Goal: Task Accomplishment & Management: Manage account settings

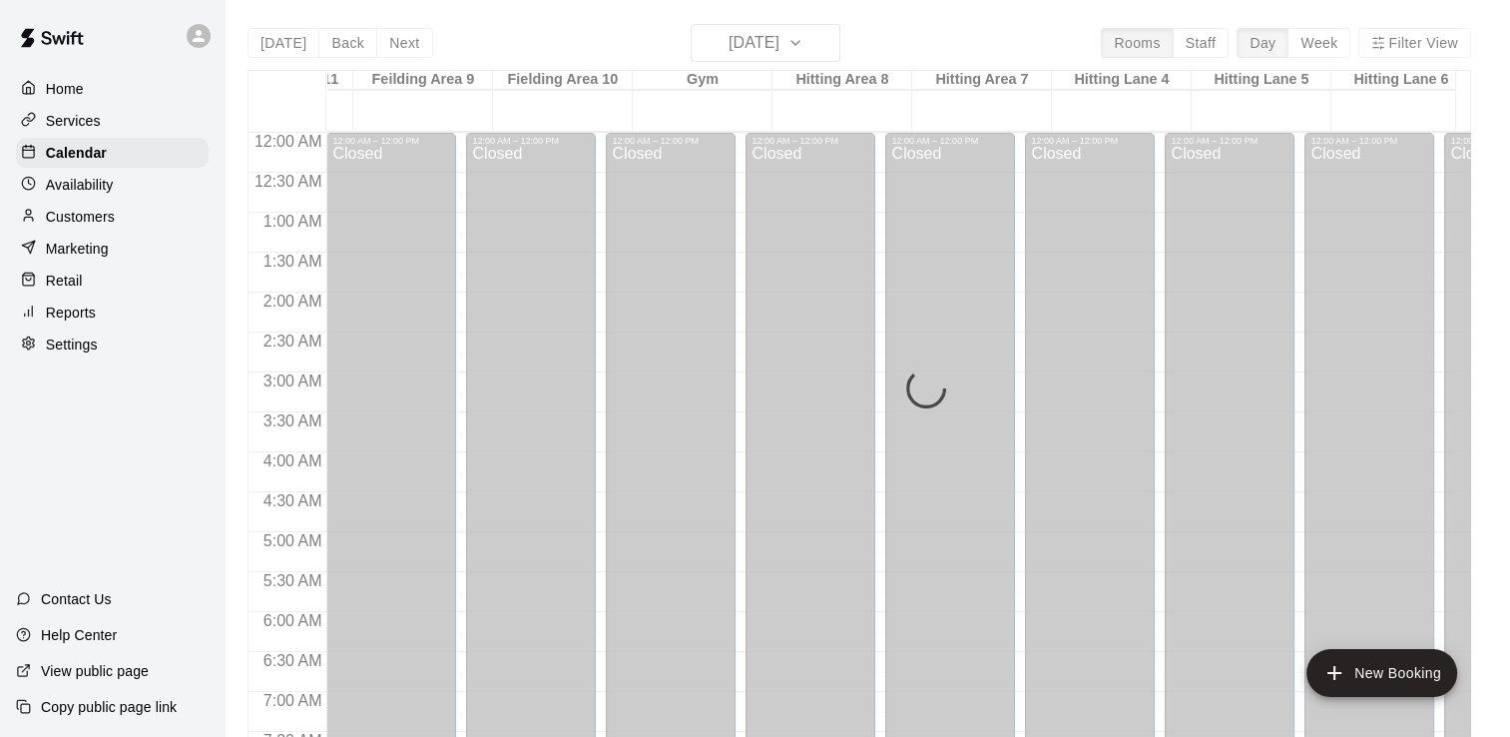
scroll to position [1218, 534]
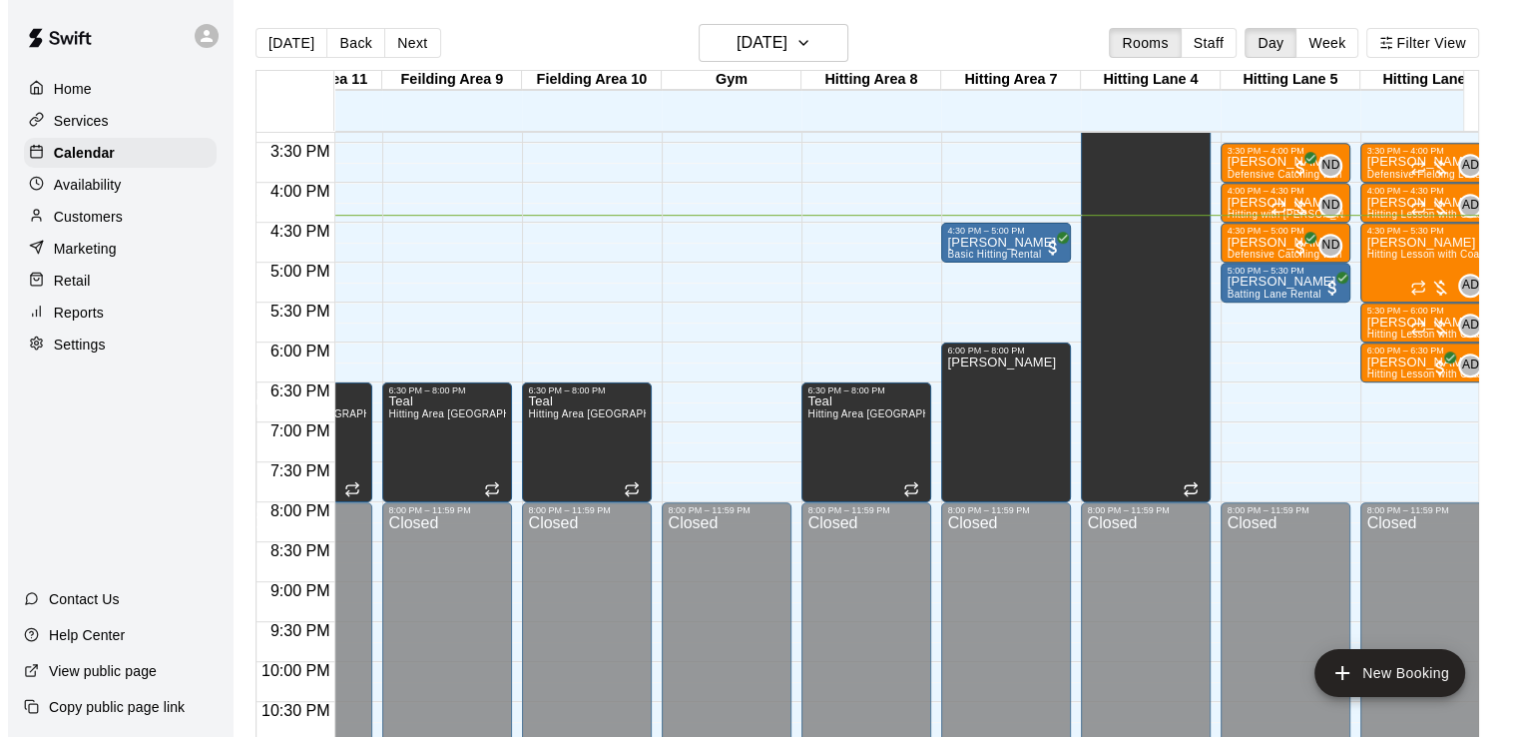
scroll to position [0, 532]
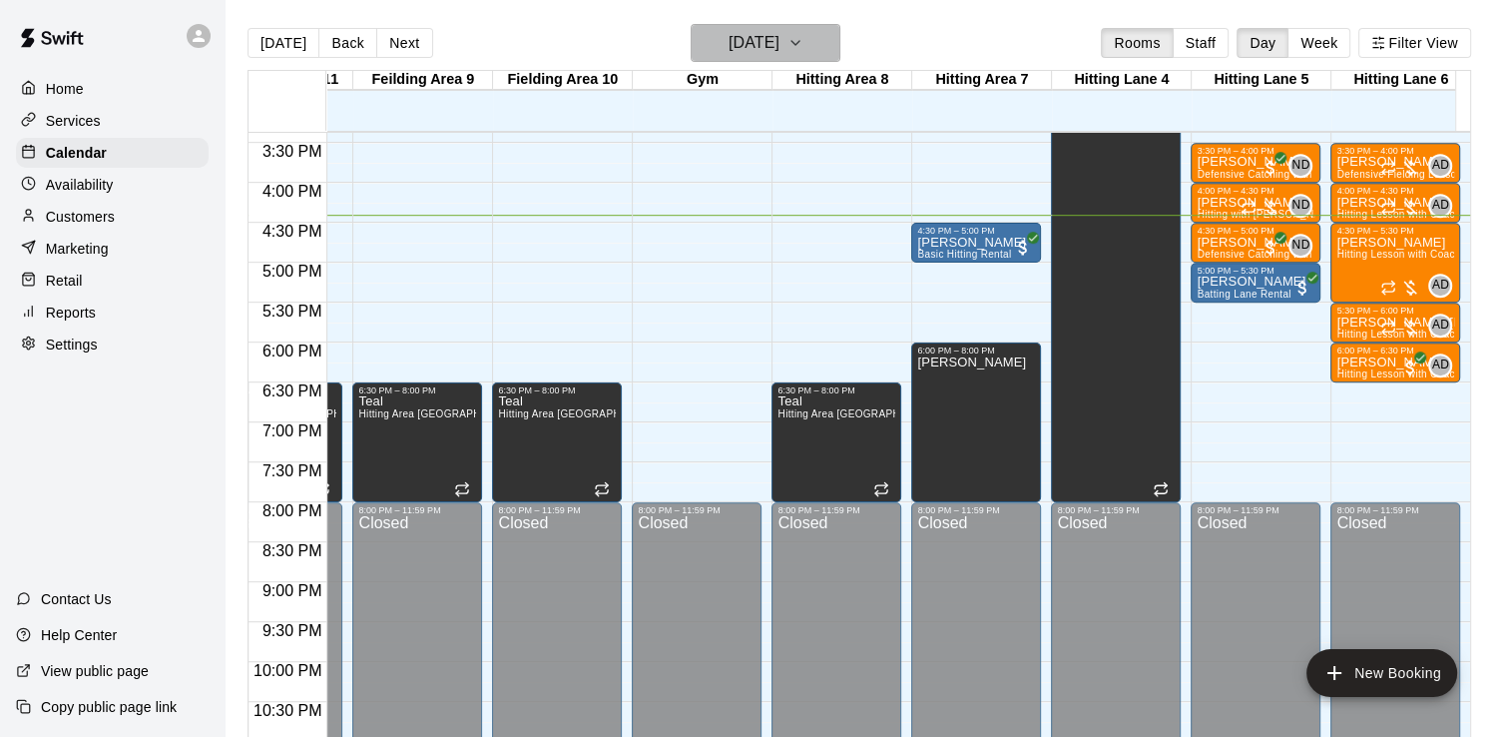
click at [840, 25] on button "Wednesday Oct 15" at bounding box center [766, 43] width 150 height 38
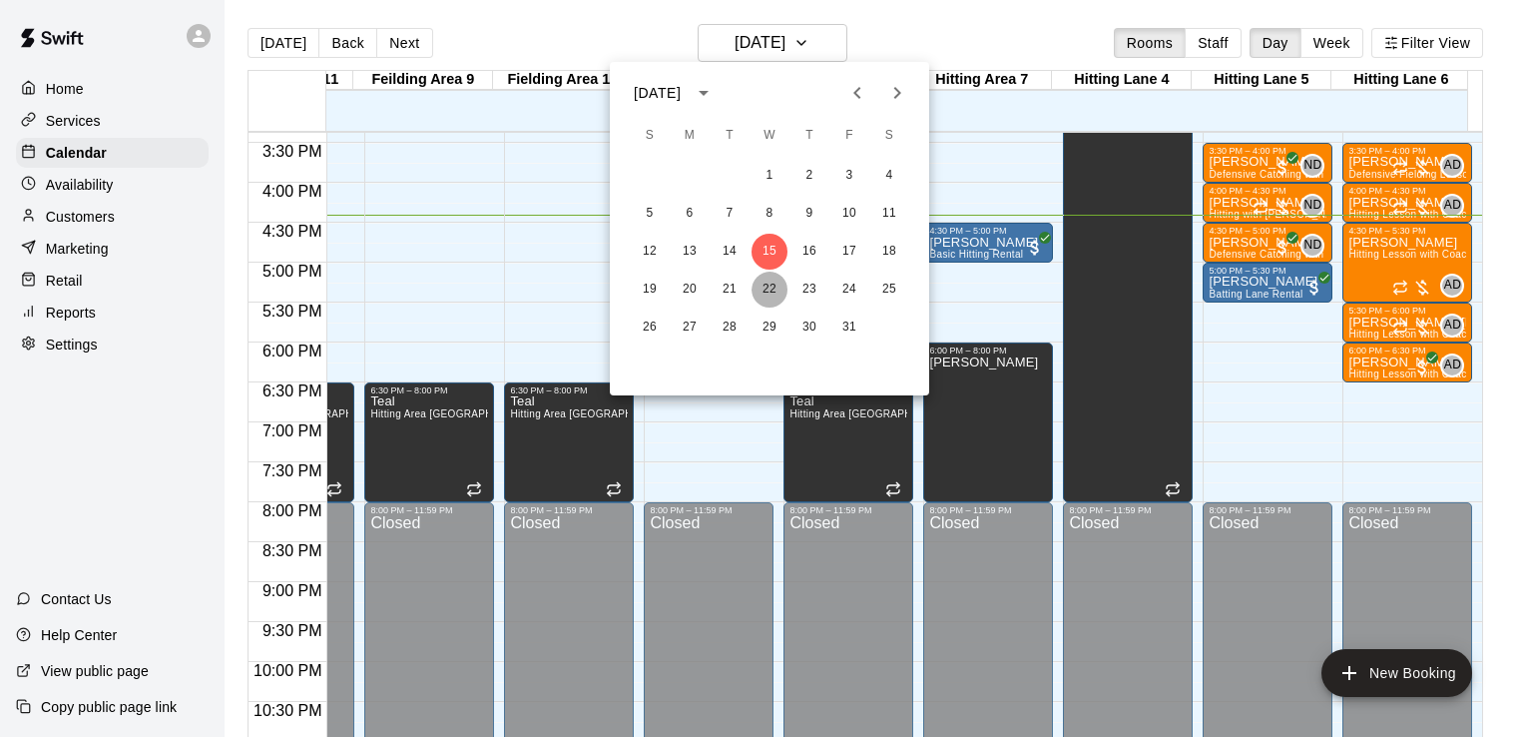
click at [767, 293] on button "22" at bounding box center [770, 289] width 36 height 36
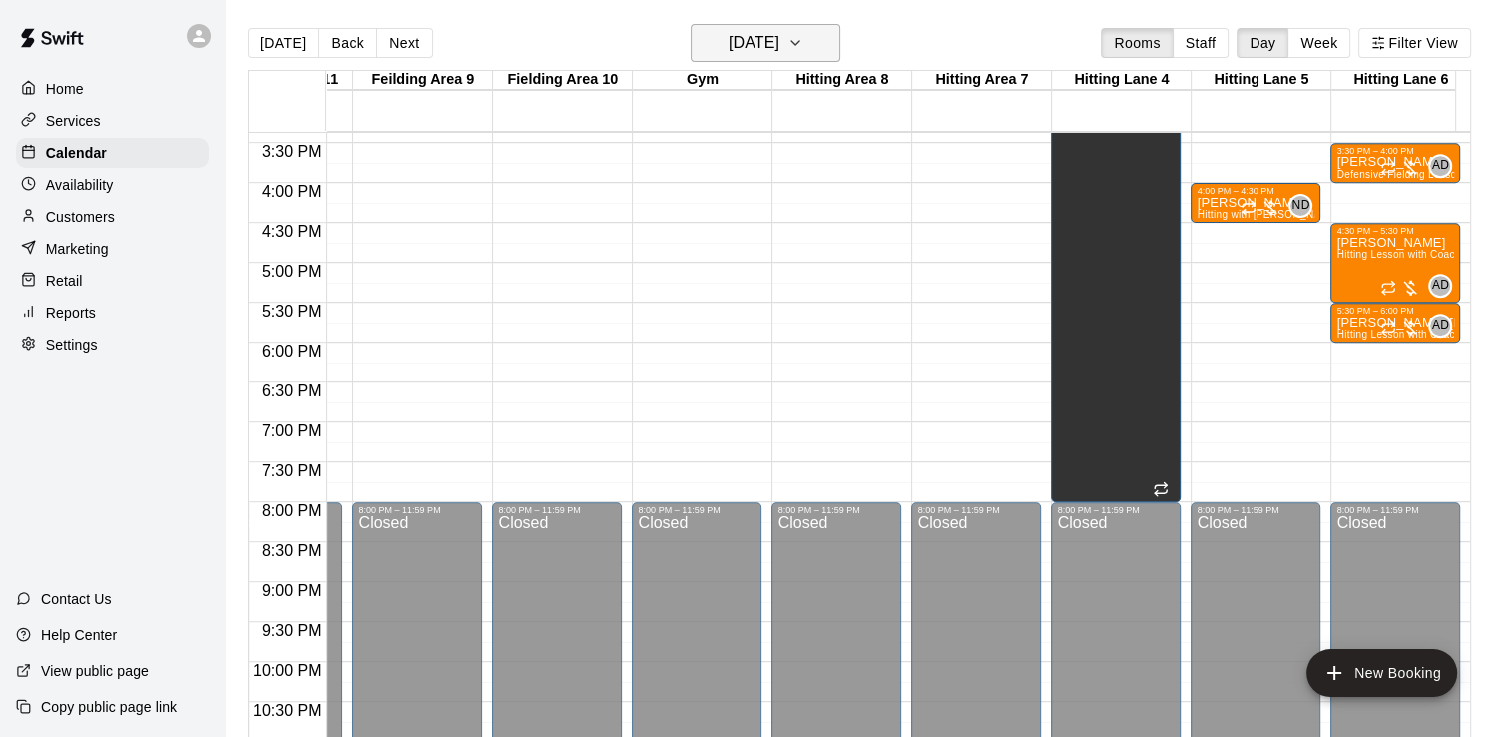
click at [799, 43] on icon "button" at bounding box center [795, 43] width 8 height 4
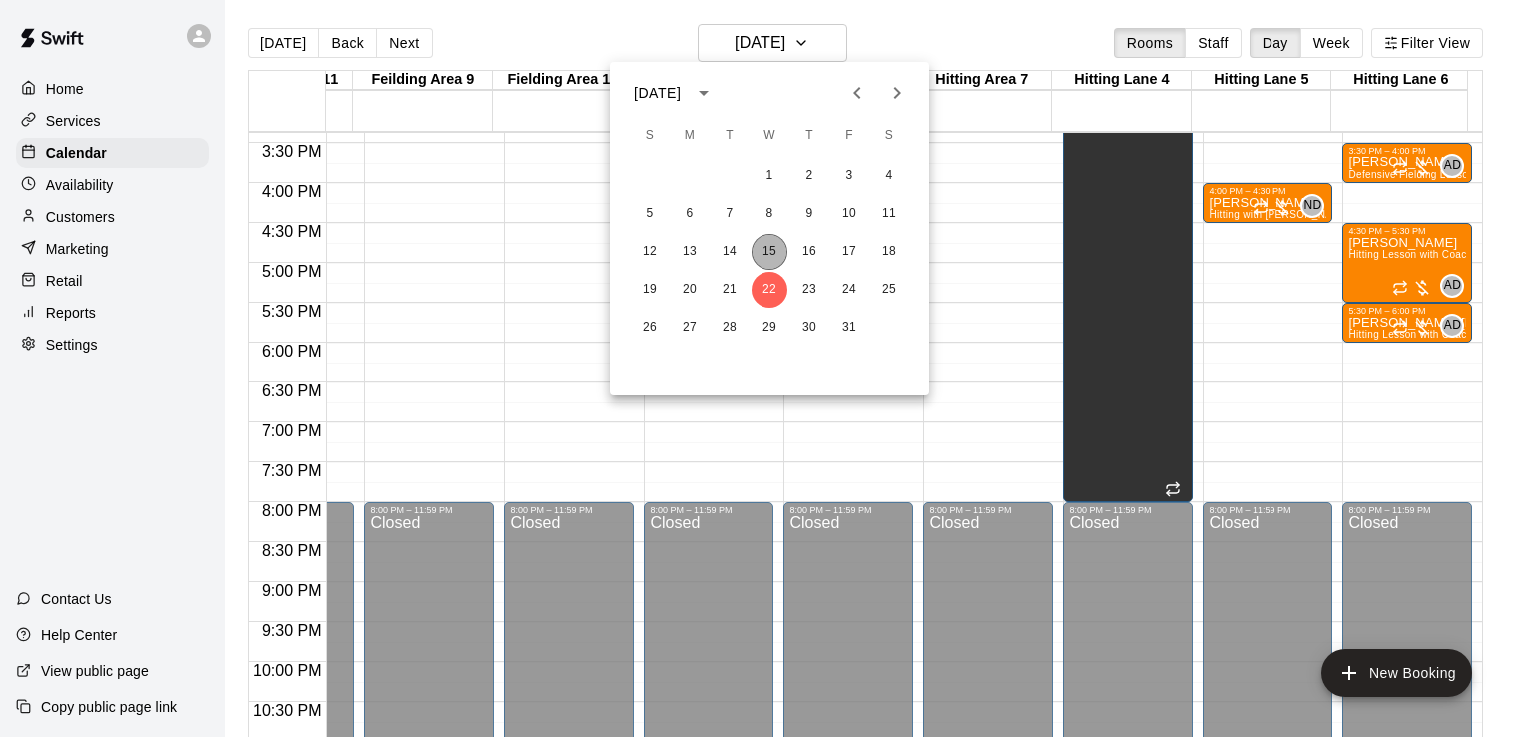
click at [768, 253] on button "15" at bounding box center [770, 252] width 36 height 36
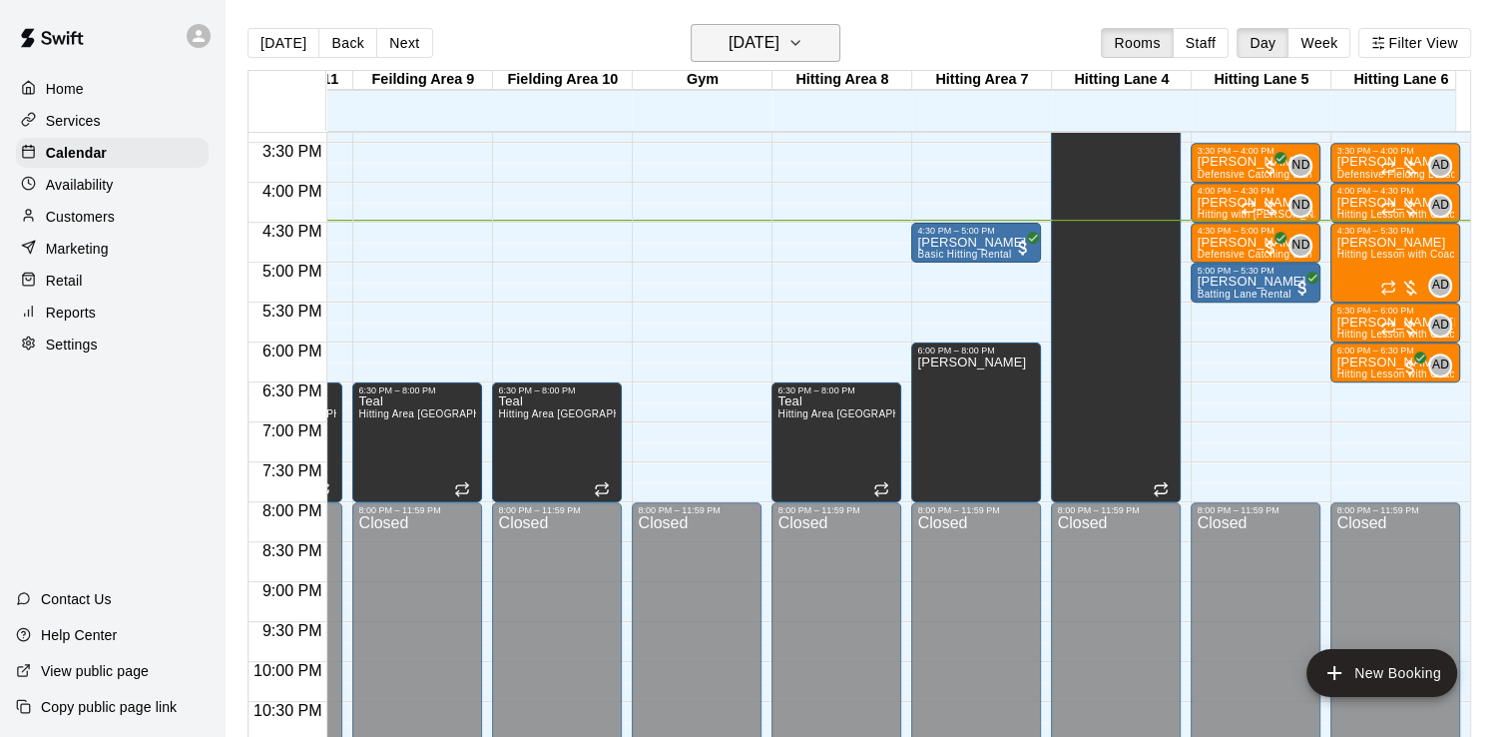
click at [830, 45] on button "Wednesday Oct 15" at bounding box center [766, 43] width 150 height 38
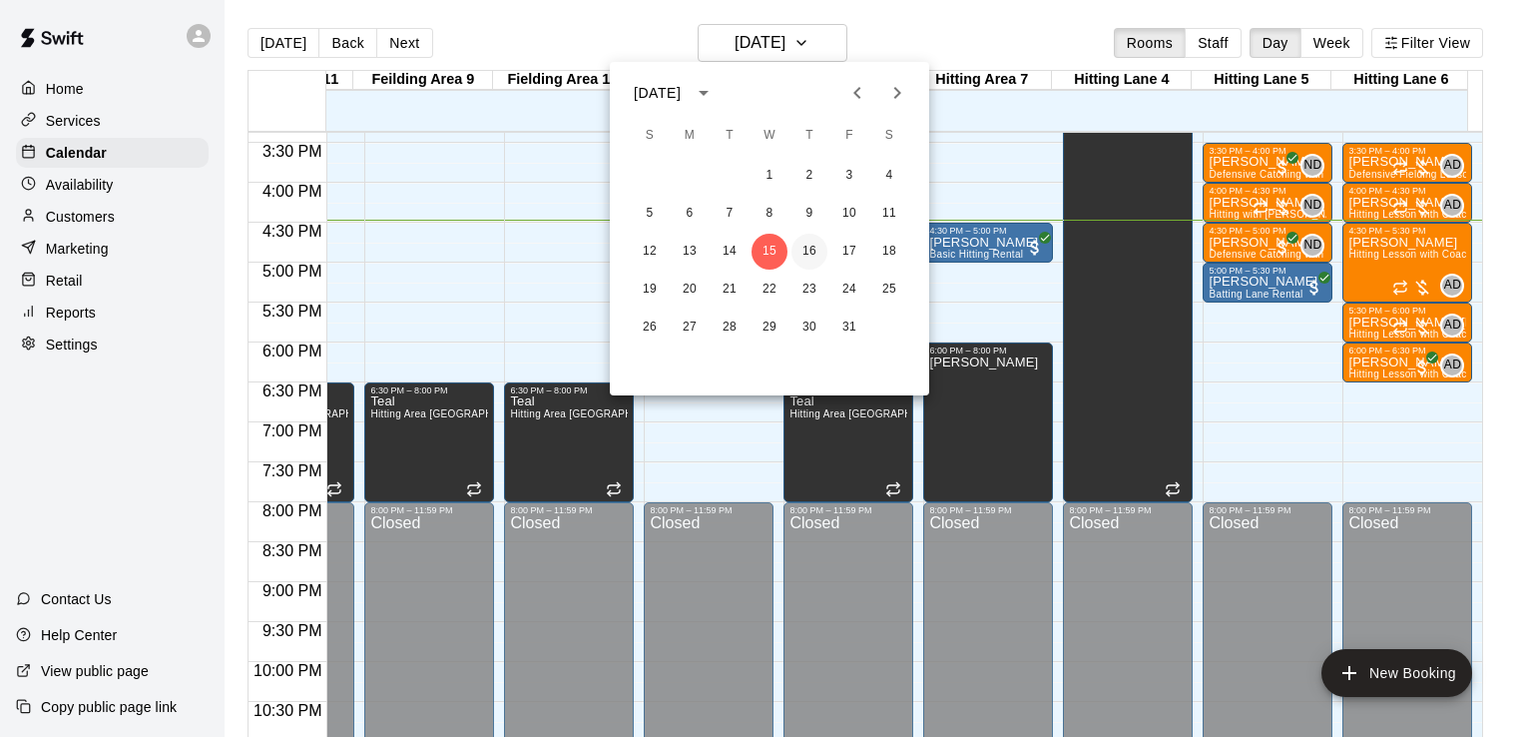
click at [809, 256] on button "16" at bounding box center [809, 252] width 36 height 36
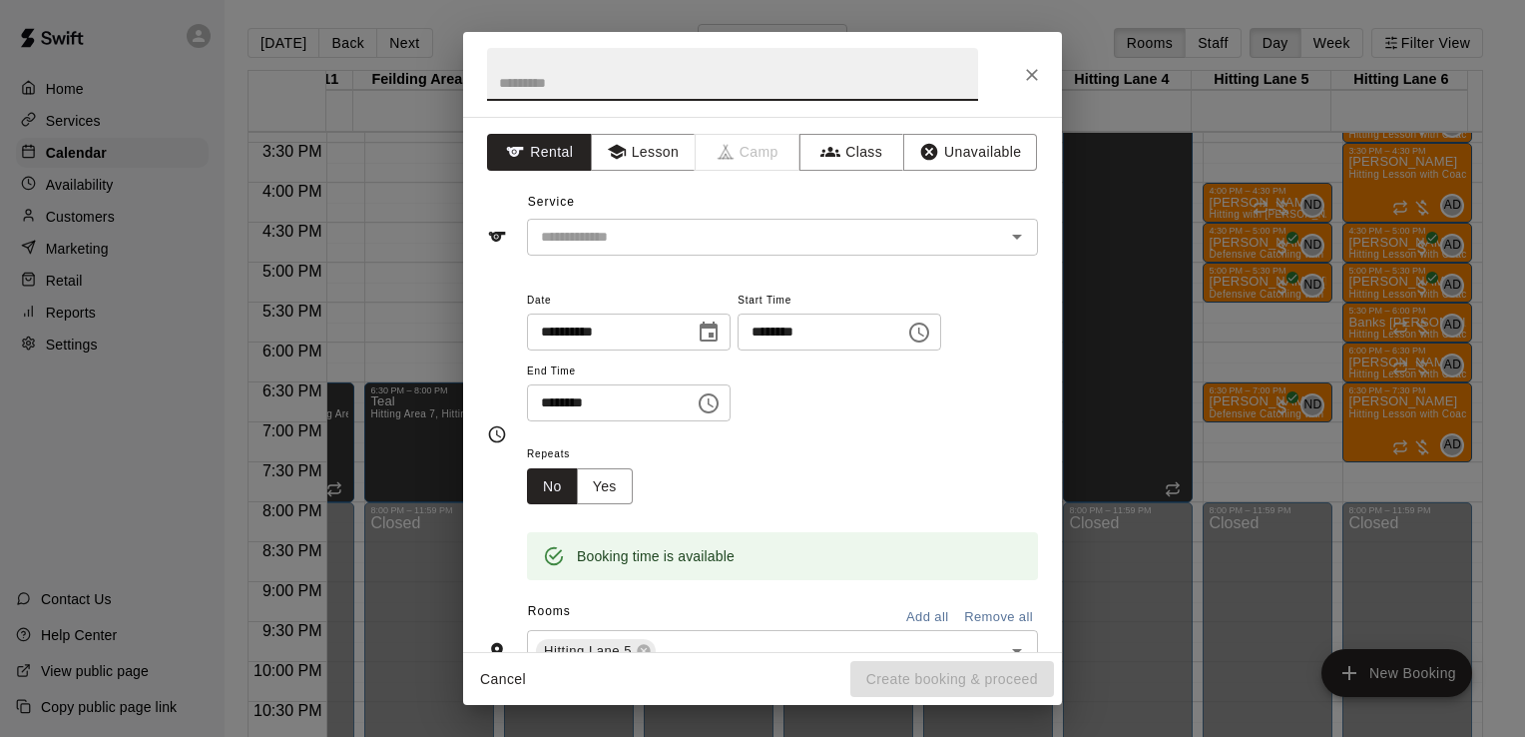
click at [547, 85] on input "text" at bounding box center [732, 74] width 491 height 53
click at [939, 138] on button "Unavailable" at bounding box center [970, 152] width 134 height 37
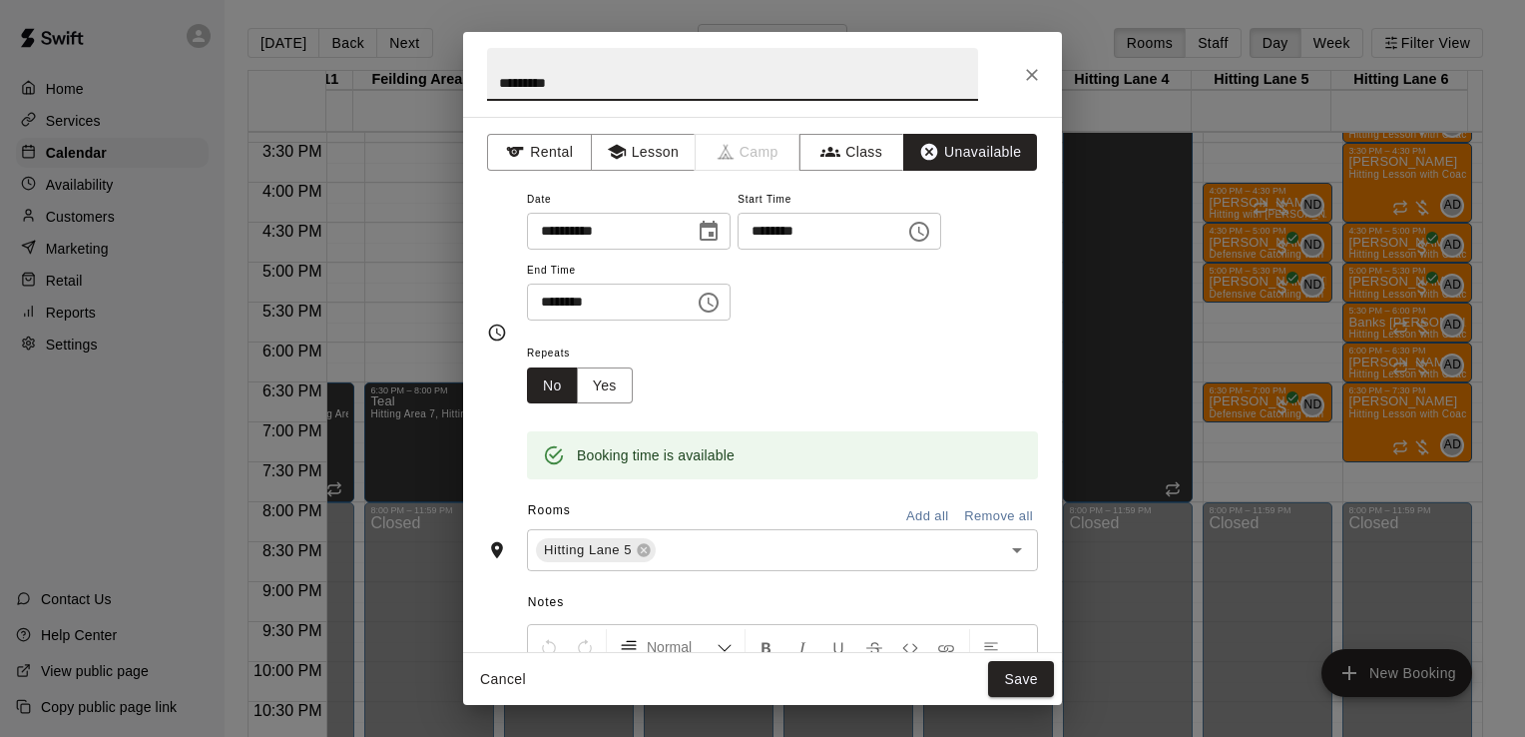
click at [614, 82] on input "*********" at bounding box center [732, 74] width 491 height 53
type input "**********"
click at [1015, 674] on button "Save" at bounding box center [1021, 679] width 66 height 37
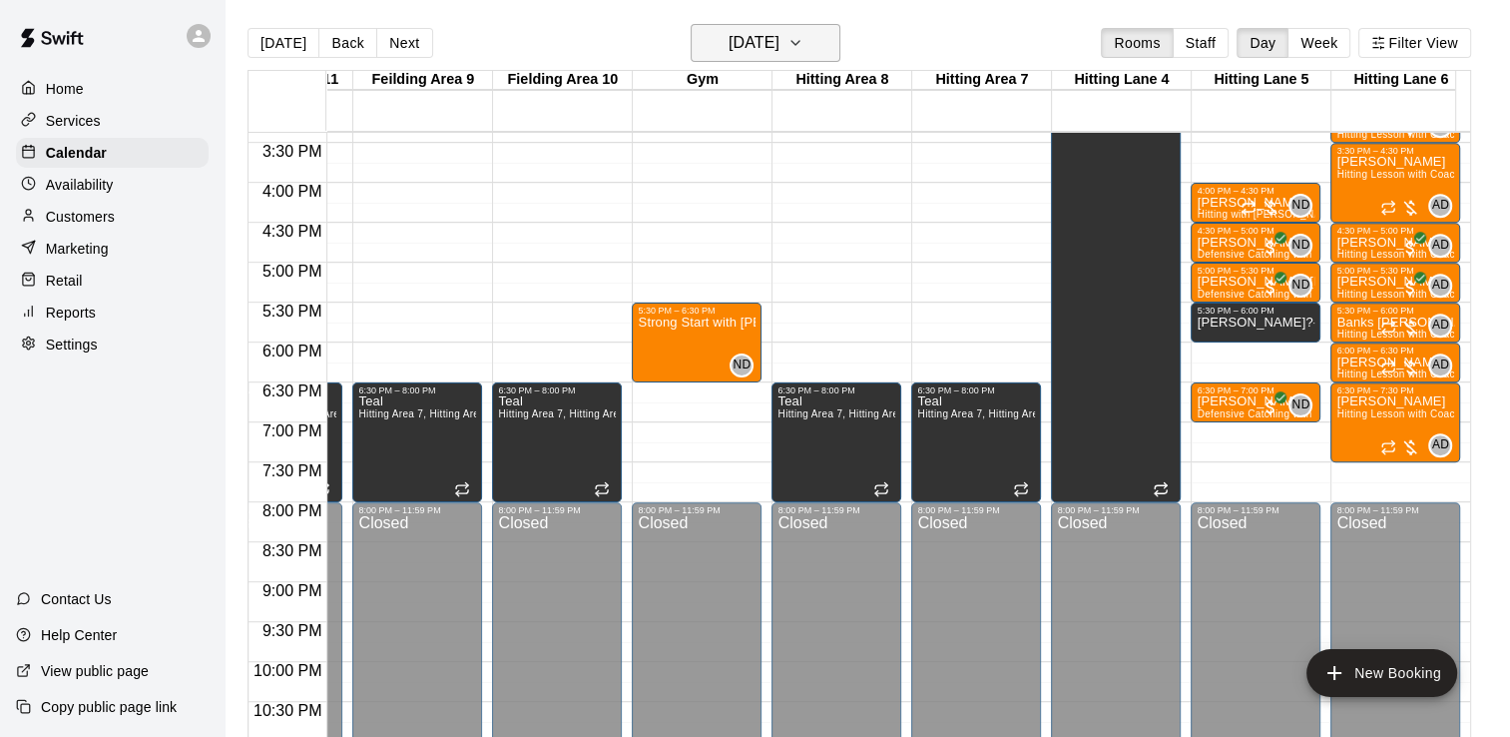
click at [803, 43] on icon "button" at bounding box center [795, 43] width 16 height 24
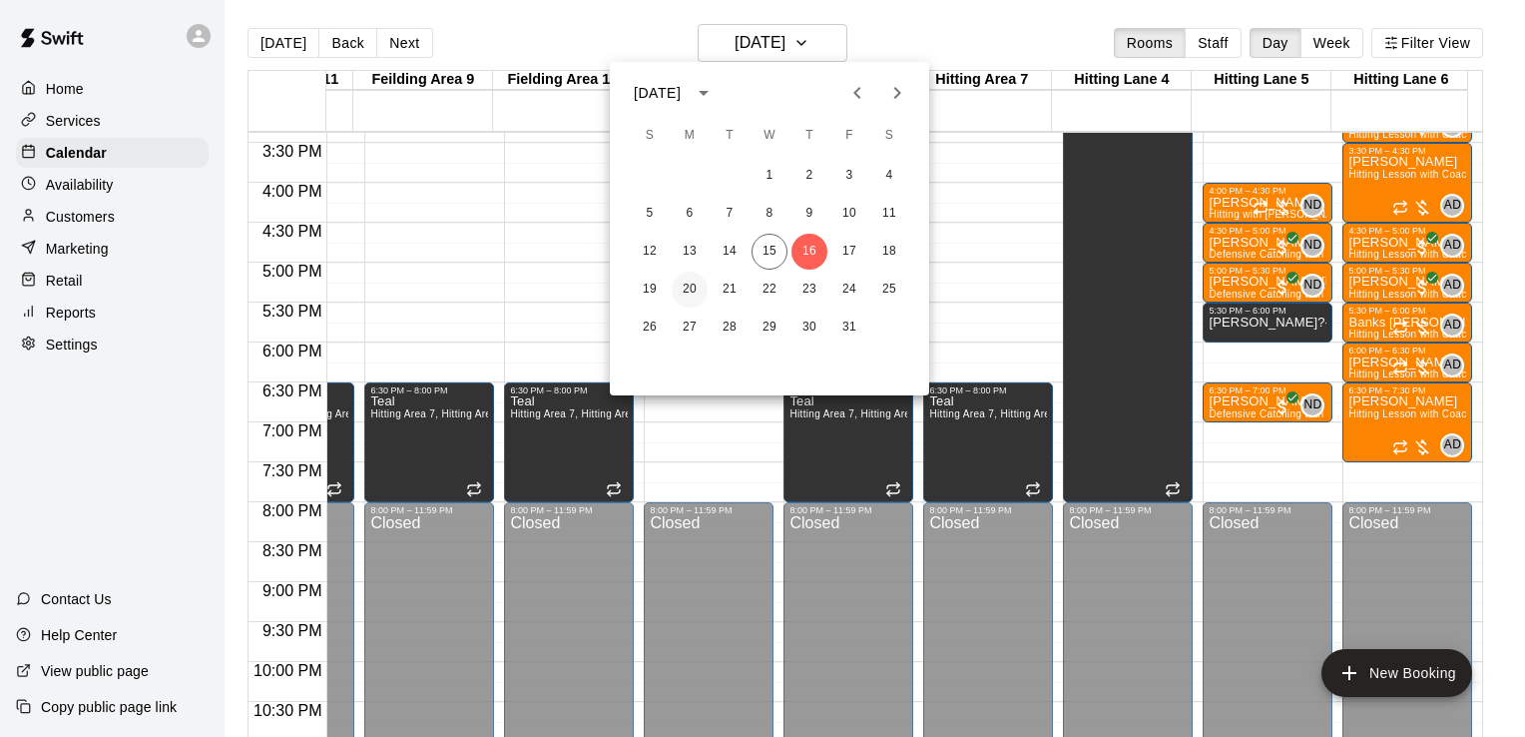
click at [690, 291] on button "20" at bounding box center [690, 289] width 36 height 36
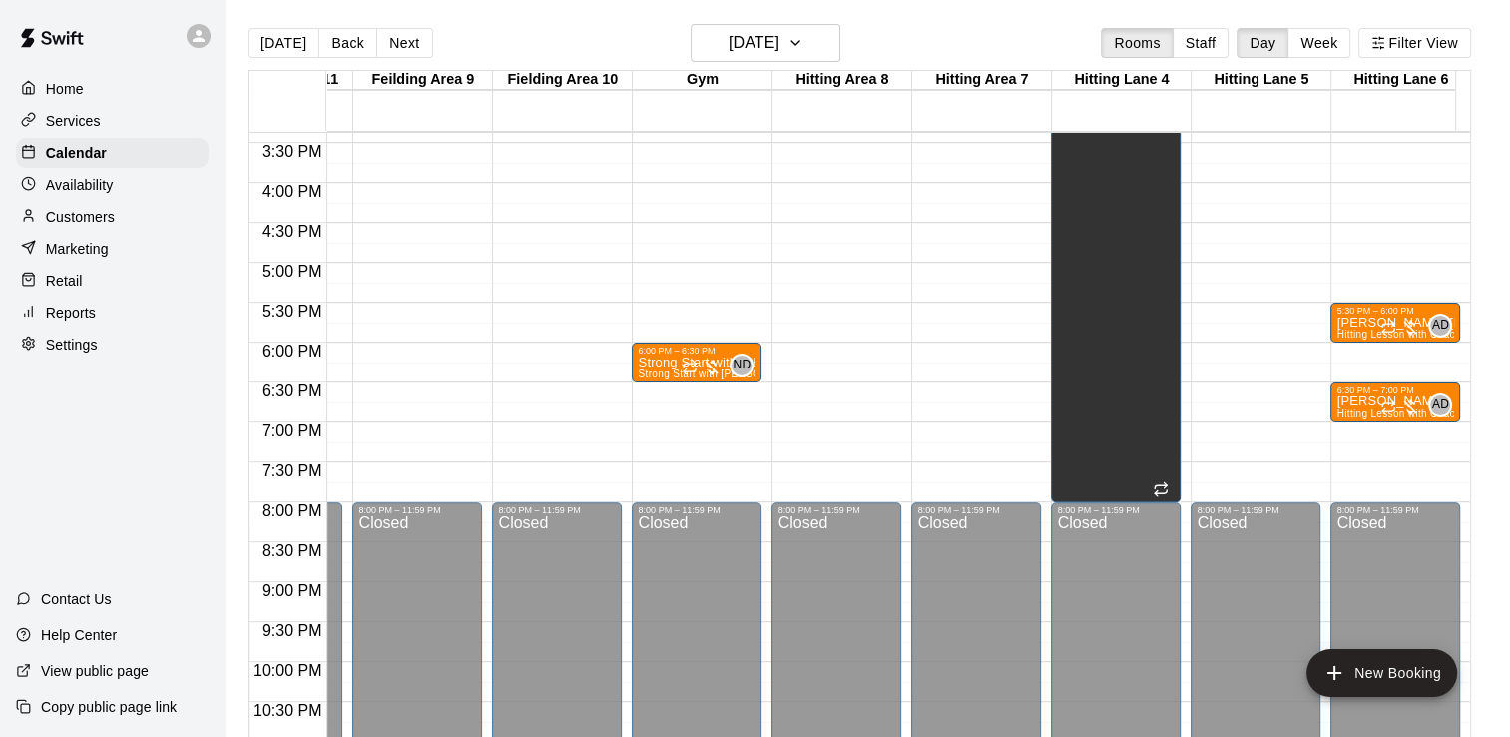
drag, startPoint x: 1362, startPoint y: 225, endPoint x: 1365, endPoint y: 292, distance: 67.9
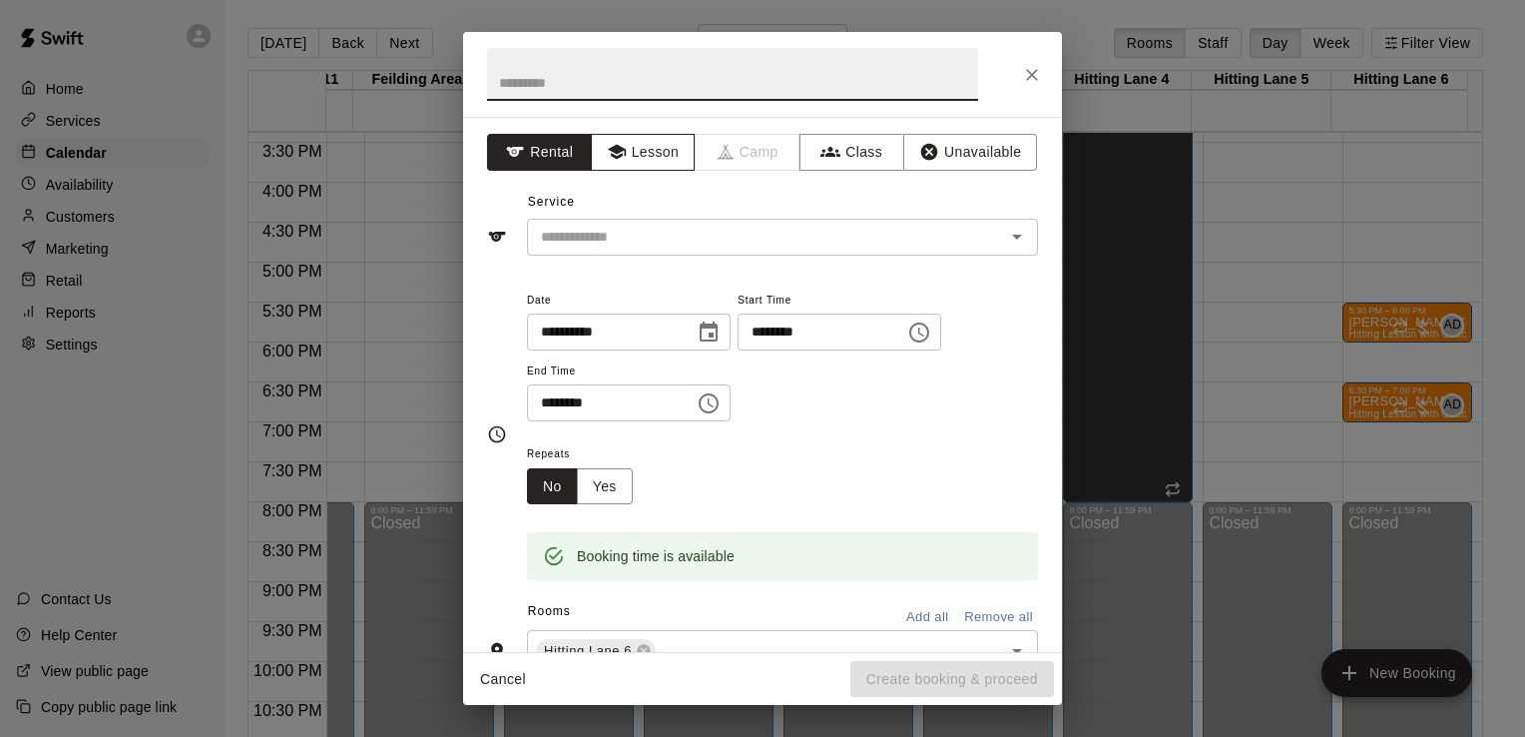
click at [665, 151] on button "Lesson" at bounding box center [643, 152] width 105 height 37
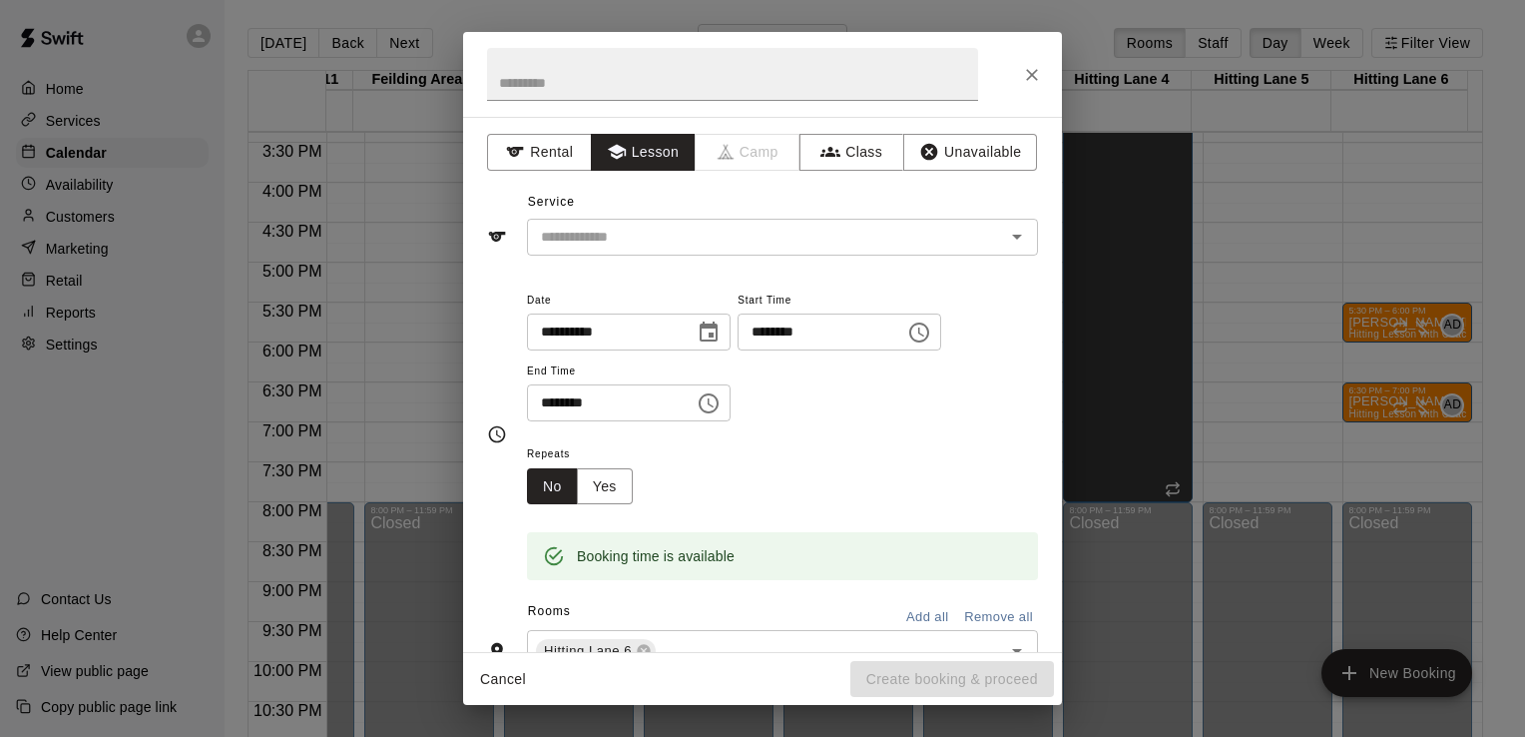
click at [645, 261] on div "**********" at bounding box center [762, 384] width 599 height 535
click at [647, 242] on input "text" at bounding box center [753, 237] width 440 height 25
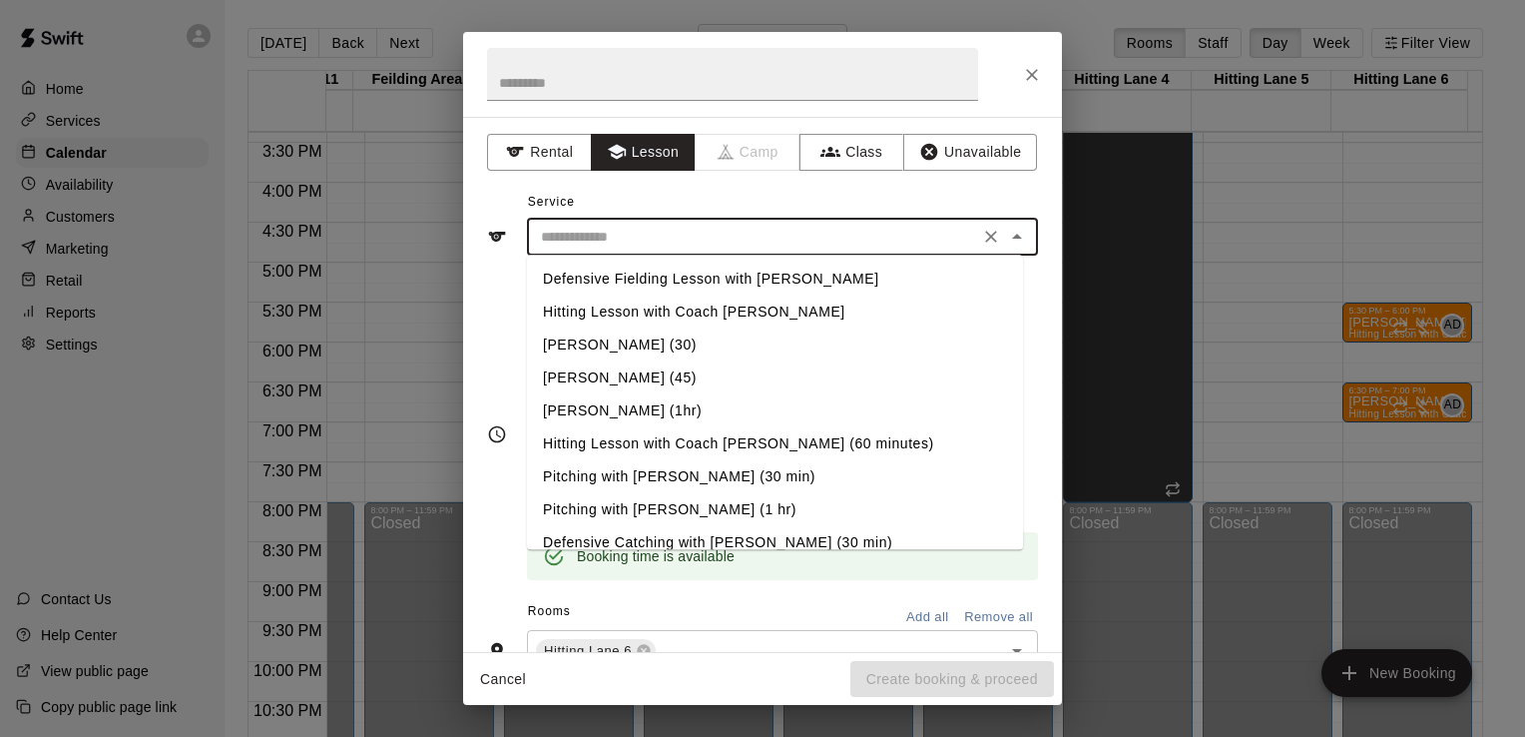
click at [696, 444] on li "Hitting Lesson with Coach [PERSON_NAME] (60 minutes)" at bounding box center [775, 443] width 496 height 33
type input "**********"
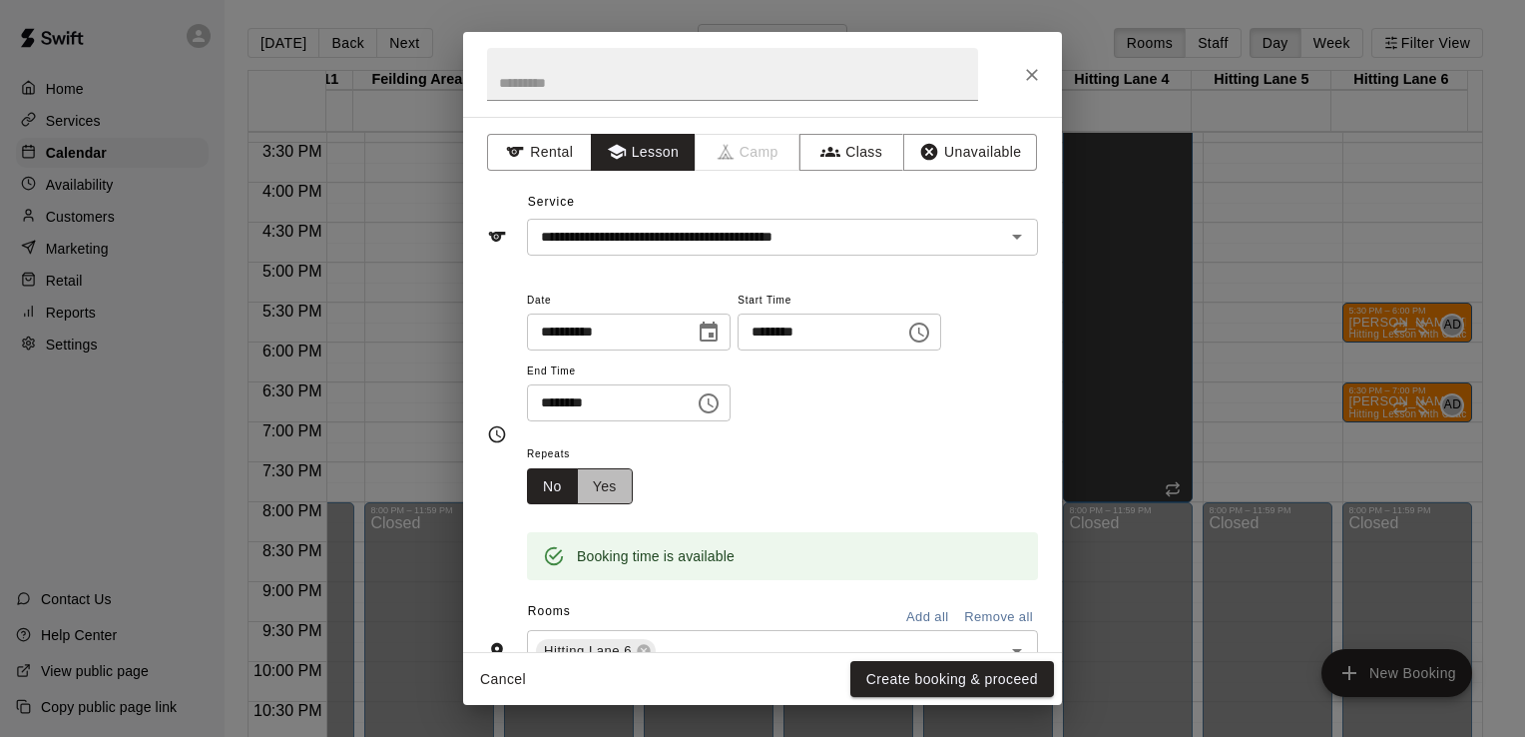
click at [611, 497] on button "Yes" at bounding box center [605, 486] width 56 height 37
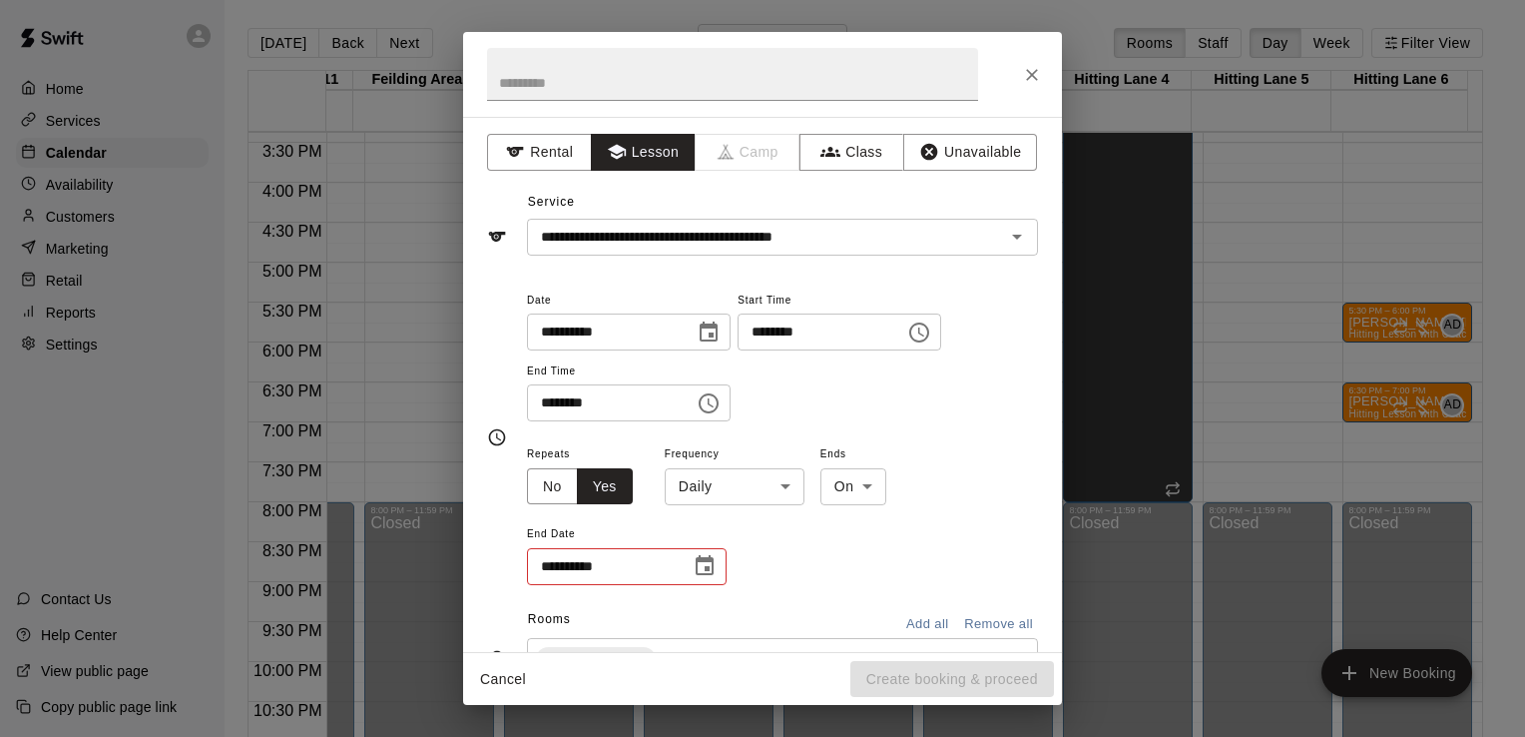
click at [810, 484] on div "**********" at bounding box center [782, 514] width 511 height 146
click at [788, 484] on body "Home Services Calendar Availability Customers Marketing Retail Reports Settings…" at bounding box center [762, 384] width 1525 height 769
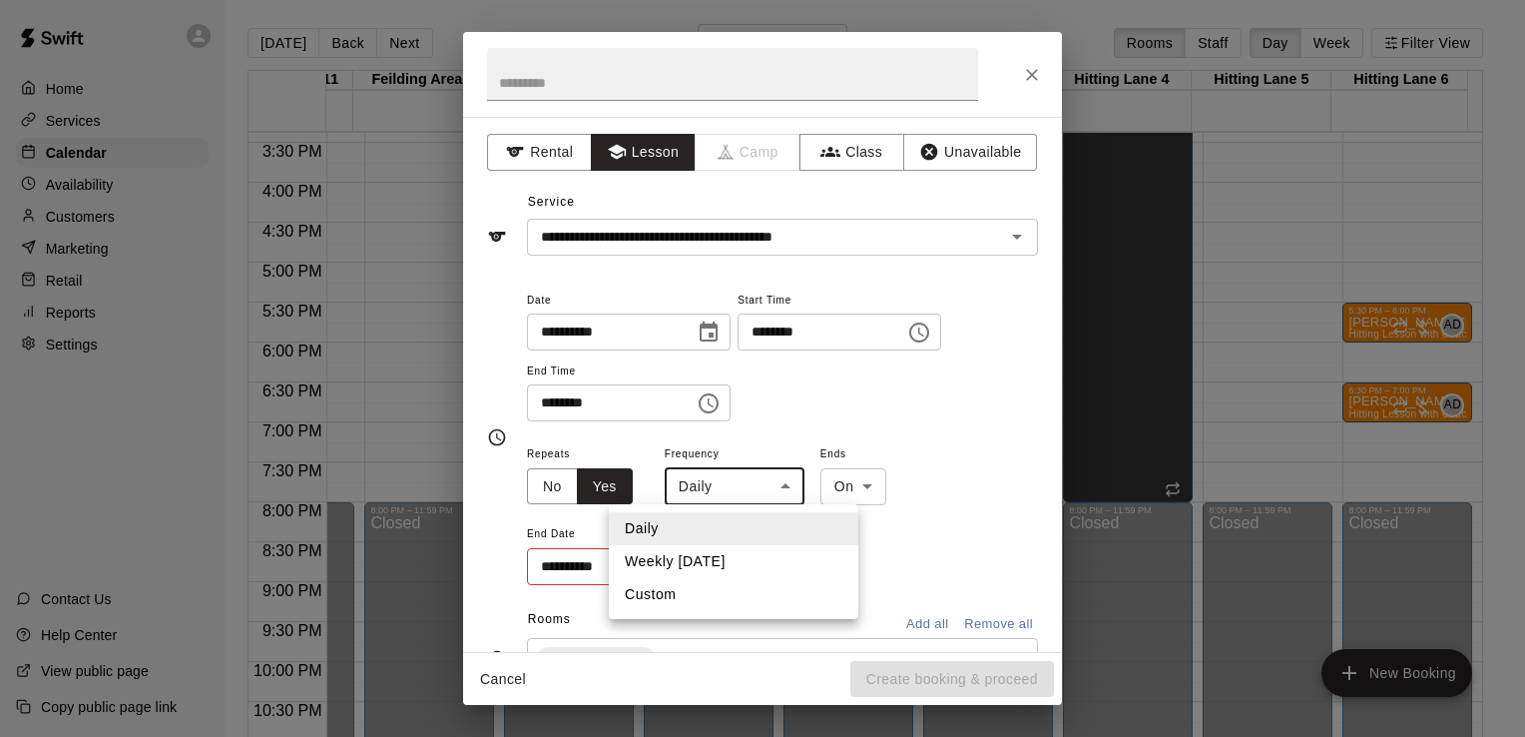
click at [684, 569] on li "Weekly on Monday" at bounding box center [734, 561] width 250 height 33
type input "******"
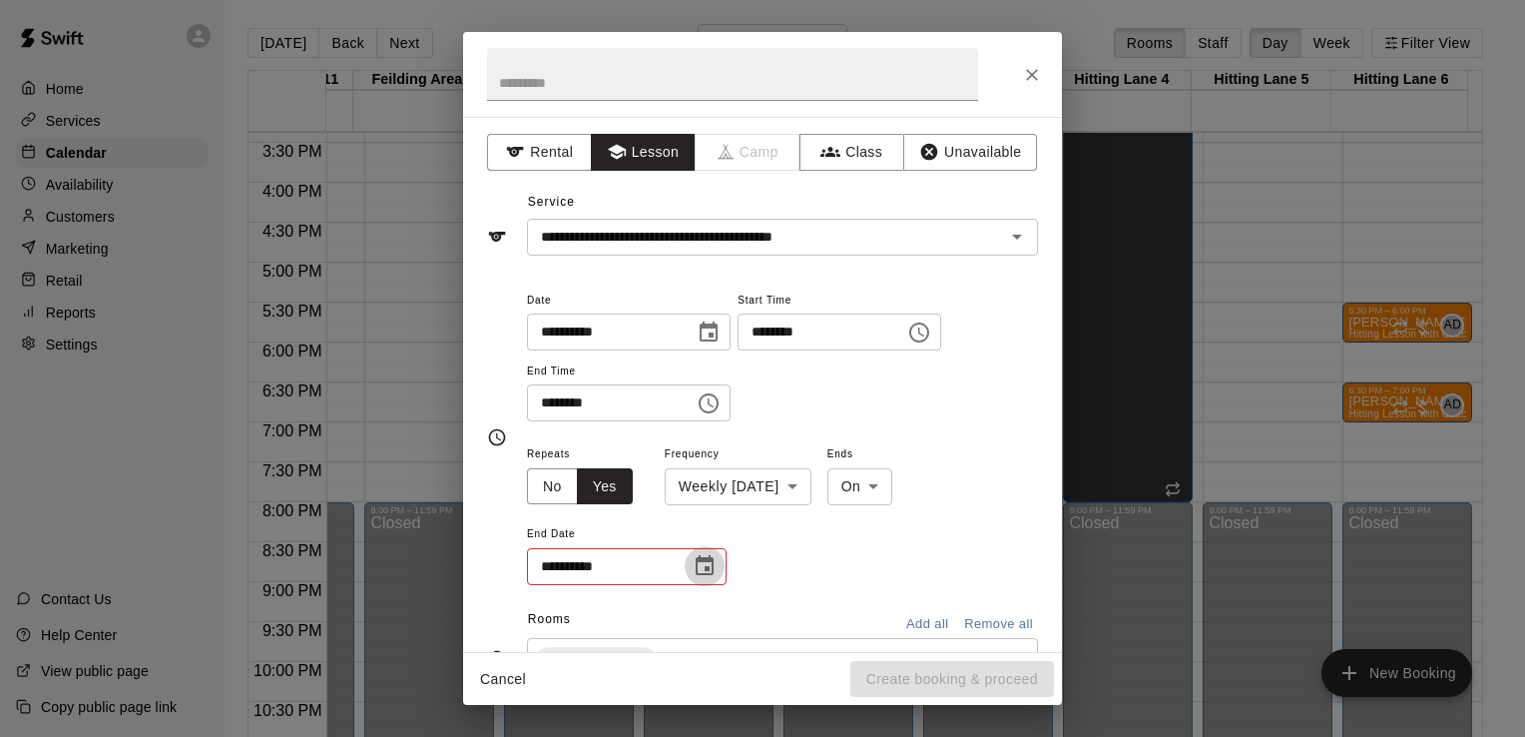
click at [707, 568] on icon "Choose date" at bounding box center [705, 565] width 18 height 20
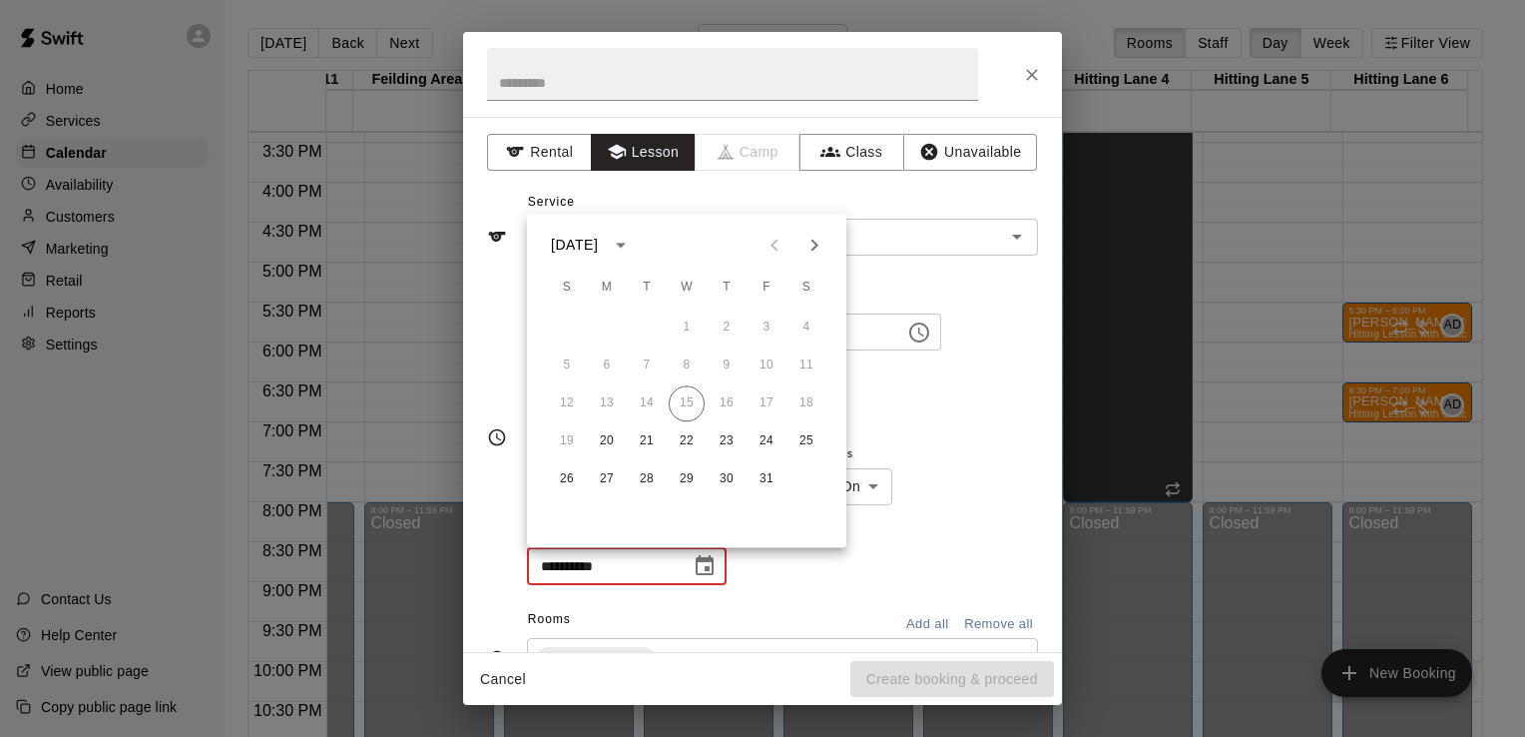
click at [814, 248] on icon "Next month" at bounding box center [814, 245] width 7 height 12
click at [611, 483] on button "24" at bounding box center [607, 479] width 36 height 36
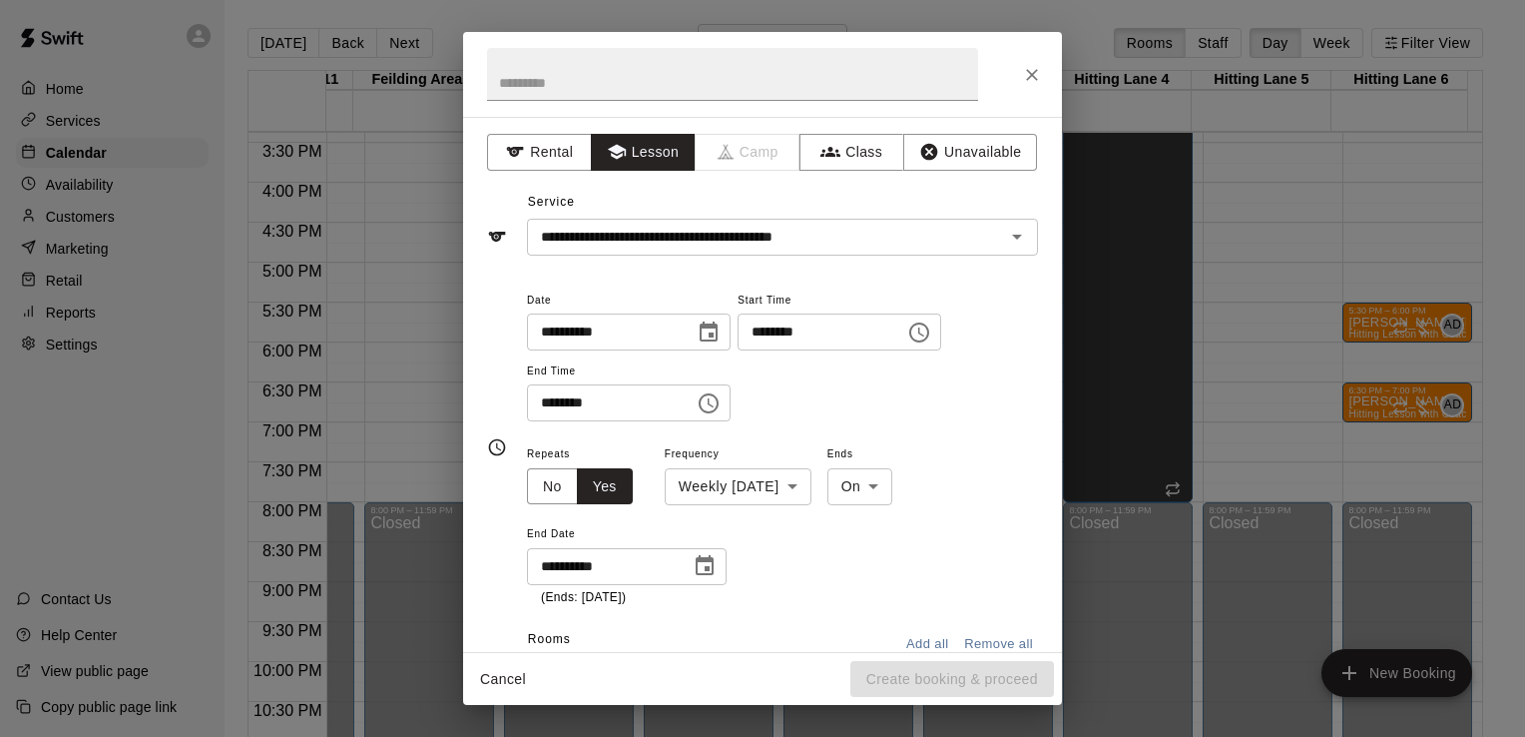
type input "**********"
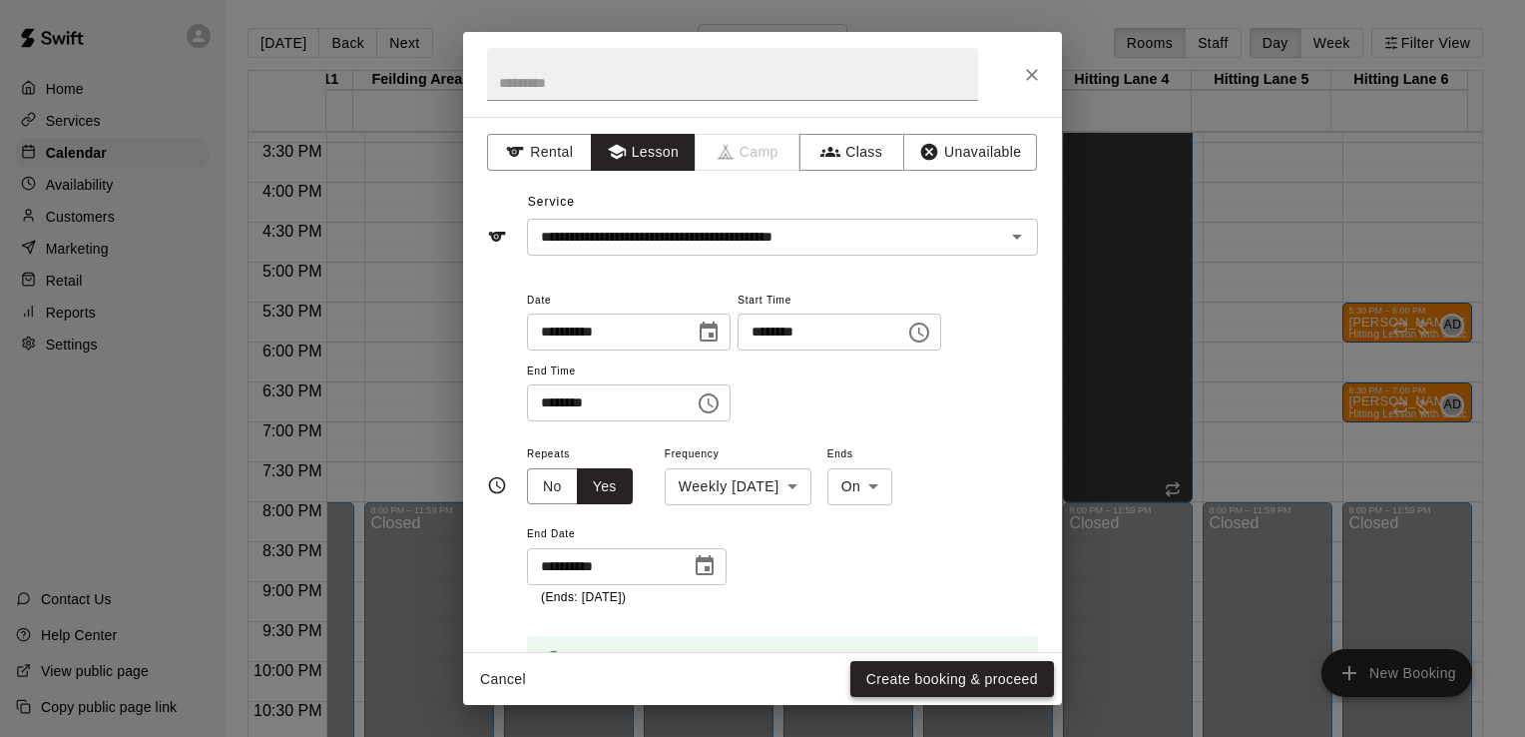
click at [884, 668] on button "Create booking & proceed" at bounding box center [952, 679] width 204 height 37
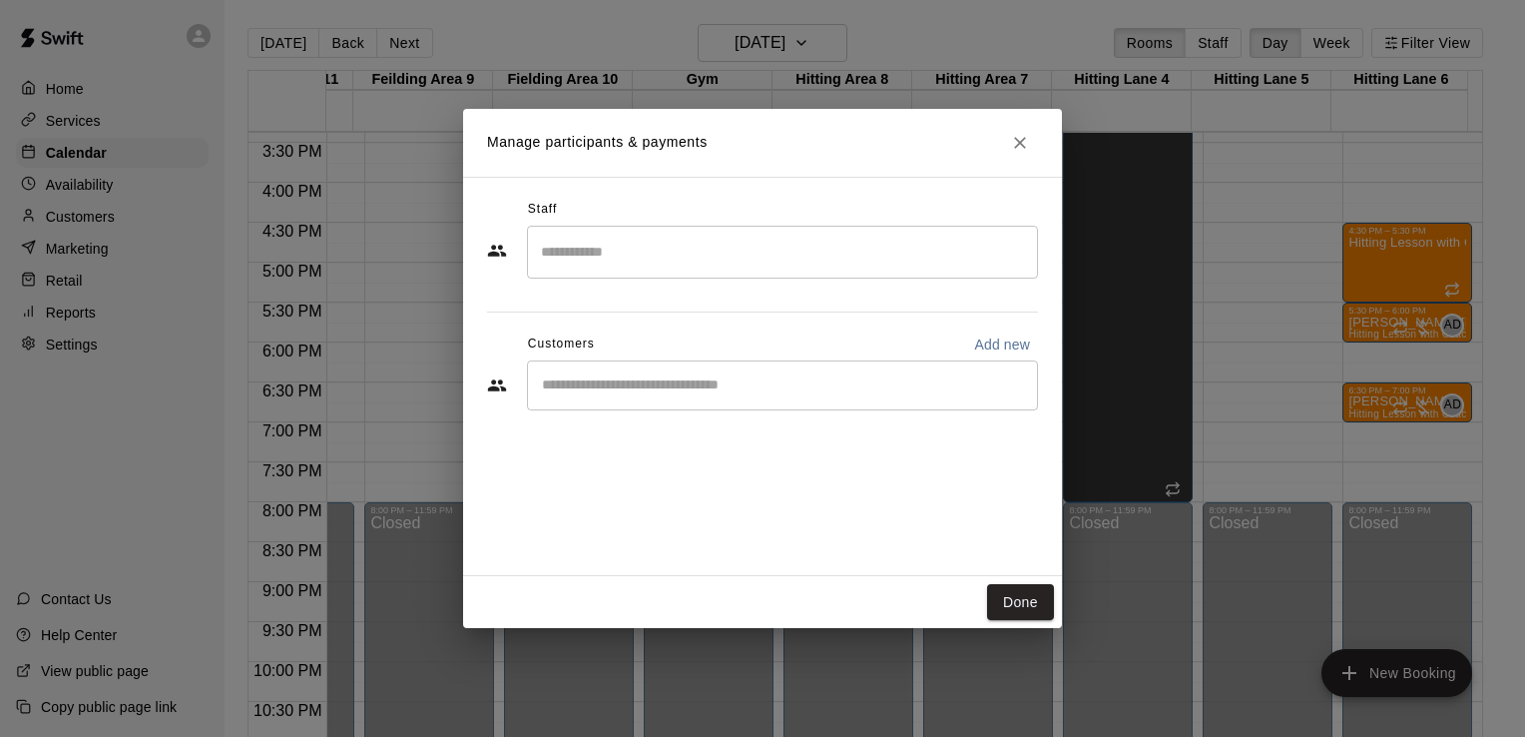
click at [671, 251] on input "Search staff" at bounding box center [782, 252] width 493 height 35
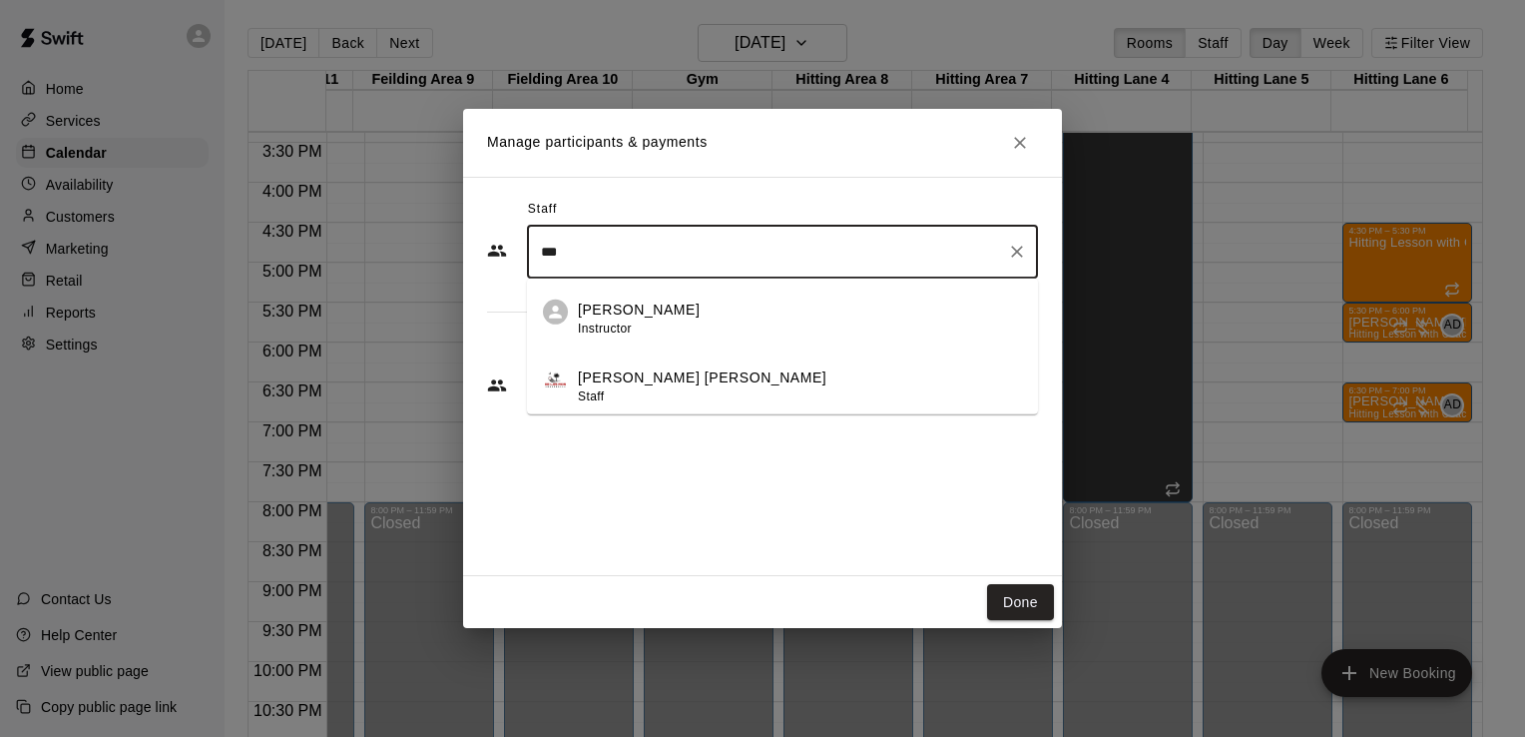
click at [651, 301] on p "Anthony Dionisio" at bounding box center [639, 309] width 122 height 21
type input "***"
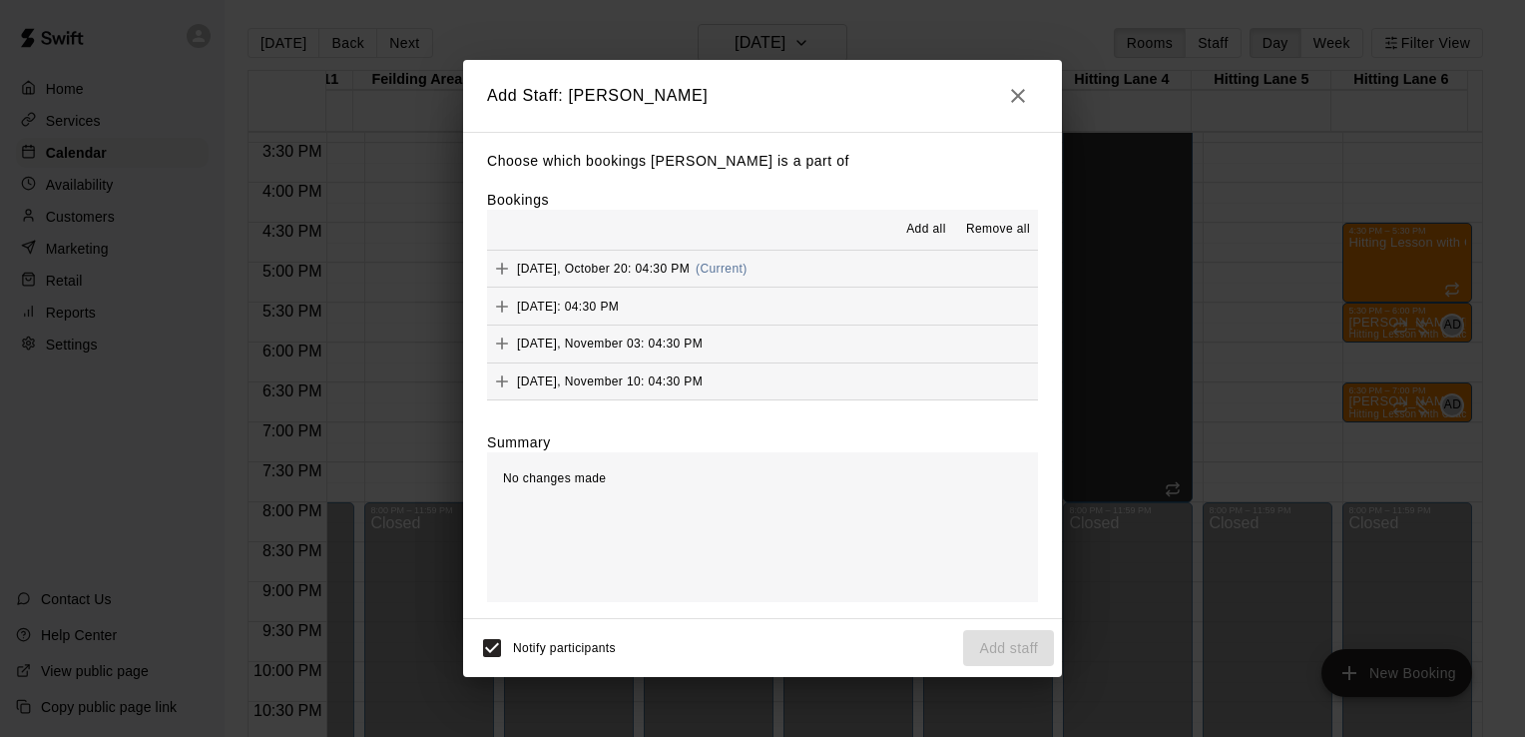
click at [921, 234] on span "Add all" at bounding box center [926, 230] width 40 height 20
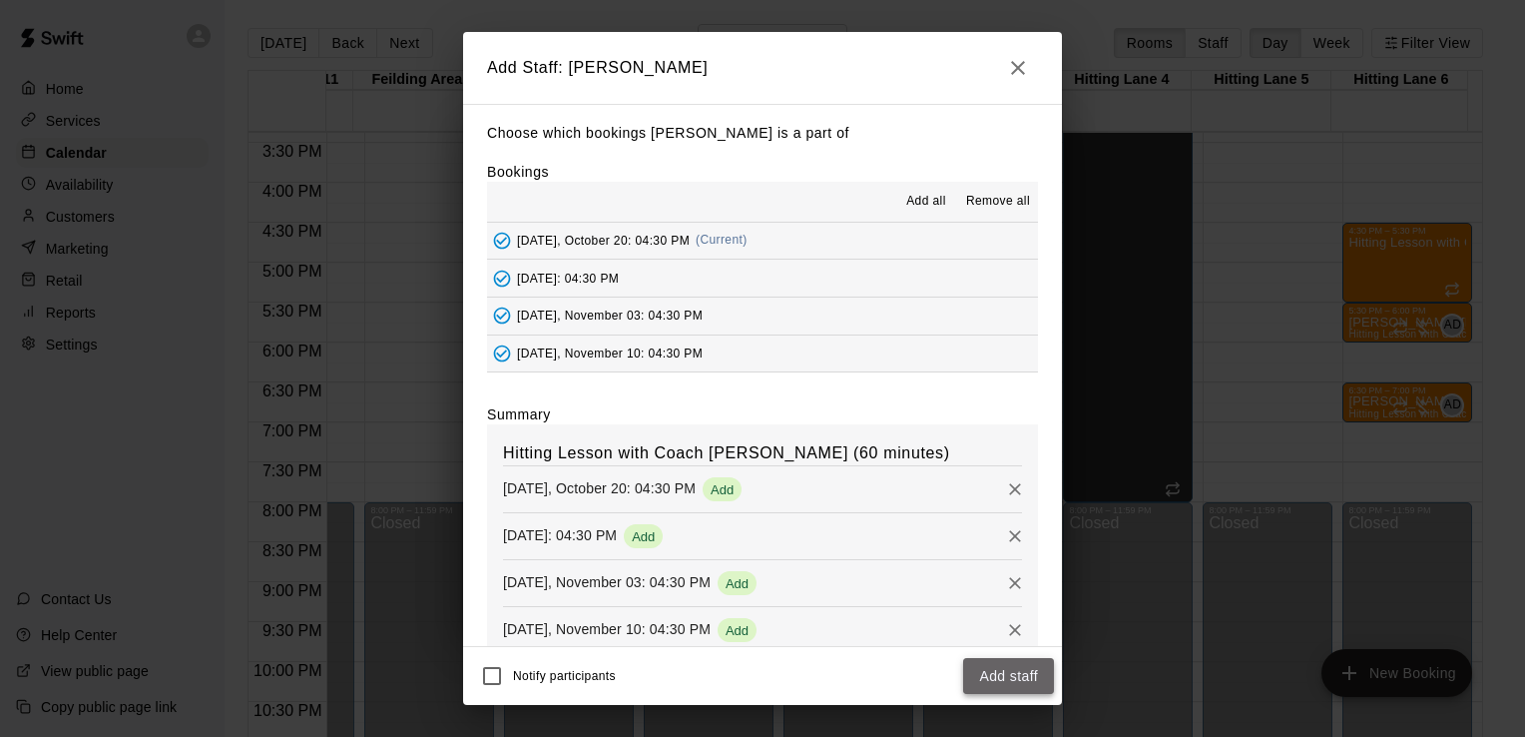
click at [1014, 677] on button "Add staff" at bounding box center [1008, 676] width 91 height 37
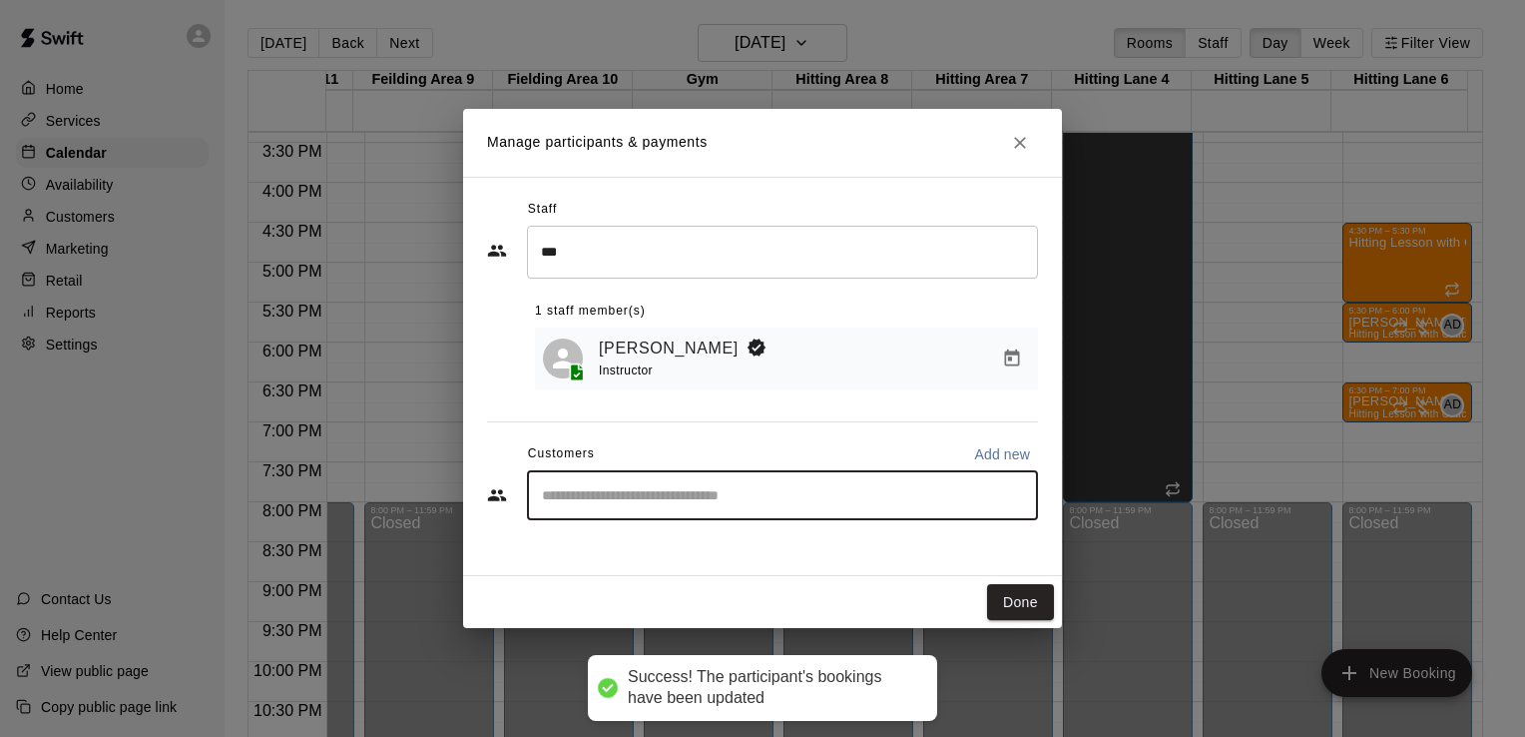
click at [621, 492] on input "Start typing to search customers..." at bounding box center [782, 495] width 493 height 20
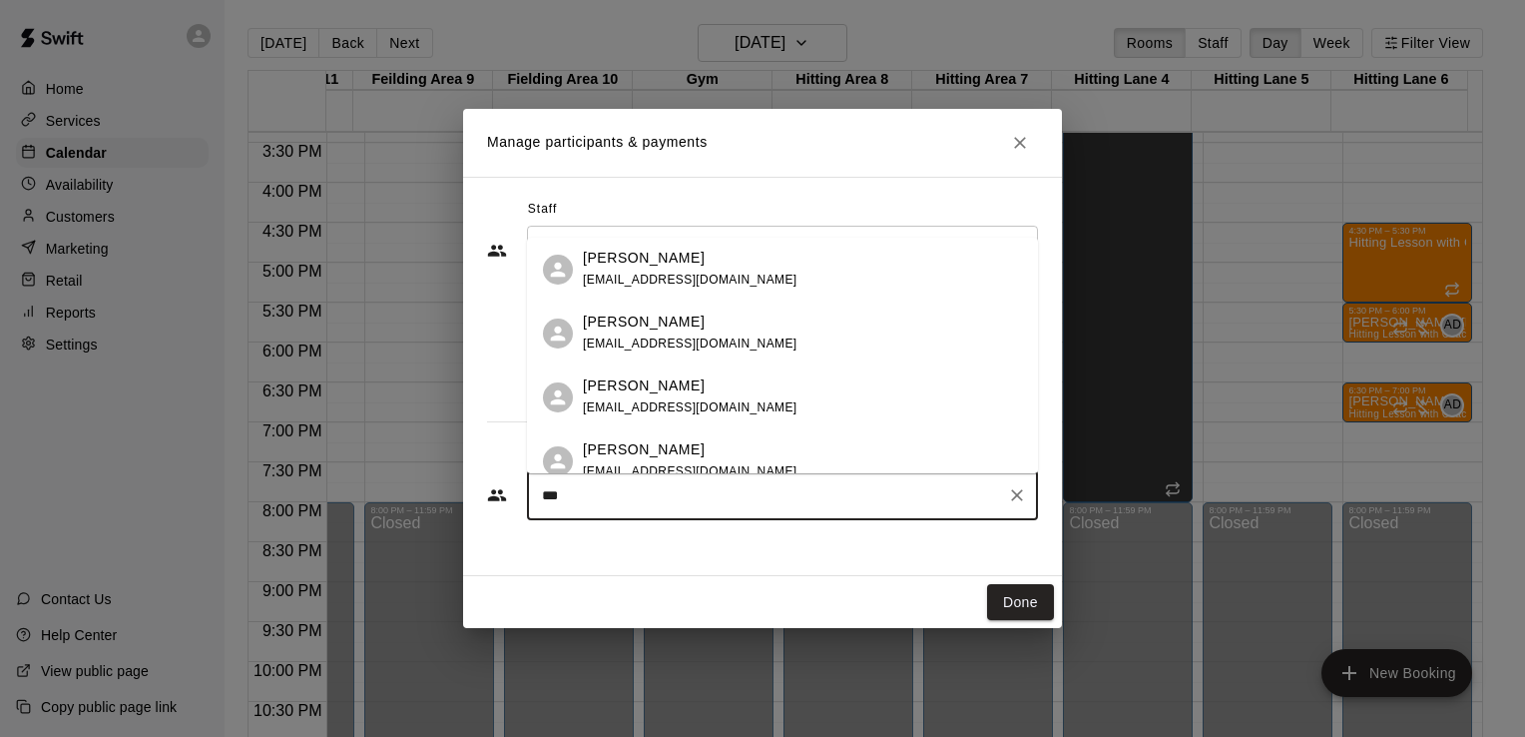
type input "****"
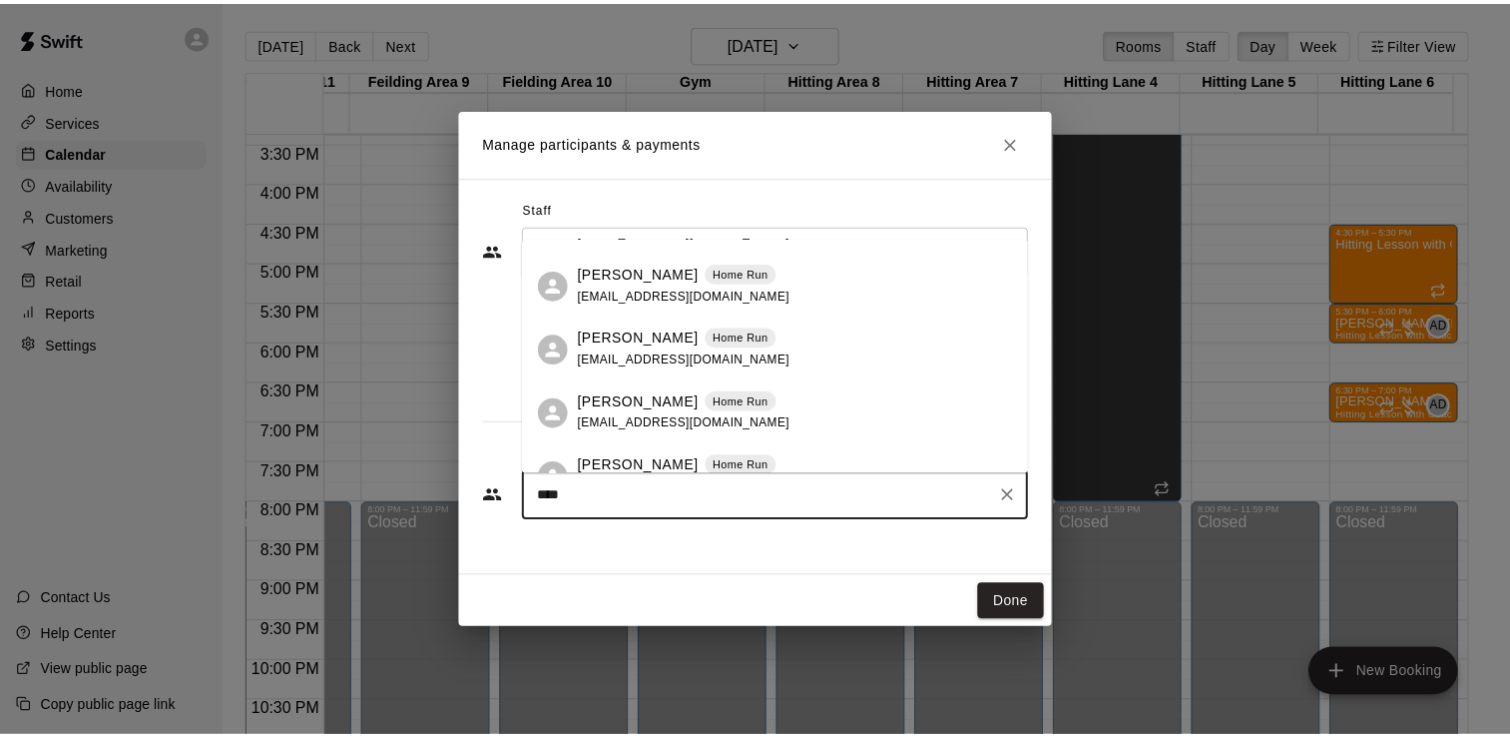
scroll to position [184, 0]
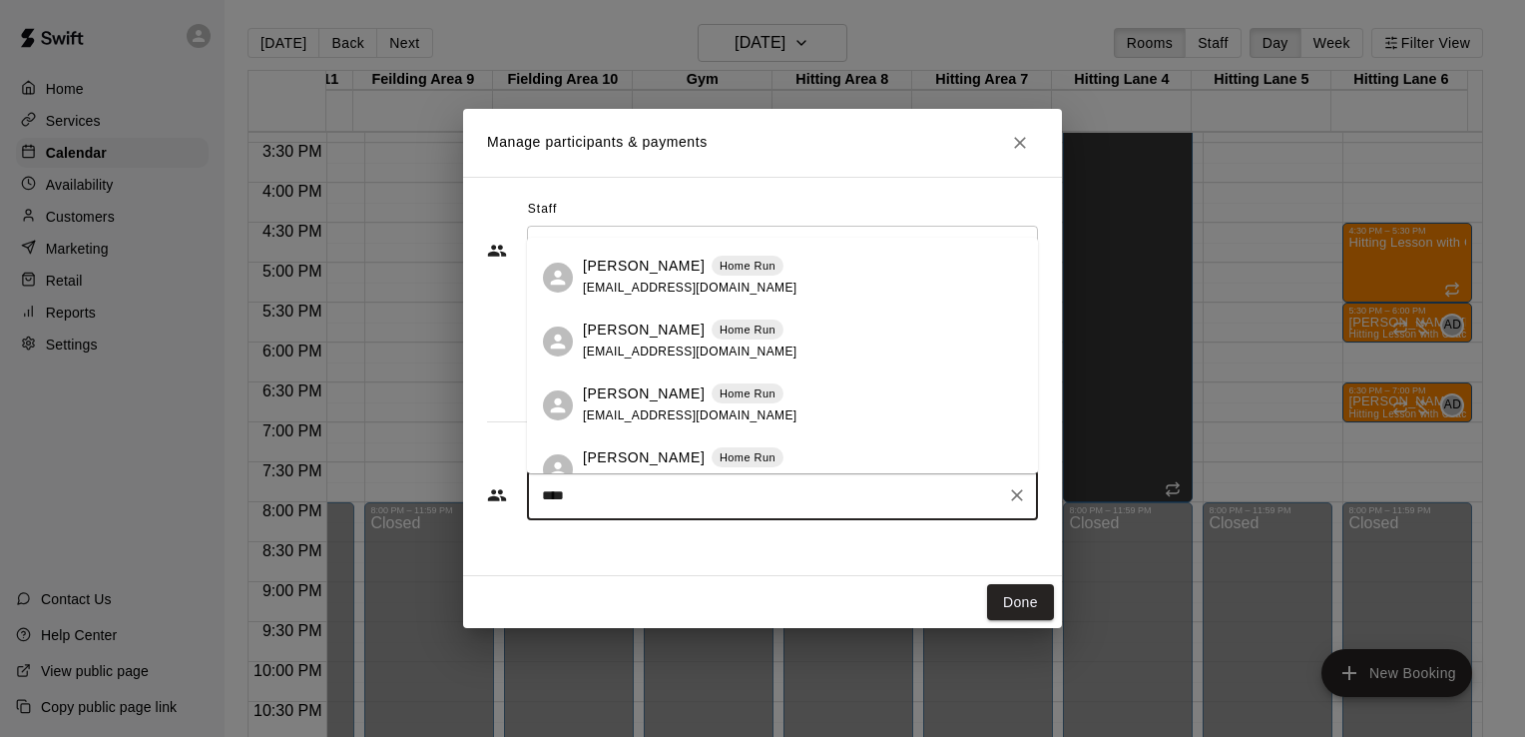
click at [651, 403] on p "Caden Tomasik" at bounding box center [644, 393] width 122 height 21
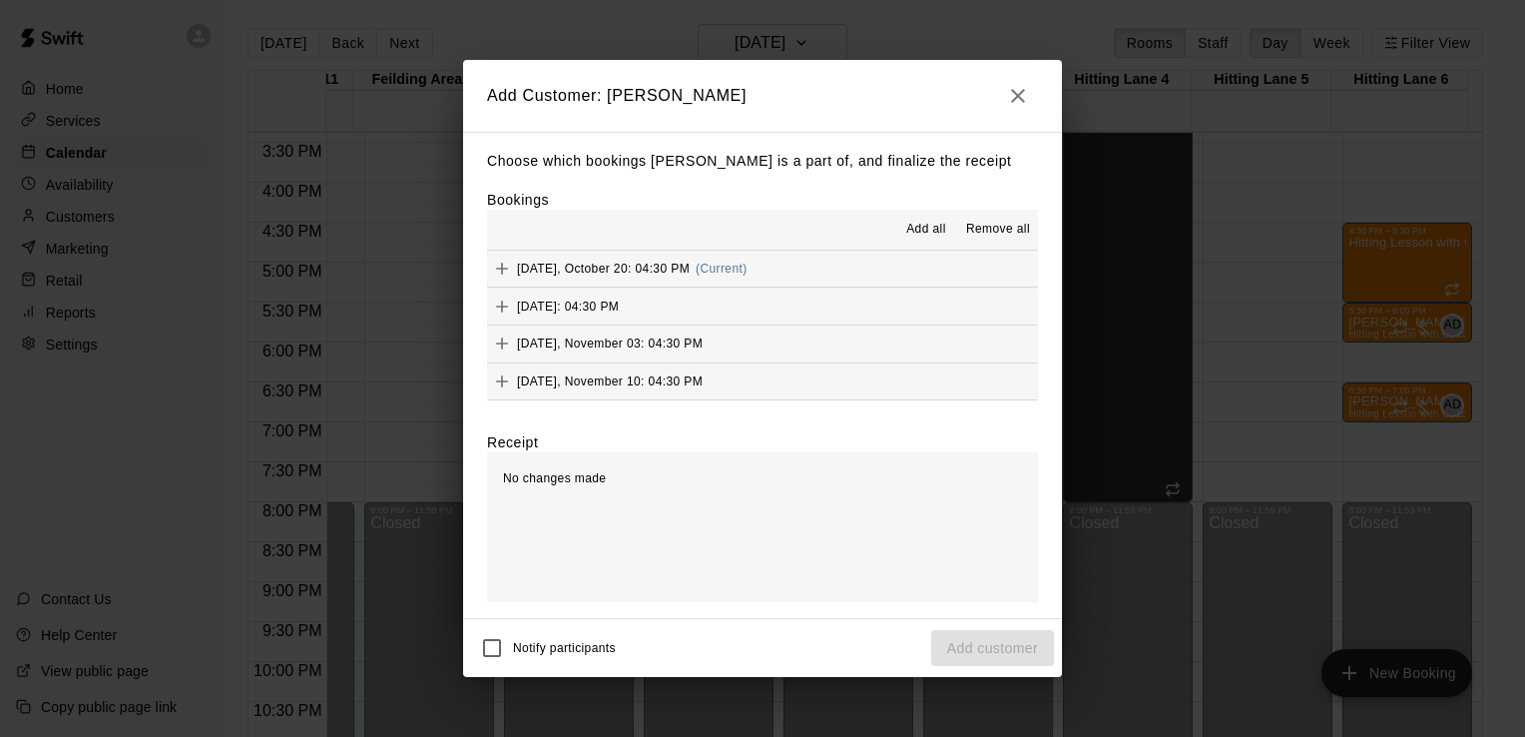
click at [927, 230] on span "Add all" at bounding box center [926, 230] width 40 height 20
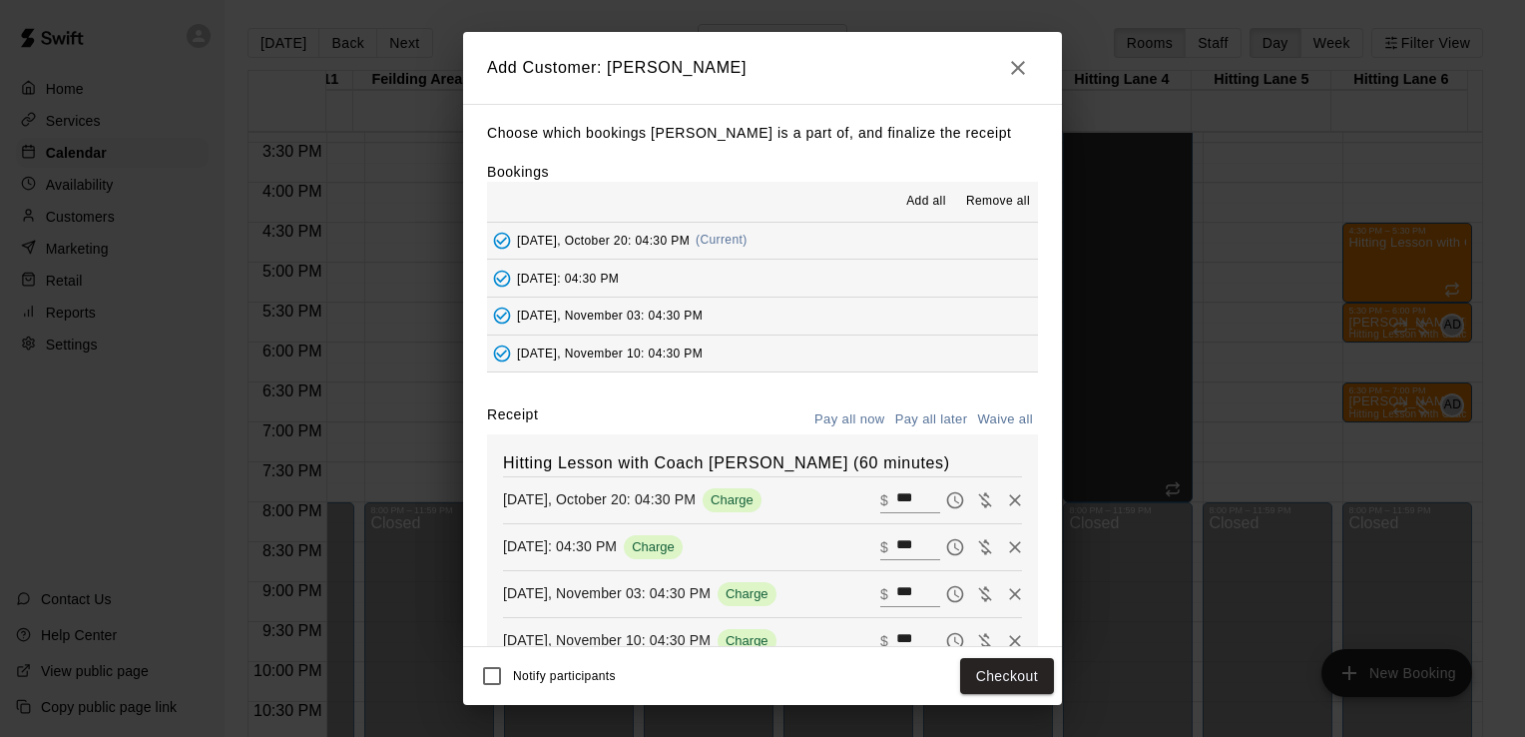
click at [922, 417] on button "Pay all later" at bounding box center [931, 419] width 83 height 31
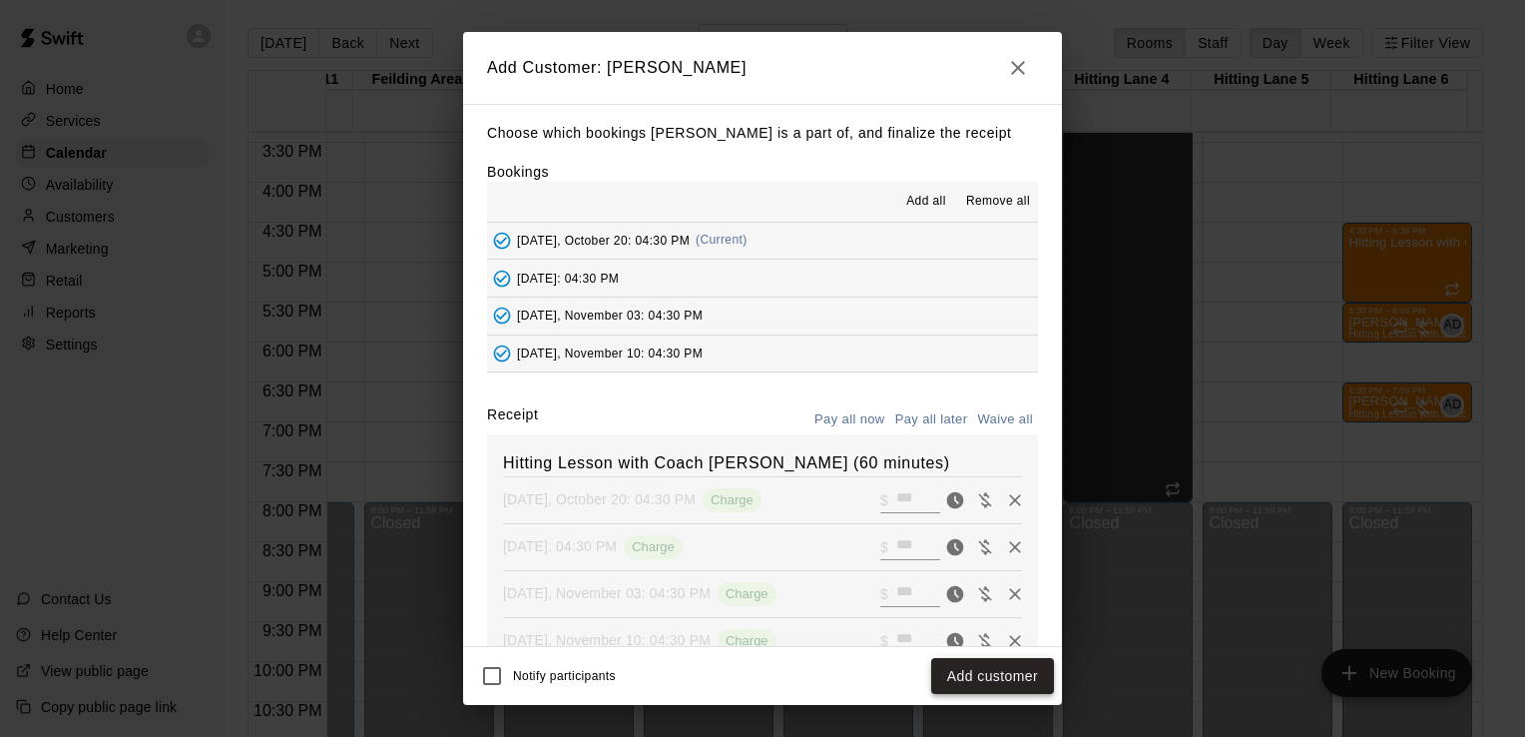
click at [1034, 664] on button "Add customer" at bounding box center [992, 676] width 123 height 37
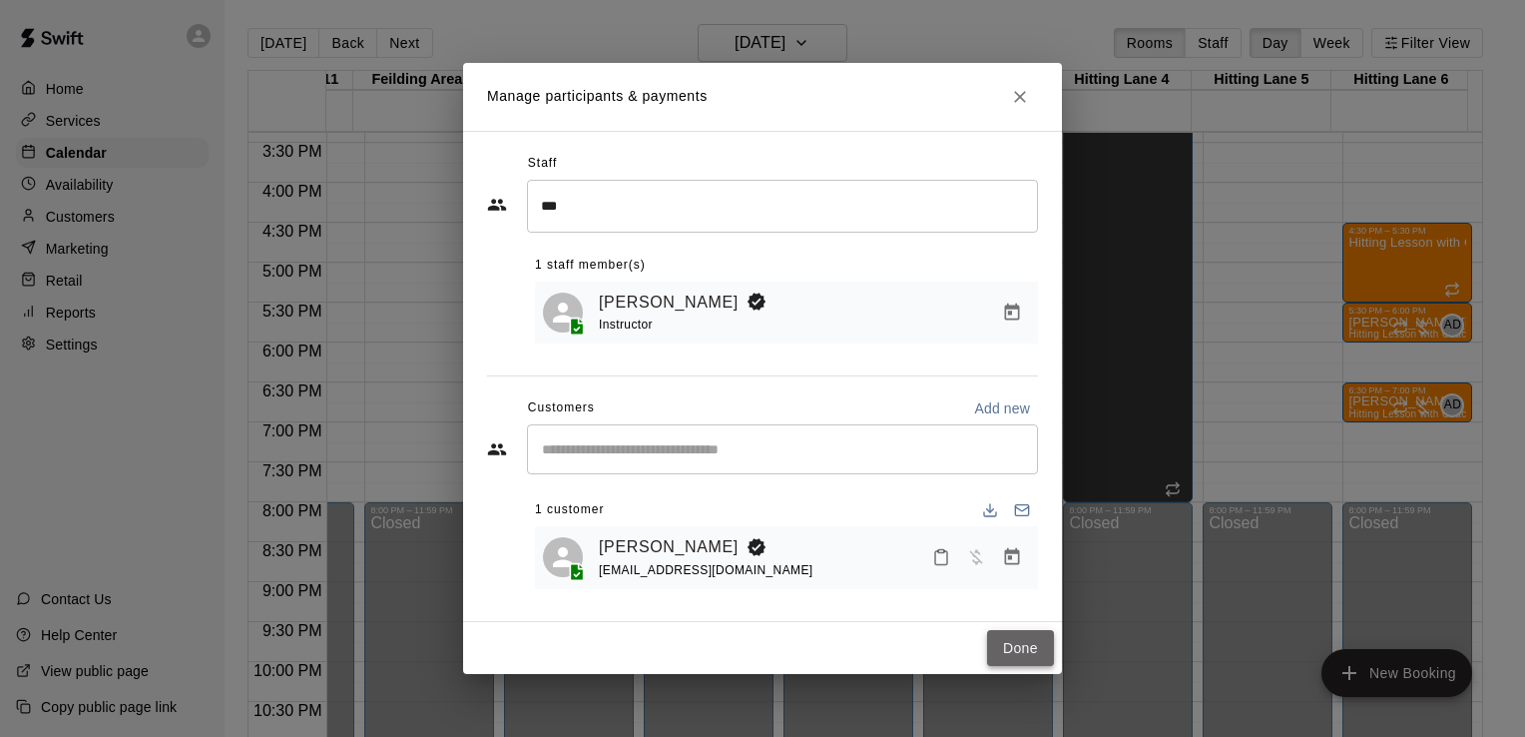
click at [1024, 644] on button "Done" at bounding box center [1020, 648] width 67 height 37
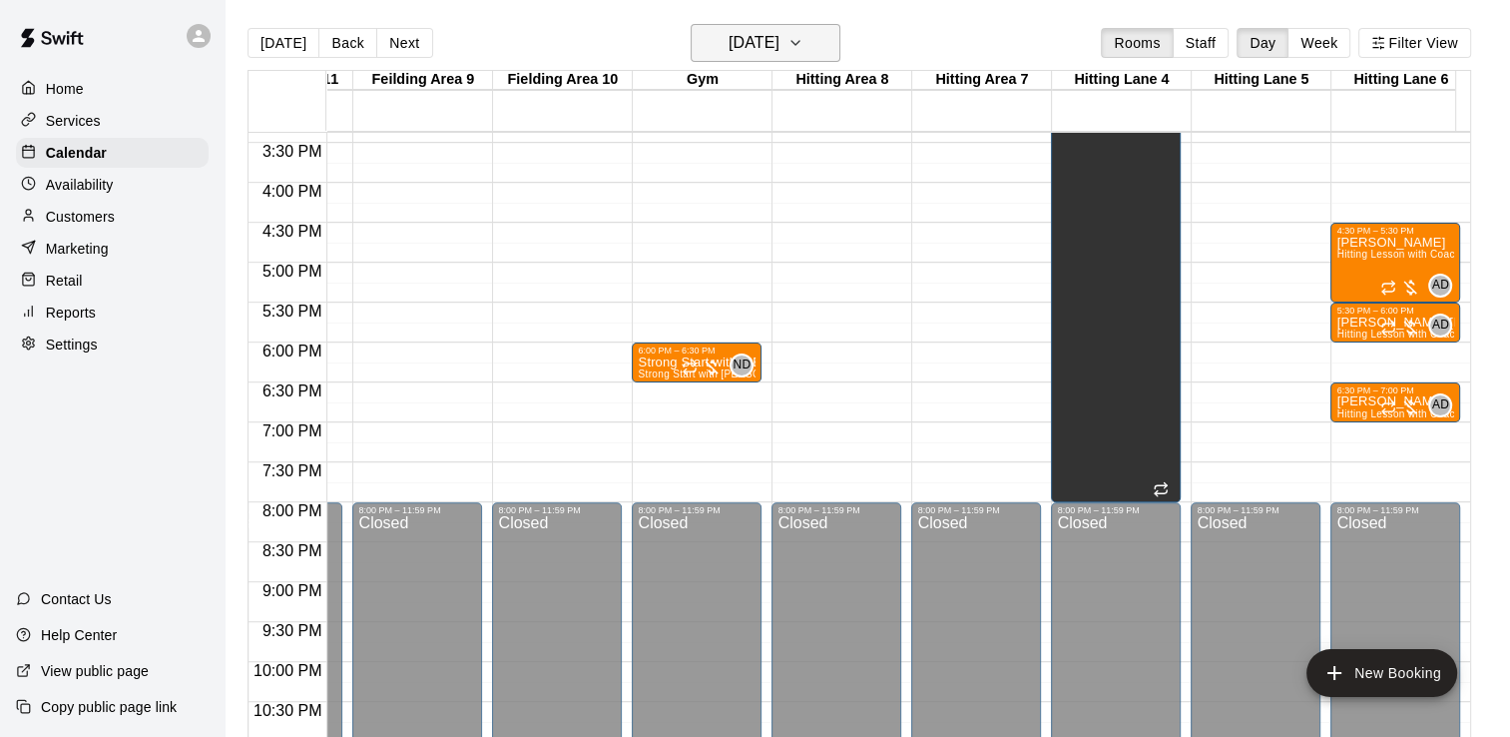
click at [803, 50] on icon "button" at bounding box center [795, 43] width 16 height 24
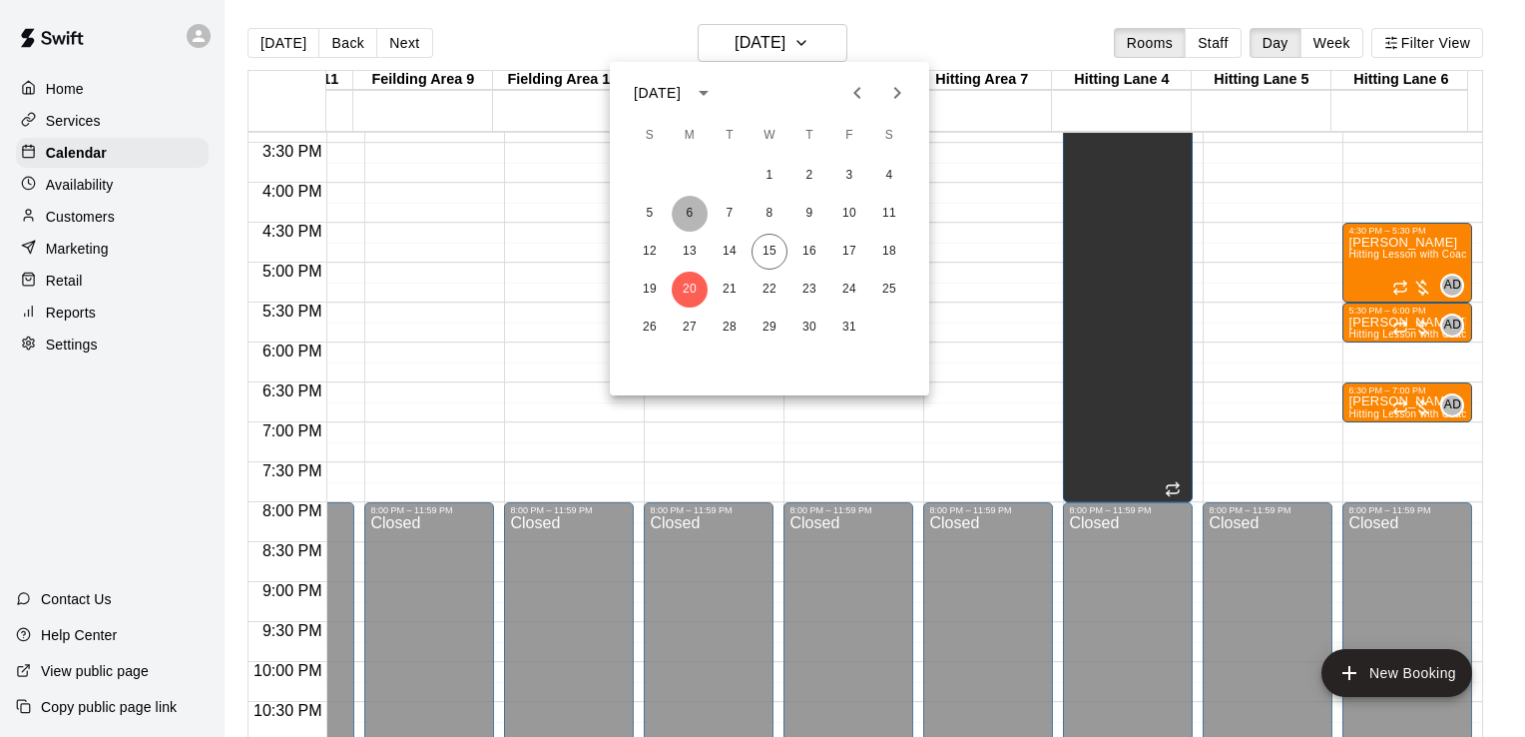
click at [691, 208] on button "6" at bounding box center [690, 214] width 36 height 36
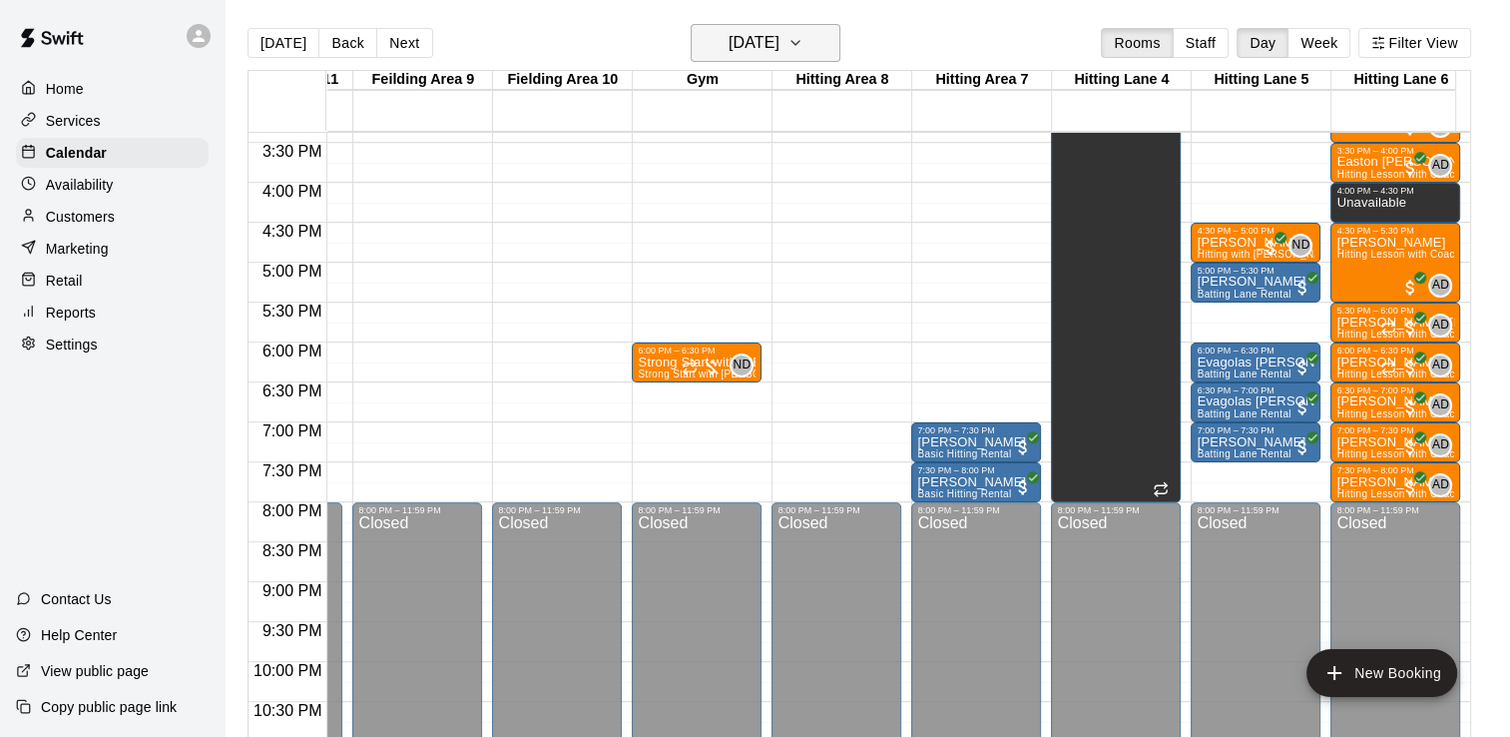
click at [799, 41] on icon "button" at bounding box center [795, 43] width 8 height 4
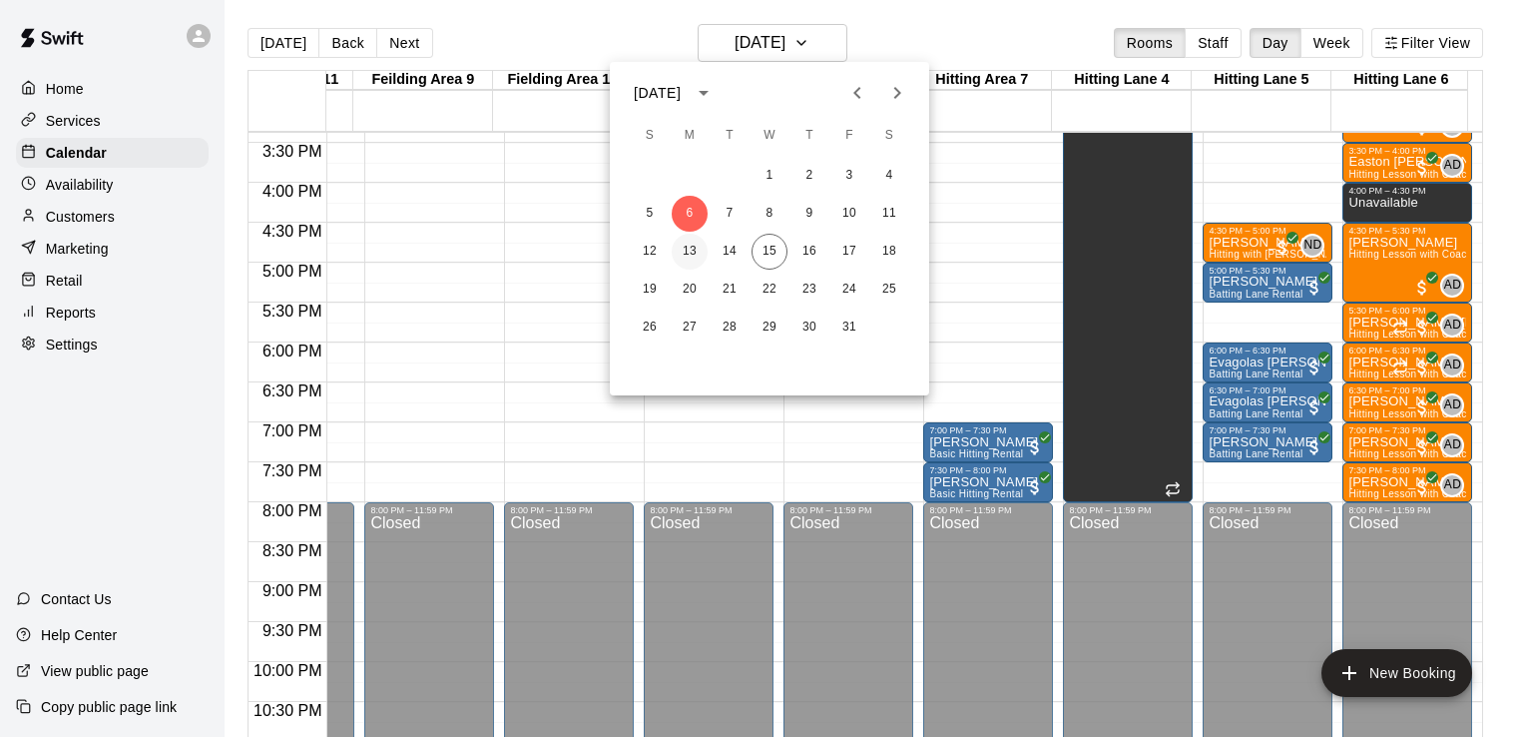
click at [691, 244] on button "13" at bounding box center [690, 252] width 36 height 36
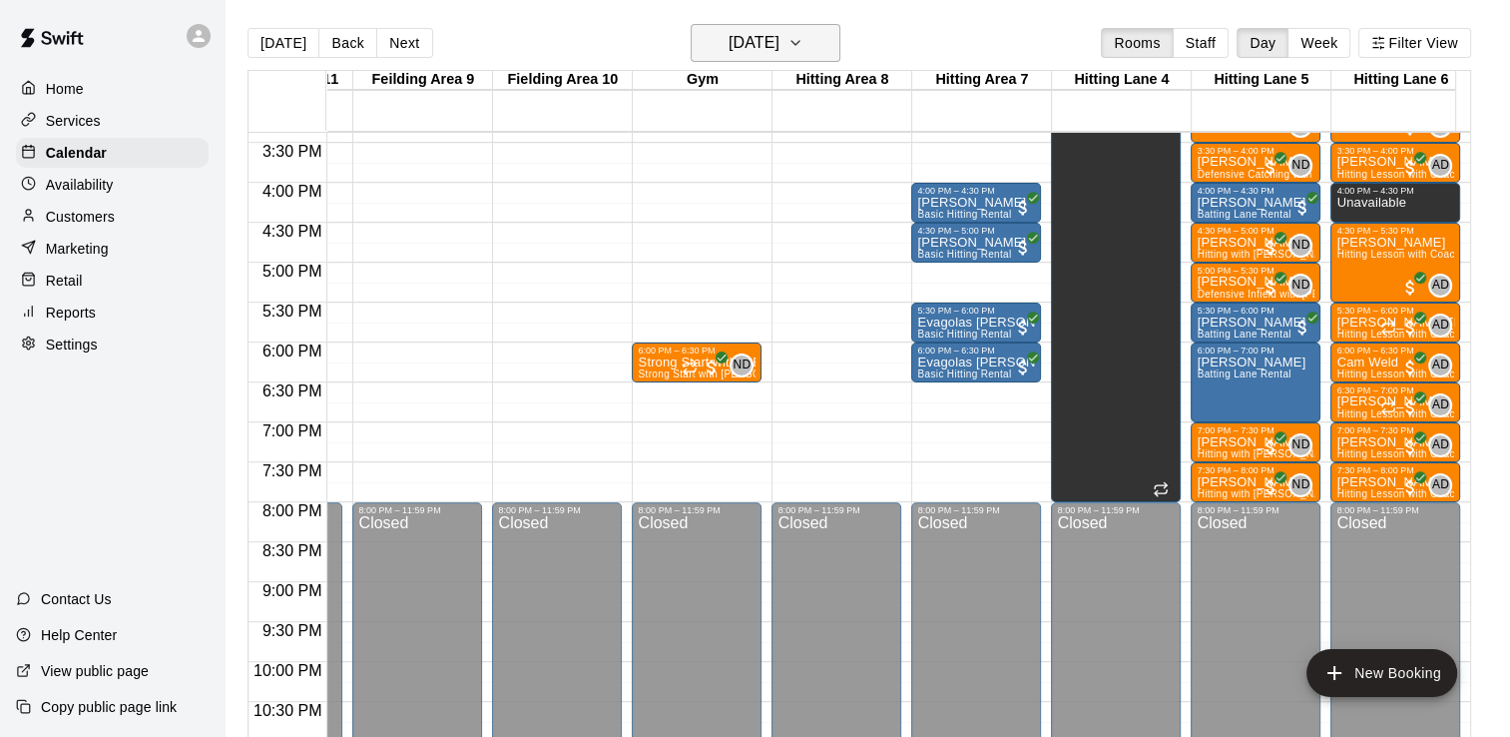
click at [803, 43] on icon "button" at bounding box center [795, 43] width 16 height 24
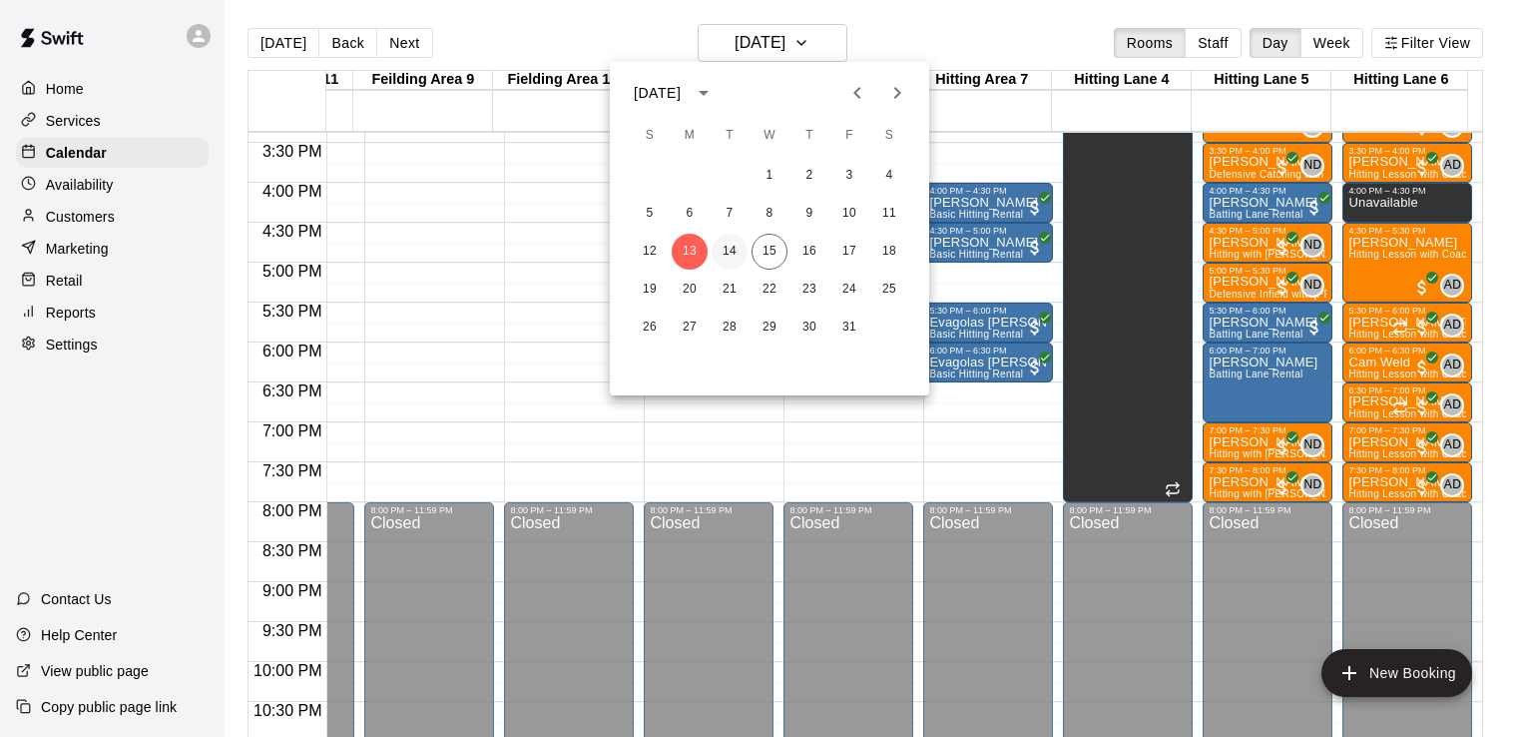
click at [727, 253] on button "14" at bounding box center [730, 252] width 36 height 36
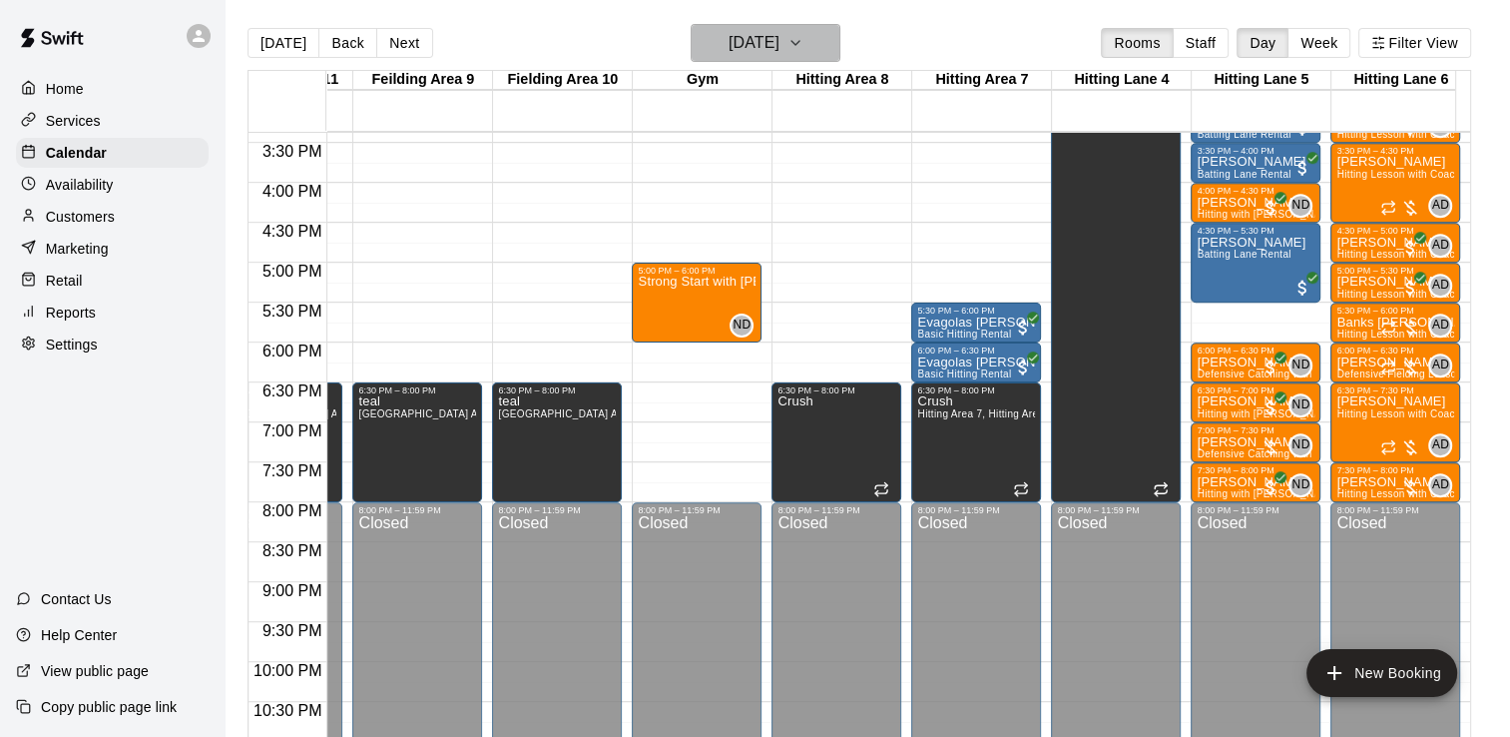
click at [803, 43] on icon "button" at bounding box center [795, 43] width 16 height 24
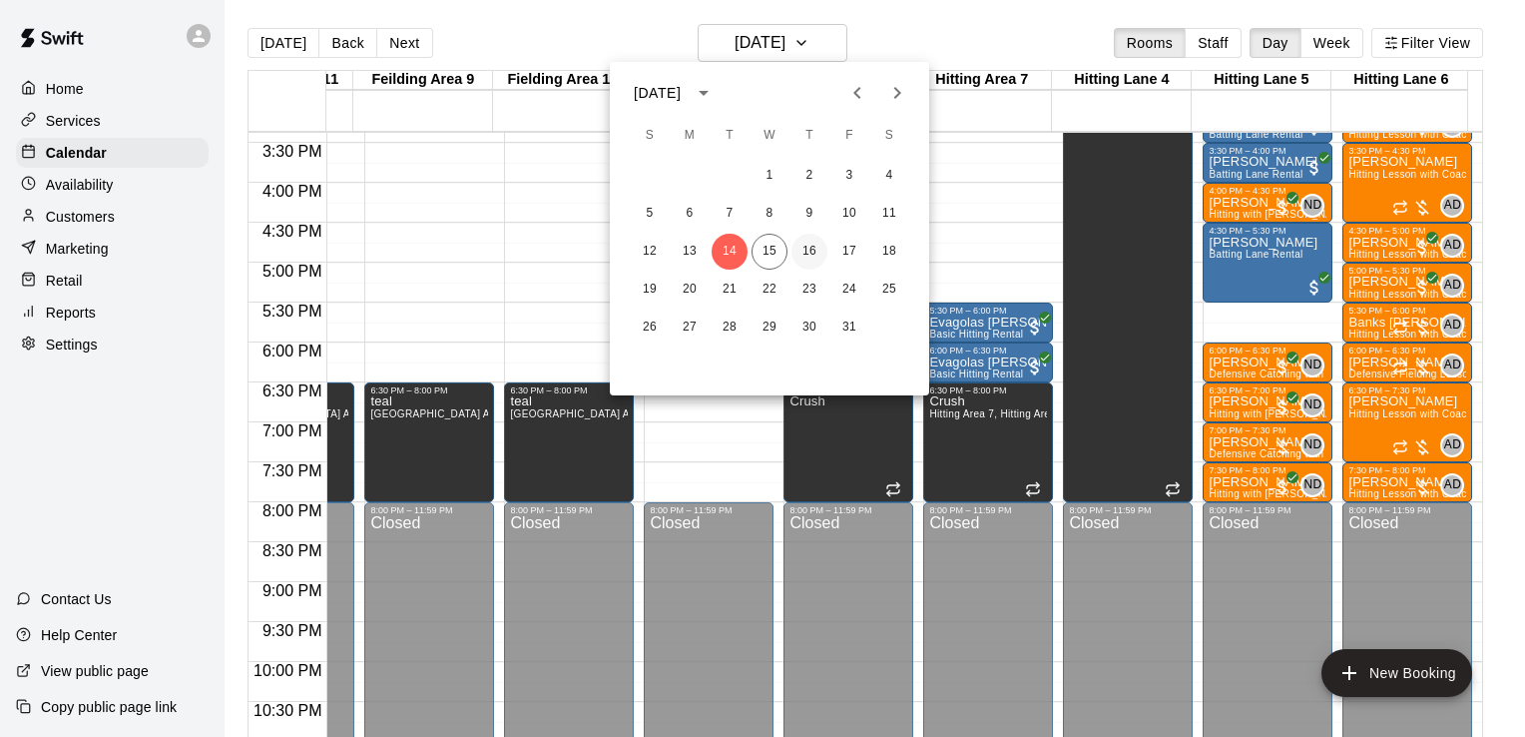
click at [803, 256] on button "16" at bounding box center [809, 252] width 36 height 36
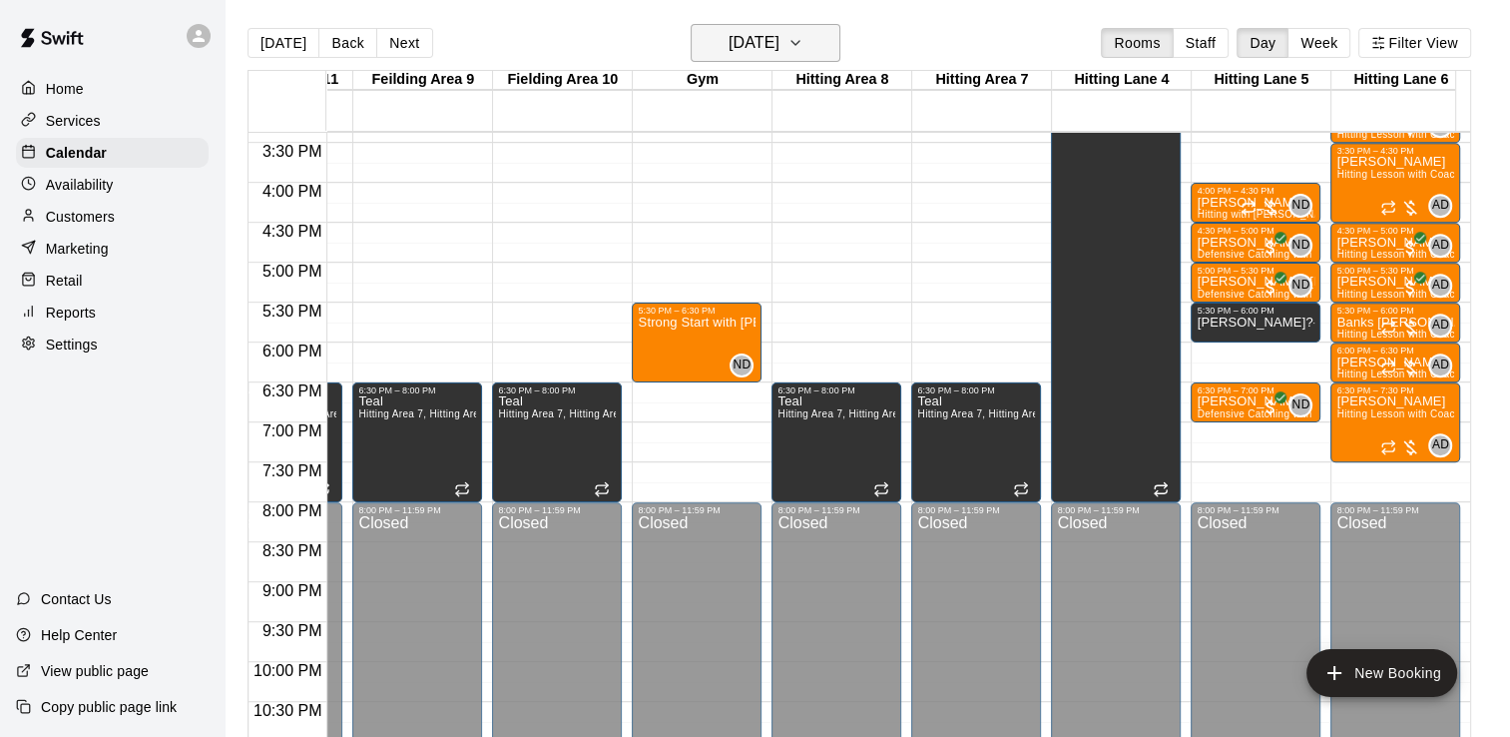
click at [840, 38] on button "Thursday Oct 16" at bounding box center [766, 43] width 150 height 38
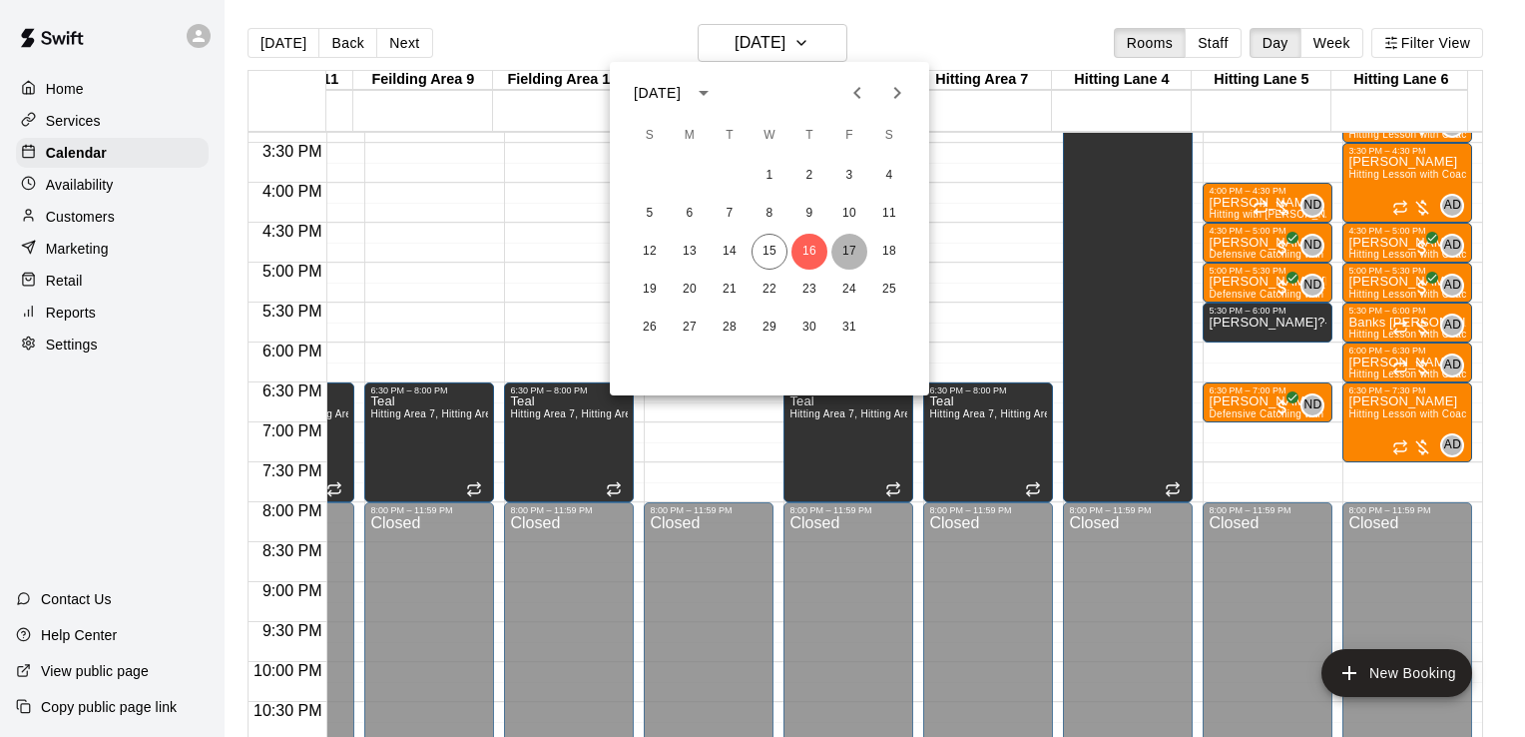
click at [841, 246] on button "17" at bounding box center [849, 252] width 36 height 36
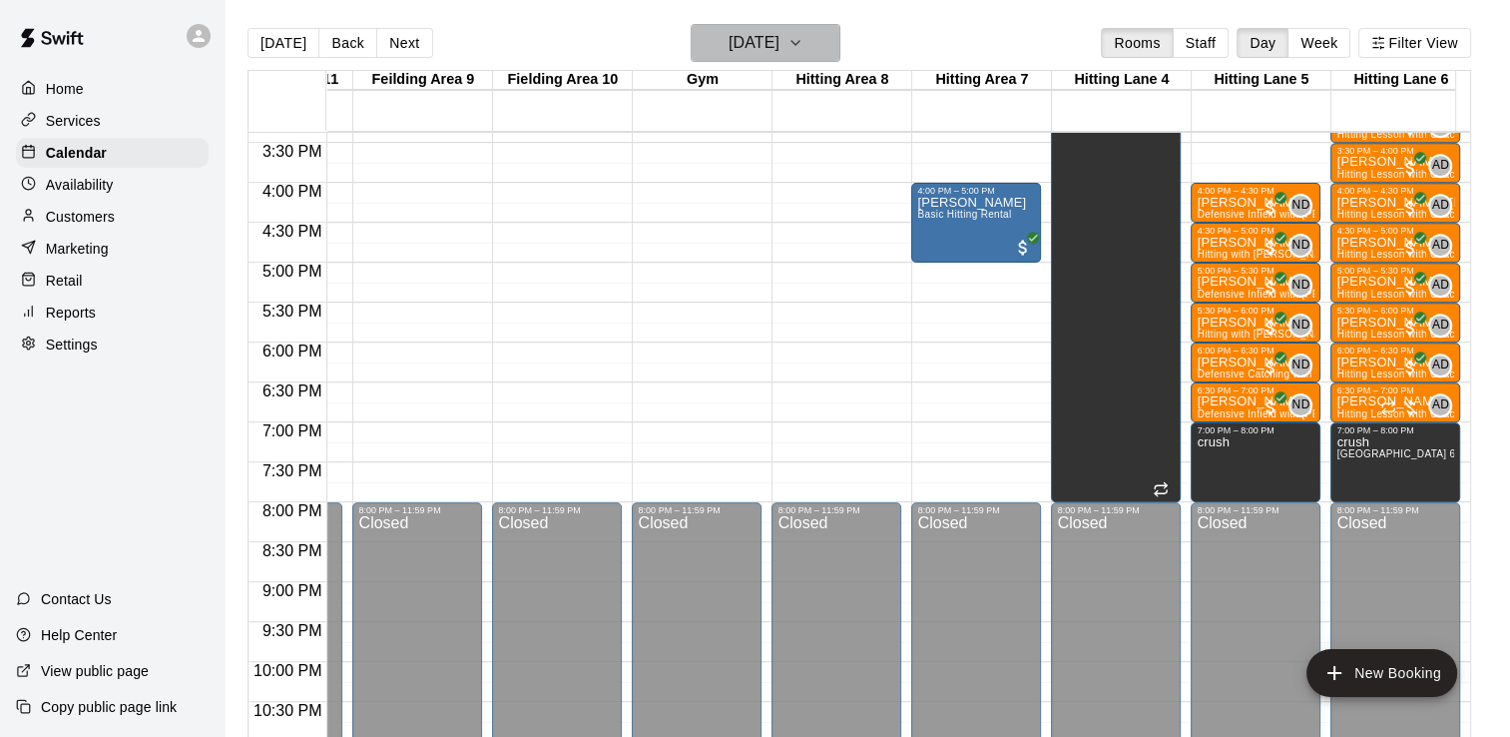
click at [803, 44] on icon "button" at bounding box center [795, 43] width 16 height 24
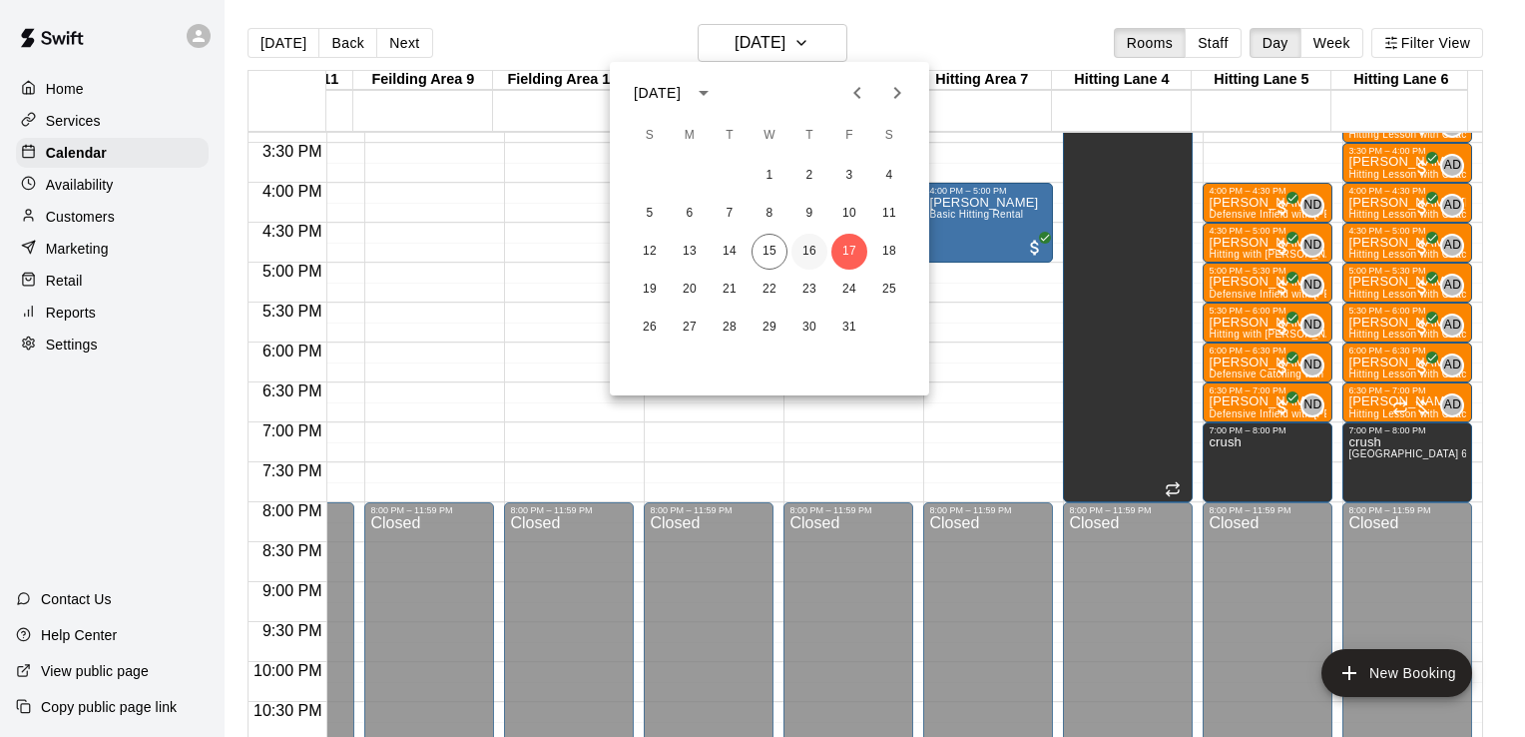
click at [812, 259] on button "16" at bounding box center [809, 252] width 36 height 36
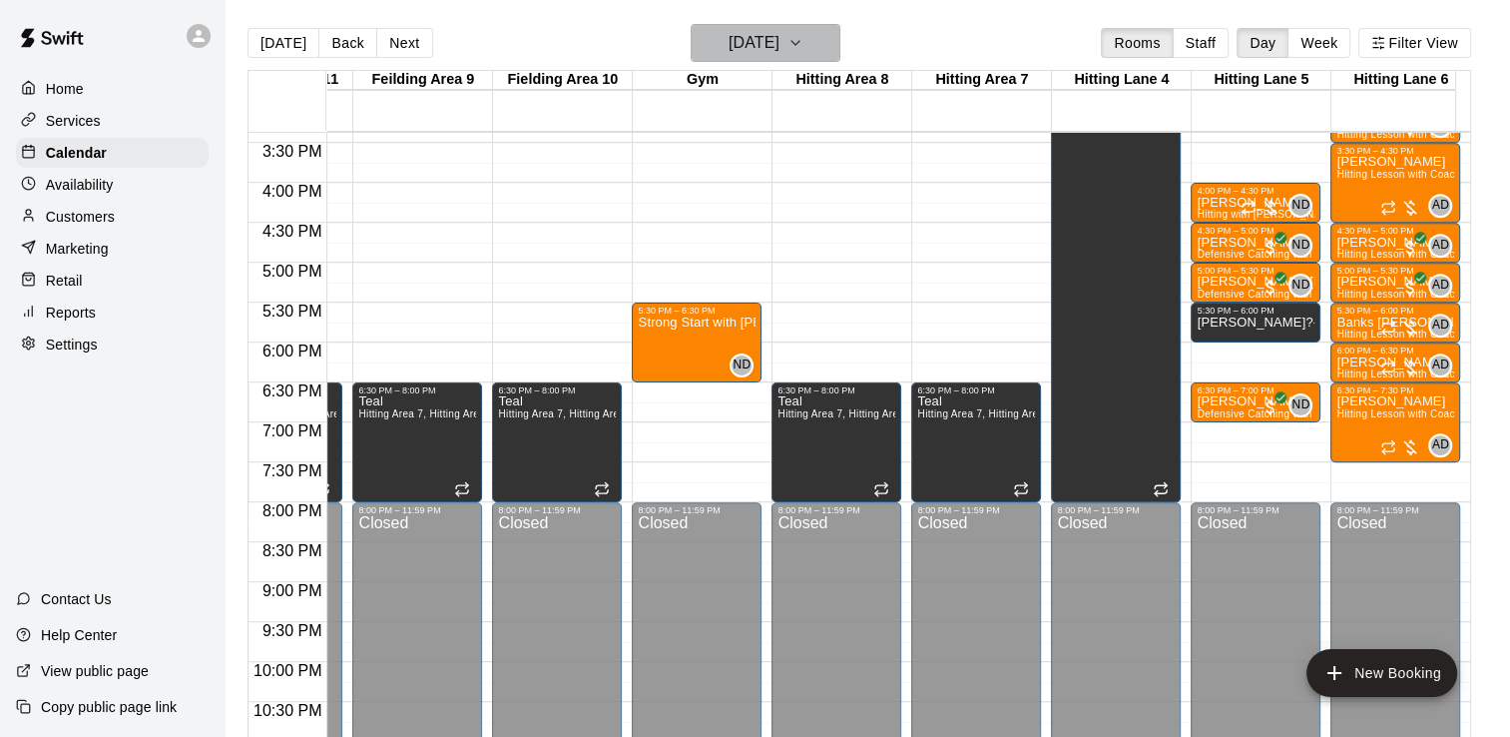
click at [803, 45] on icon "button" at bounding box center [795, 43] width 16 height 24
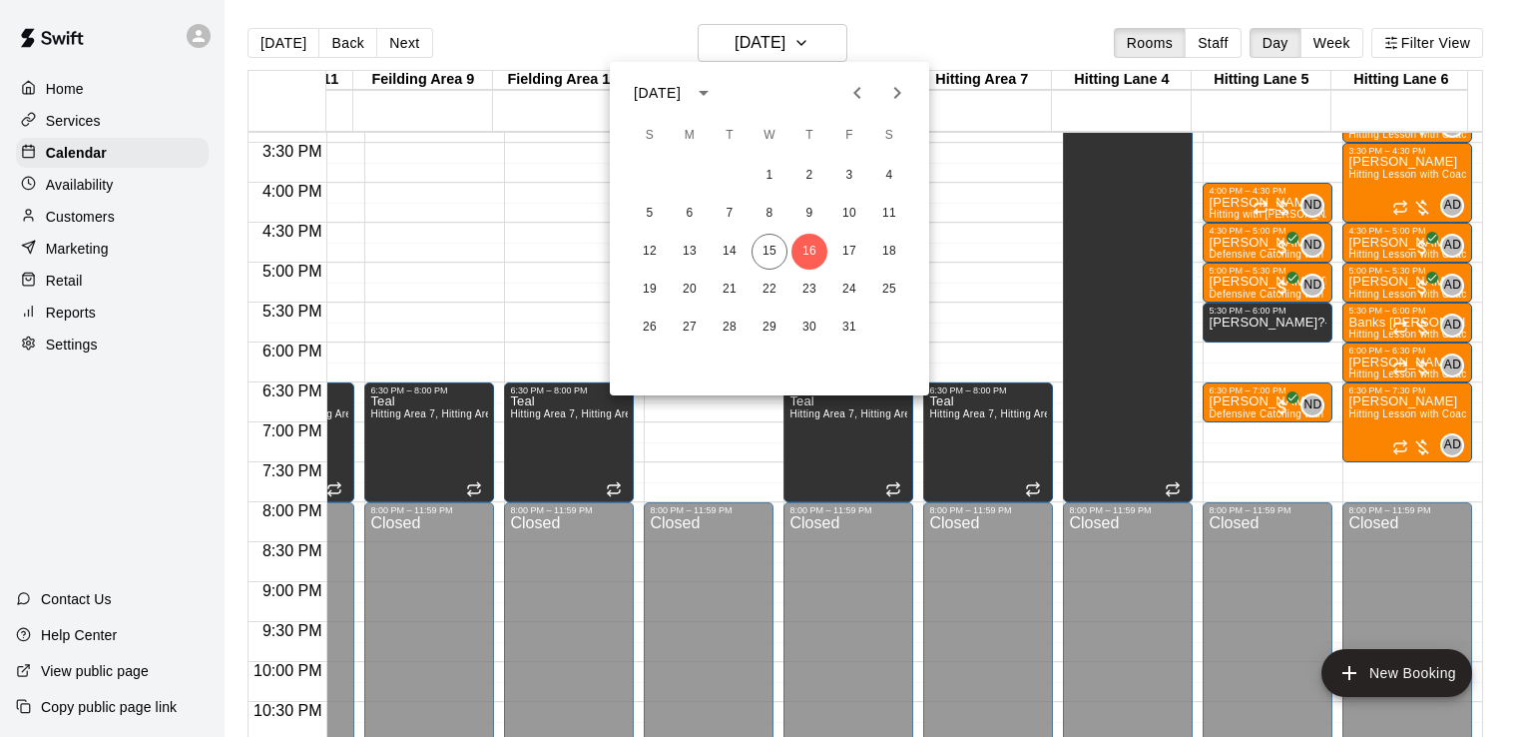
click at [901, 106] on button "Next month" at bounding box center [897, 93] width 40 height 40
click at [644, 251] on button "9" at bounding box center [650, 252] width 36 height 36
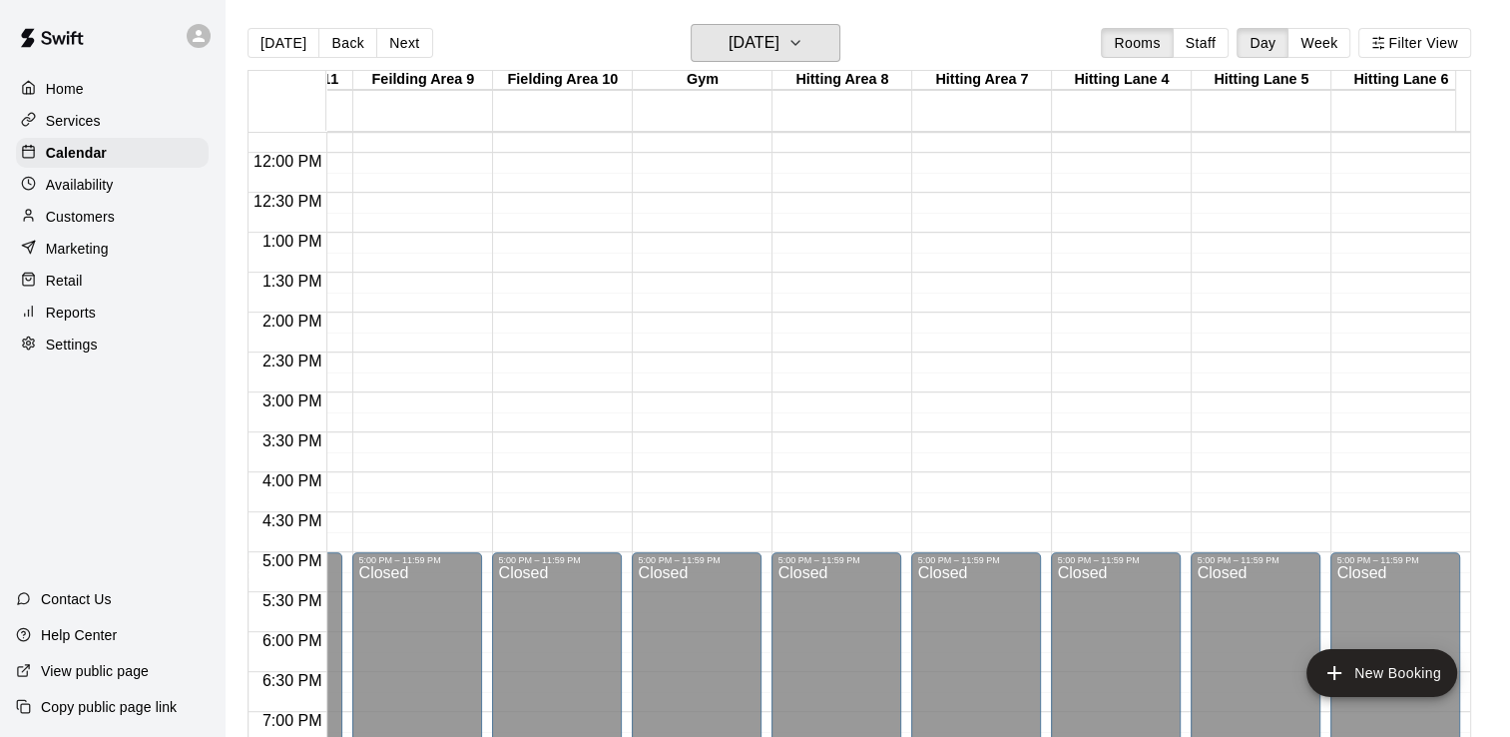
scroll to position [921, 534]
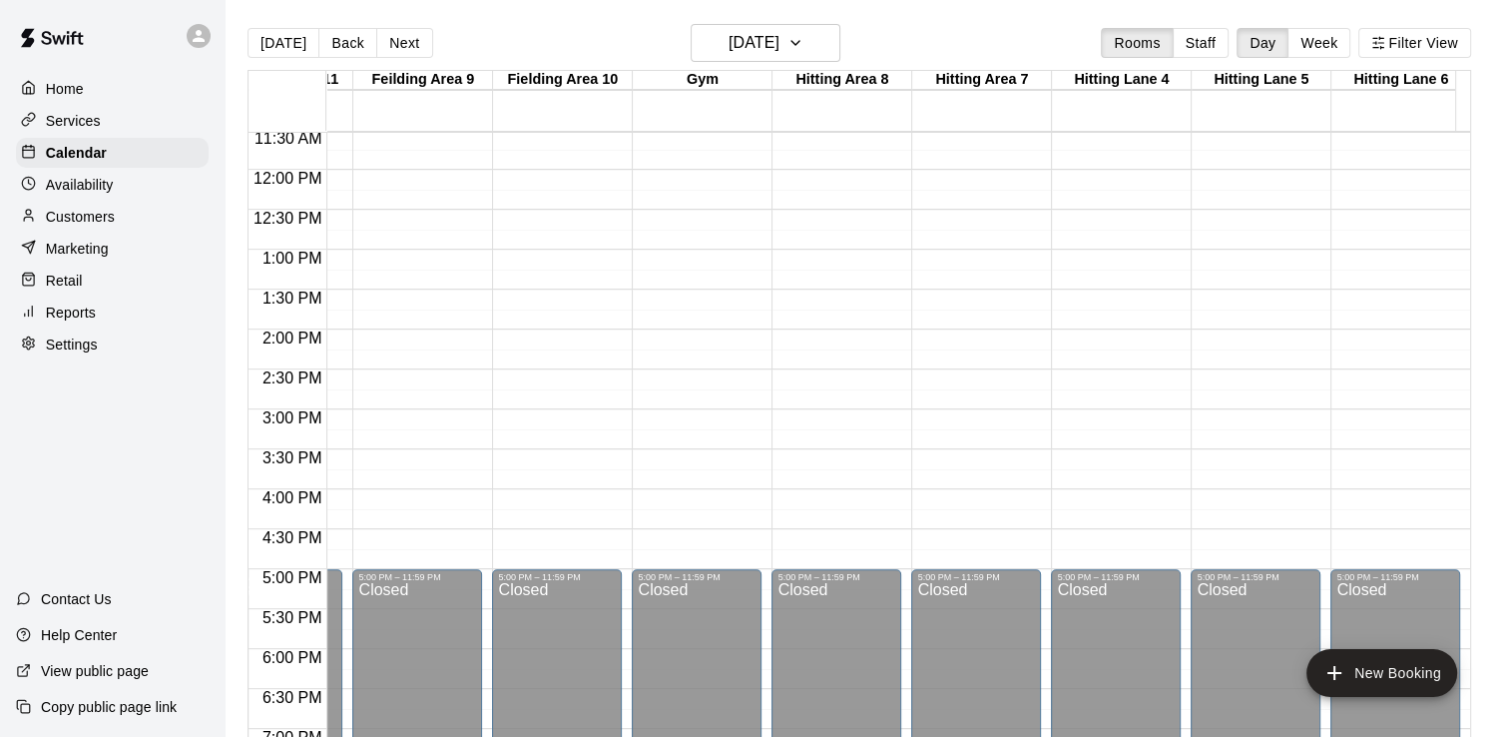
drag, startPoint x: 369, startPoint y: 332, endPoint x: 371, endPoint y: 511, distance: 178.7
click at [371, 511] on div "12:00 AM – 10:00 AM Closed 5:00 PM – 11:59 PM Closed" at bounding box center [417, 170] width 130 height 1916
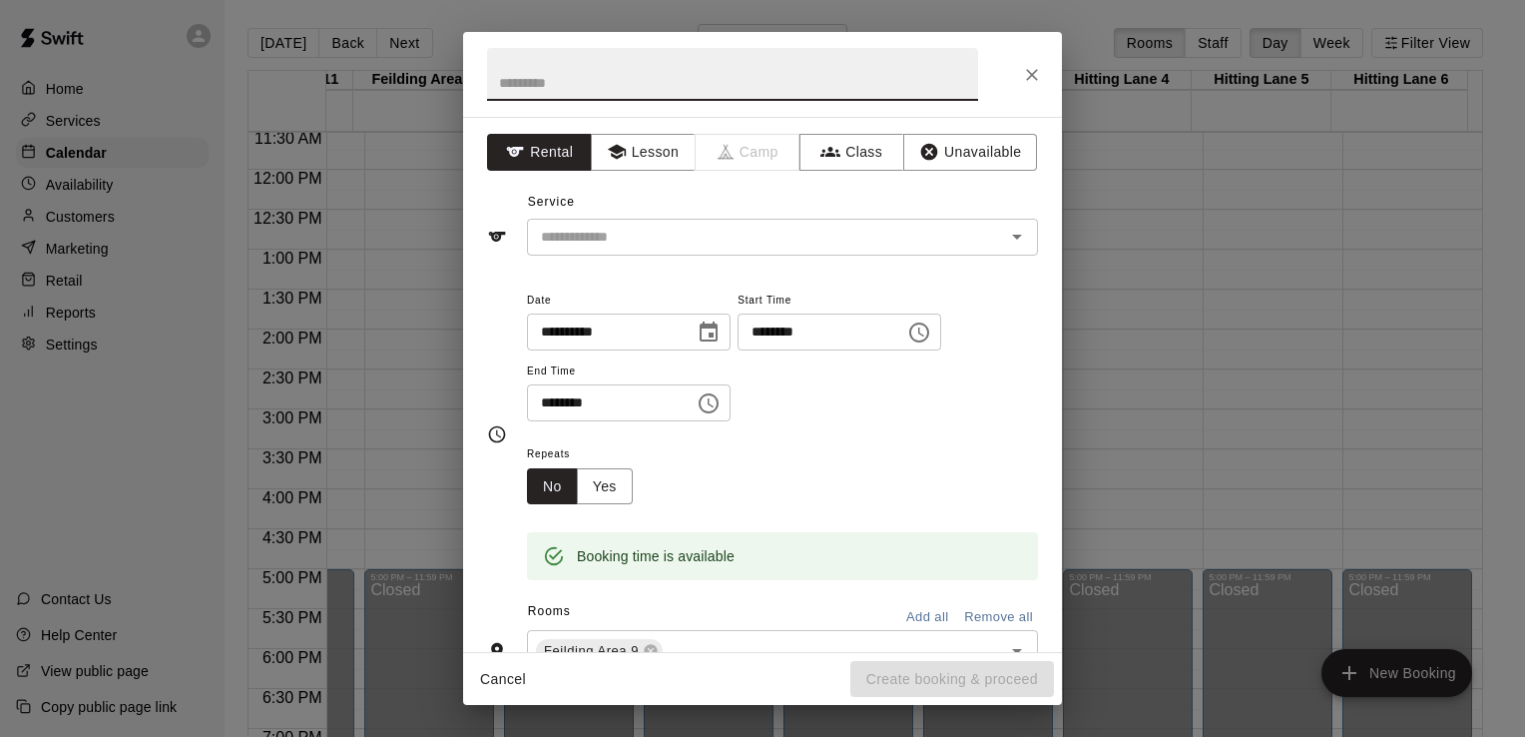
click at [399, 581] on div "**********" at bounding box center [762, 368] width 1525 height 737
click at [371, 511] on div "**********" at bounding box center [762, 368] width 1525 height 737
click at [575, 402] on input "********" at bounding box center [604, 402] width 154 height 37
type input "********"
click at [962, 150] on button "Unavailable" at bounding box center [970, 152] width 134 height 37
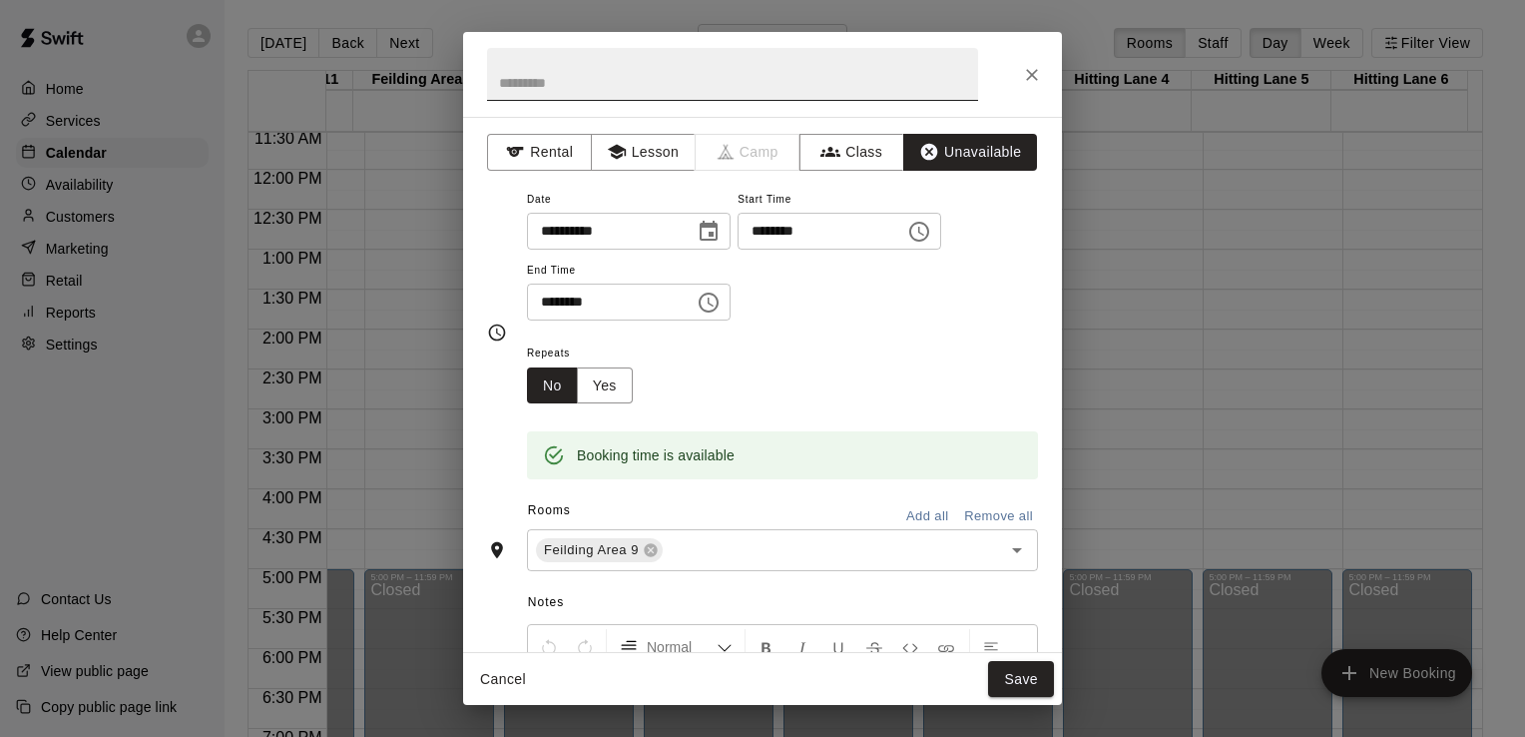
click at [632, 89] on input "text" at bounding box center [732, 74] width 491 height 53
type input "**********"
click at [920, 518] on button "Add all" at bounding box center [927, 516] width 64 height 31
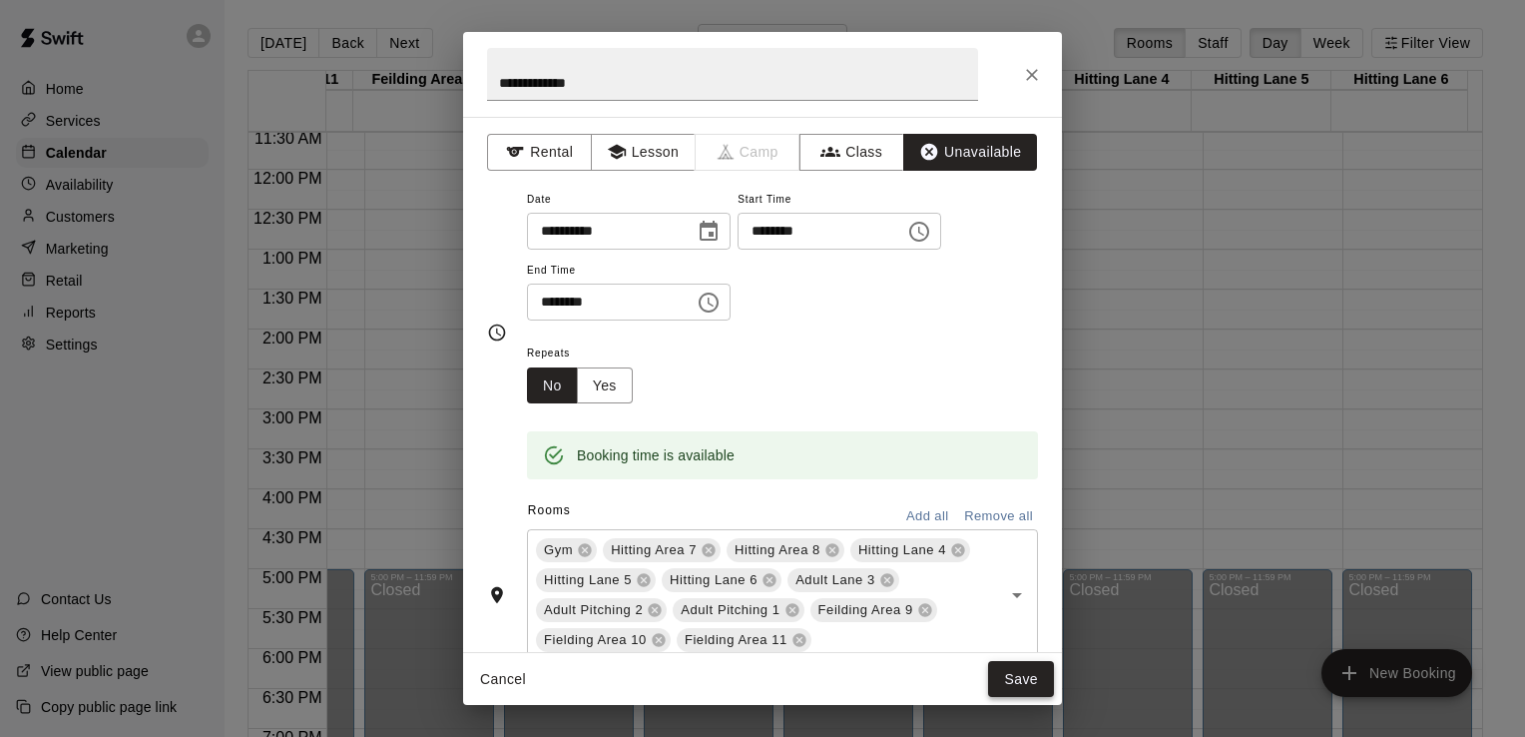
click at [1037, 683] on button "Save" at bounding box center [1021, 679] width 66 height 37
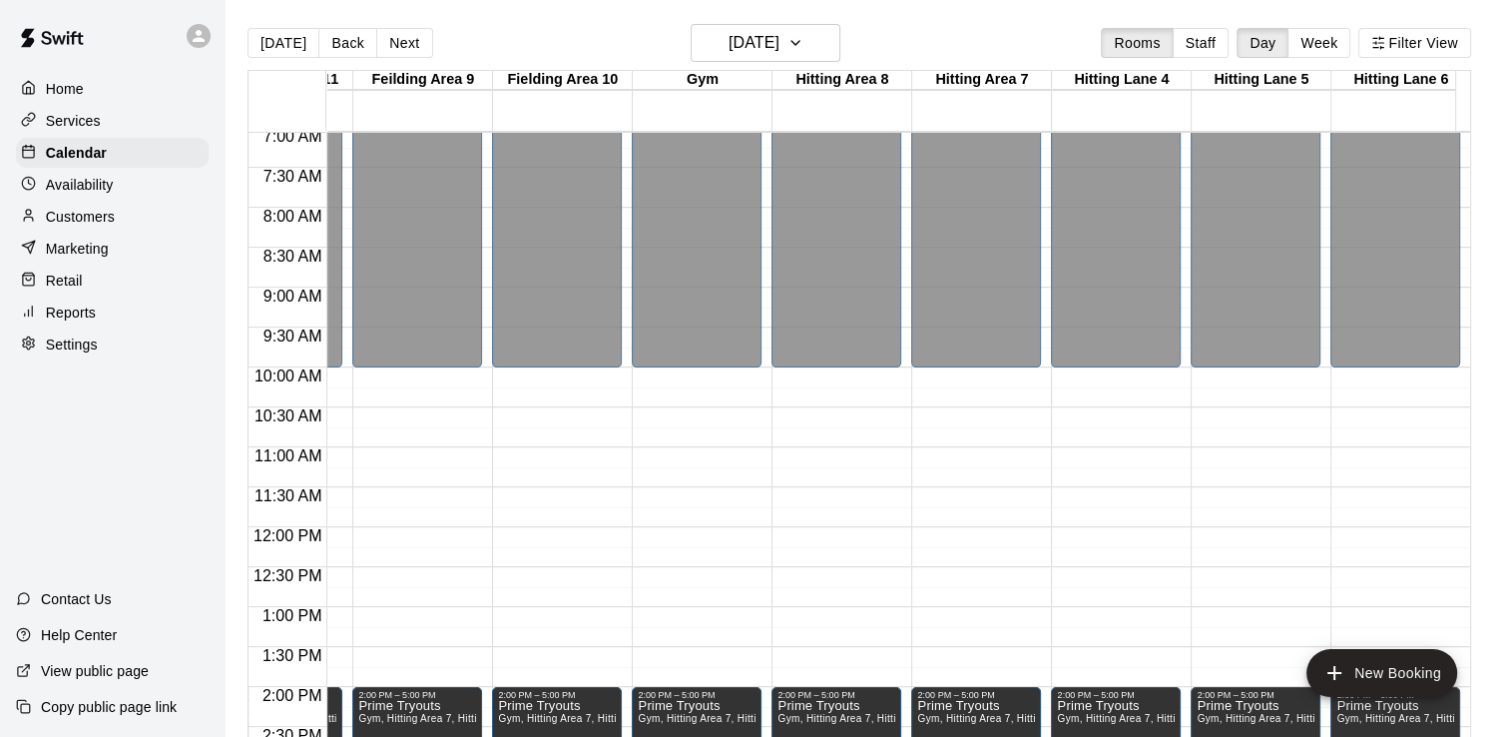
scroll to position [563, 534]
click at [803, 40] on icon "button" at bounding box center [795, 43] width 16 height 24
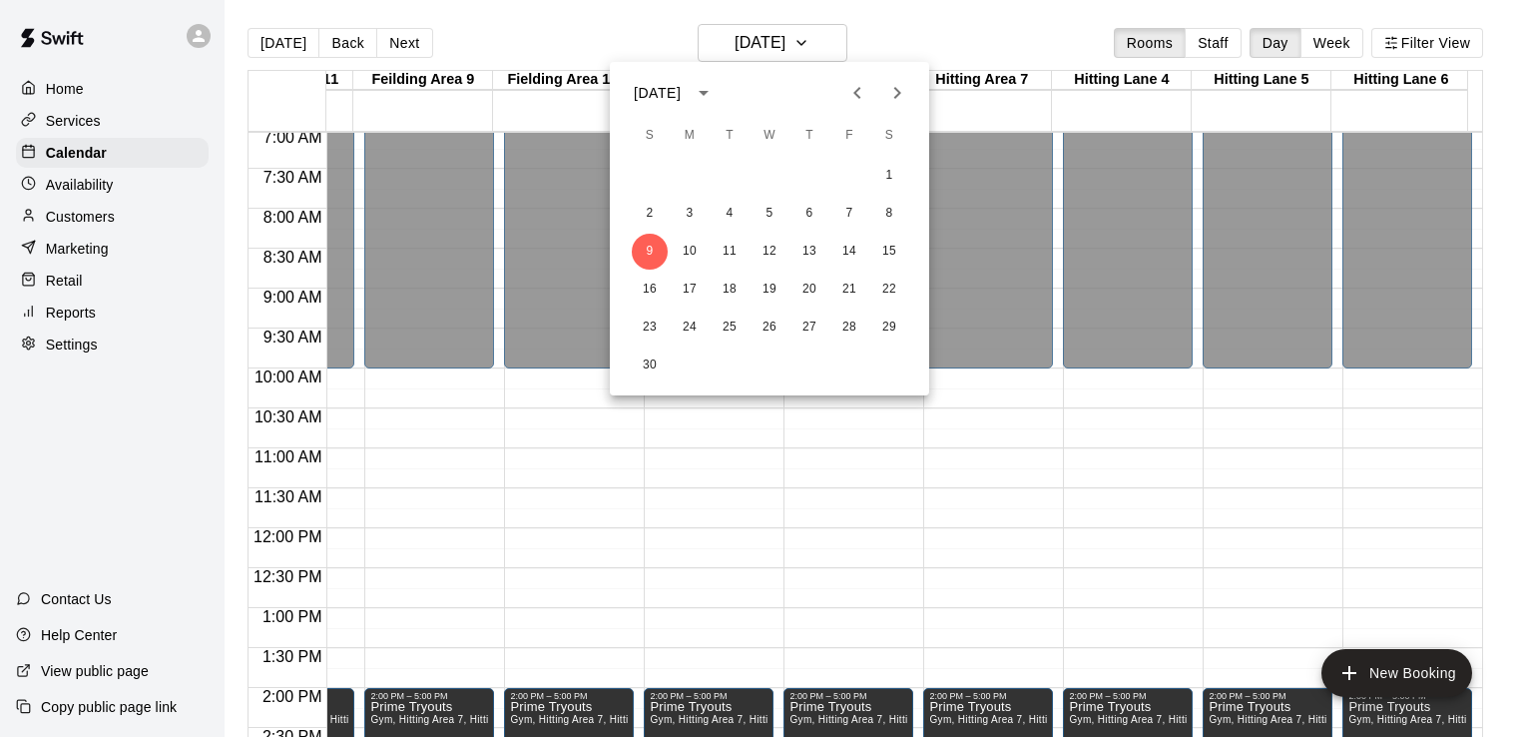
click at [263, 42] on div at bounding box center [762, 368] width 1525 height 737
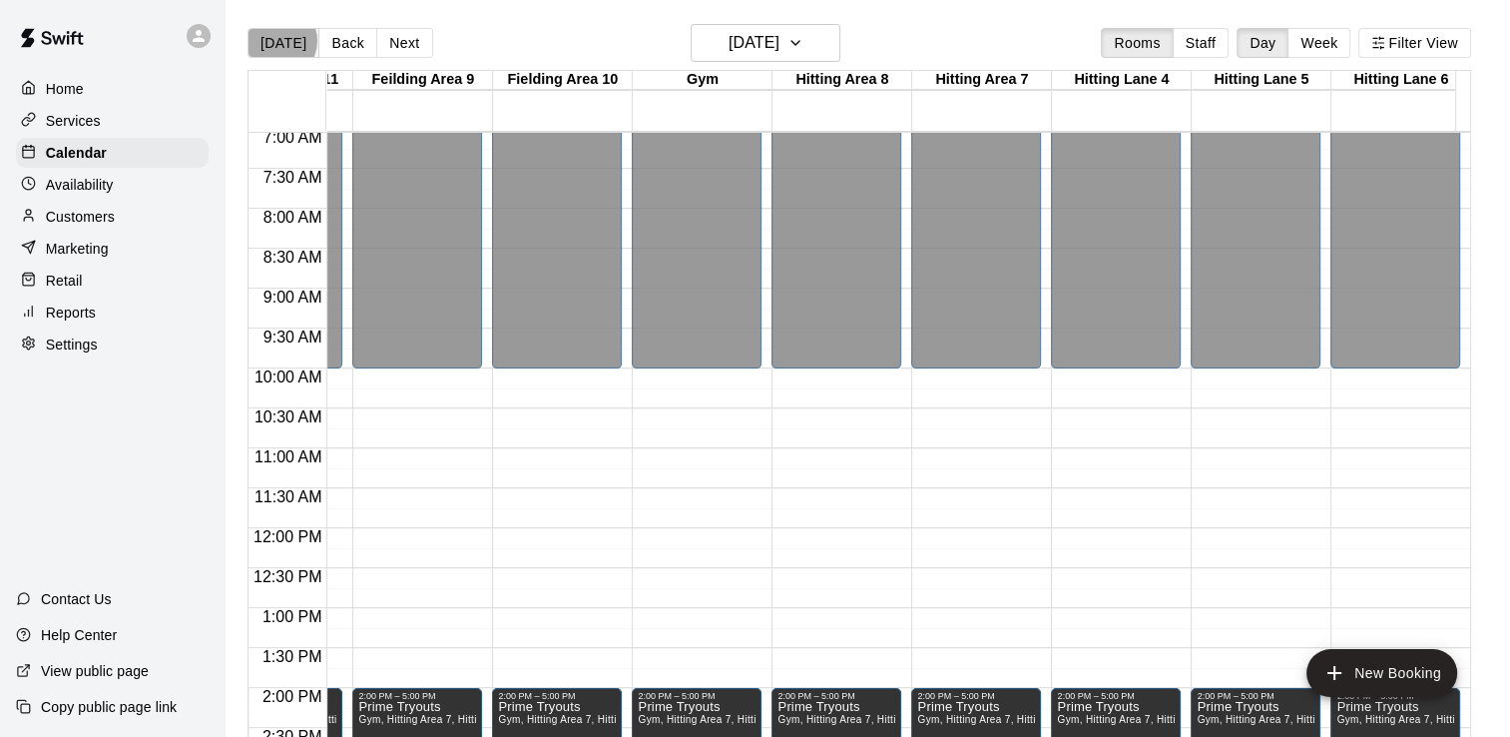
click at [276, 40] on button "[DATE]" at bounding box center [284, 43] width 72 height 30
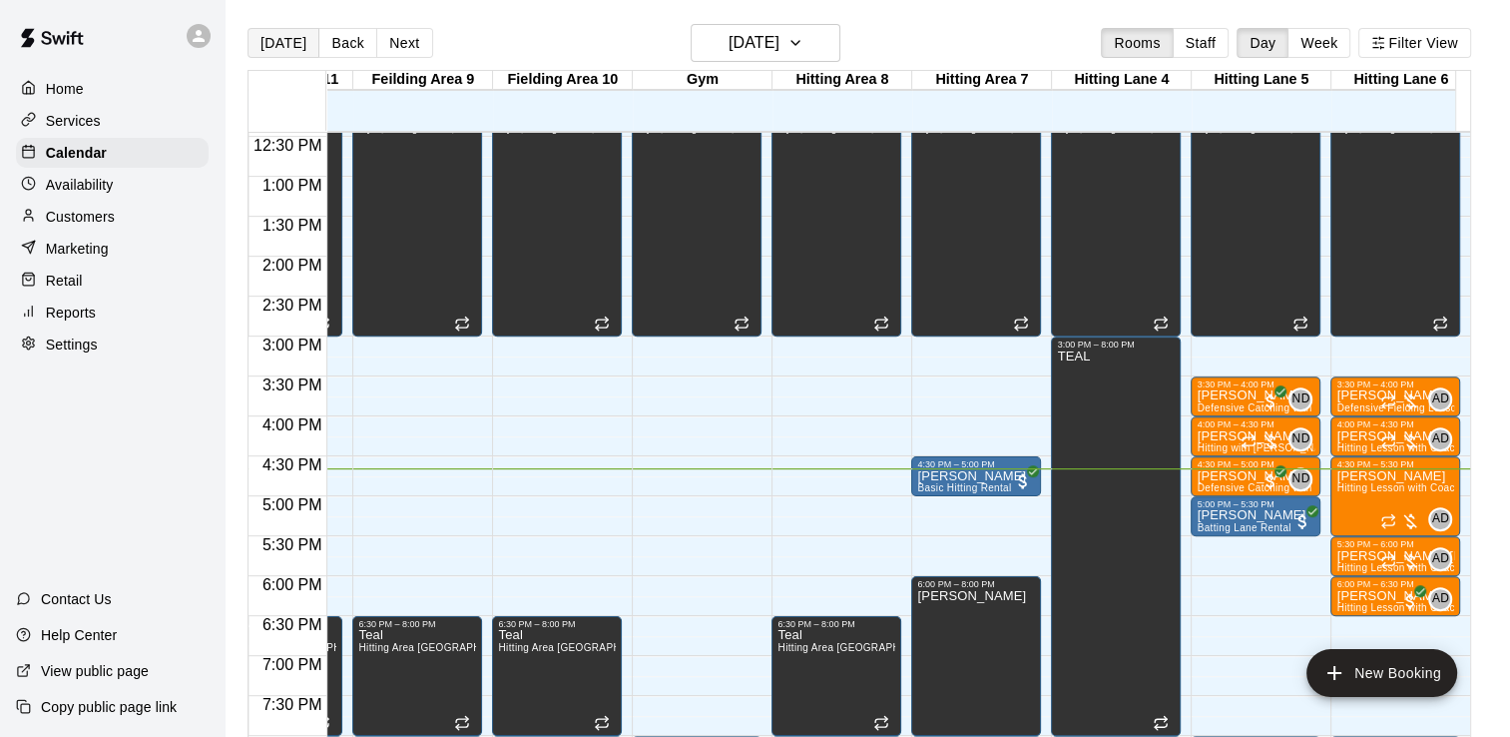
scroll to position [998, 534]
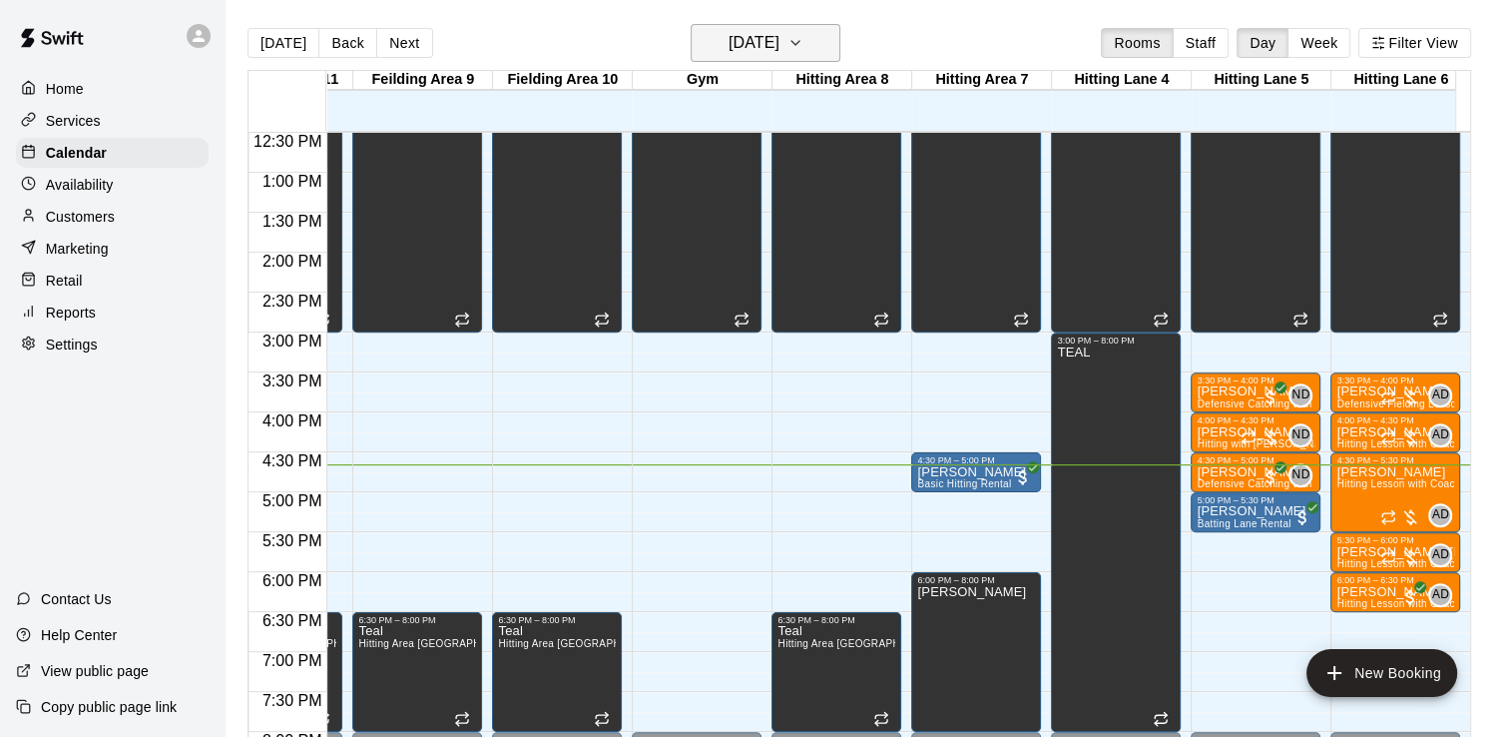
click at [803, 41] on icon "button" at bounding box center [795, 43] width 16 height 24
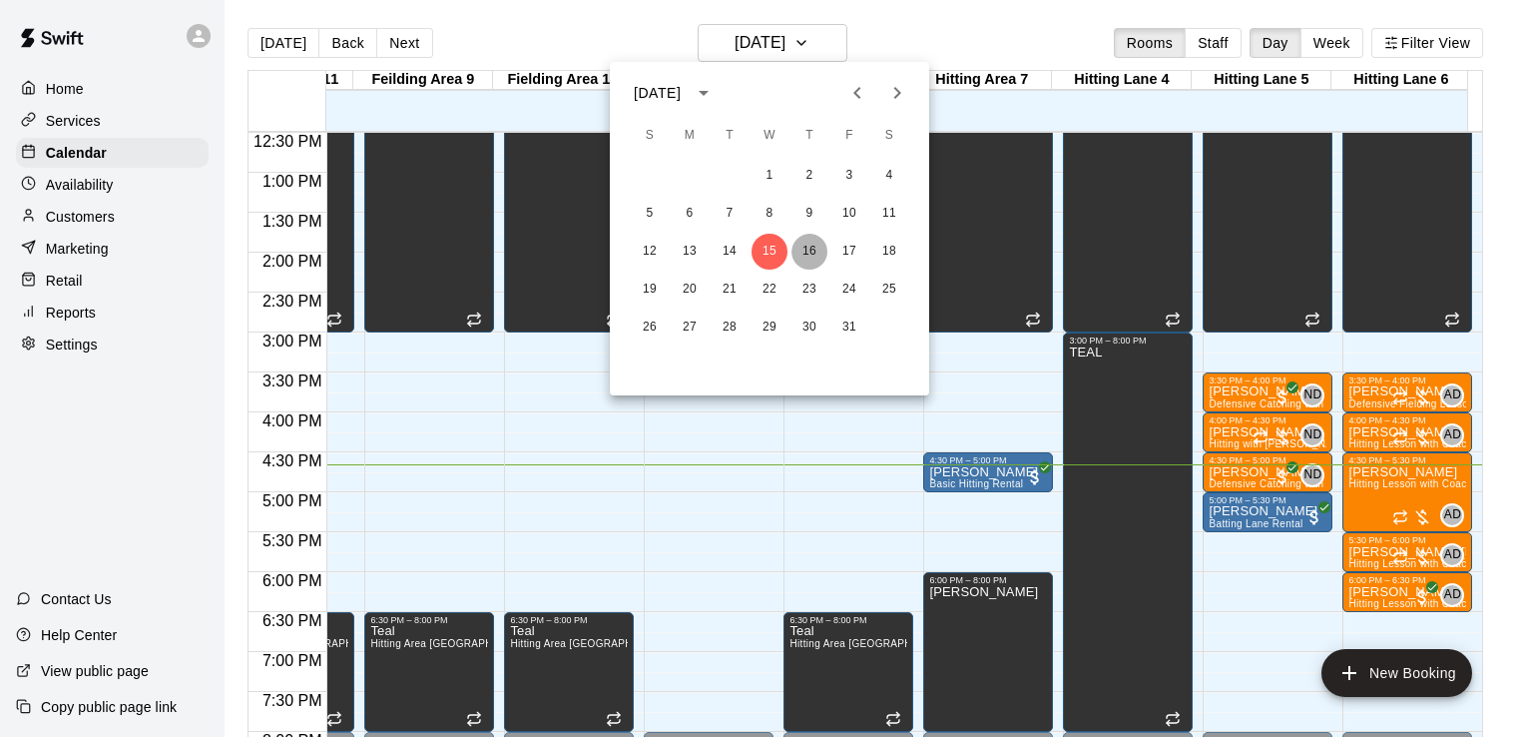
click at [810, 247] on button "16" at bounding box center [809, 252] width 36 height 36
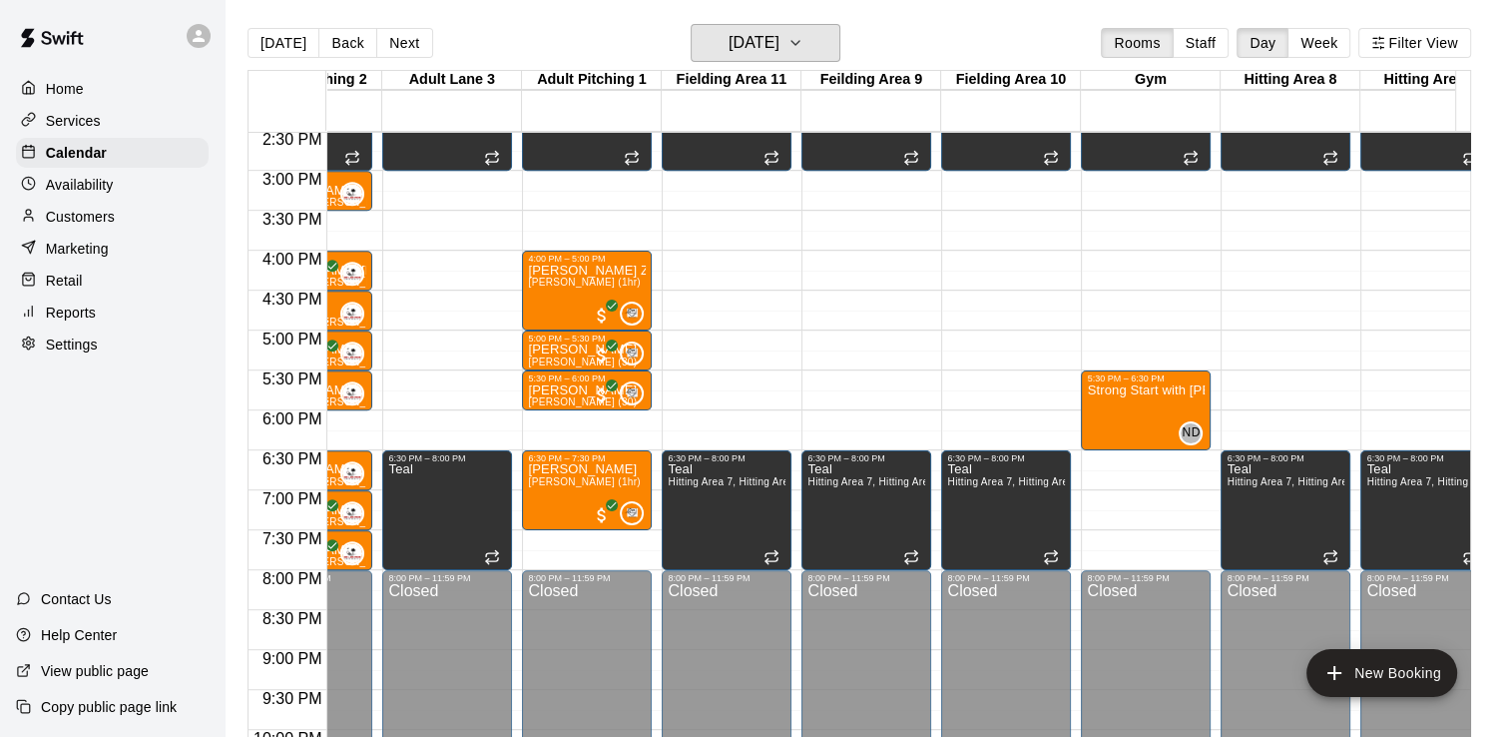
scroll to position [0, 96]
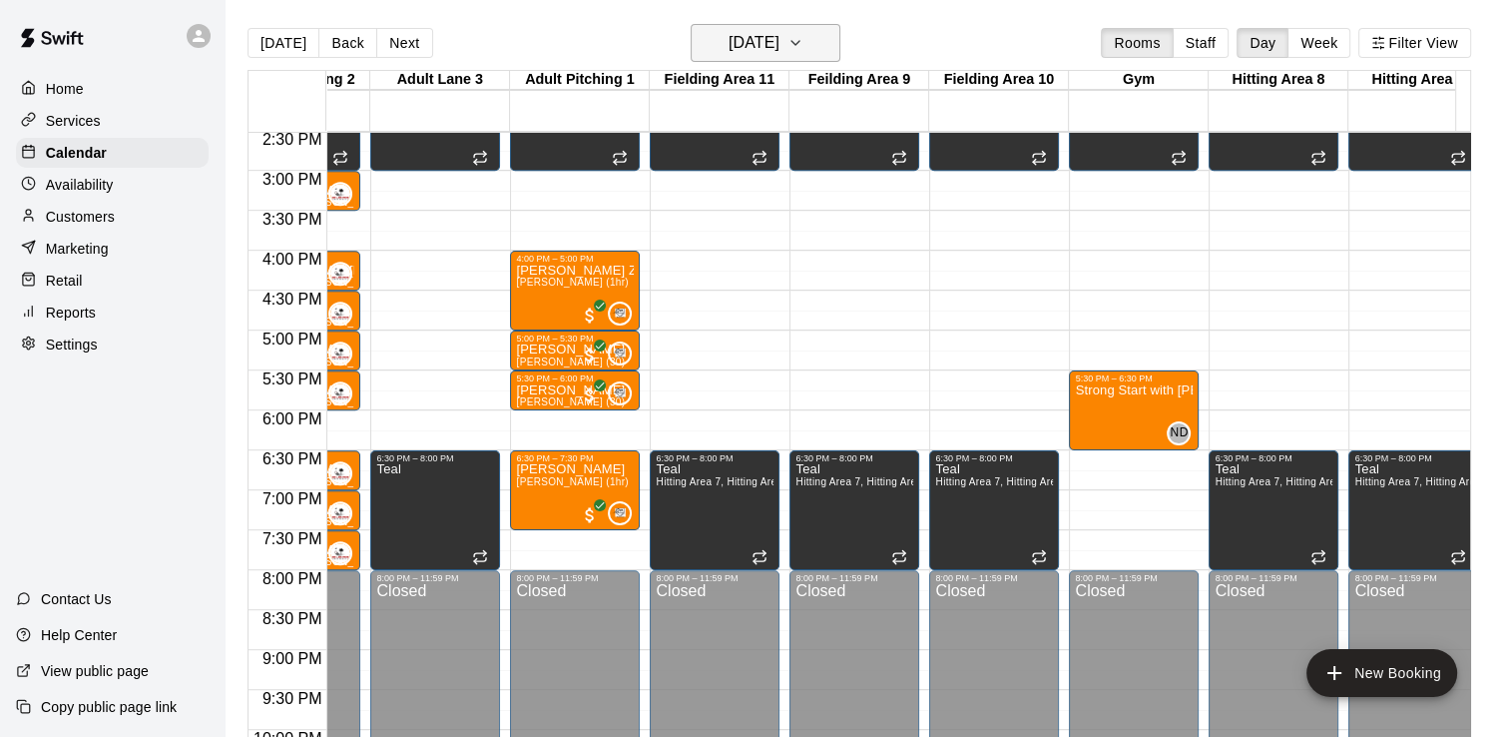
click at [803, 40] on icon "button" at bounding box center [795, 43] width 16 height 24
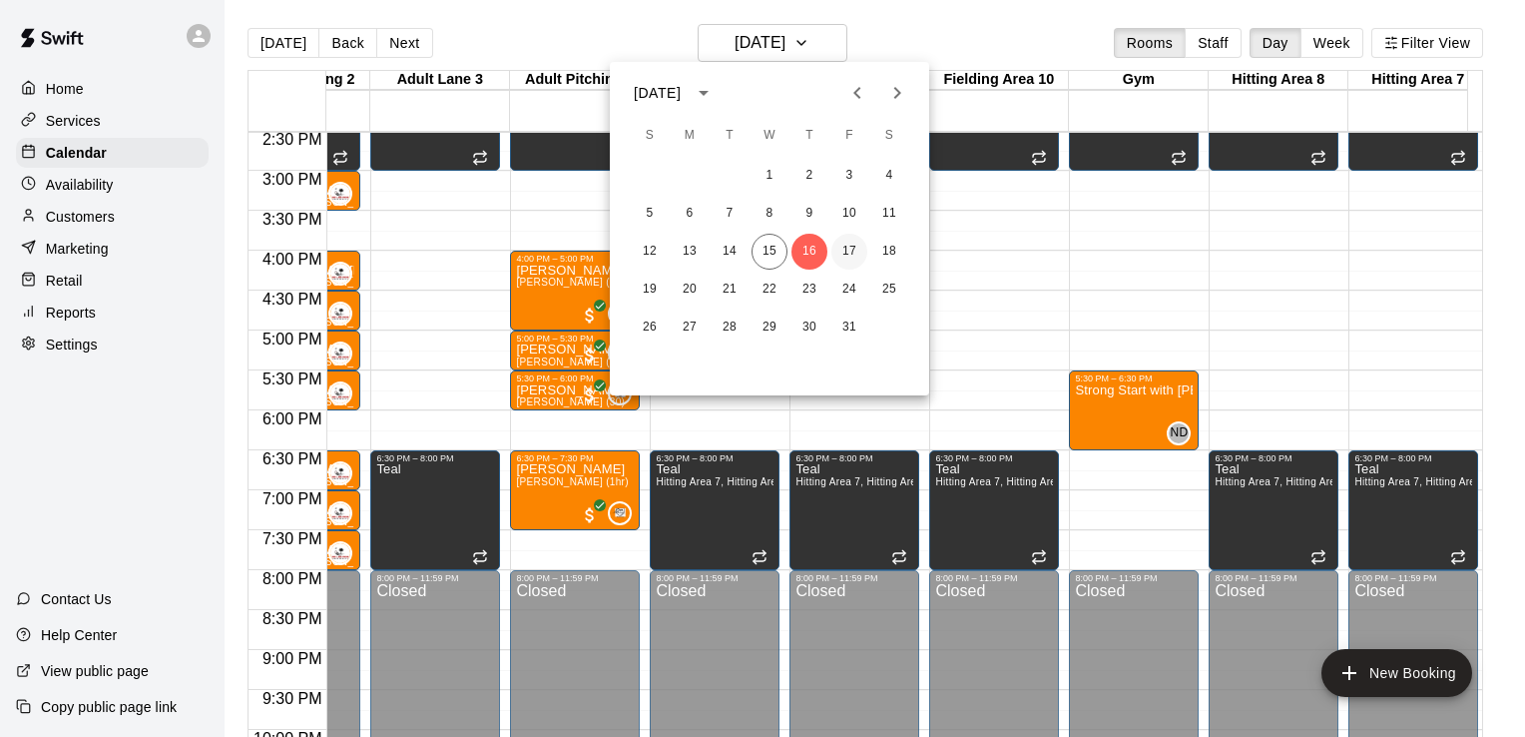
click at [848, 251] on button "17" at bounding box center [849, 252] width 36 height 36
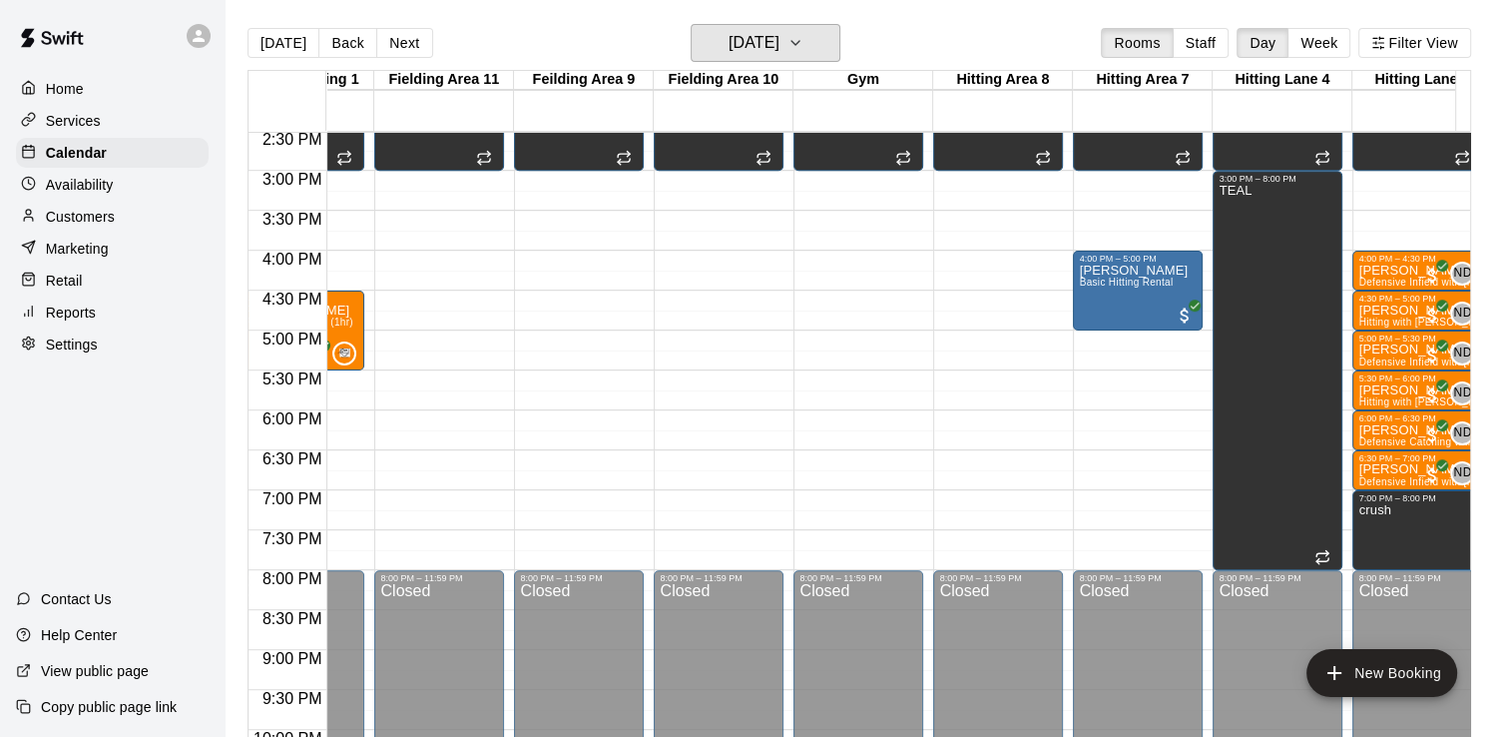
scroll to position [0, 456]
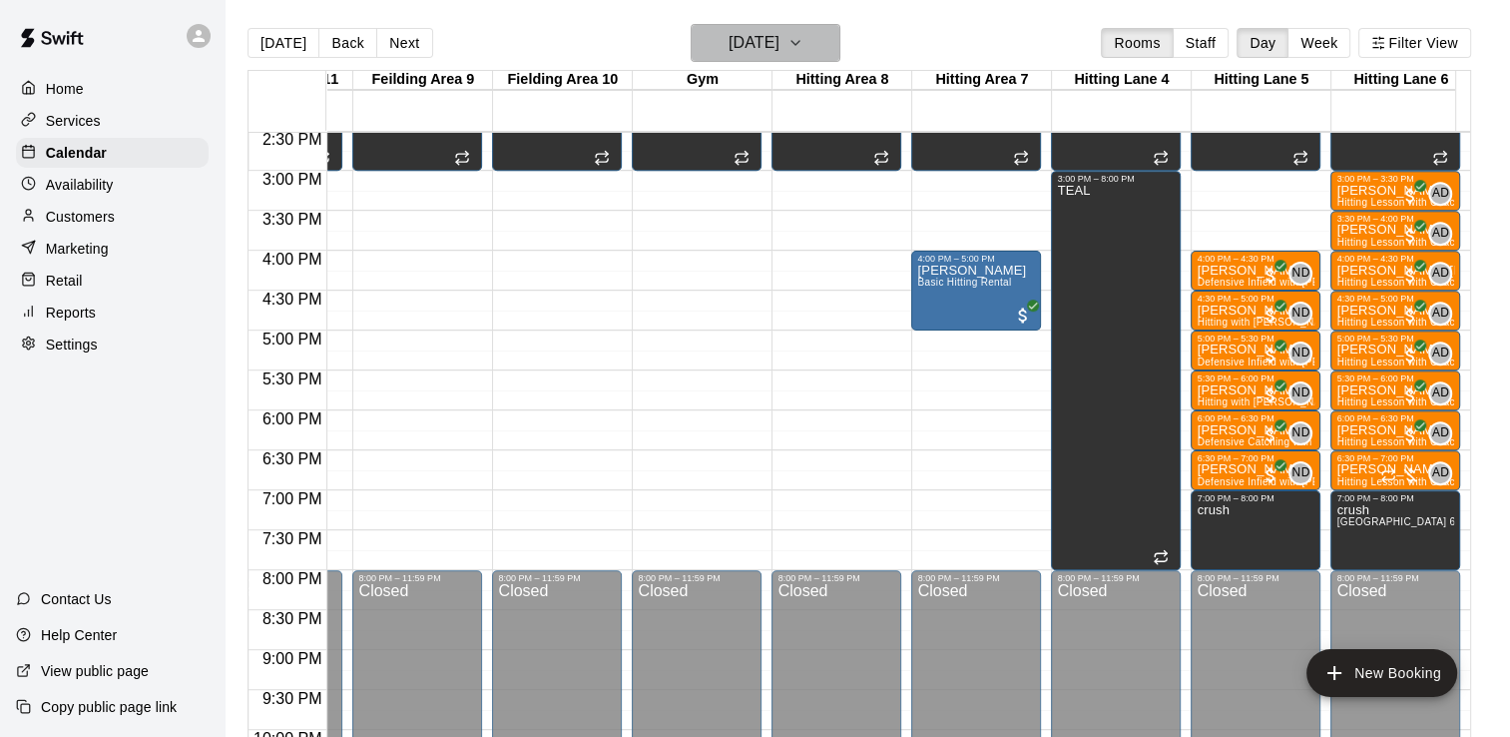
click at [803, 50] on icon "button" at bounding box center [795, 43] width 16 height 24
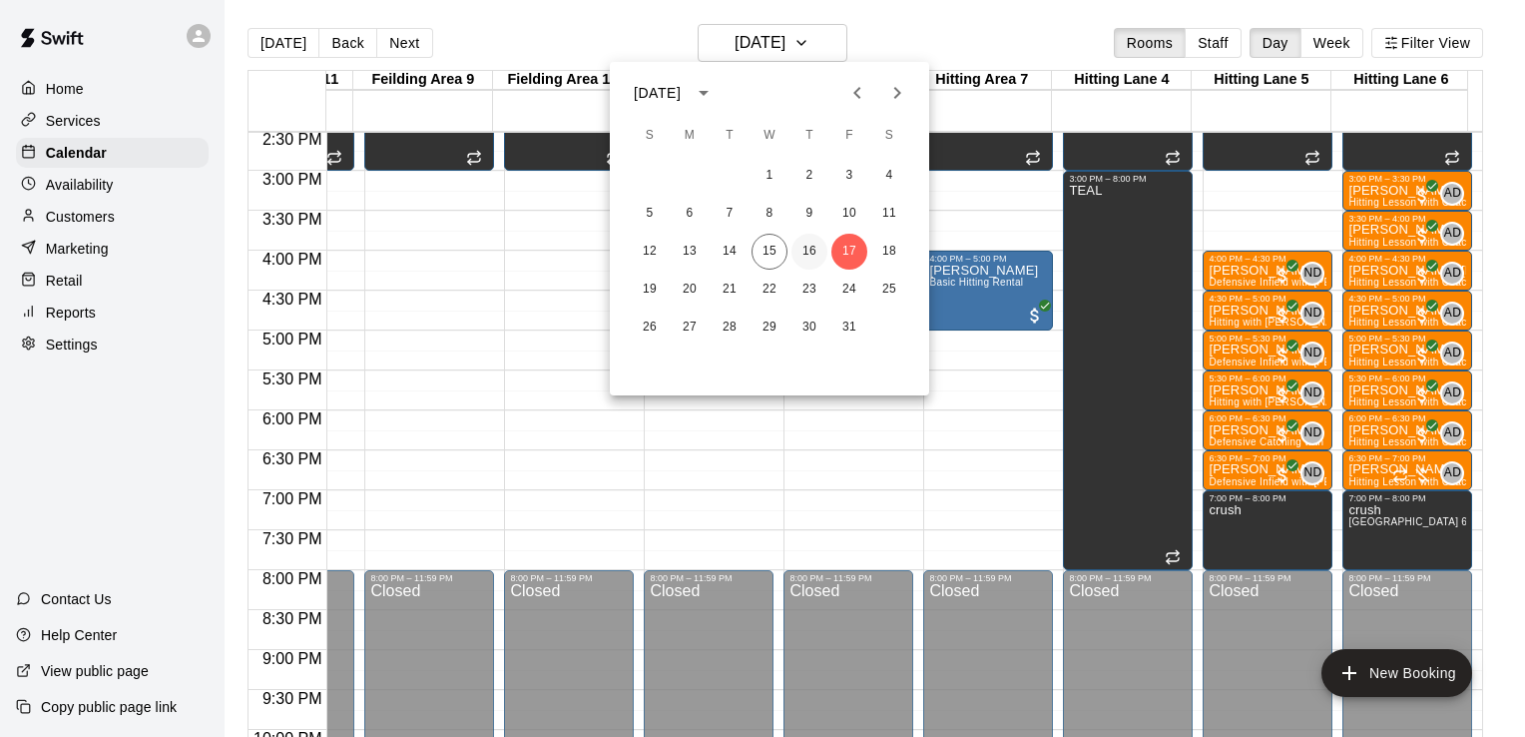
click at [812, 255] on button "16" at bounding box center [809, 252] width 36 height 36
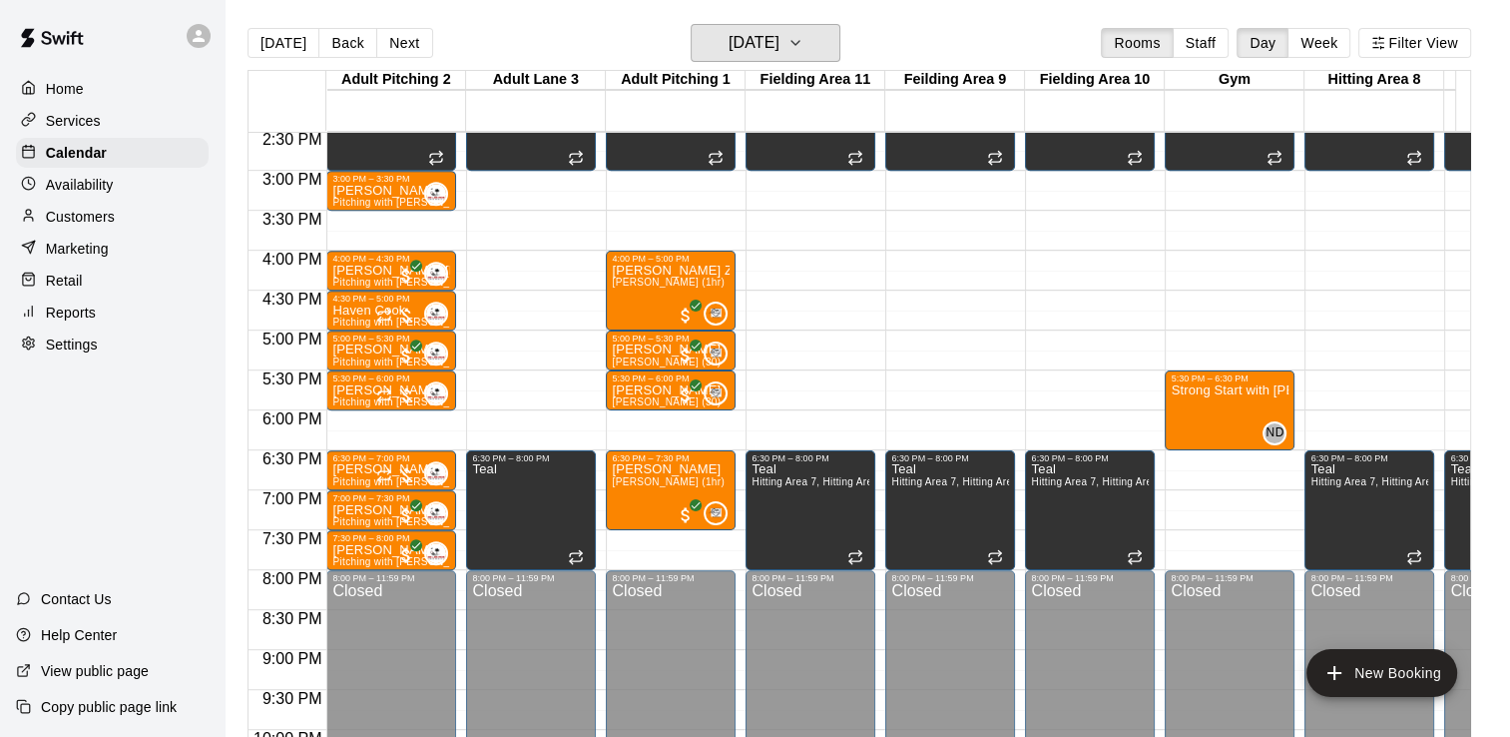
scroll to position [0, 4]
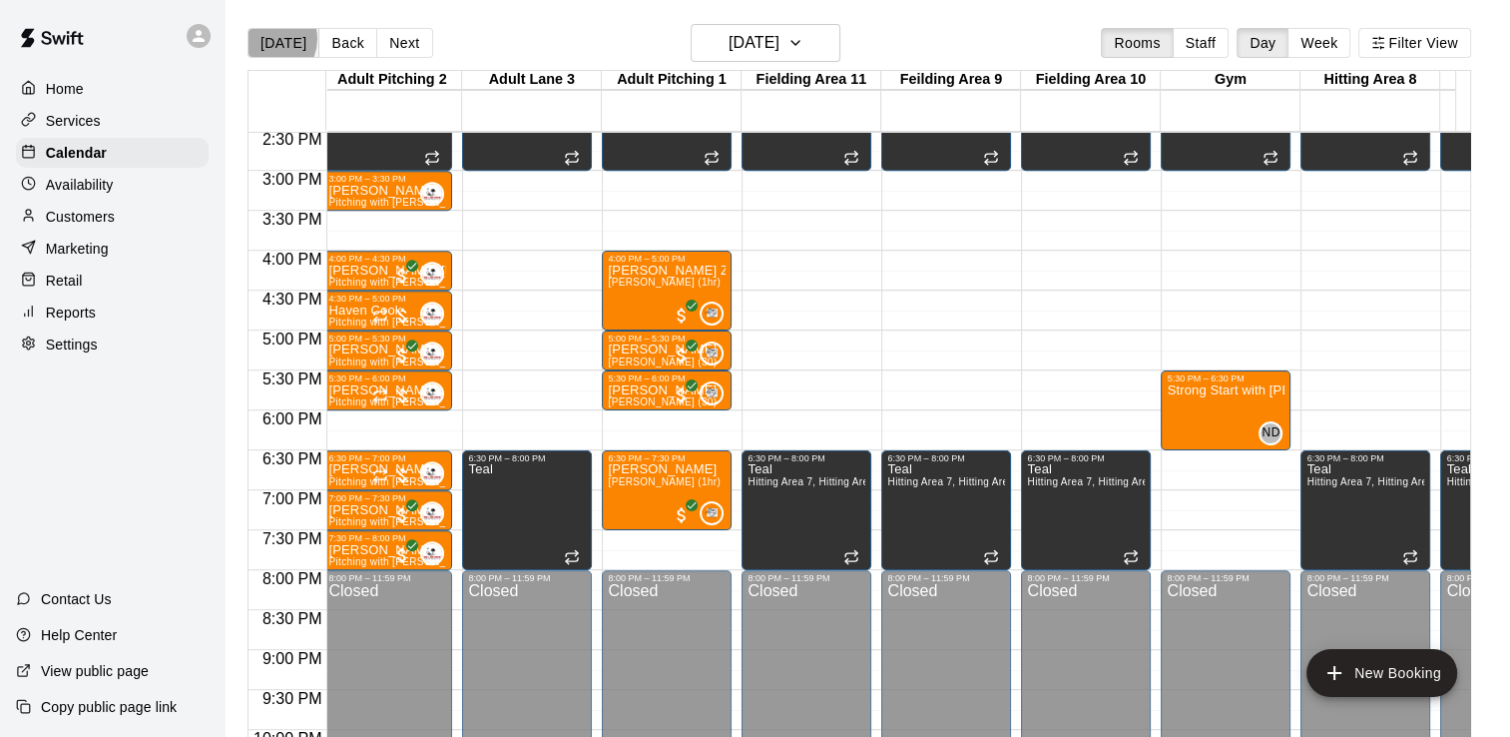
click at [266, 38] on button "[DATE]" at bounding box center [284, 43] width 72 height 30
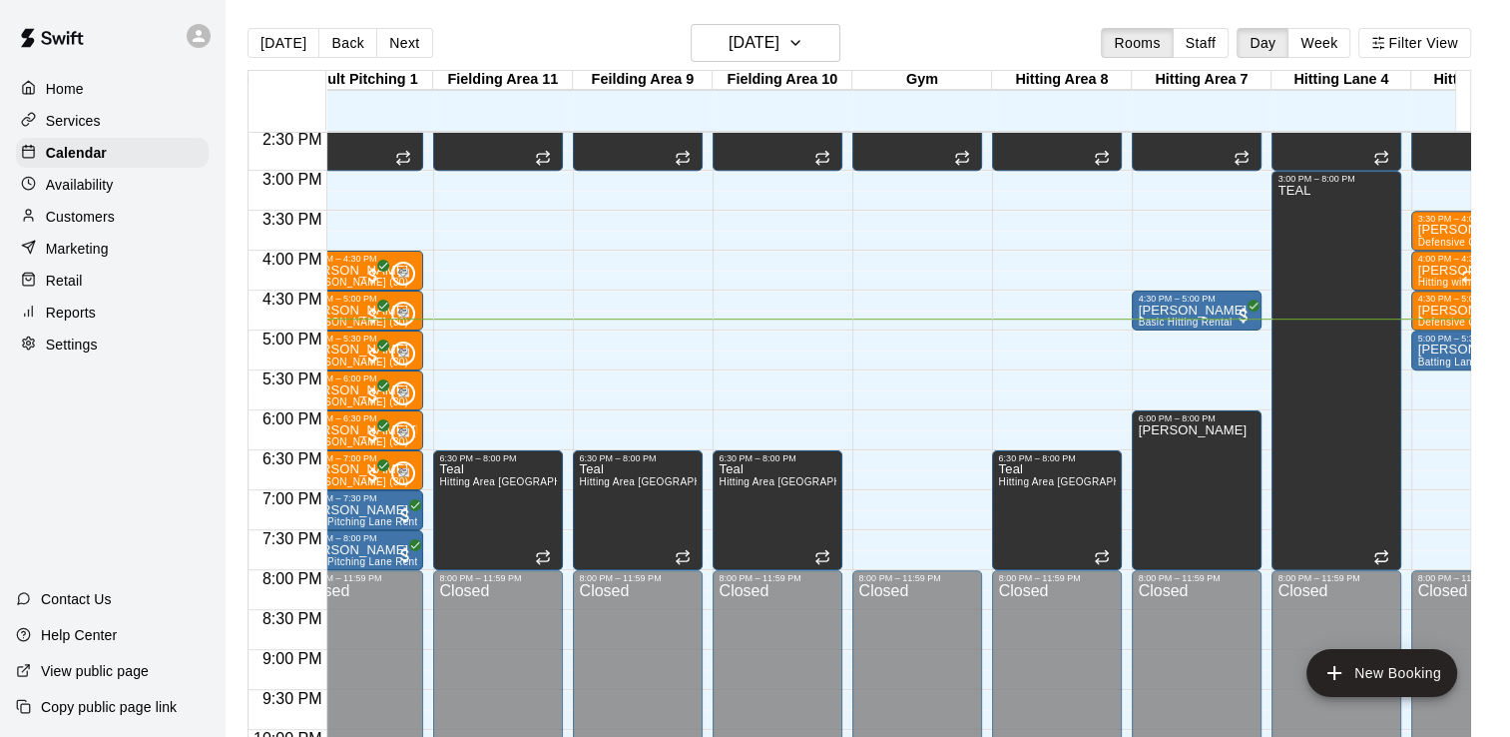
scroll to position [0, 315]
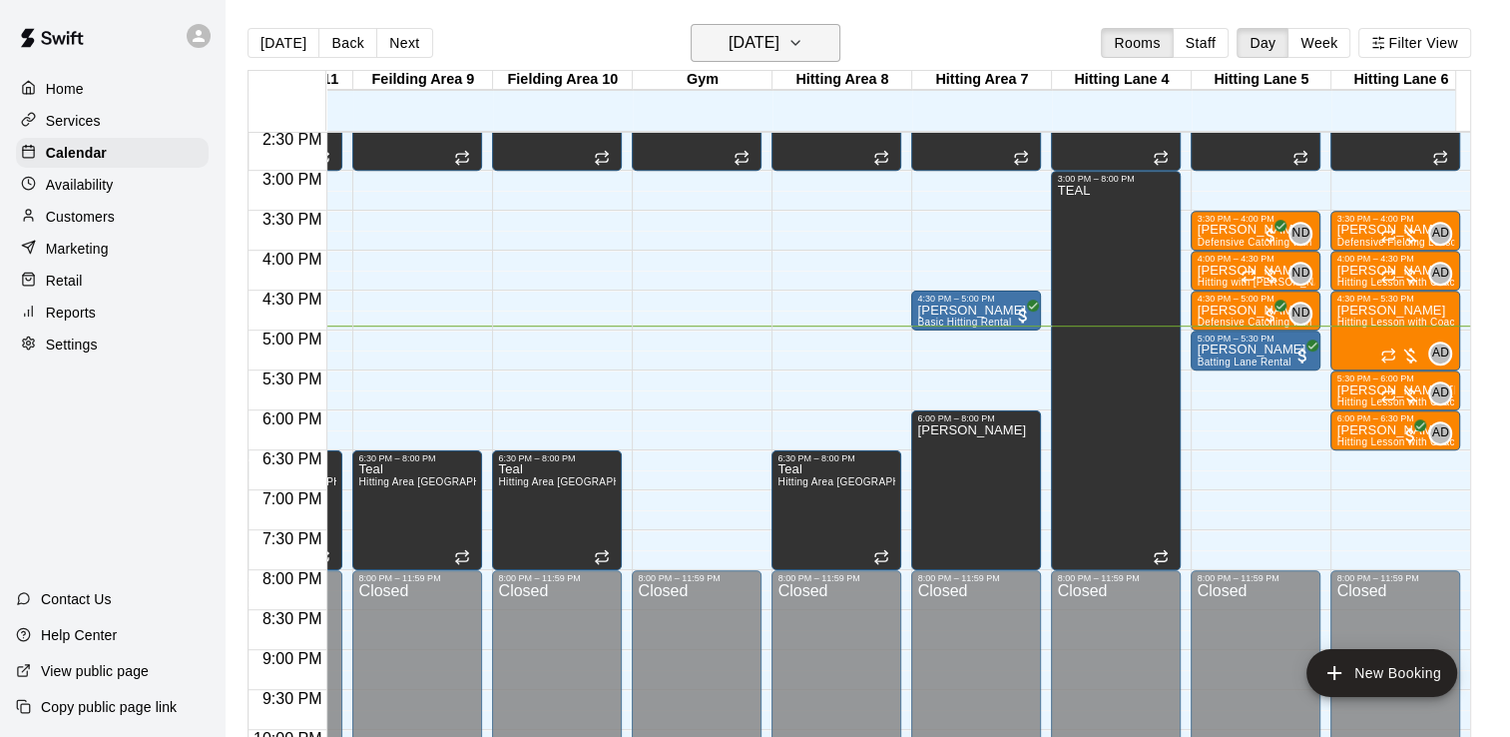
click at [803, 46] on icon "button" at bounding box center [795, 43] width 16 height 24
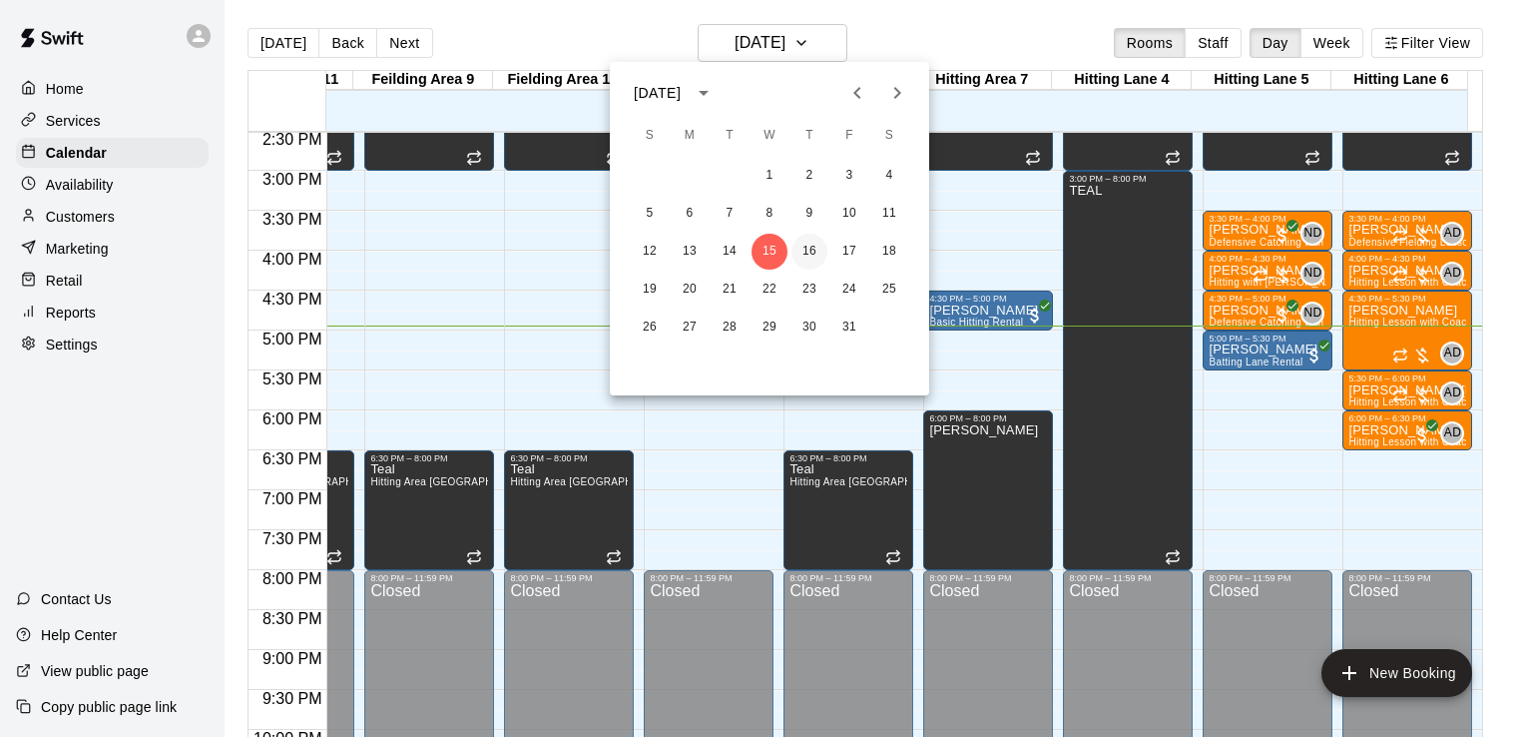
click at [810, 254] on button "16" at bounding box center [809, 252] width 36 height 36
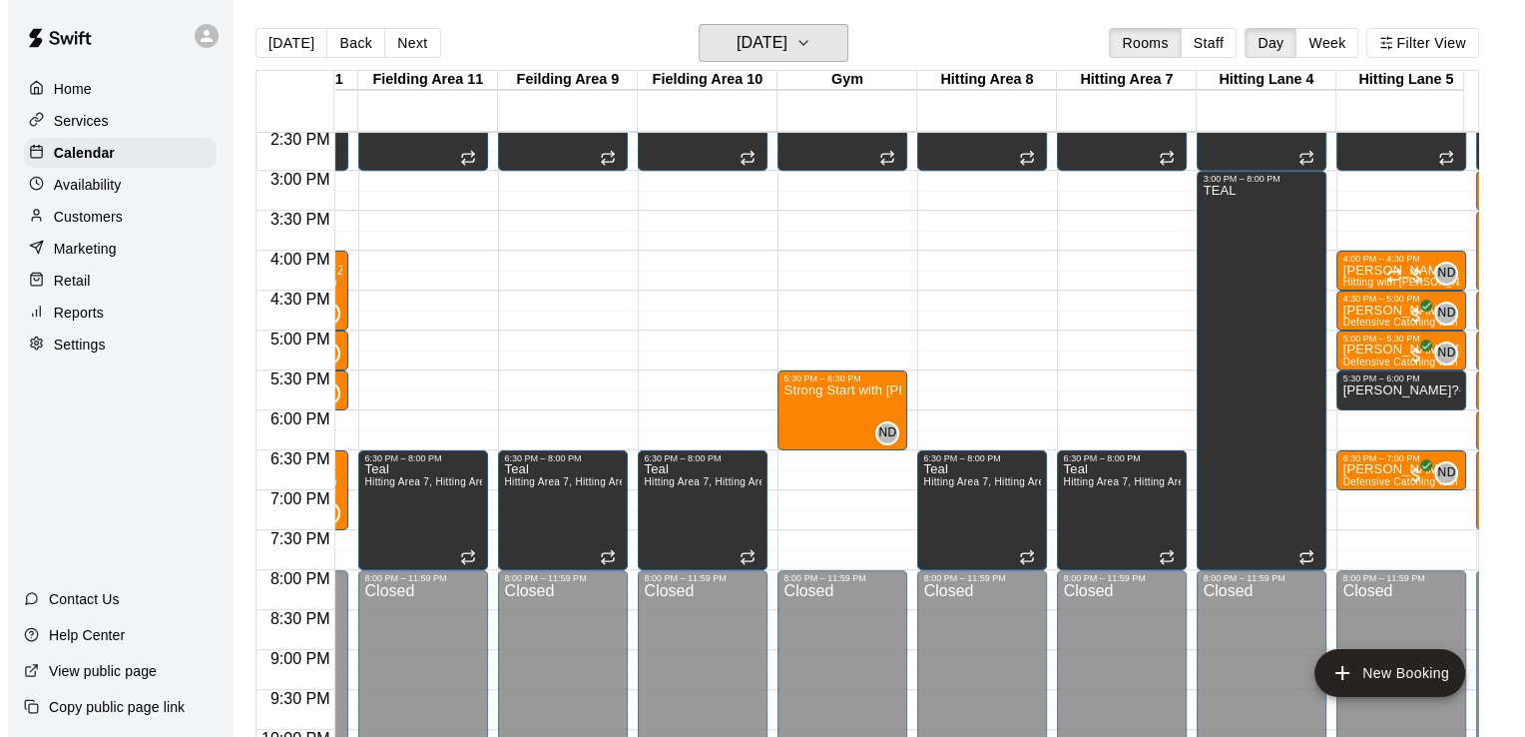
scroll to position [0, 532]
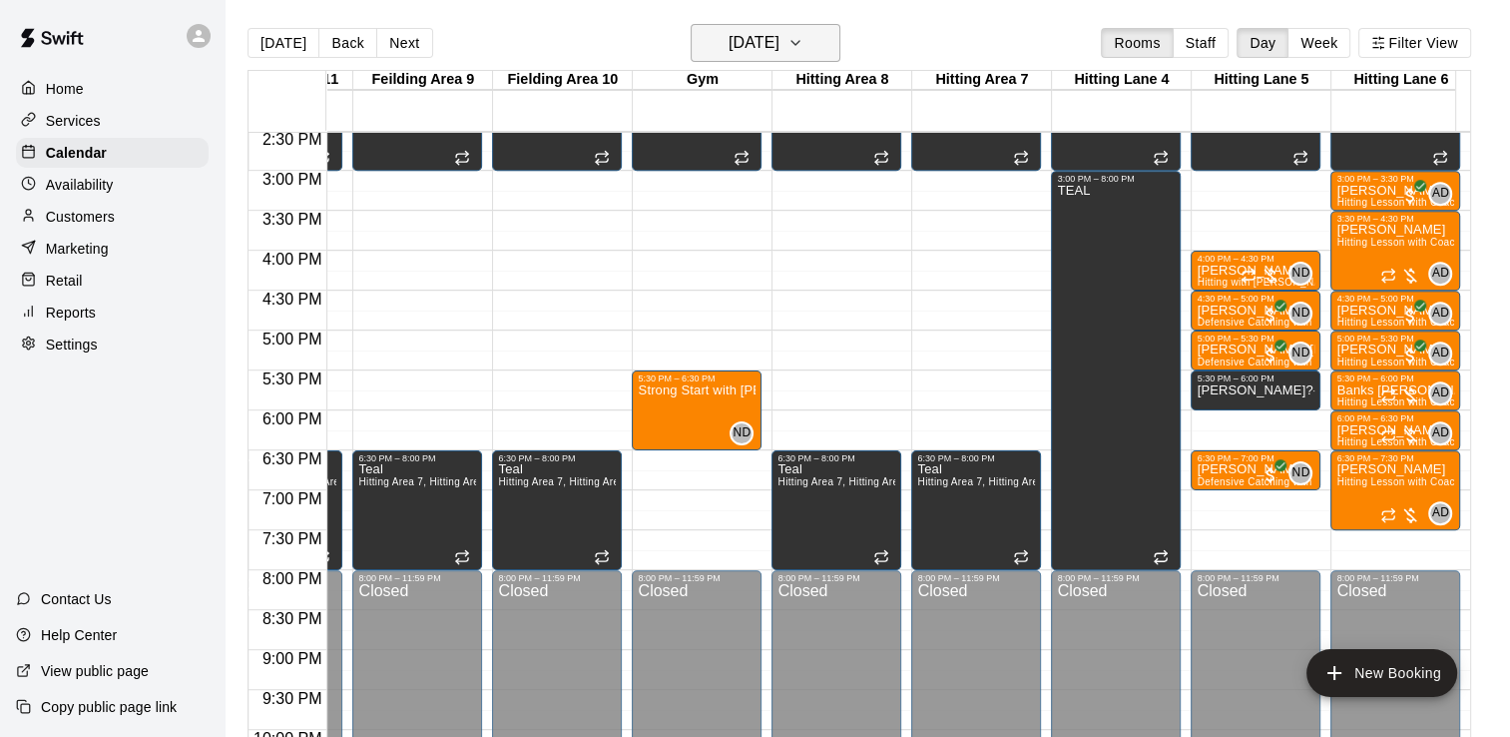
click at [803, 34] on icon "button" at bounding box center [795, 43] width 16 height 24
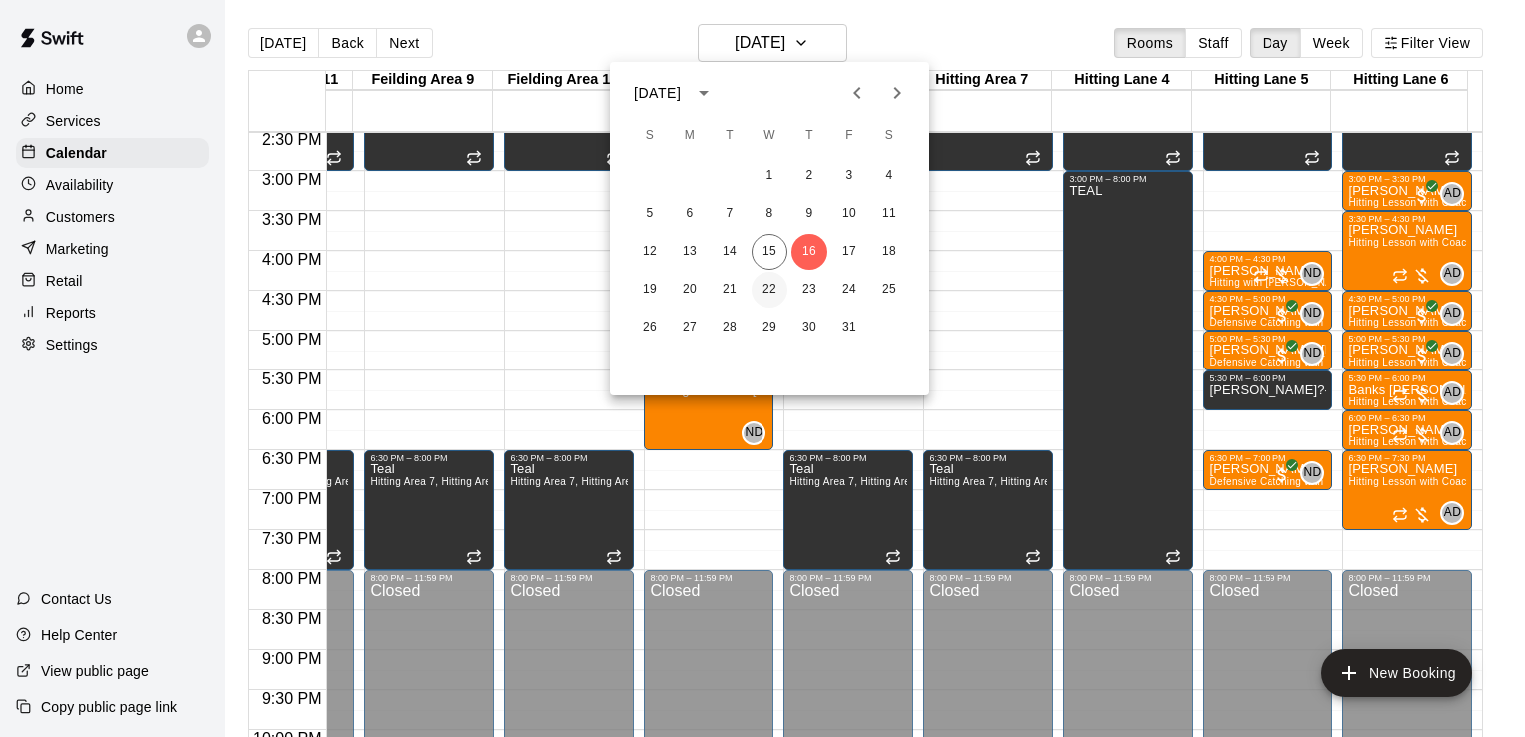
click at [769, 285] on button "22" at bounding box center [770, 289] width 36 height 36
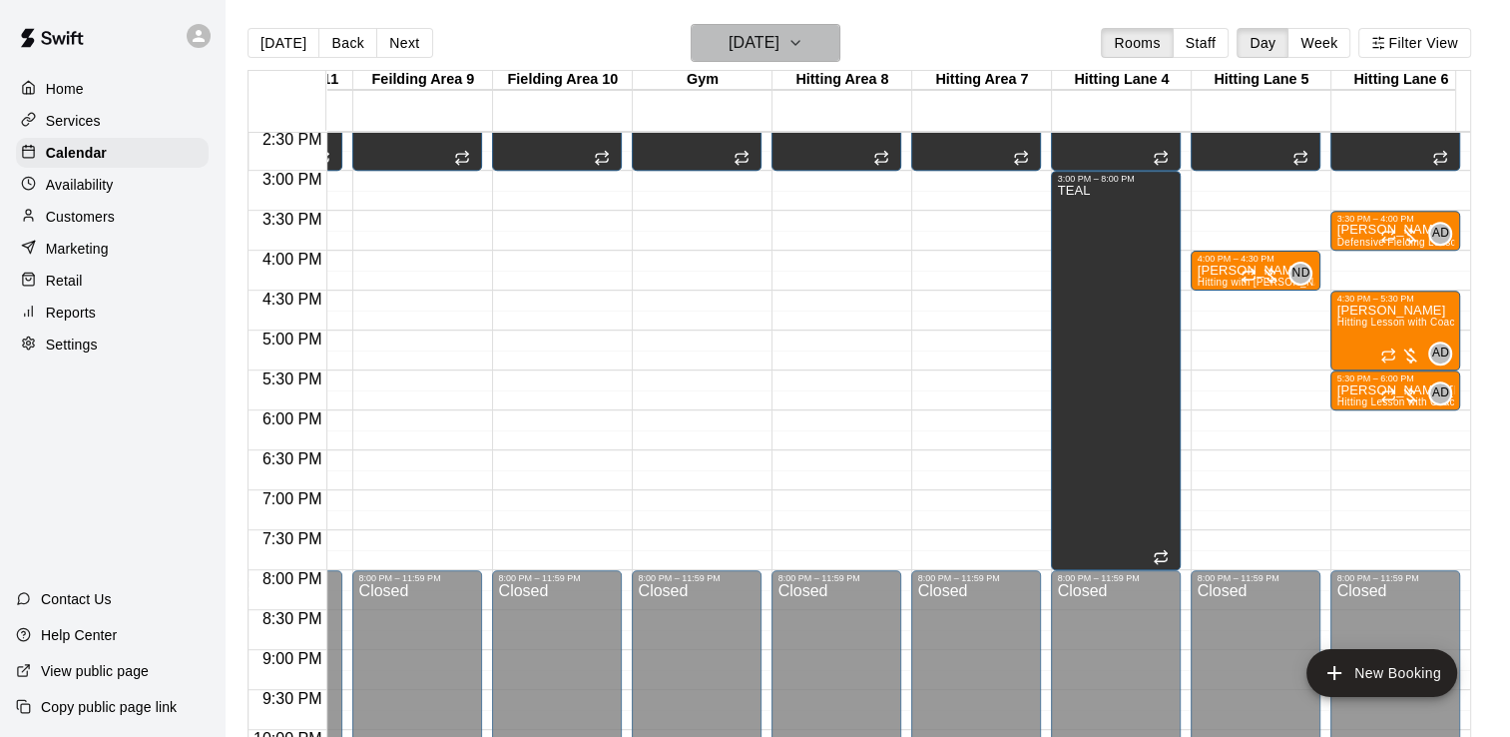
click at [803, 42] on icon "button" at bounding box center [795, 43] width 16 height 24
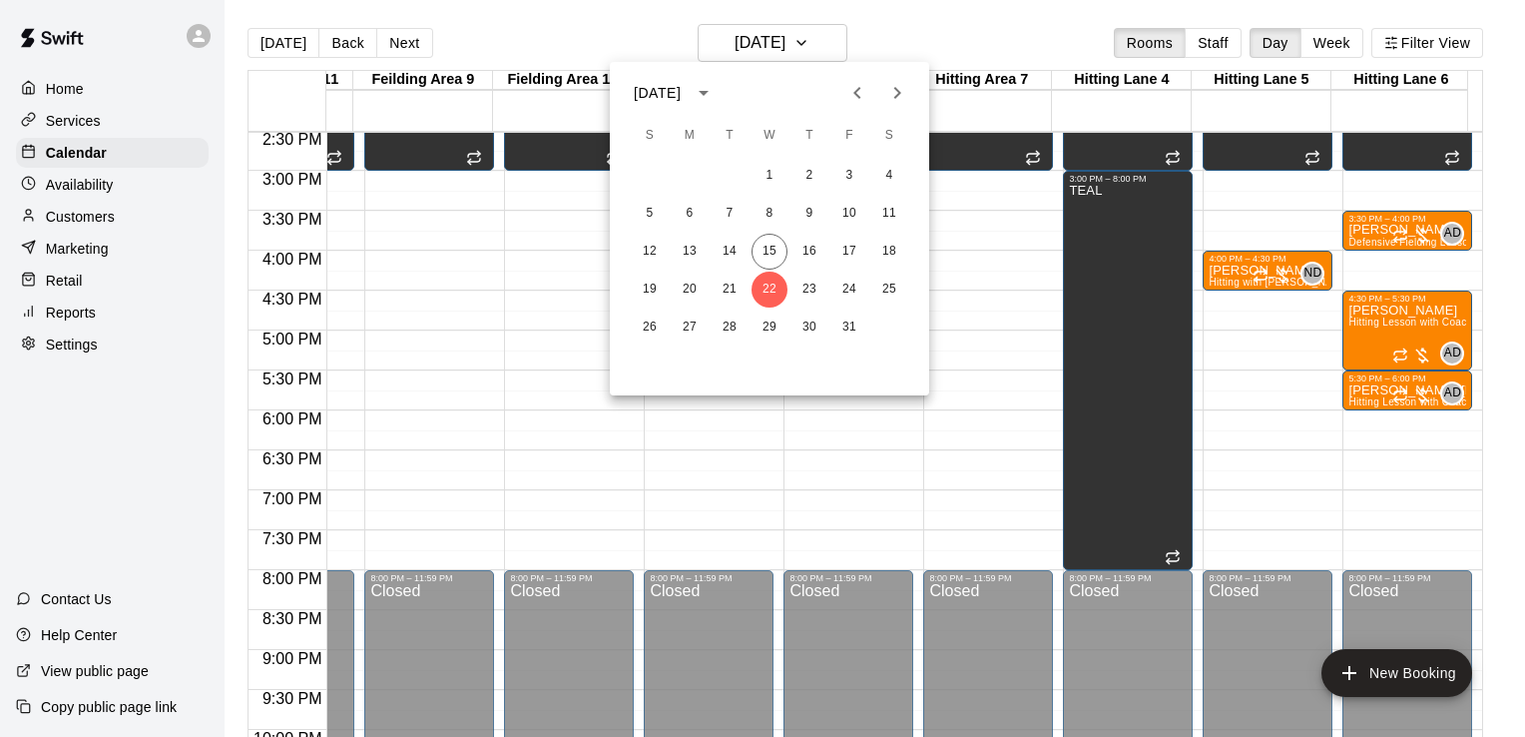
click at [710, 299] on div "19 20 21 22 23 24 25" at bounding box center [769, 289] width 319 height 36
click at [723, 290] on button "21" at bounding box center [730, 289] width 36 height 36
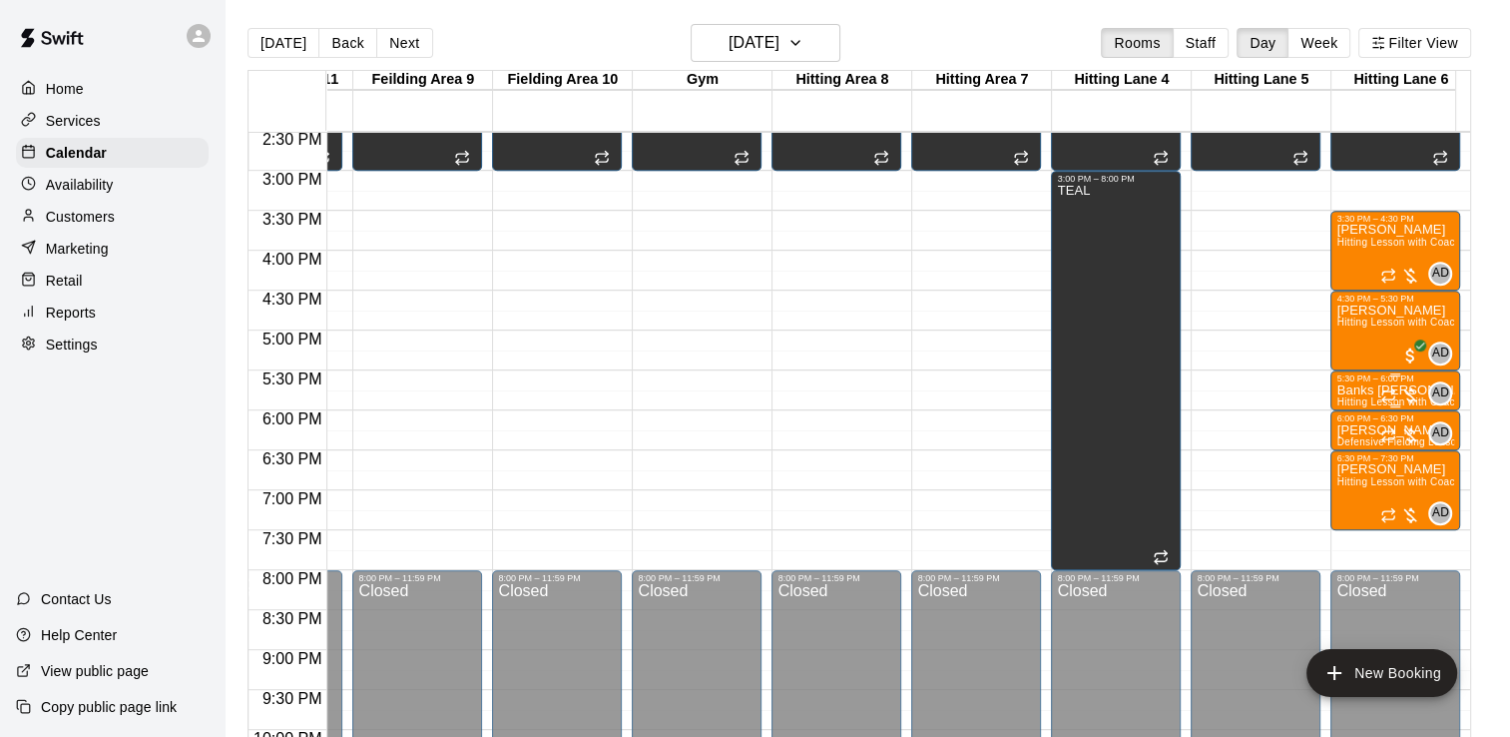
click at [1363, 390] on p "Banks Steele" at bounding box center [1395, 390] width 118 height 0
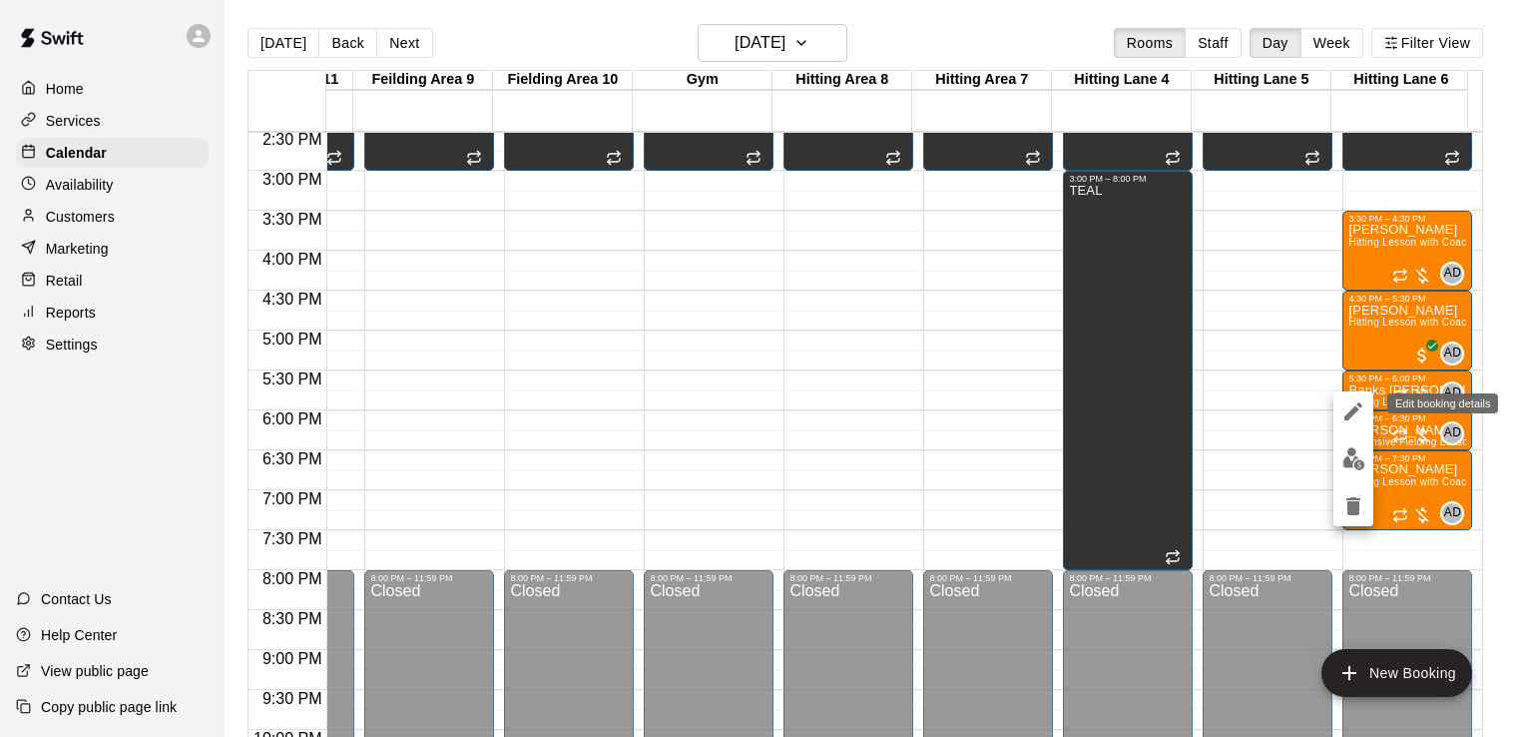
click at [1351, 409] on icon "edit" at bounding box center [1353, 411] width 18 height 18
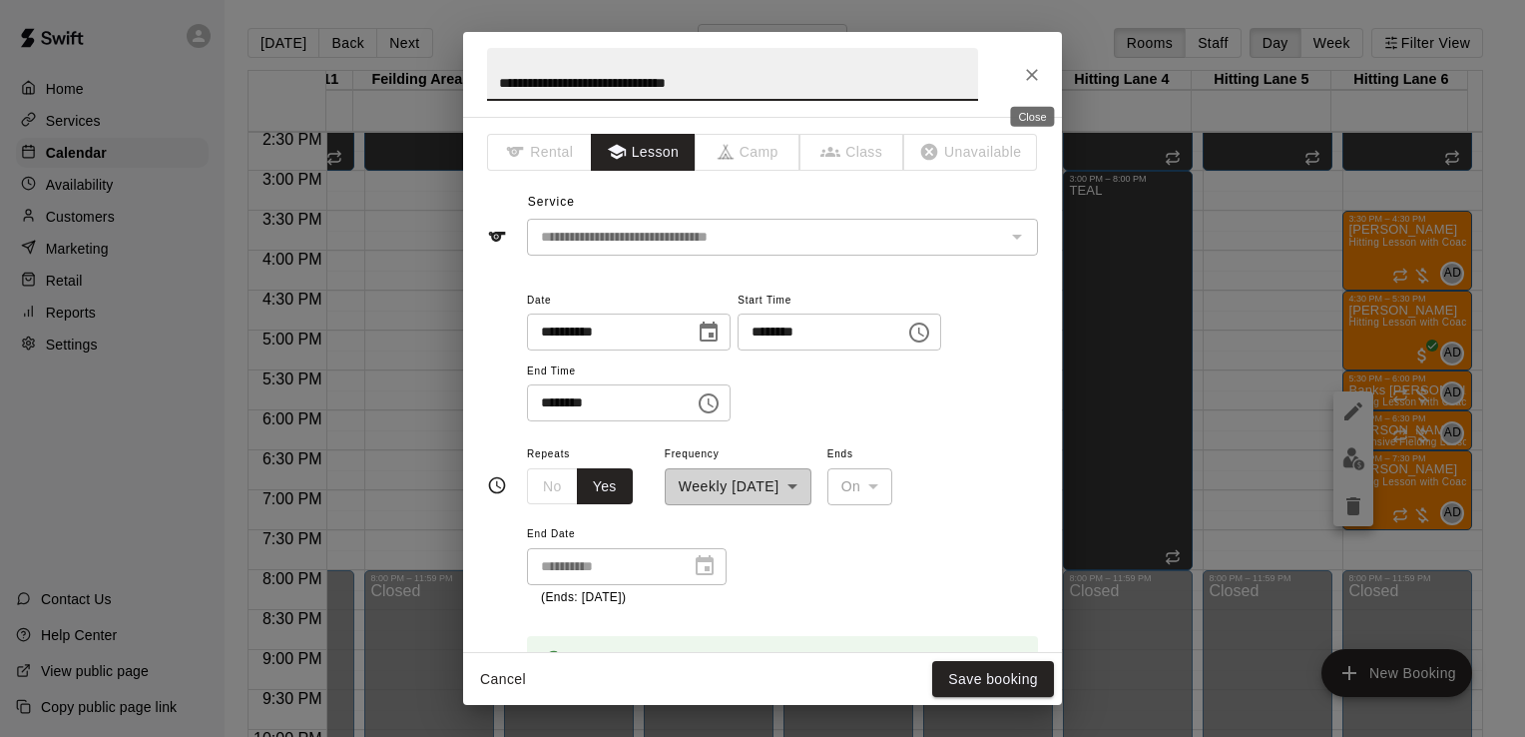
click at [1034, 78] on icon "Close" at bounding box center [1032, 75] width 20 height 20
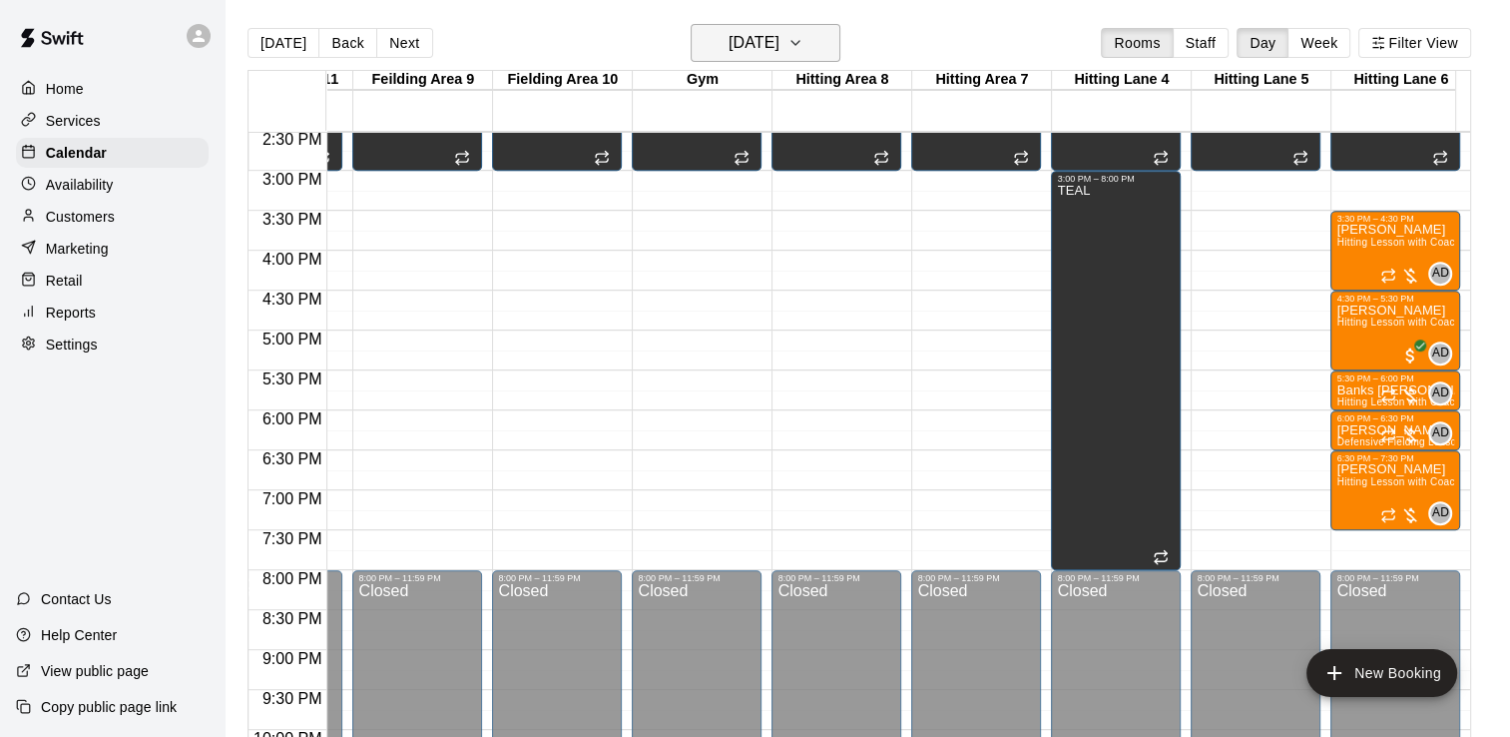
click at [803, 38] on icon "button" at bounding box center [795, 43] width 16 height 24
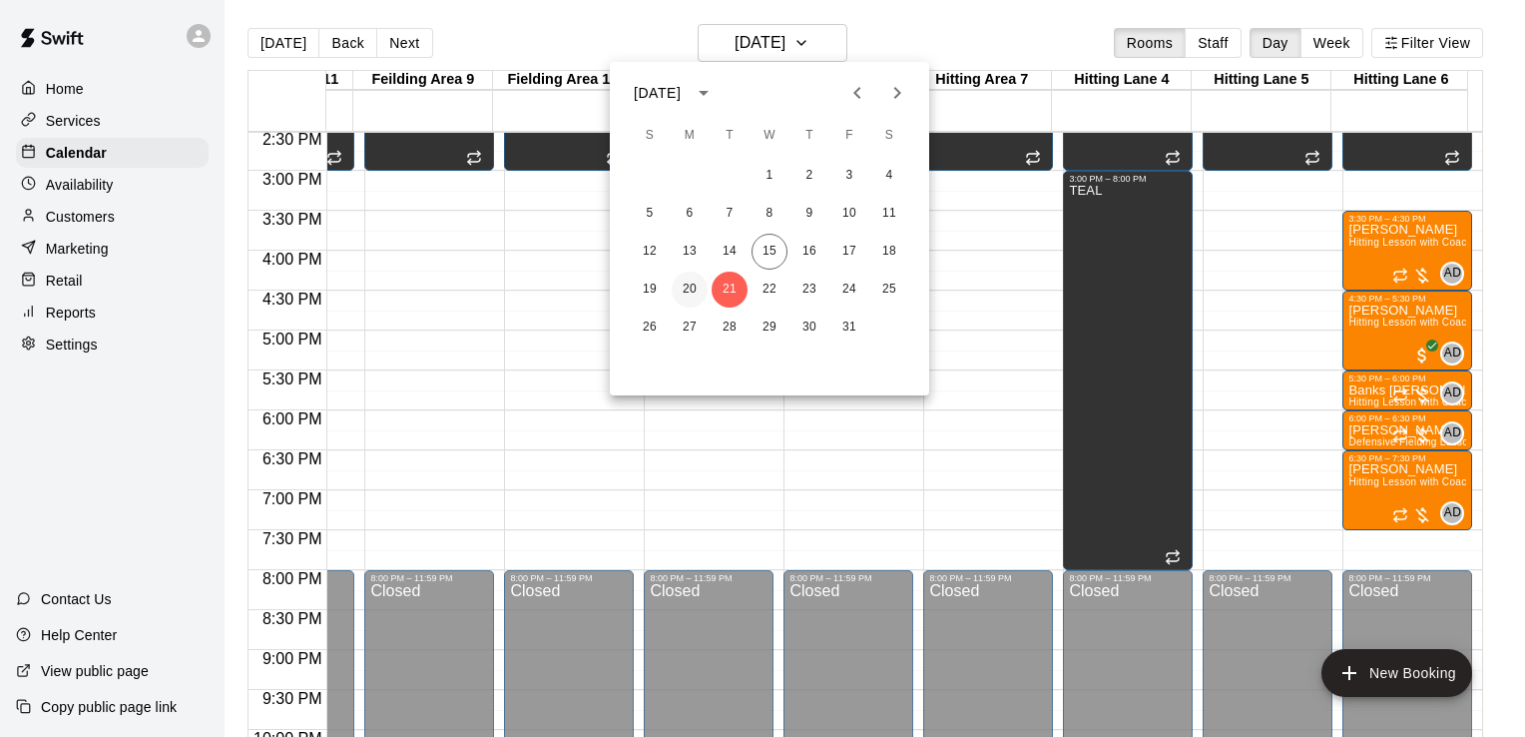
click at [689, 285] on button "20" at bounding box center [690, 289] width 36 height 36
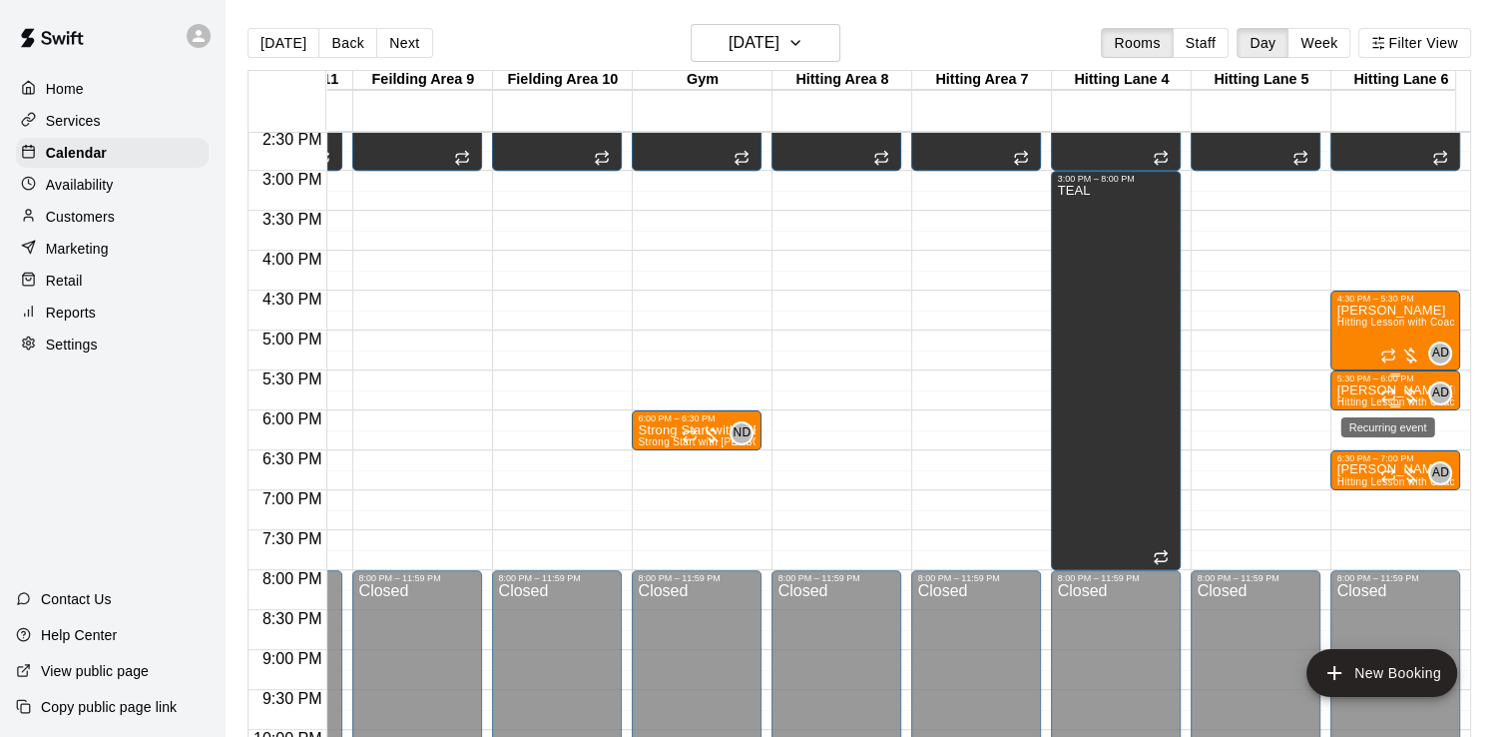
click at [1393, 390] on icon "Recurring event" at bounding box center [1388, 395] width 16 height 16
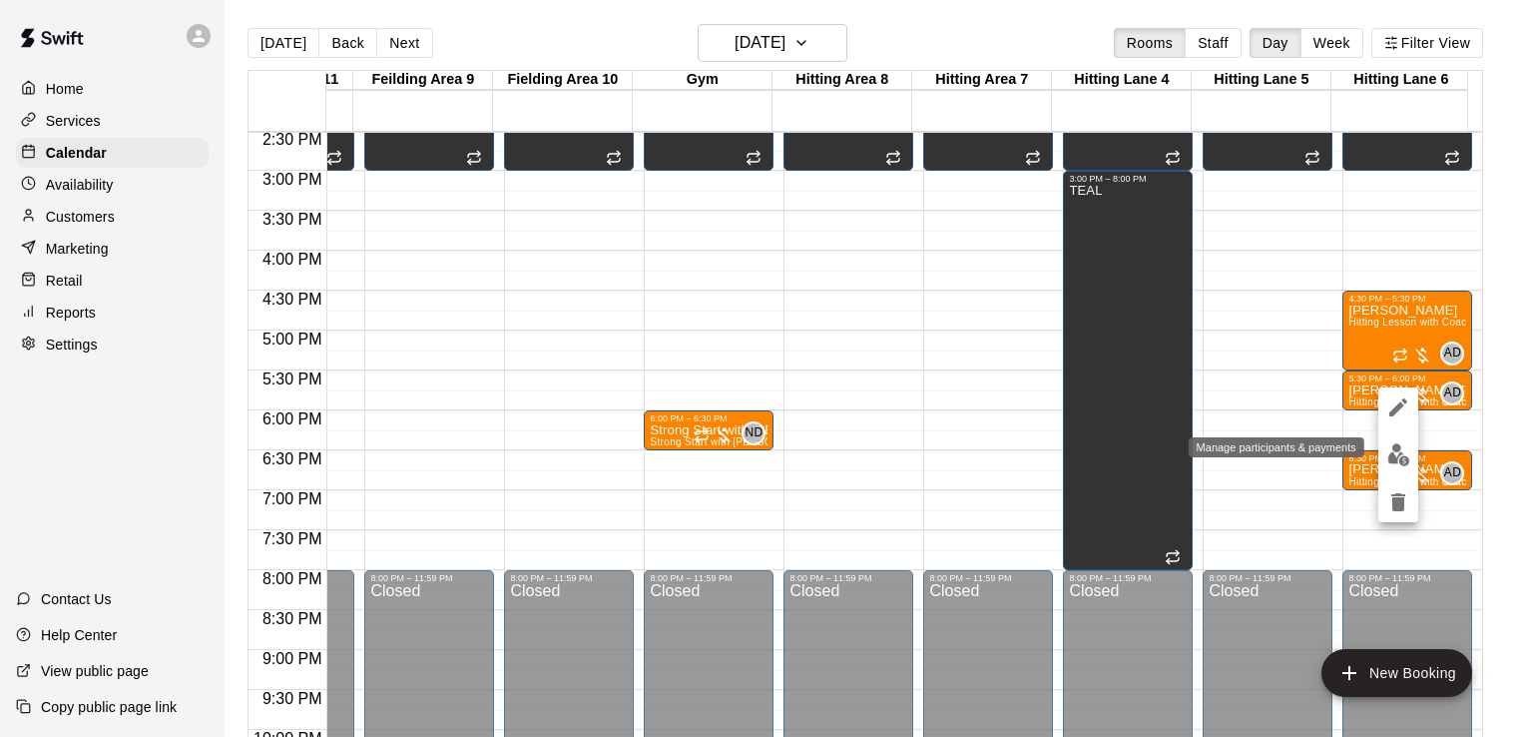
click at [1398, 454] on img "edit" at bounding box center [1398, 454] width 23 height 23
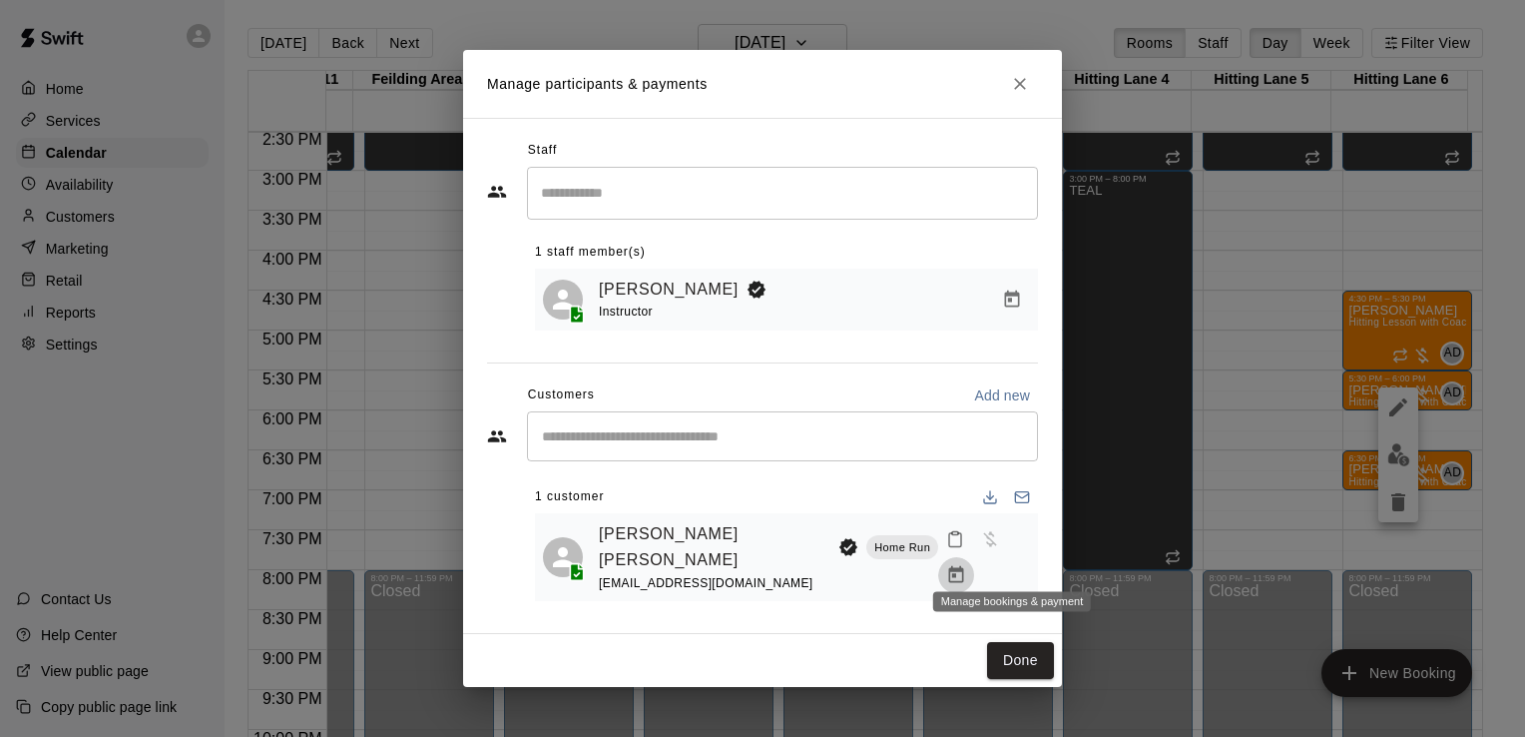
click at [964, 566] on icon "Manage bookings & payment" at bounding box center [956, 574] width 15 height 17
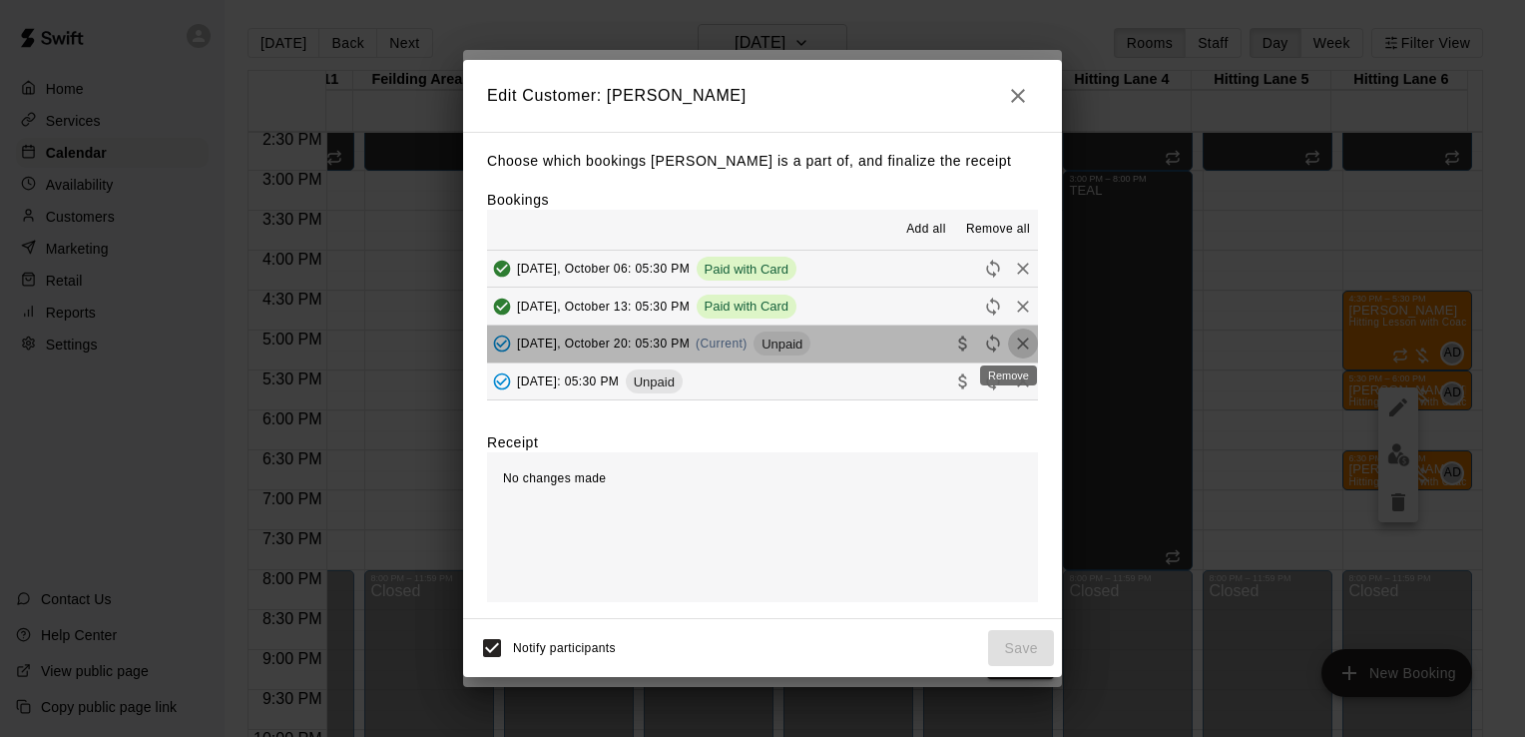
click at [1013, 341] on icon "Remove" at bounding box center [1023, 343] width 20 height 20
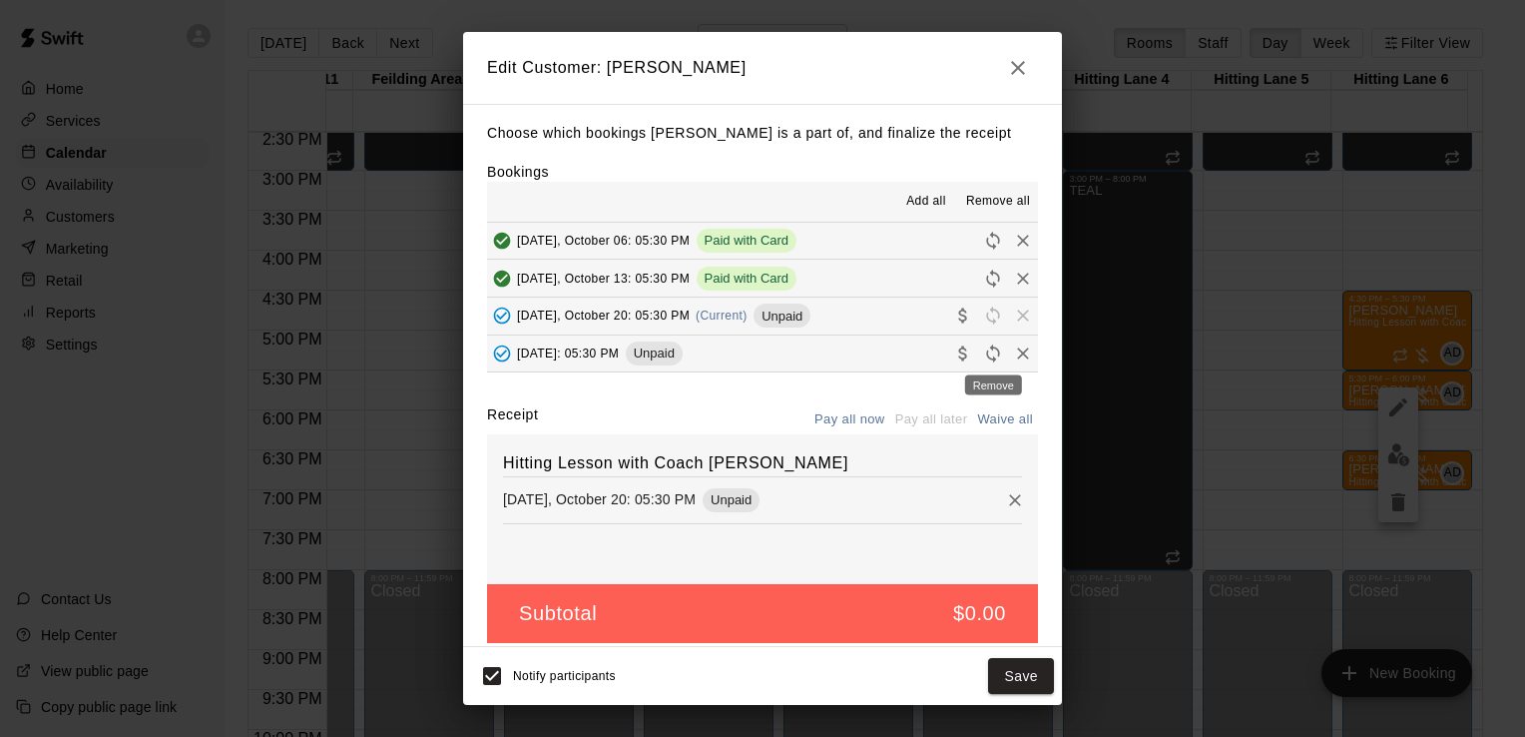
click at [1013, 350] on icon "Remove" at bounding box center [1023, 353] width 20 height 20
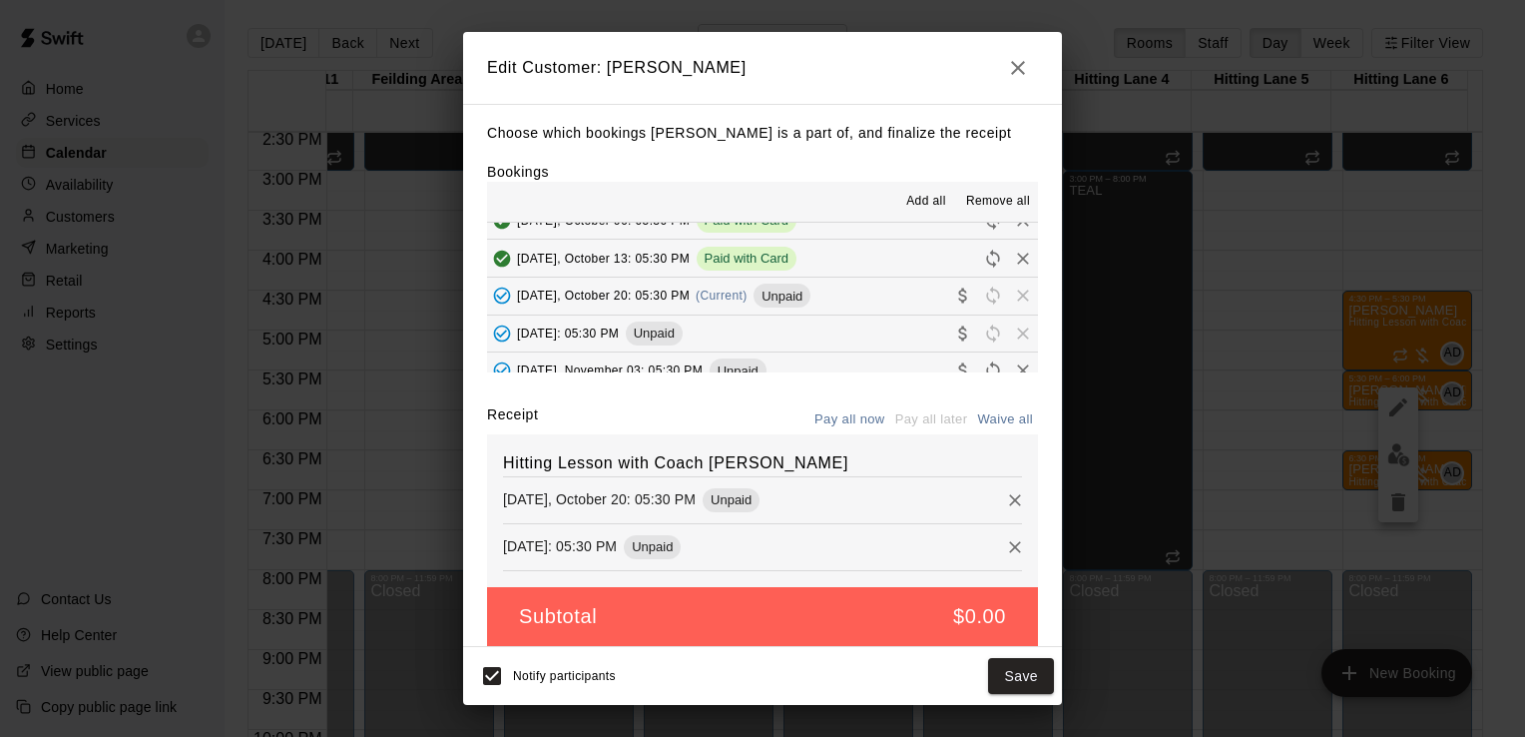
scroll to position [36, 0]
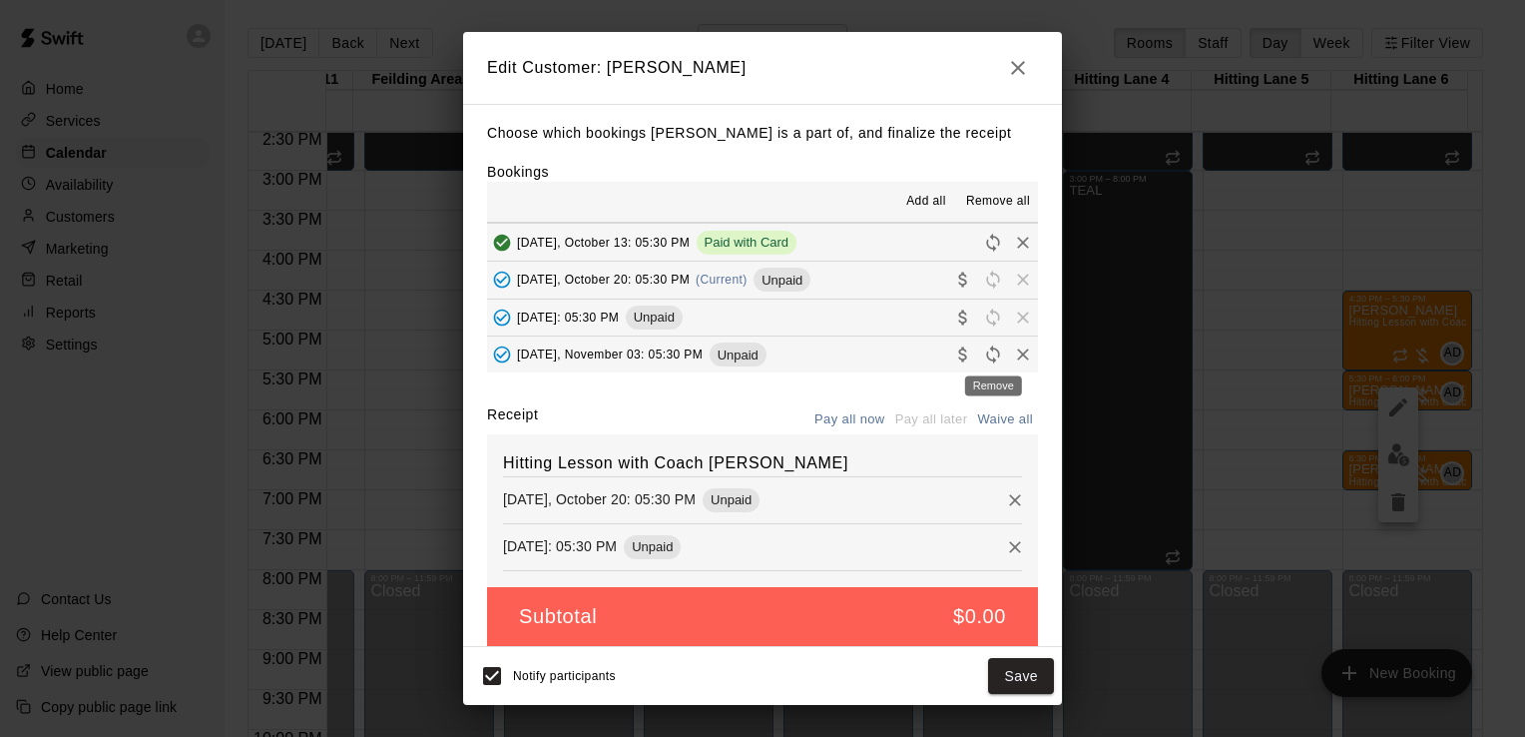
click at [1017, 356] on icon "Remove" at bounding box center [1023, 355] width 12 height 12
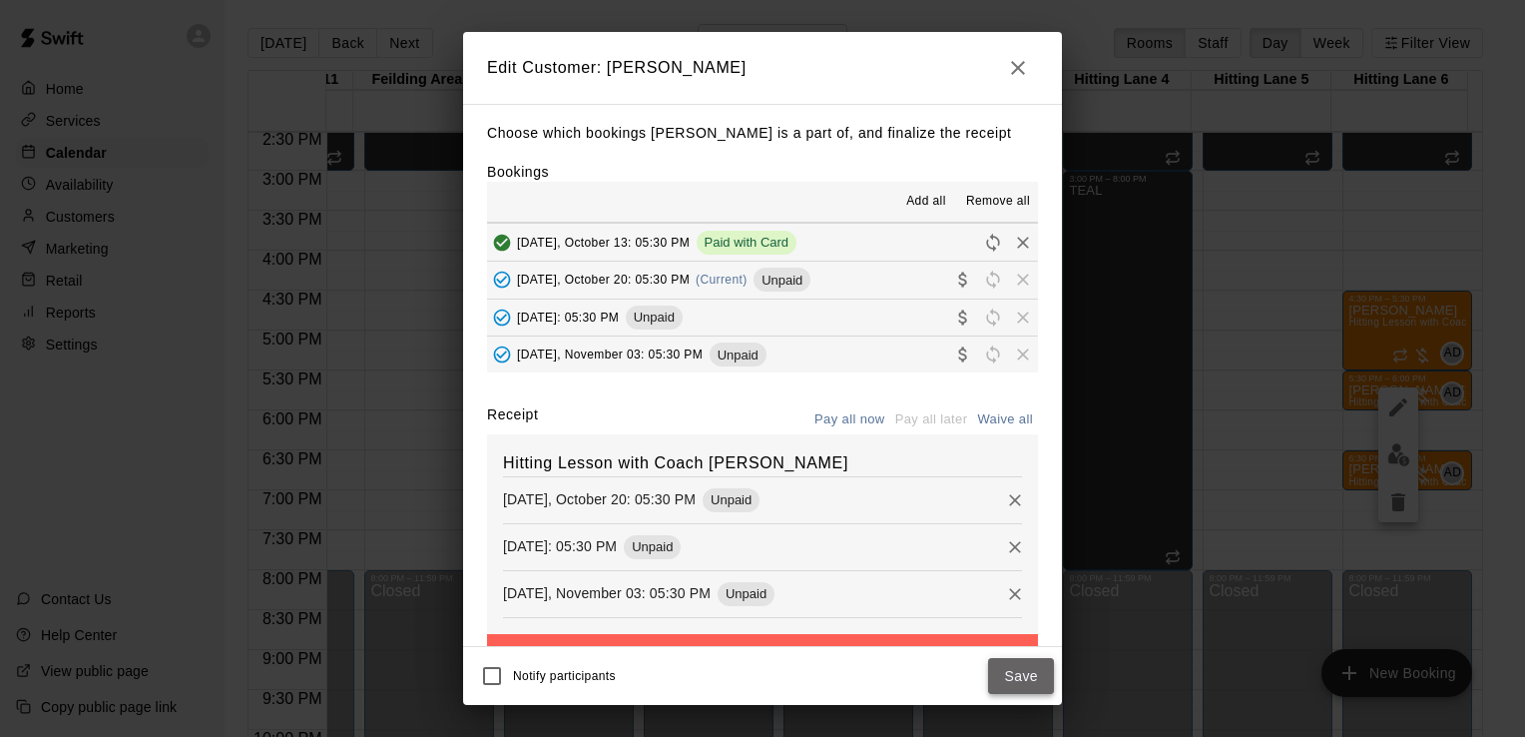
click at [1019, 671] on button "Save" at bounding box center [1021, 676] width 66 height 37
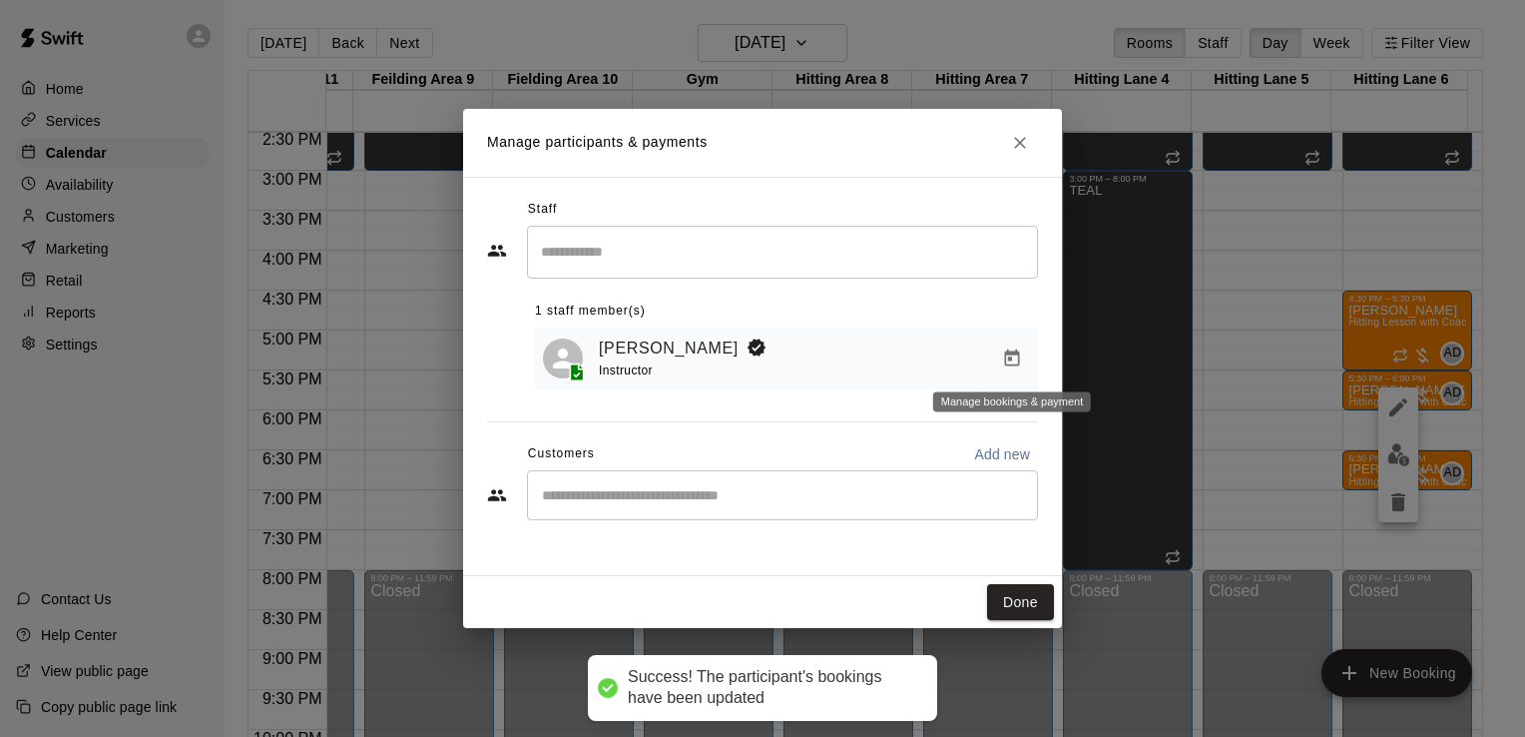
click at [1017, 350] on icon "Manage bookings & payment" at bounding box center [1012, 358] width 20 height 20
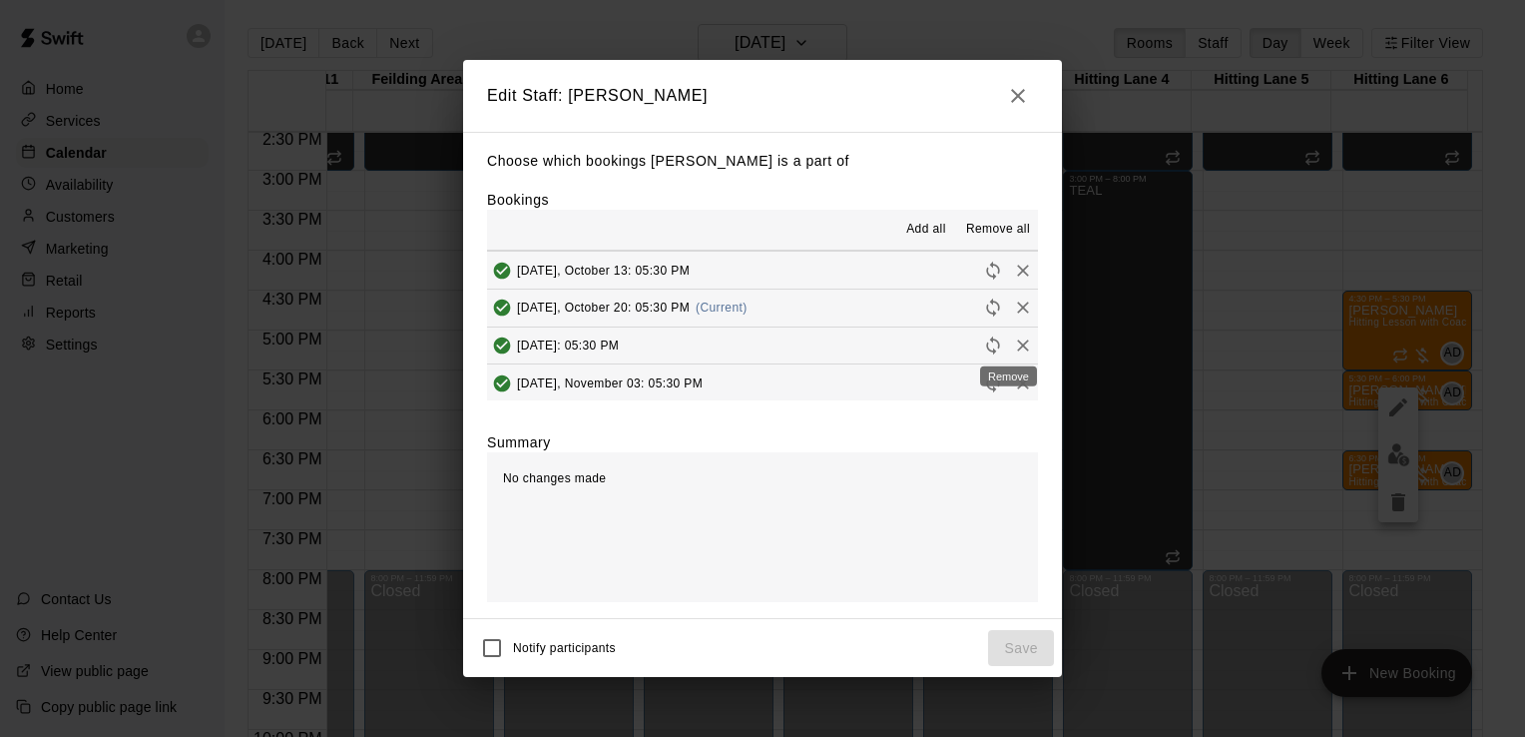
click at [1013, 350] on icon "Remove" at bounding box center [1023, 345] width 20 height 20
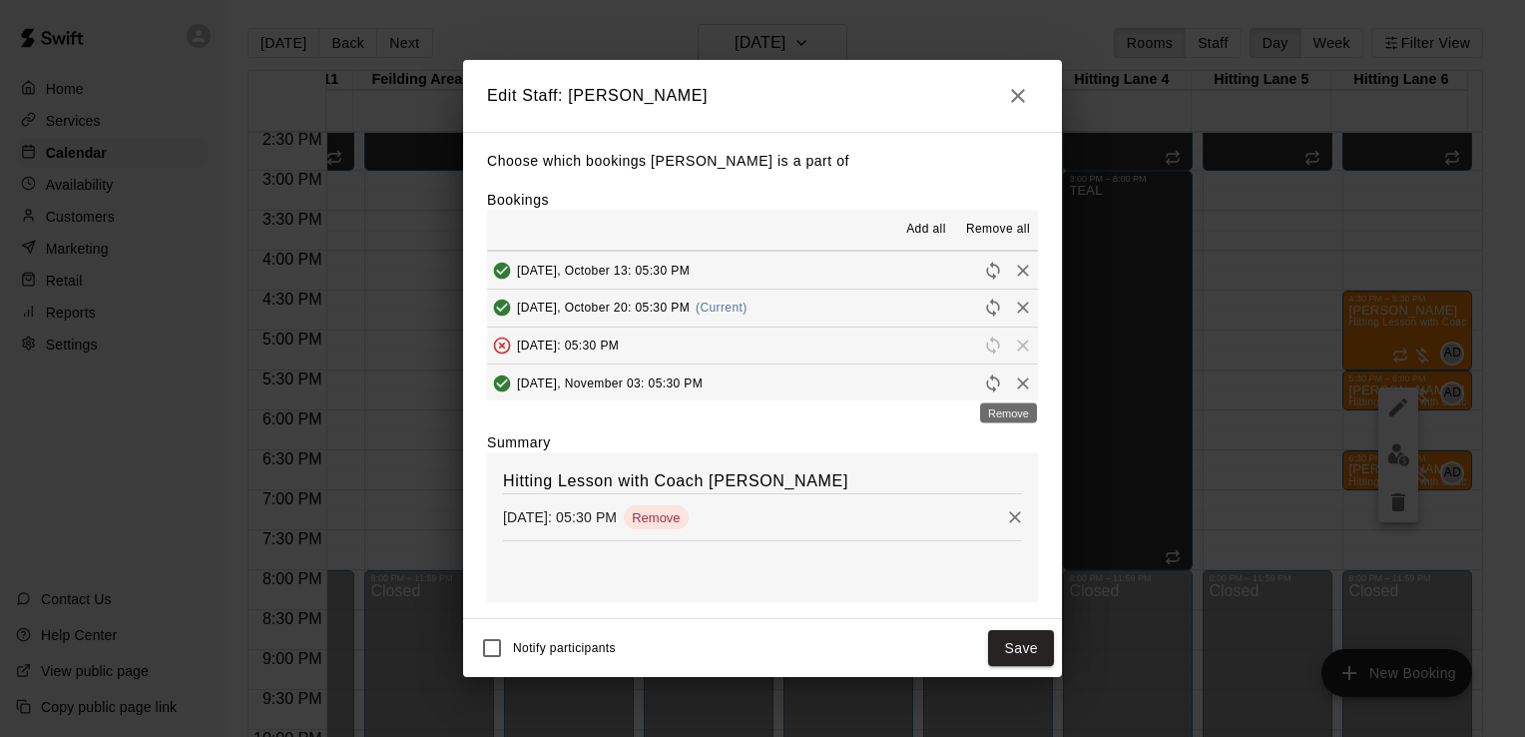
click at [1006, 391] on div "Remove" at bounding box center [1008, 407] width 61 height 36
click at [1020, 645] on button "Save" at bounding box center [1021, 648] width 66 height 37
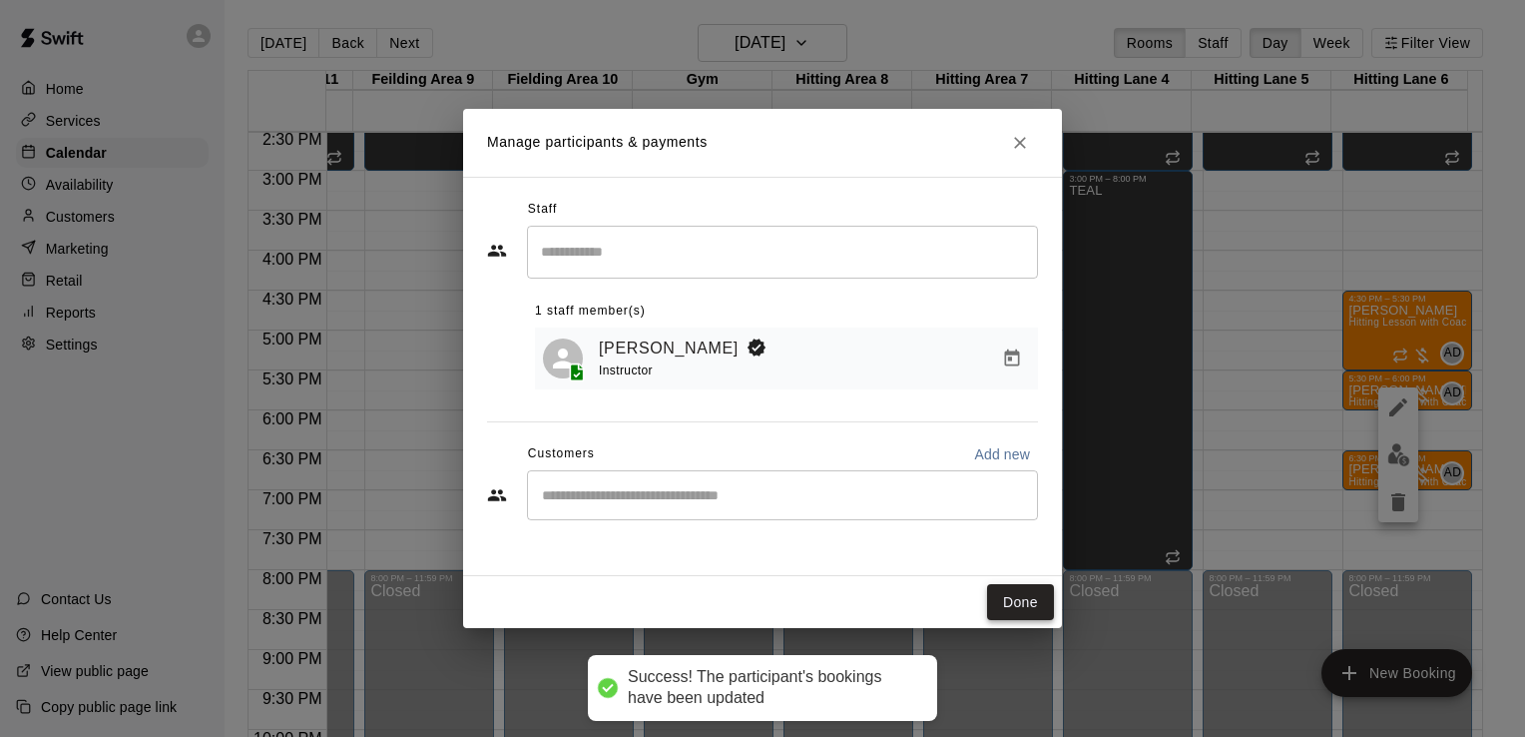
click at [1043, 593] on button "Done" at bounding box center [1020, 602] width 67 height 37
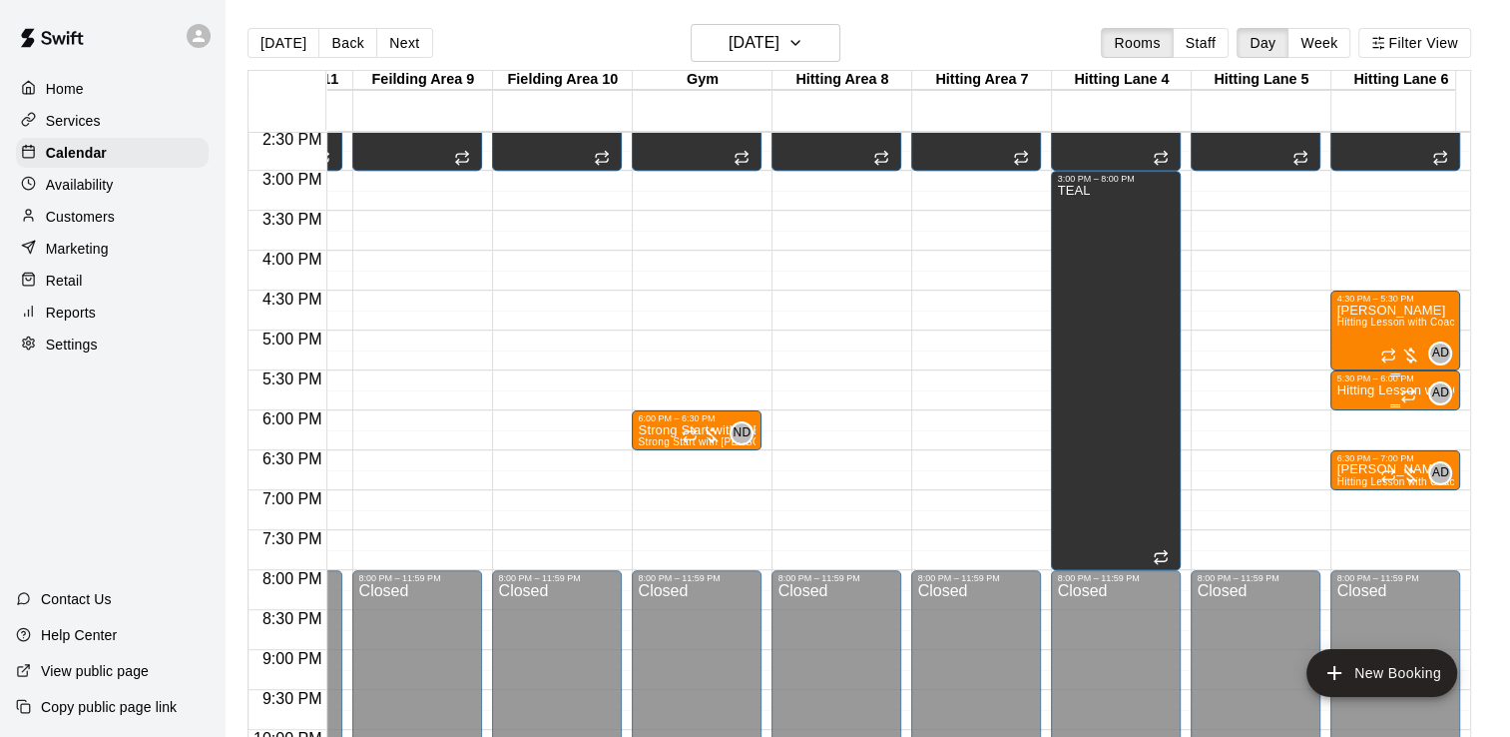
click at [1376, 390] on p "Hitting Lesson with Coach [PERSON_NAME]" at bounding box center [1395, 390] width 118 height 0
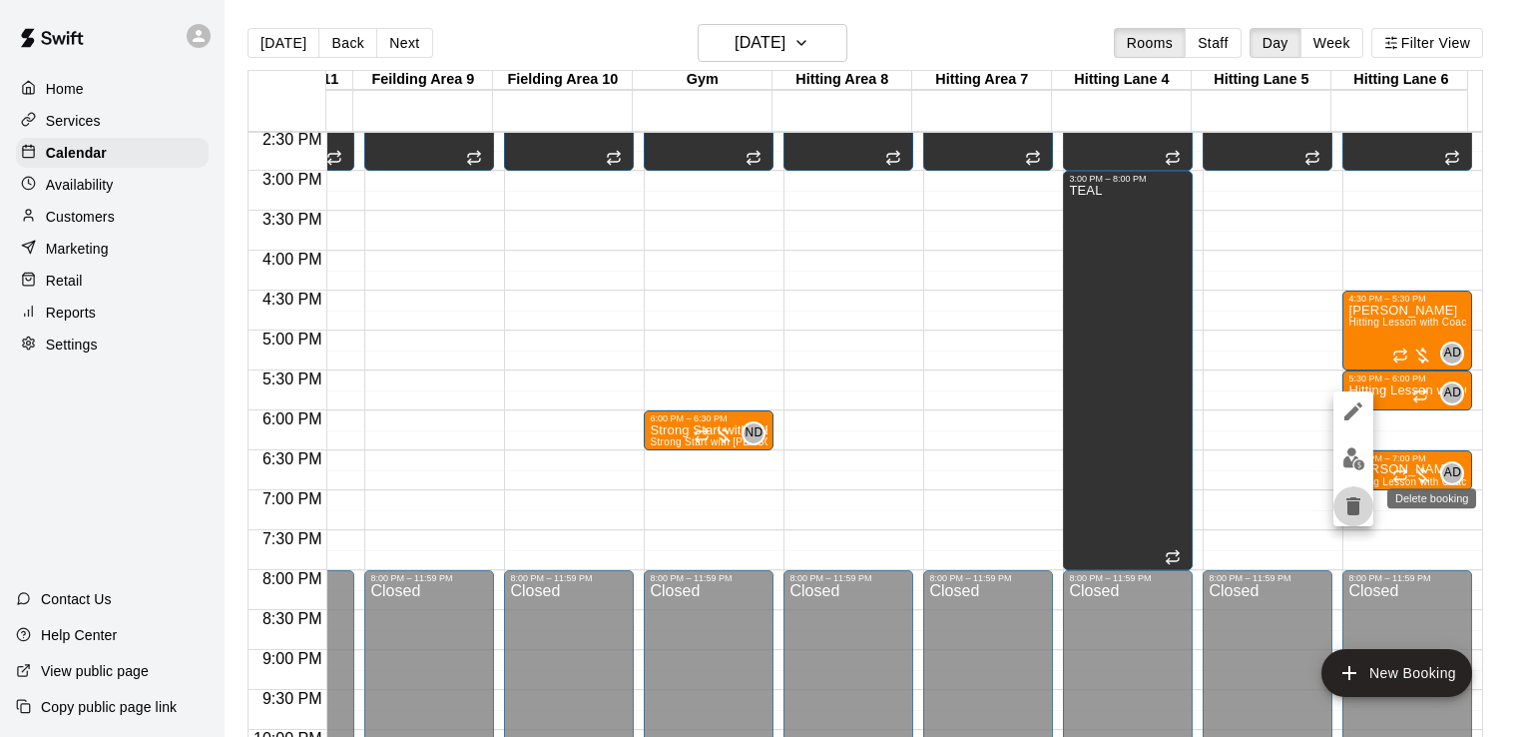
click at [1353, 503] on icon "delete" at bounding box center [1353, 506] width 14 height 18
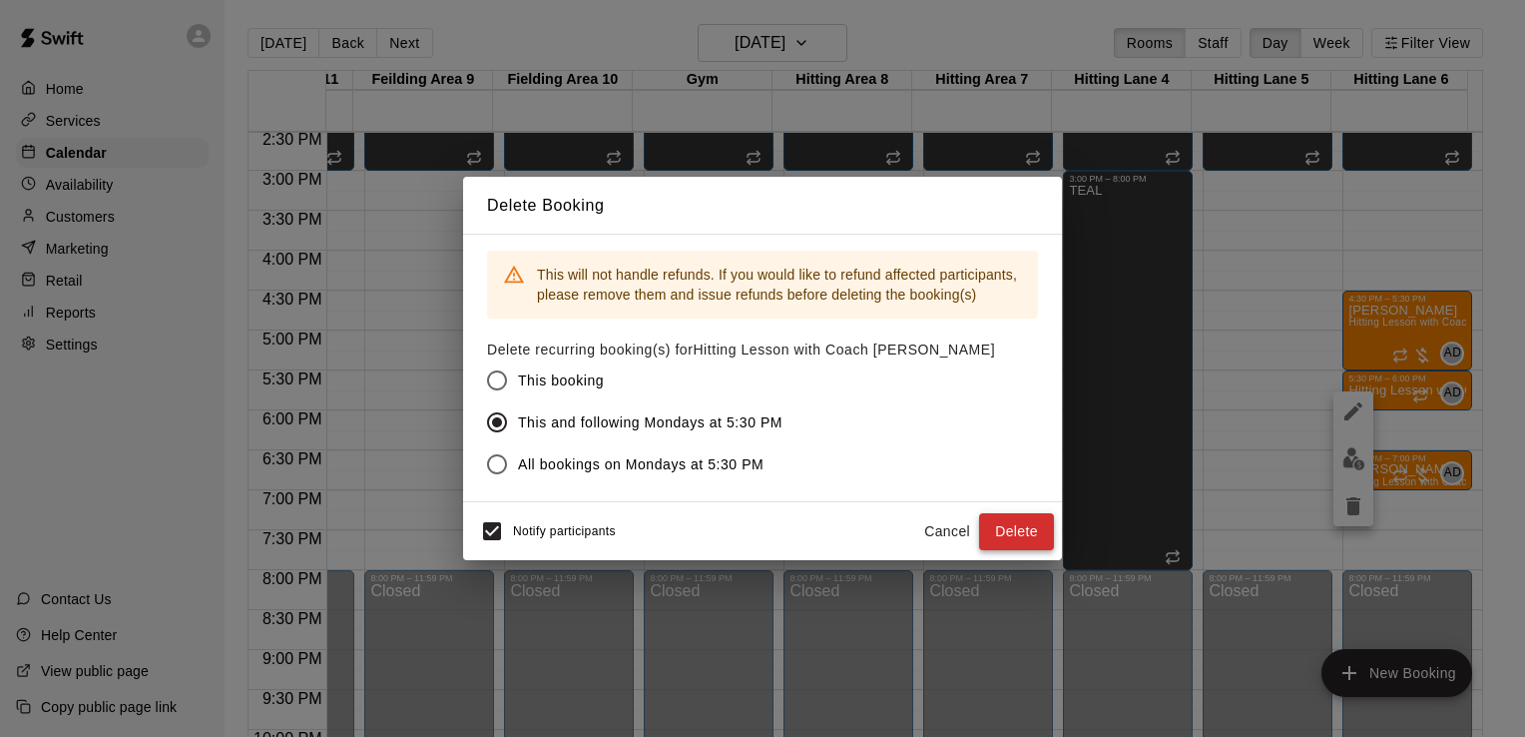
click at [1020, 524] on button "Delete" at bounding box center [1016, 531] width 75 height 37
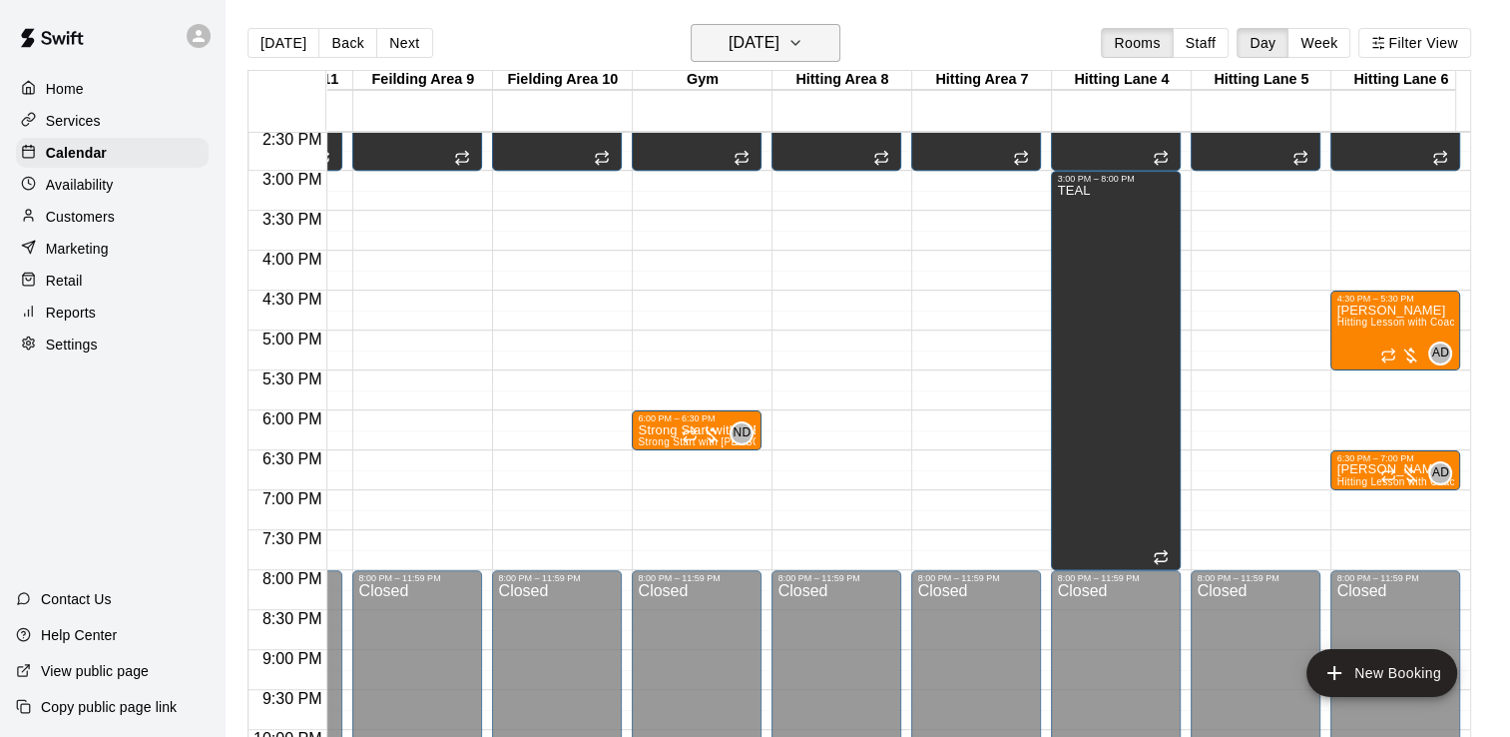
click at [803, 38] on icon "button" at bounding box center [795, 43] width 16 height 24
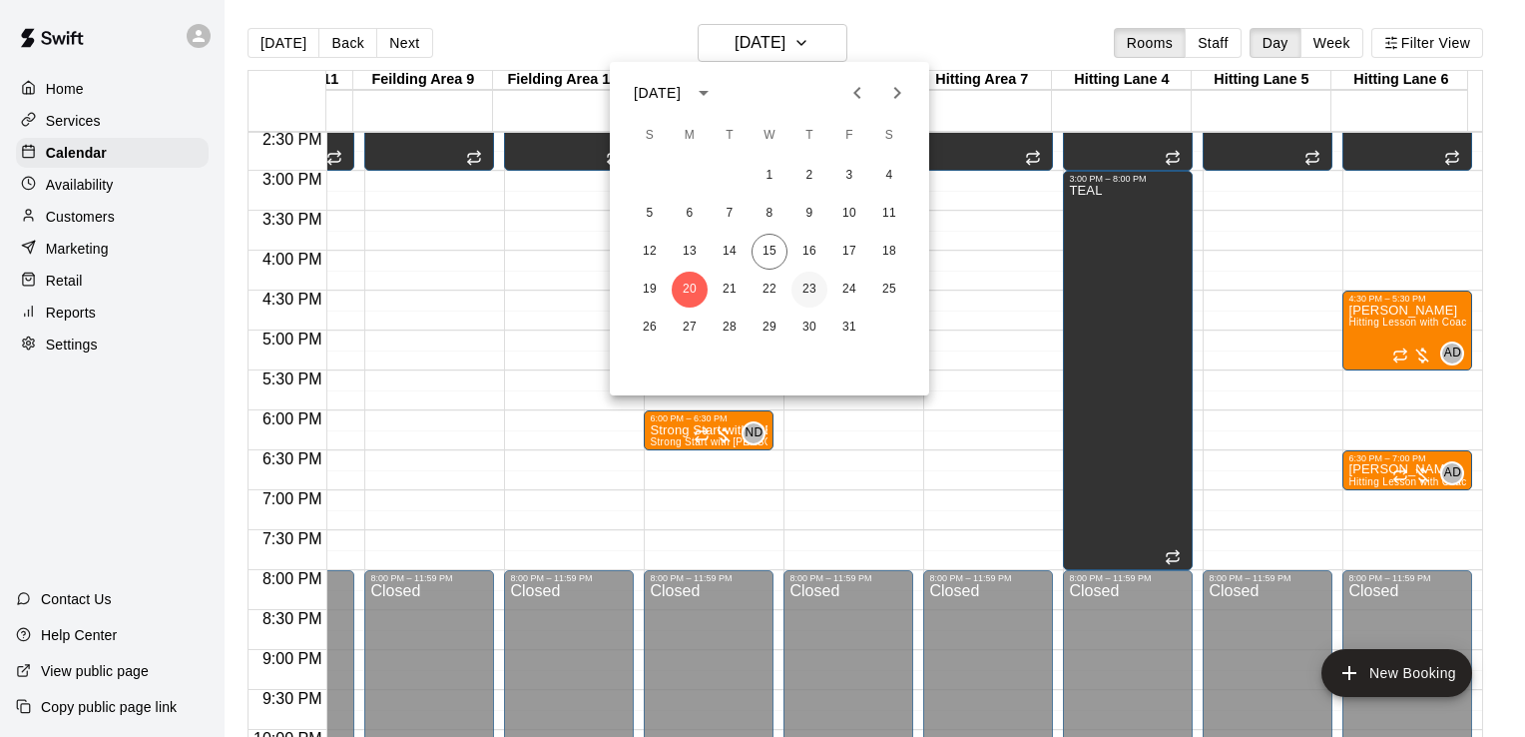
click at [807, 297] on button "23" at bounding box center [809, 289] width 36 height 36
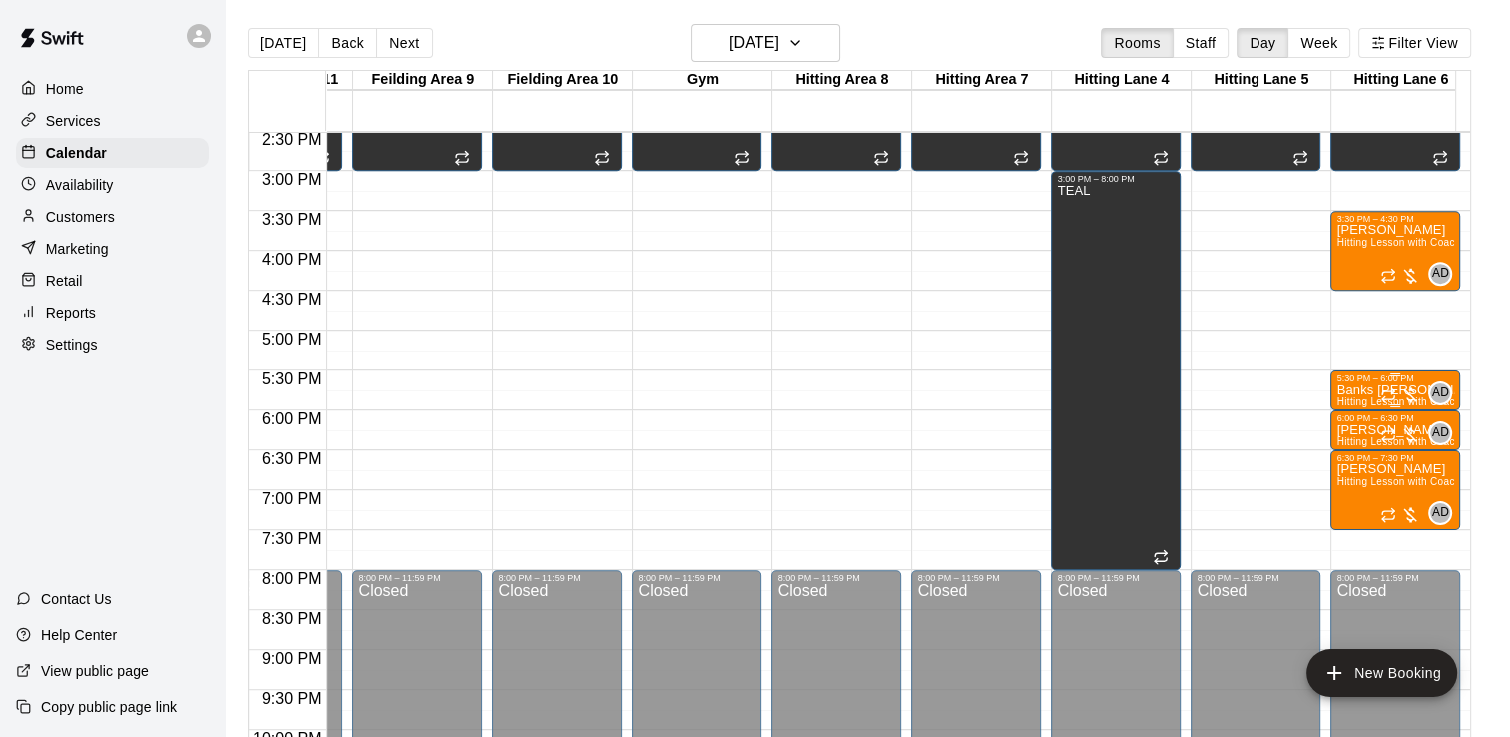
click at [1364, 381] on div "5:30 PM – 6:00 PM" at bounding box center [1395, 378] width 118 height 10
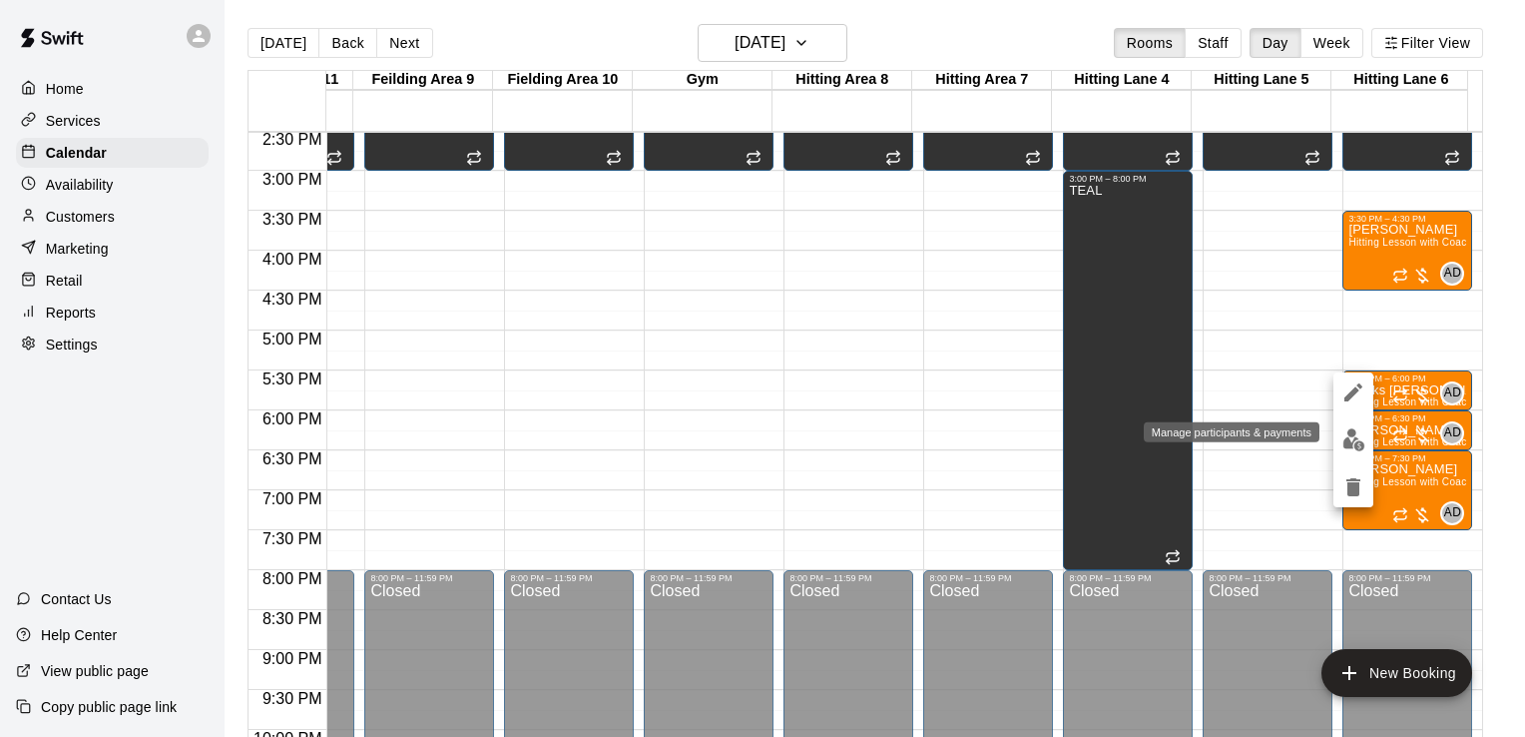
click at [1348, 443] on img "edit" at bounding box center [1353, 439] width 23 height 23
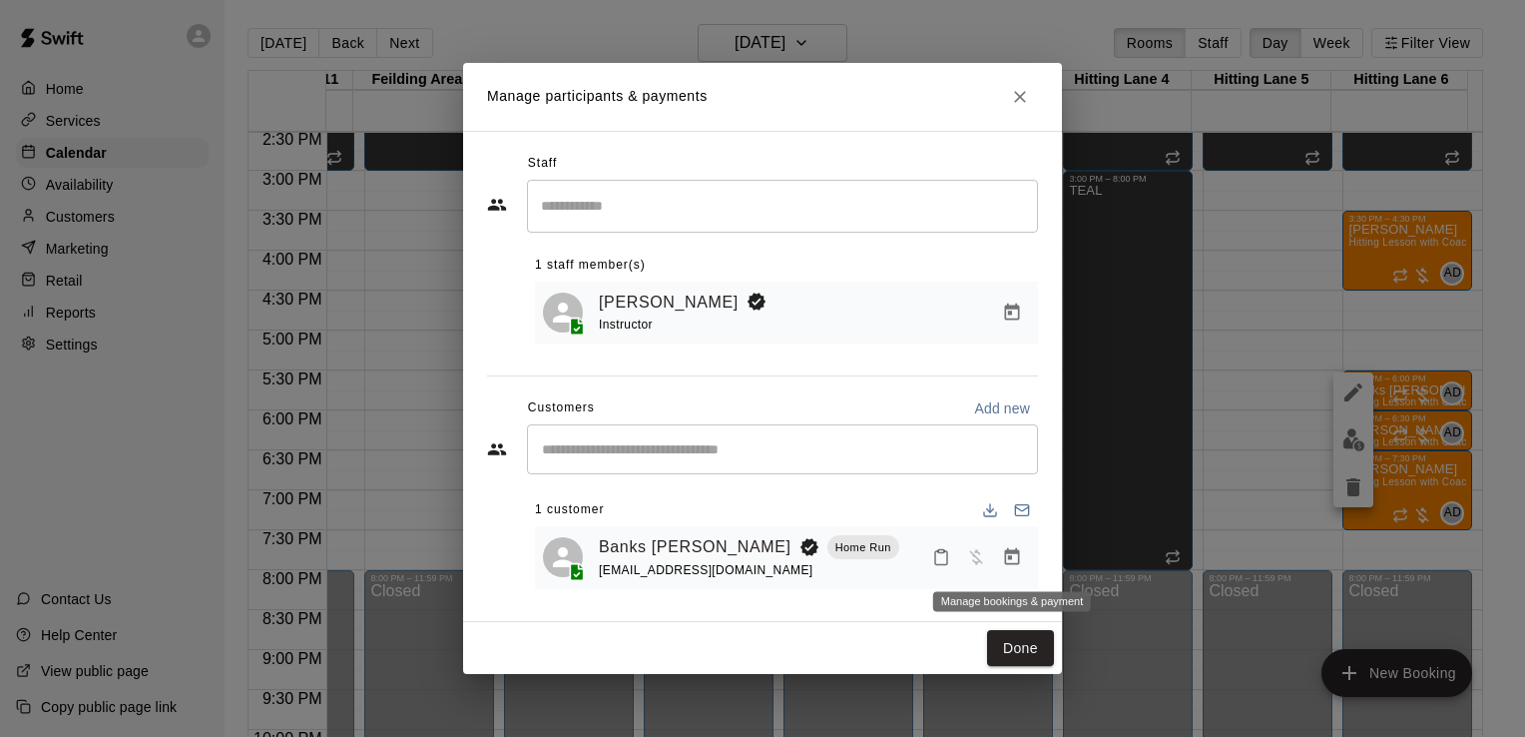
click at [1016, 551] on icon "Manage bookings & payment" at bounding box center [1012, 556] width 15 height 17
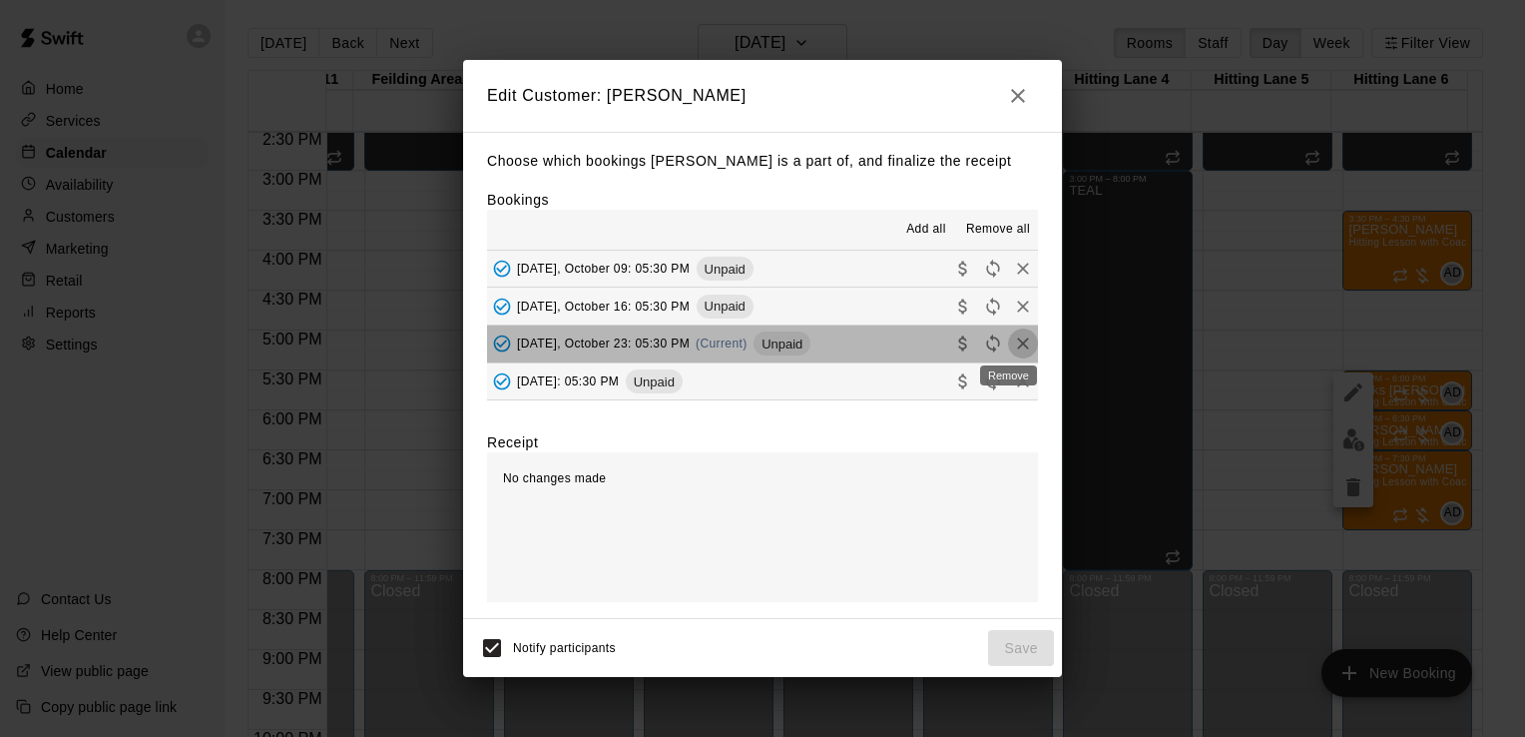
click at [1013, 342] on icon "Remove" at bounding box center [1023, 343] width 20 height 20
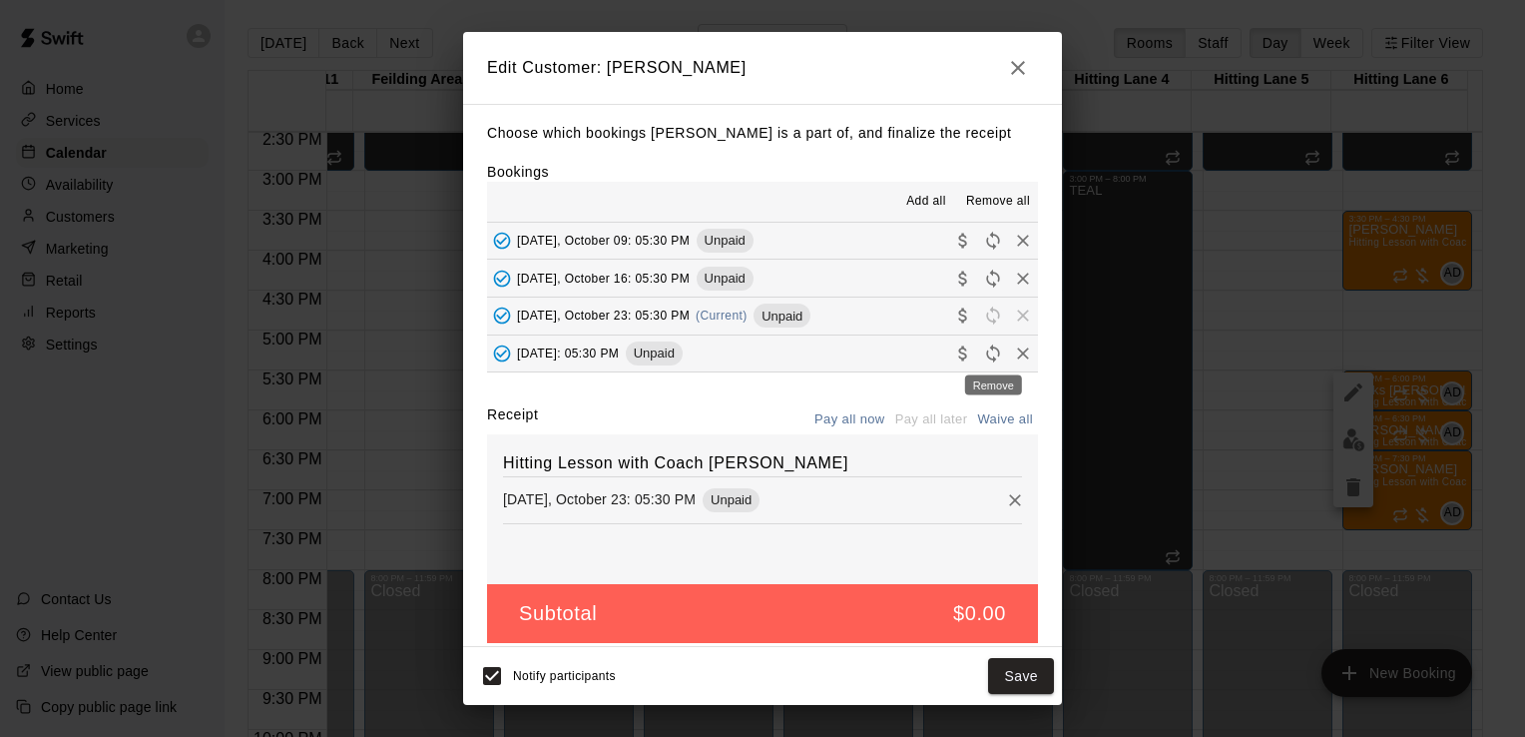
click at [1013, 357] on icon "Remove" at bounding box center [1023, 353] width 20 height 20
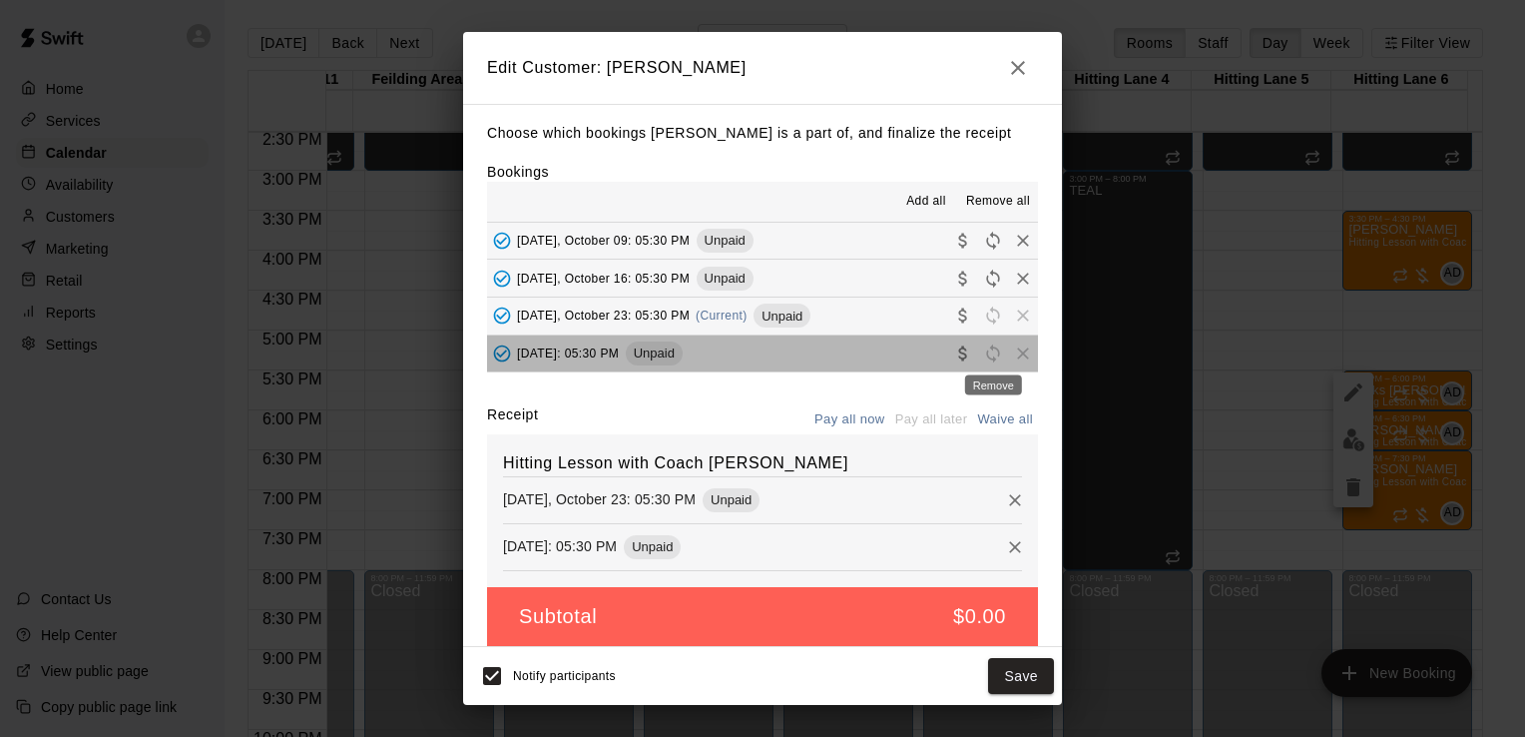
click at [1013, 367] on div "Remove" at bounding box center [993, 379] width 61 height 36
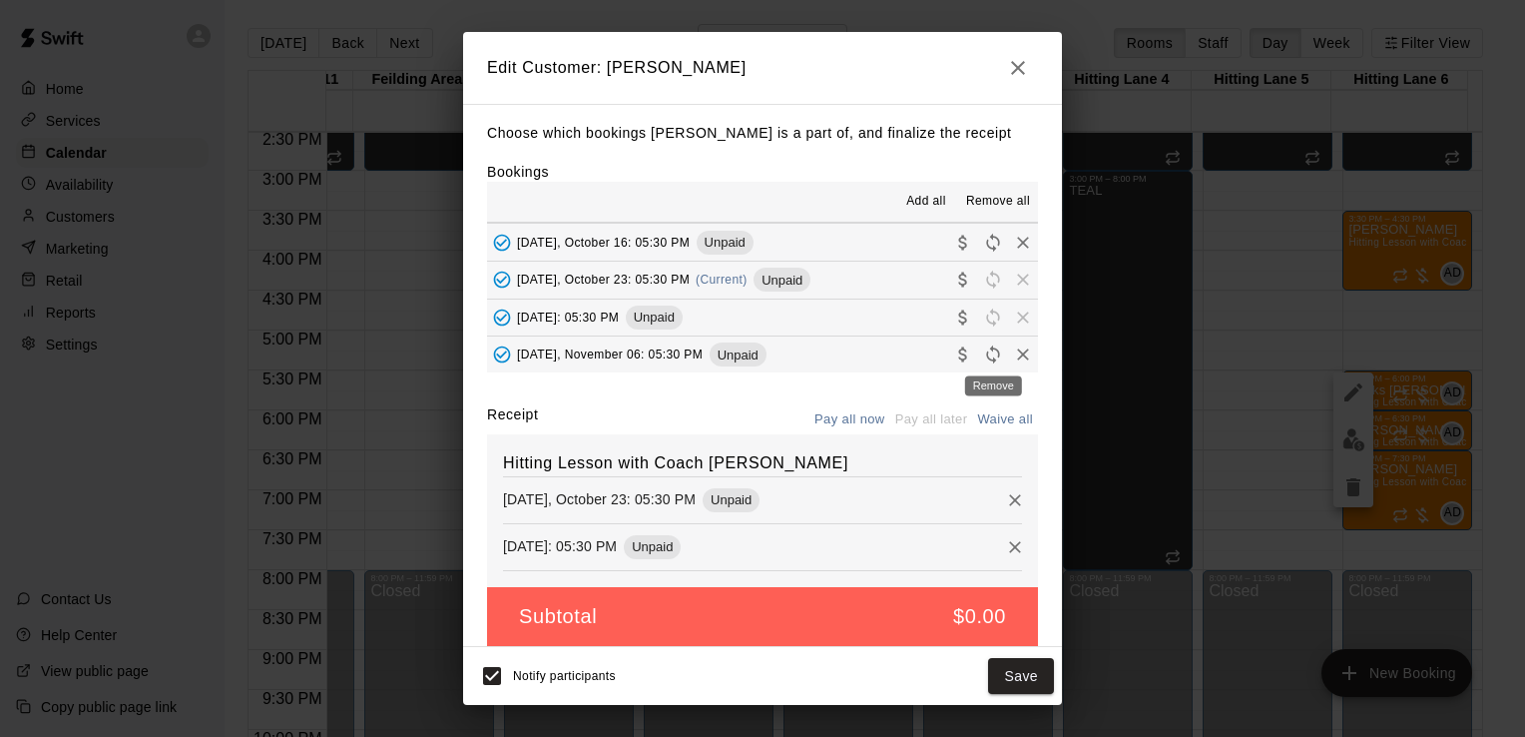
click at [1013, 355] on icon "Remove" at bounding box center [1023, 354] width 20 height 20
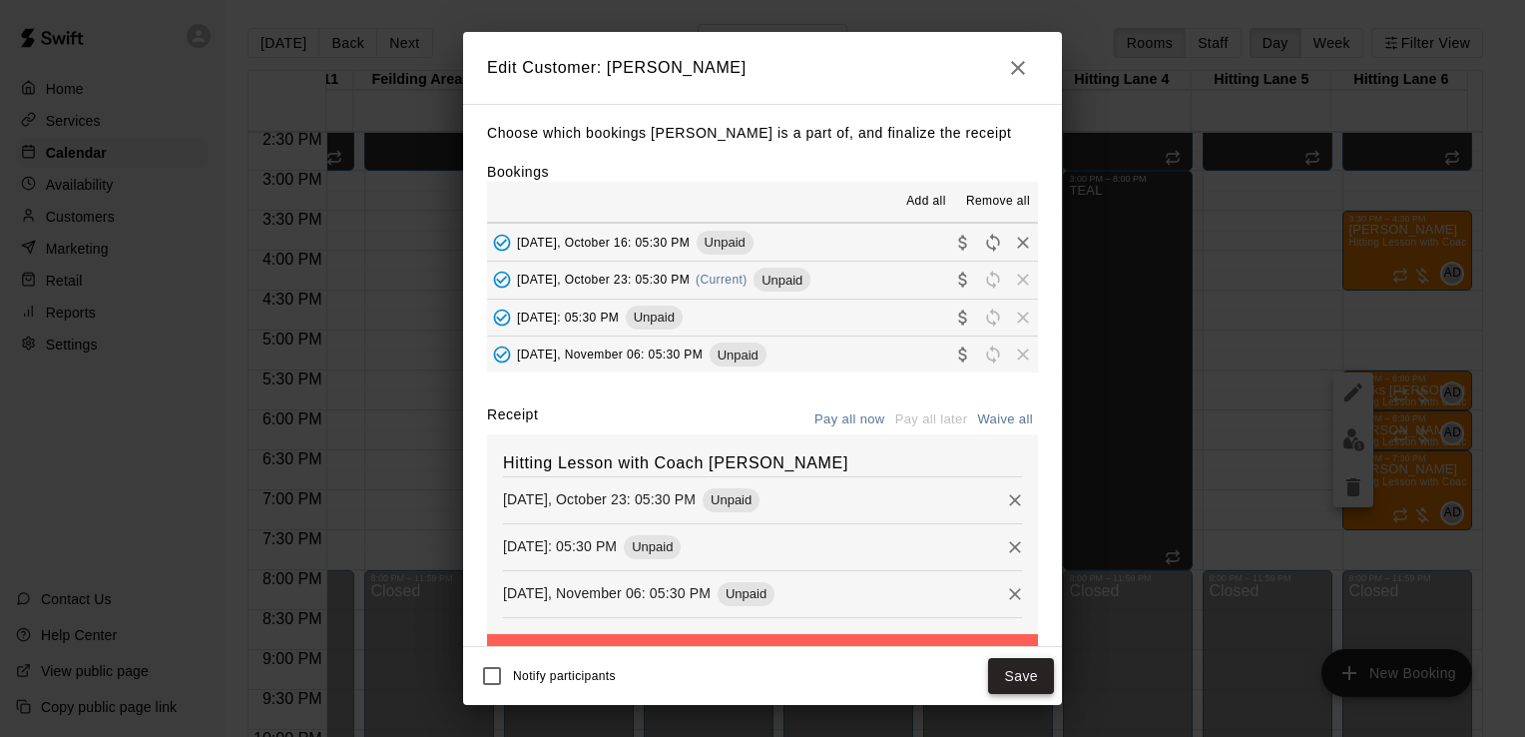
click at [1024, 672] on button "Save" at bounding box center [1021, 676] width 66 height 37
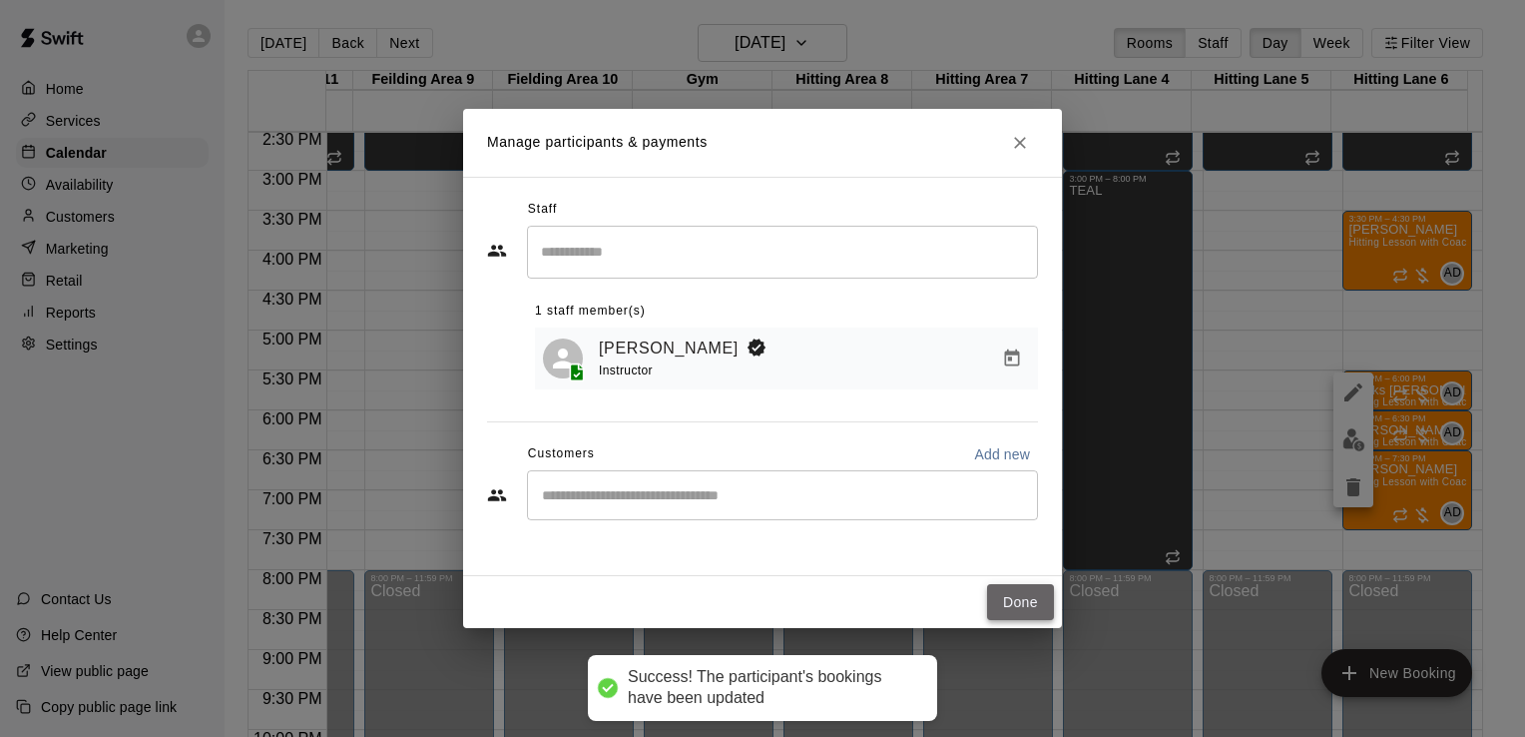
click at [1026, 601] on button "Done" at bounding box center [1020, 602] width 67 height 37
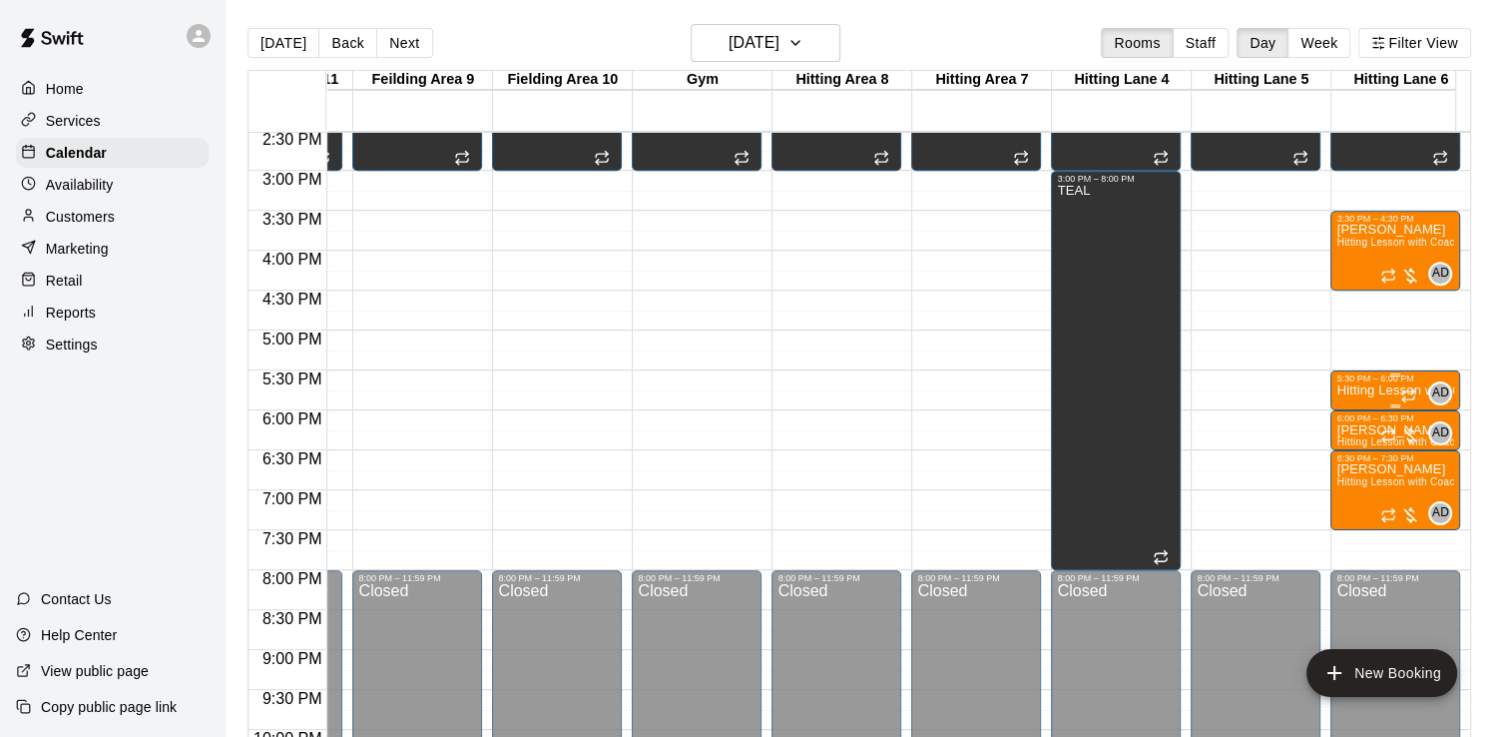
click at [1345, 390] on p "Hitting Lesson with Coach [PERSON_NAME]" at bounding box center [1395, 390] width 118 height 0
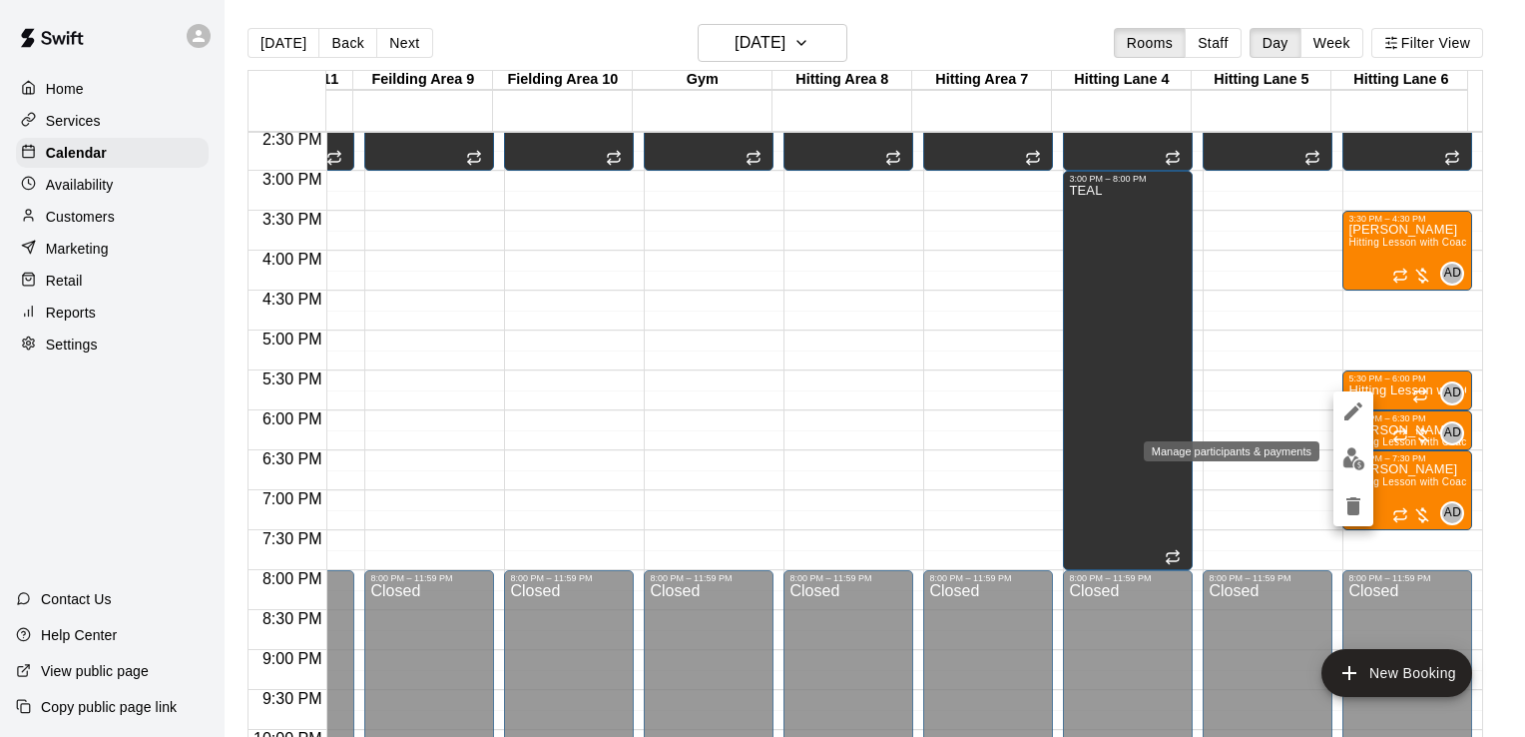
click at [1342, 460] on img "edit" at bounding box center [1353, 458] width 23 height 23
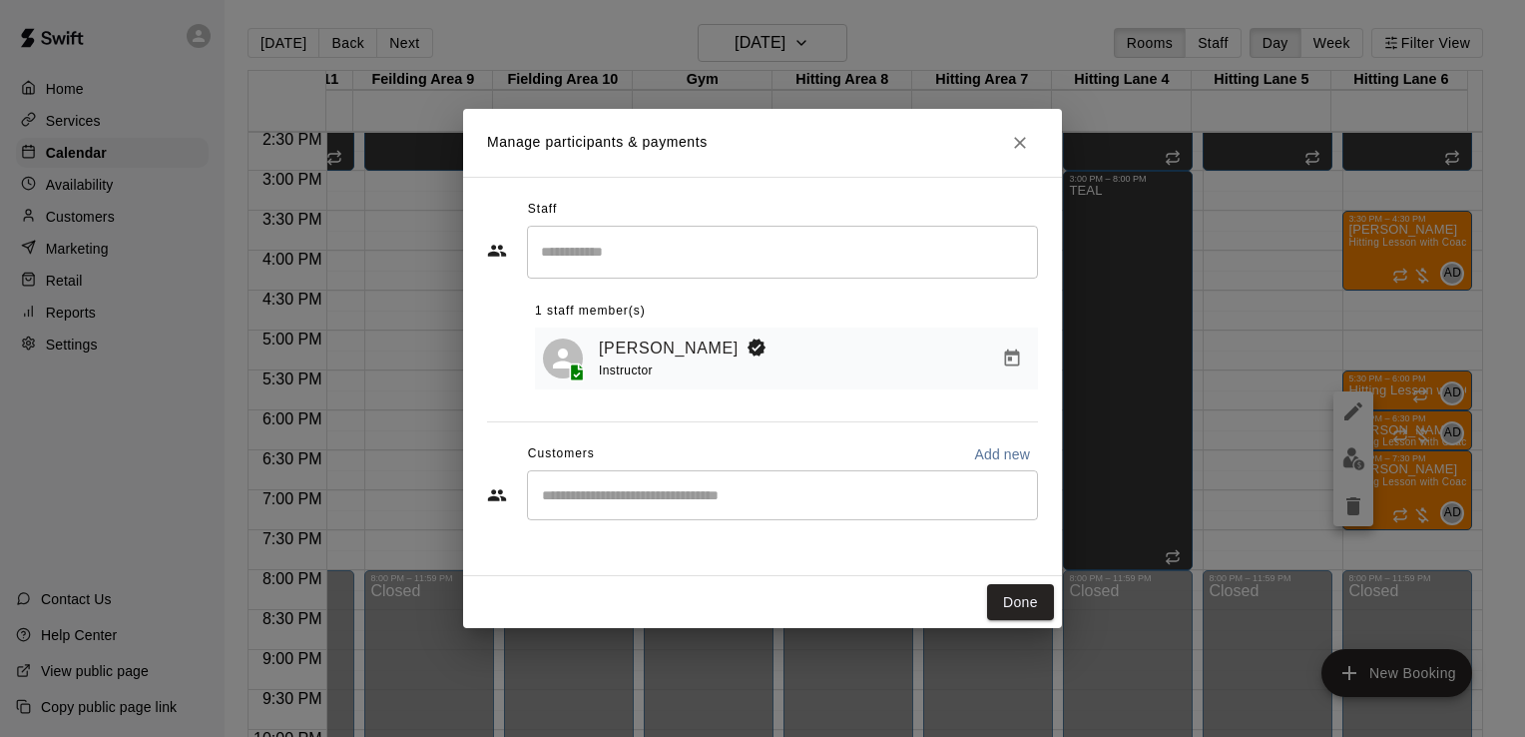
click at [1005, 356] on icon "Manage bookings & payment" at bounding box center [1012, 357] width 15 height 17
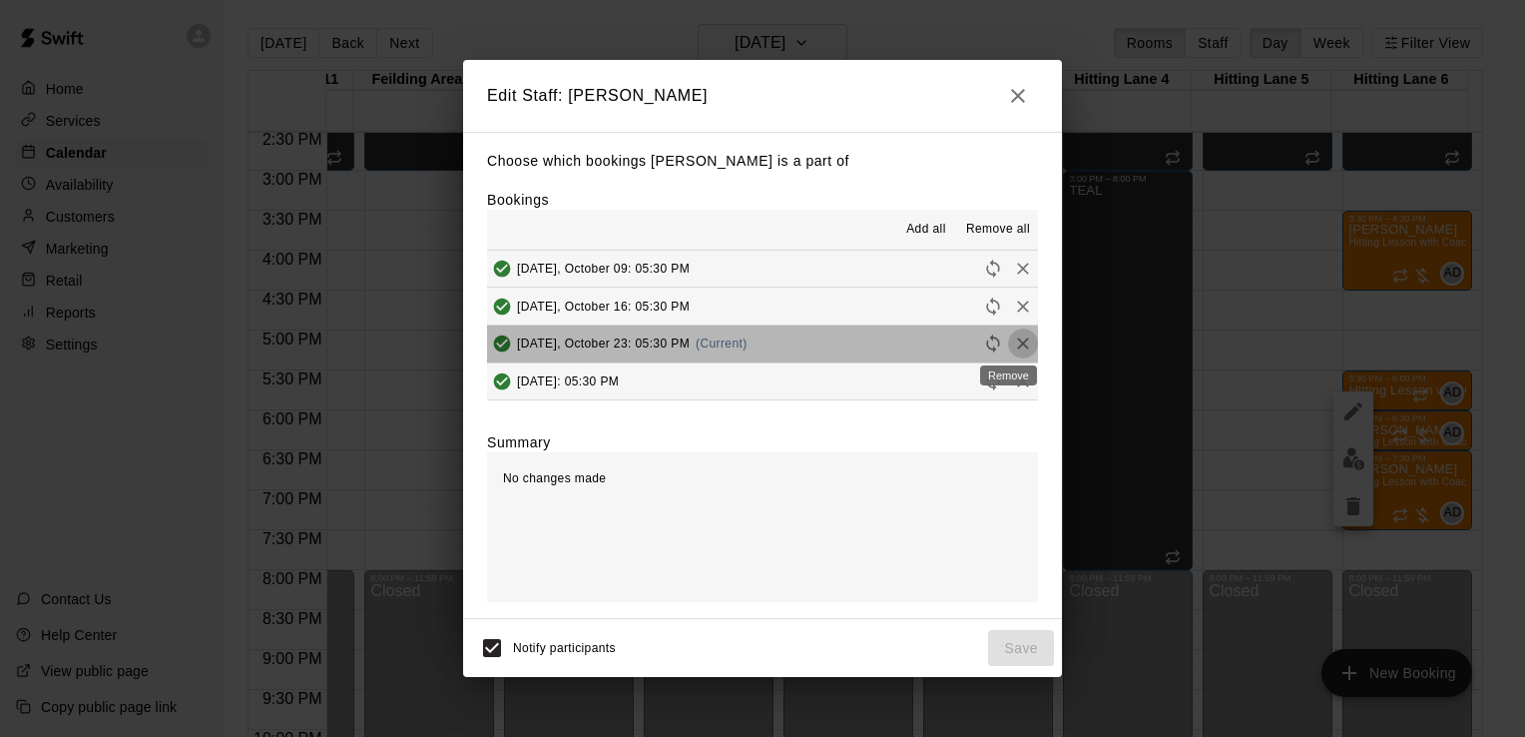
click at [1017, 343] on icon "Remove" at bounding box center [1023, 344] width 12 height 12
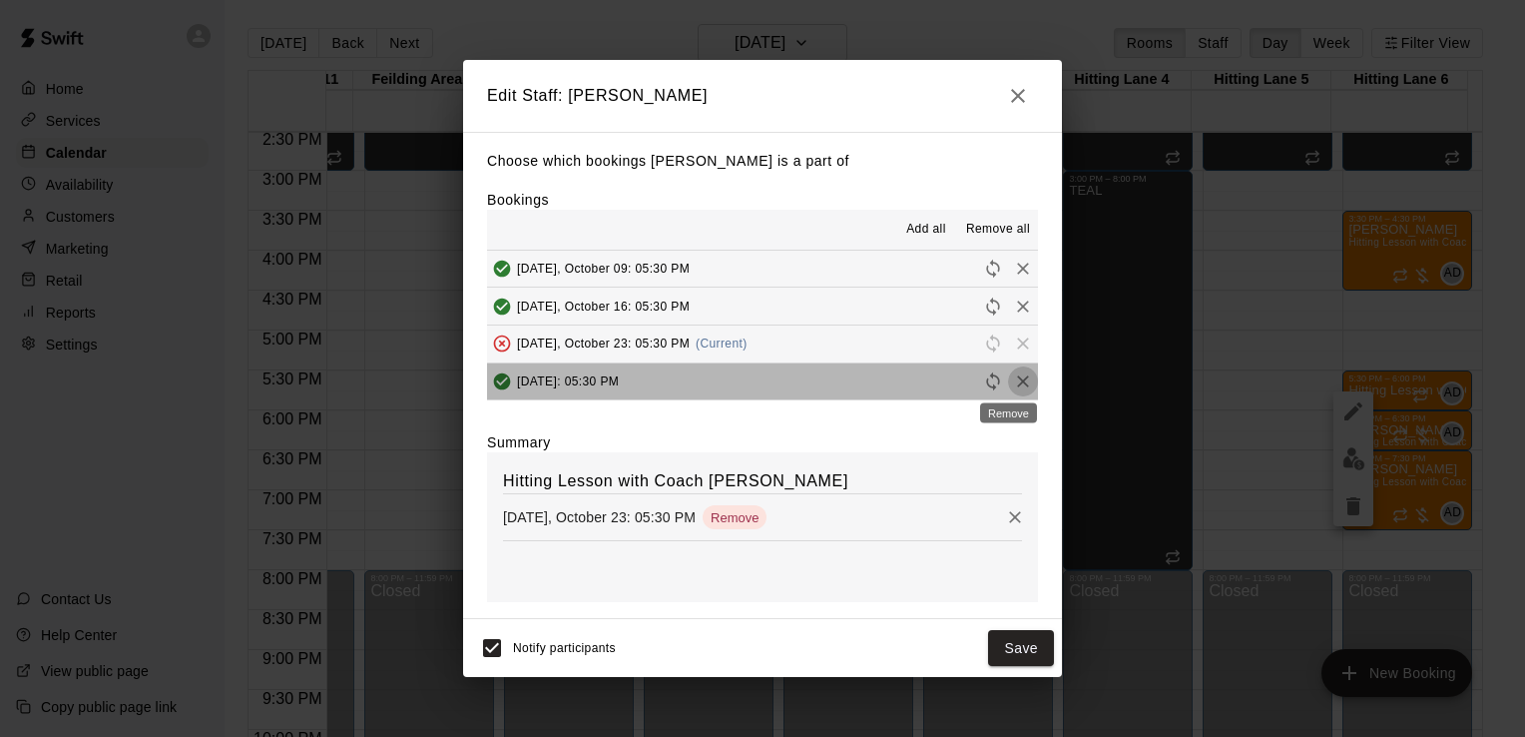
click at [1013, 373] on icon "Remove" at bounding box center [1023, 381] width 20 height 20
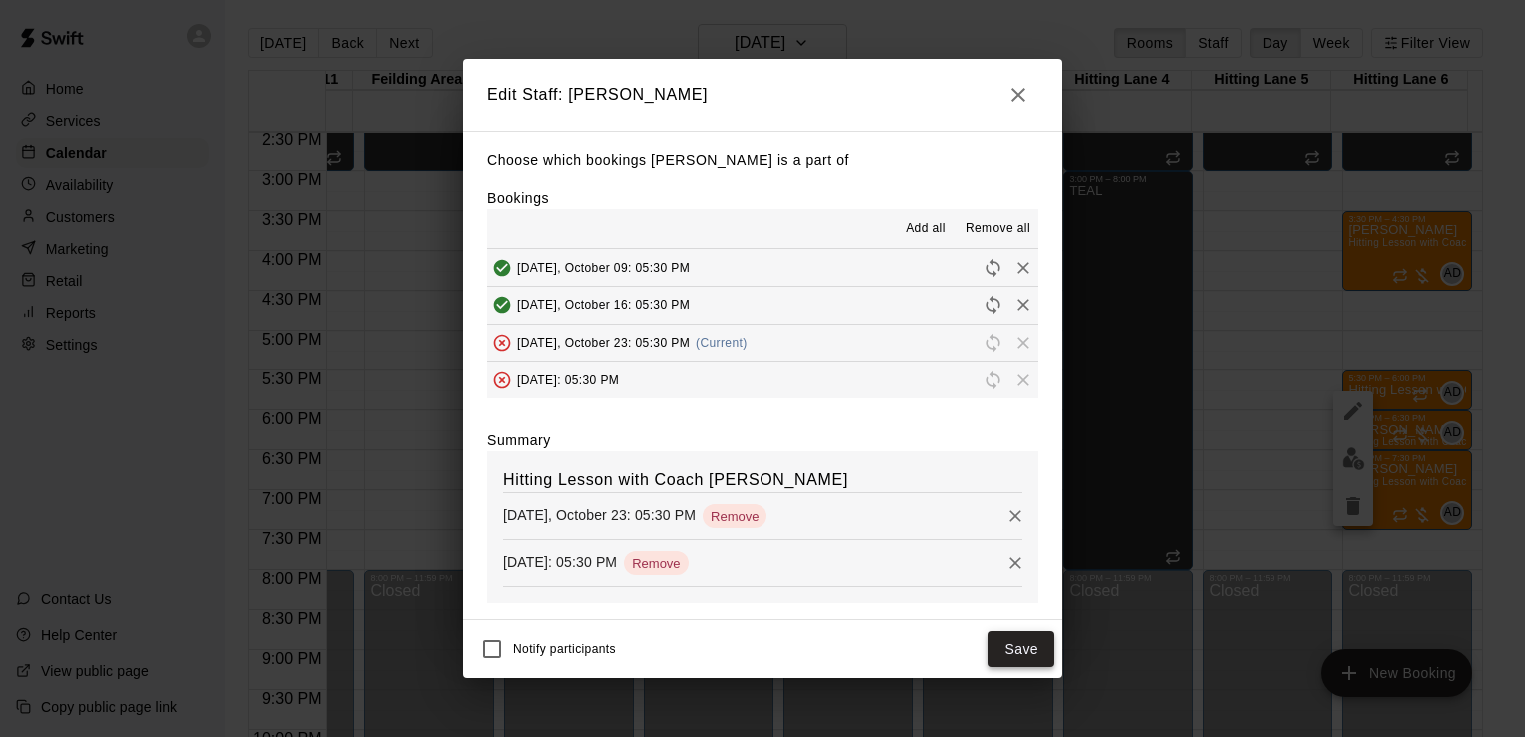
click at [1010, 653] on button "Save" at bounding box center [1021, 649] width 66 height 37
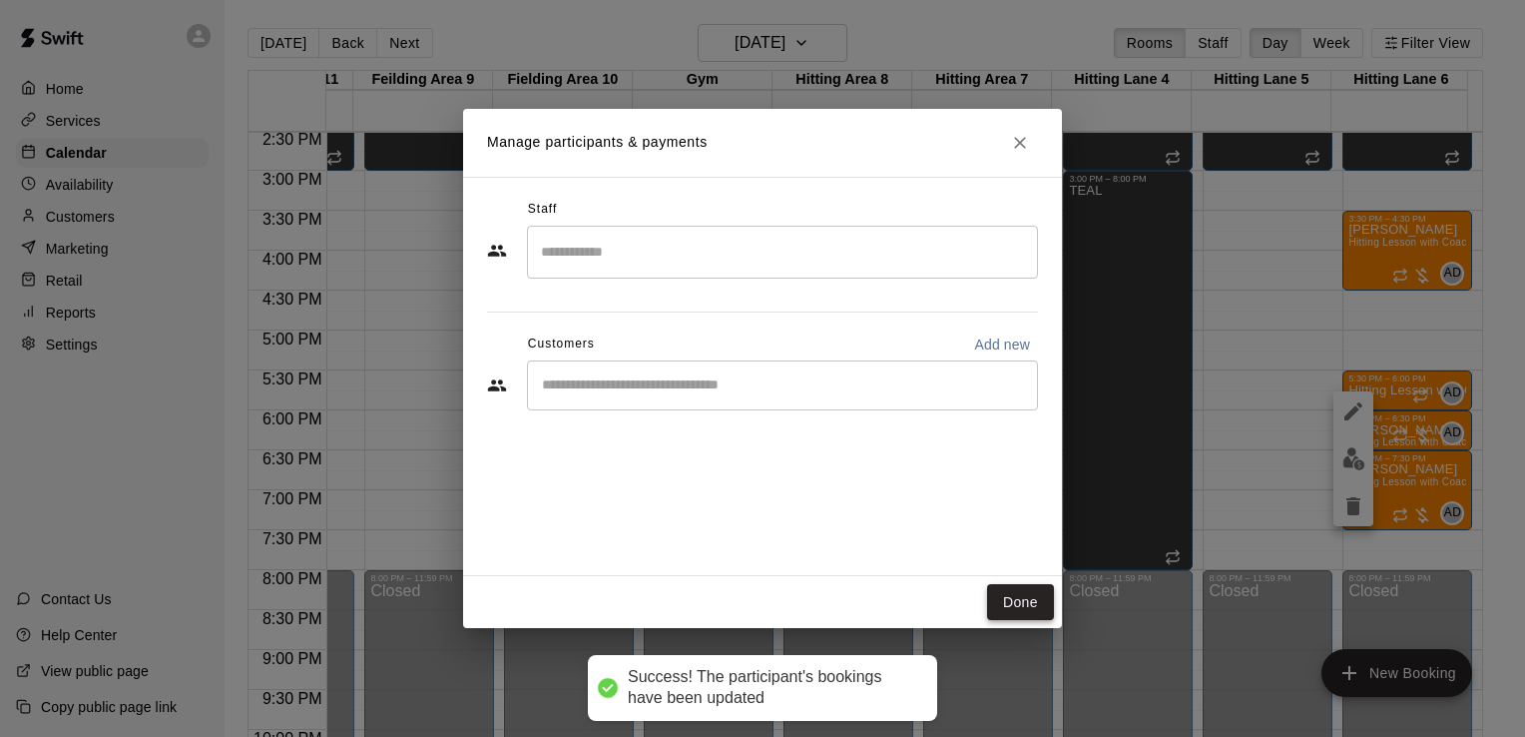
click at [1029, 600] on button "Done" at bounding box center [1020, 602] width 67 height 37
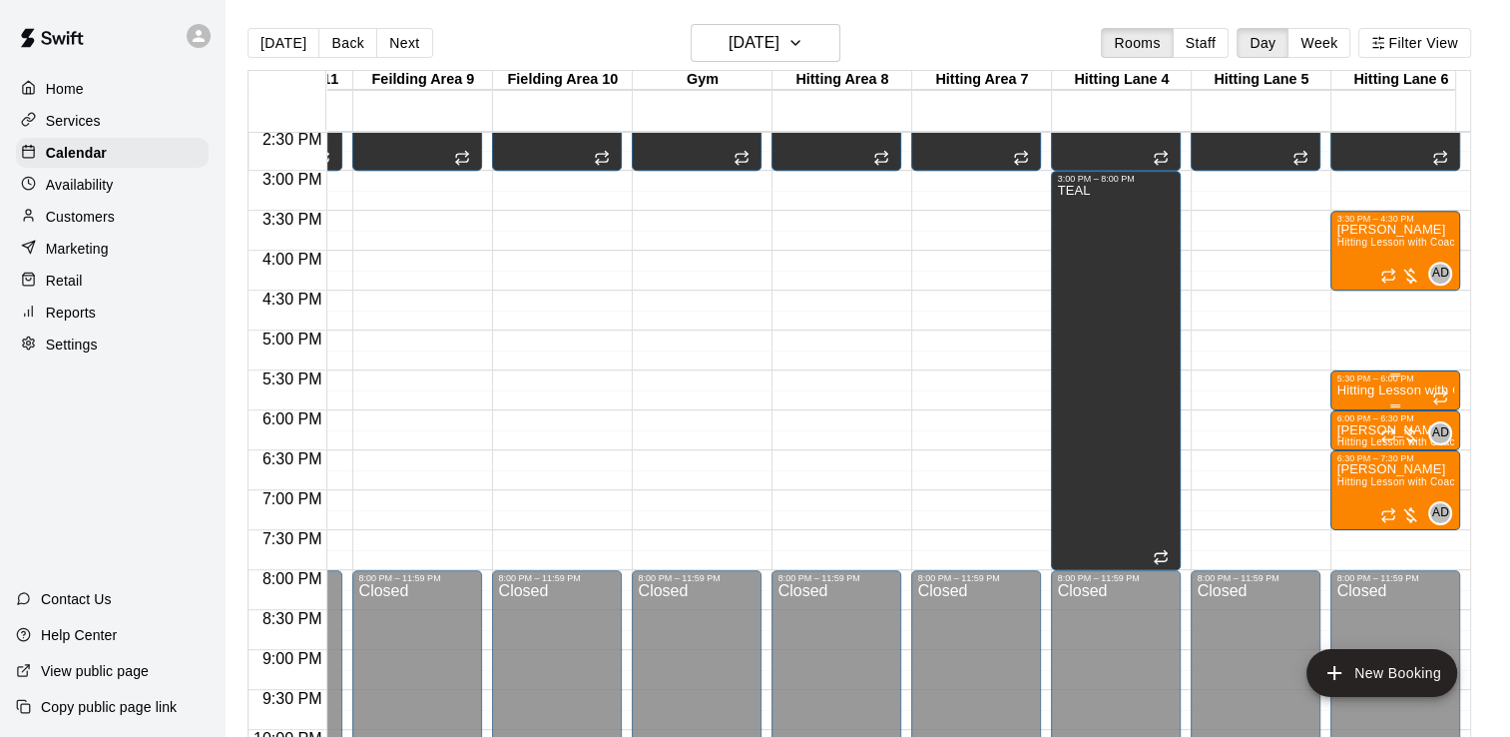
click at [1342, 390] on p "Hitting Lesson with Coach [PERSON_NAME]" at bounding box center [1395, 390] width 118 height 0
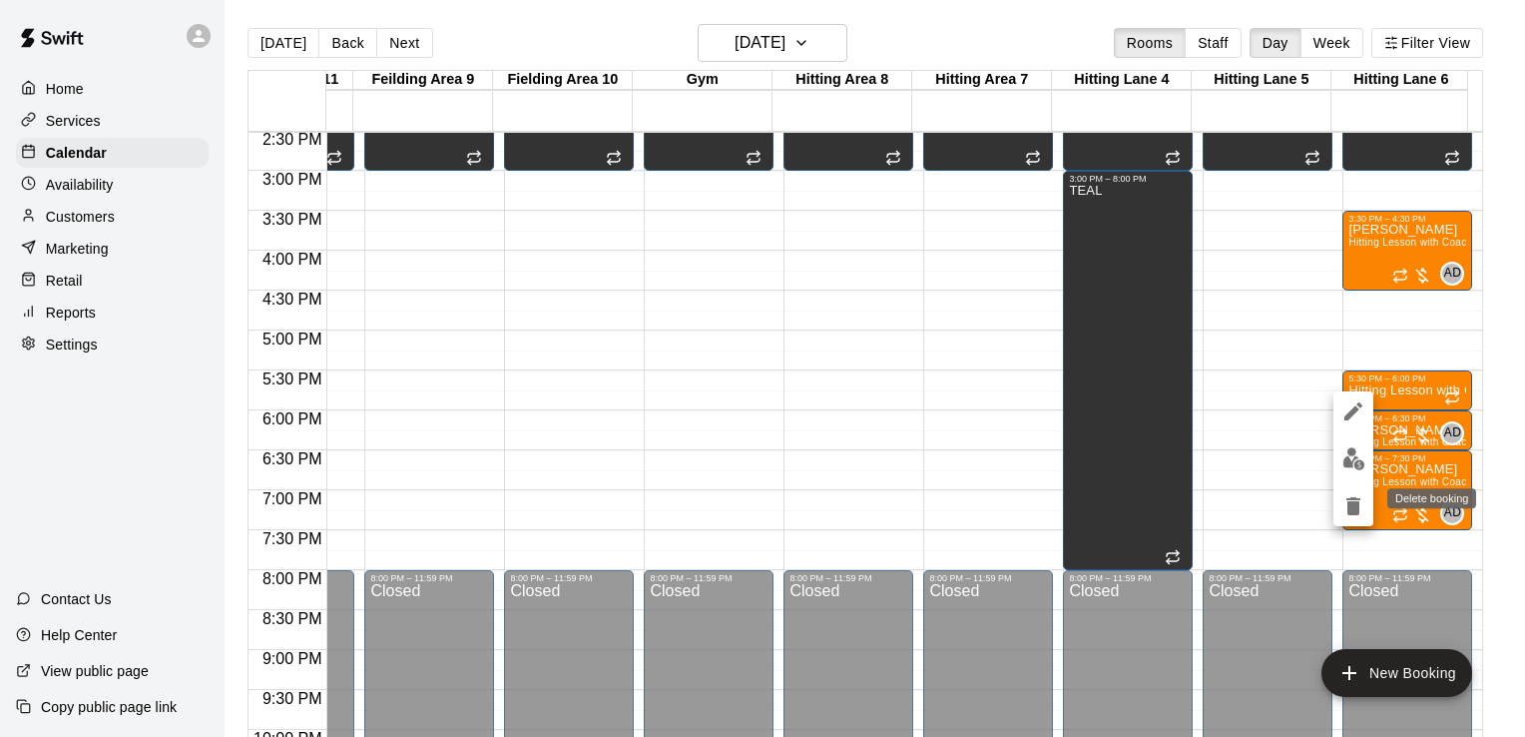
click at [1356, 513] on icon "delete" at bounding box center [1353, 506] width 14 height 18
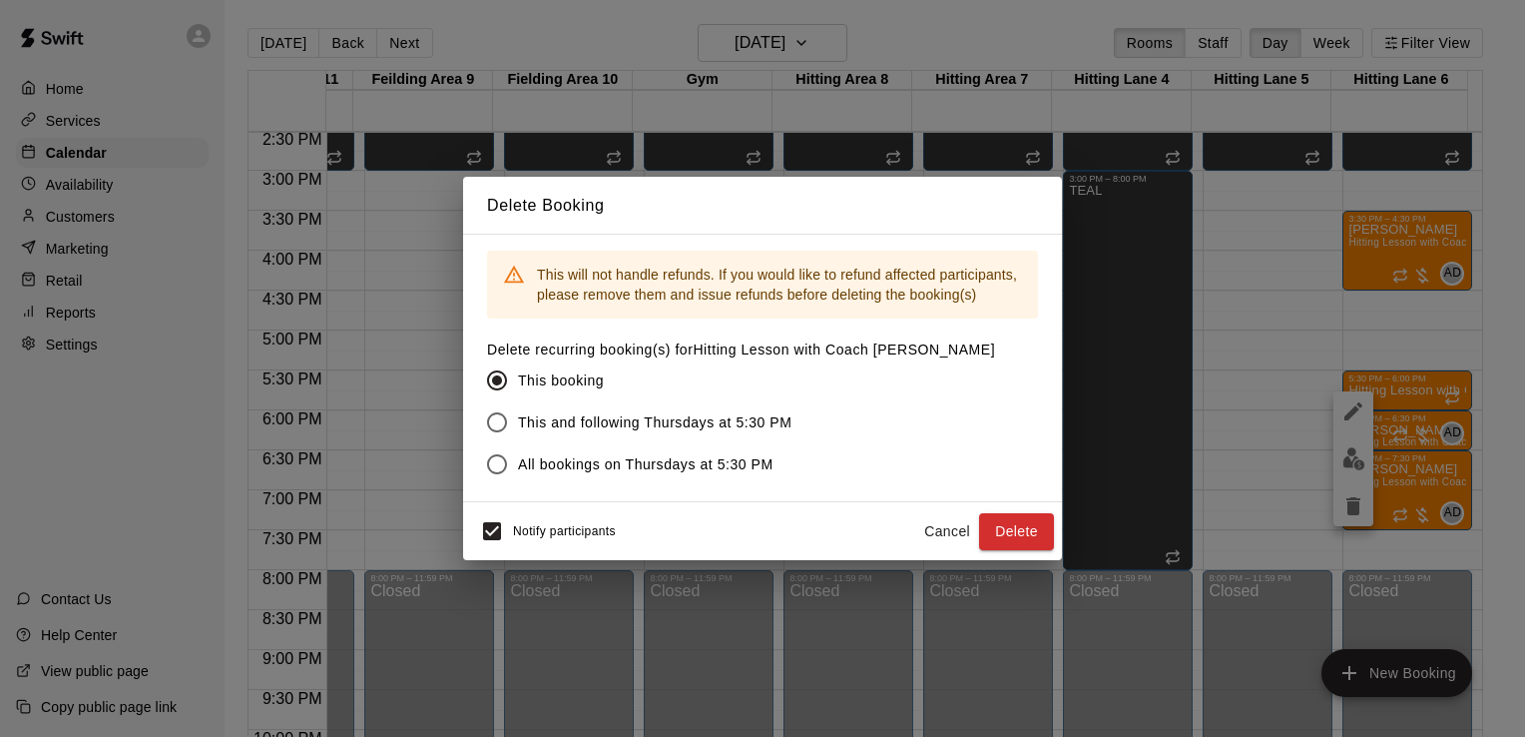
click at [616, 409] on label "This and following Thursdays at 5:30 PM" at bounding box center [727, 422] width 503 height 42
click at [1042, 537] on button "Delete" at bounding box center [1016, 531] width 75 height 37
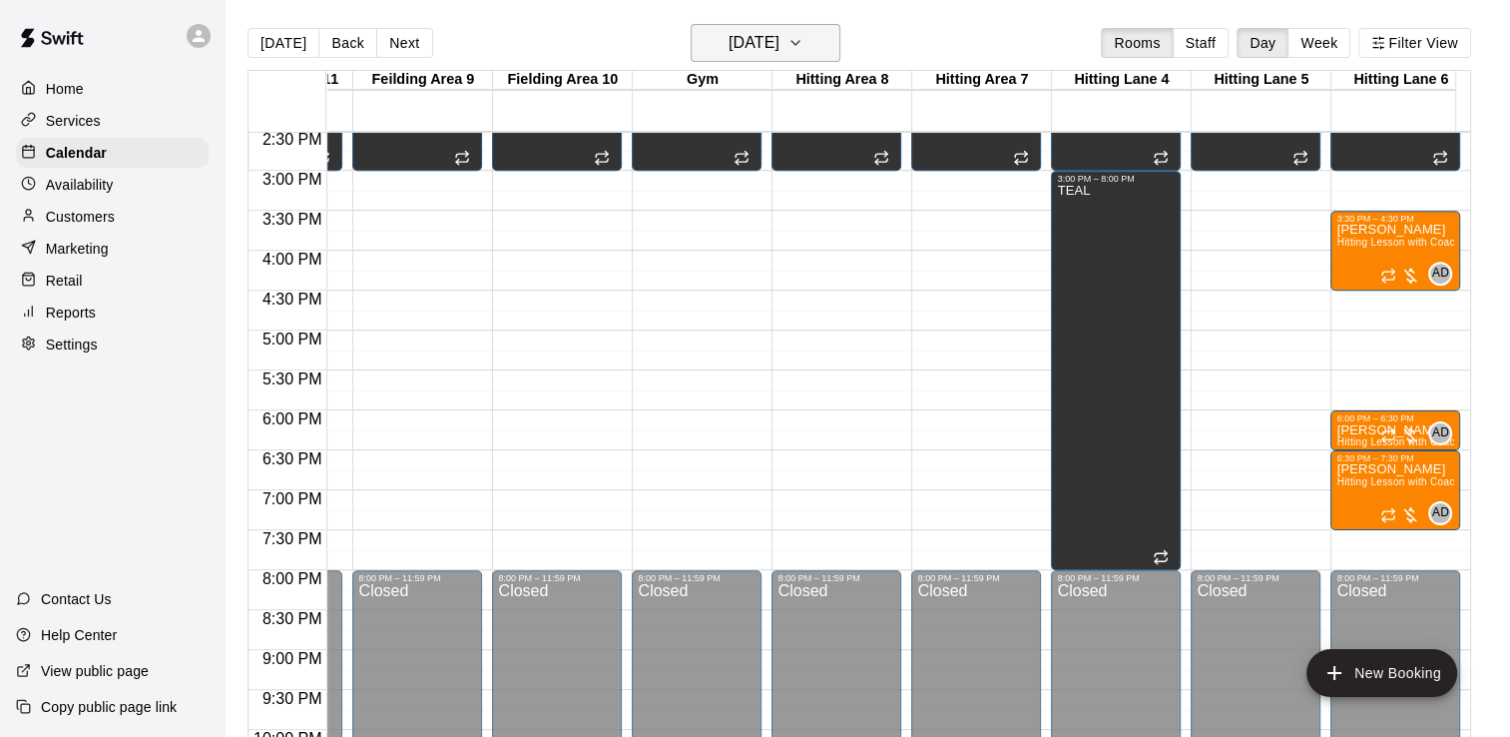
click at [803, 34] on icon "button" at bounding box center [795, 43] width 16 height 24
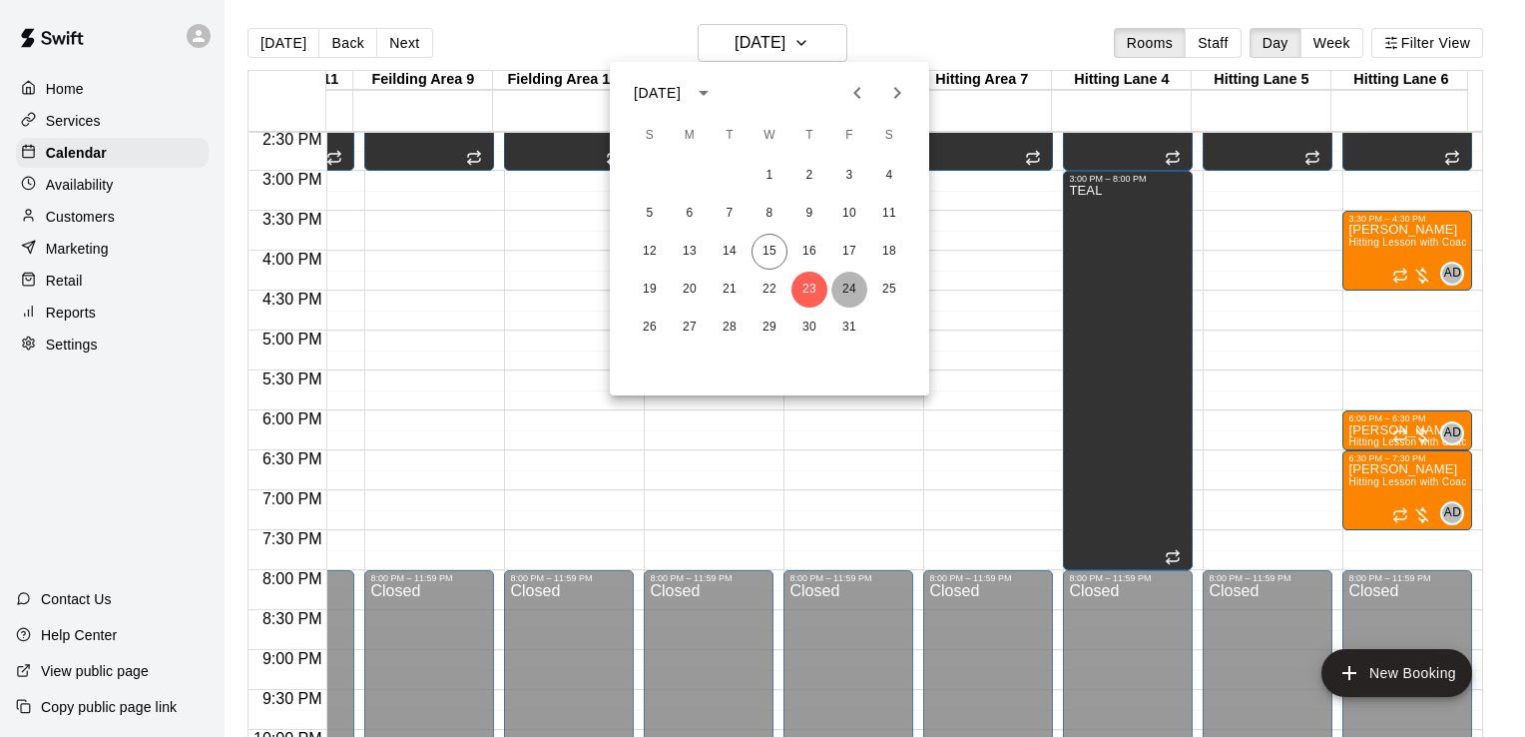
click at [846, 291] on button "24" at bounding box center [849, 289] width 36 height 36
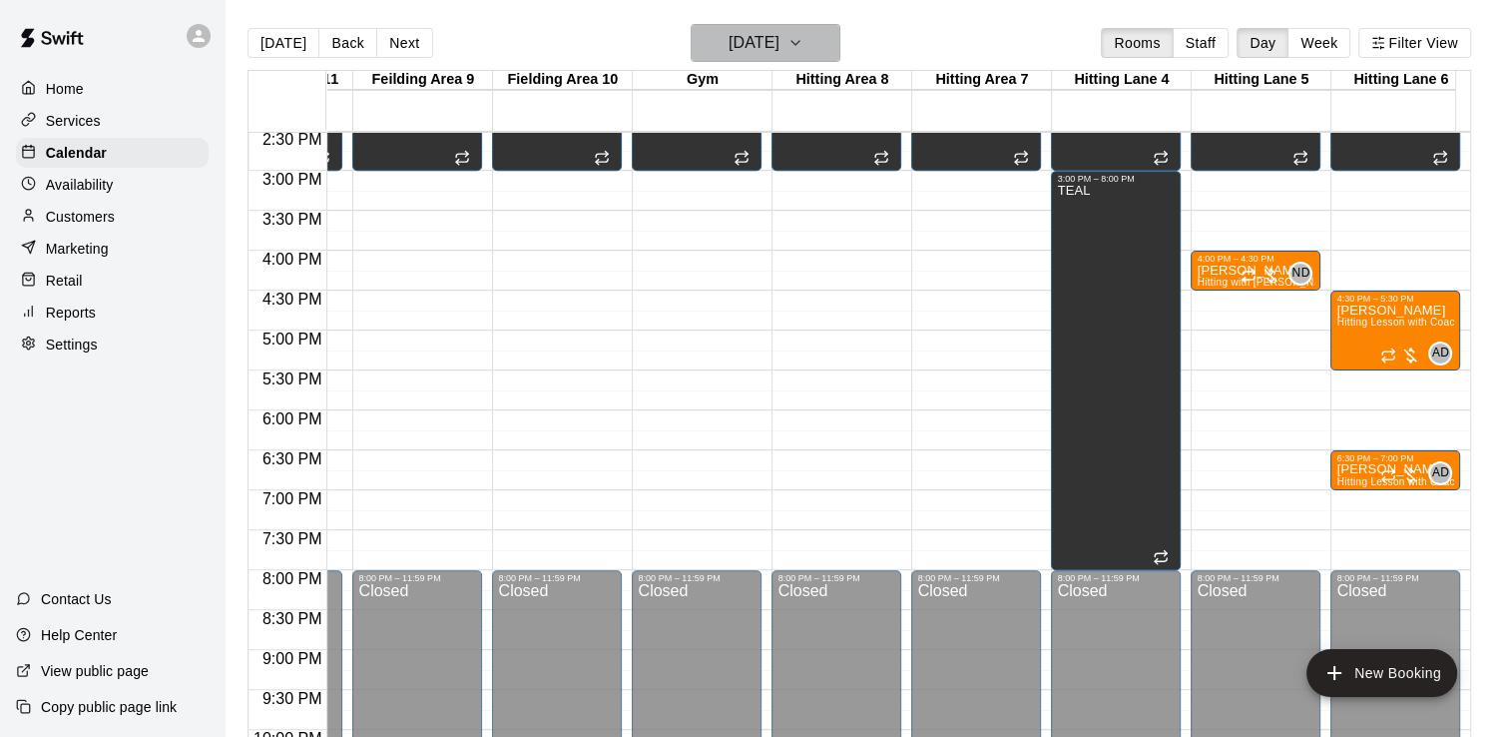
click at [803, 38] on icon "button" at bounding box center [795, 43] width 16 height 24
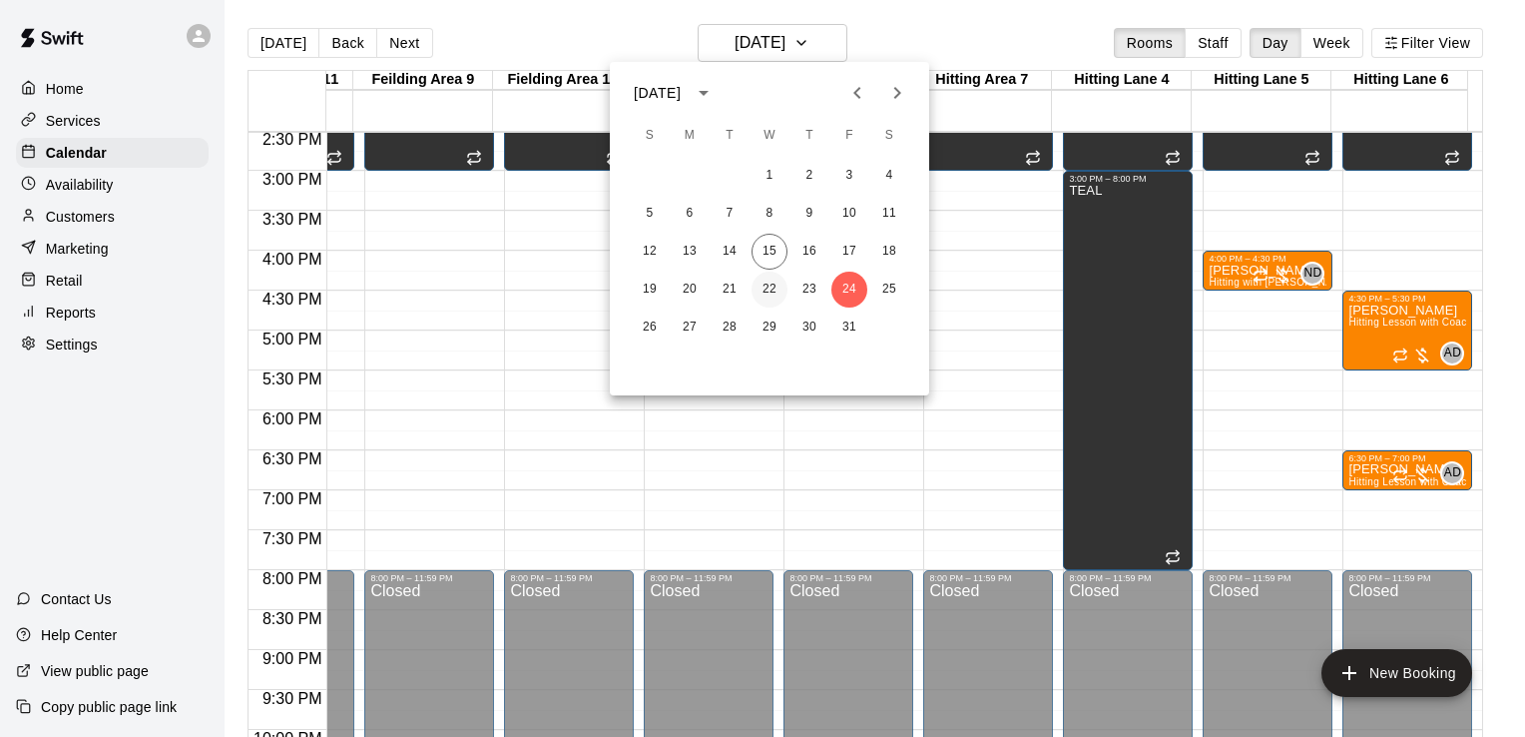
click at [762, 288] on button "22" at bounding box center [770, 289] width 36 height 36
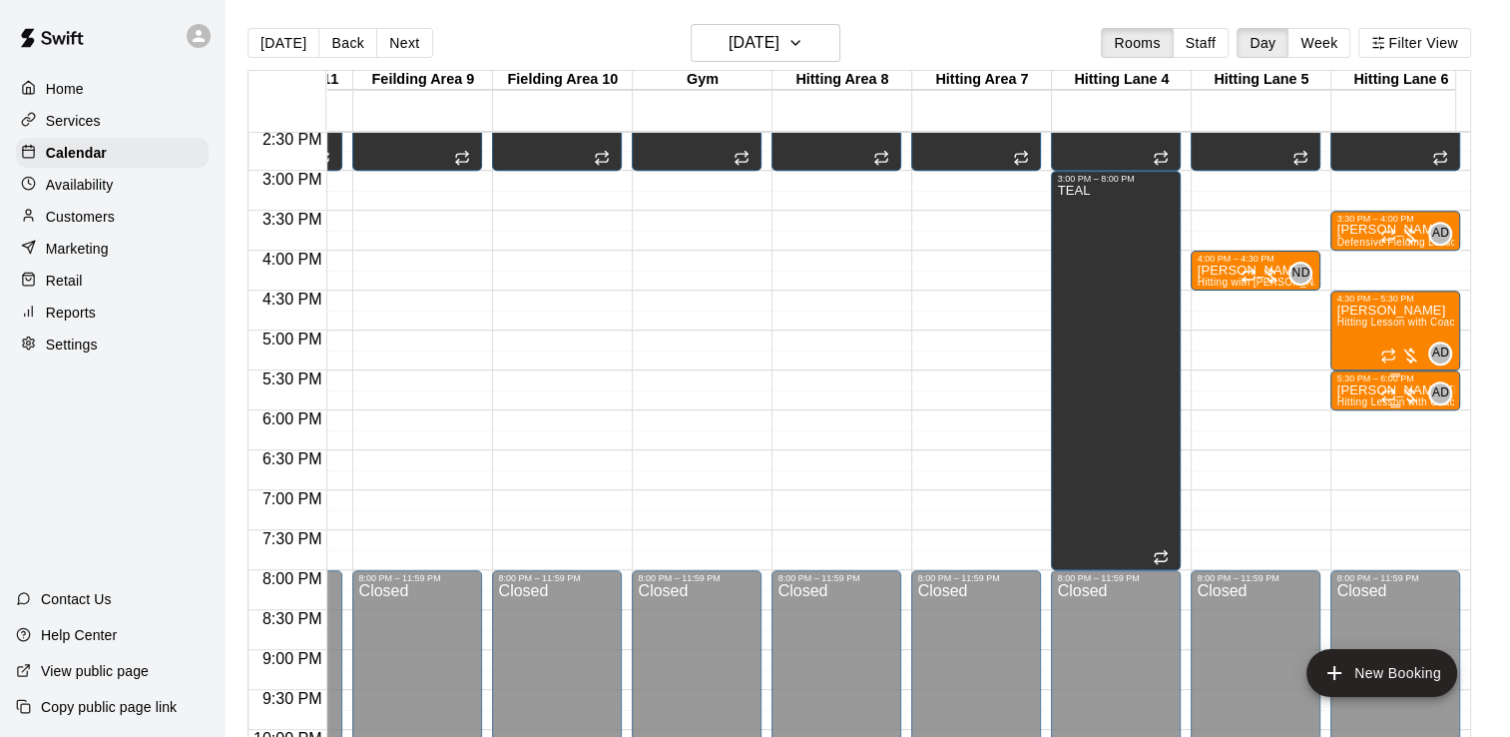
click at [1358, 390] on p "[PERSON_NAME] [PERSON_NAME]" at bounding box center [1395, 390] width 118 height 0
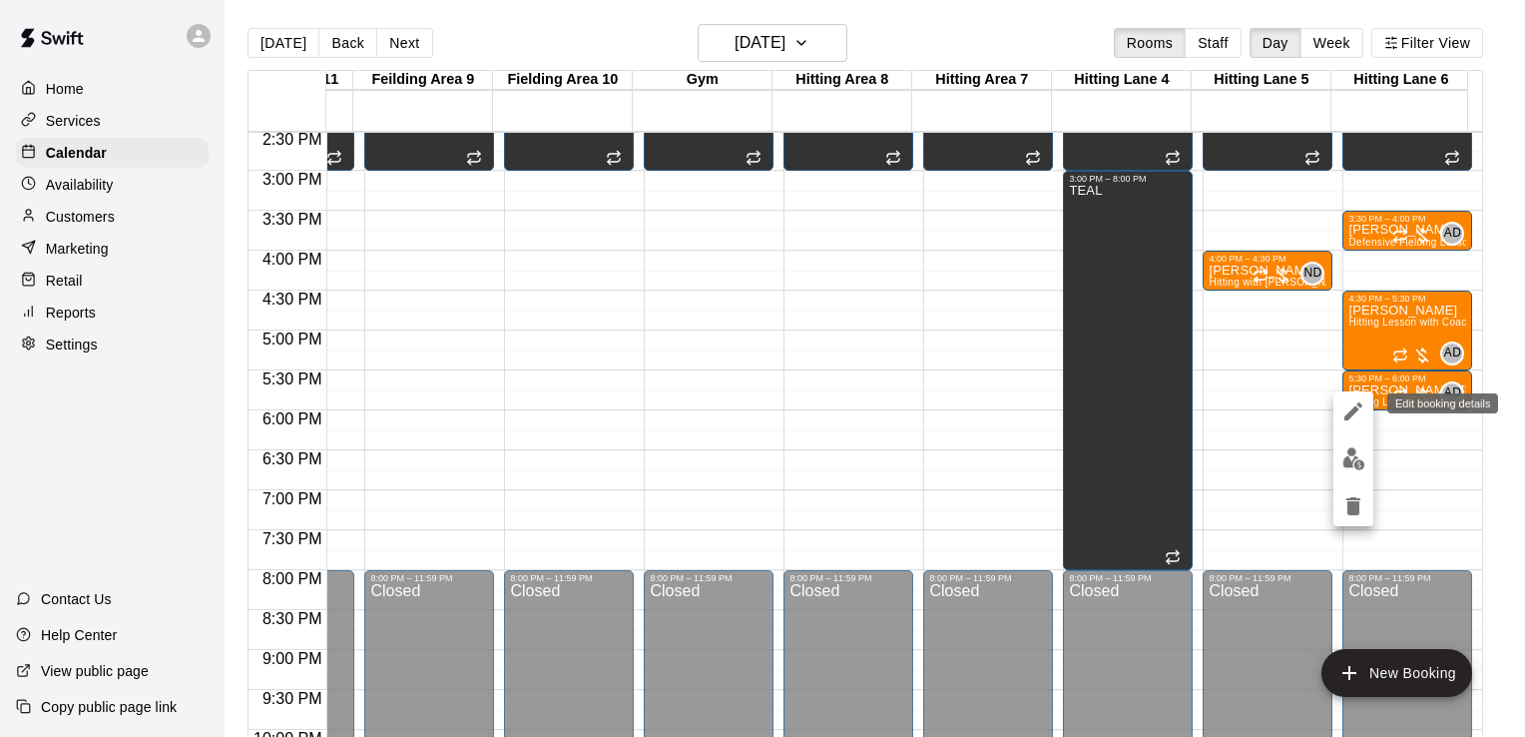
click at [1352, 404] on icon "edit" at bounding box center [1353, 411] width 24 height 24
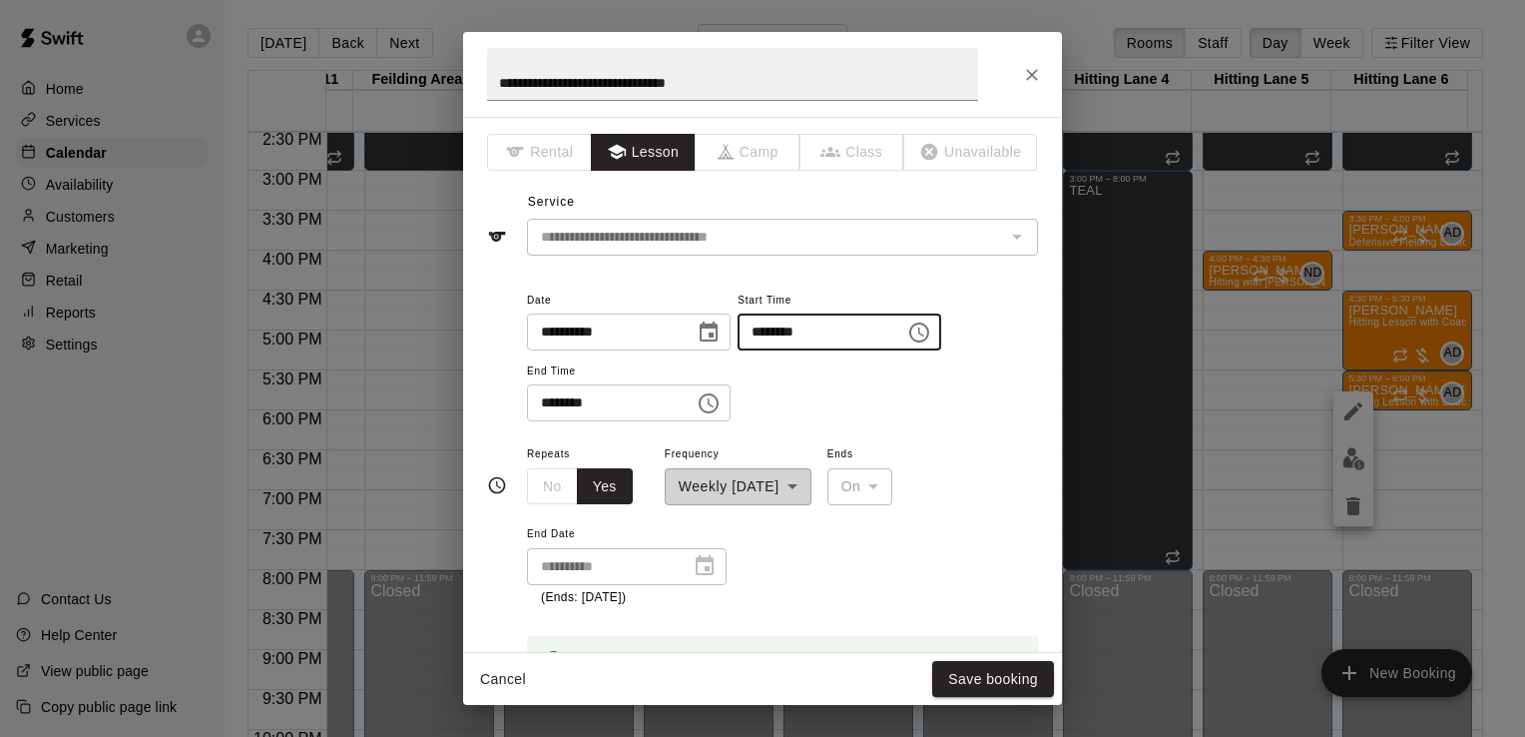
click at [785, 329] on input "********" at bounding box center [815, 331] width 154 height 37
type input "********"
click at [946, 611] on div "Booking time is available" at bounding box center [782, 646] width 511 height 76
click at [986, 677] on button "Save booking" at bounding box center [993, 679] width 122 height 37
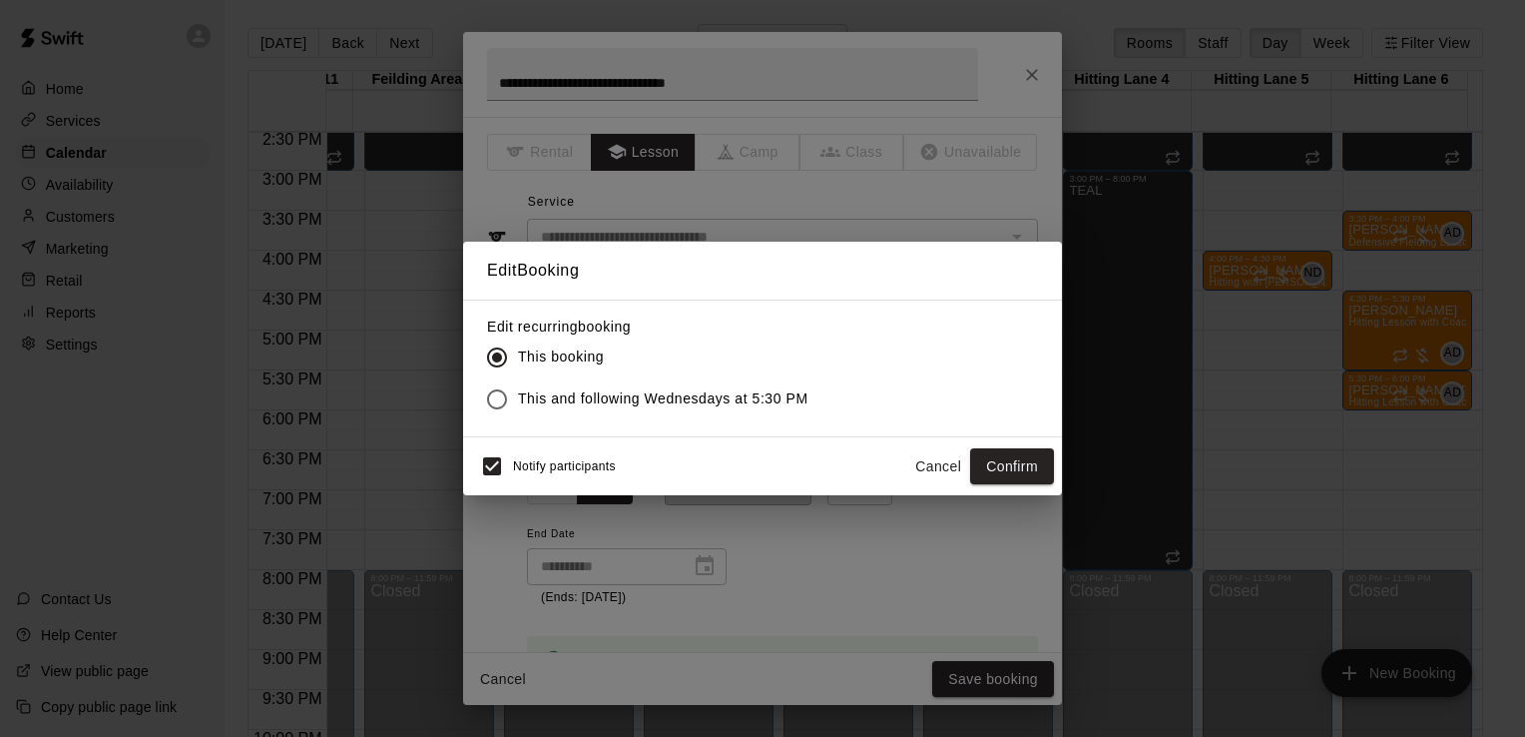
click at [647, 396] on span "This and following Wednesdays at 5:30 PM" at bounding box center [663, 398] width 290 height 21
click at [1039, 460] on button "Confirm" at bounding box center [1012, 466] width 84 height 37
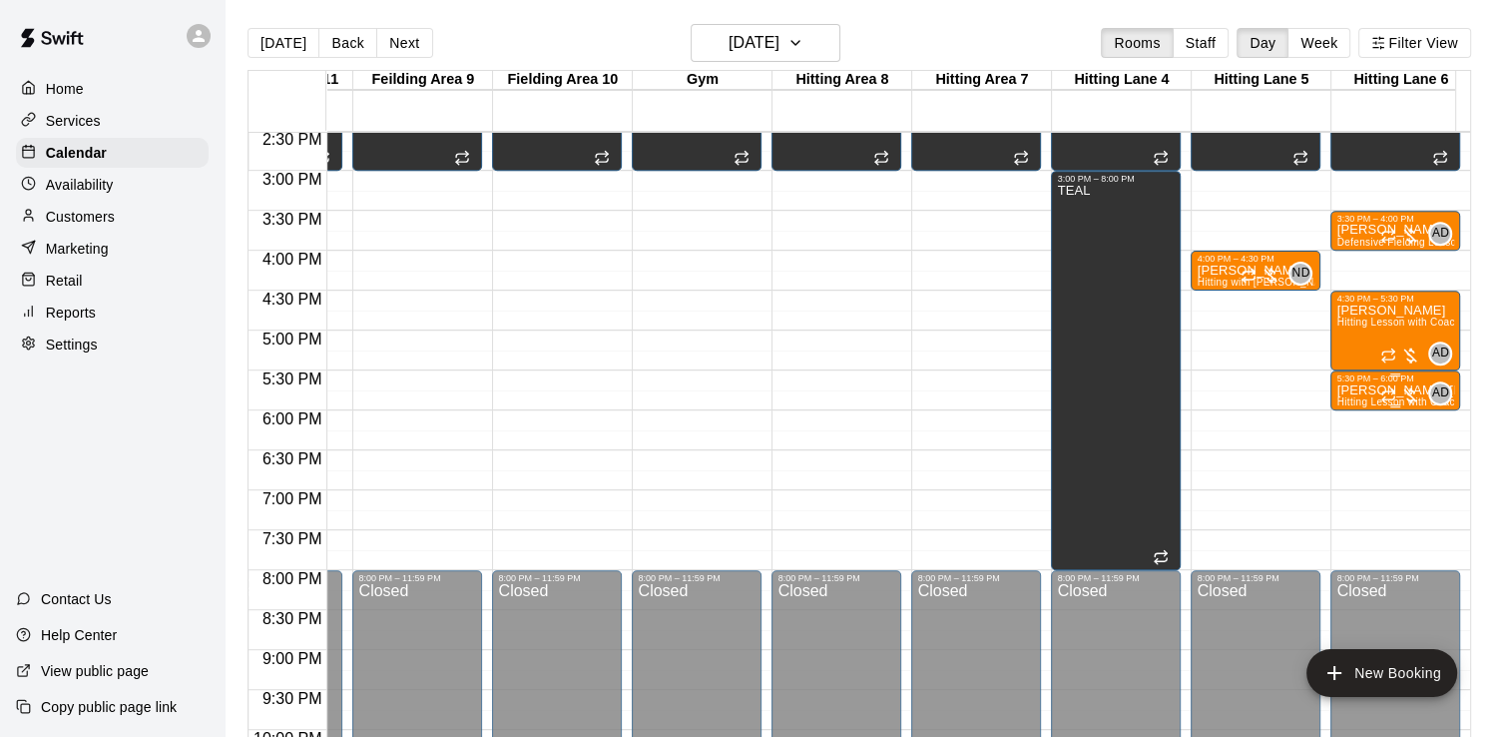
click at [1377, 390] on p "[PERSON_NAME] [PERSON_NAME]" at bounding box center [1395, 390] width 118 height 0
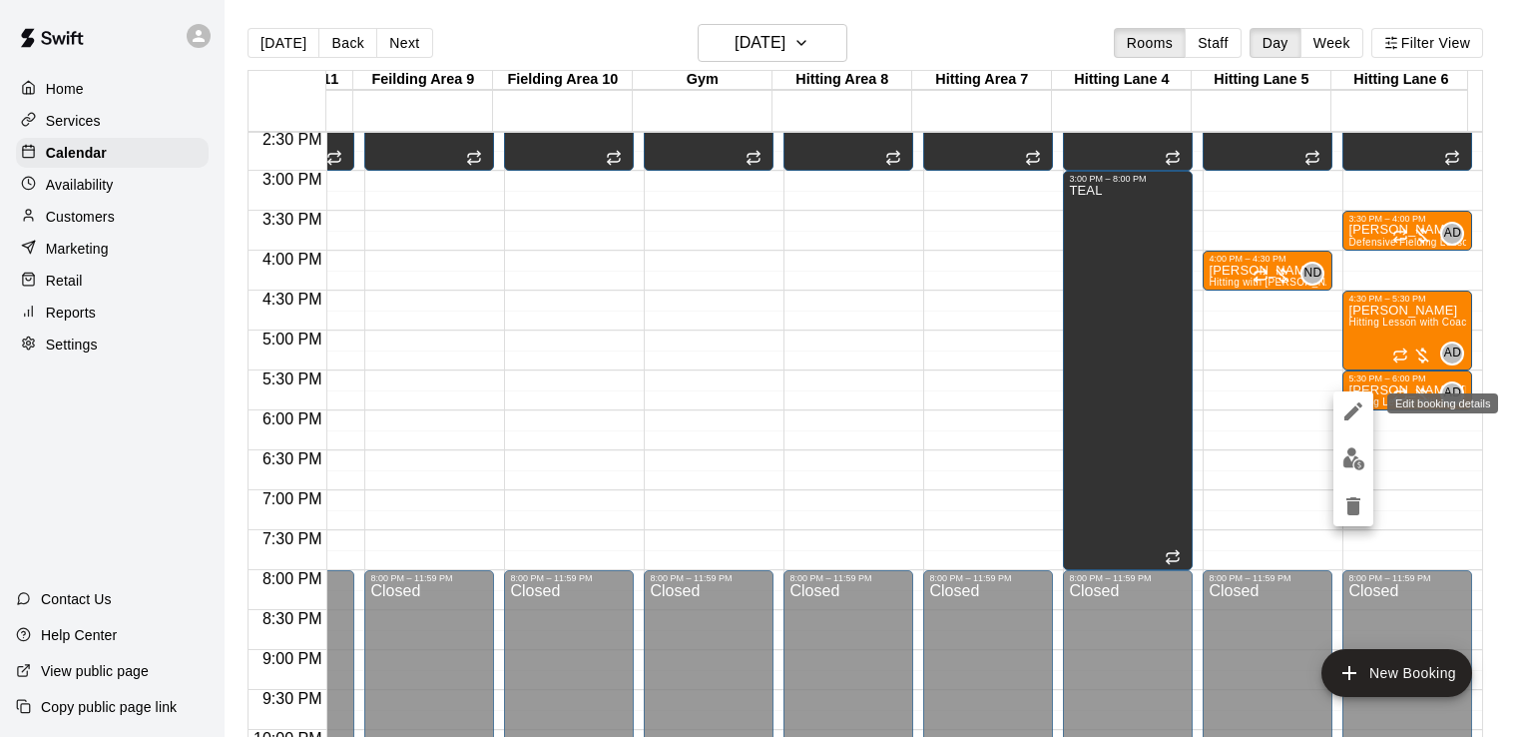
click at [1360, 411] on icon "edit" at bounding box center [1353, 411] width 24 height 24
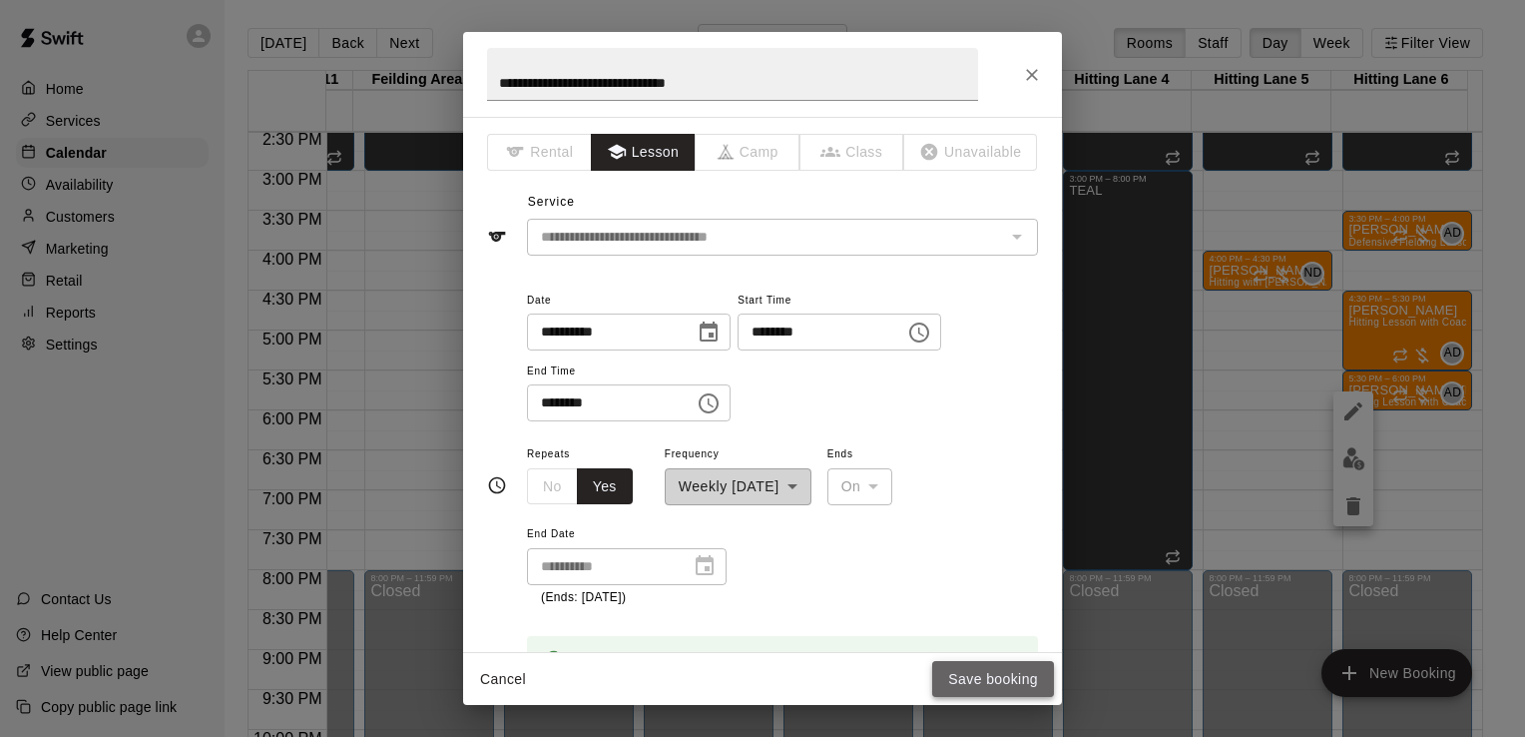
click at [985, 691] on button "Save booking" at bounding box center [993, 679] width 122 height 37
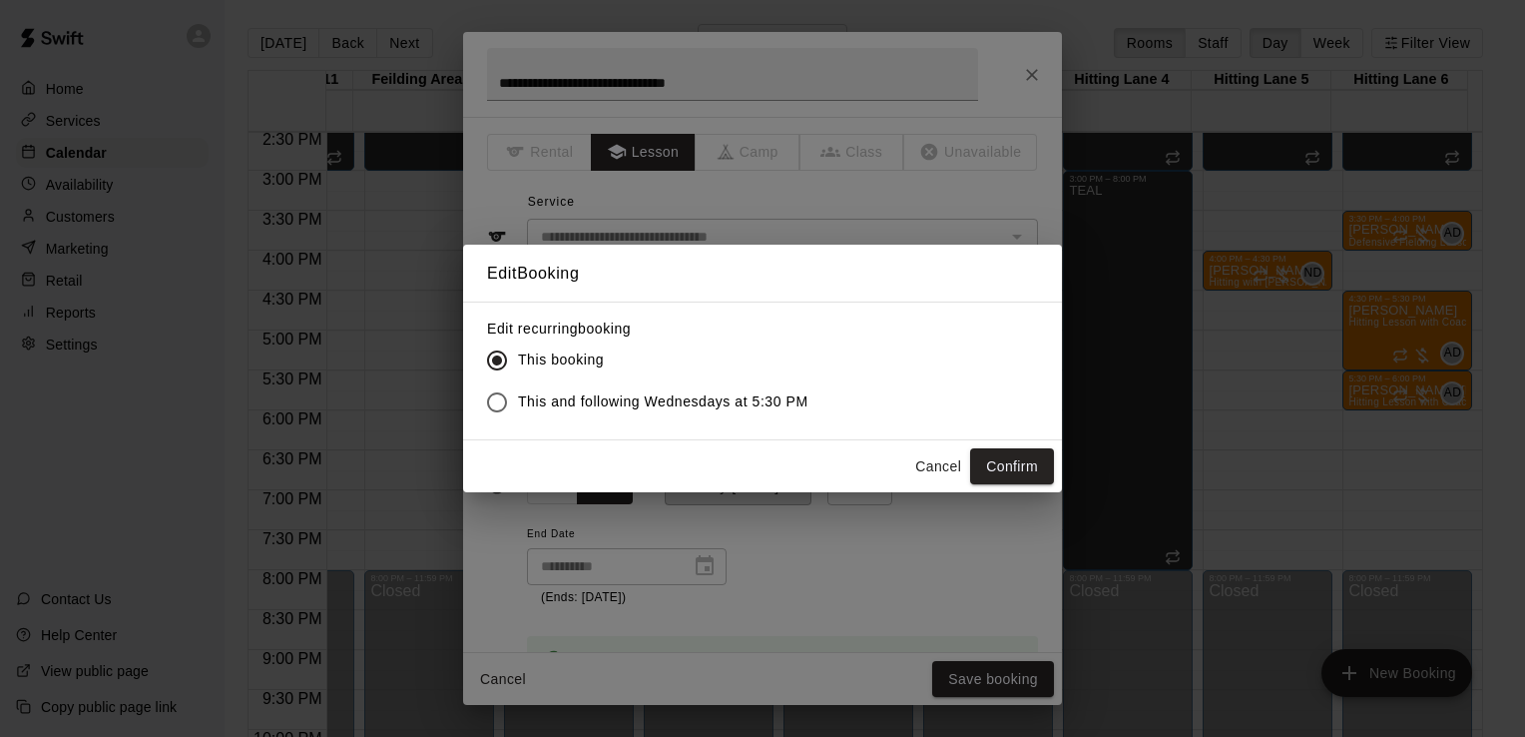
click at [652, 393] on span "This and following Wednesdays at 5:30 PM" at bounding box center [663, 401] width 290 height 21
click at [1035, 475] on button "Confirm" at bounding box center [1012, 466] width 84 height 37
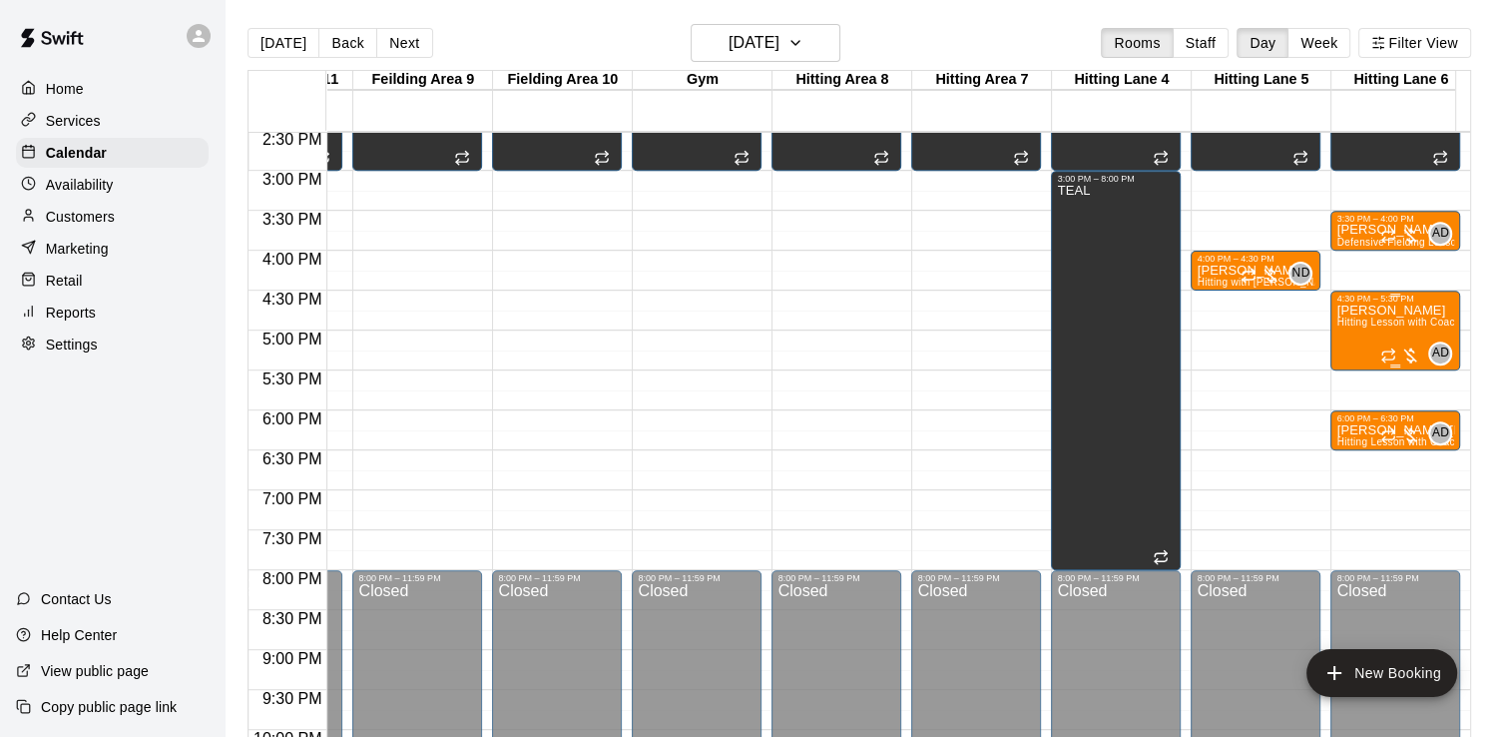
click at [1391, 329] on div "Dylan Trembley Hitting Lesson with Coach Anthony (60 minutes)" at bounding box center [1395, 671] width 118 height 737
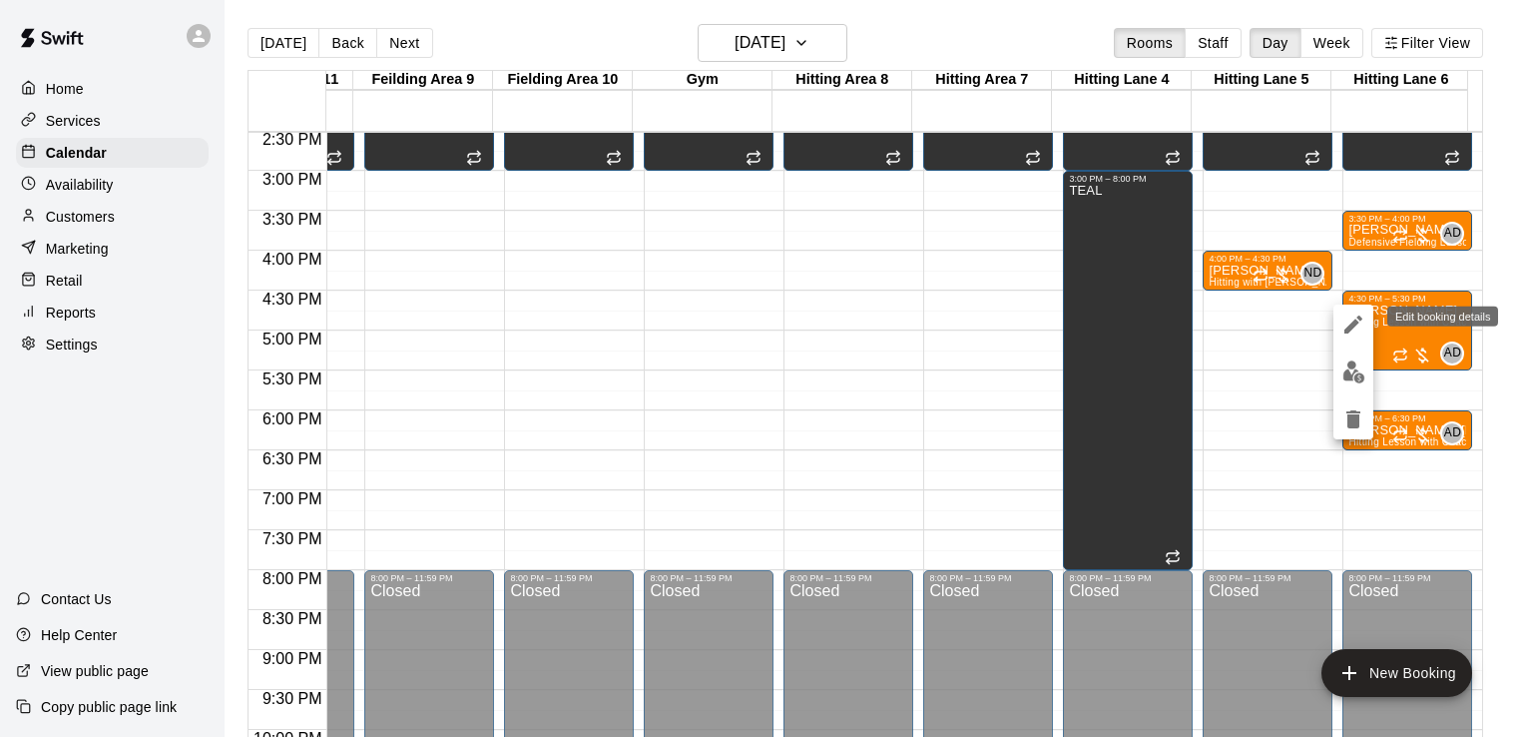
click at [1359, 322] on icon "edit" at bounding box center [1353, 324] width 24 height 24
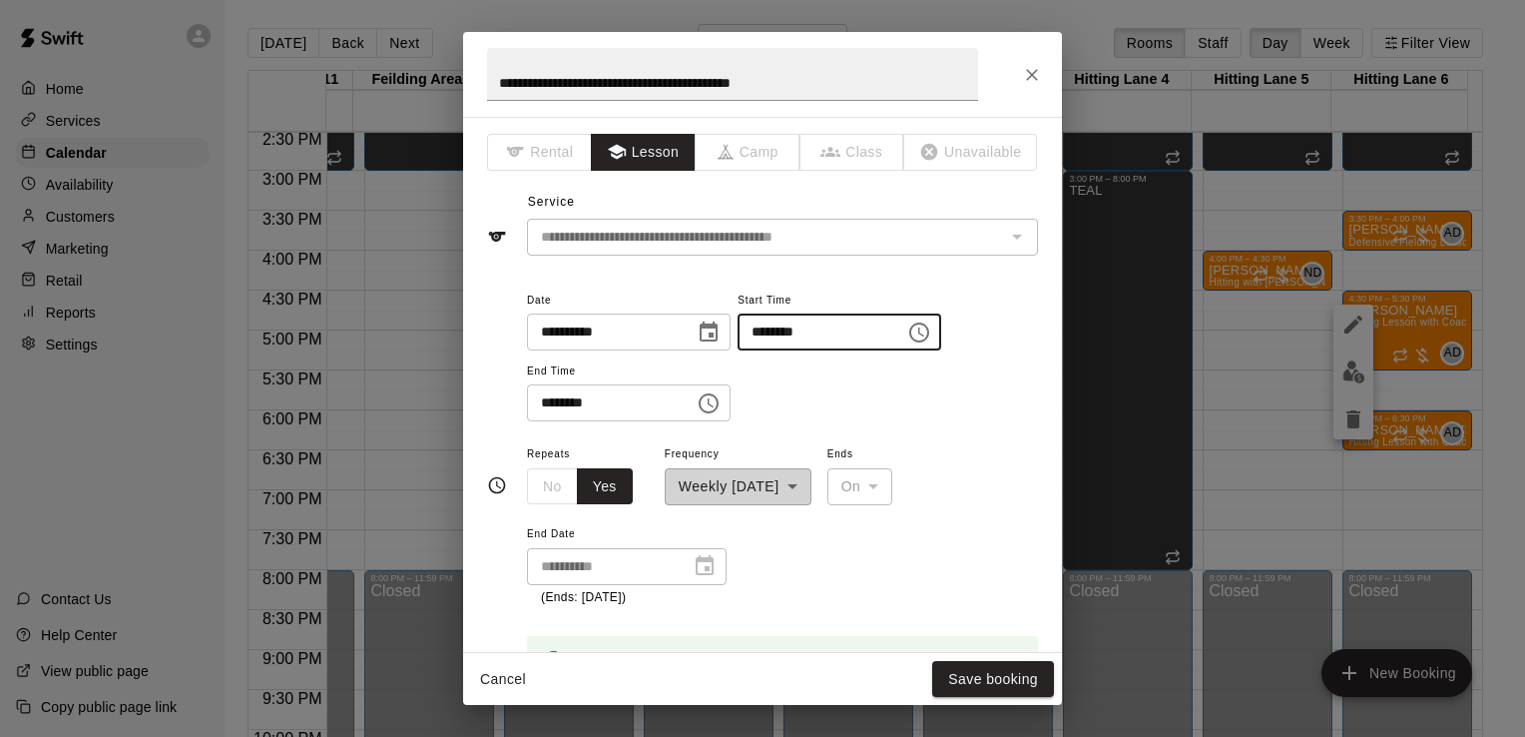
click at [780, 330] on input "********" at bounding box center [815, 331] width 154 height 37
type input "********"
click at [544, 399] on input "********" at bounding box center [604, 402] width 154 height 37
type input "********"
click at [985, 680] on button "Save booking" at bounding box center [993, 679] width 122 height 37
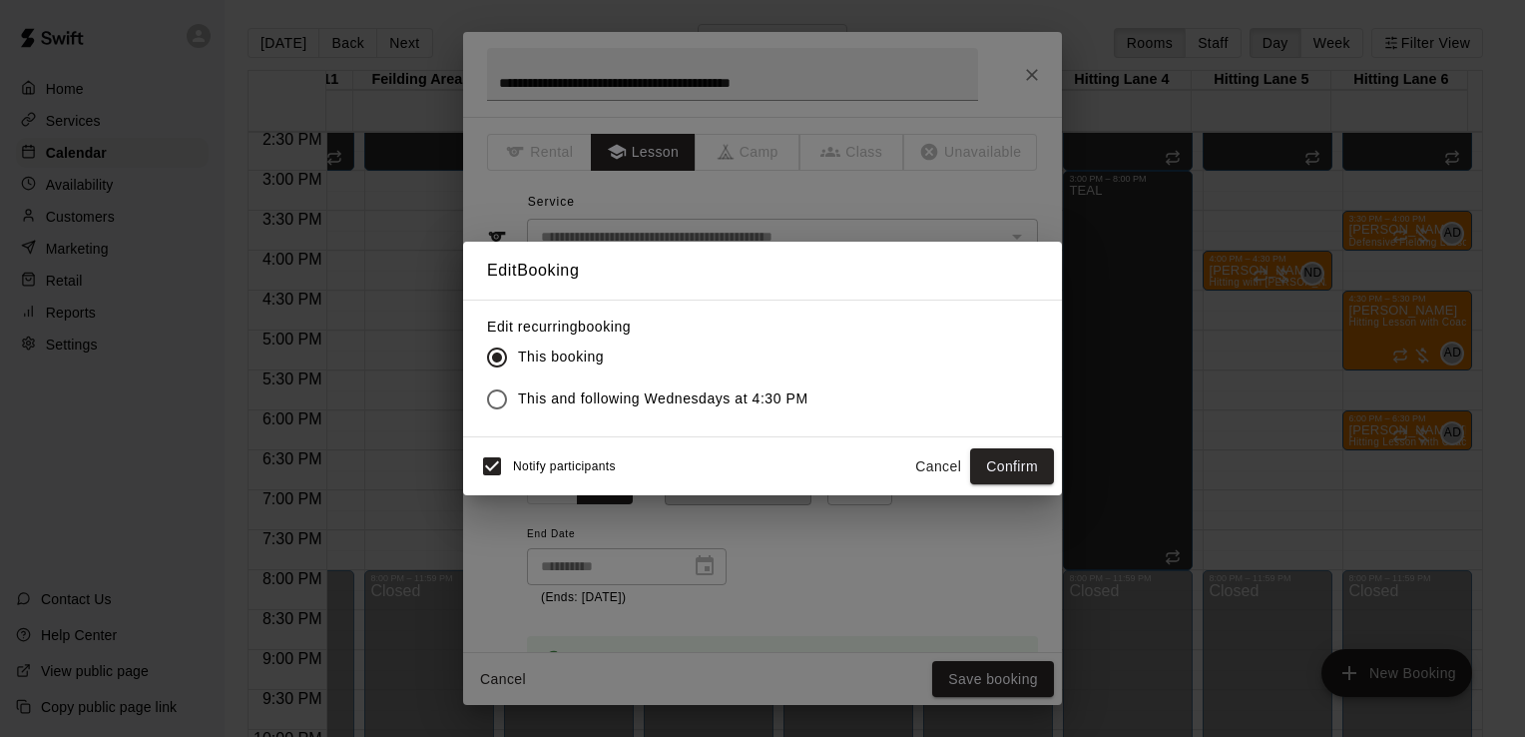
click at [631, 400] on span "This and following Wednesdays at 4:30 PM" at bounding box center [663, 398] width 290 height 21
click at [1014, 462] on button "Confirm" at bounding box center [1012, 466] width 84 height 37
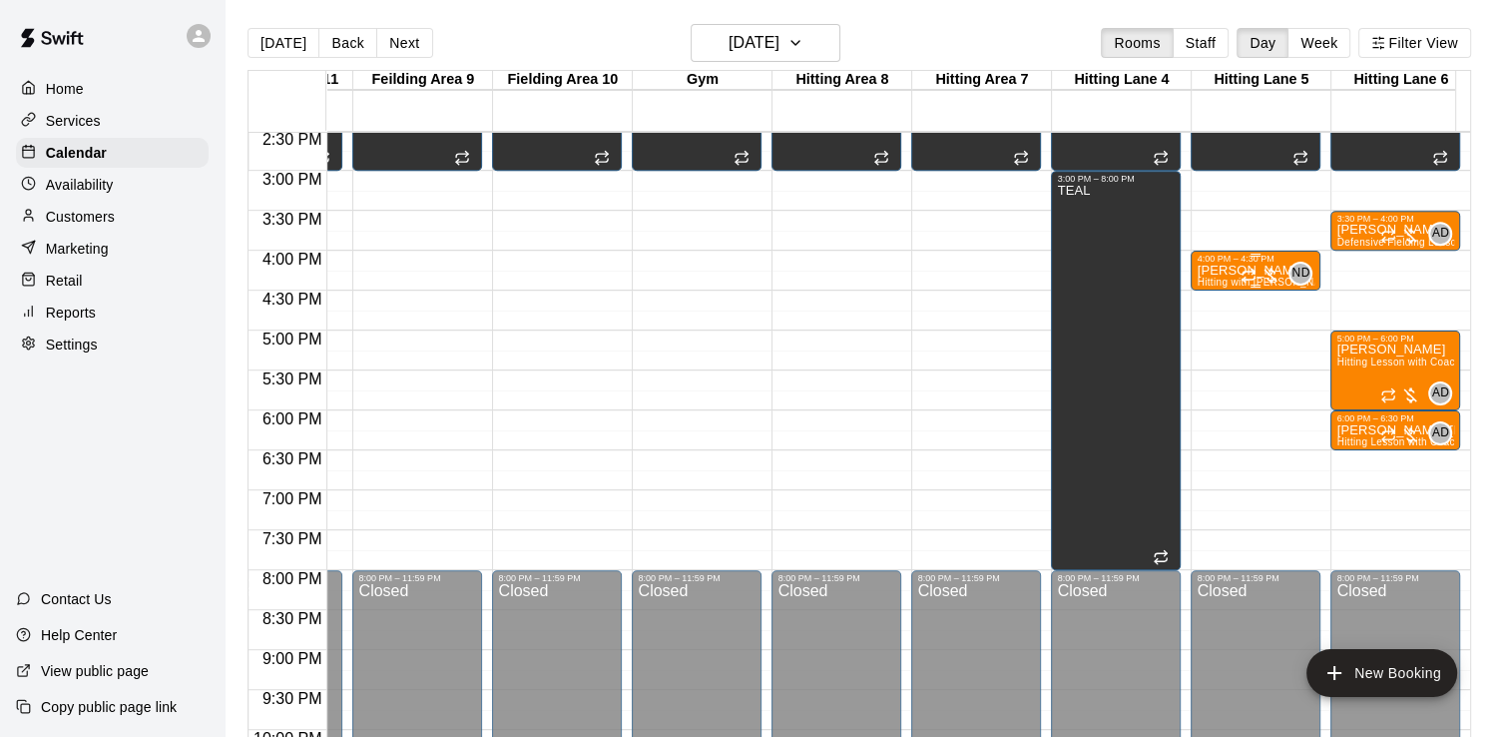
click at [1232, 255] on div "4:00 PM – 4:30 PM" at bounding box center [1256, 259] width 118 height 10
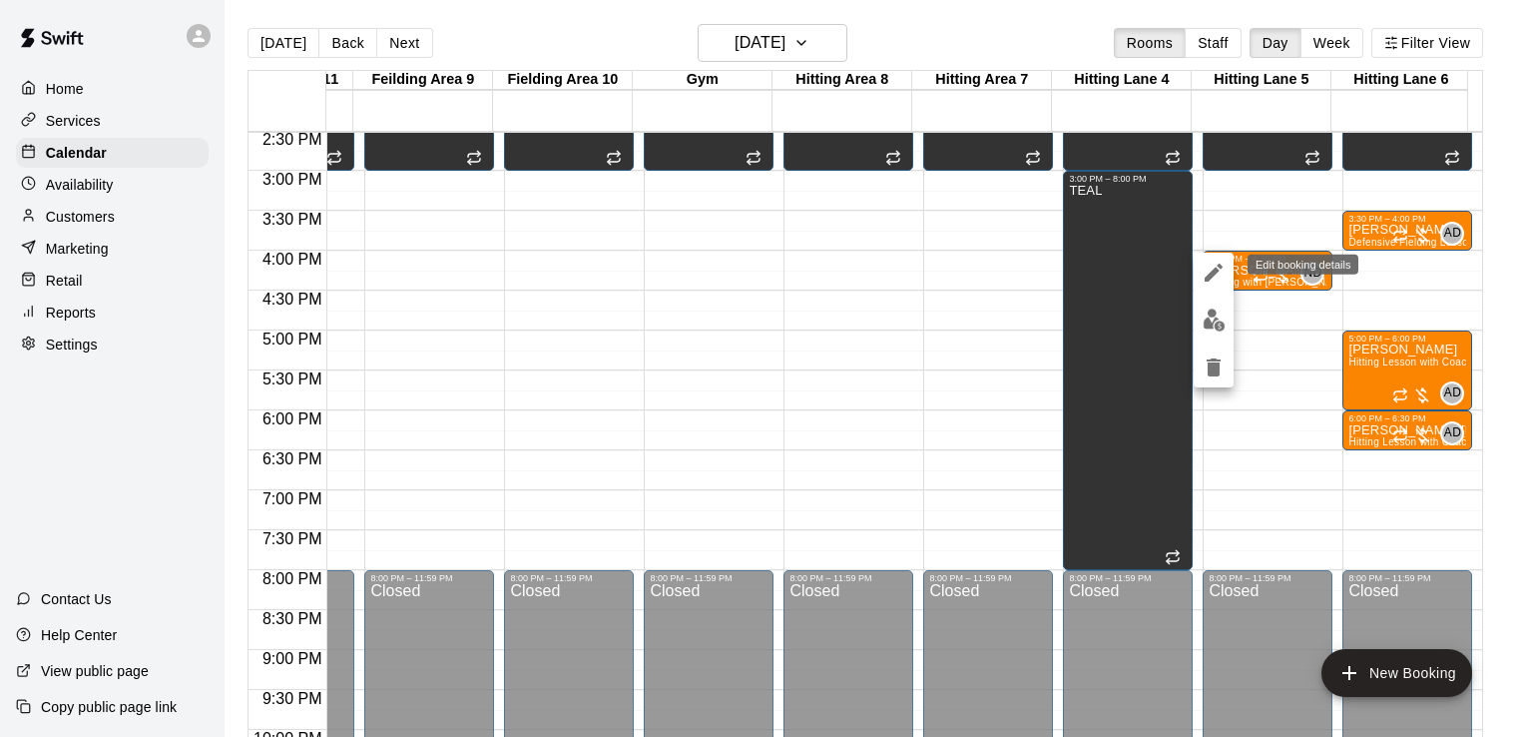
click at [1213, 277] on icon "edit" at bounding box center [1214, 272] width 24 height 24
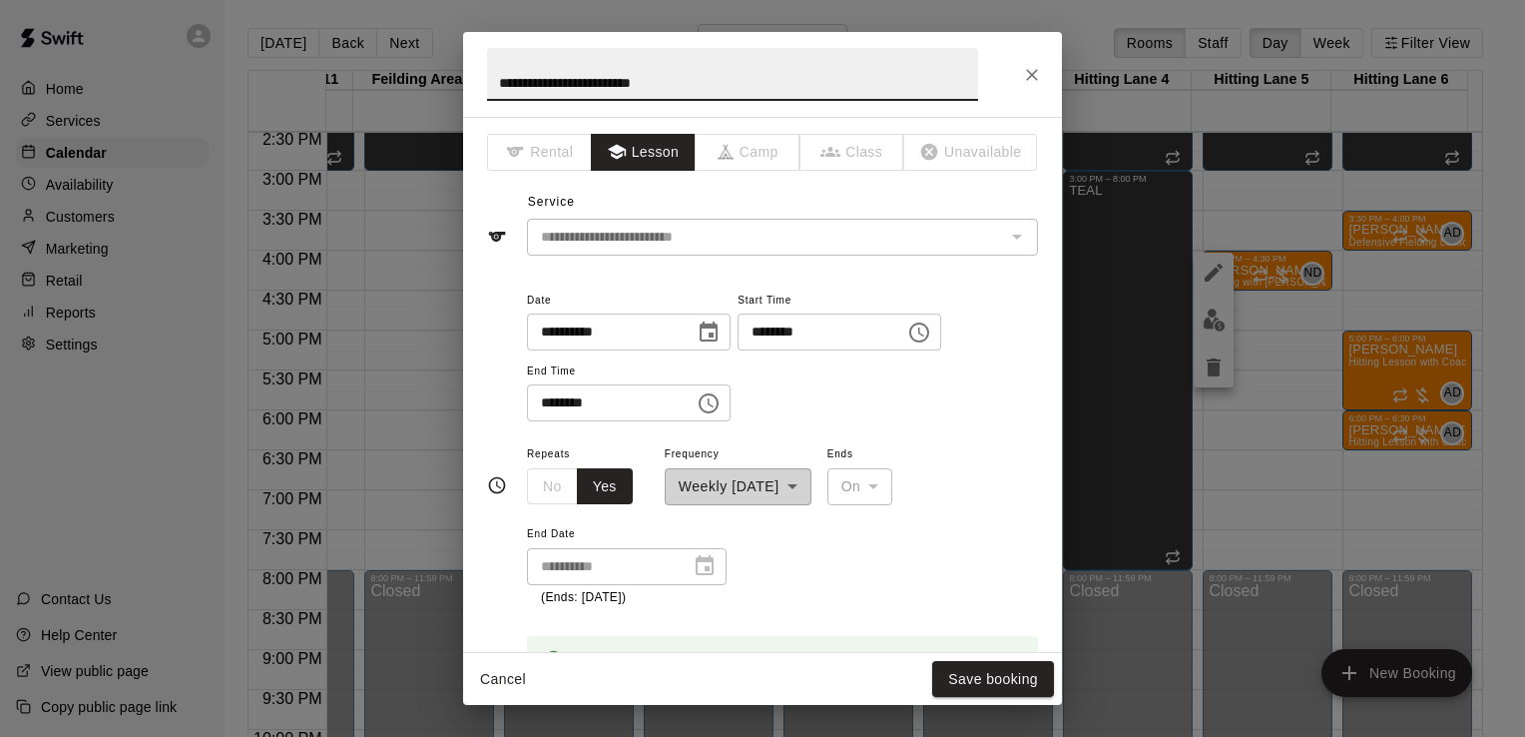
click at [803, 327] on input "********" at bounding box center [815, 331] width 154 height 37
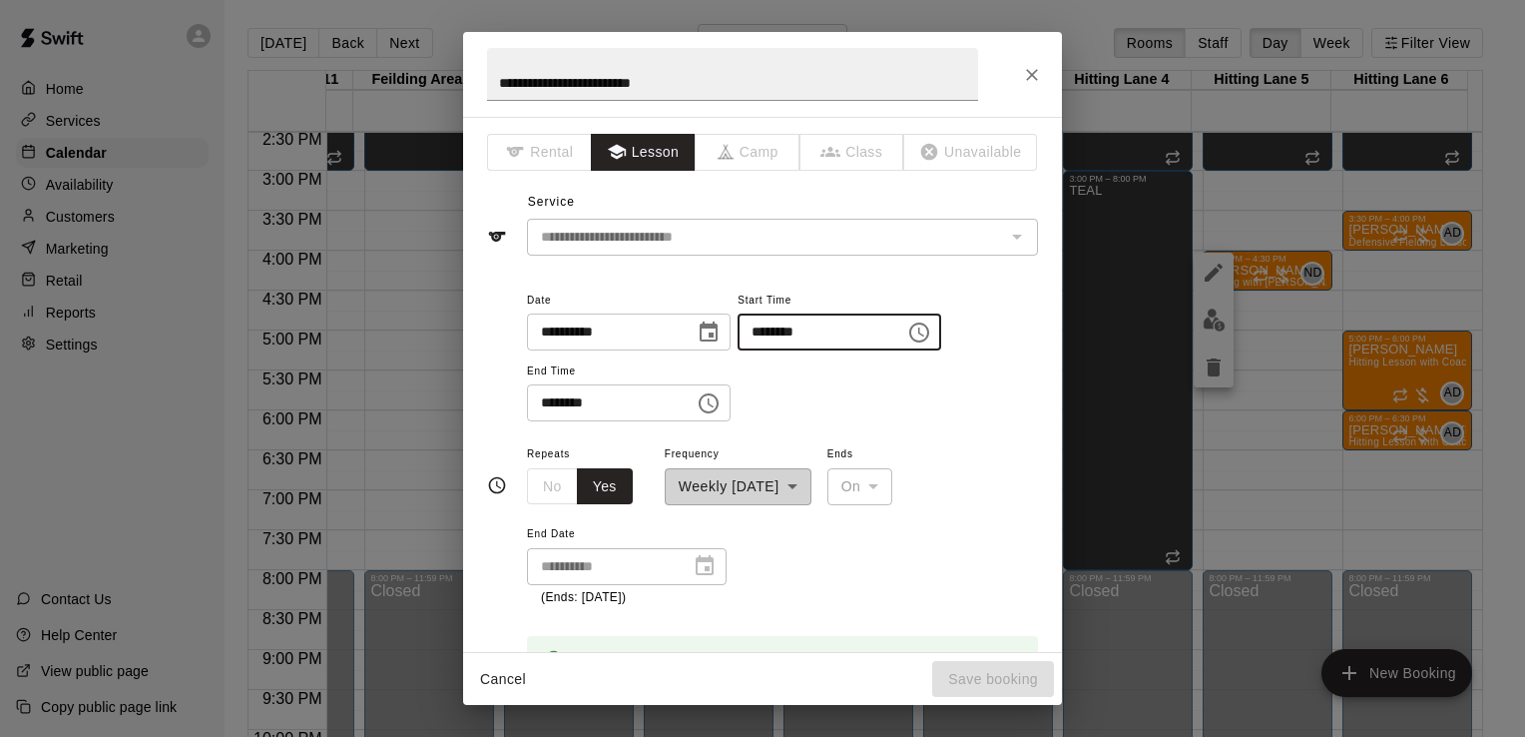
type input "********"
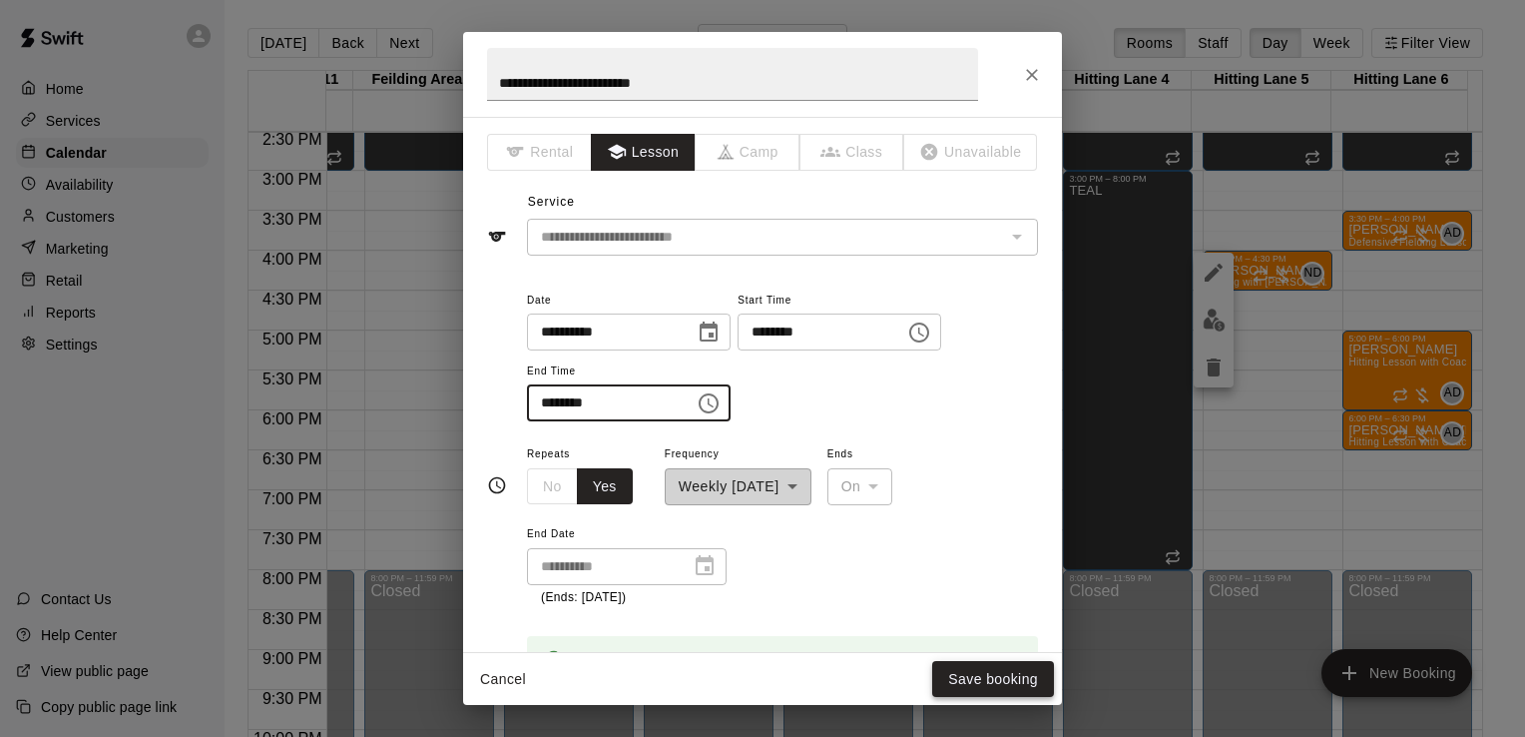
type input "********"
click at [958, 669] on button "Save booking" at bounding box center [993, 679] width 122 height 37
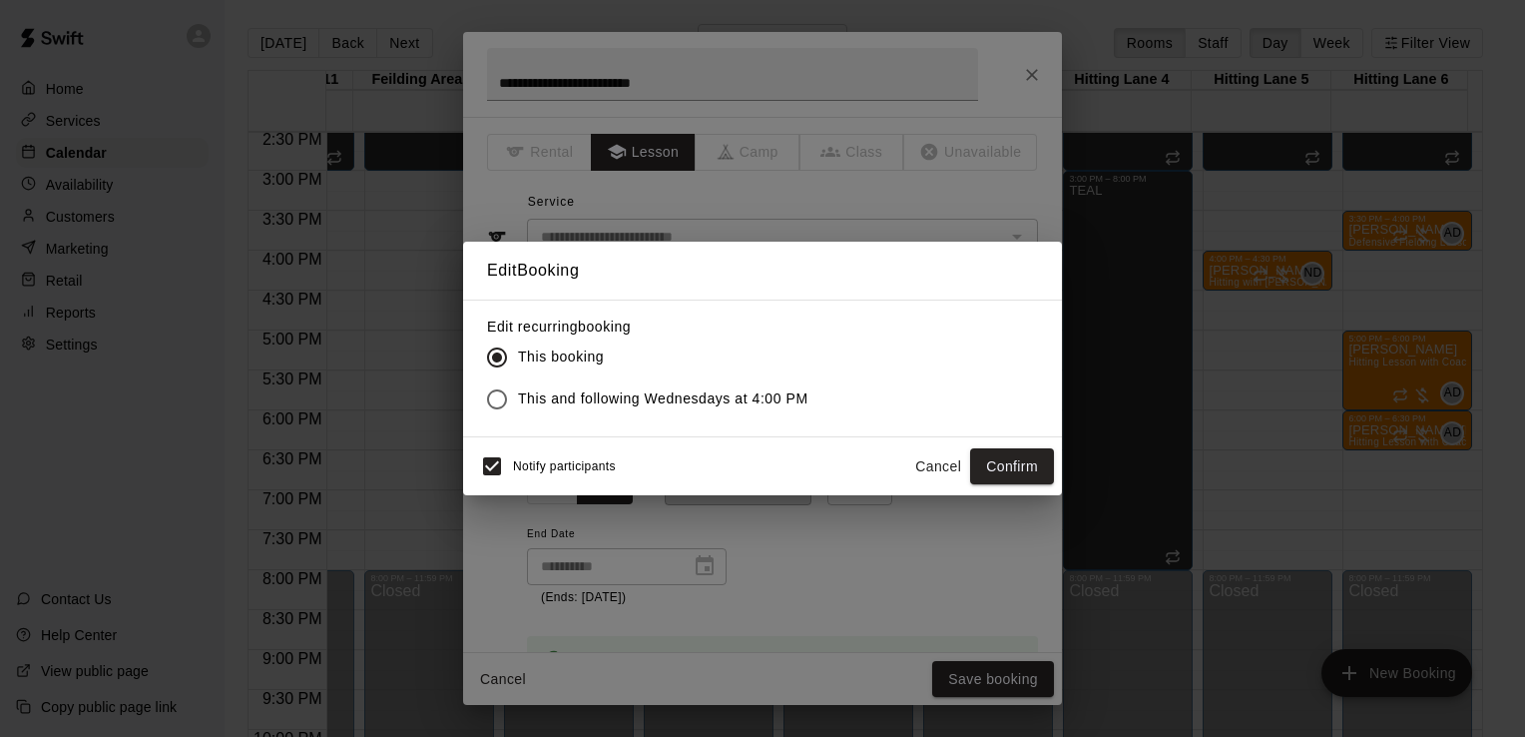
click at [582, 402] on span "This and following Wednesdays at 4:00 PM" at bounding box center [663, 398] width 290 height 21
click at [1021, 461] on button "Confirm" at bounding box center [1012, 466] width 84 height 37
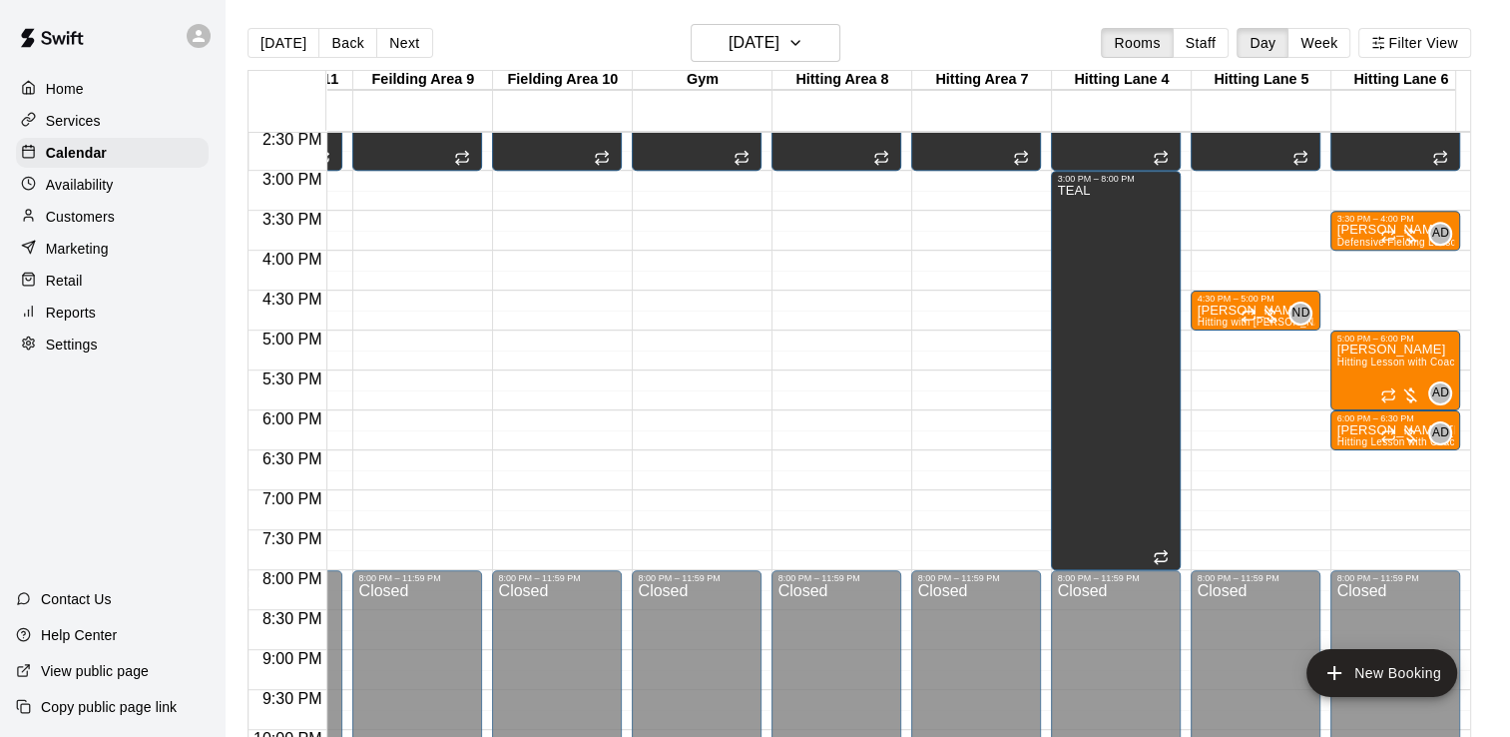
click at [835, 22] on main "Today Back Next Wednesday Oct 22 Rooms Staff Day Week Filter View Adult Pitchin…" at bounding box center [868, 384] width 1286 height 769
click at [803, 42] on icon "button" at bounding box center [795, 43] width 16 height 24
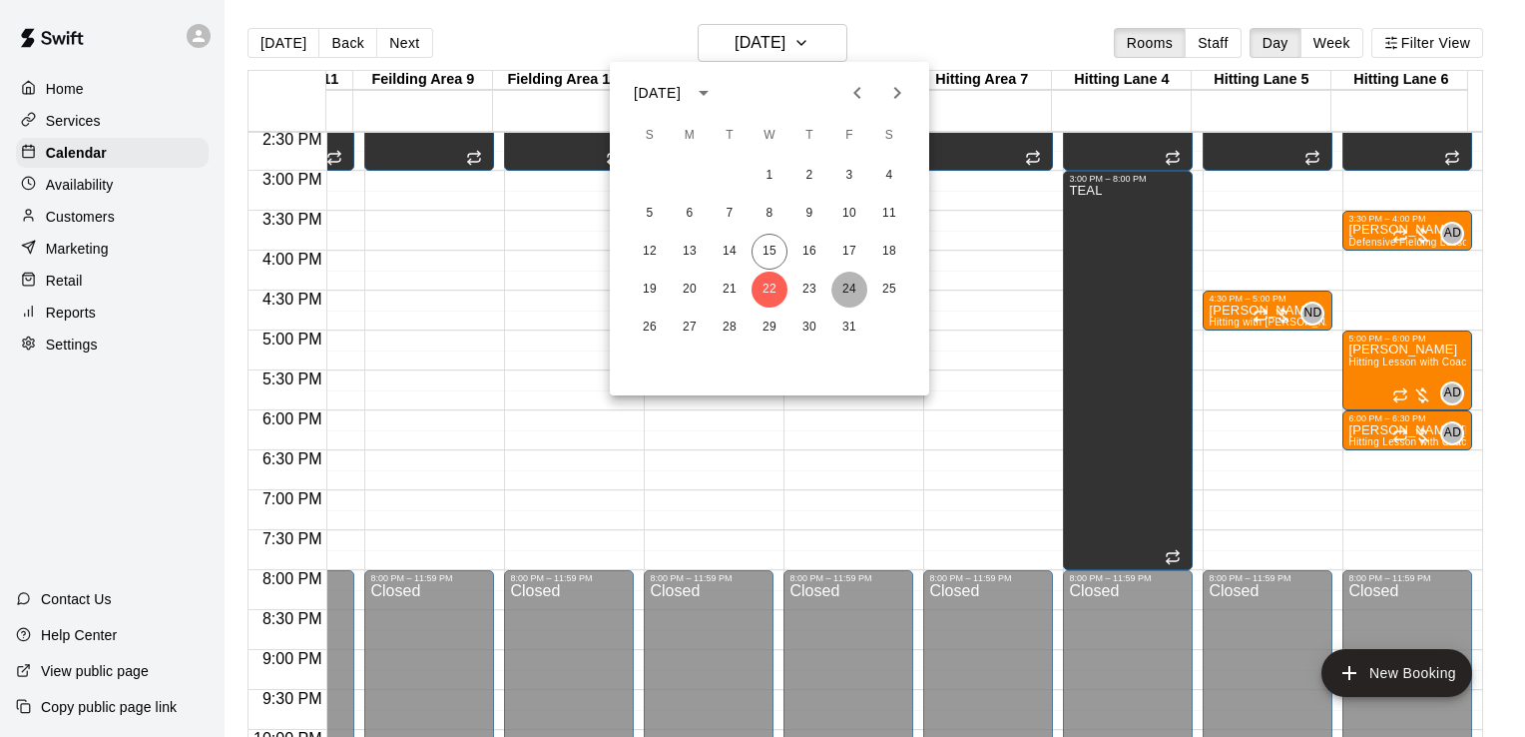
click at [852, 282] on button "24" at bounding box center [849, 289] width 36 height 36
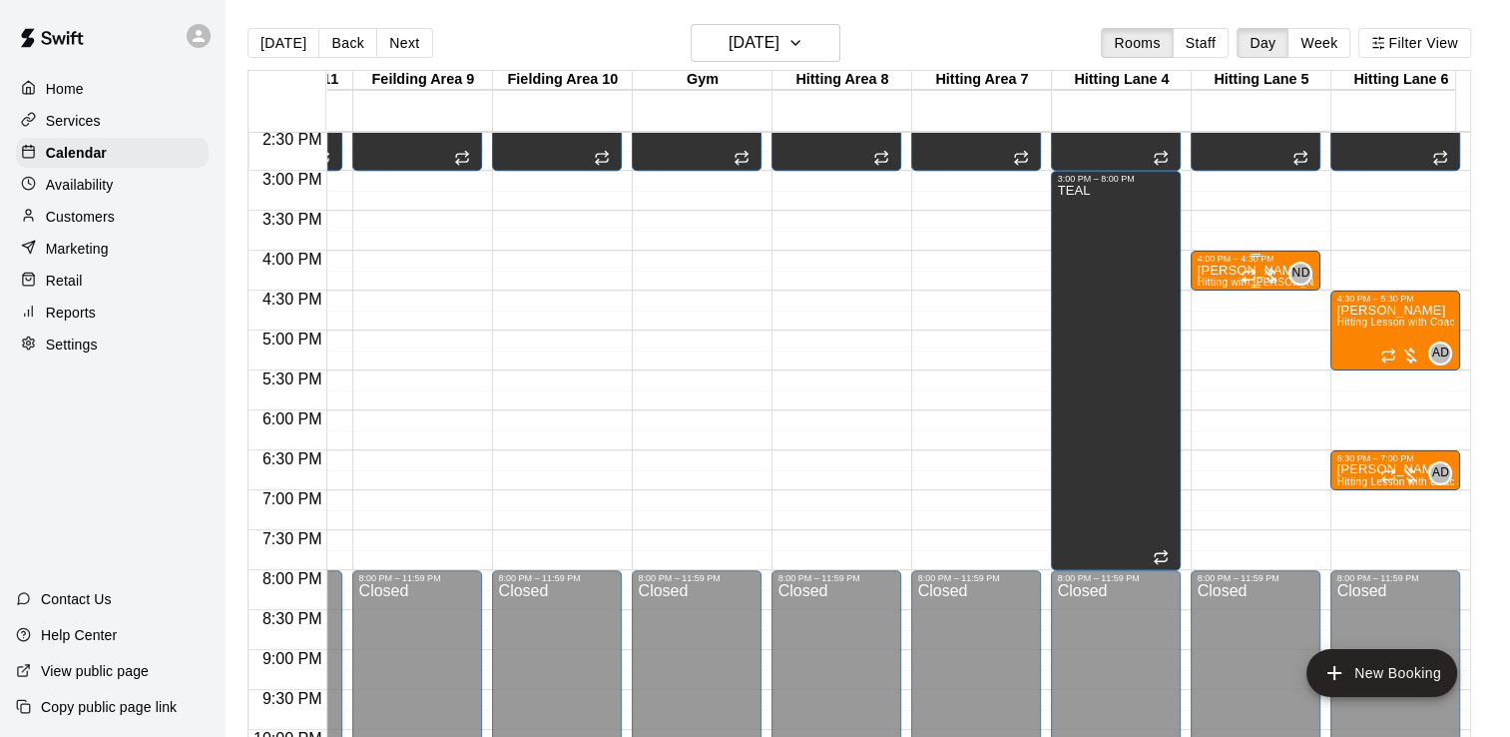
click at [1216, 270] on p "[PERSON_NAME]" at bounding box center [1256, 270] width 118 height 0
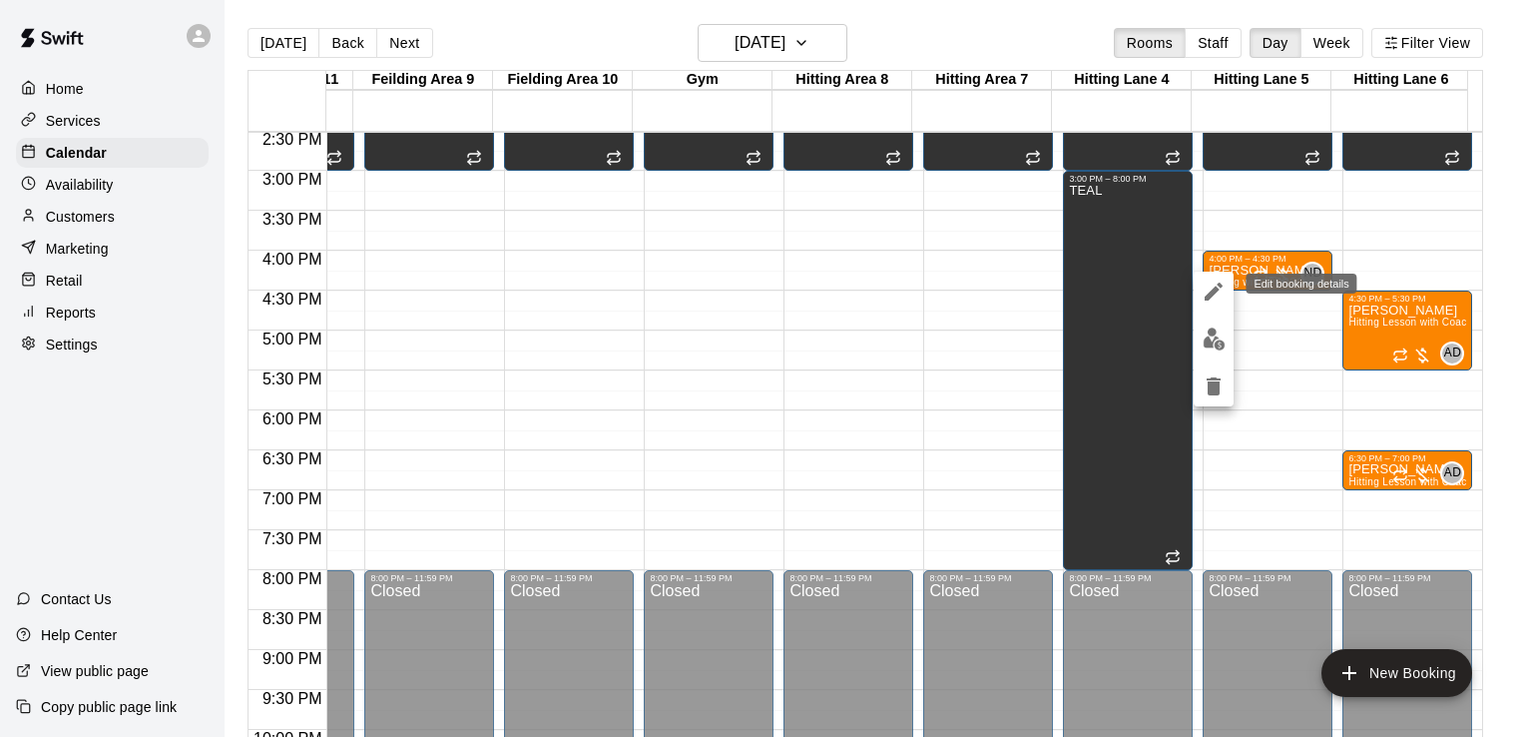
click at [1214, 285] on icon "edit" at bounding box center [1214, 291] width 24 height 24
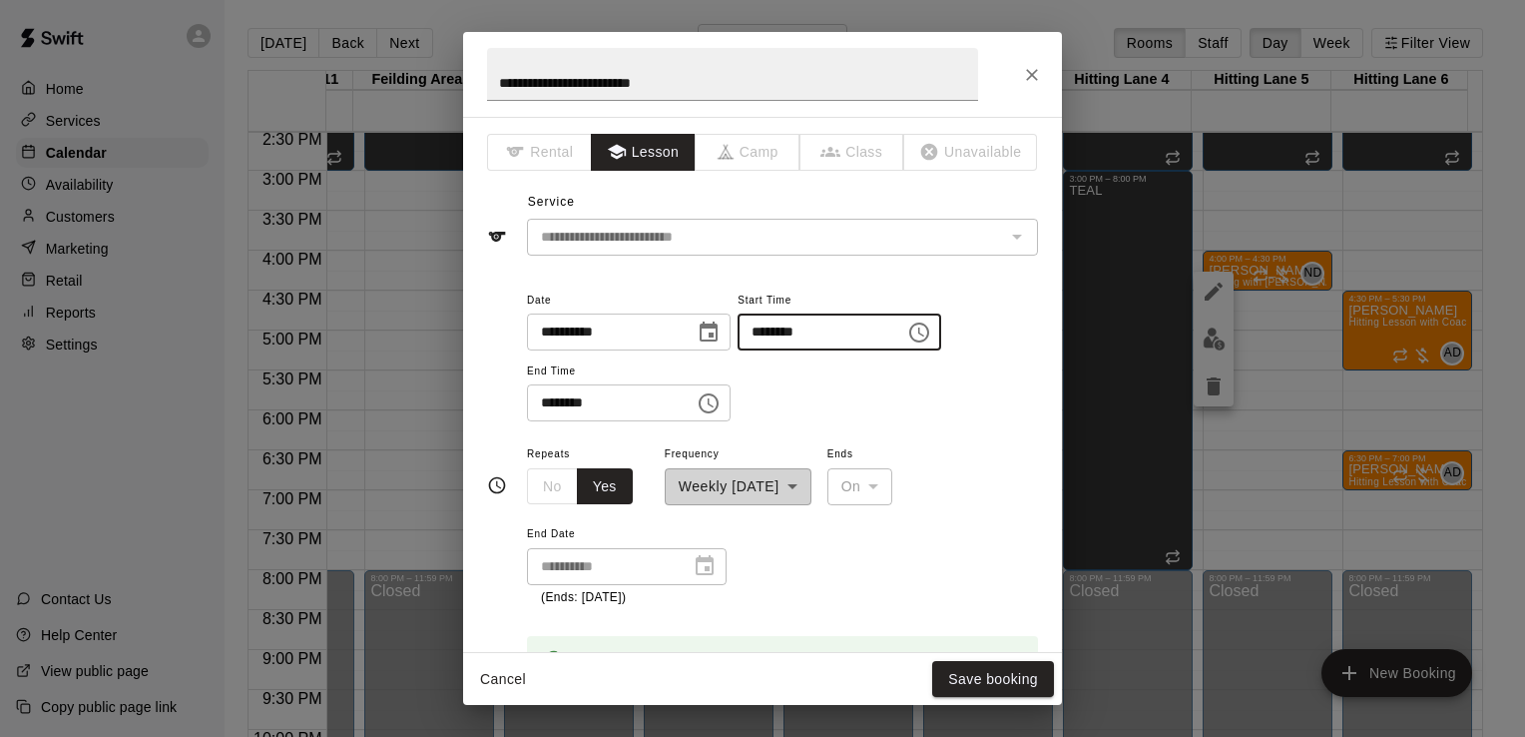
click at [804, 326] on input "********" at bounding box center [815, 331] width 154 height 37
type input "********"
click at [1017, 675] on button "Save booking" at bounding box center [993, 679] width 122 height 37
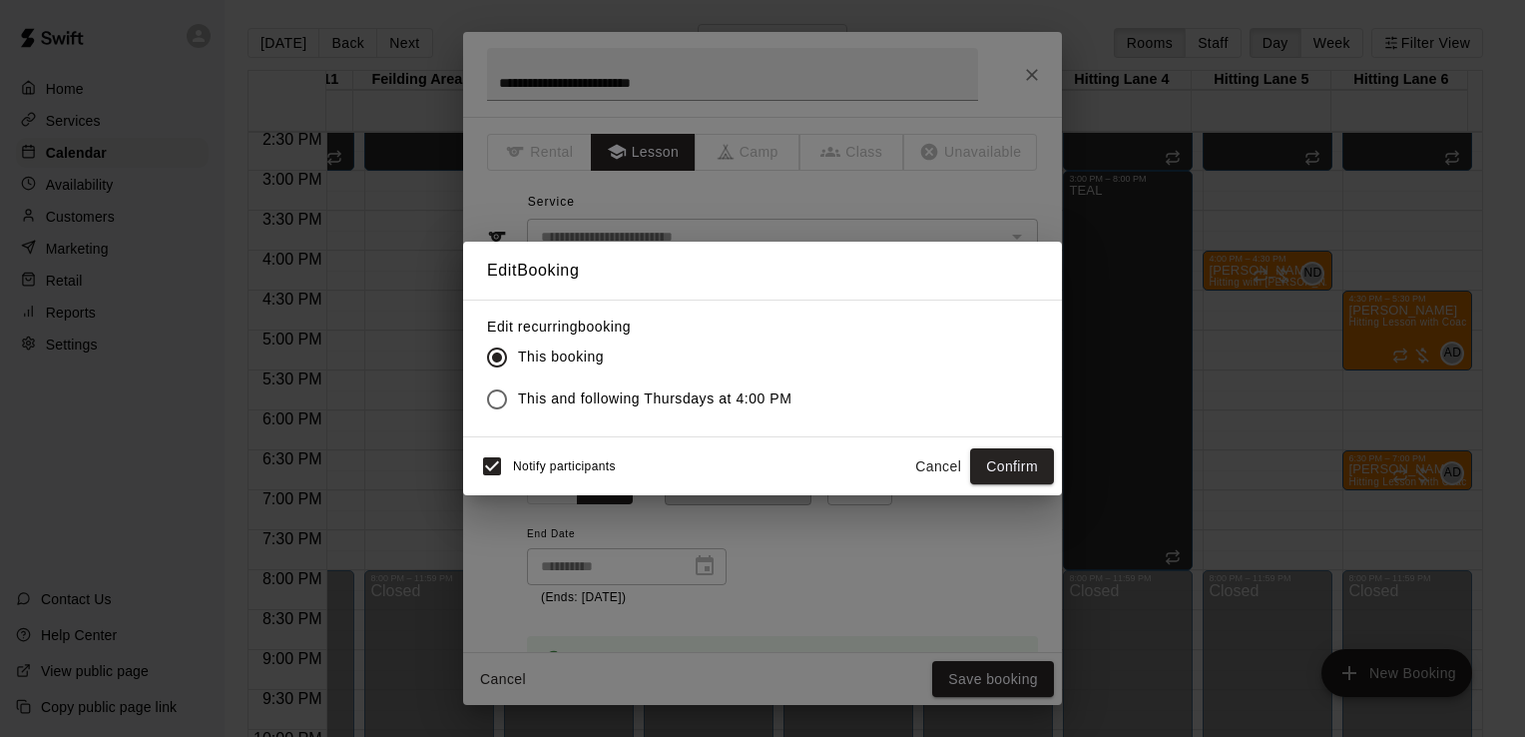
click at [642, 393] on span "This and following Thursdays at 4:00 PM" at bounding box center [655, 398] width 274 height 21
click at [1033, 471] on button "Confirm" at bounding box center [1012, 466] width 84 height 37
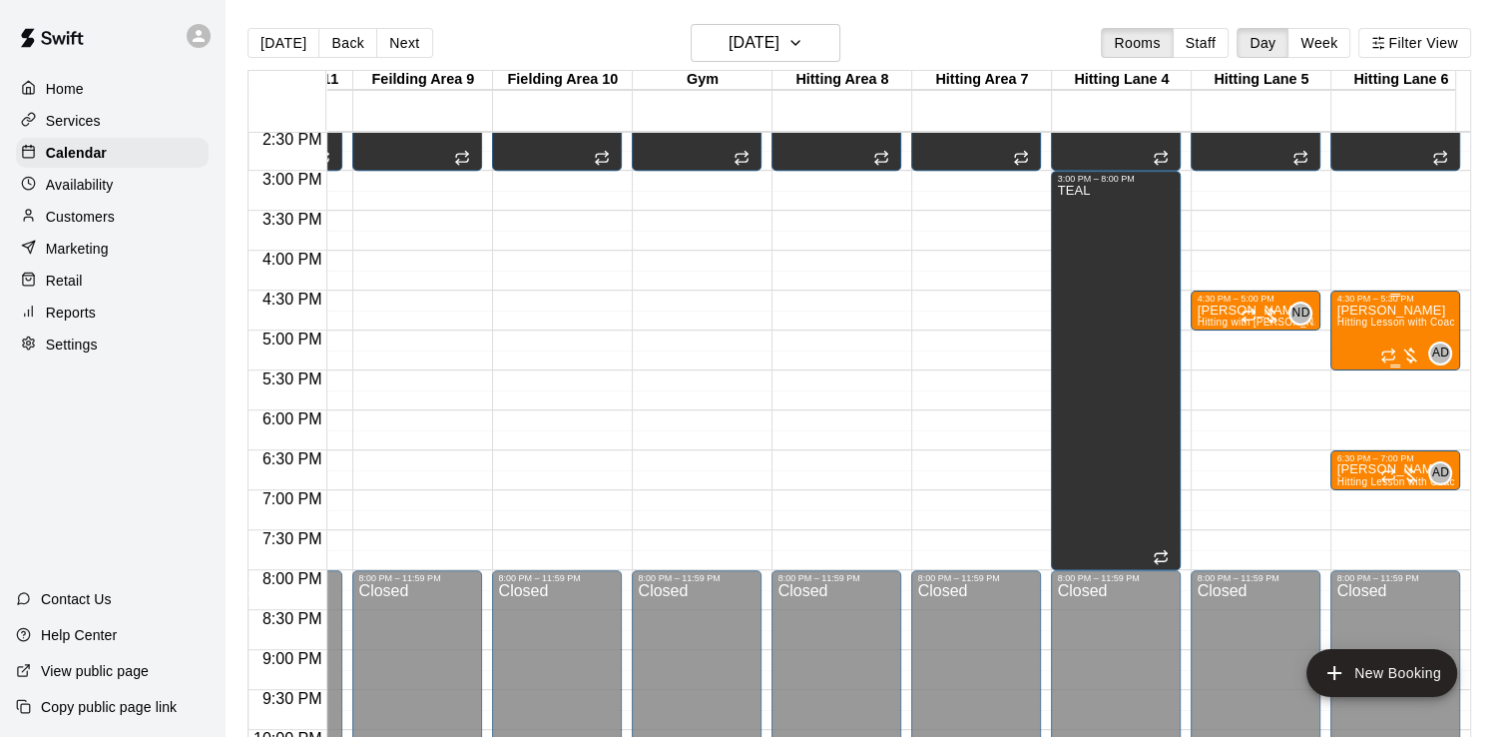
click at [1382, 326] on span "Hitting Lesson with Coach [PERSON_NAME] (60 minutes)" at bounding box center [1473, 321] width 275 height 11
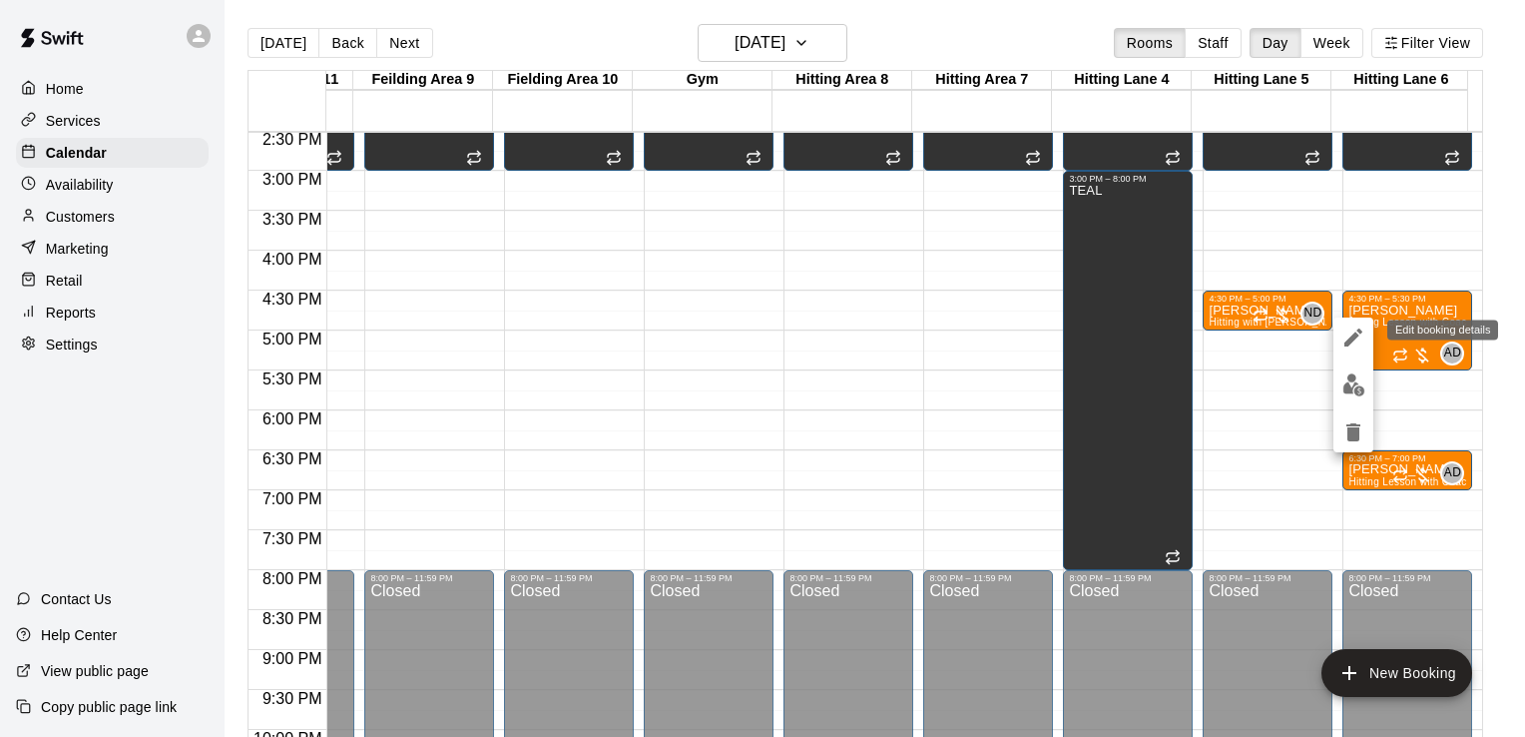
click at [1357, 335] on icon "edit" at bounding box center [1353, 337] width 18 height 18
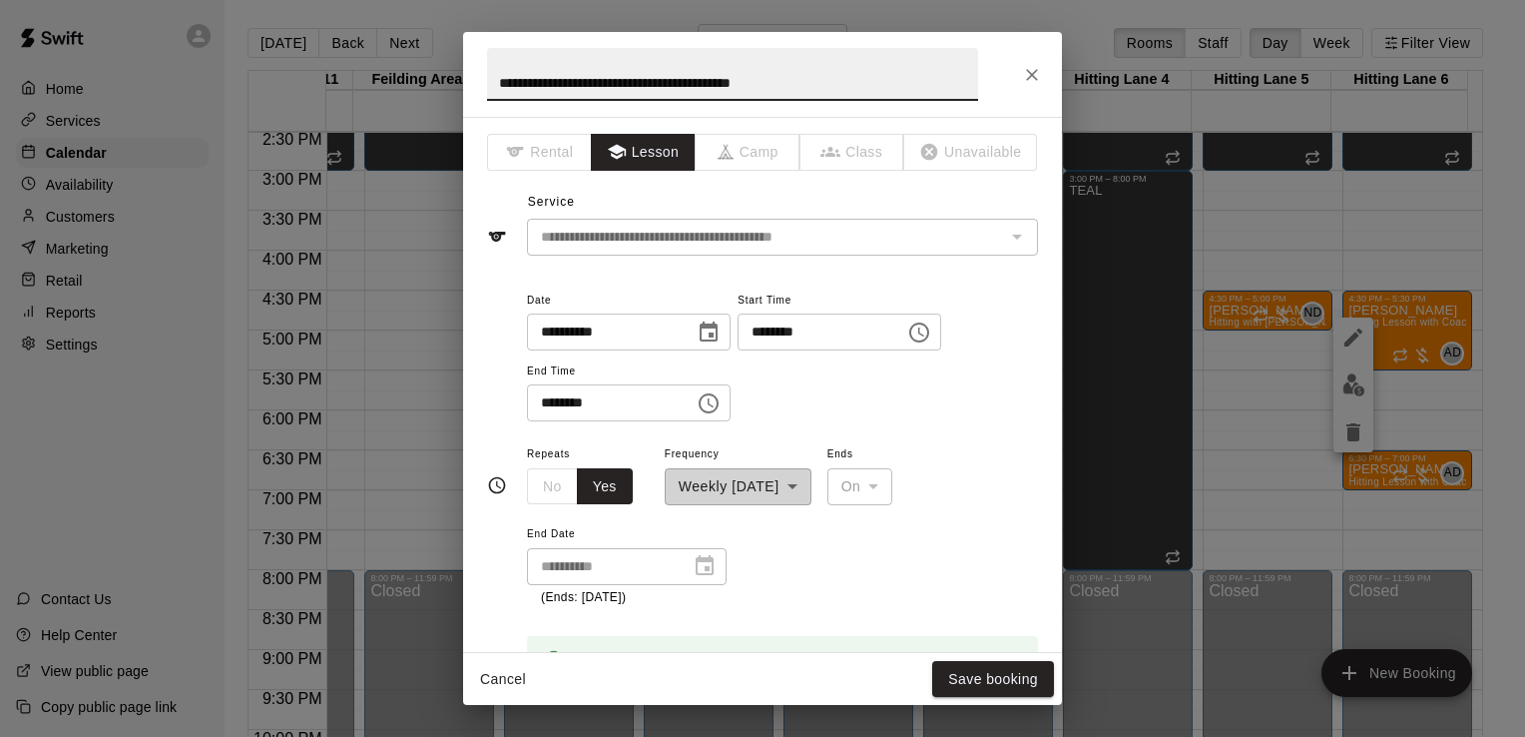
click at [783, 329] on input "********" at bounding box center [815, 331] width 154 height 37
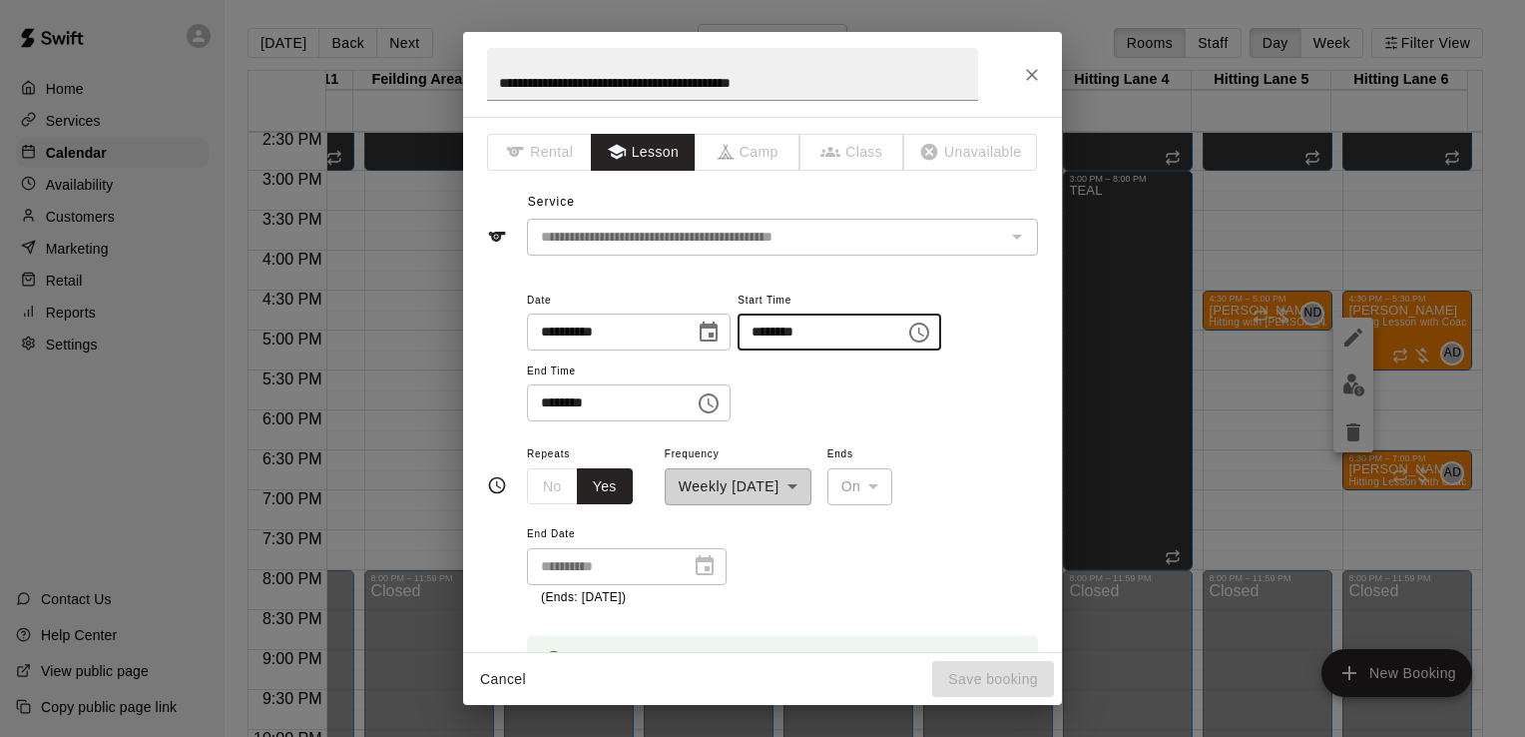
type input "********"
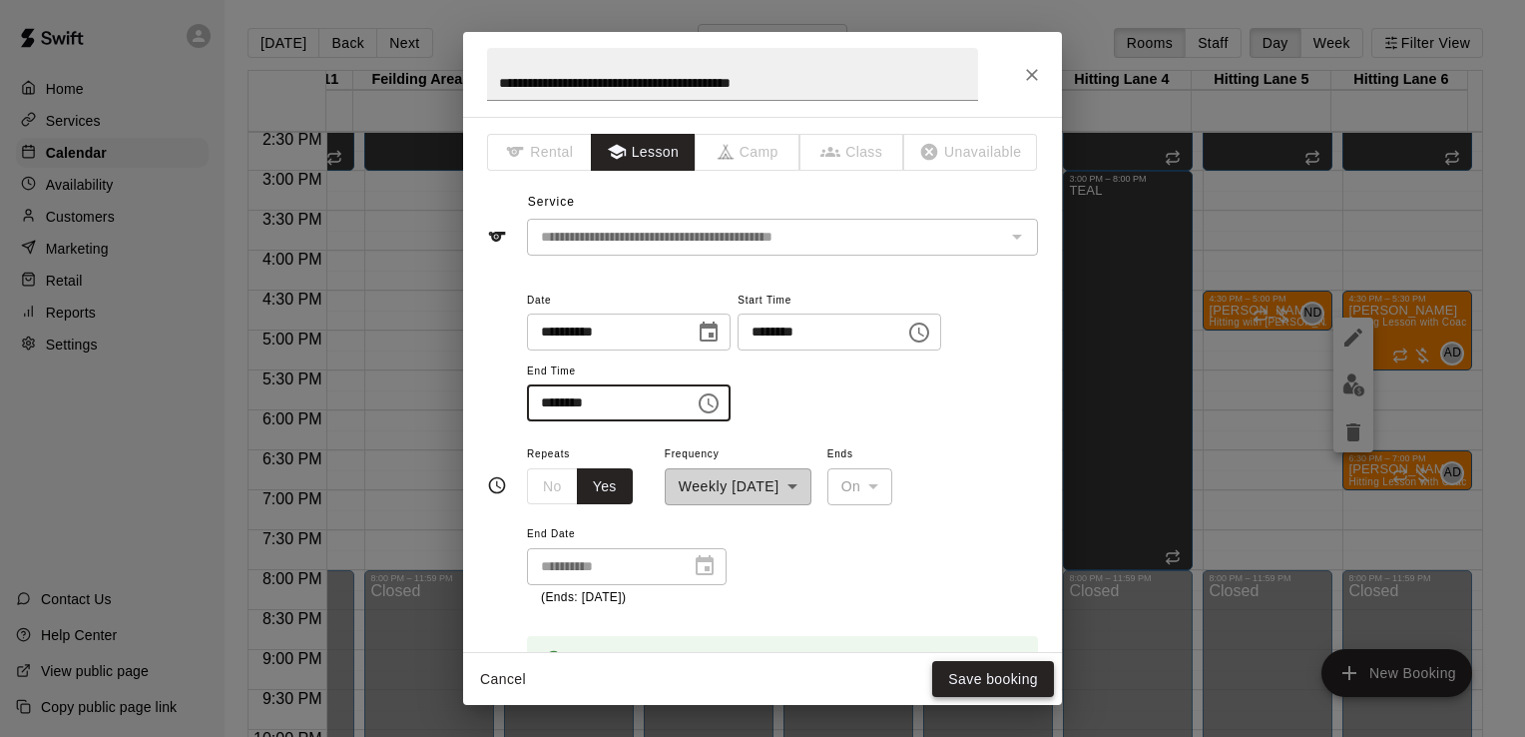
type input "********"
click at [1012, 665] on button "Save booking" at bounding box center [993, 679] width 122 height 37
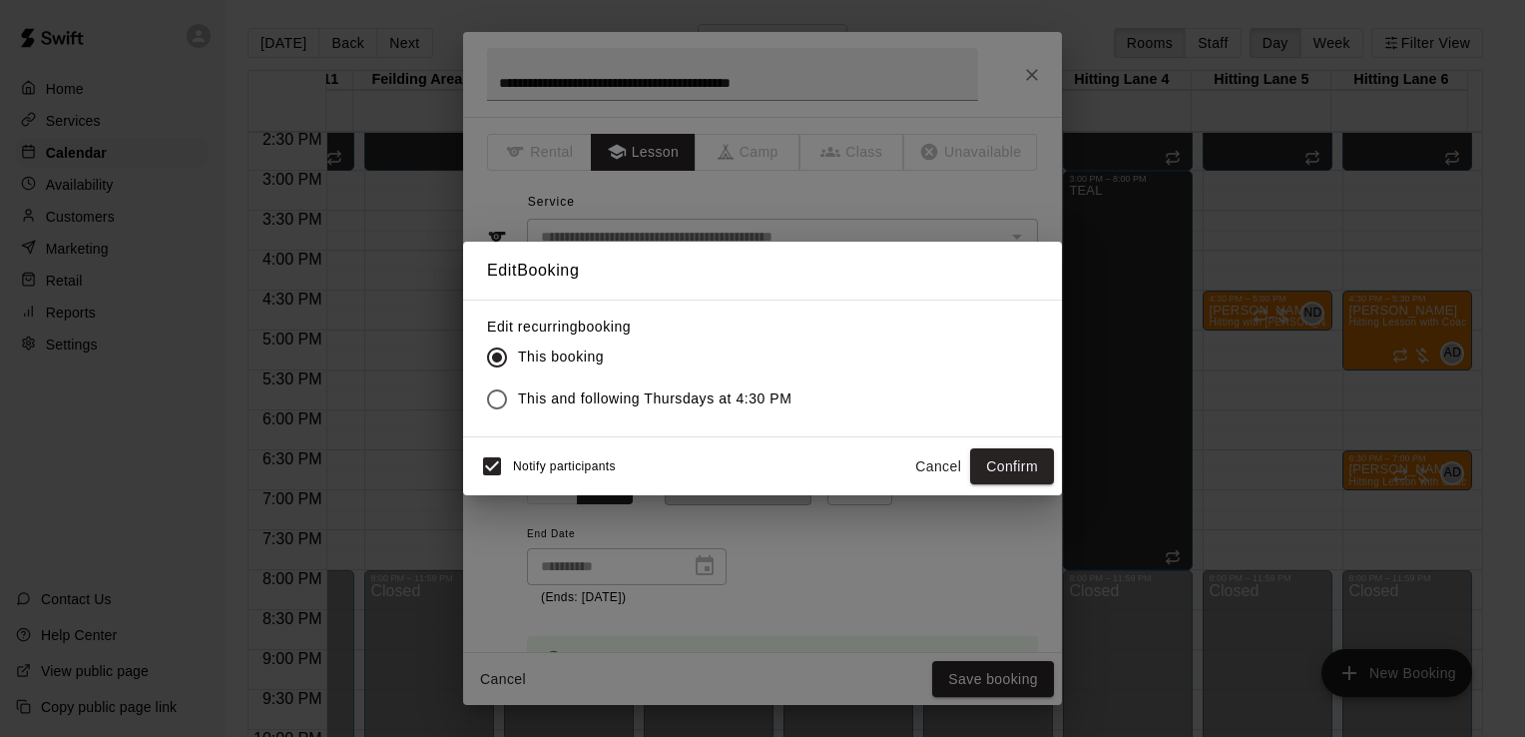
click at [582, 389] on span "This and following Thursdays at 4:30 PM" at bounding box center [655, 398] width 274 height 21
click at [998, 465] on button "Confirm" at bounding box center [1012, 466] width 84 height 37
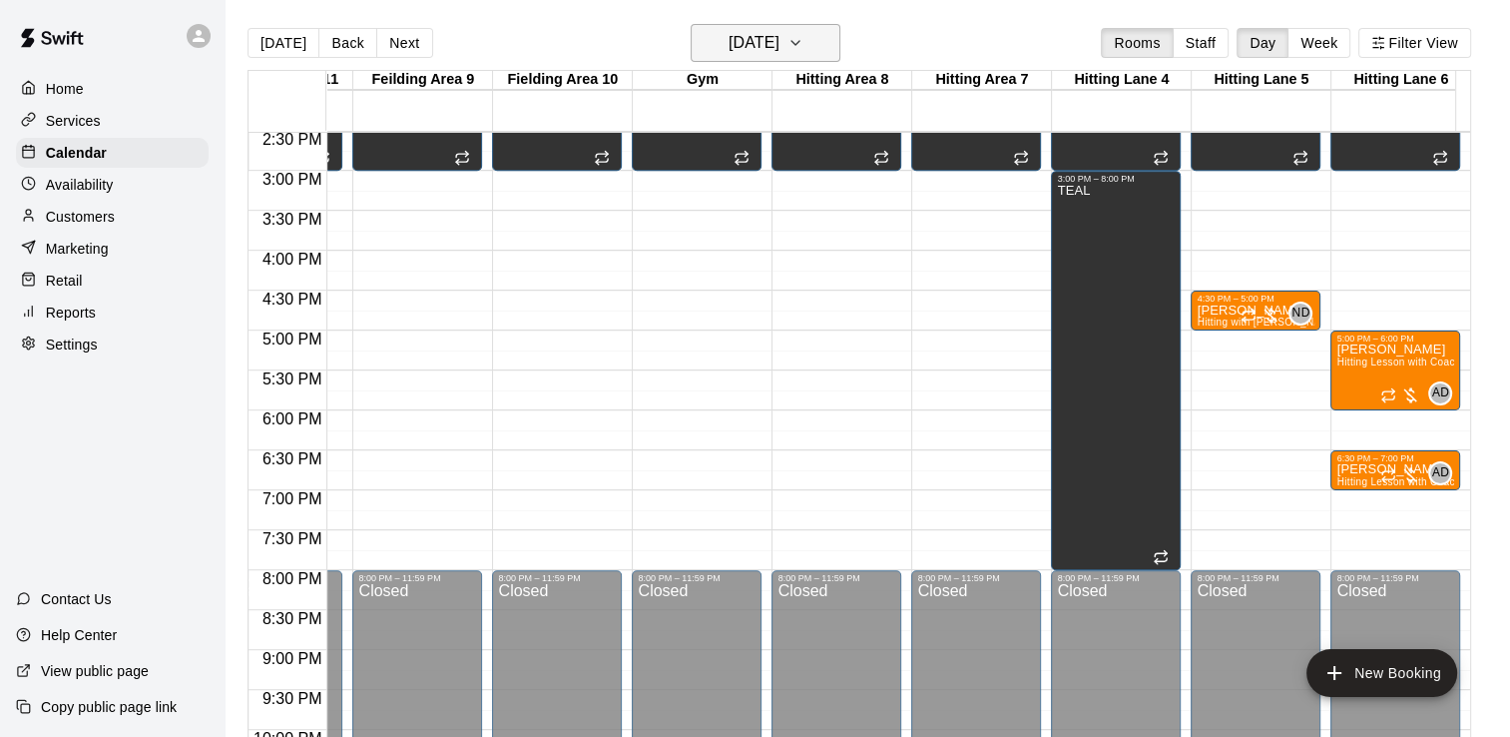
click at [803, 32] on icon "button" at bounding box center [795, 43] width 16 height 24
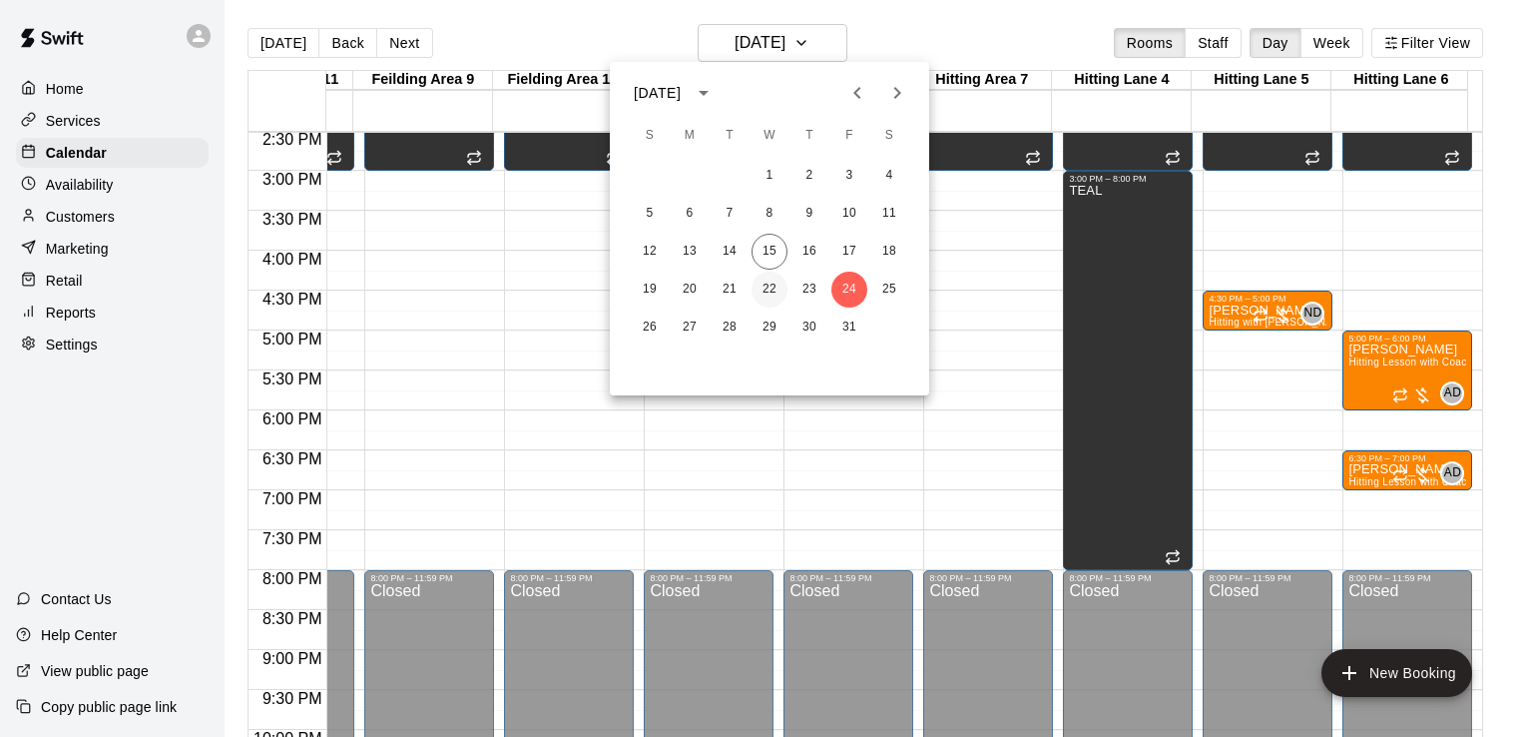
click at [765, 289] on button "22" at bounding box center [770, 289] width 36 height 36
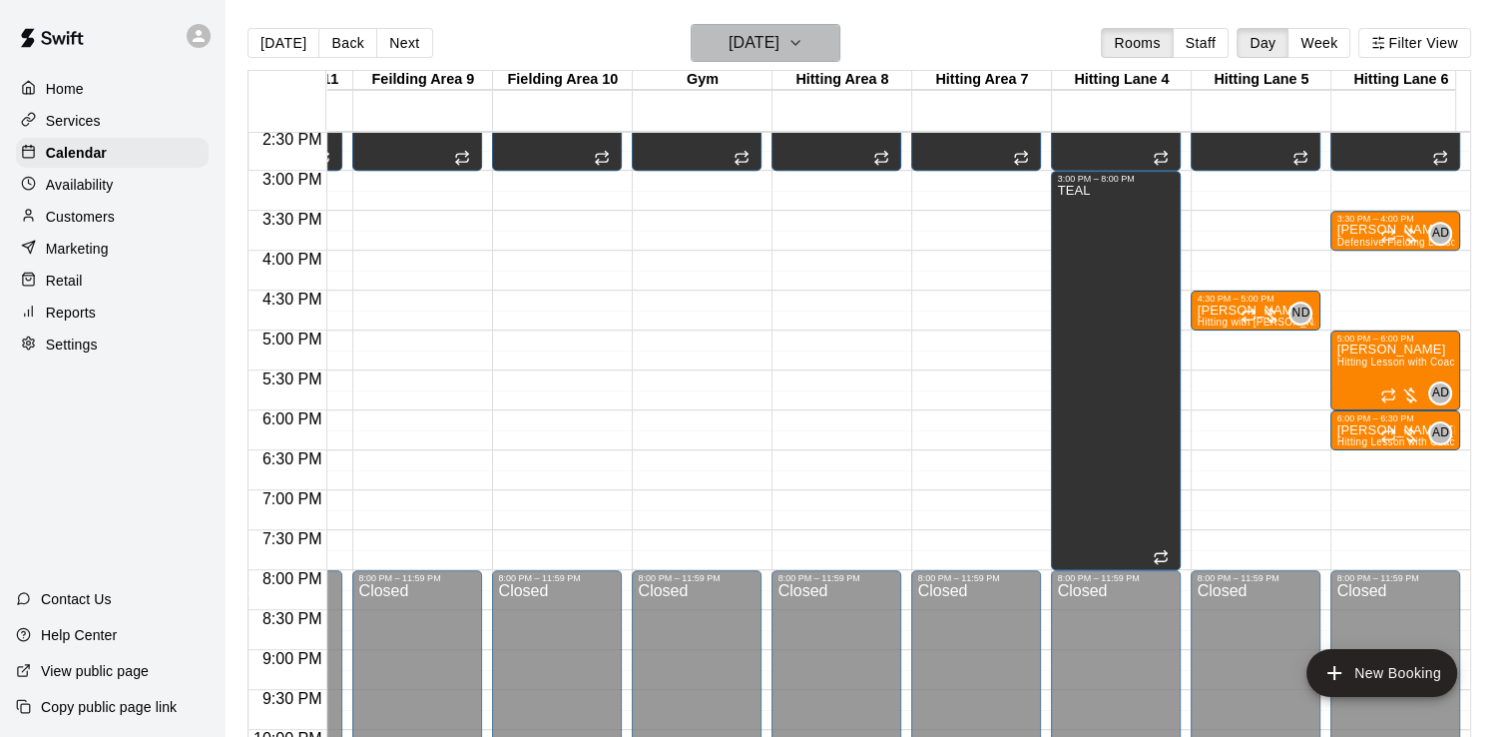
click at [799, 42] on icon "button" at bounding box center [795, 43] width 8 height 4
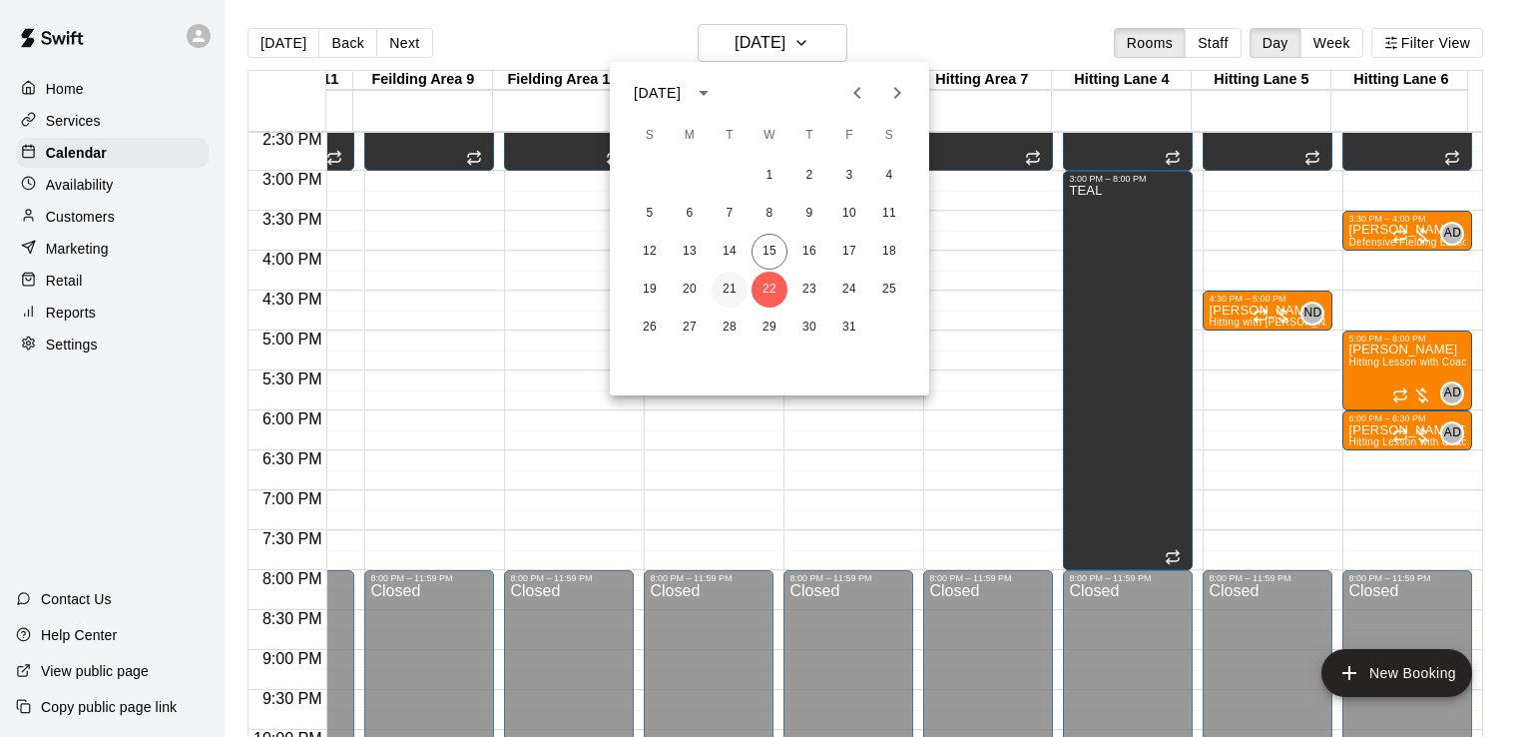
click at [723, 294] on button "21" at bounding box center [730, 289] width 36 height 36
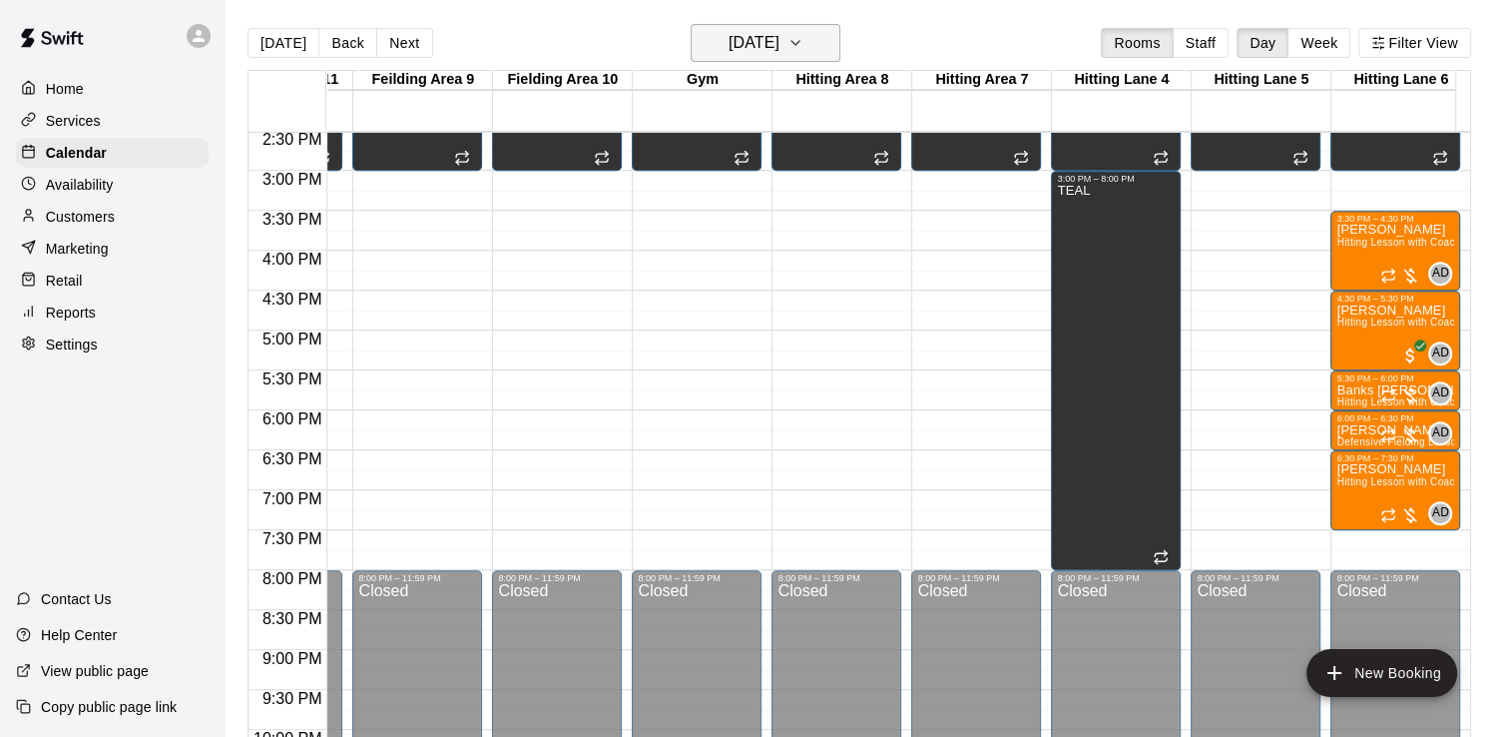
click at [817, 44] on button "Tuesday Oct 21" at bounding box center [766, 43] width 150 height 38
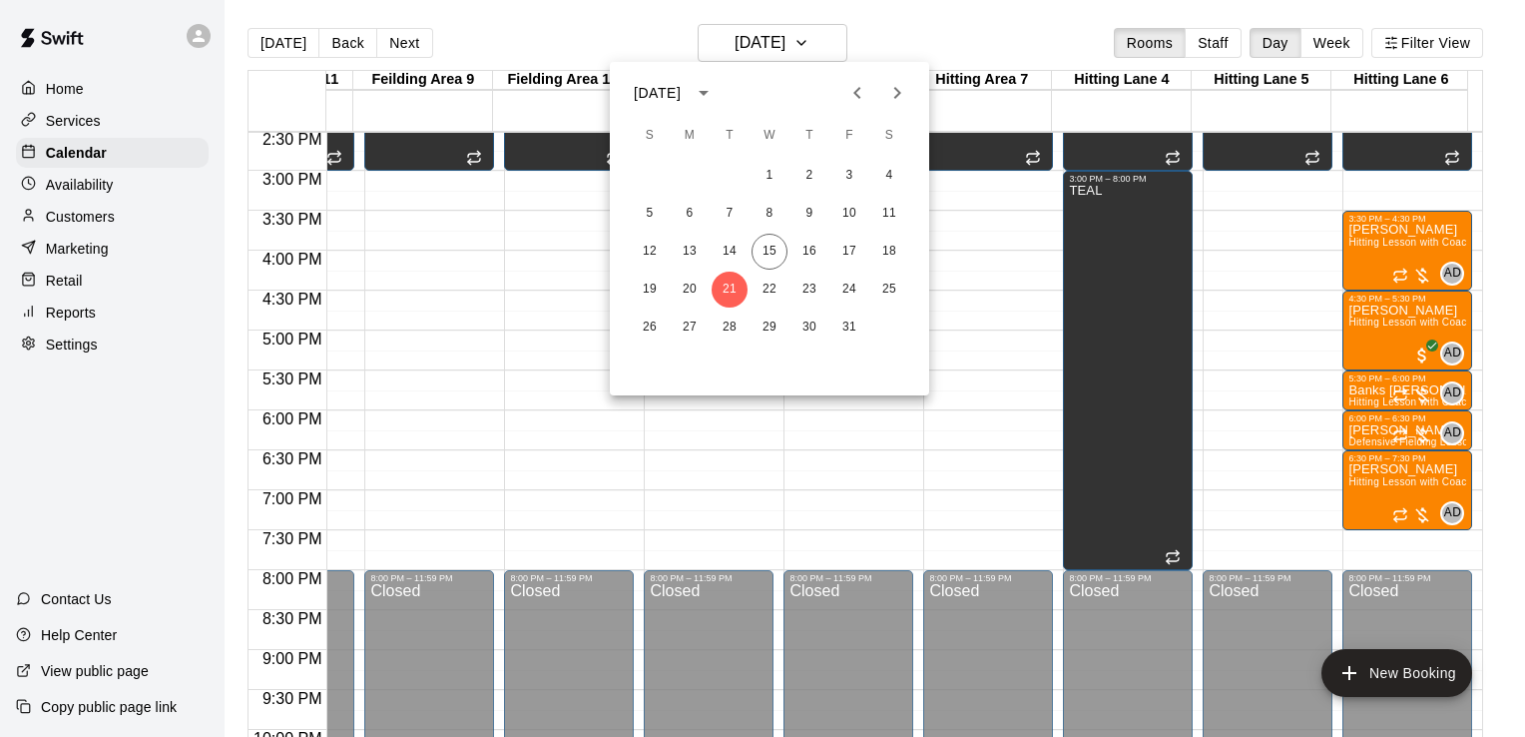
click at [895, 101] on icon "Next month" at bounding box center [897, 93] width 24 height 24
click at [675, 214] on button "3" at bounding box center [690, 214] width 36 height 36
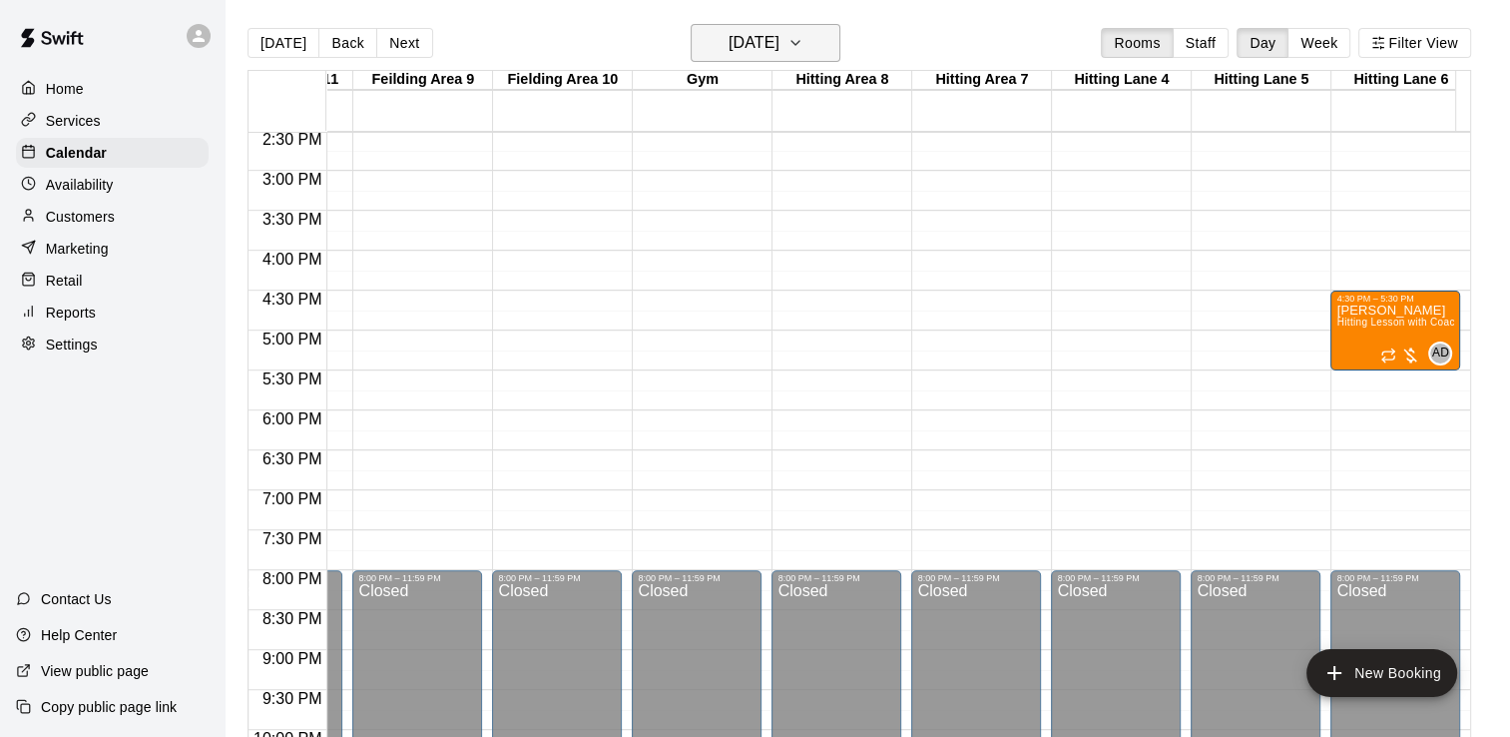
click at [803, 48] on icon "button" at bounding box center [795, 43] width 16 height 24
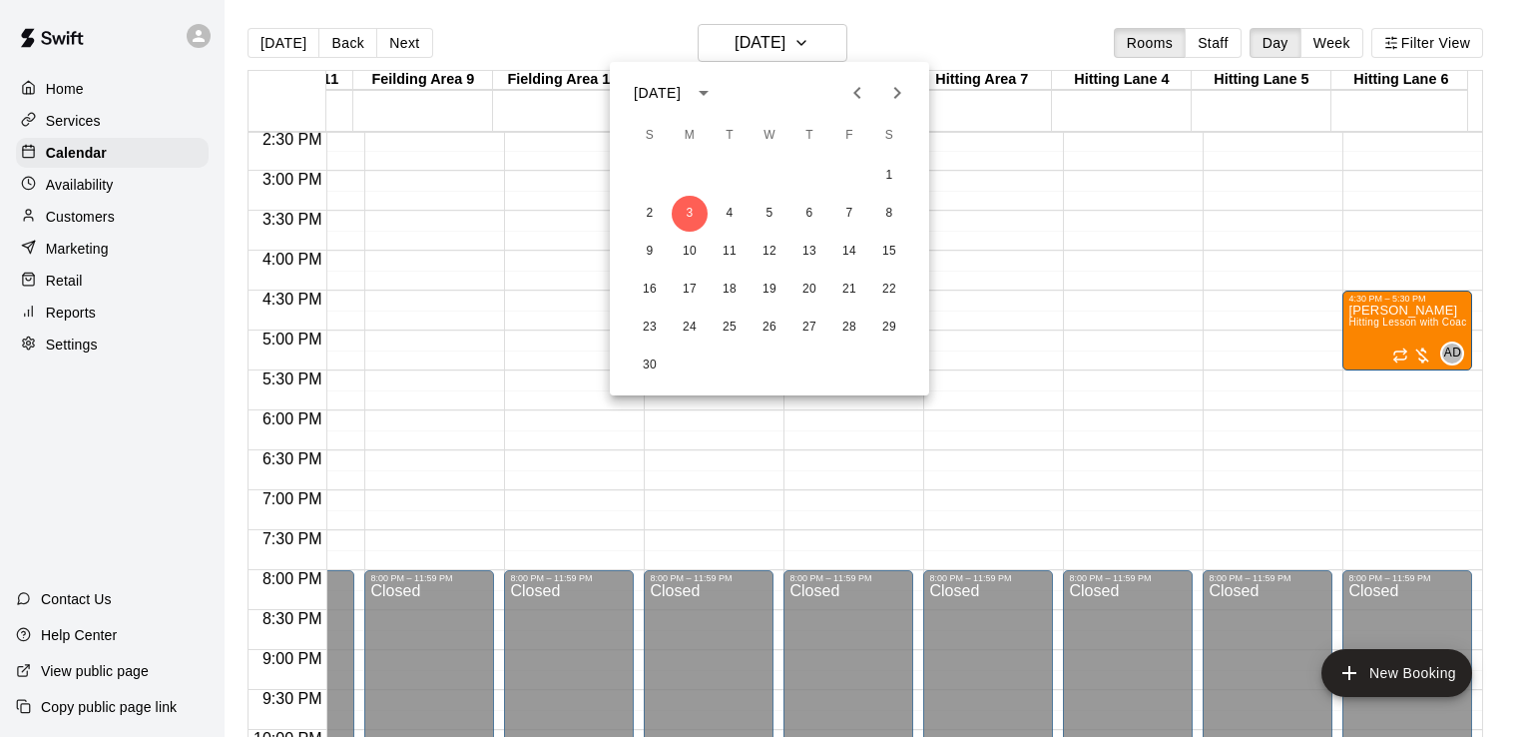
click at [854, 105] on button "Previous month" at bounding box center [857, 93] width 40 height 40
drag, startPoint x: 850, startPoint y: 312, endPoint x: 838, endPoint y: 325, distance: 17.7
click at [838, 325] on button "31" at bounding box center [849, 327] width 36 height 36
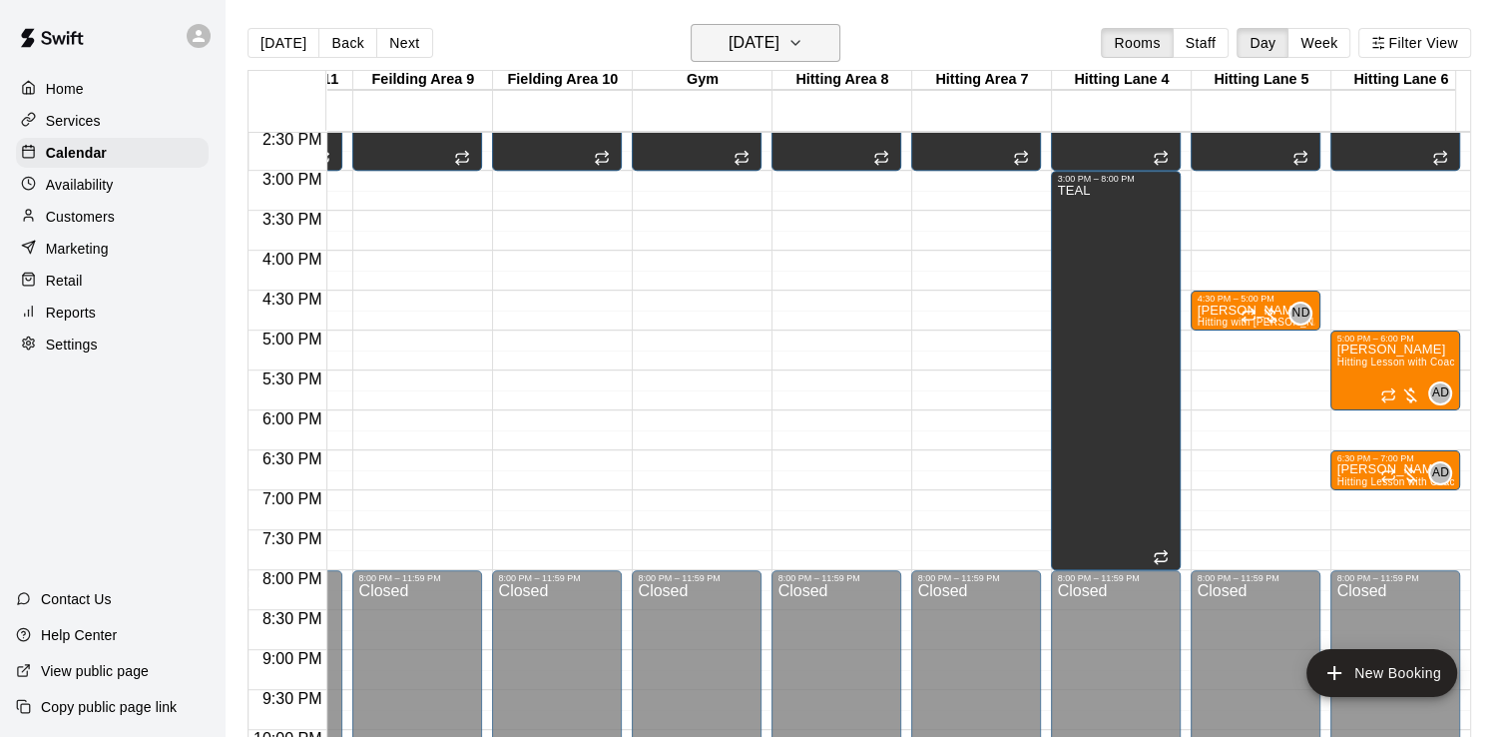
click at [803, 37] on icon "button" at bounding box center [795, 43] width 16 height 24
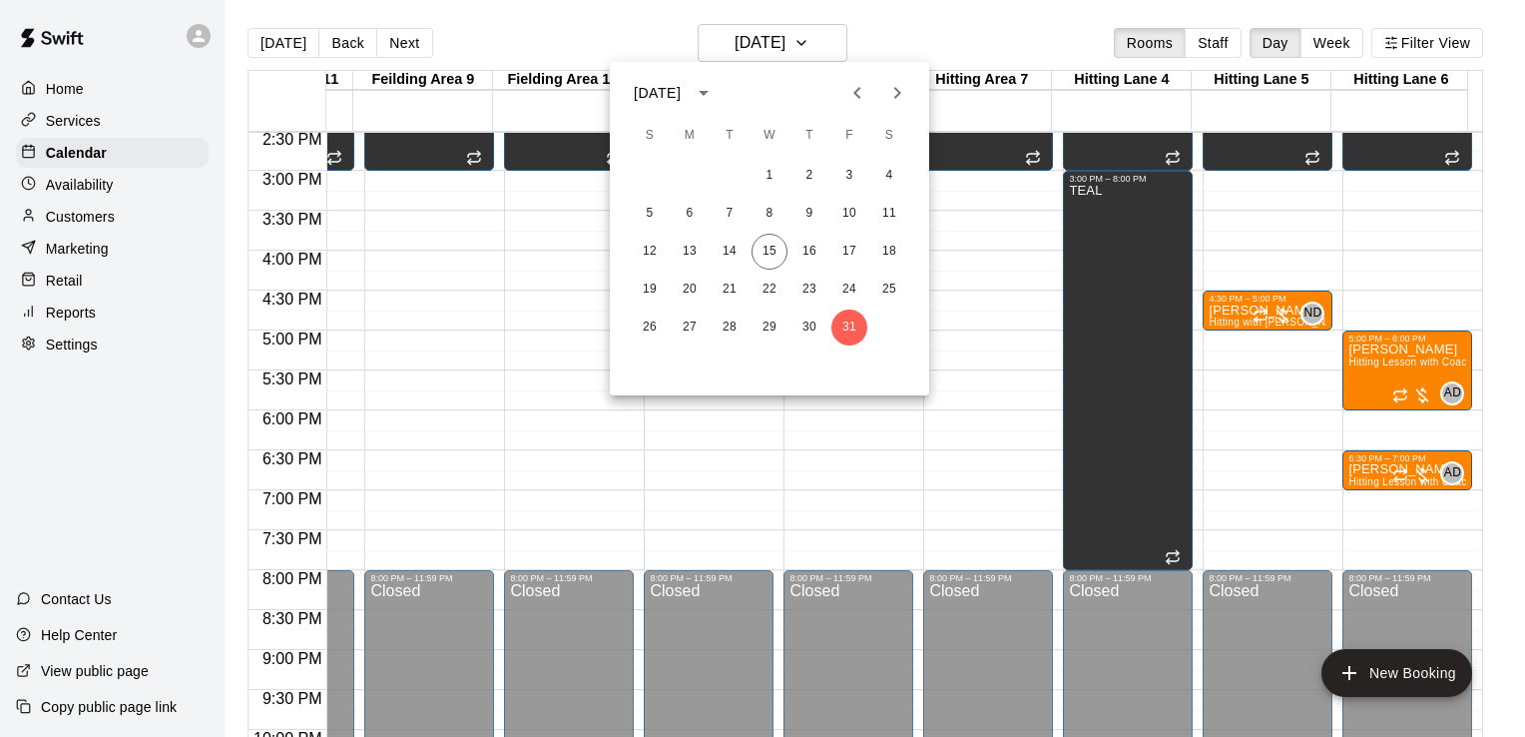
click at [895, 95] on icon "Next month" at bounding box center [897, 93] width 7 height 12
click at [686, 203] on button "3" at bounding box center [690, 214] width 36 height 36
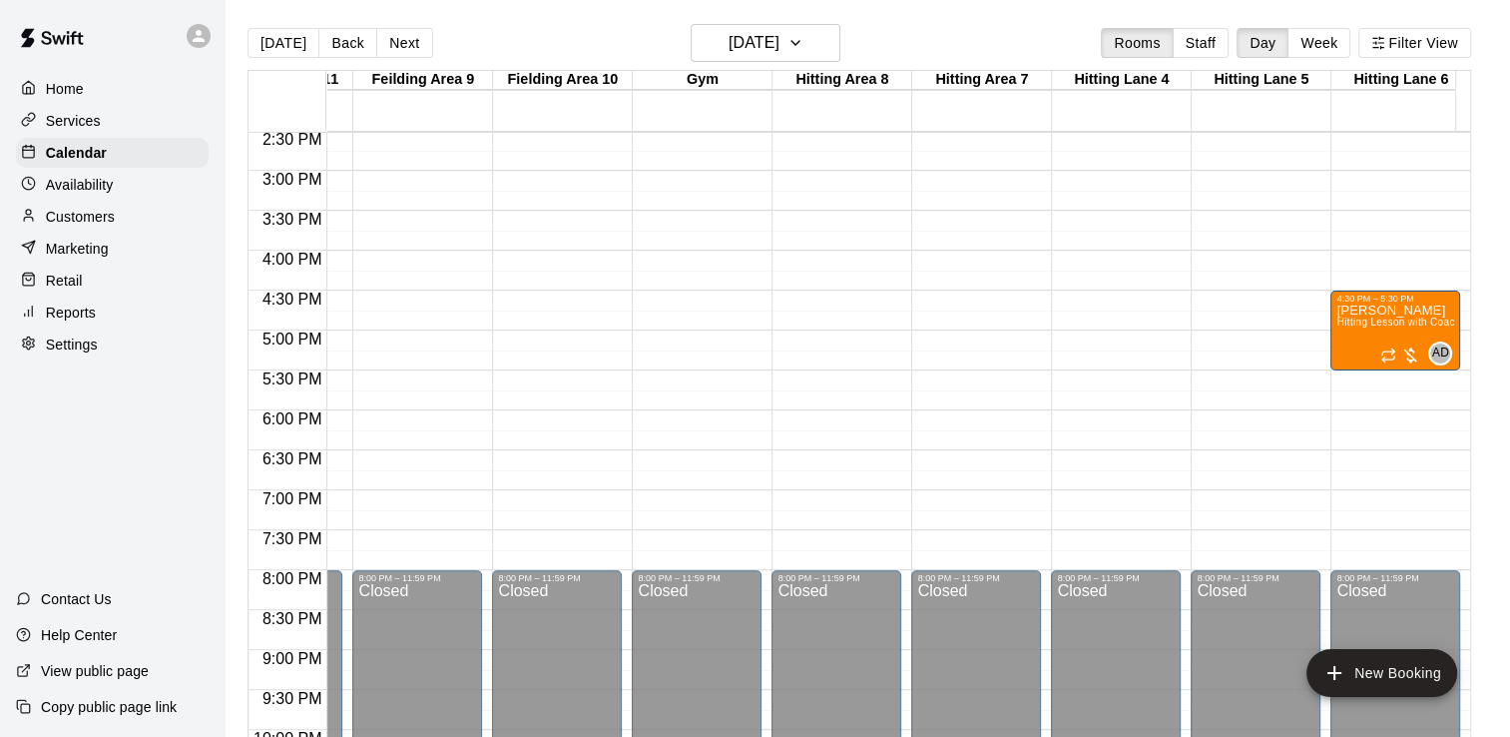
drag, startPoint x: 1102, startPoint y: 182, endPoint x: 1118, endPoint y: 466, distance: 284.9
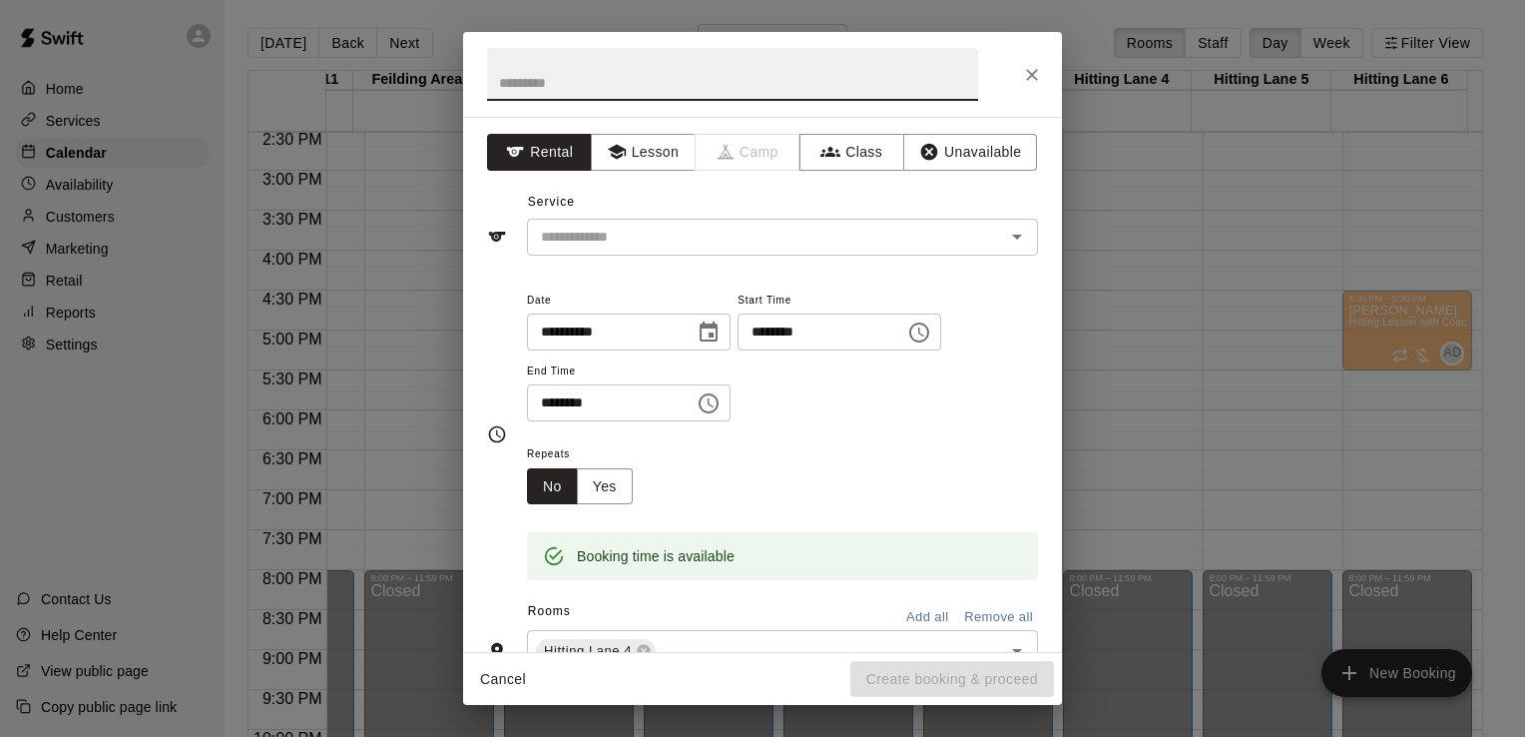
click at [799, 329] on input "********" at bounding box center [815, 331] width 154 height 37
type input "********"
click at [607, 488] on button "Yes" at bounding box center [605, 486] width 56 height 37
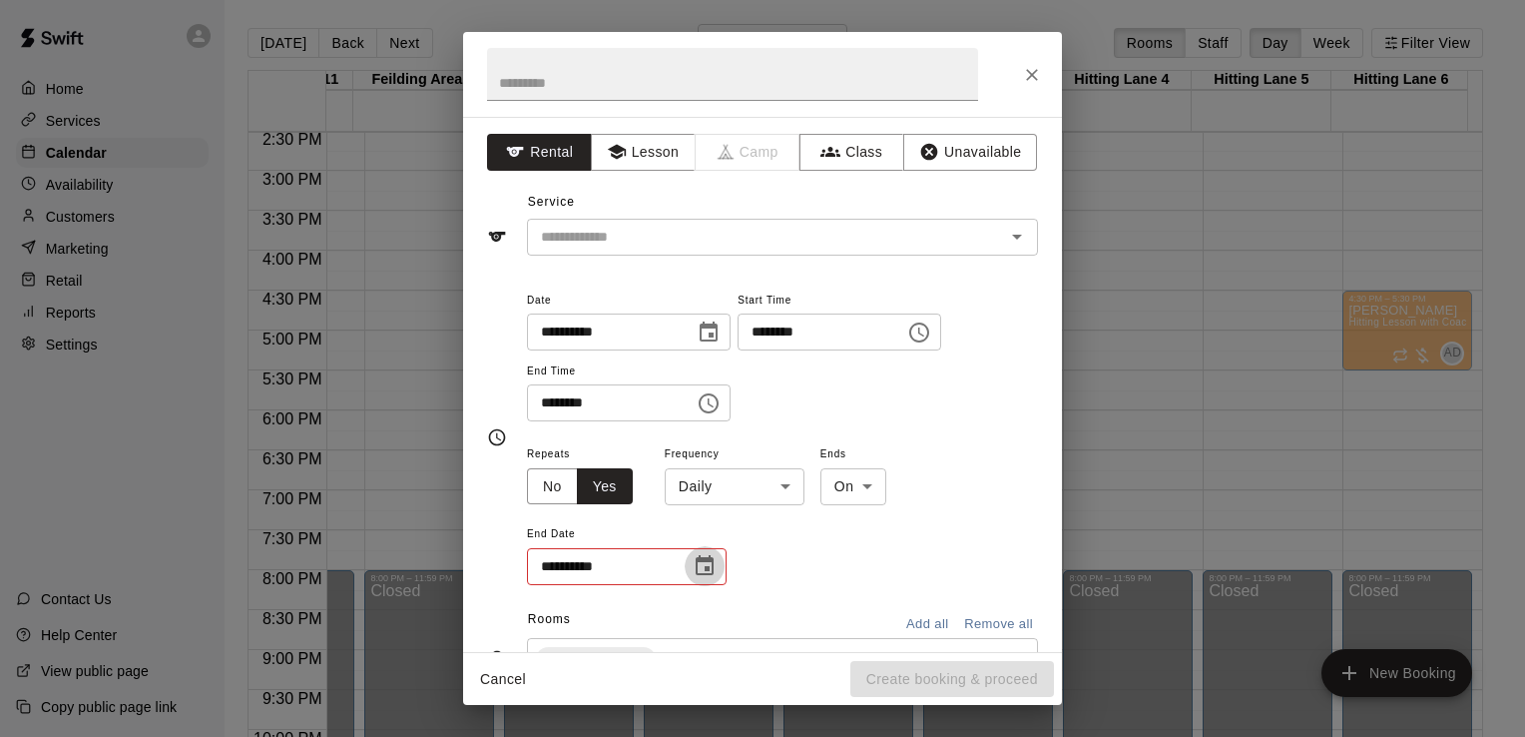
click at [703, 569] on icon "Choose date" at bounding box center [705, 566] width 24 height 24
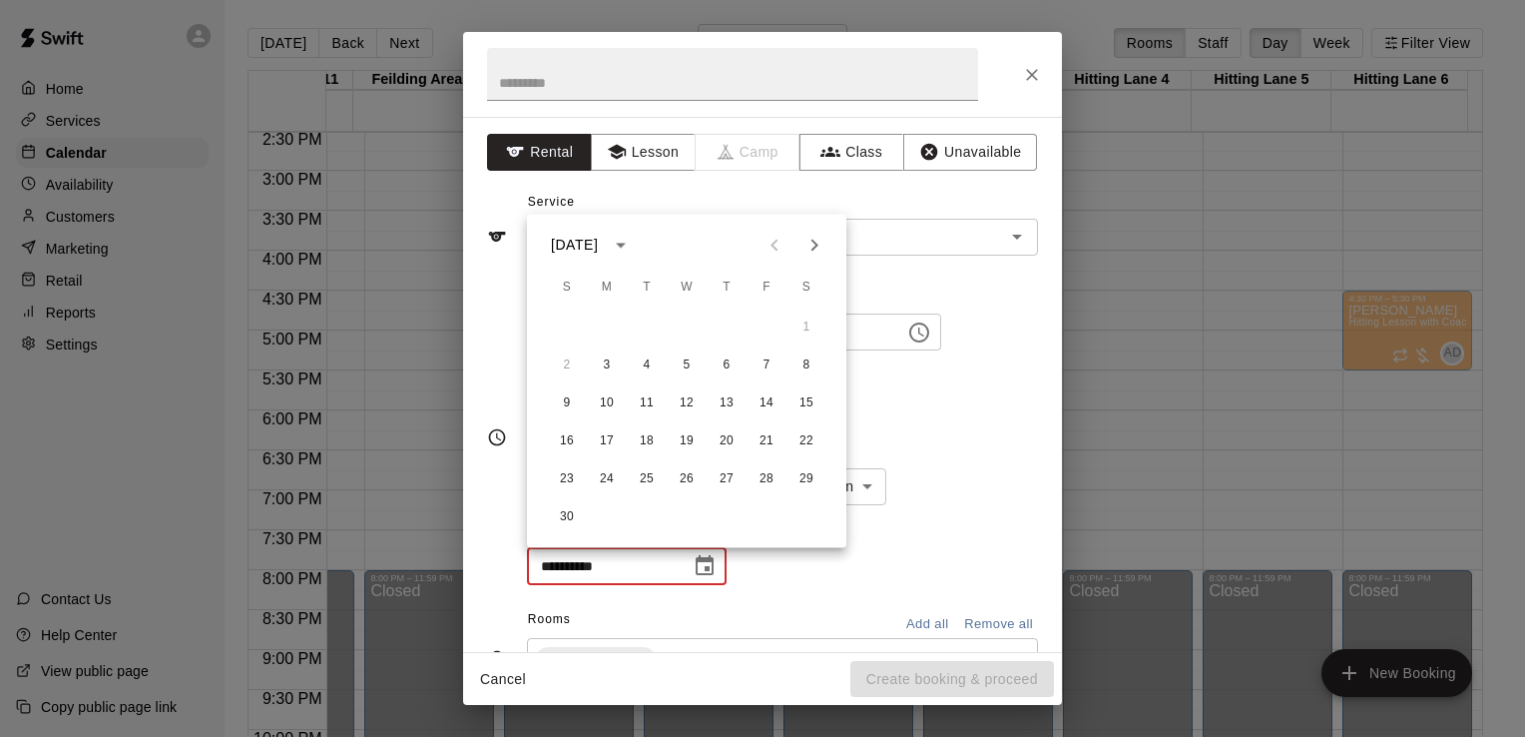
click at [813, 250] on icon "Next month" at bounding box center [814, 245] width 24 height 24
click at [682, 485] on button "31" at bounding box center [687, 479] width 36 height 36
type input "**********"
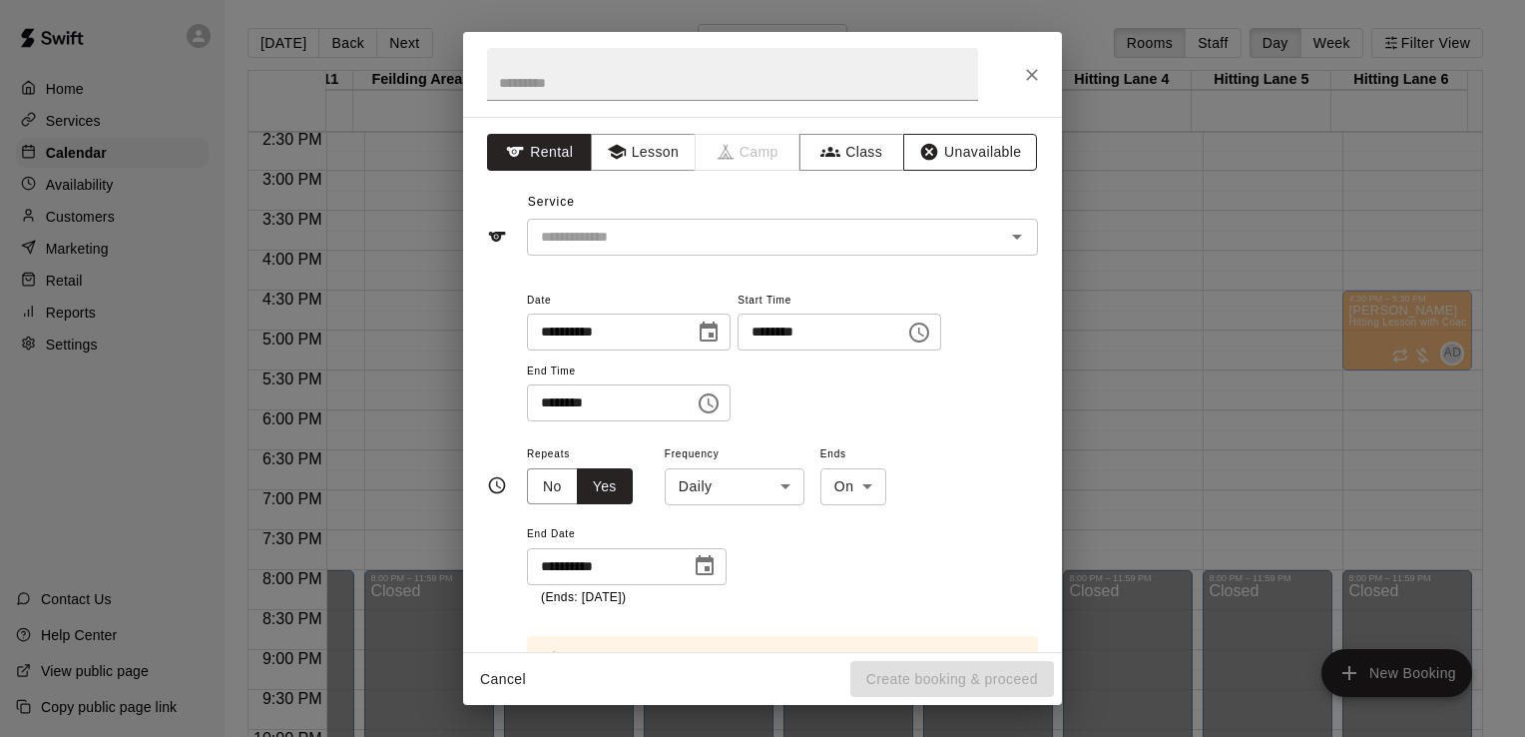
click at [963, 147] on button "Unavailable" at bounding box center [970, 152] width 134 height 37
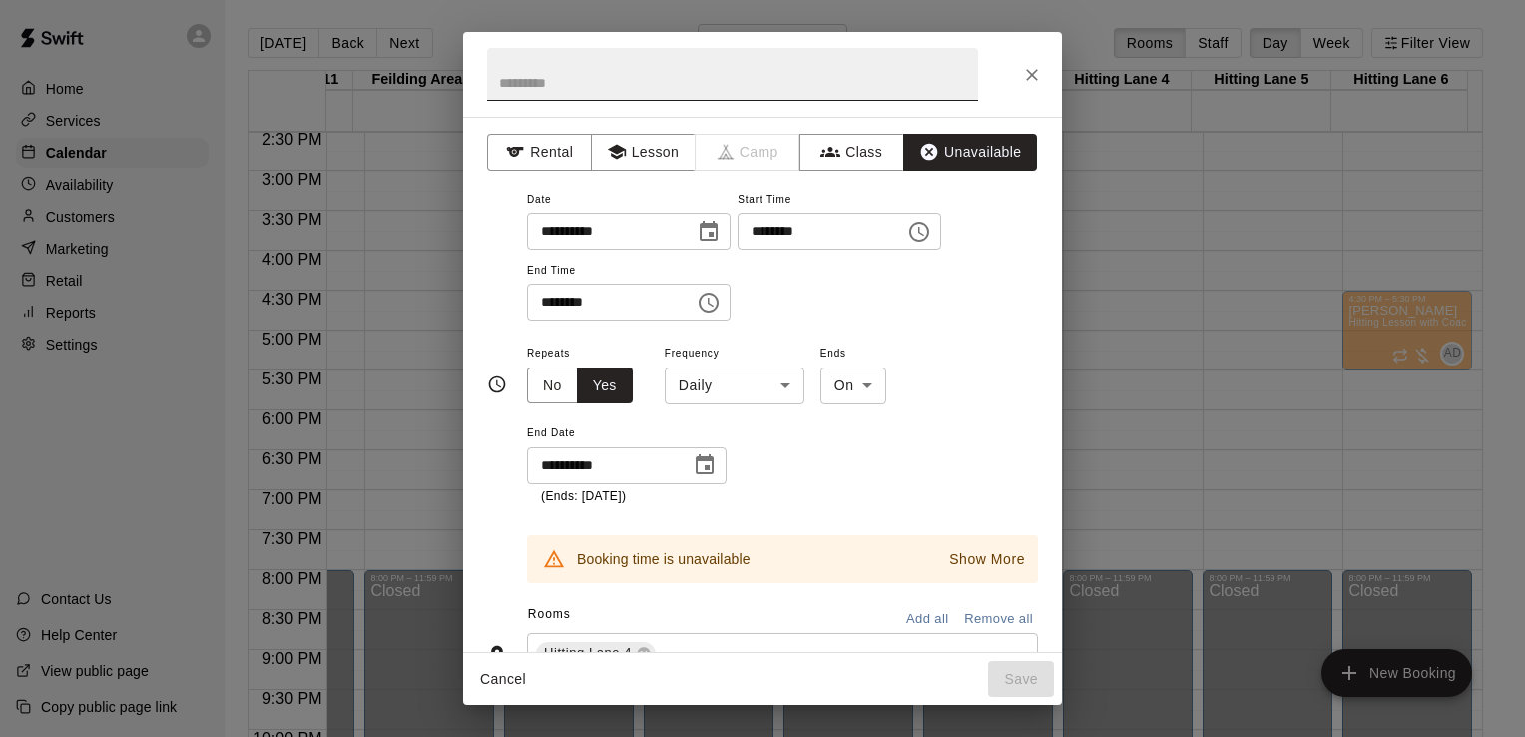
click at [629, 92] on input "text" at bounding box center [732, 74] width 491 height 53
type input "****"
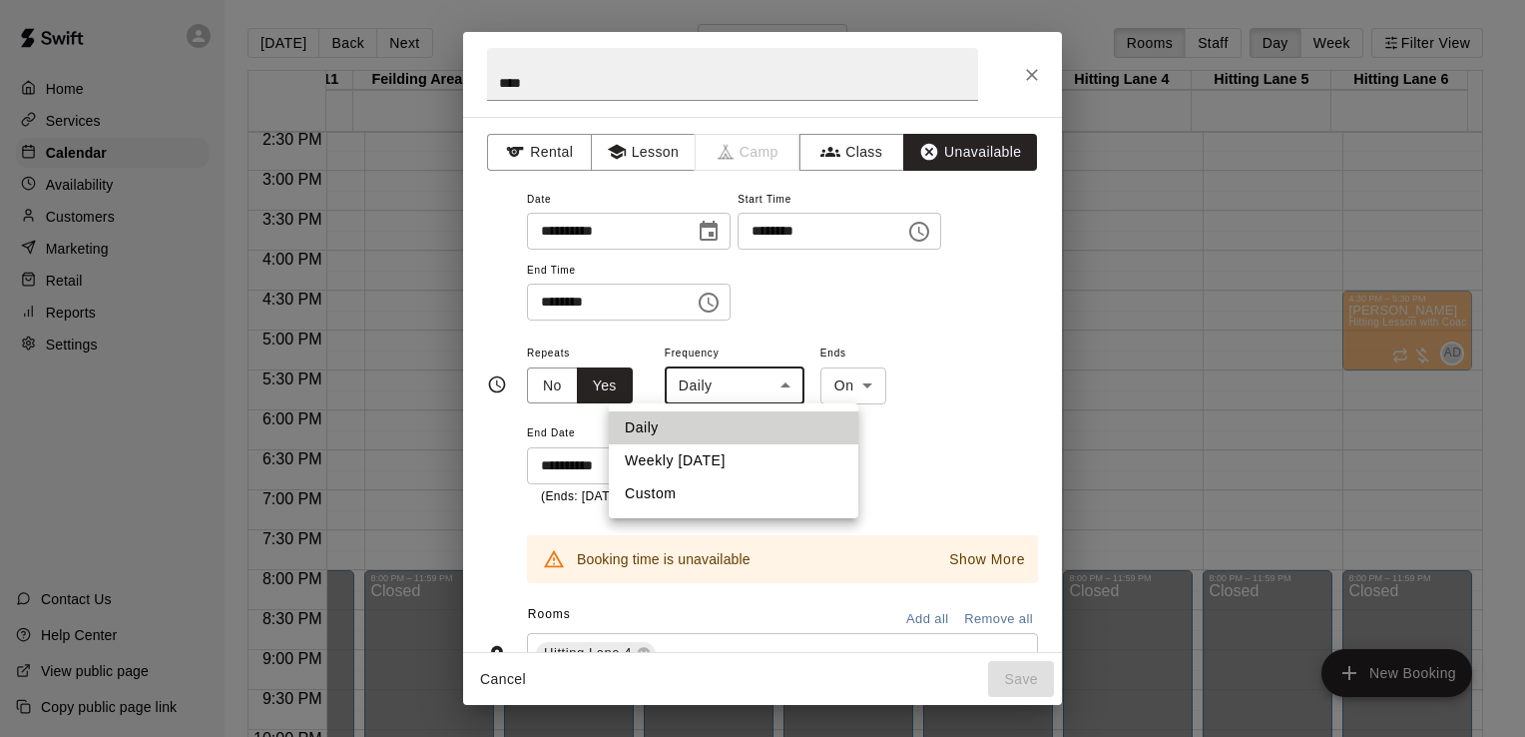
click at [781, 373] on body "Home Services Calendar Availability Customers Marketing Retail Reports Settings…" at bounding box center [762, 384] width 1525 height 769
click at [689, 494] on li "Custom" at bounding box center [734, 493] width 250 height 33
type input "******"
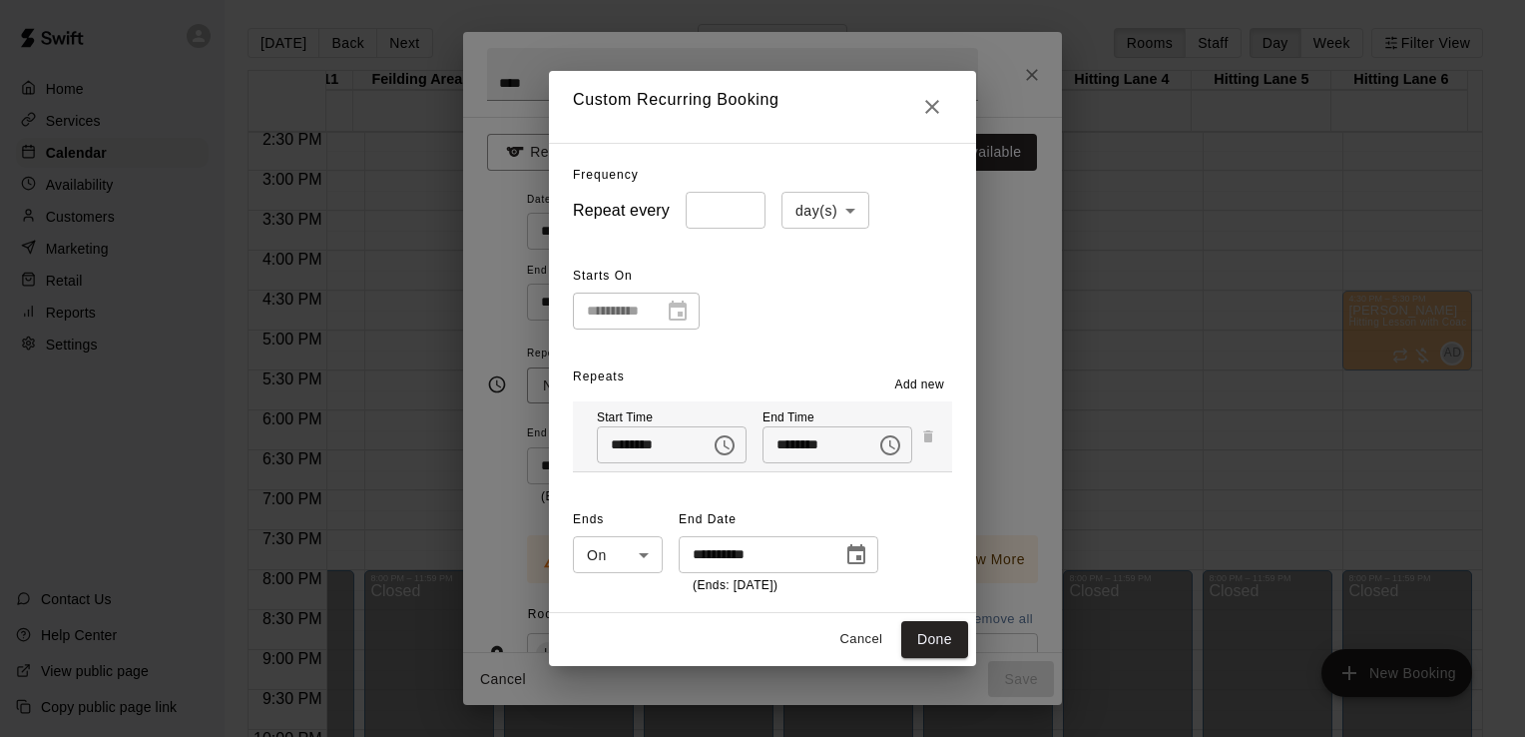
click at [727, 212] on input "*" at bounding box center [726, 210] width 80 height 37
click at [730, 206] on input "*" at bounding box center [726, 210] width 80 height 37
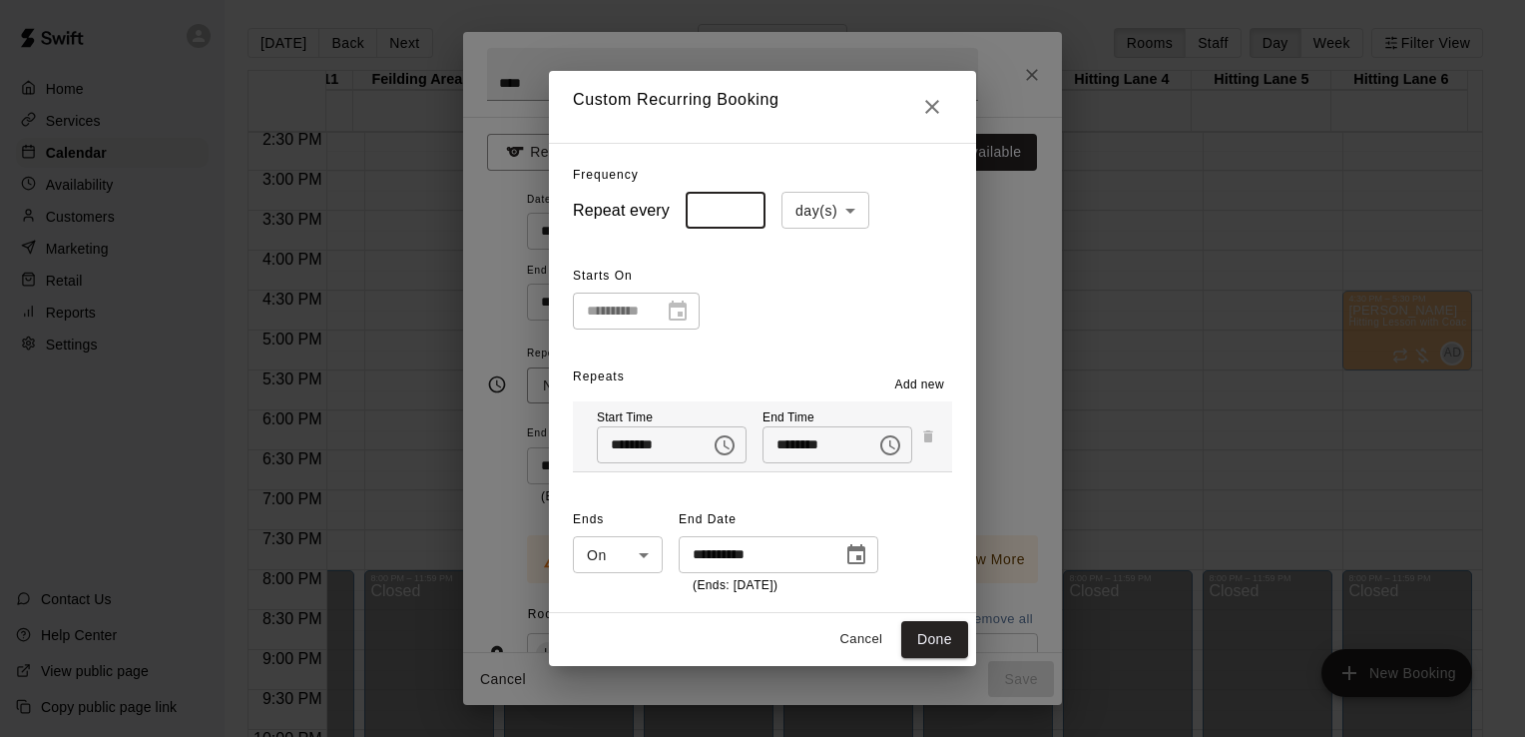
click at [730, 206] on input "*" at bounding box center [726, 210] width 80 height 37
type input "*"
click at [731, 212] on input "*" at bounding box center [726, 210] width 80 height 37
click at [950, 644] on button "Done" at bounding box center [934, 639] width 67 height 37
type input "**********"
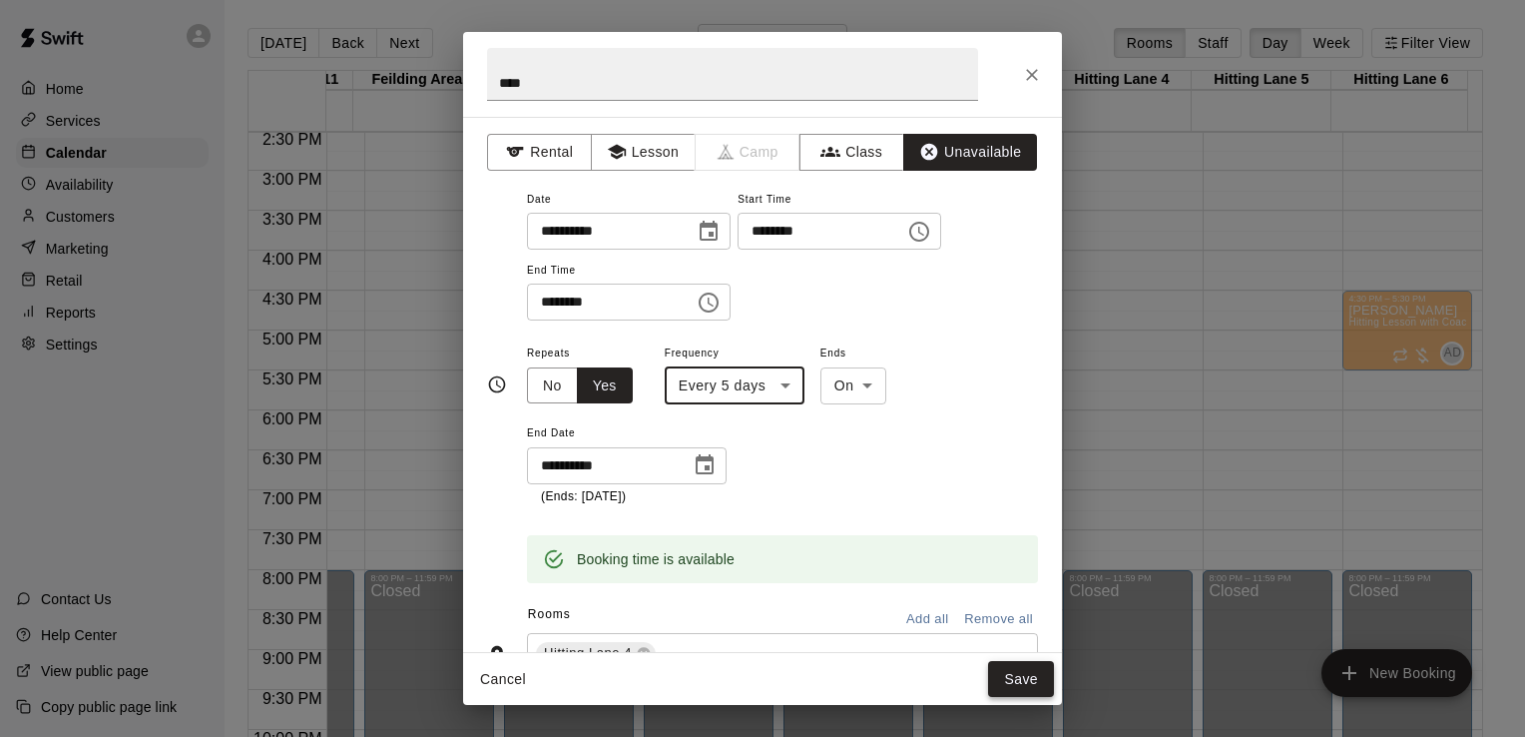
click at [1026, 678] on button "Save" at bounding box center [1021, 679] width 66 height 37
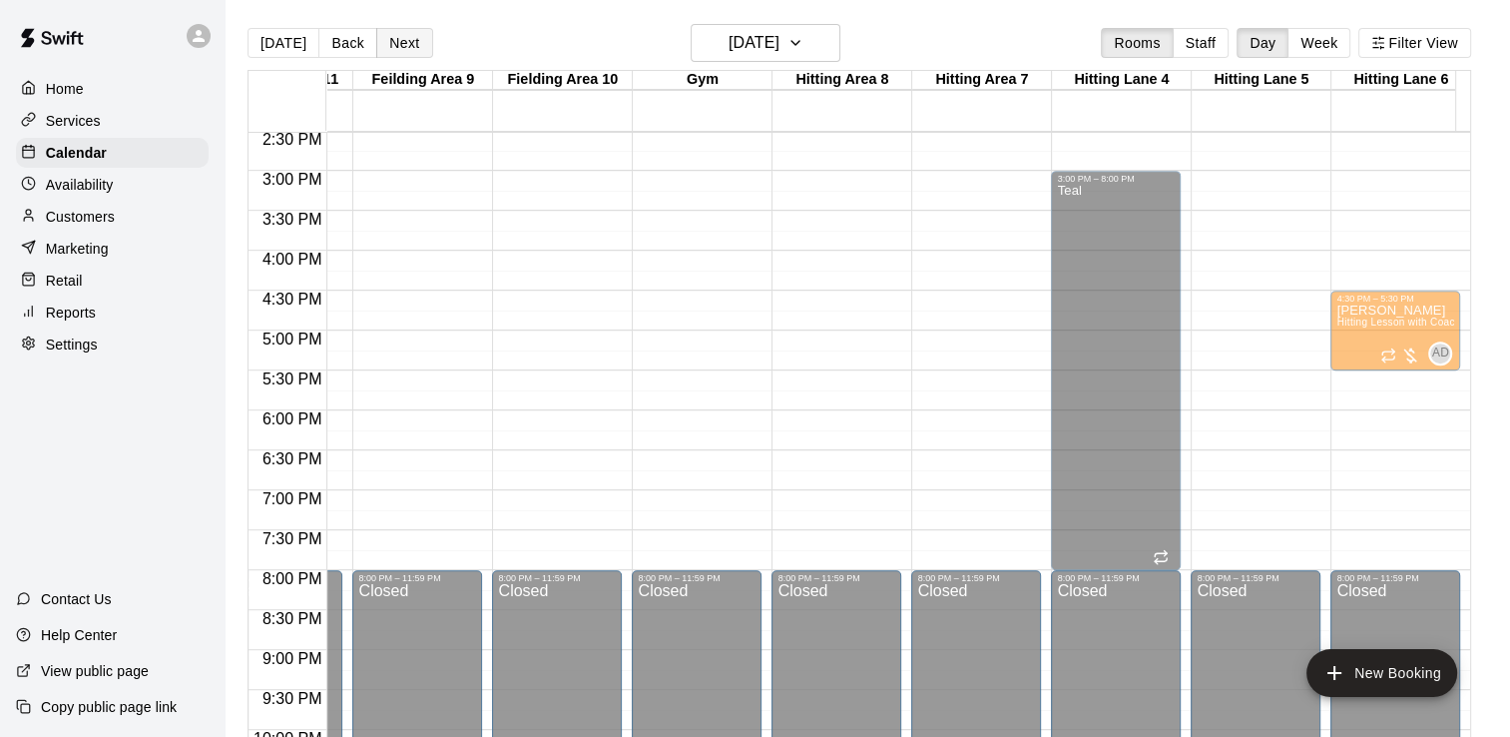
click at [407, 45] on button "Next" at bounding box center [404, 43] width 56 height 30
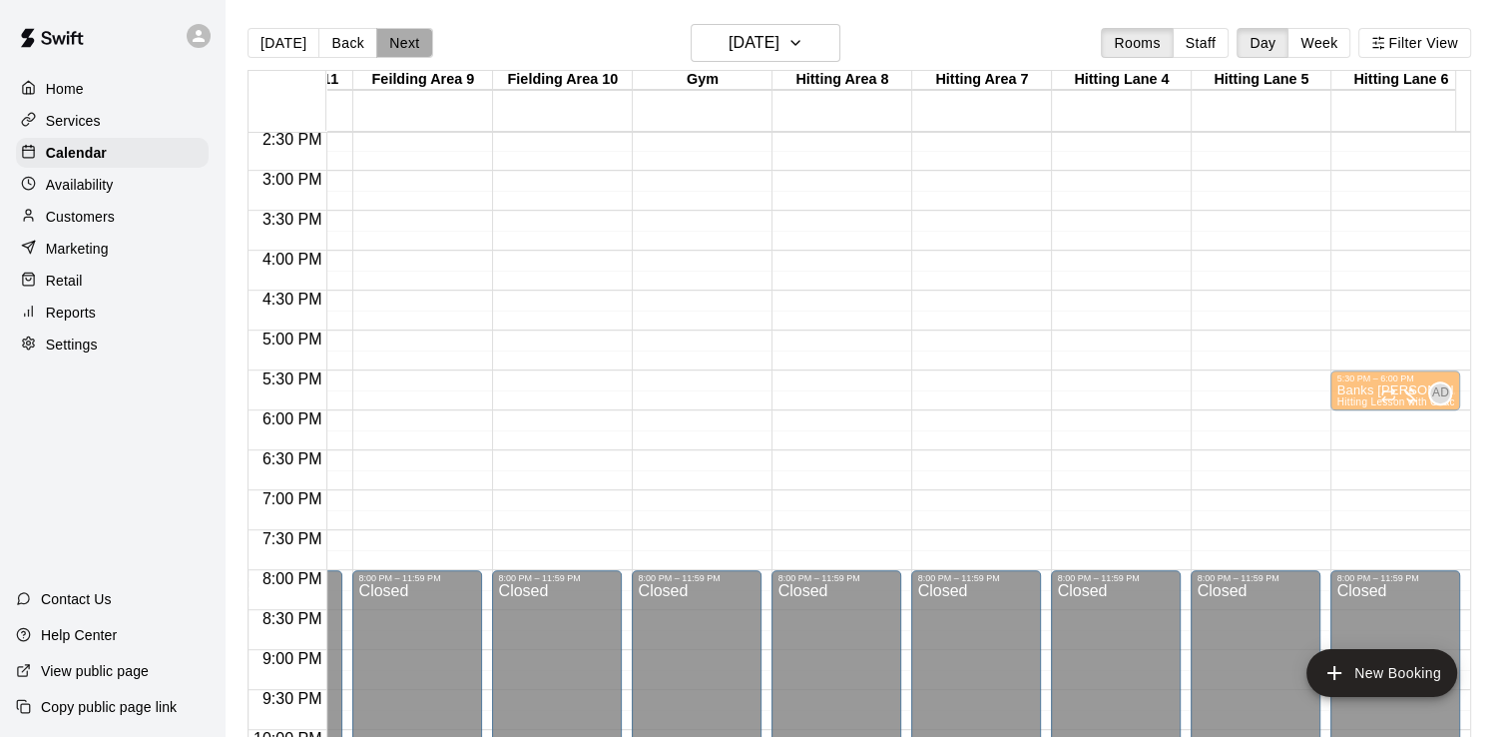
click at [407, 45] on button "Next" at bounding box center [404, 43] width 56 height 30
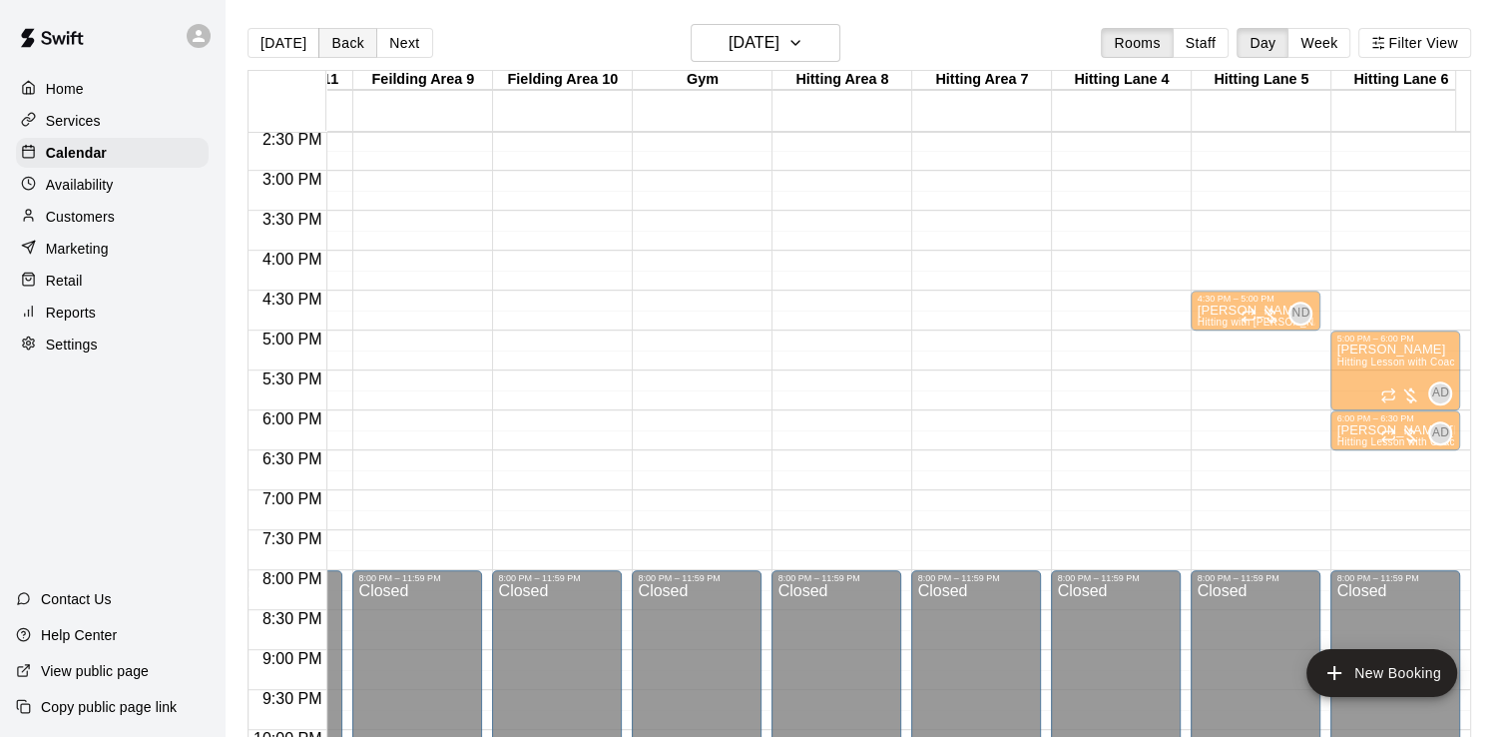
click at [336, 40] on button "Back" at bounding box center [347, 43] width 59 height 30
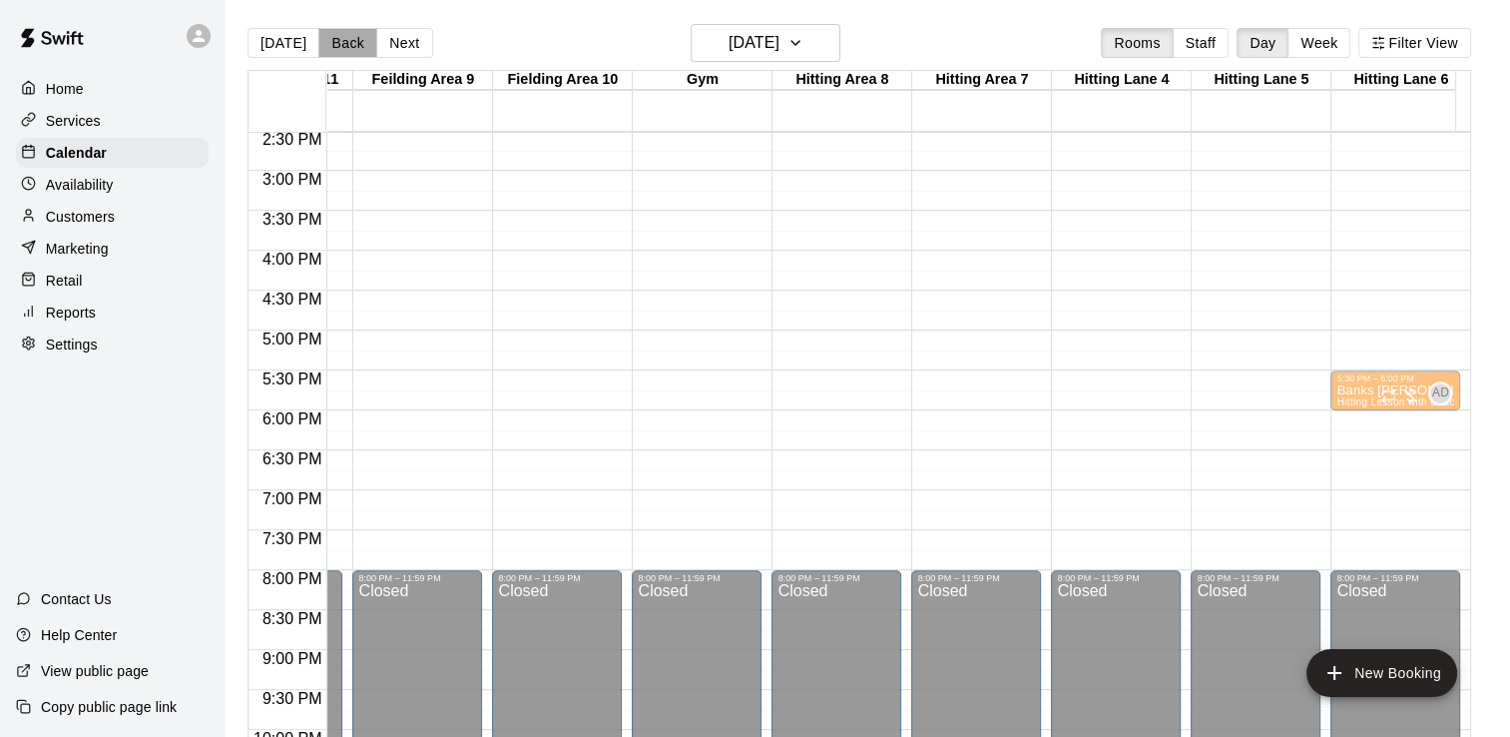
click at [336, 40] on button "Back" at bounding box center [347, 43] width 59 height 30
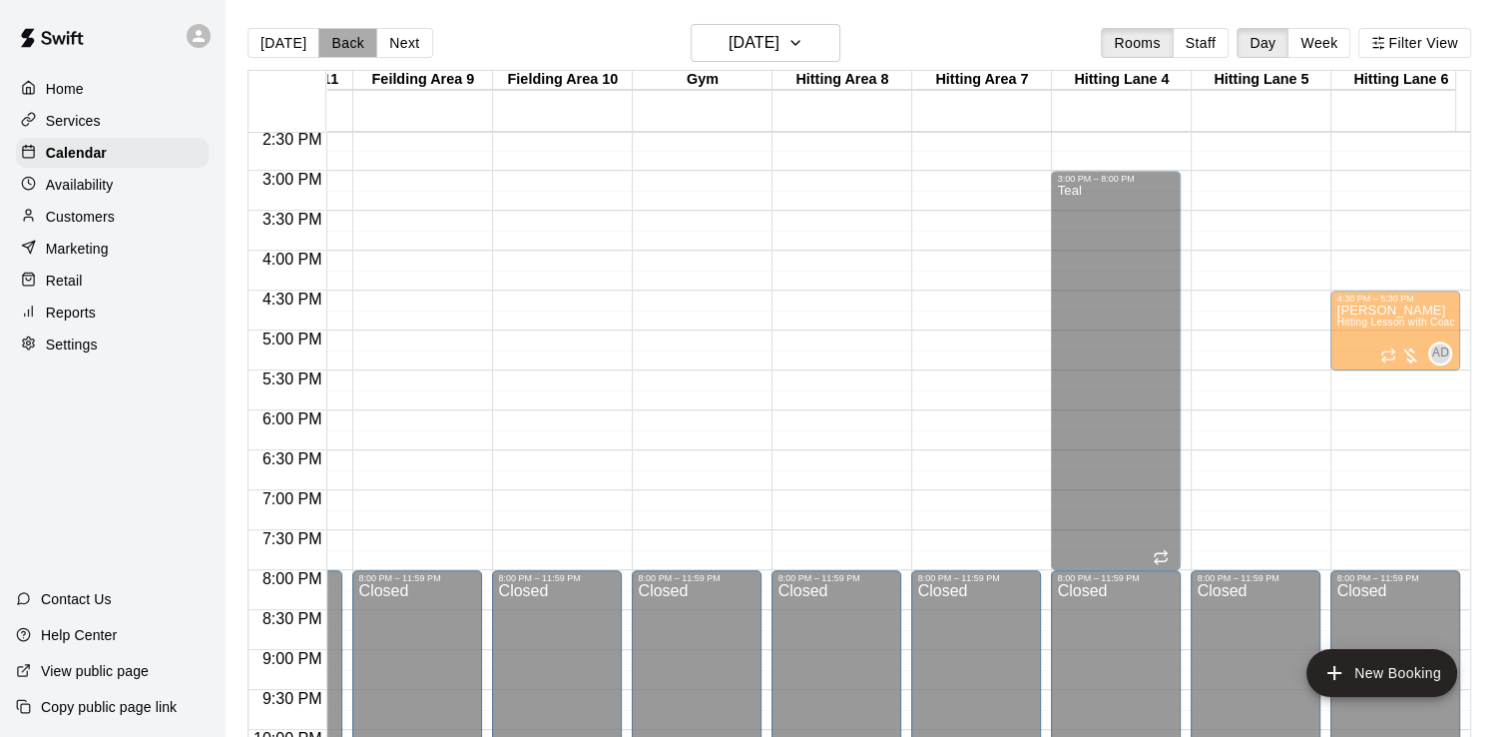
click at [336, 40] on button "Back" at bounding box center [347, 43] width 59 height 30
click at [336, 40] on div "Today Back Next Monday Nov 03 Rooms Staff Day Week Filter View Adult Pitching 2…" at bounding box center [860, 392] width 1224 height 737
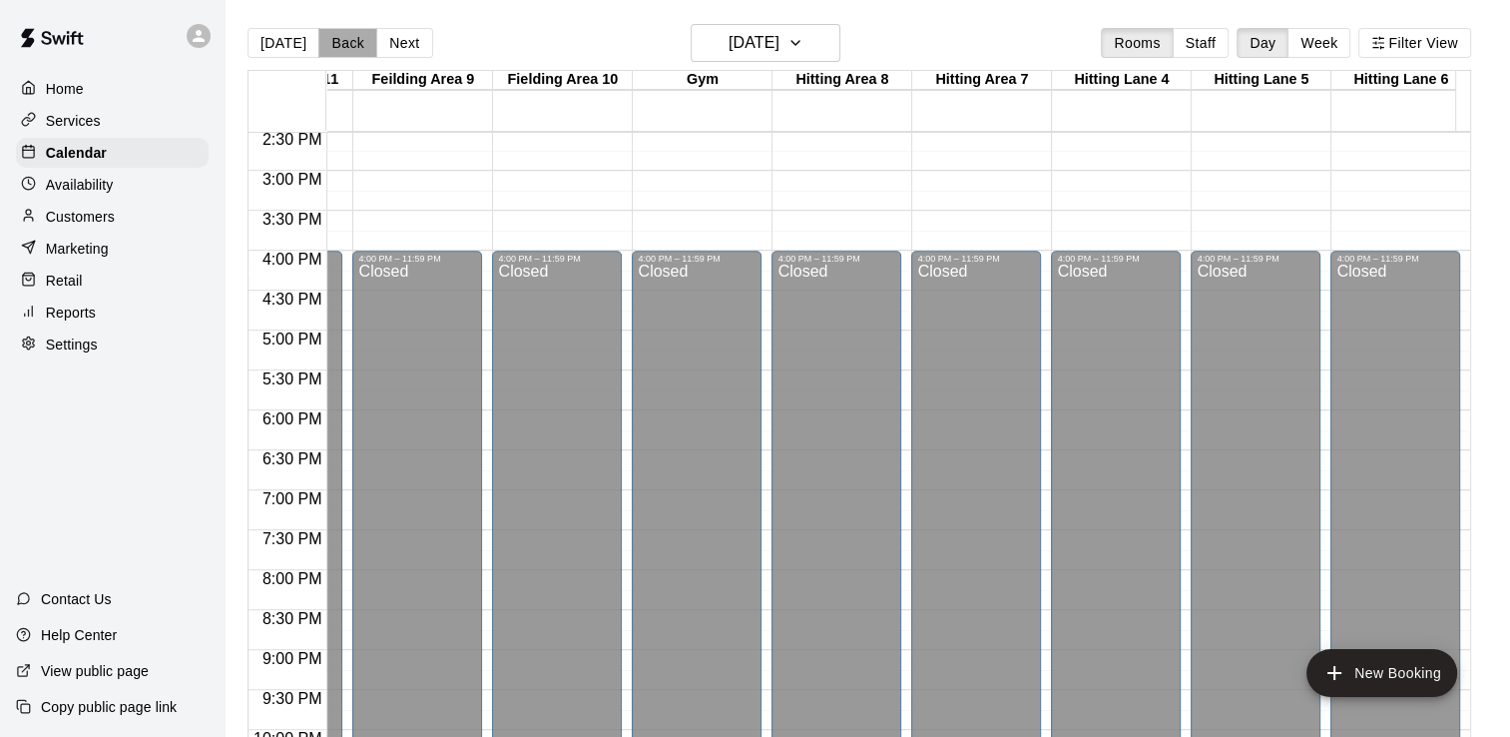
click at [336, 40] on button "Back" at bounding box center [347, 43] width 59 height 30
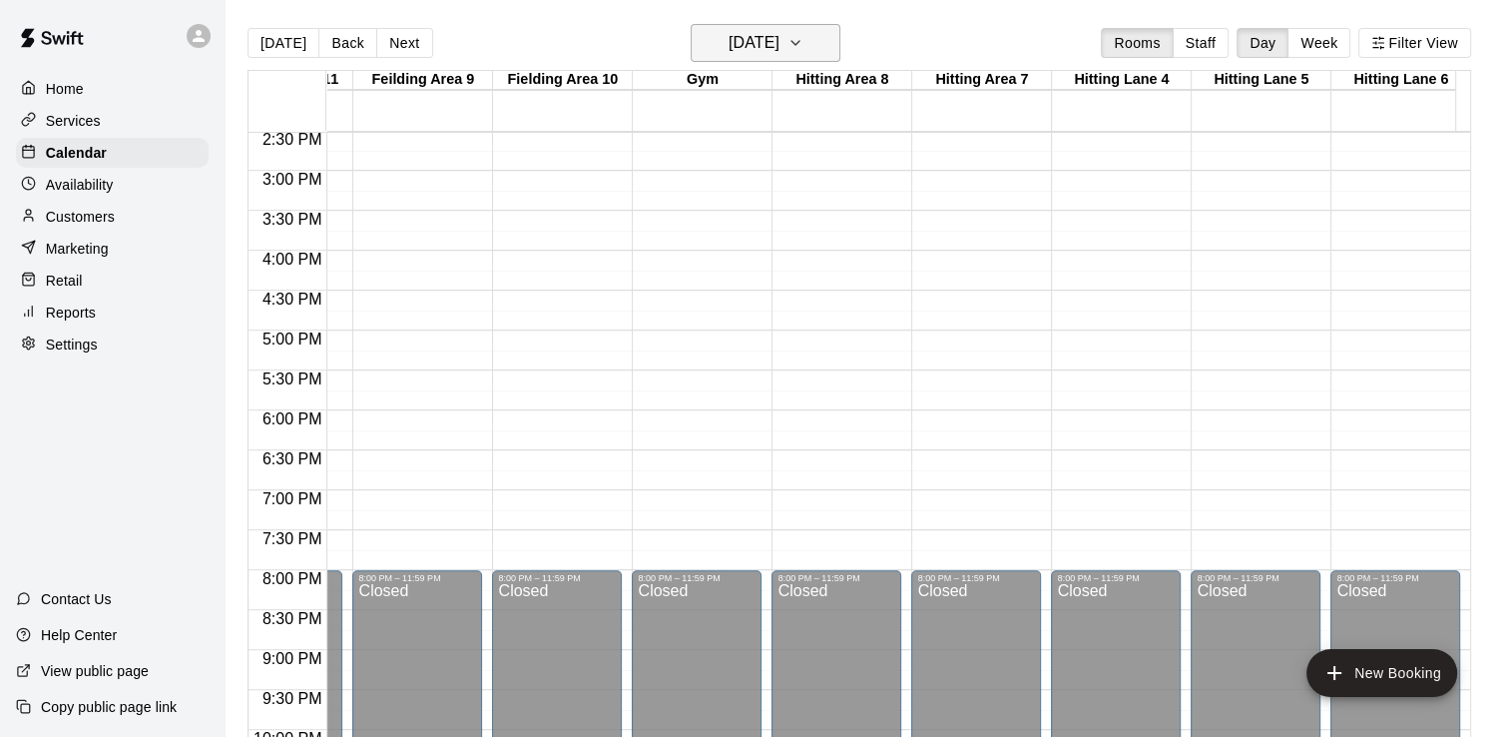
click at [803, 46] on icon "button" at bounding box center [795, 43] width 16 height 24
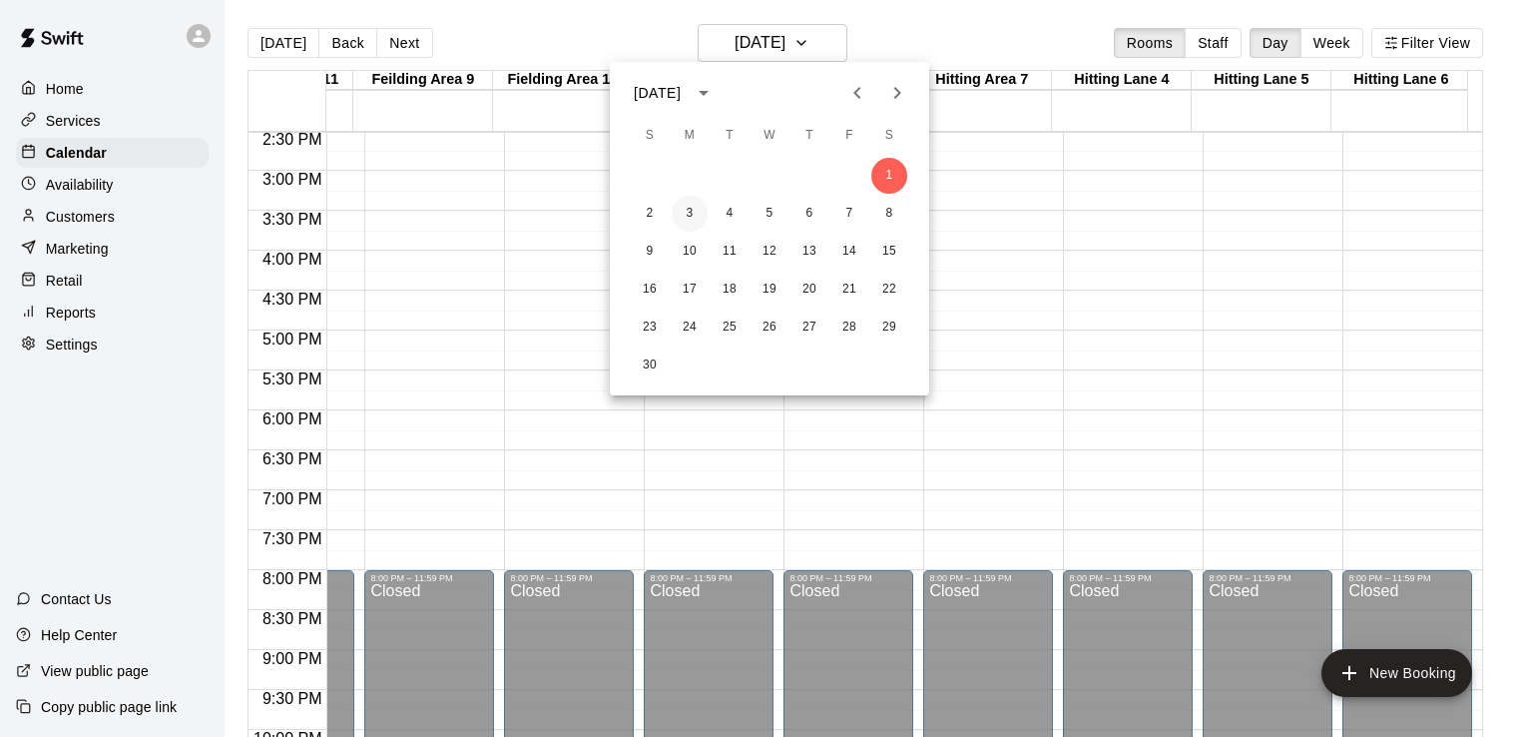
click at [683, 213] on button "3" at bounding box center [690, 214] width 36 height 36
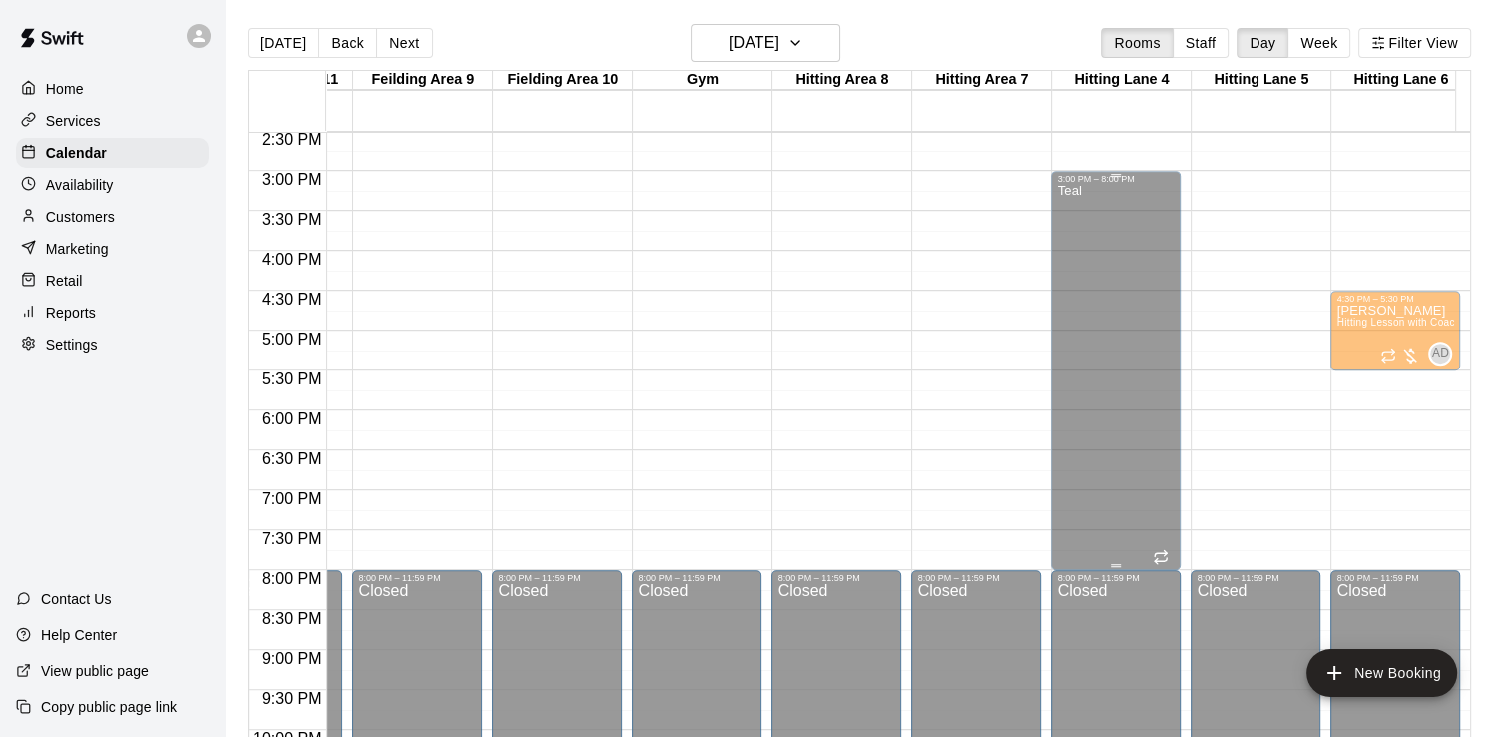
click at [1094, 263] on div "Teal" at bounding box center [1116, 552] width 118 height 737
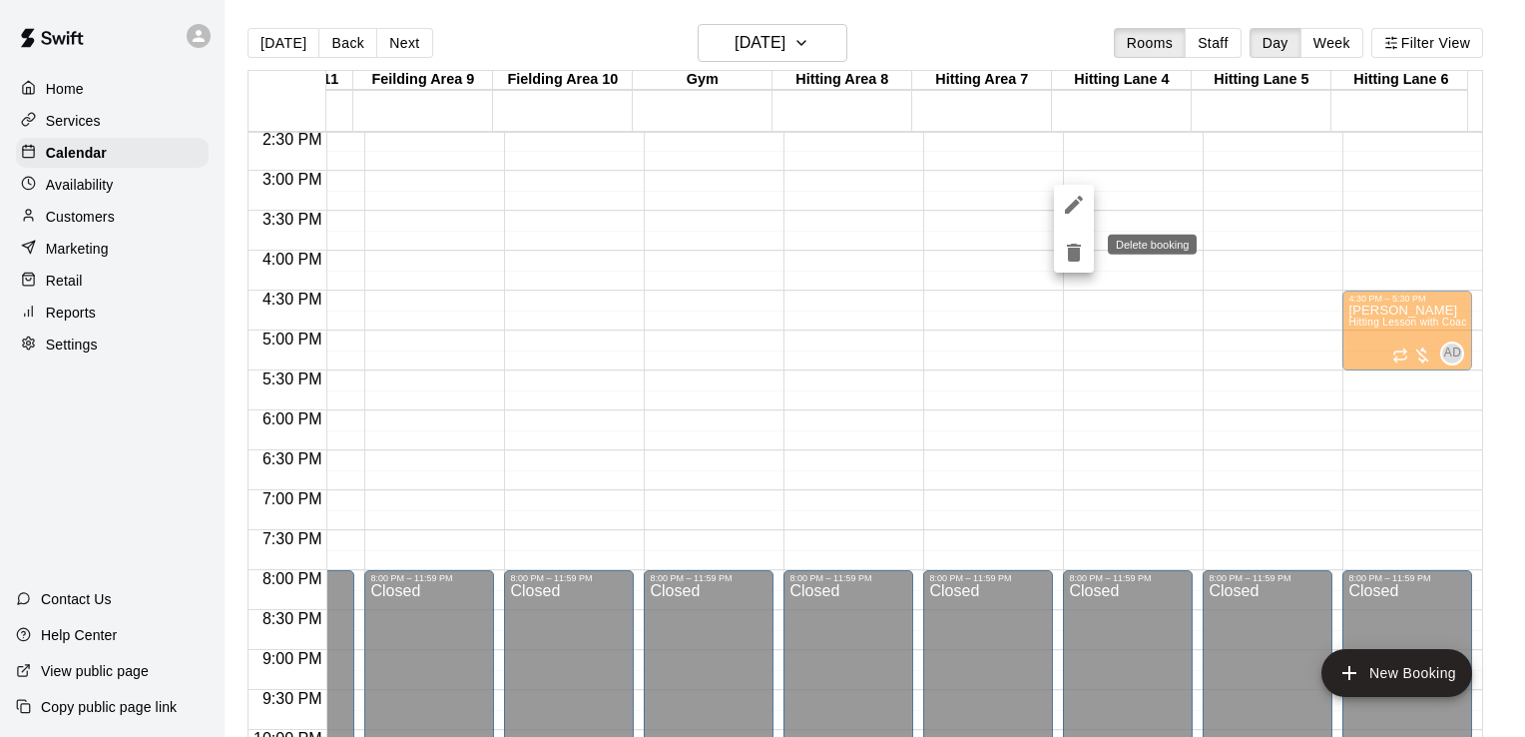
click at [1084, 258] on icon "delete" at bounding box center [1074, 253] width 24 height 24
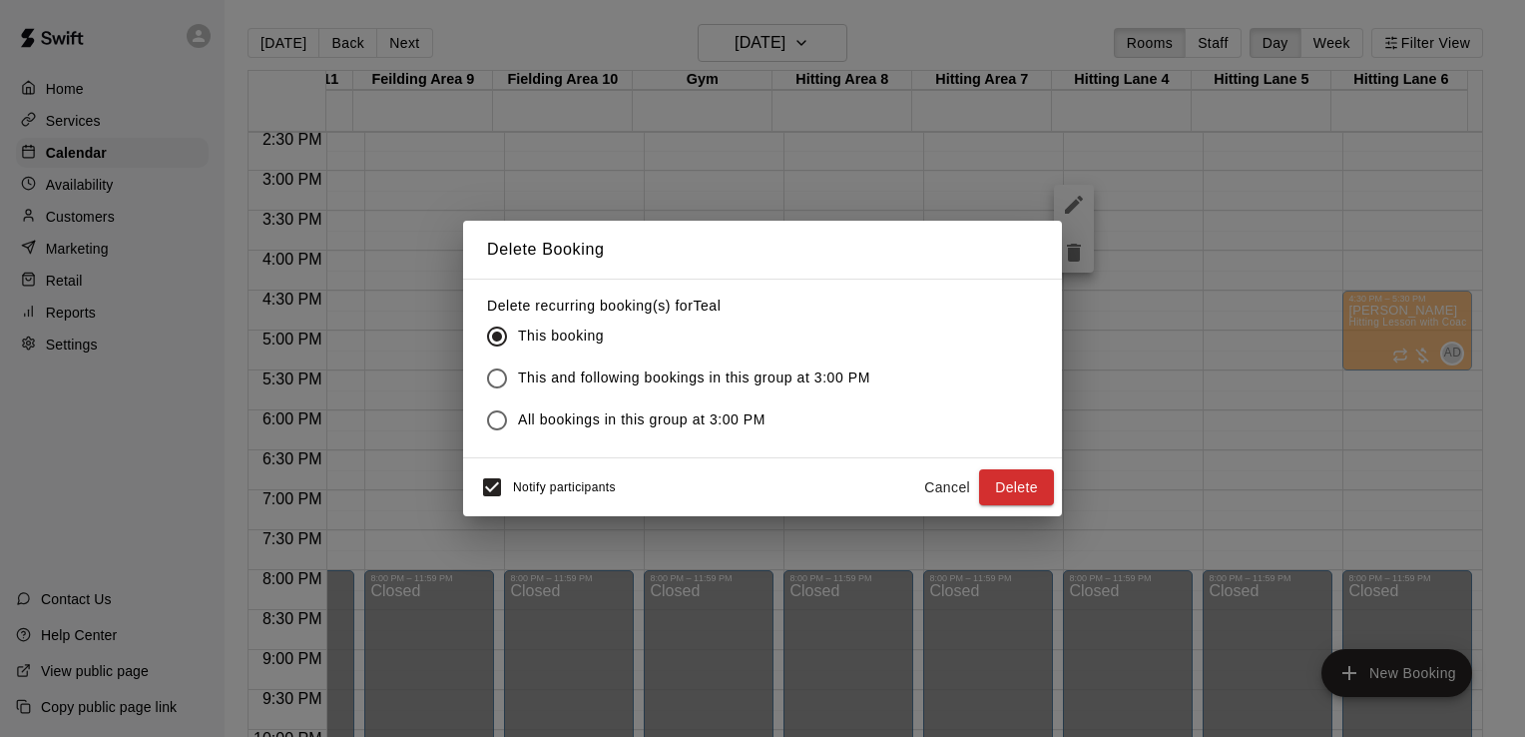
click at [718, 408] on label "All bookings in this group at 3:00 PM" at bounding box center [673, 420] width 394 height 42
click at [1001, 477] on button "Delete" at bounding box center [1016, 487] width 75 height 37
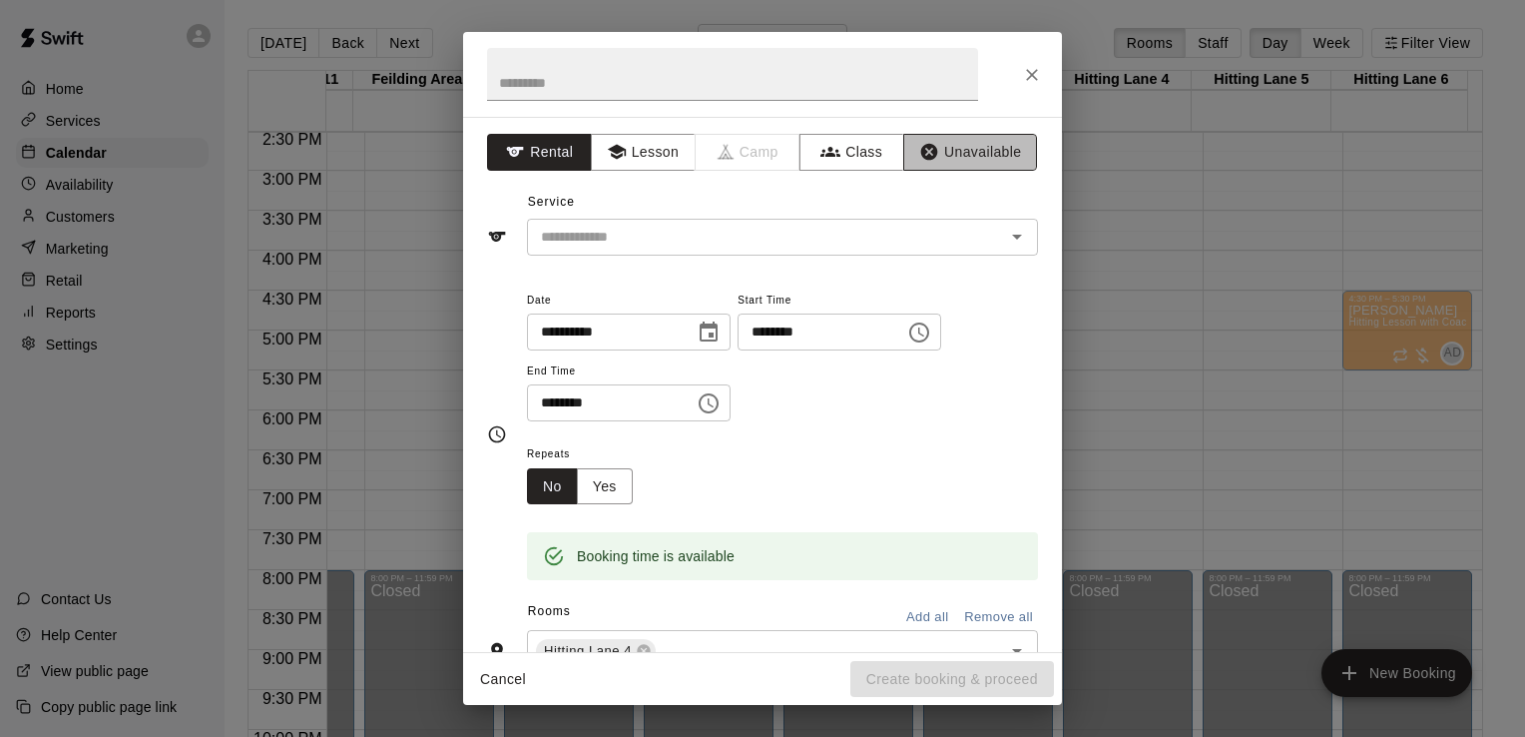
click at [951, 158] on button "Unavailable" at bounding box center [970, 152] width 134 height 37
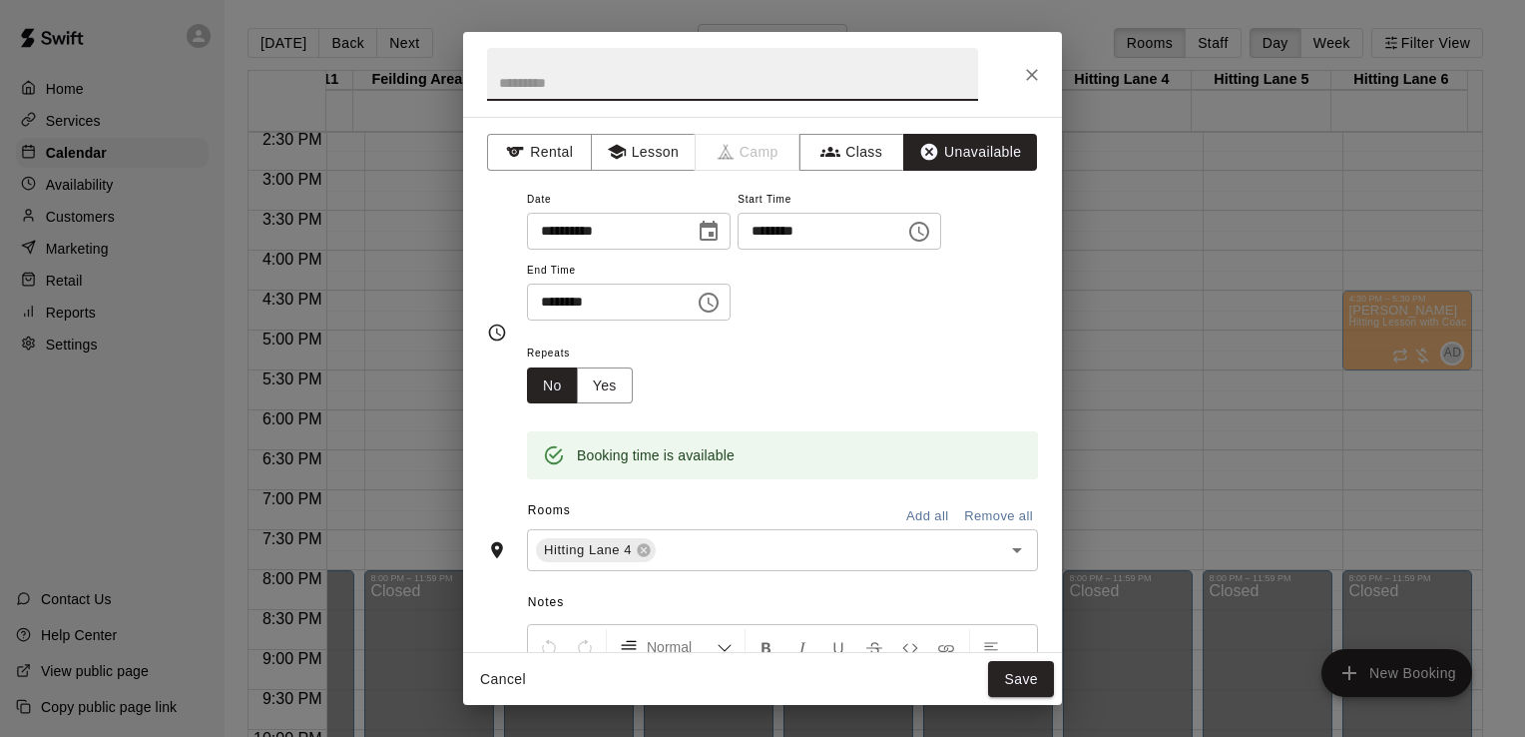
click at [670, 81] on input "text" at bounding box center [732, 74] width 491 height 53
type input "****"
click at [589, 382] on button "Yes" at bounding box center [605, 385] width 56 height 37
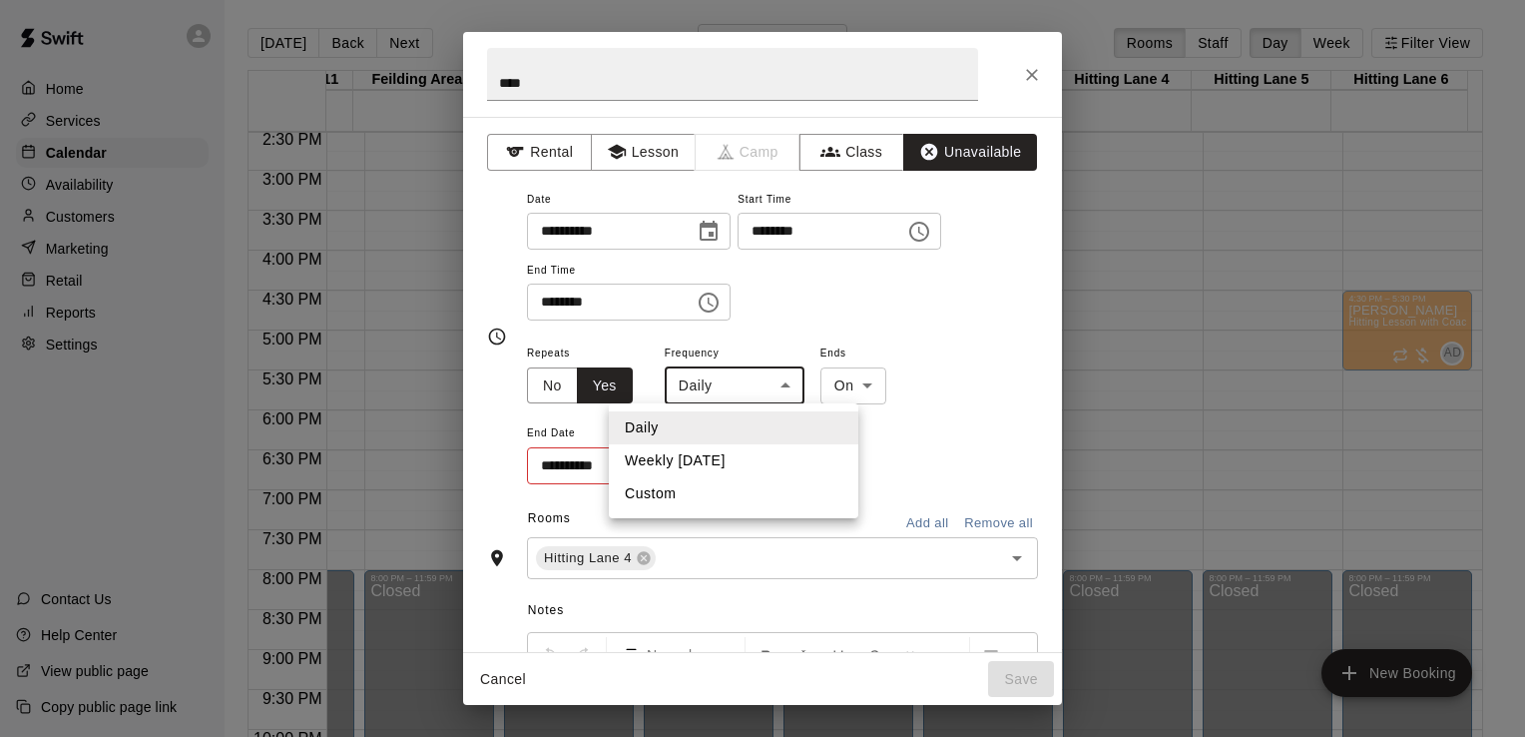
click at [786, 392] on body "Home Services Calendar Availability Customers Marketing Retail Reports Settings…" at bounding box center [762, 384] width 1525 height 769
click at [740, 463] on li "Weekly on Monday" at bounding box center [734, 460] width 250 height 33
type input "******"
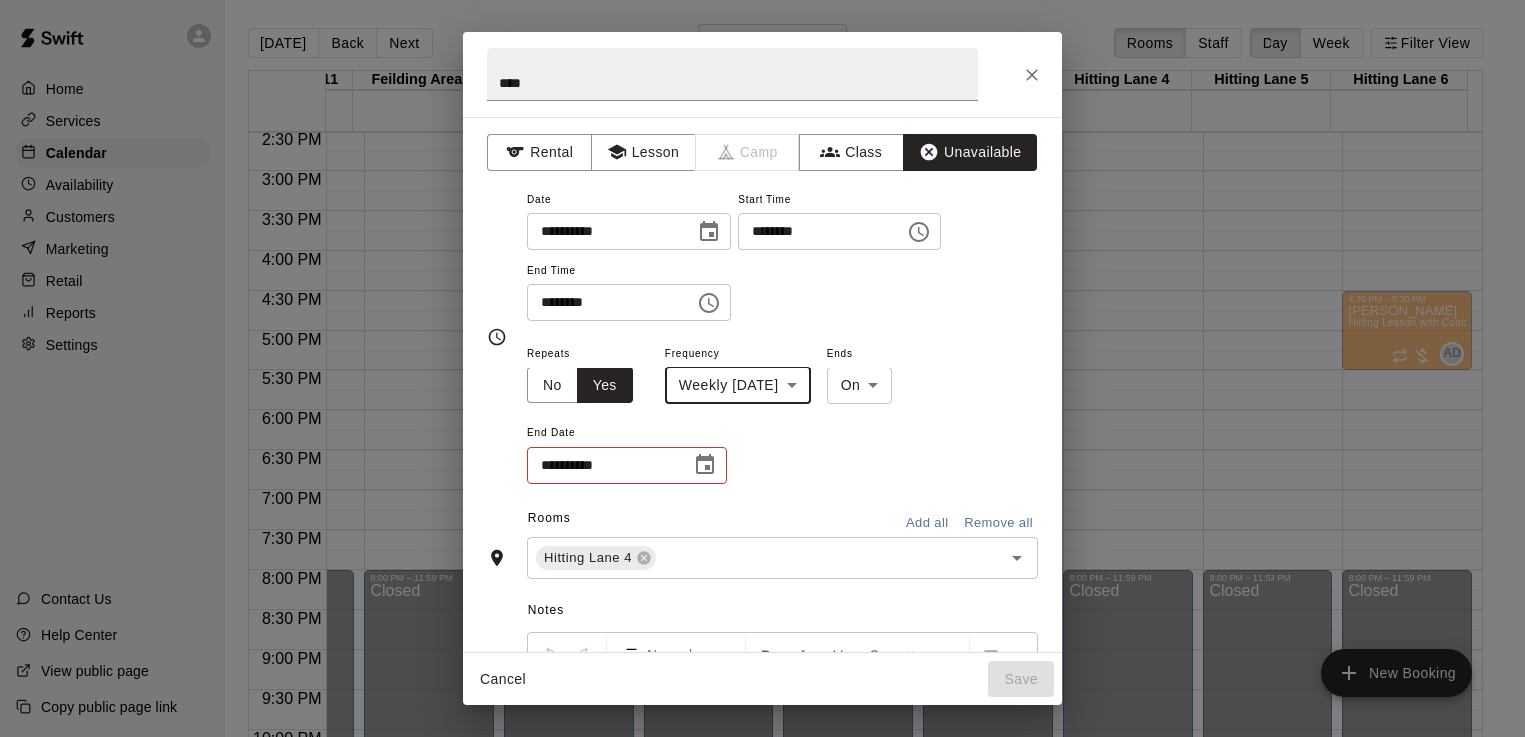
click at [687, 467] on button "Choose date" at bounding box center [705, 465] width 40 height 40
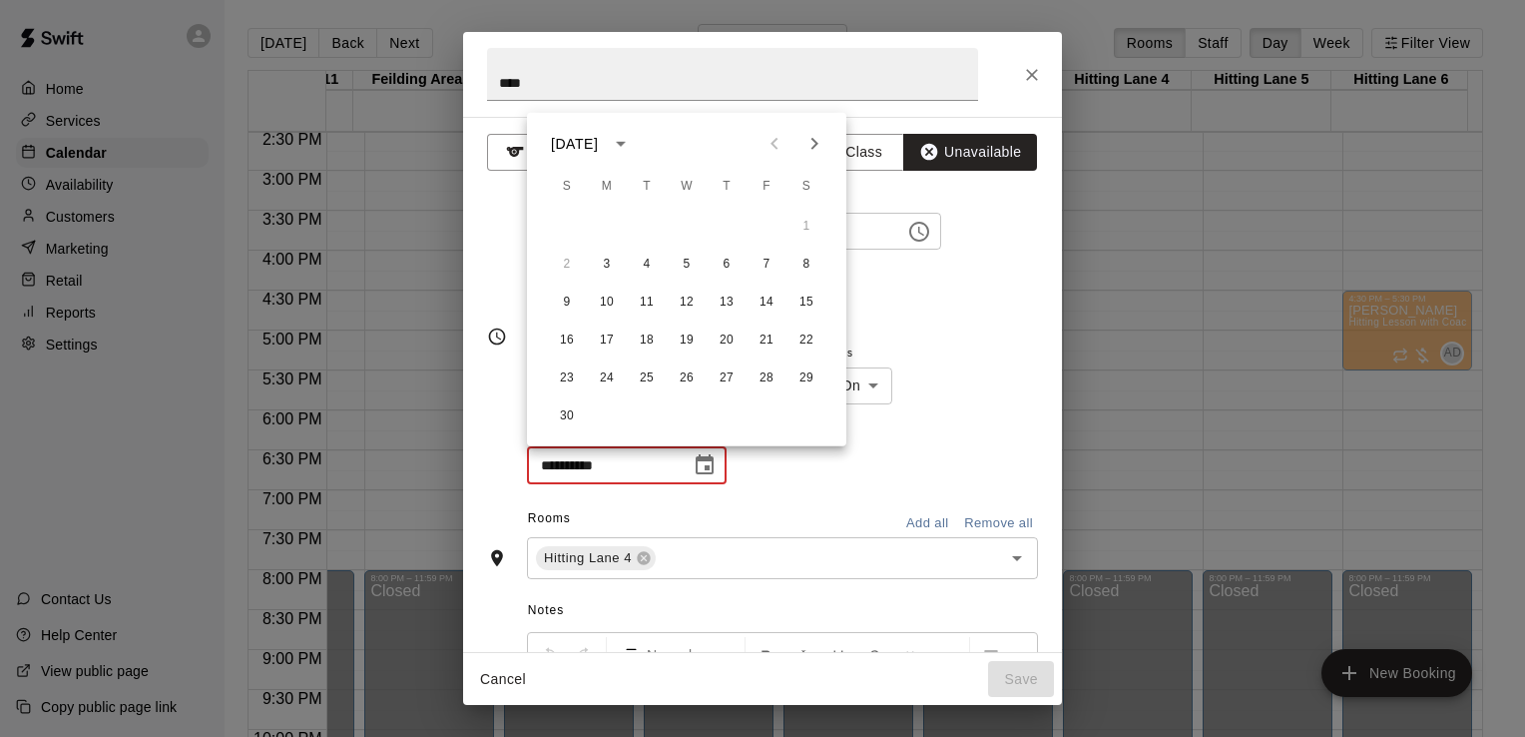
click at [814, 150] on icon "Next month" at bounding box center [814, 144] width 24 height 24
click at [691, 377] on button "31" at bounding box center [687, 378] width 36 height 36
type input "**********"
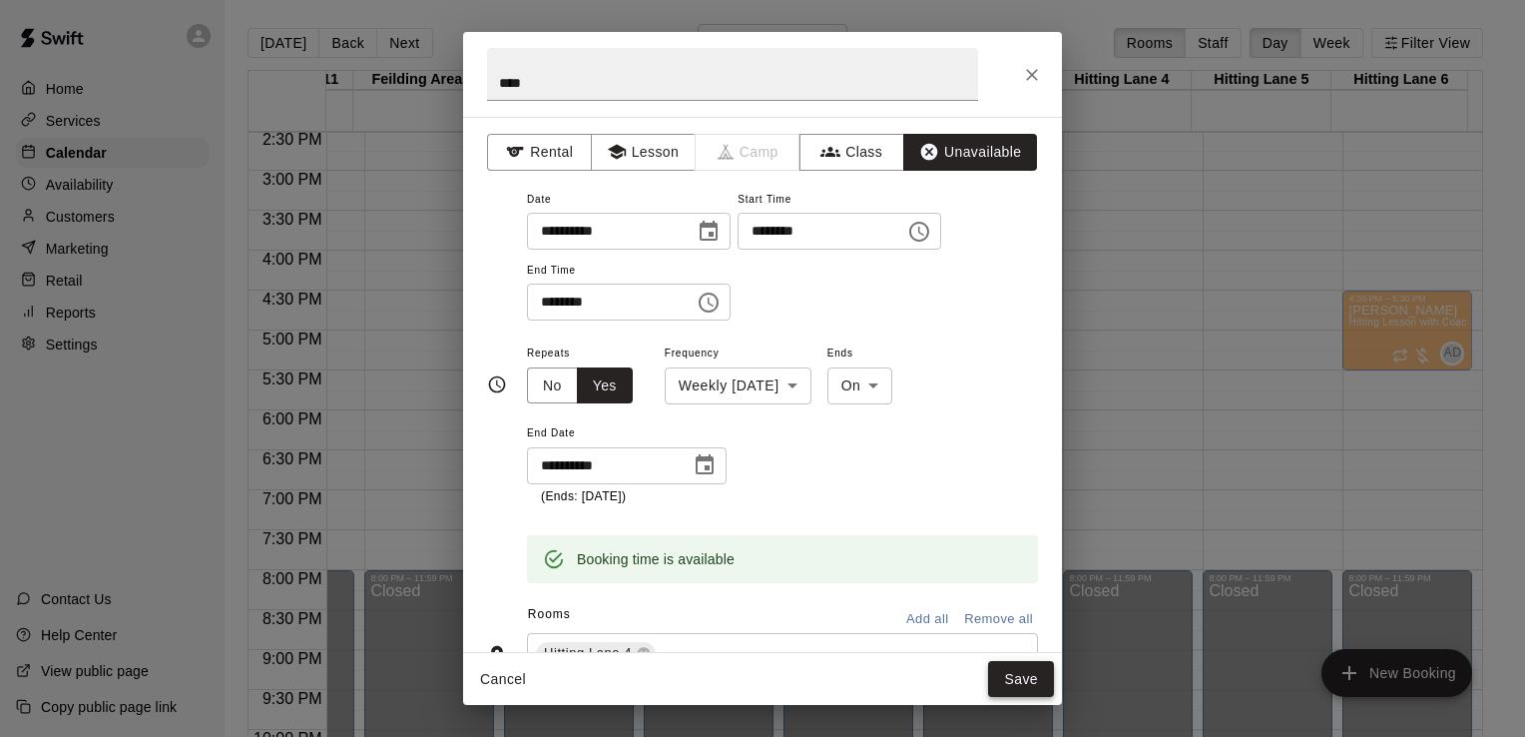
click at [1034, 683] on button "Save" at bounding box center [1021, 679] width 66 height 37
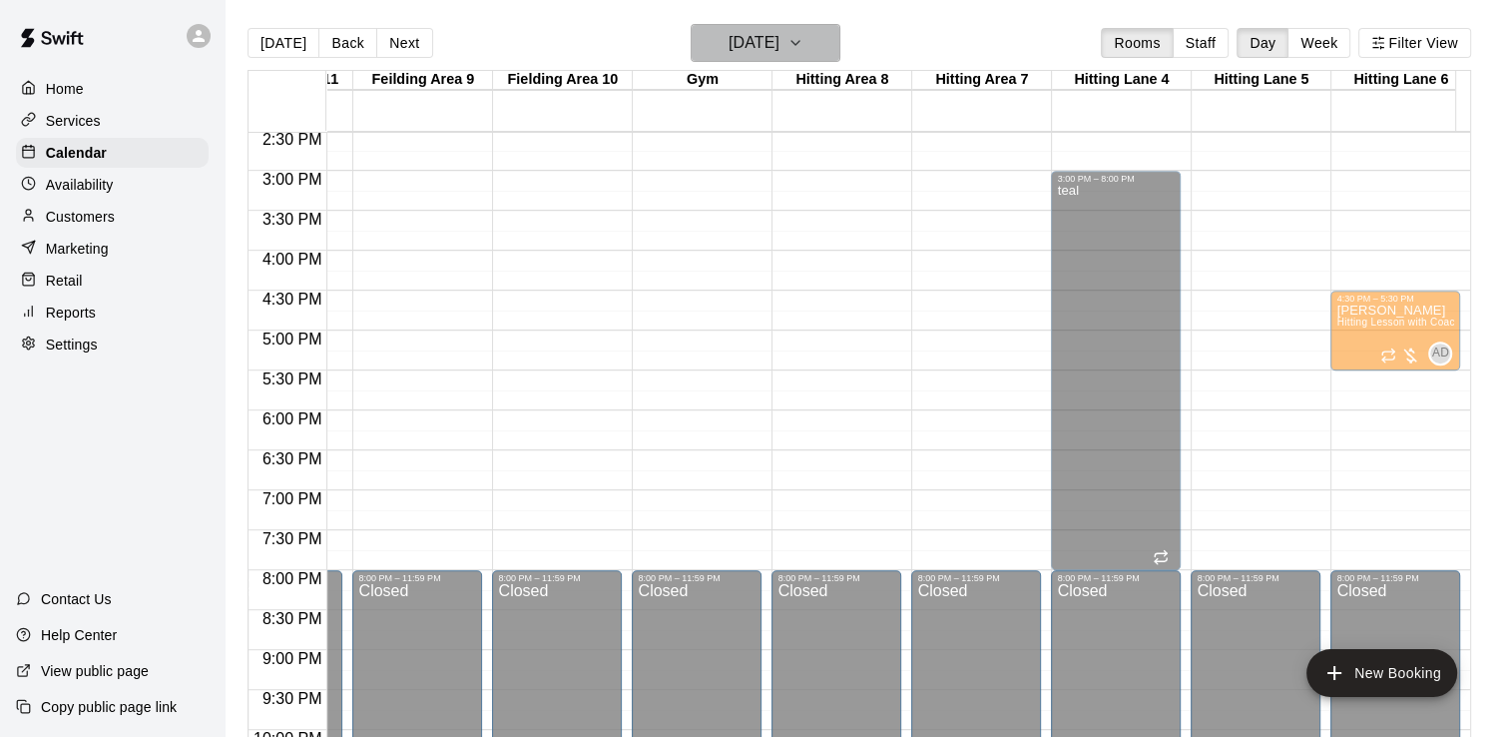
click at [803, 42] on icon "button" at bounding box center [795, 43] width 16 height 24
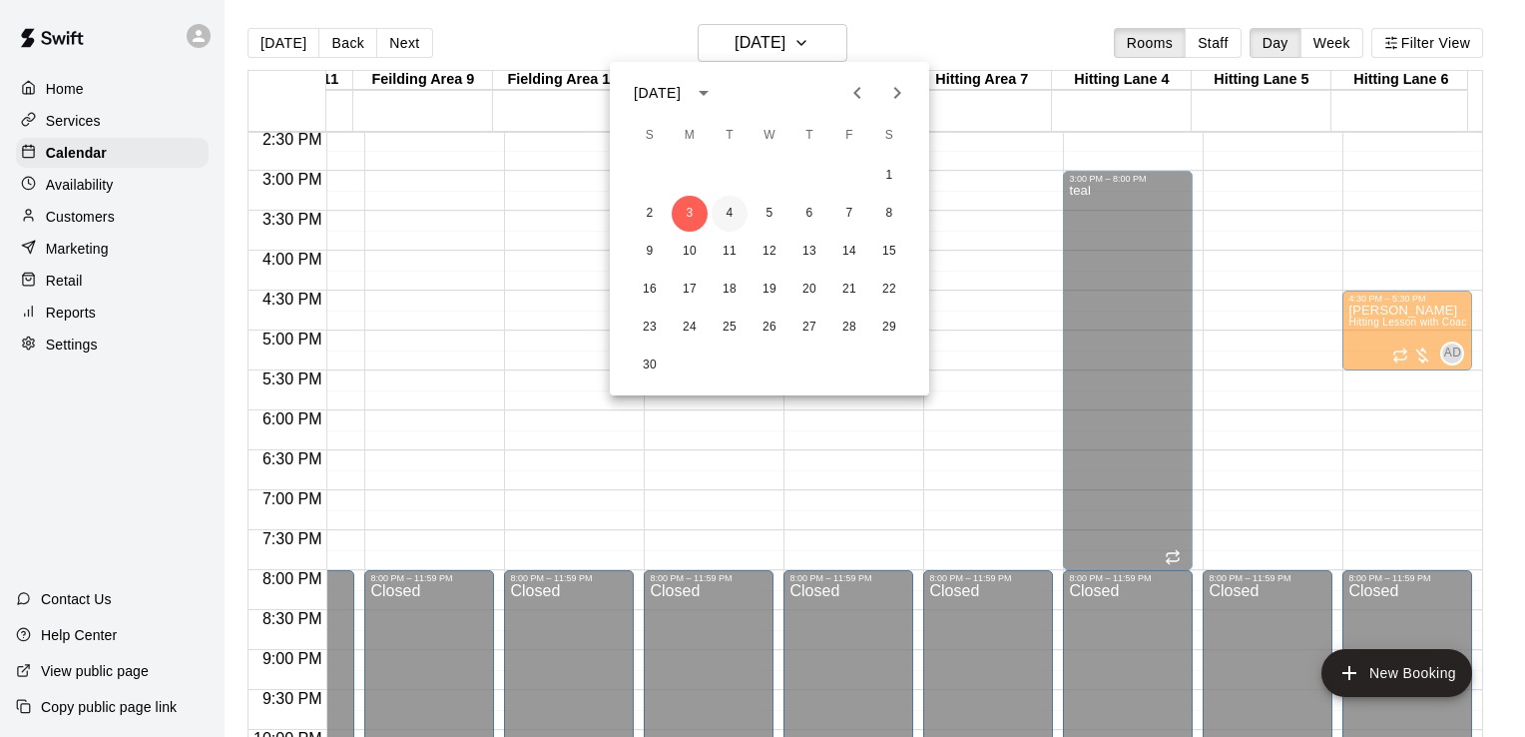
click at [734, 210] on button "4" at bounding box center [730, 214] width 36 height 36
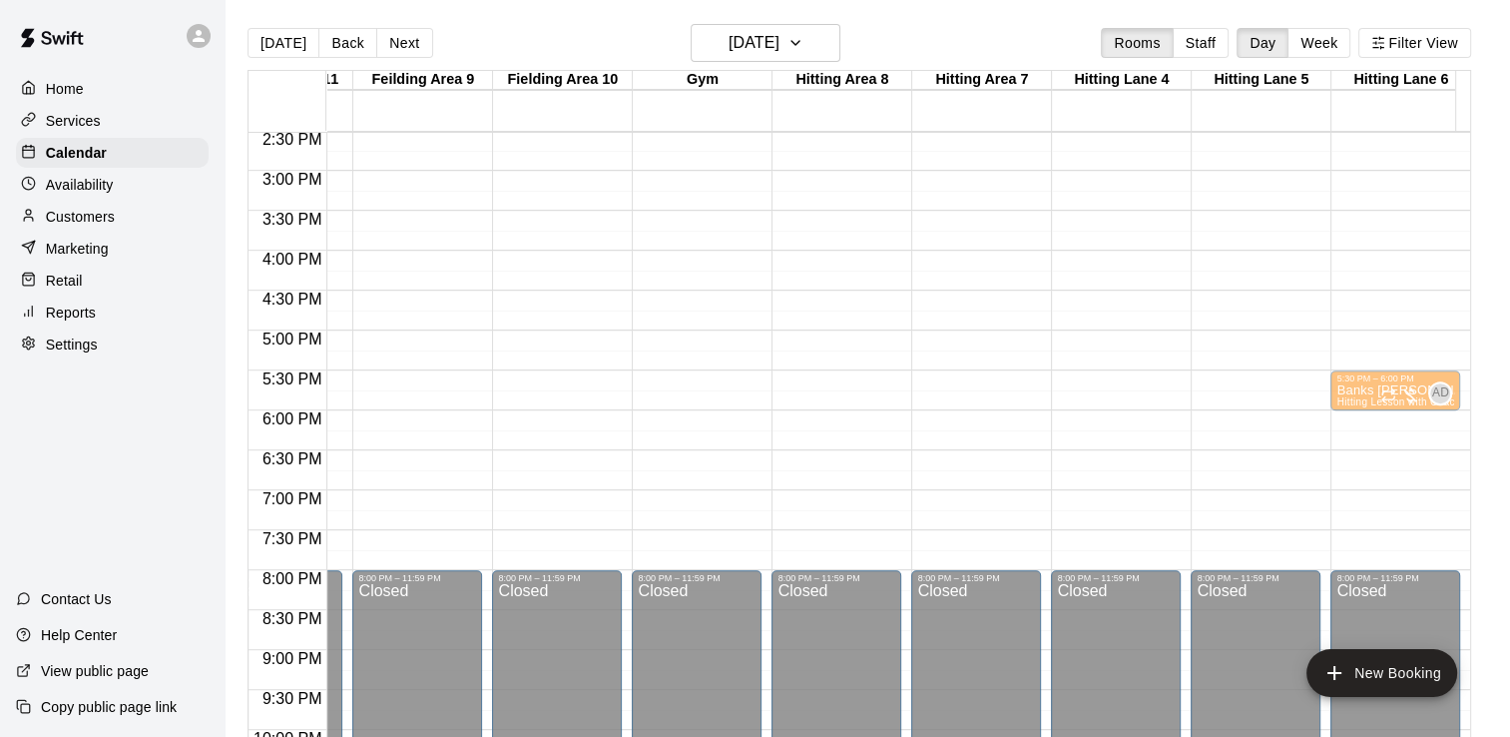
drag, startPoint x: 1098, startPoint y: 178, endPoint x: 1098, endPoint y: 551, distance: 373.3
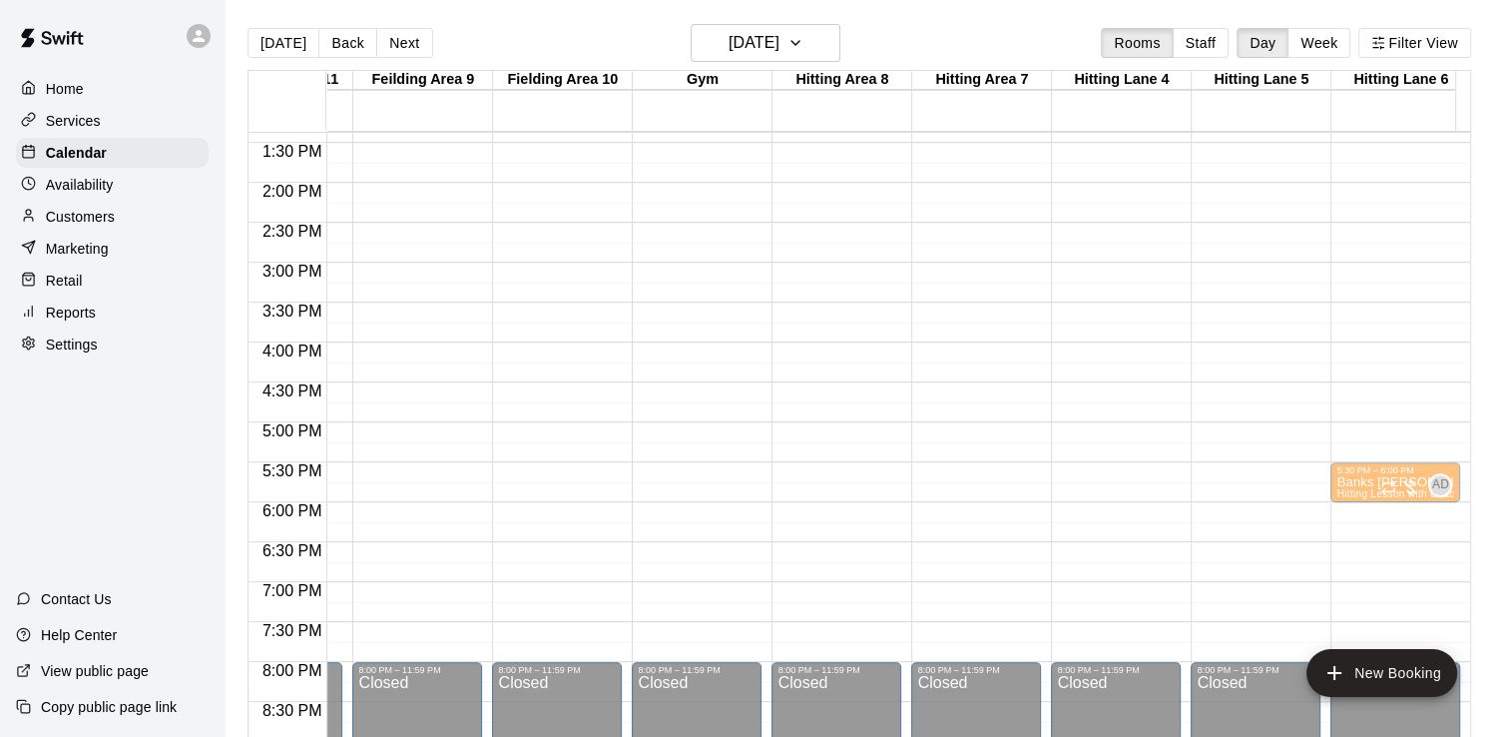
scroll to position [1070, 534]
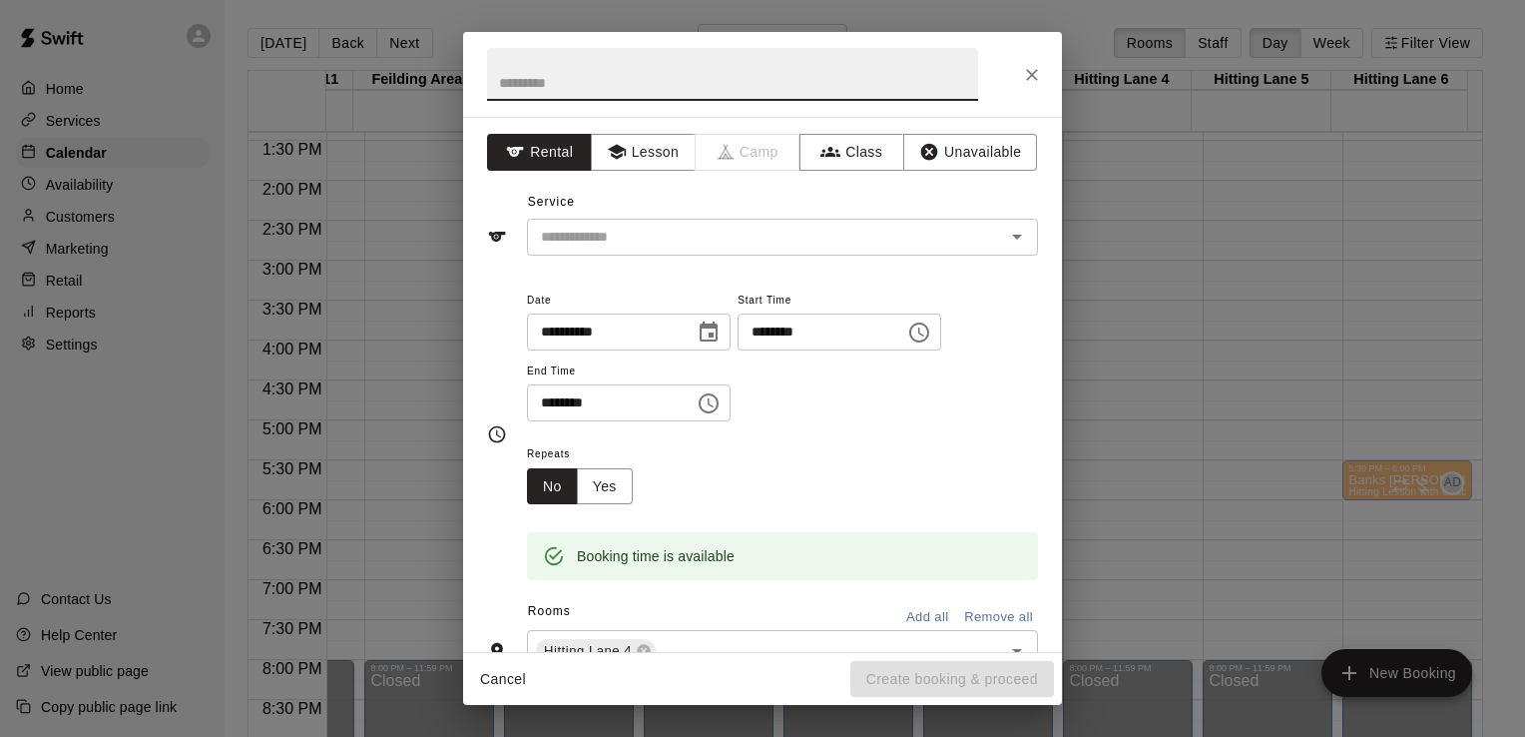
click at [865, 80] on input "text" at bounding box center [732, 74] width 491 height 53
type input "****"
click at [1021, 162] on button "Unavailable" at bounding box center [970, 152] width 134 height 37
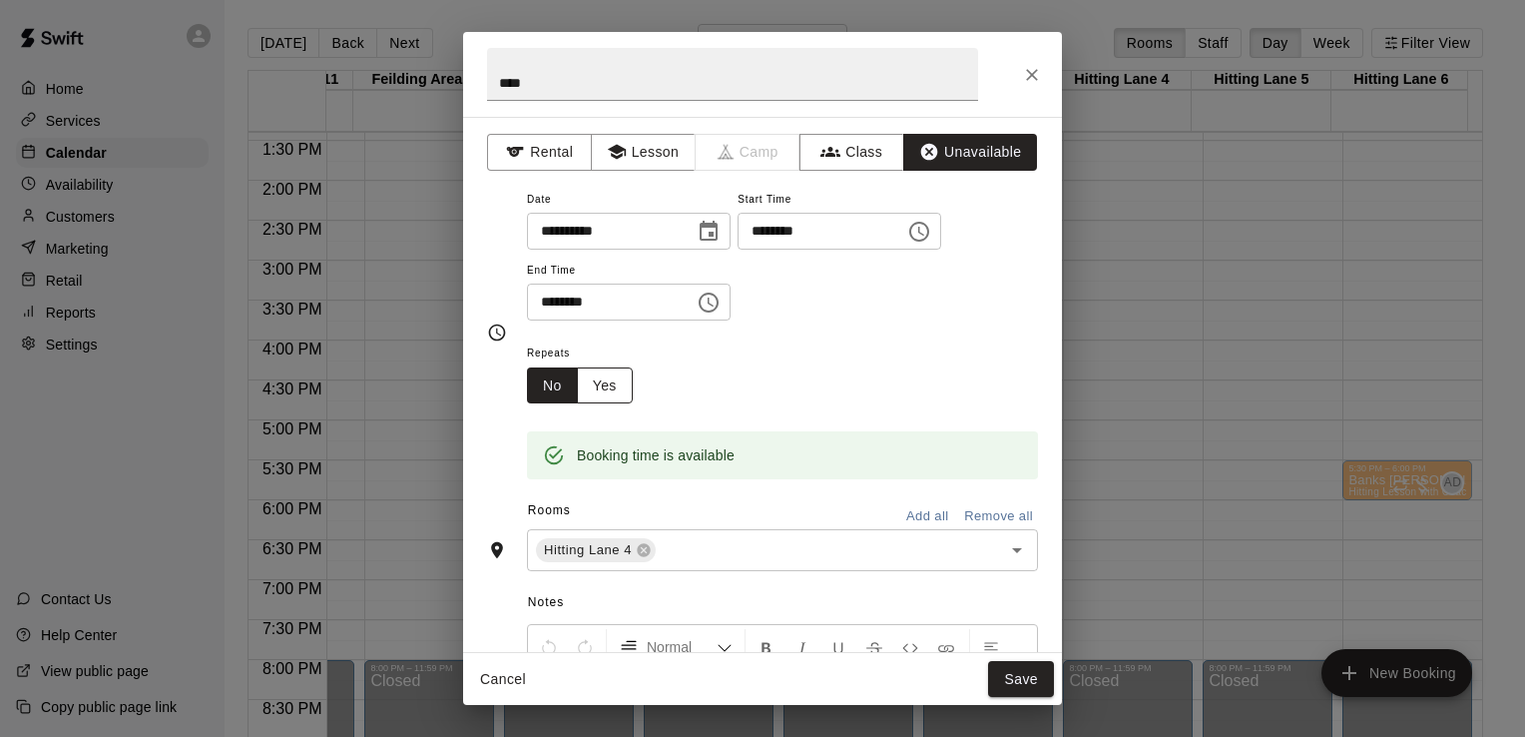
click at [595, 381] on button "Yes" at bounding box center [605, 385] width 56 height 37
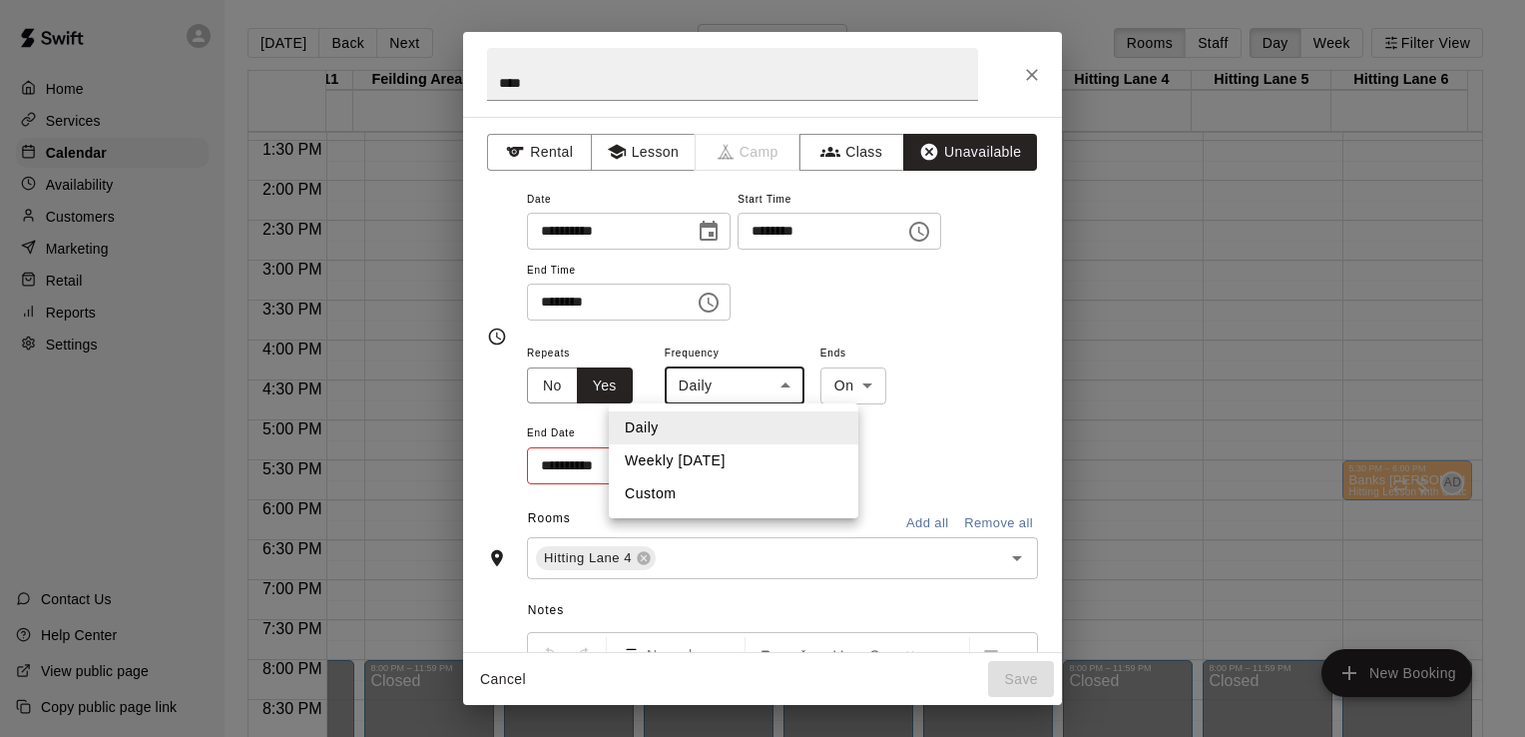
click at [788, 381] on body "Home Services Calendar Availability Customers Marketing Retail Reports Settings…" at bounding box center [762, 384] width 1525 height 769
click at [723, 466] on li "Weekly on Tuesday" at bounding box center [734, 460] width 250 height 33
type input "******"
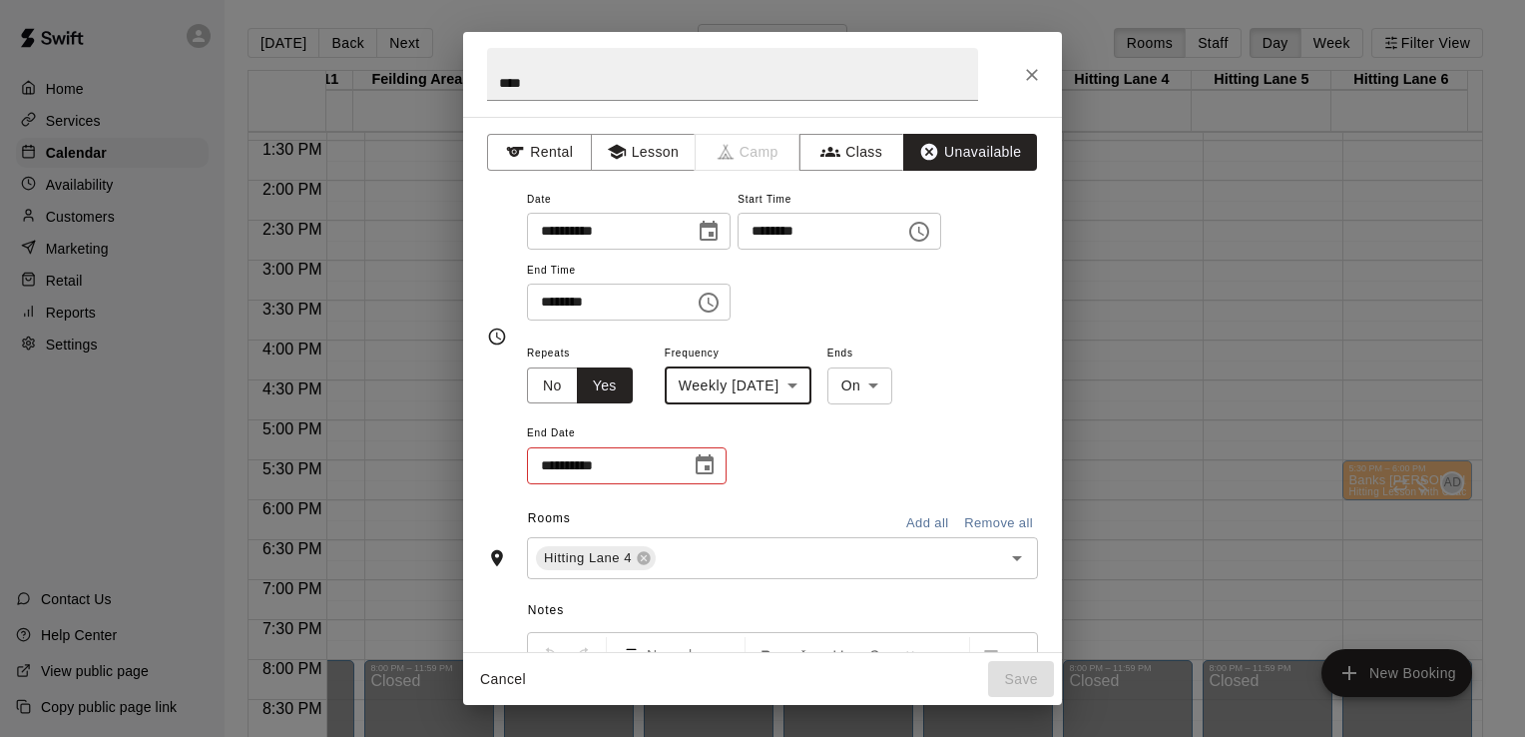
click at [715, 464] on icon "Choose date" at bounding box center [705, 465] width 24 height 24
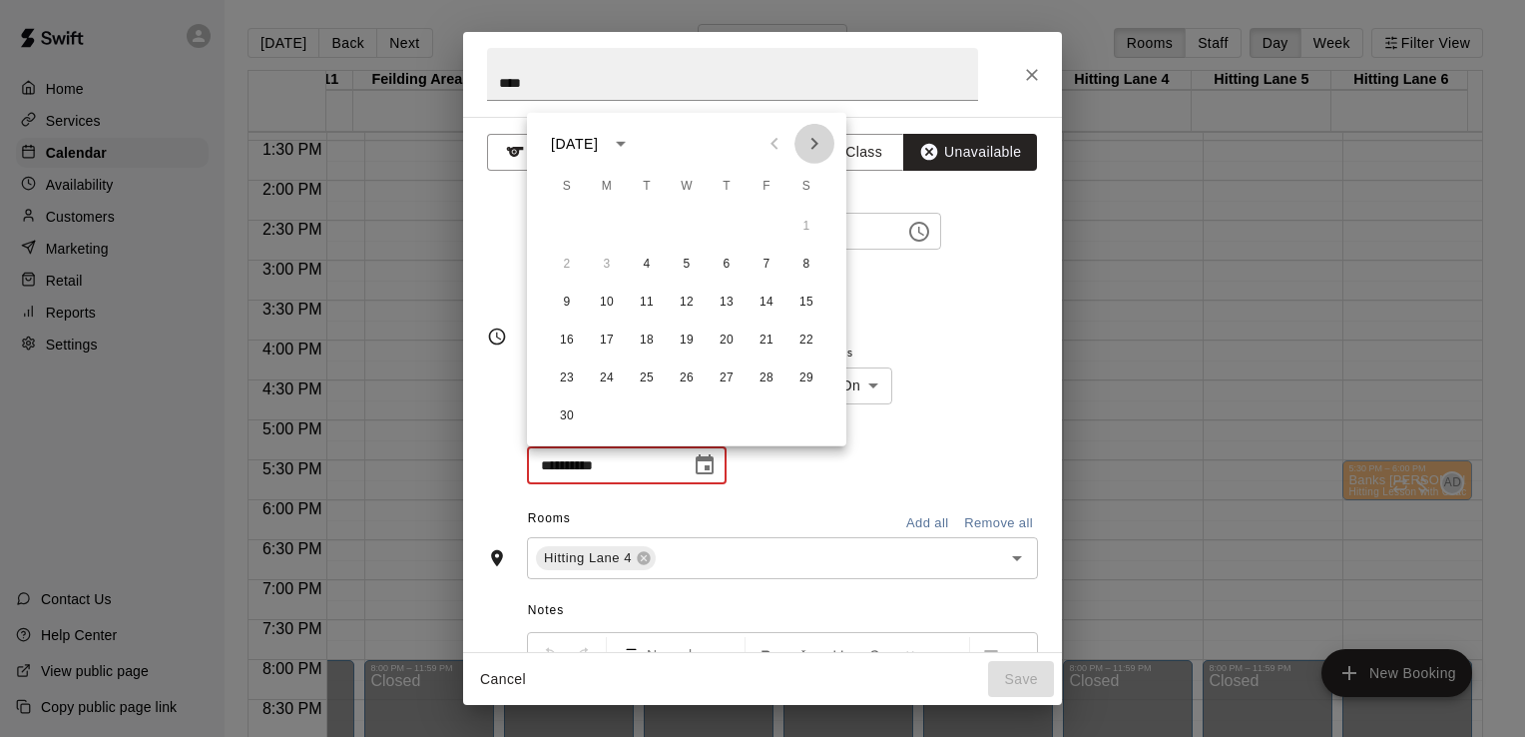
click at [811, 150] on icon "Next month" at bounding box center [814, 144] width 24 height 24
click at [635, 377] on button "30" at bounding box center [647, 378] width 36 height 36
type input "**********"
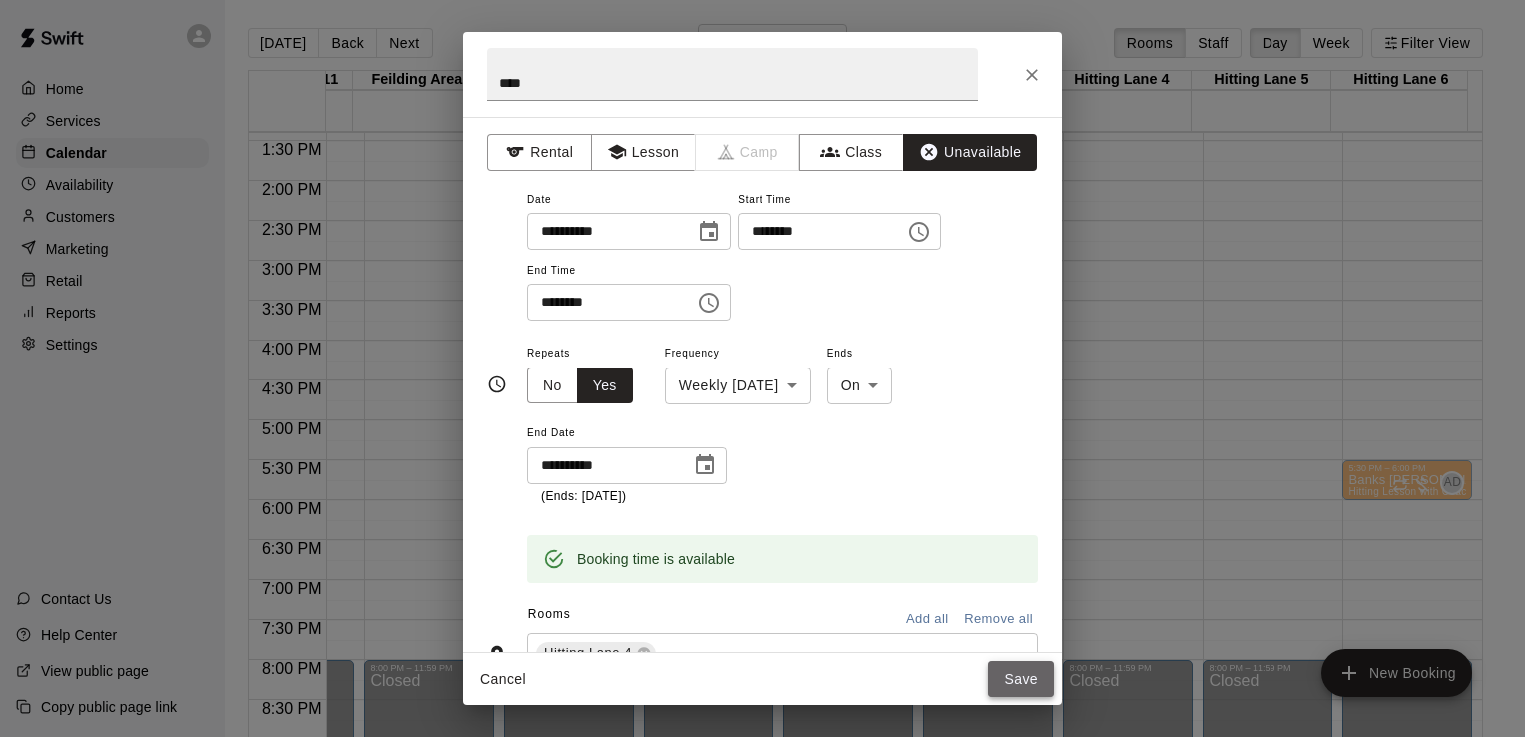
click at [1011, 672] on button "Save" at bounding box center [1021, 679] width 66 height 37
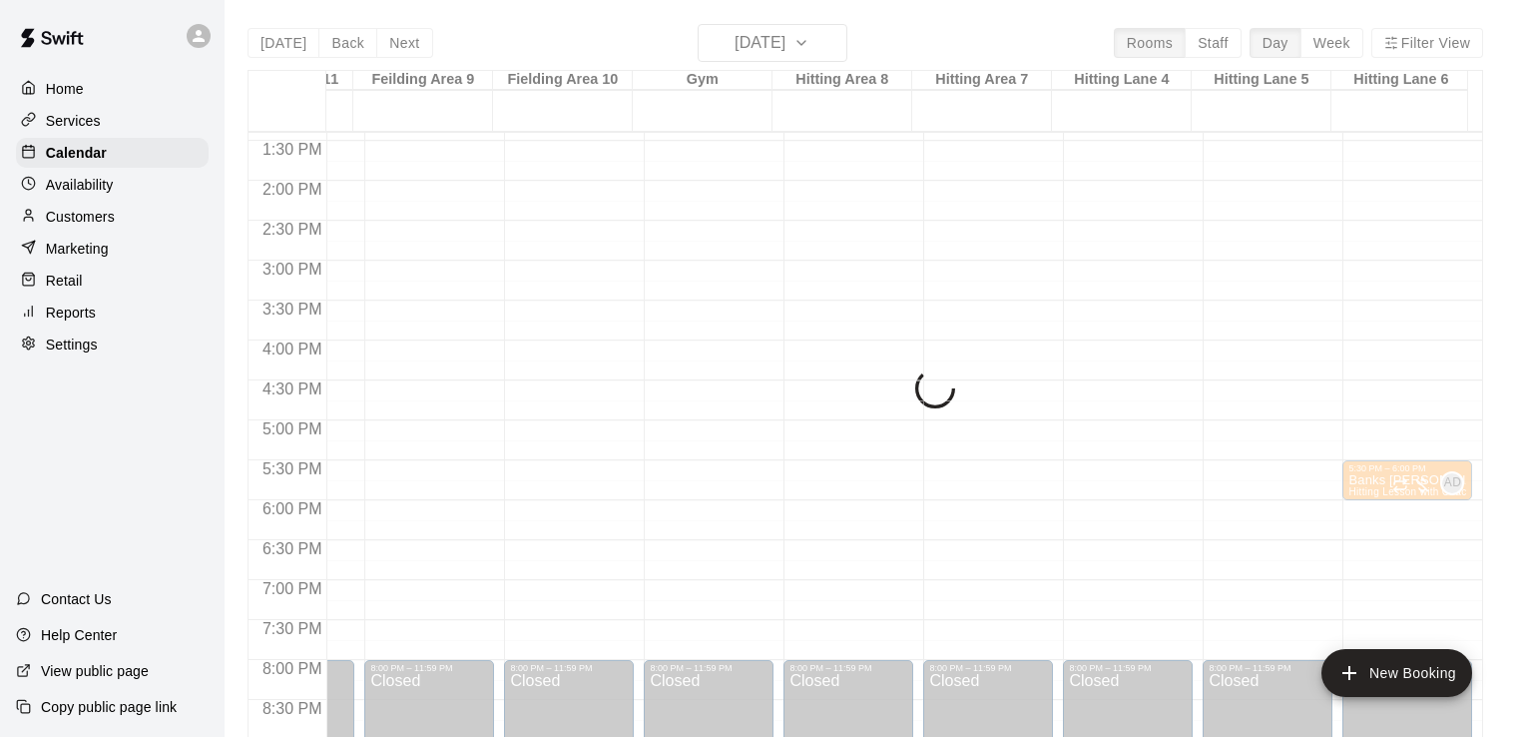
click at [1011, 672] on div "Cancel Save" at bounding box center [762, 679] width 599 height 53
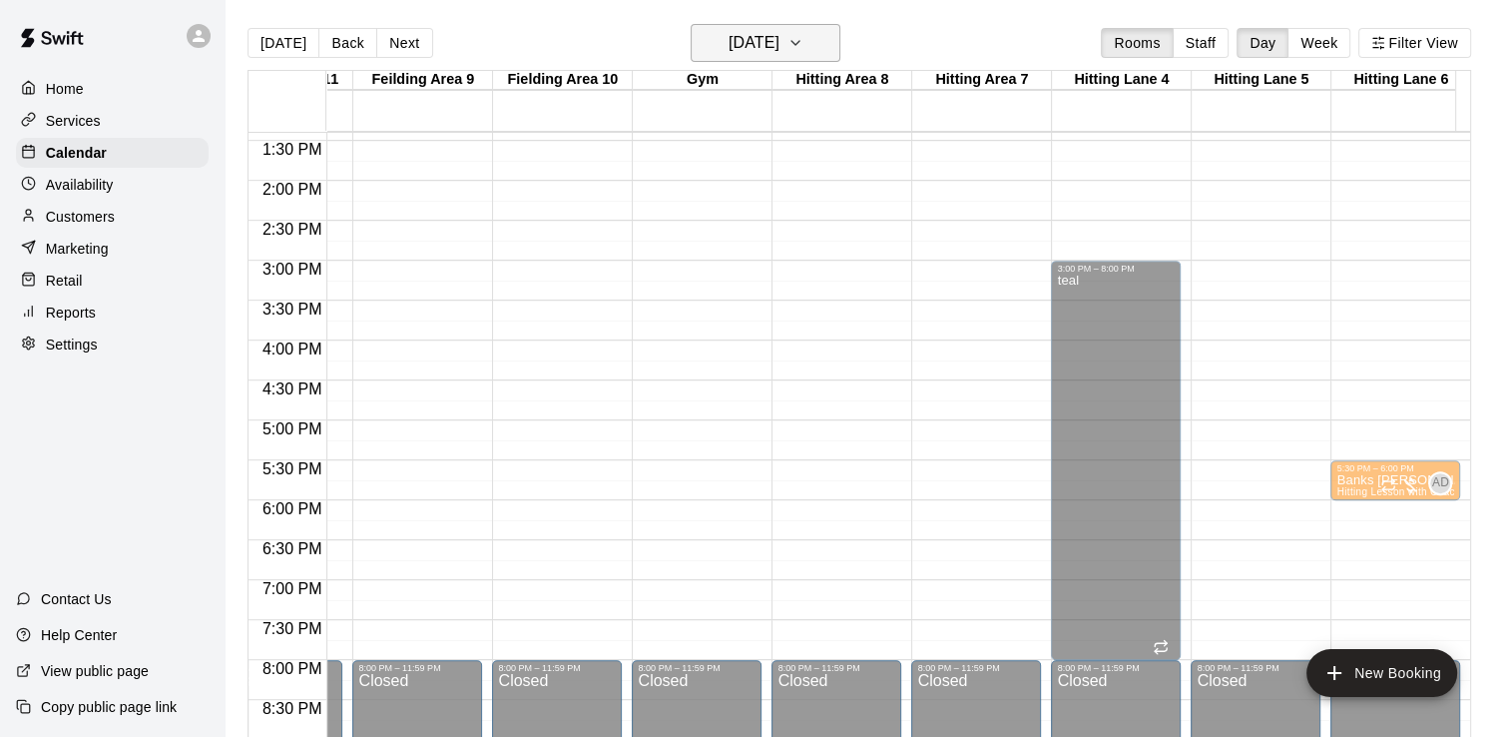
click at [803, 51] on icon "button" at bounding box center [795, 43] width 16 height 24
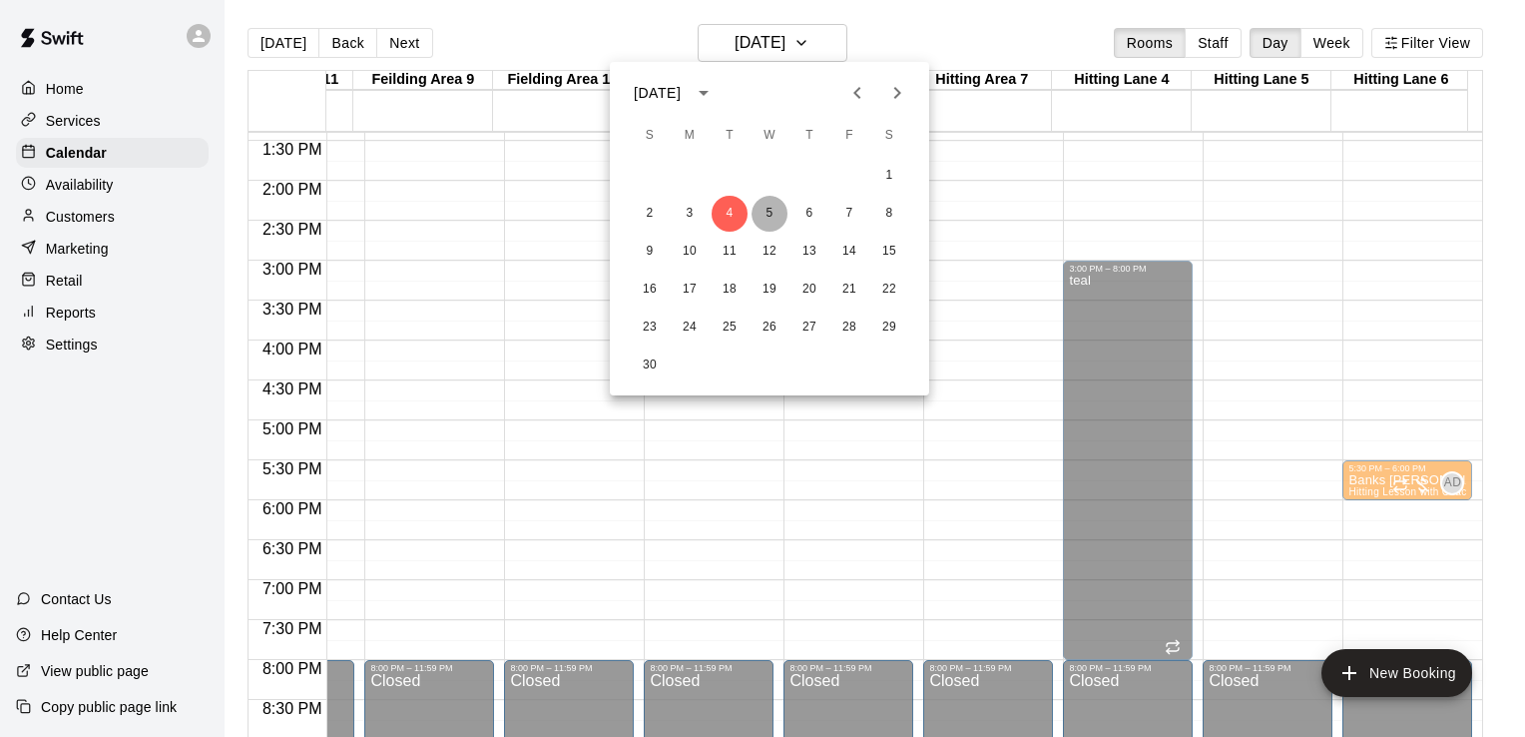
click at [769, 208] on button "5" at bounding box center [770, 214] width 36 height 36
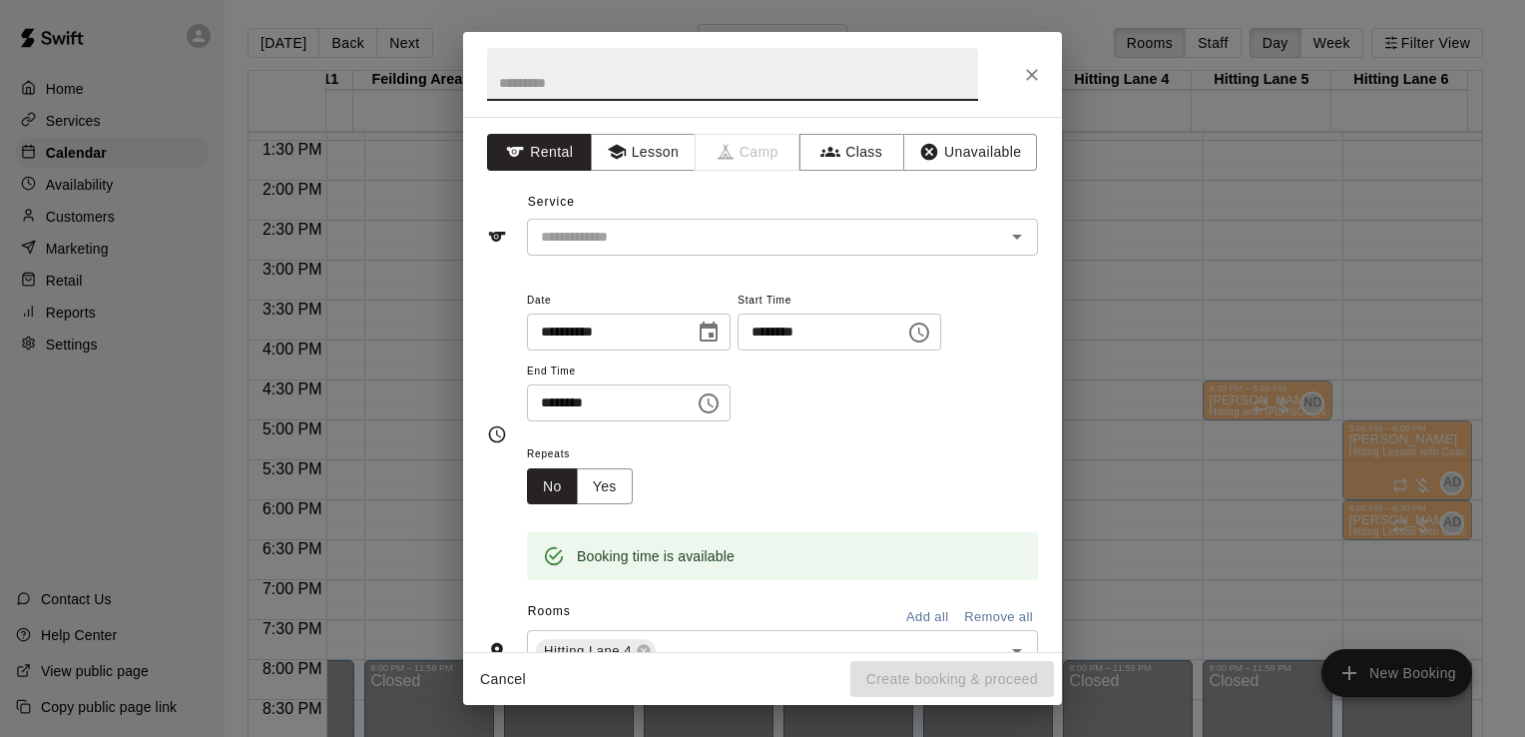
click at [803, 333] on input "********" at bounding box center [815, 331] width 154 height 37
type input "********"
click at [619, 477] on button "Yes" at bounding box center [605, 486] width 56 height 37
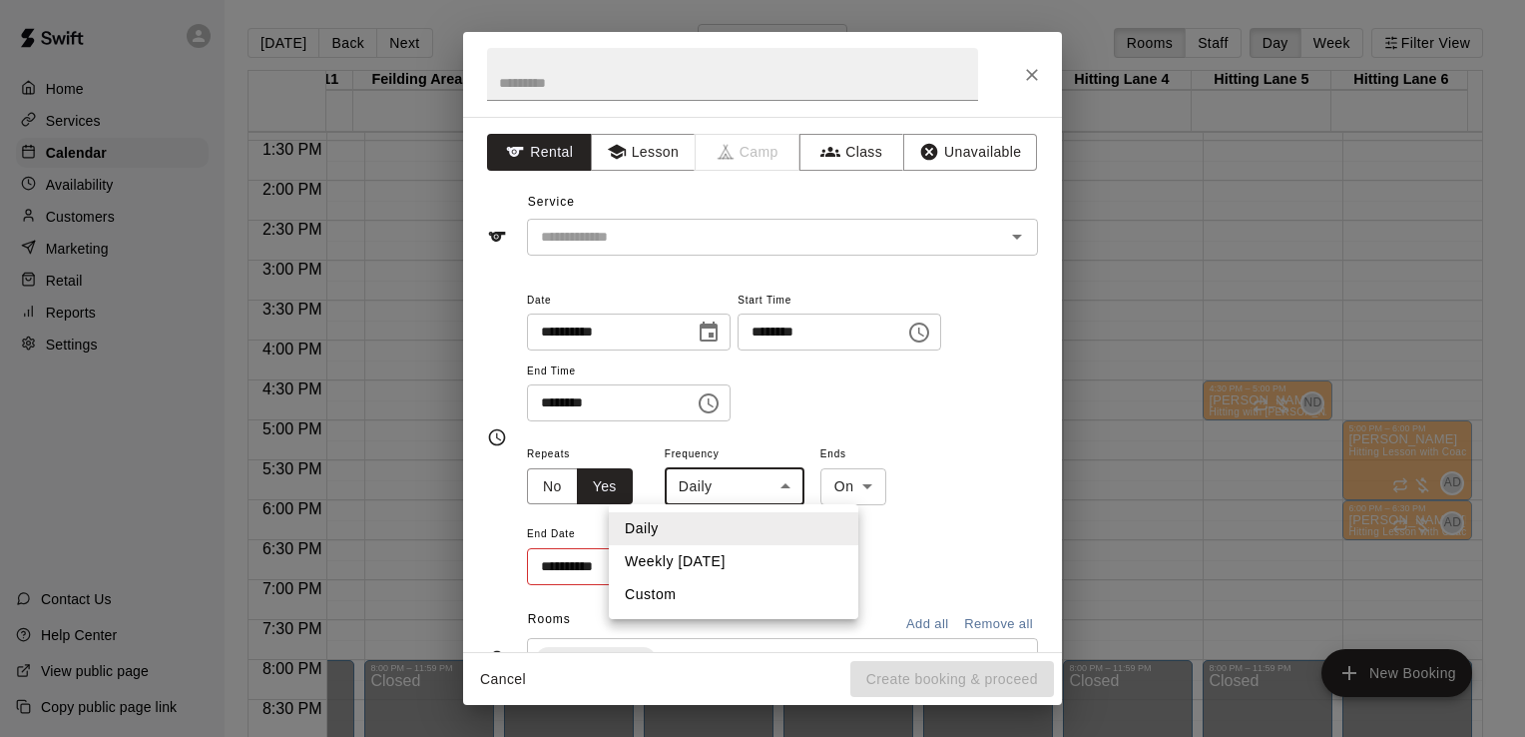
click at [747, 485] on body "Home Services Calendar Availability Customers Marketing Retail Reports Settings…" at bounding box center [762, 384] width 1525 height 769
click at [736, 557] on li "Weekly on Wednesday" at bounding box center [734, 561] width 250 height 33
type input "******"
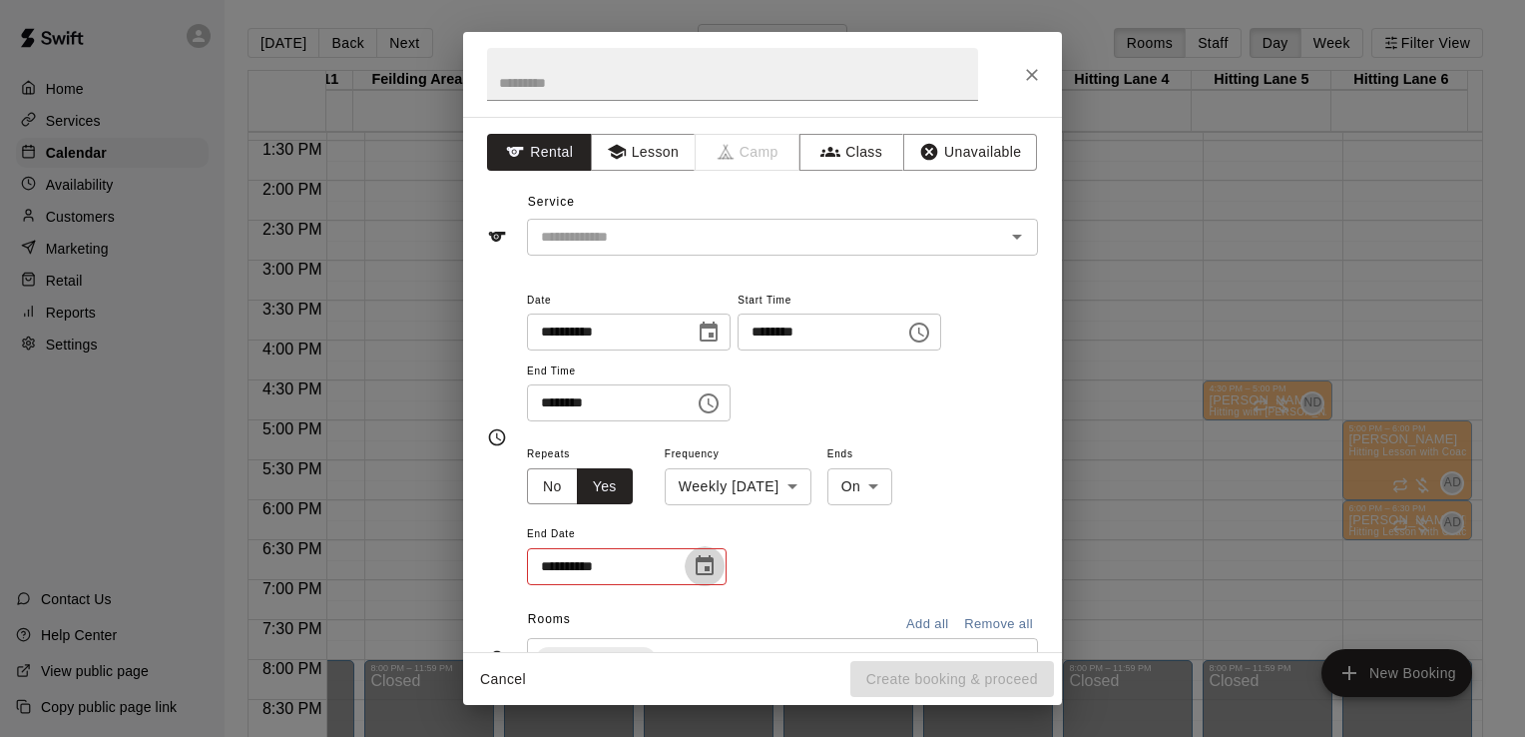
click at [710, 563] on icon "Choose date" at bounding box center [705, 566] width 24 height 24
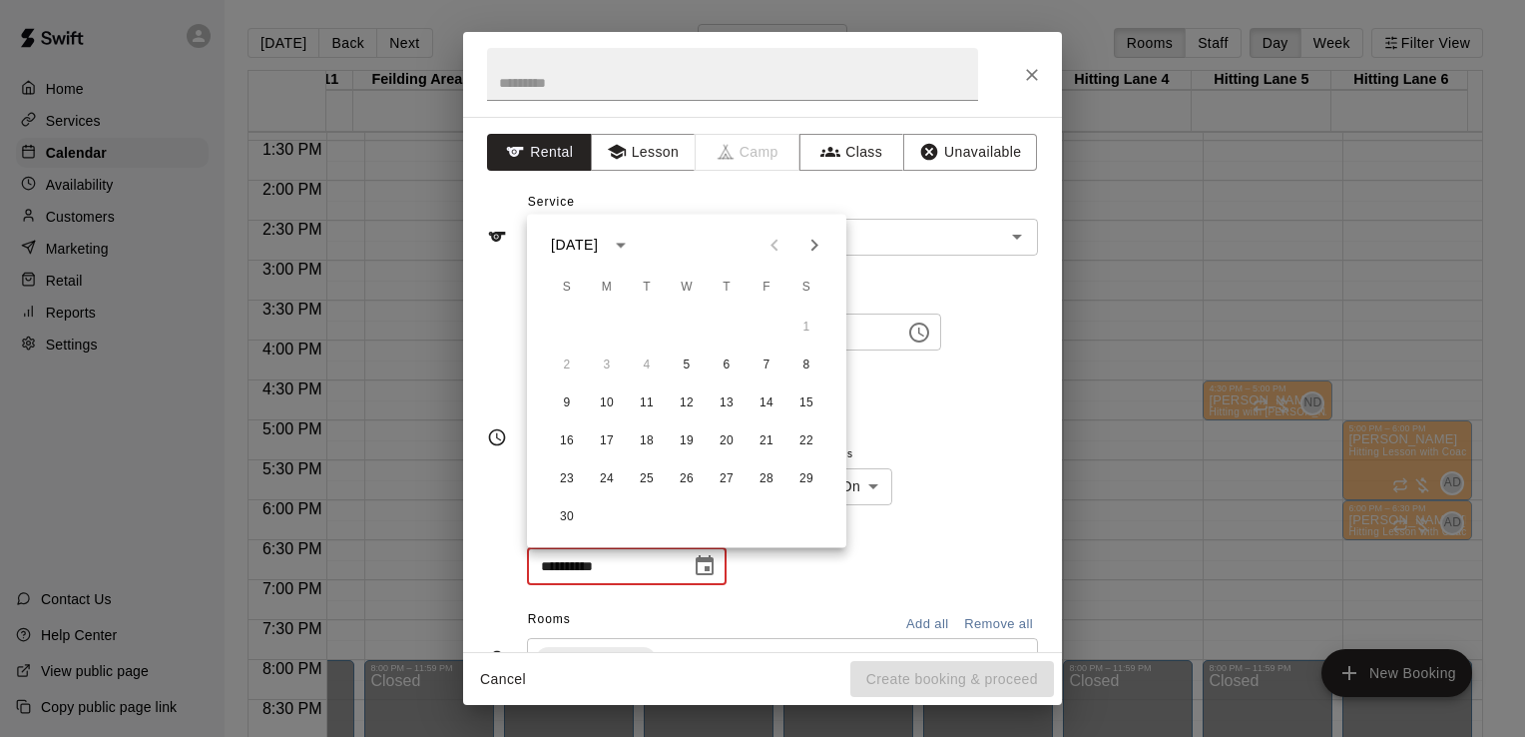
click at [817, 246] on icon "Next month" at bounding box center [814, 245] width 7 height 12
click at [683, 478] on button "31" at bounding box center [687, 479] width 36 height 36
type input "**********"
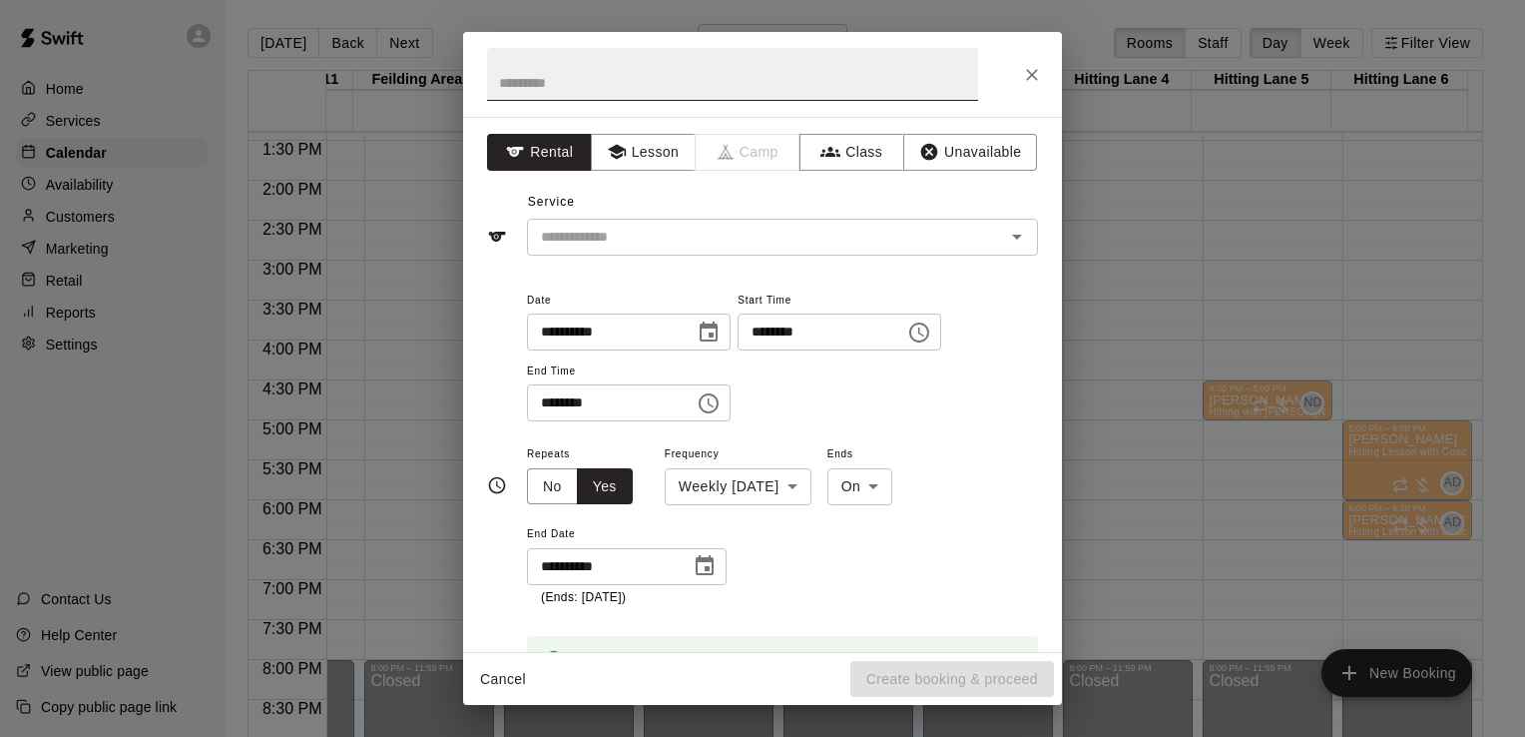
click at [638, 73] on input "text" at bounding box center [732, 74] width 491 height 53
type input "****"
click at [927, 152] on button "Unavailable" at bounding box center [970, 152] width 134 height 37
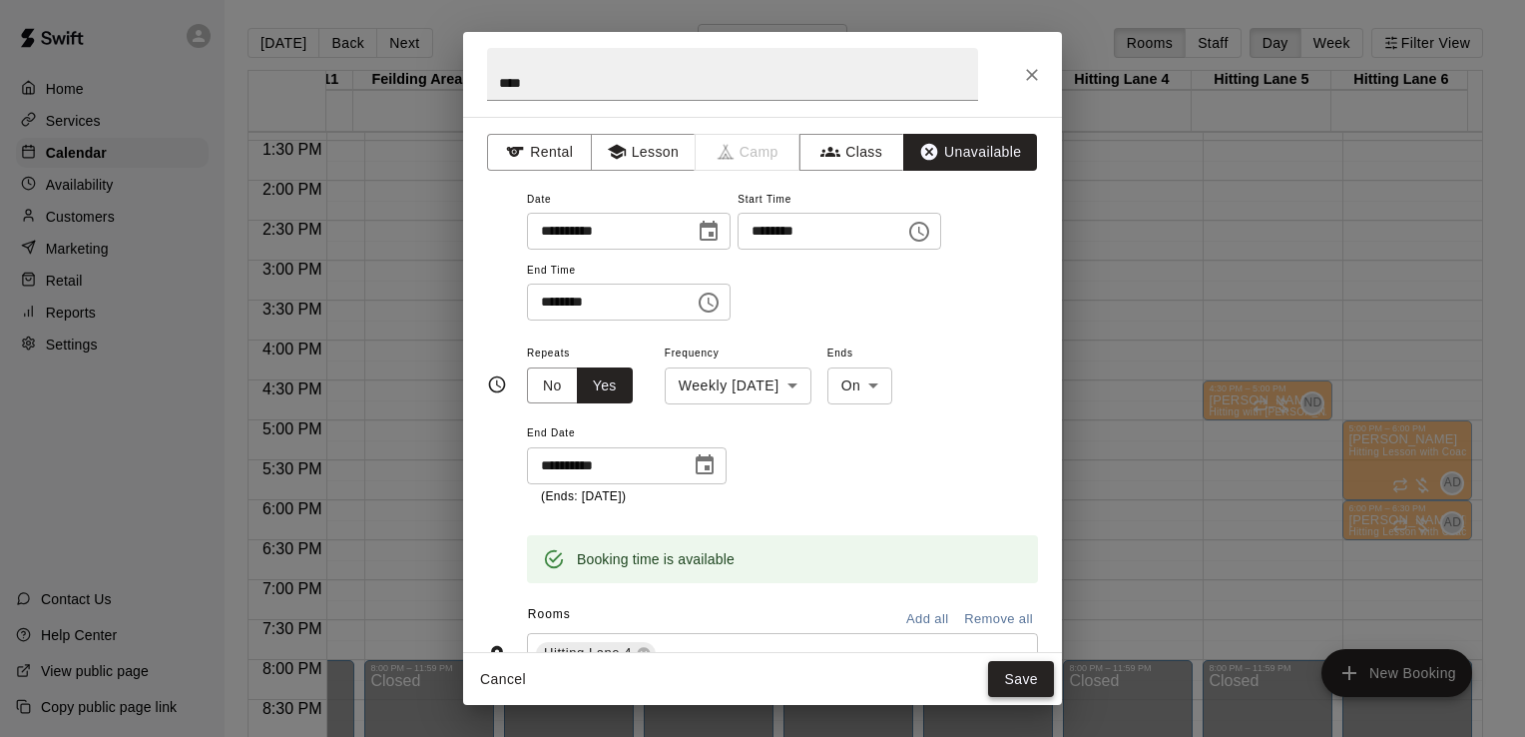
click at [1024, 681] on button "Save" at bounding box center [1021, 679] width 66 height 37
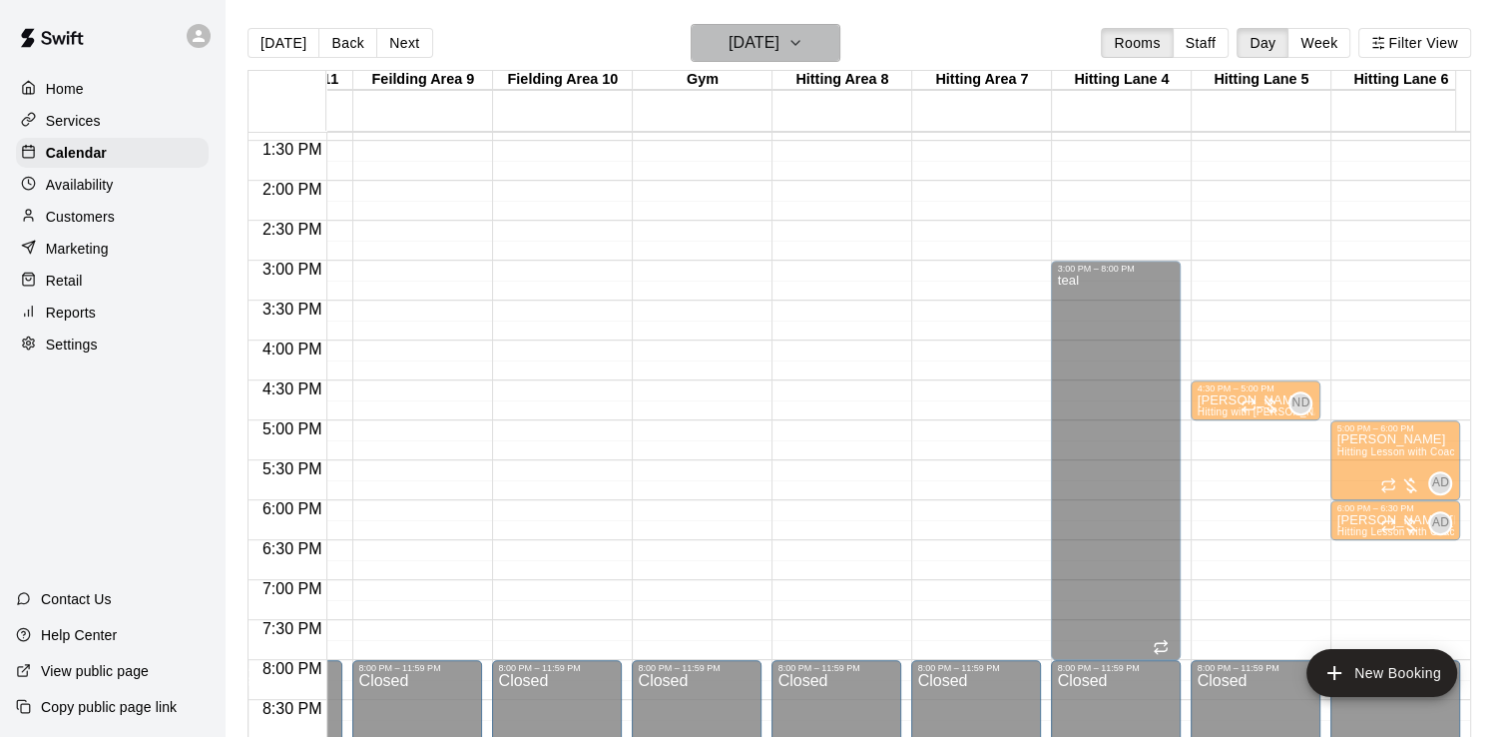
click at [803, 34] on icon "button" at bounding box center [795, 43] width 16 height 24
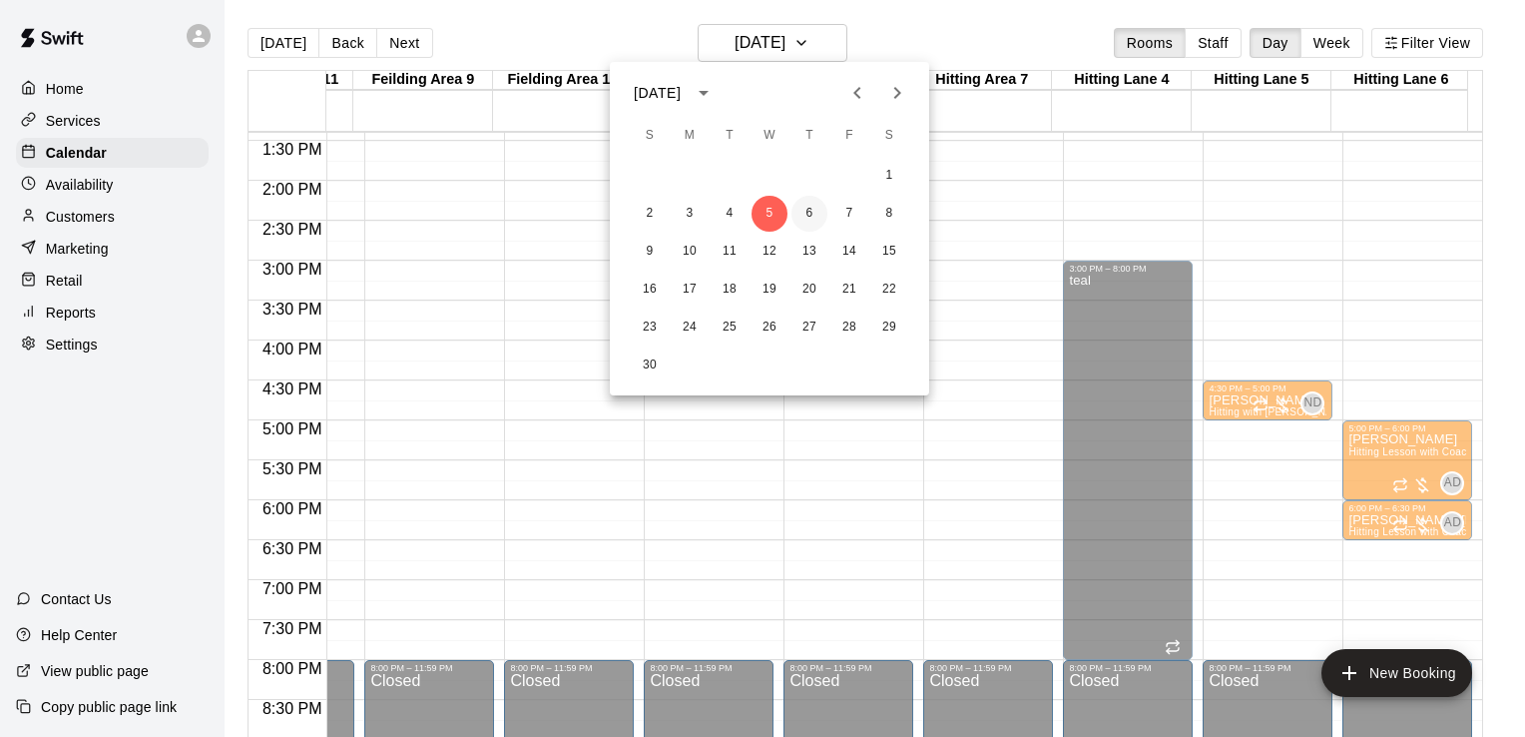
click at [803, 217] on button "6" at bounding box center [809, 214] width 36 height 36
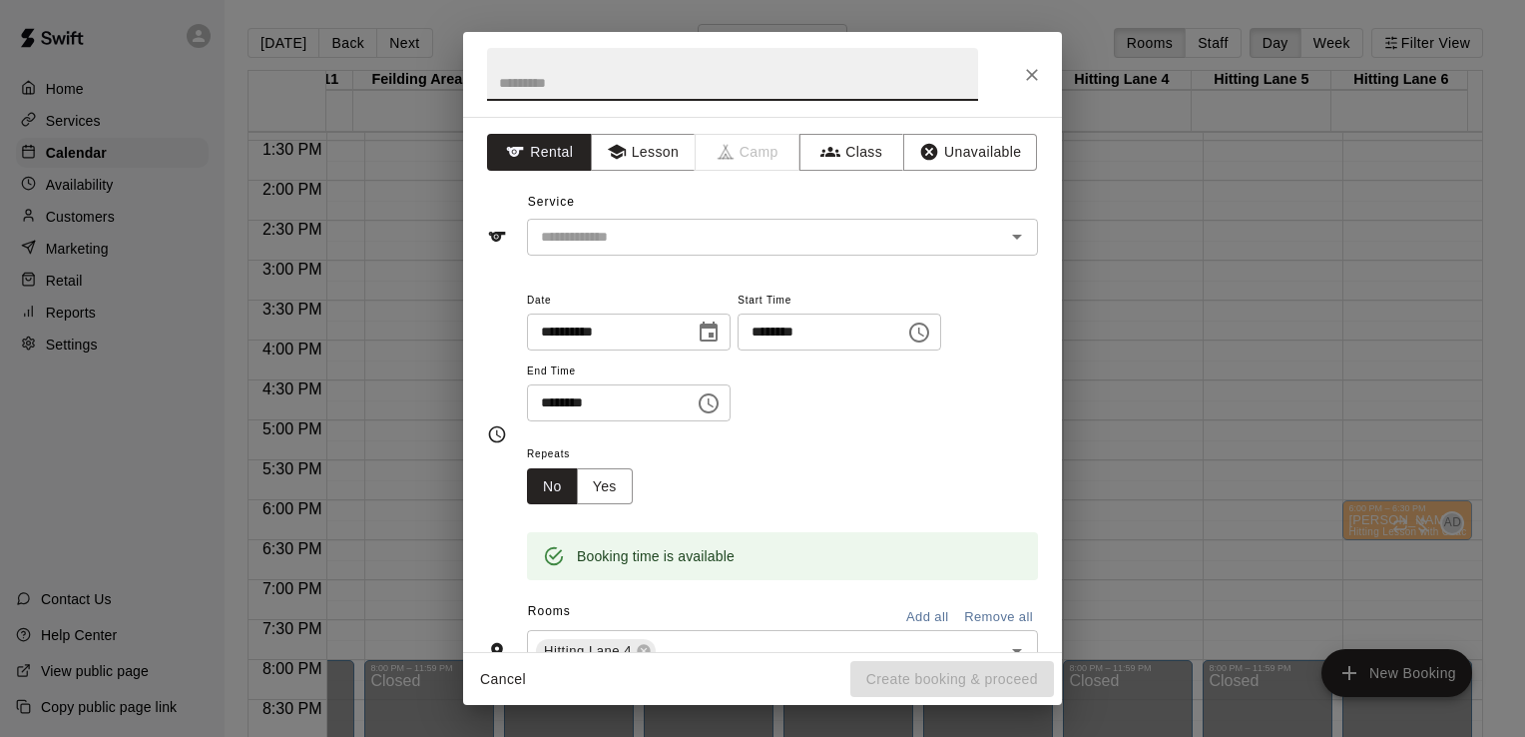
click at [802, 333] on input "********" at bounding box center [815, 331] width 154 height 37
type input "********"
click at [697, 95] on input "text" at bounding box center [732, 74] width 491 height 53
type input "****"
click at [925, 139] on button "Unavailable" at bounding box center [970, 152] width 134 height 37
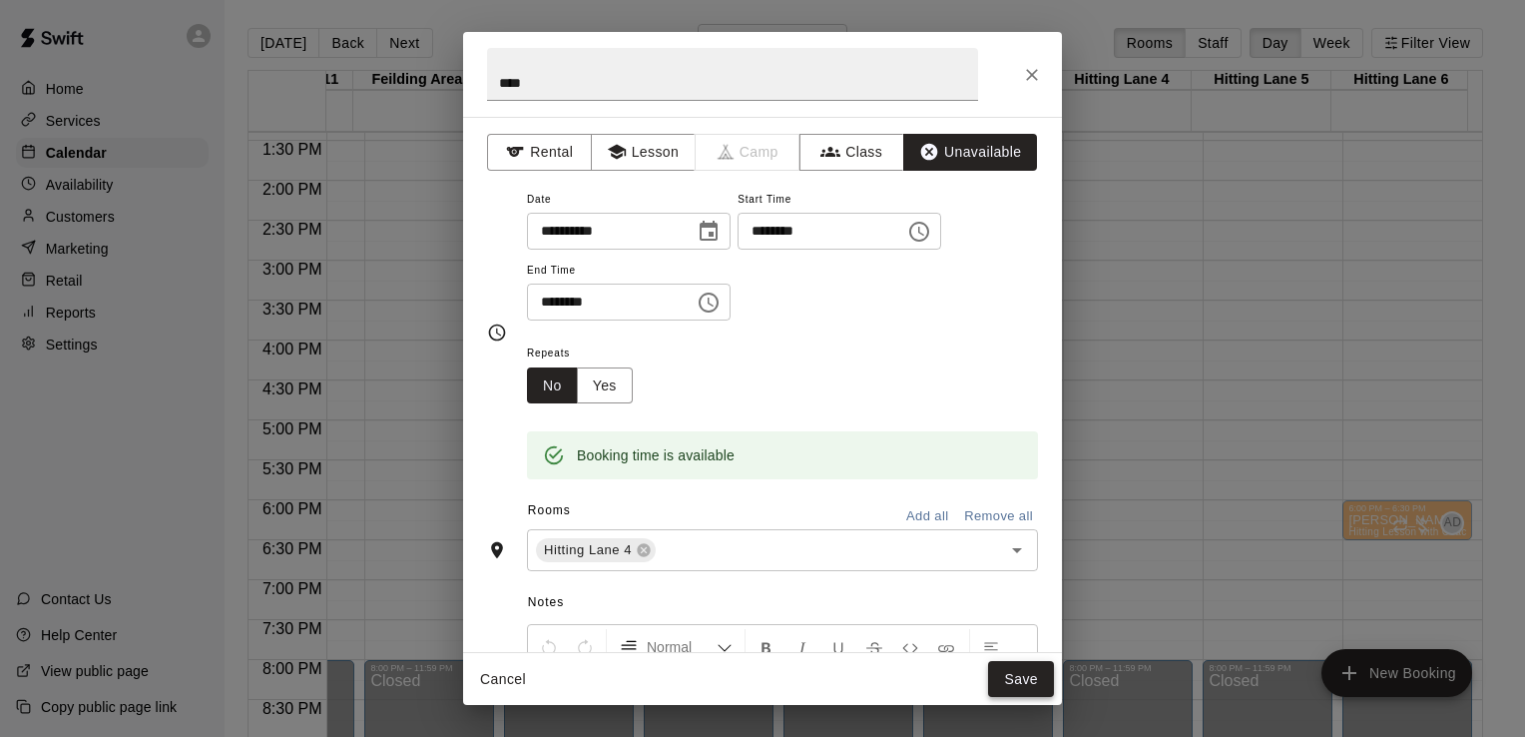
click at [1018, 664] on button "Save" at bounding box center [1021, 679] width 66 height 37
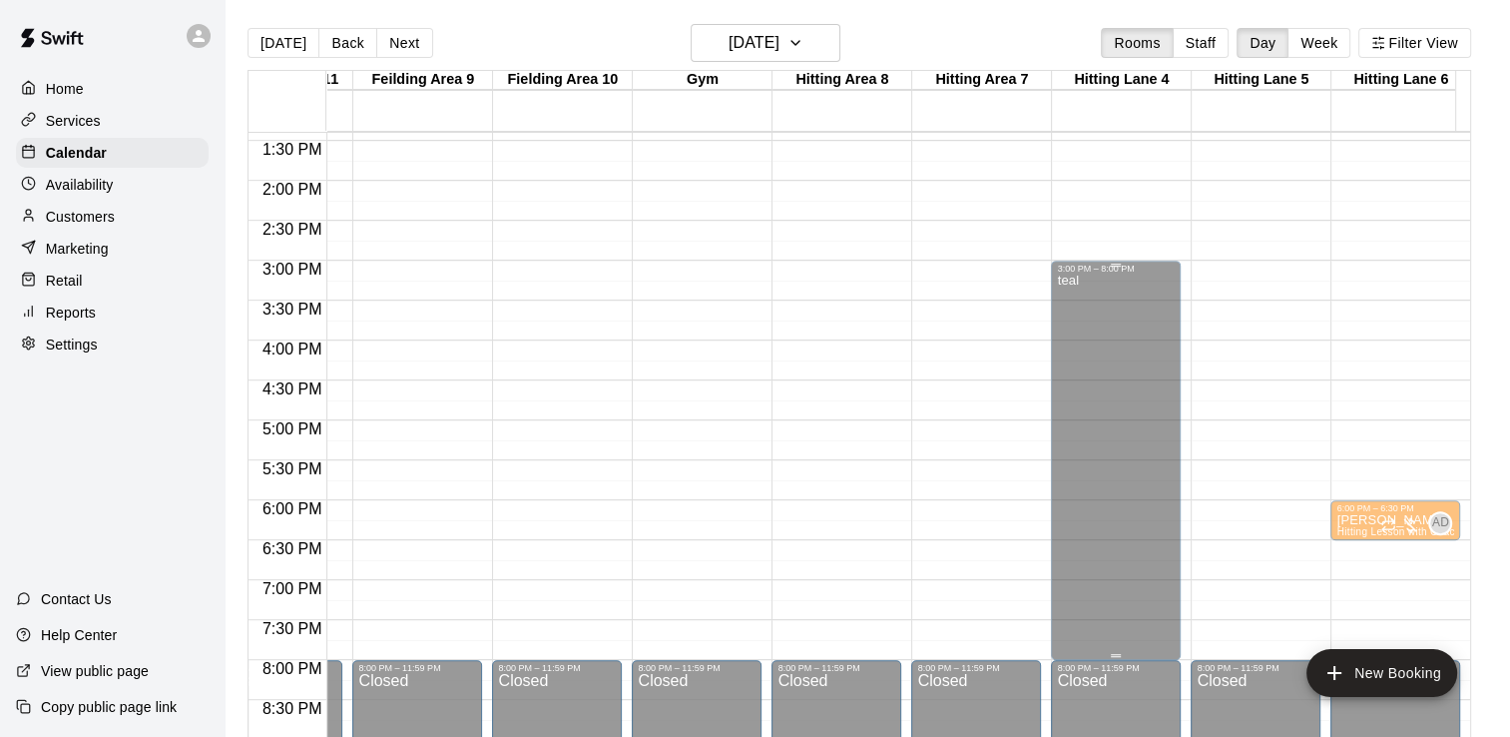
click at [1121, 426] on div "teal" at bounding box center [1116, 641] width 118 height 737
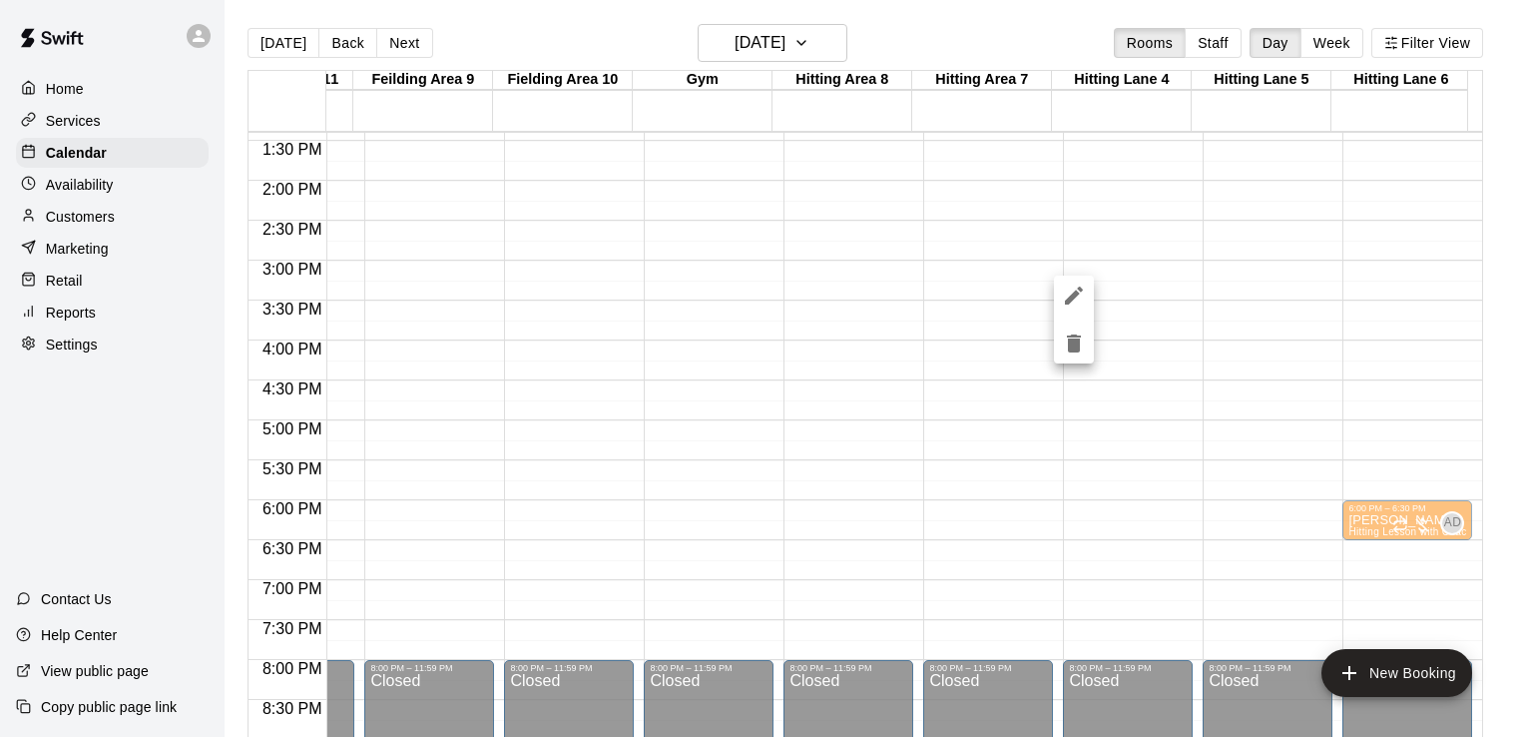
click at [1079, 289] on icon "edit" at bounding box center [1074, 295] width 18 height 18
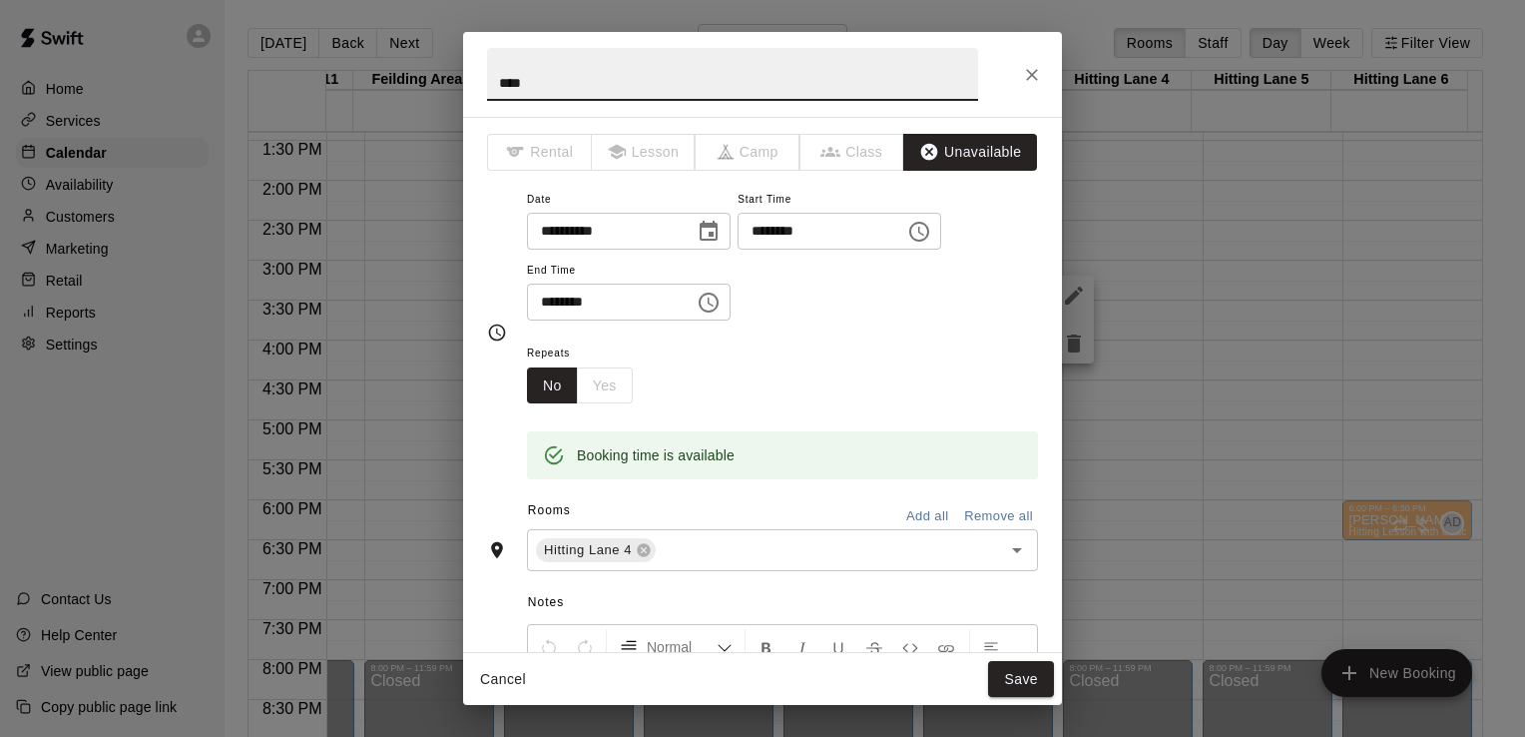
click at [605, 383] on div "No Yes" at bounding box center [580, 385] width 106 height 37
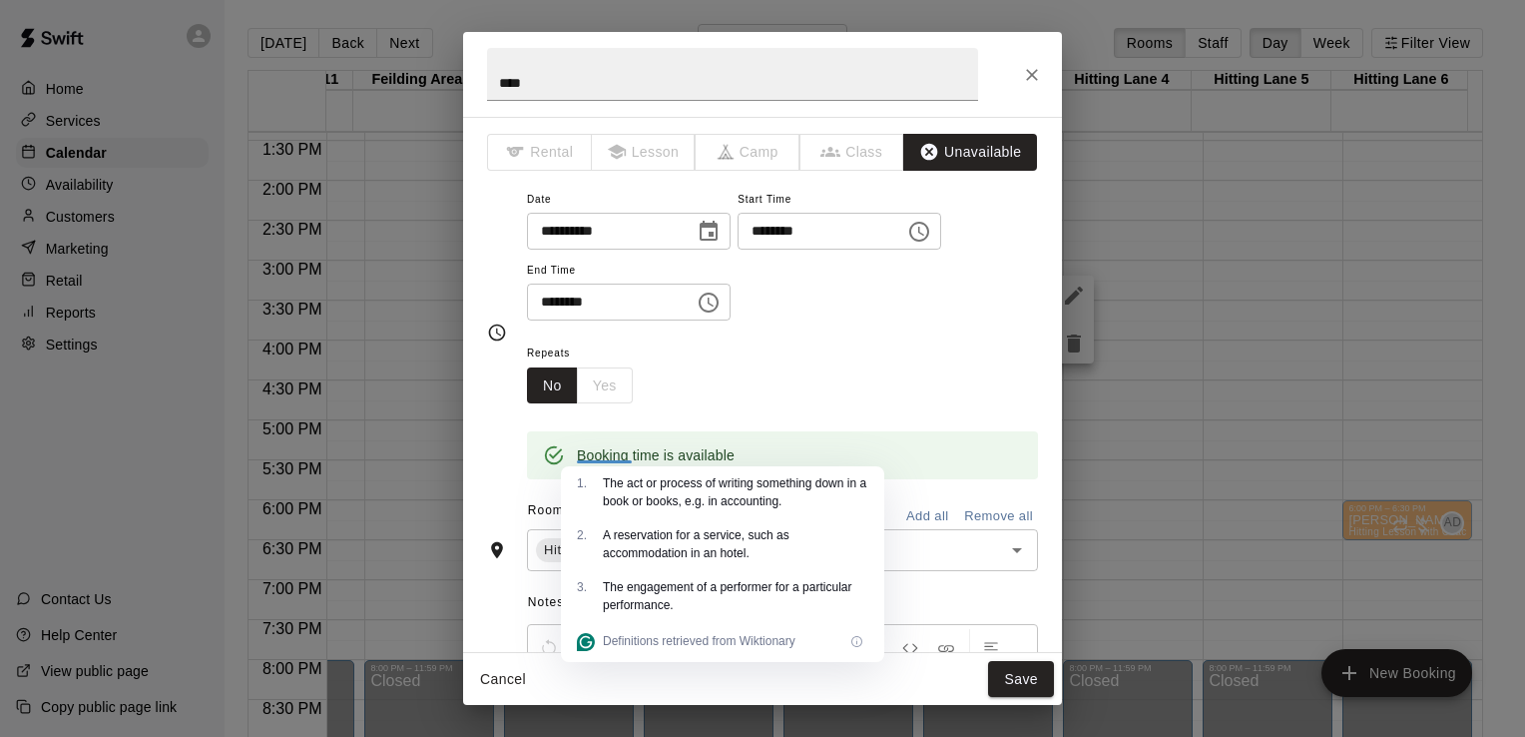
drag, startPoint x: 605, startPoint y: 383, endPoint x: 828, endPoint y: 362, distance: 224.5
click at [828, 362] on div "Repeats No Yes" at bounding box center [782, 371] width 511 height 63
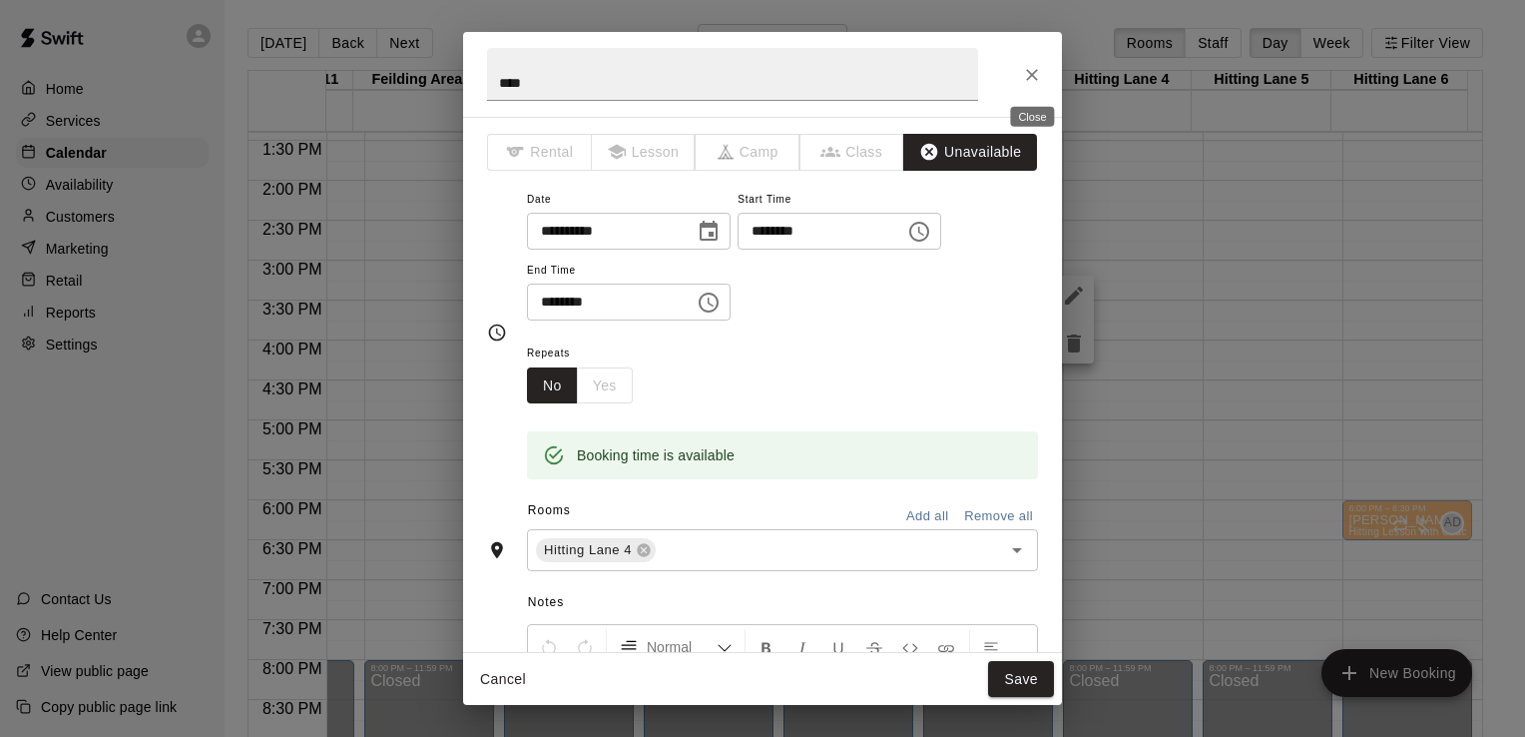
click at [1026, 66] on icon "Close" at bounding box center [1032, 75] width 20 height 20
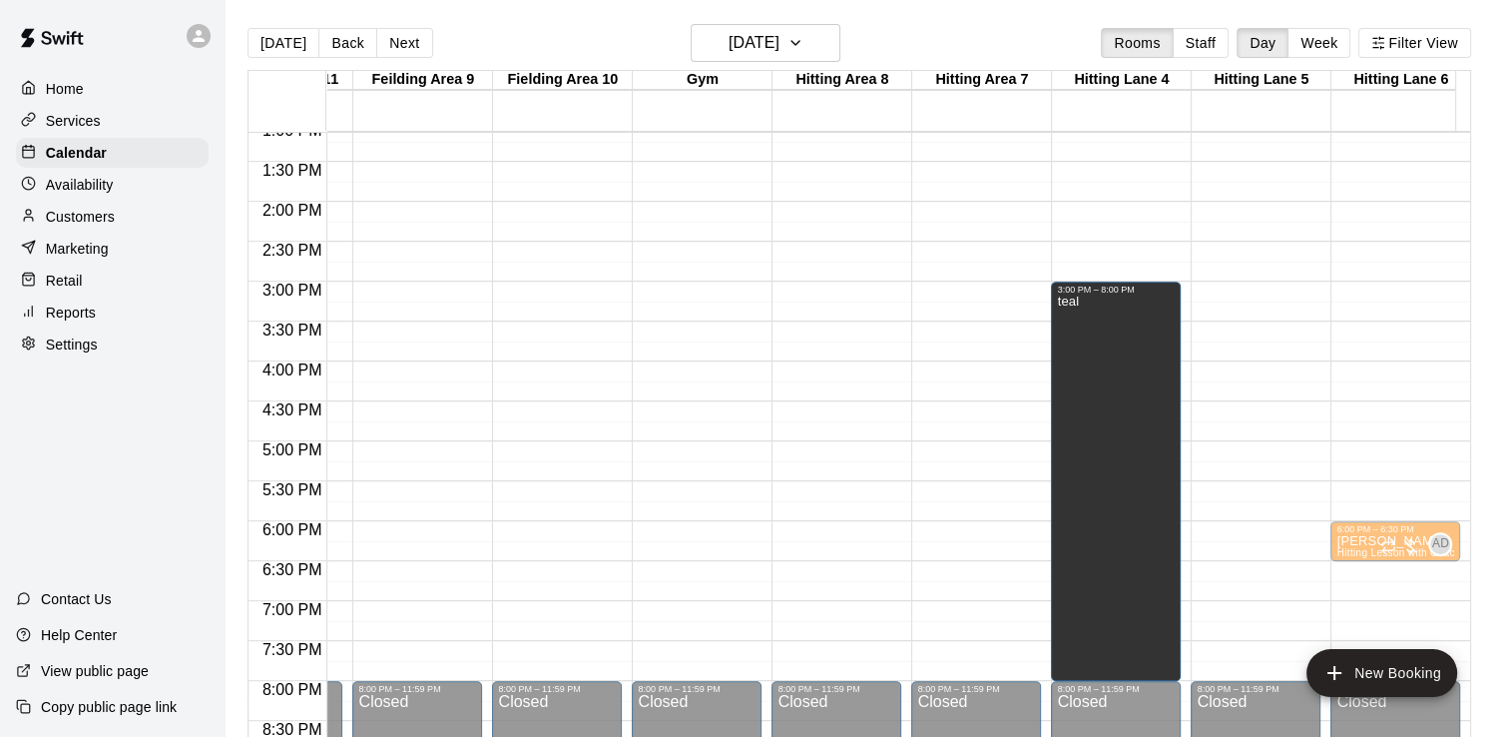
scroll to position [1048, 534]
click at [1122, 439] on div "teal" at bounding box center [1116, 663] width 118 height 737
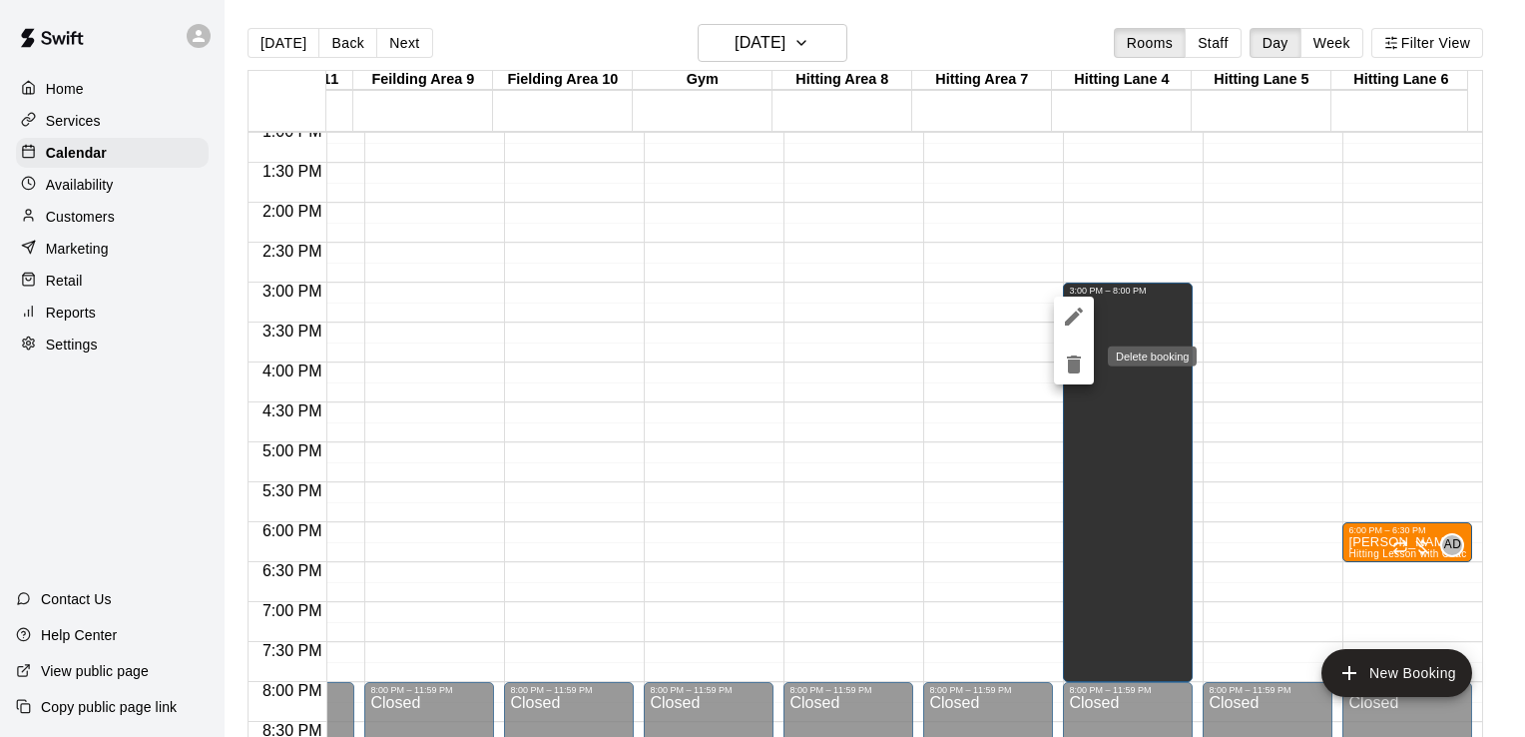
click at [1067, 352] on icon "delete" at bounding box center [1074, 364] width 24 height 24
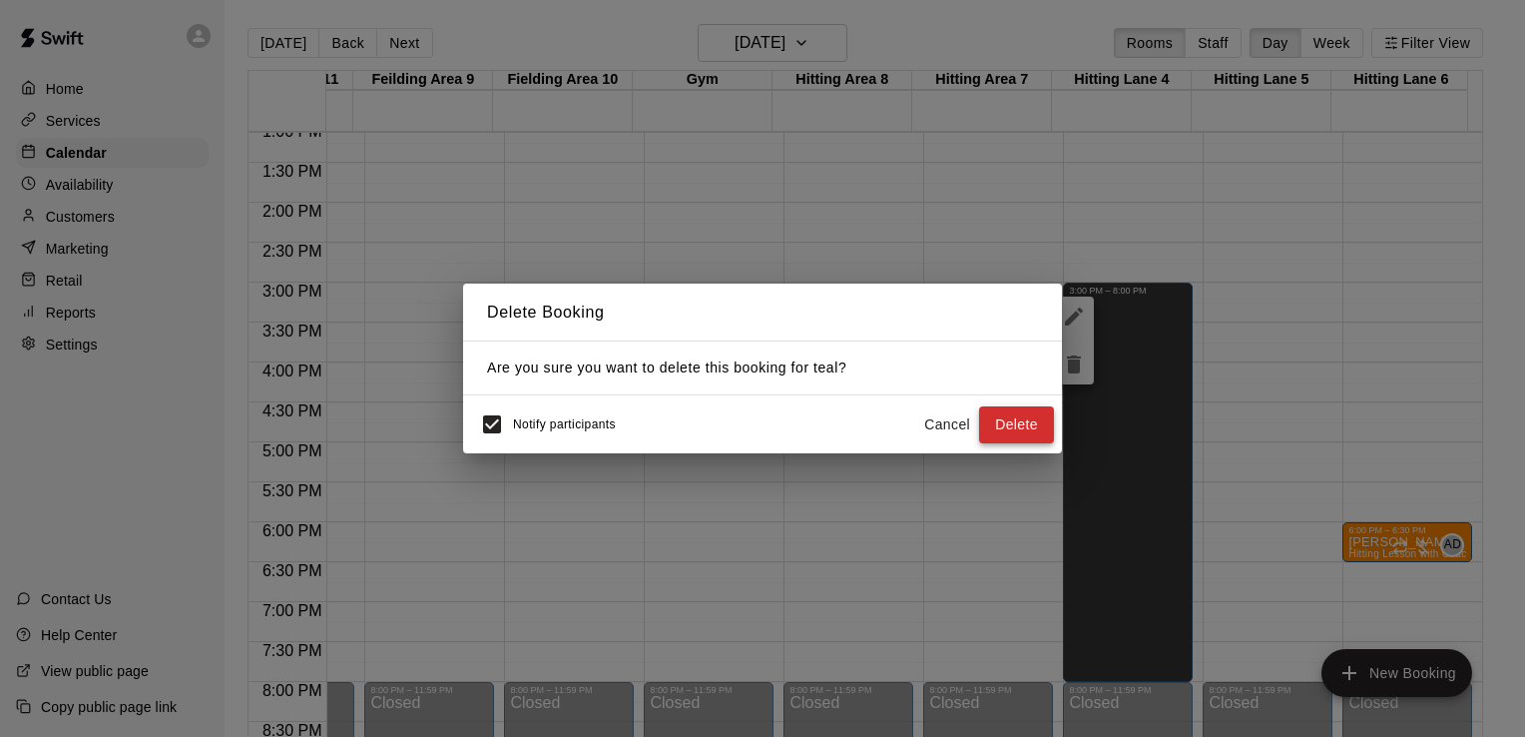
click at [1018, 435] on button "Delete" at bounding box center [1016, 424] width 75 height 37
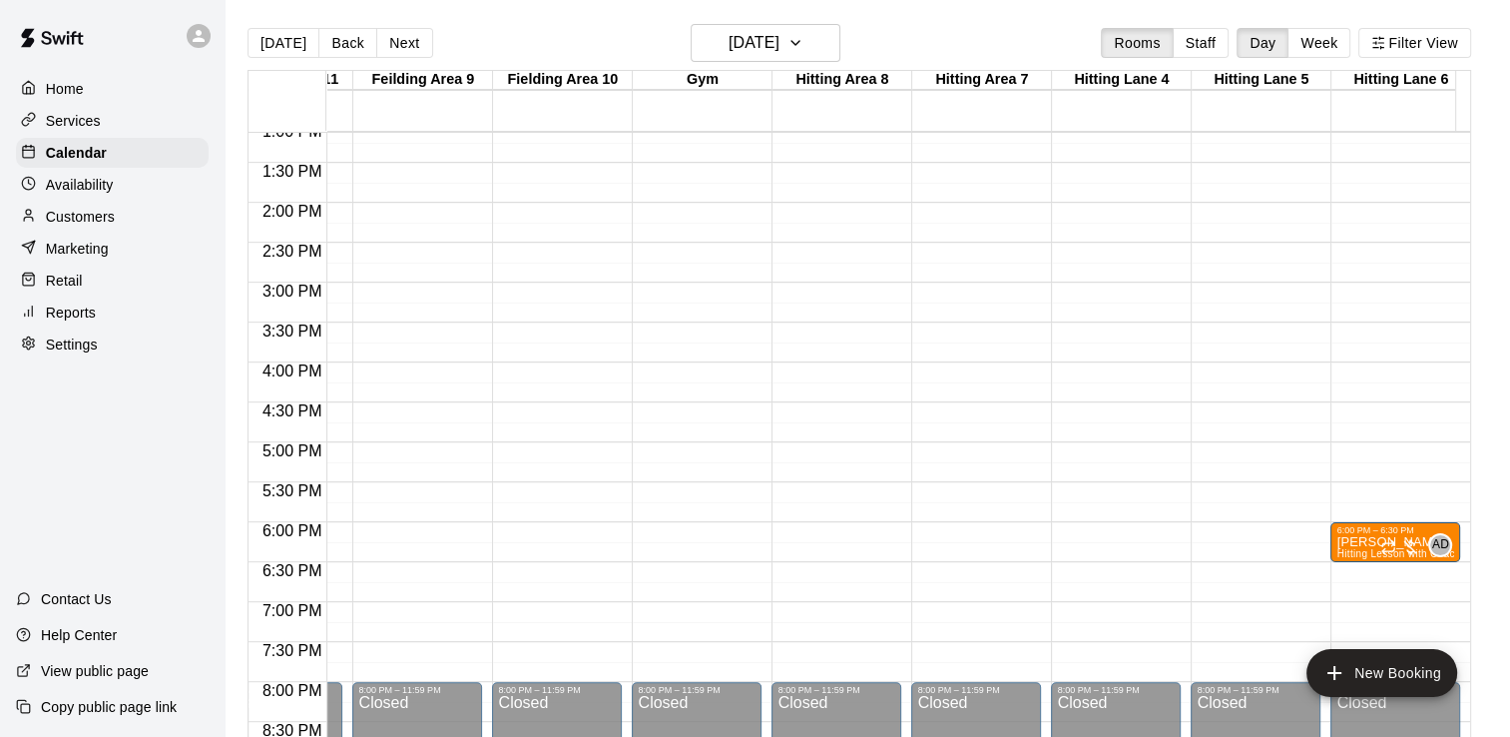
drag, startPoint x: 1108, startPoint y: 287, endPoint x: 1120, endPoint y: 539, distance: 251.8
click at [1120, 539] on div "12:00 AM – 12:00 PM Closed 8:00 PM – 11:59 PM Closed" at bounding box center [1116, 43] width 130 height 1916
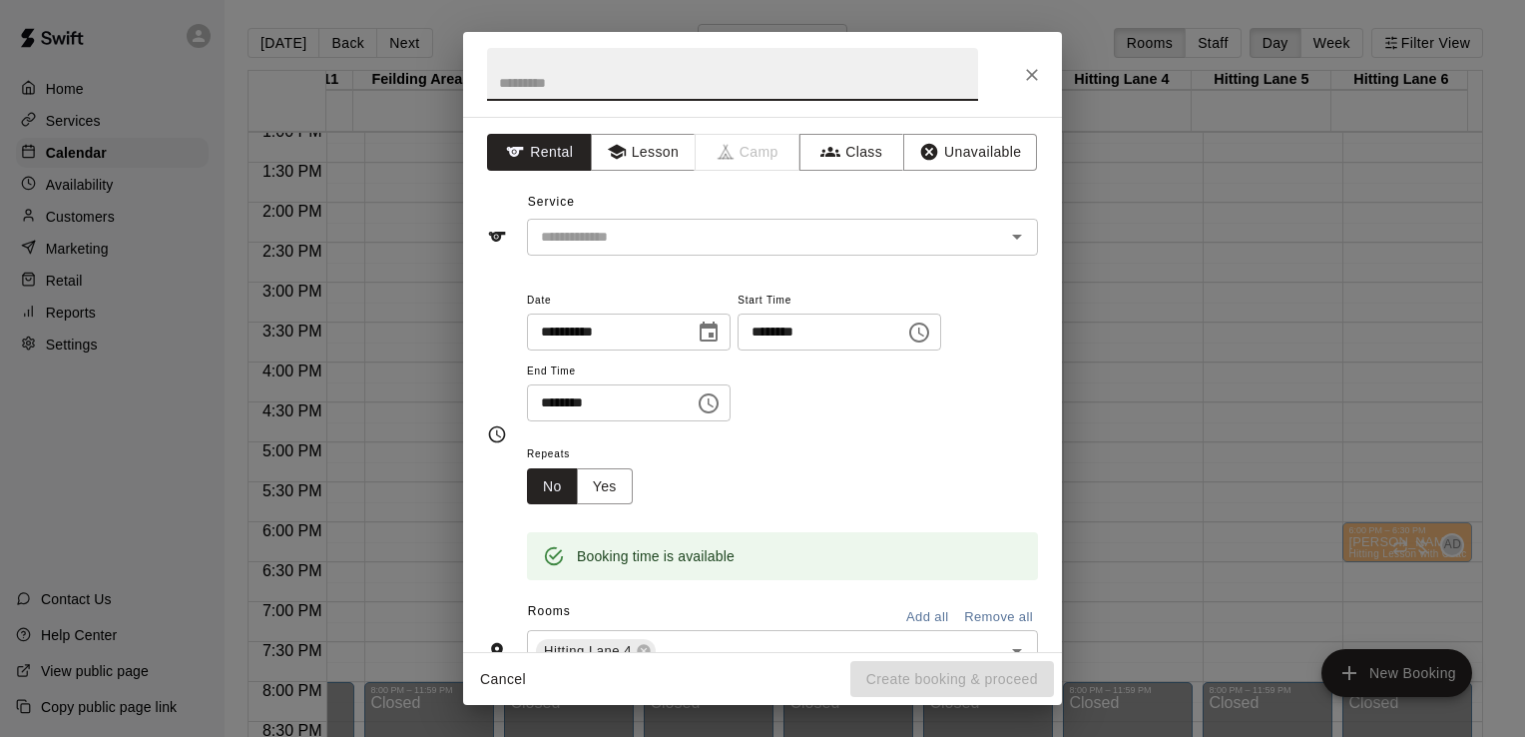
click at [731, 87] on input "text" at bounding box center [732, 74] width 491 height 53
type input "****"
click at [953, 141] on button "Unavailable" at bounding box center [970, 152] width 134 height 37
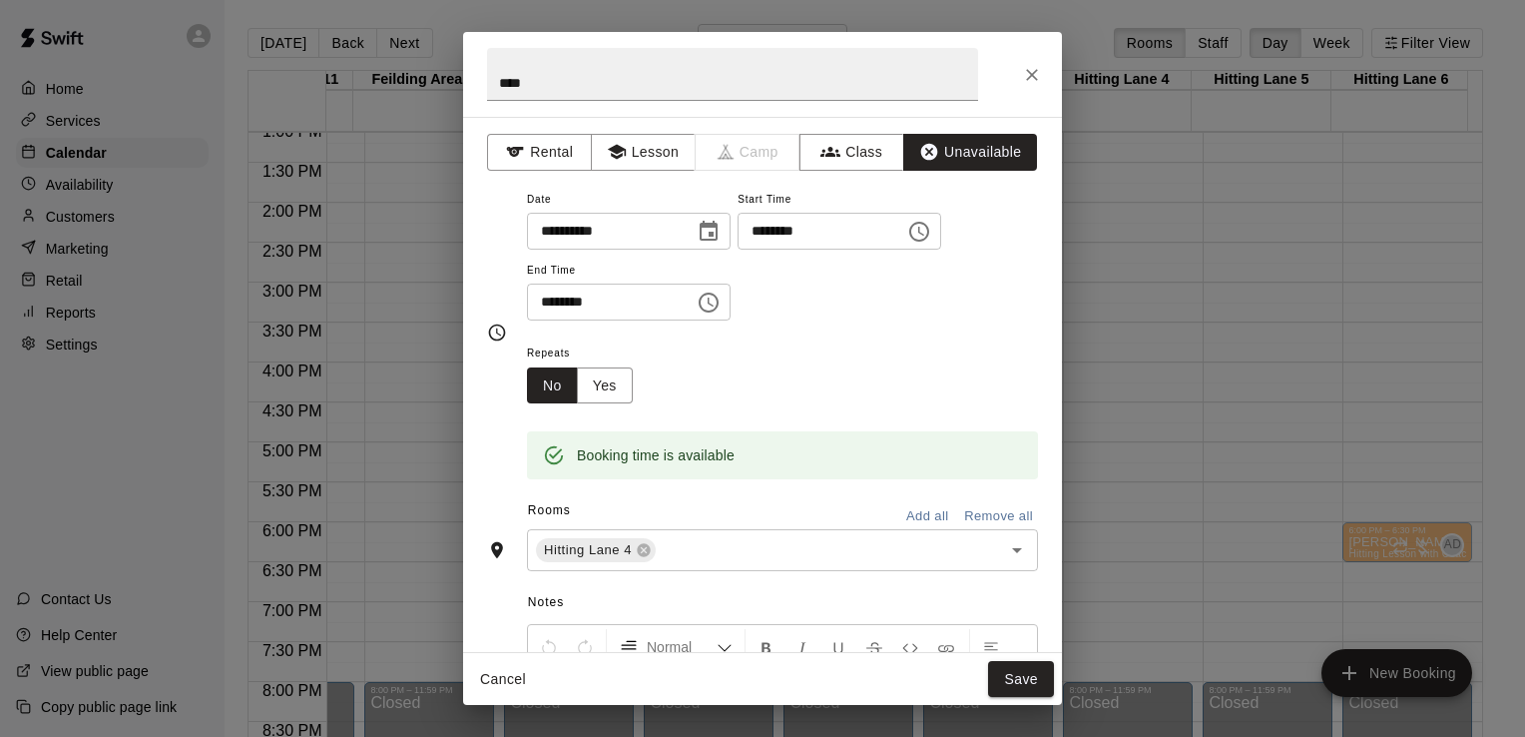
click at [602, 357] on span "Repeats" at bounding box center [588, 353] width 122 height 27
click at [604, 381] on button "Yes" at bounding box center [605, 385] width 56 height 37
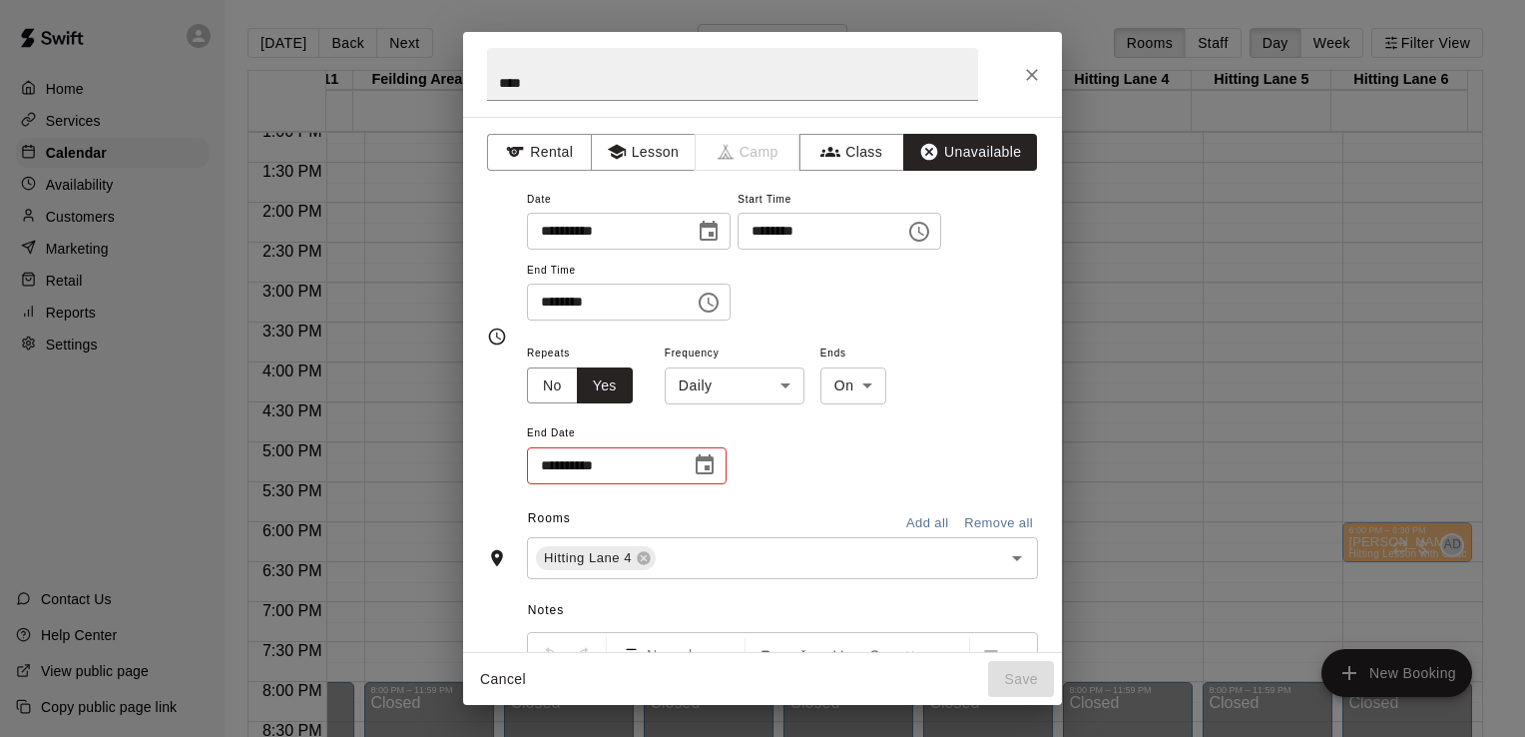
click at [777, 397] on body "Home Services Calendar Availability Customers Marketing Retail Reports Settings…" at bounding box center [762, 384] width 1525 height 769
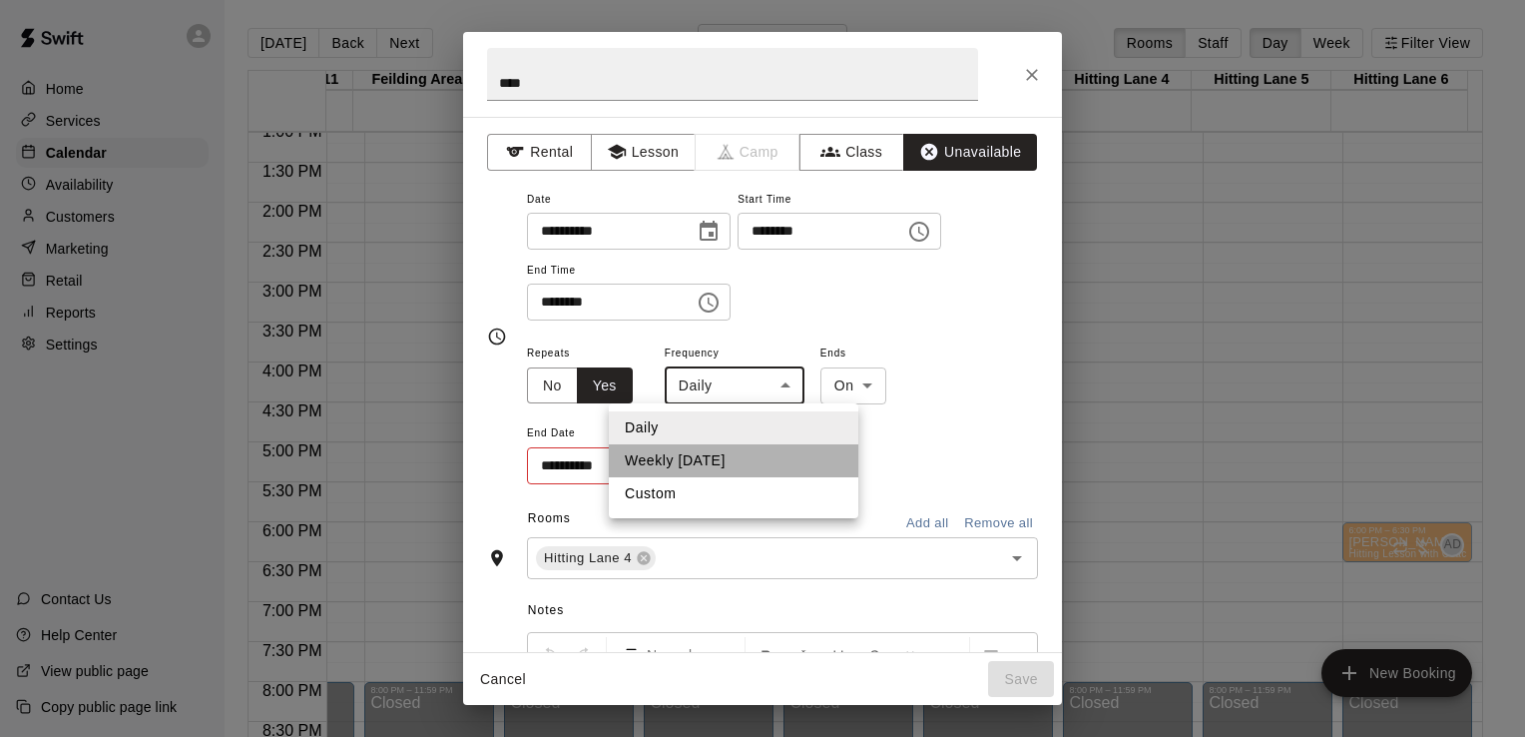
click at [747, 461] on li "Weekly on Thursday" at bounding box center [734, 460] width 250 height 33
type input "******"
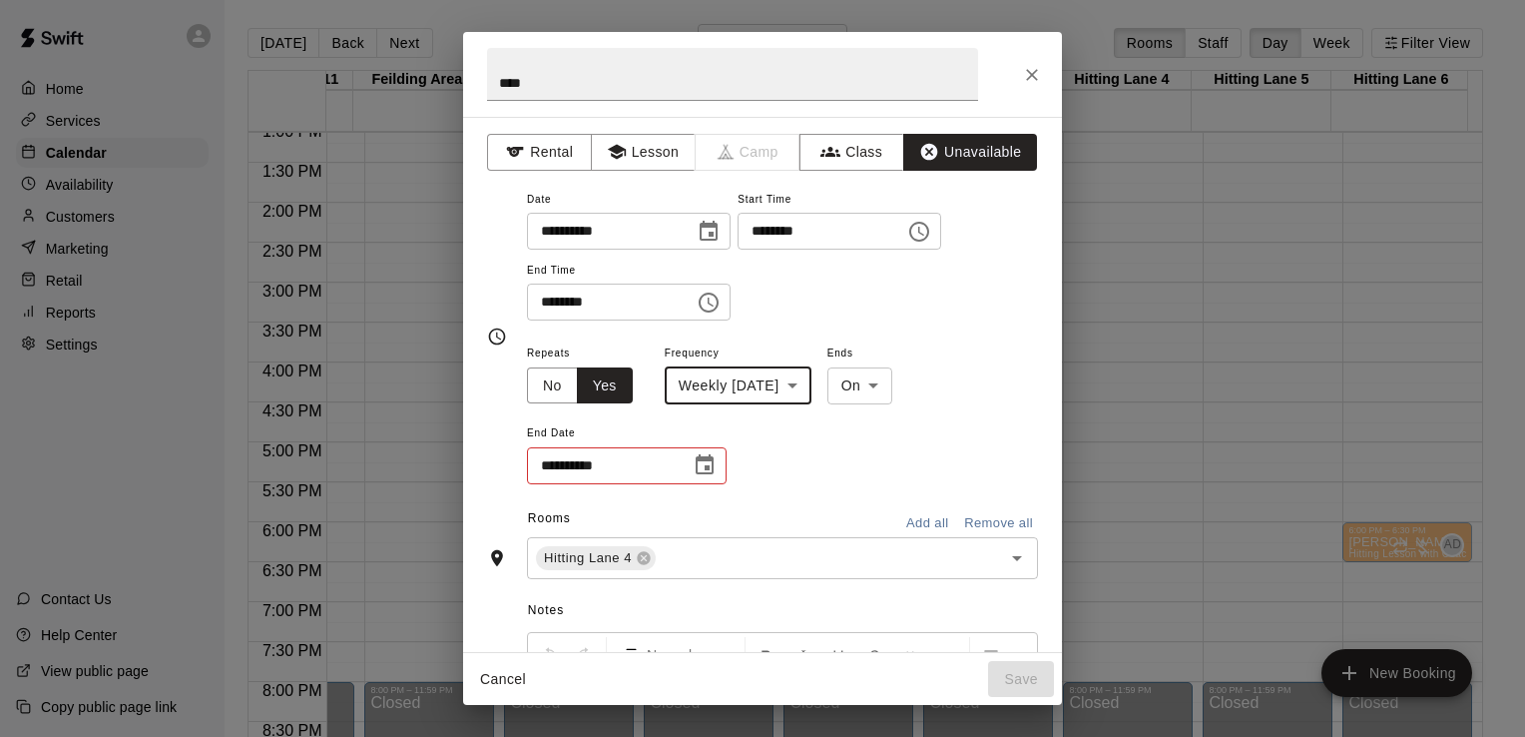
click at [711, 467] on icon "Choose date" at bounding box center [705, 465] width 24 height 24
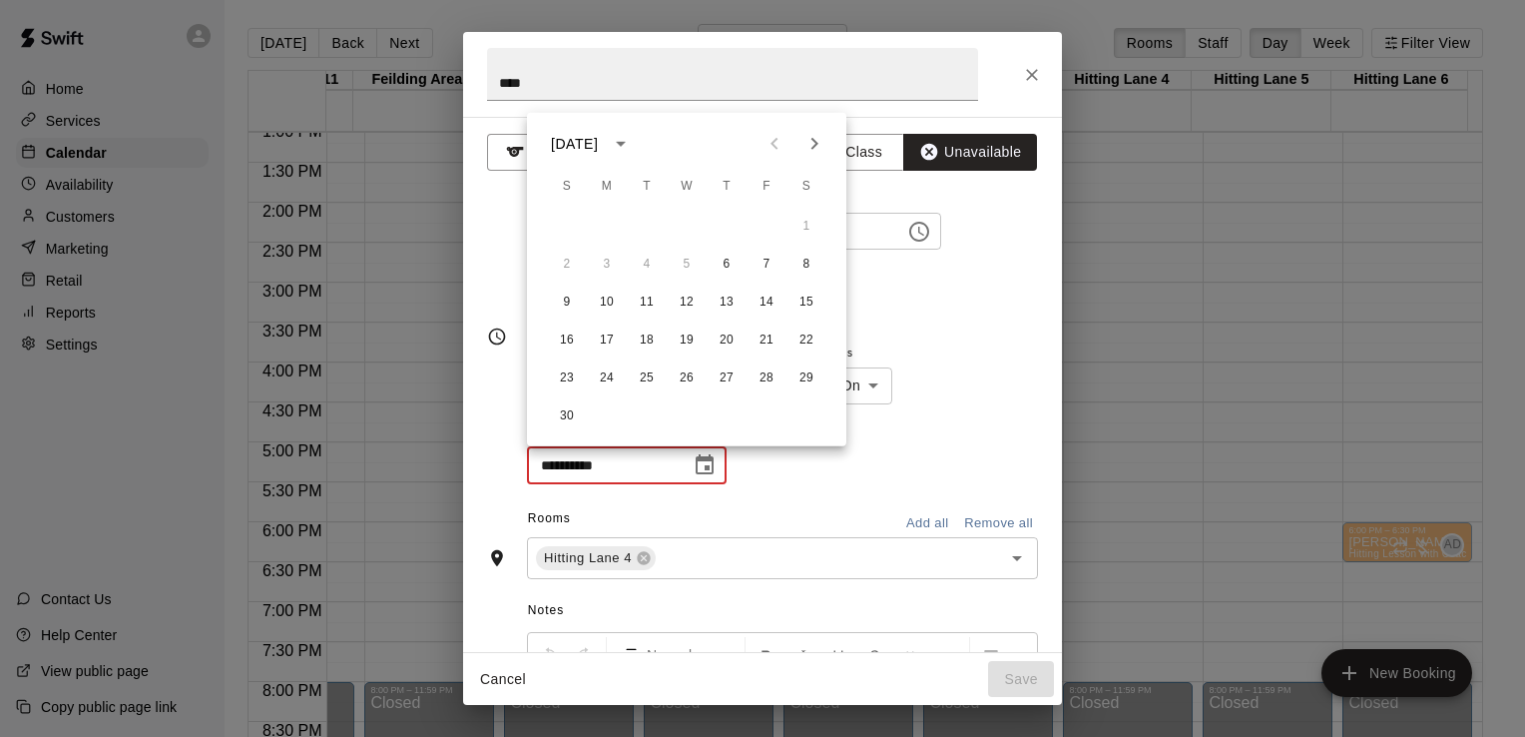
click at [817, 149] on icon "Next month" at bounding box center [814, 144] width 24 height 24
click at [723, 236] on button "1" at bounding box center [727, 227] width 36 height 36
type input "**********"
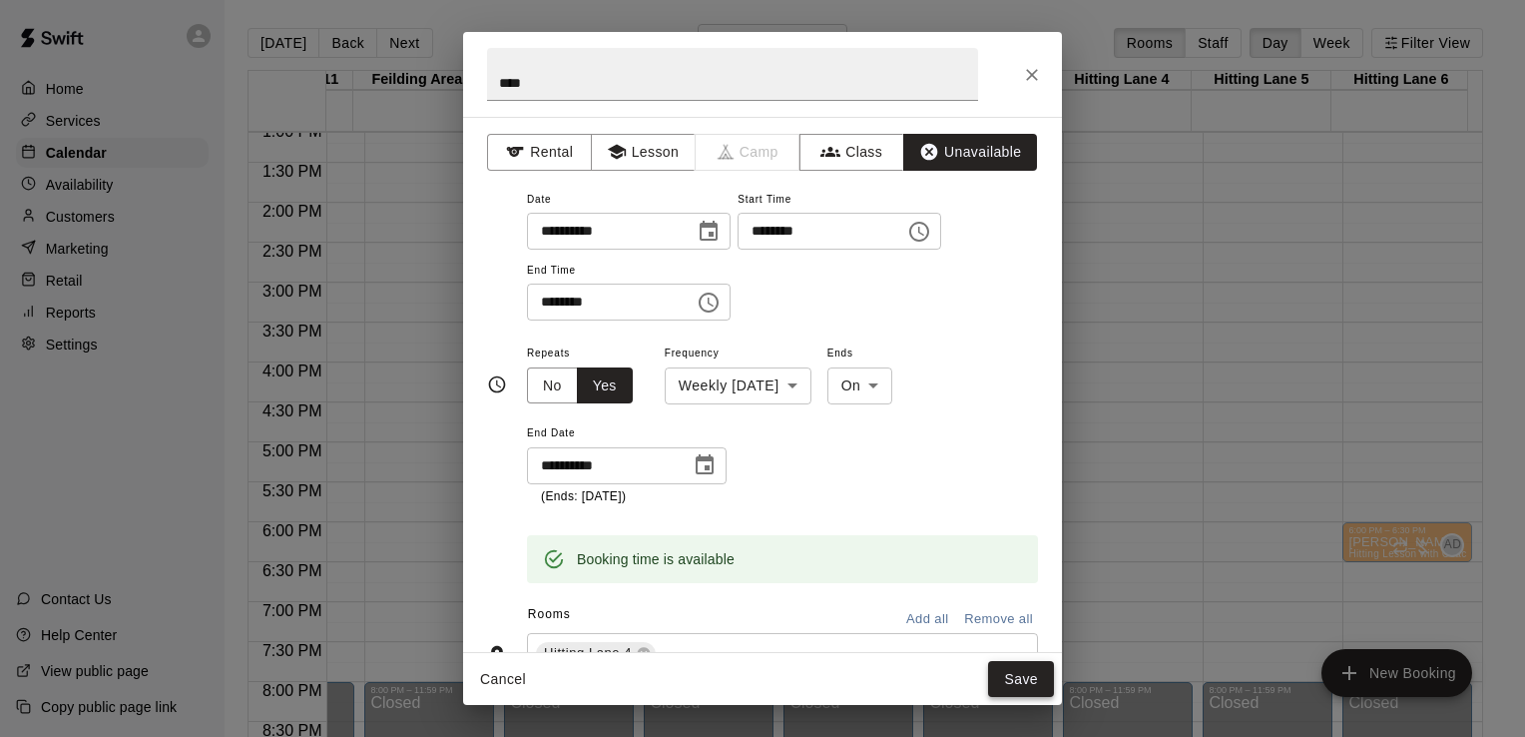
click at [1018, 687] on button "Save" at bounding box center [1021, 679] width 66 height 37
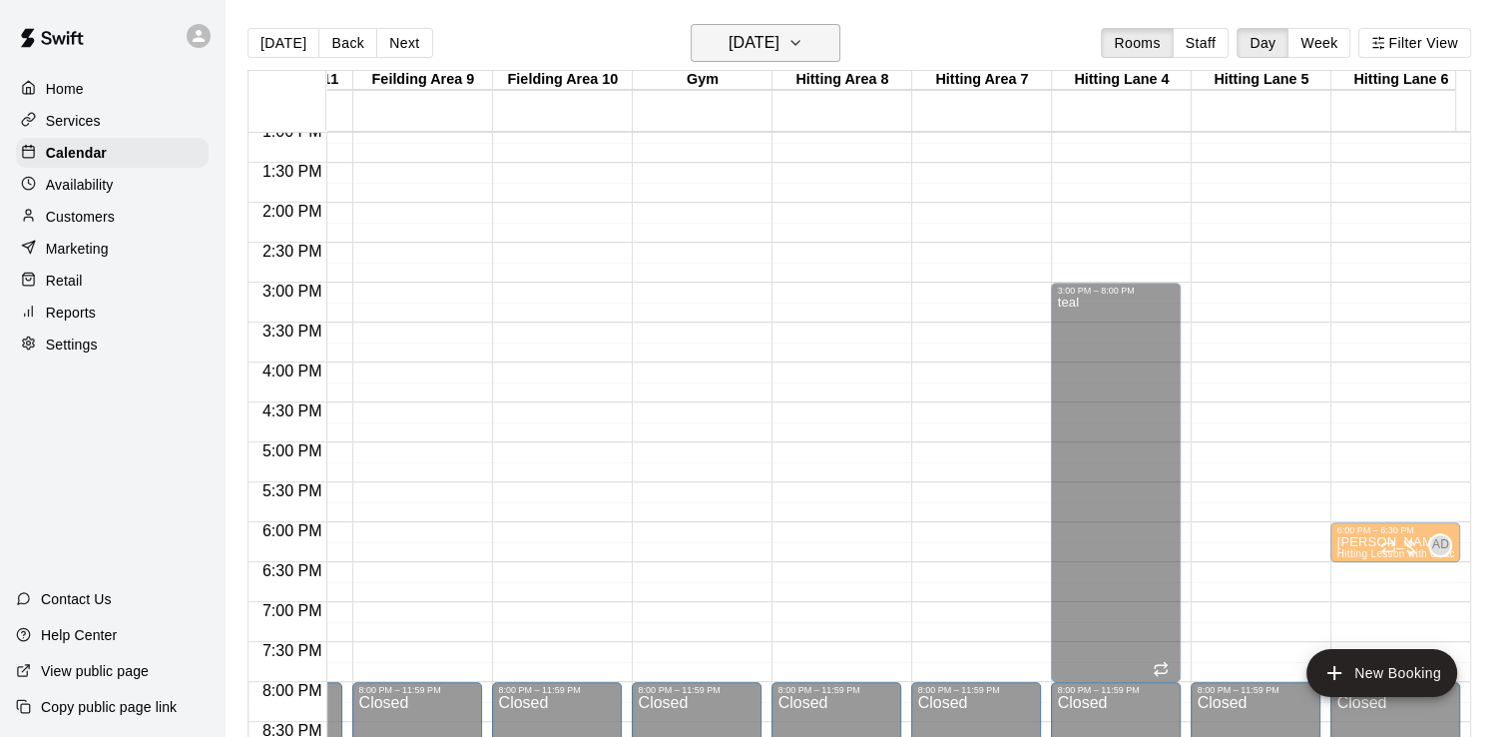
click at [803, 48] on icon "button" at bounding box center [795, 43] width 16 height 24
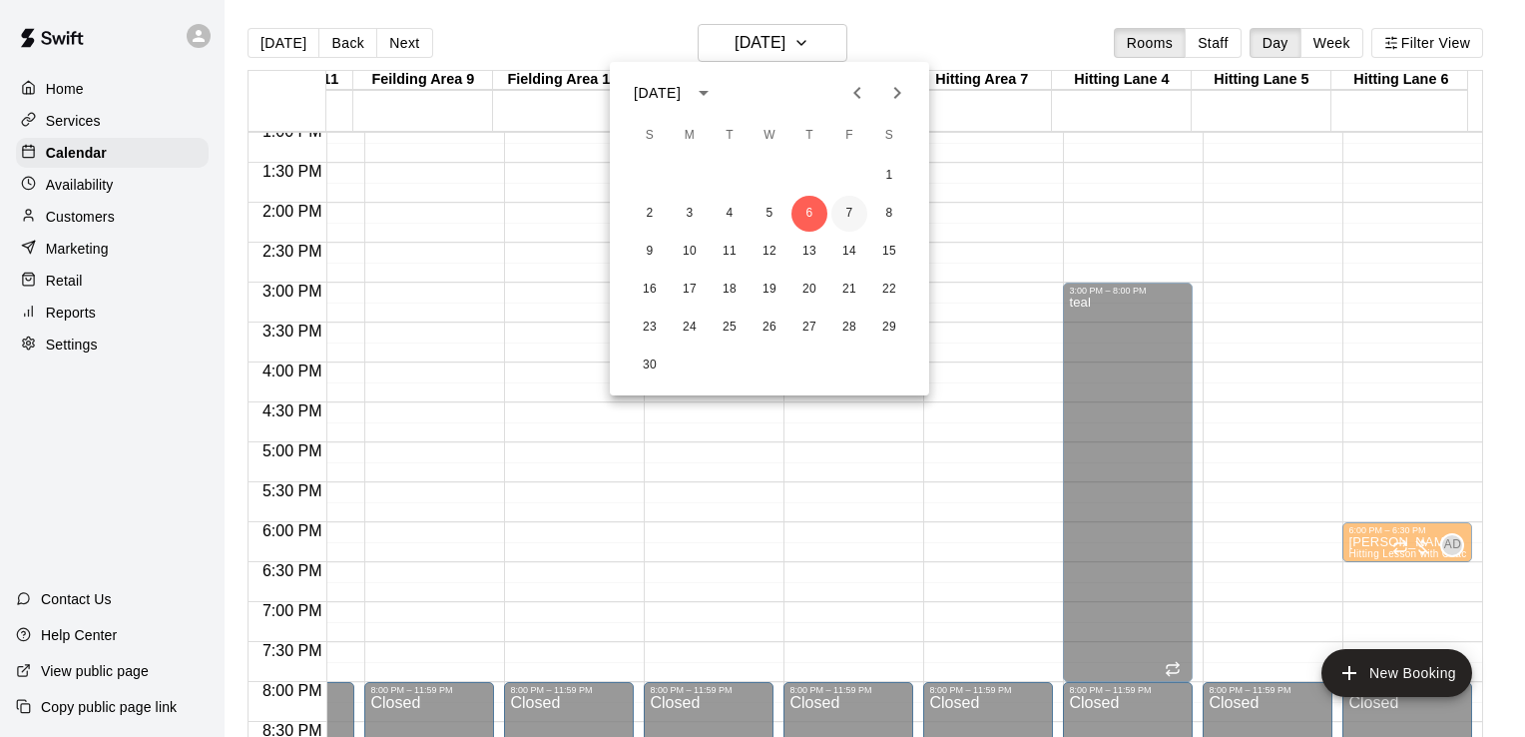
click at [851, 218] on button "7" at bounding box center [849, 214] width 36 height 36
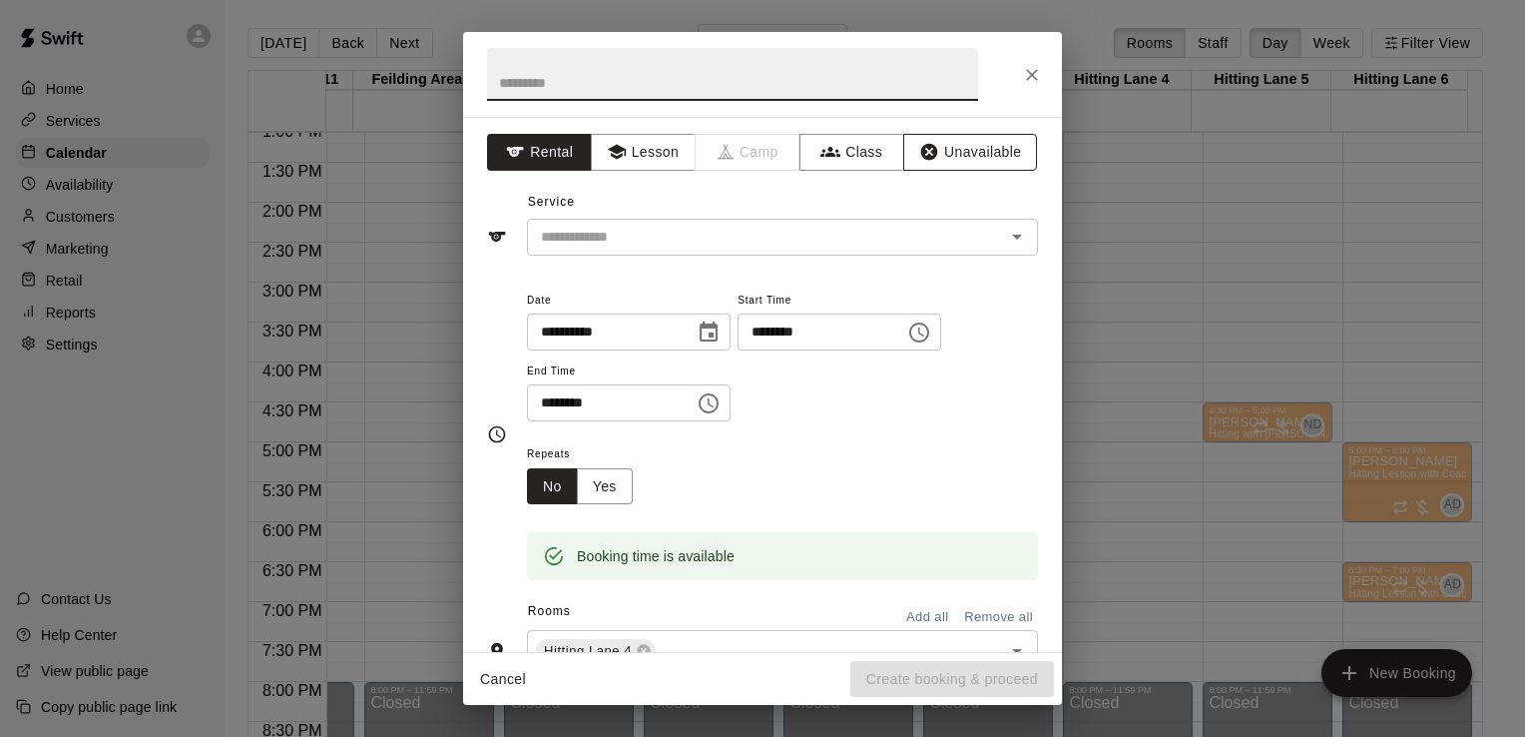
click at [930, 158] on button "Unavailable" at bounding box center [970, 152] width 134 height 37
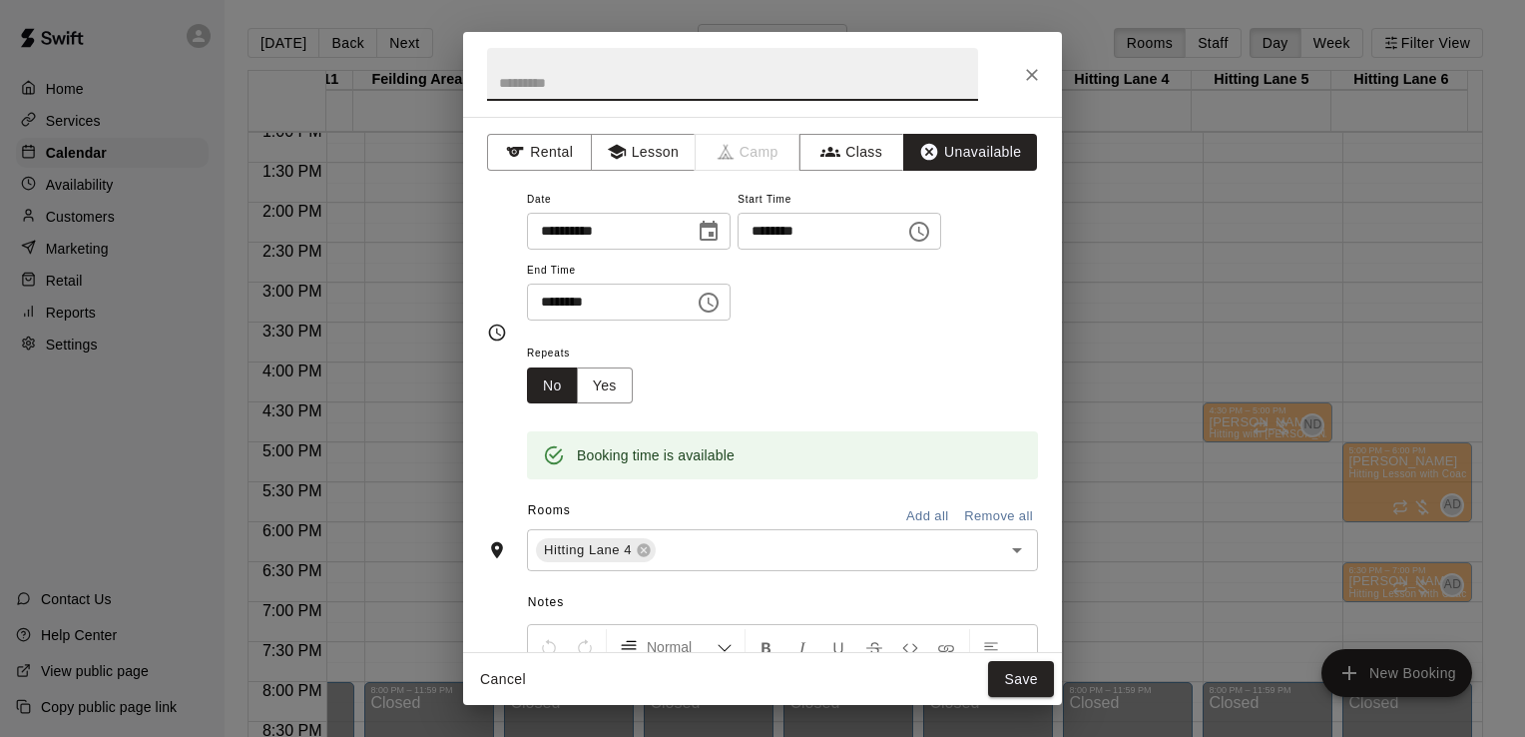
click at [799, 75] on input "text" at bounding box center [732, 74] width 491 height 53
type input "****"
click at [610, 365] on span "Repeats" at bounding box center [588, 353] width 122 height 27
click at [606, 389] on button "Yes" at bounding box center [605, 385] width 56 height 37
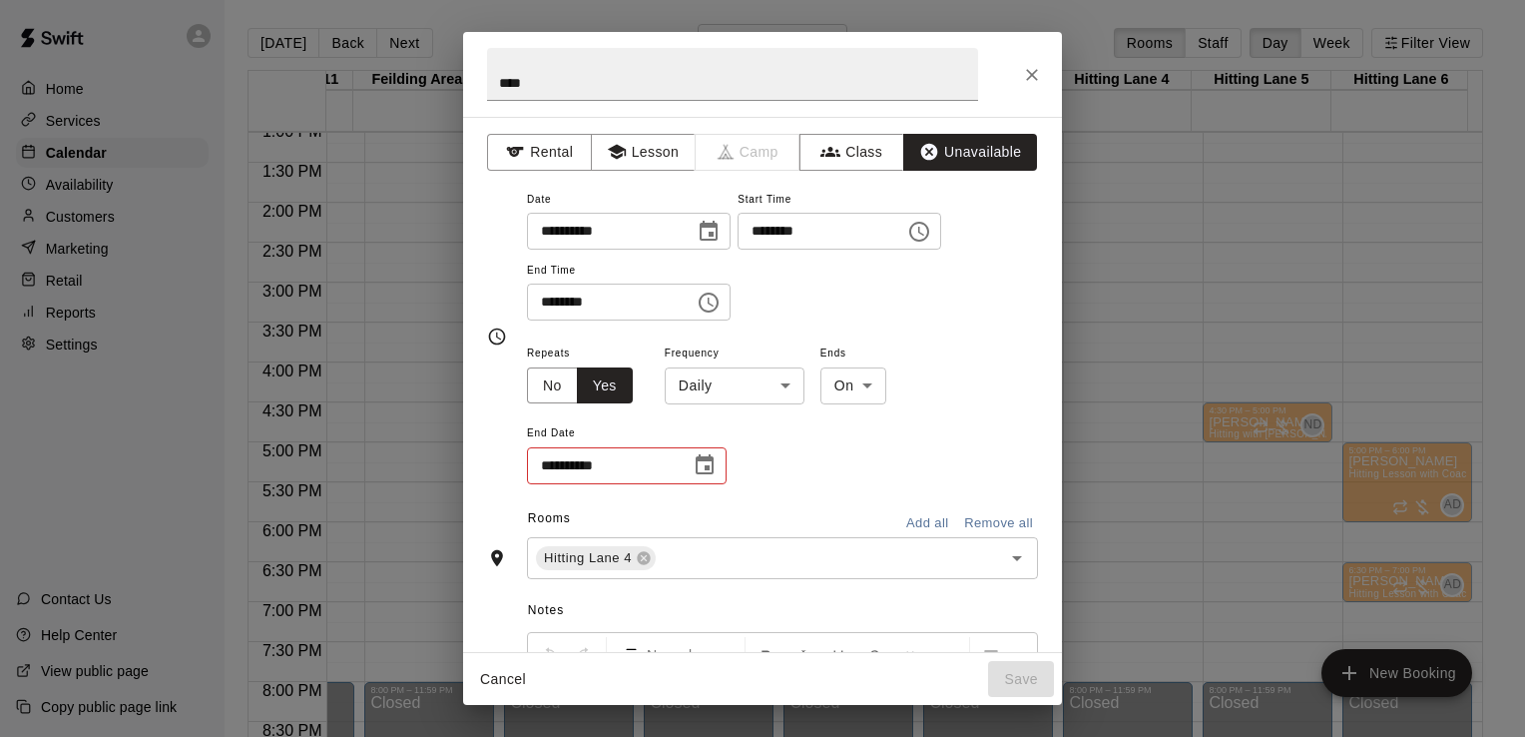
click at [823, 383] on body "Home Services Calendar Availability Customers Marketing Retail Reports Settings…" at bounding box center [762, 384] width 1525 height 769
click at [766, 383] on div at bounding box center [762, 368] width 1525 height 737
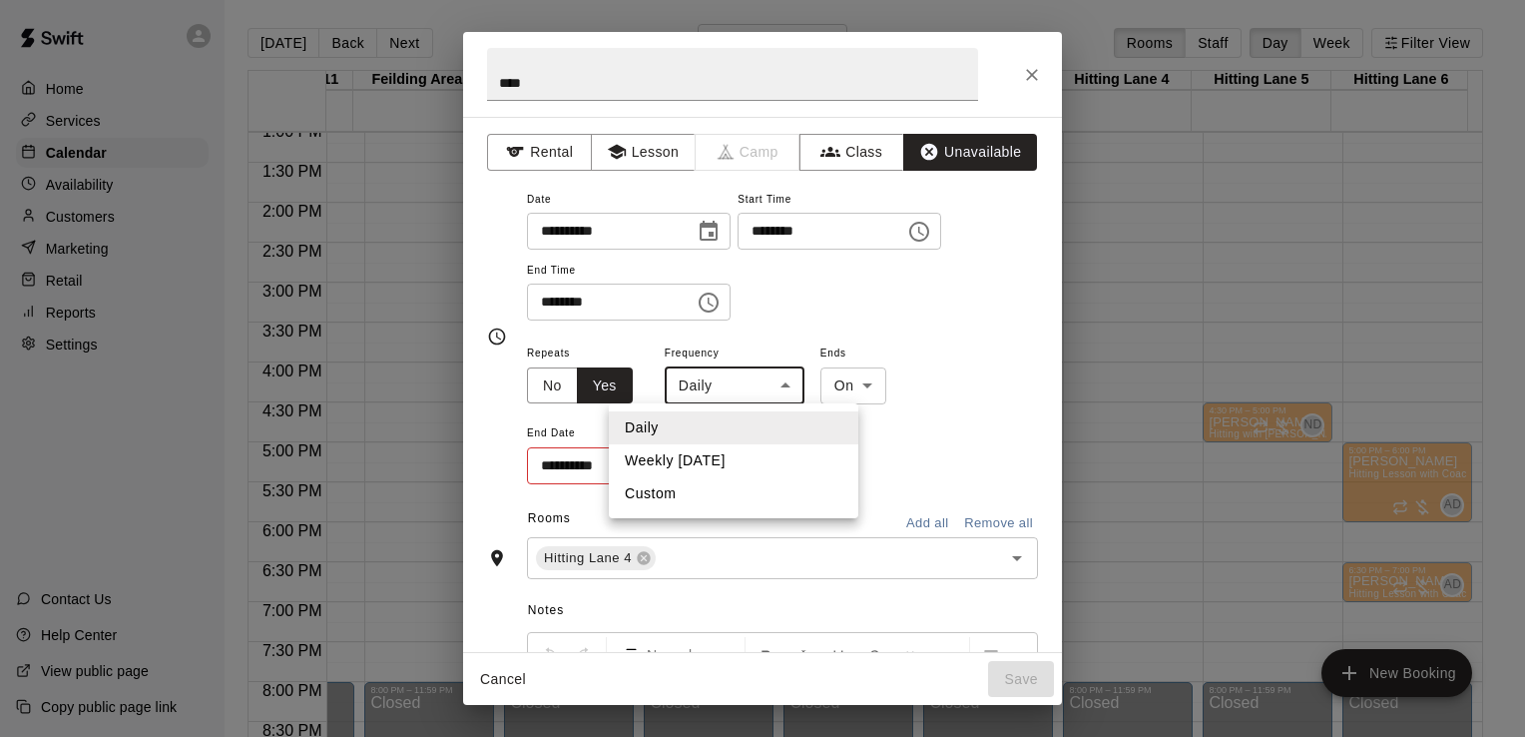
click at [771, 385] on body "Home Services Calendar Availability Customers Marketing Retail Reports Settings…" at bounding box center [762, 384] width 1525 height 769
click at [747, 460] on li "Weekly on Friday" at bounding box center [734, 460] width 250 height 33
type input "******"
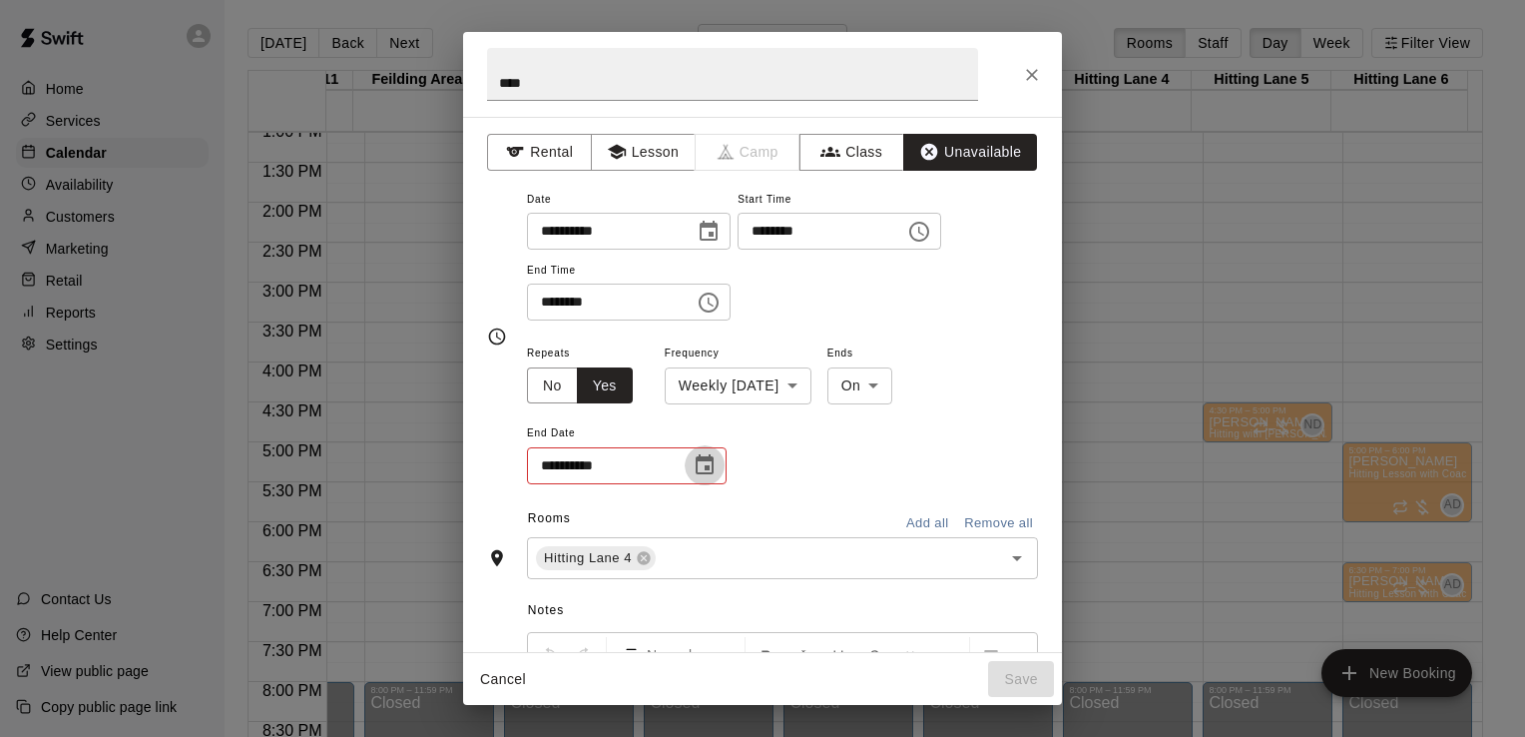
click at [703, 466] on icon "Choose date" at bounding box center [705, 465] width 24 height 24
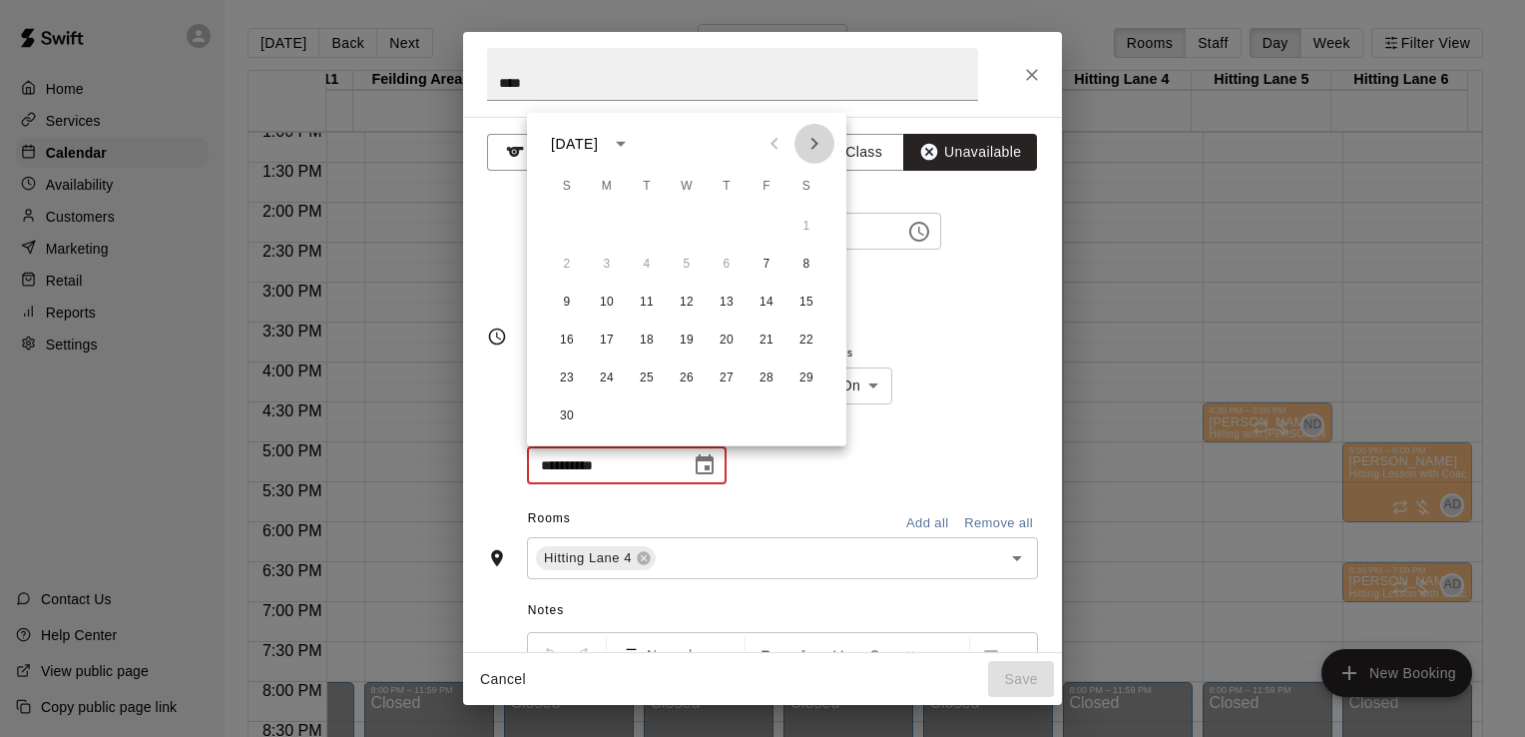
click at [802, 158] on button "Next month" at bounding box center [814, 144] width 40 height 40
click at [773, 230] on button "2" at bounding box center [767, 227] width 36 height 36
type input "**********"
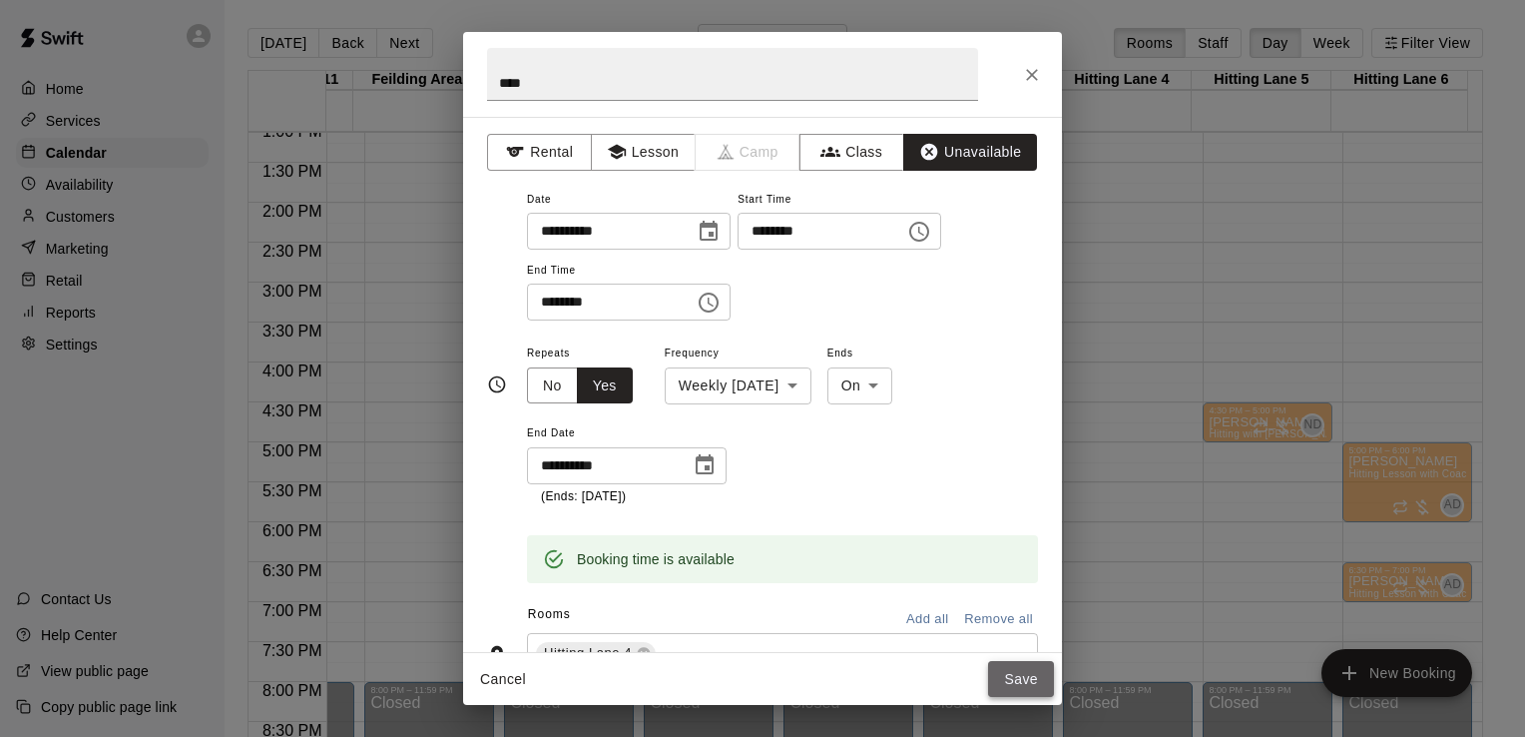
click at [1026, 683] on button "Save" at bounding box center [1021, 679] width 66 height 37
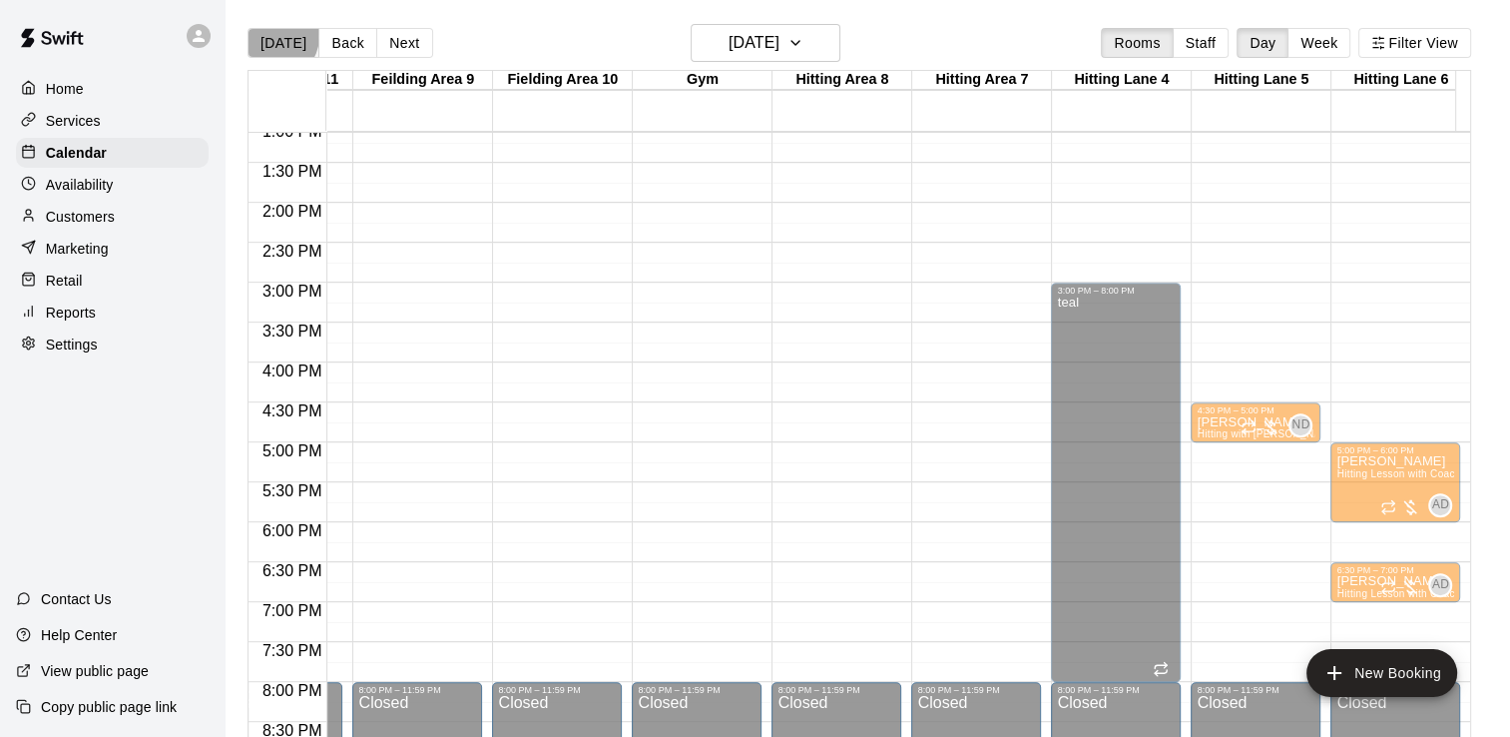
click at [276, 36] on button "[DATE]" at bounding box center [284, 43] width 72 height 30
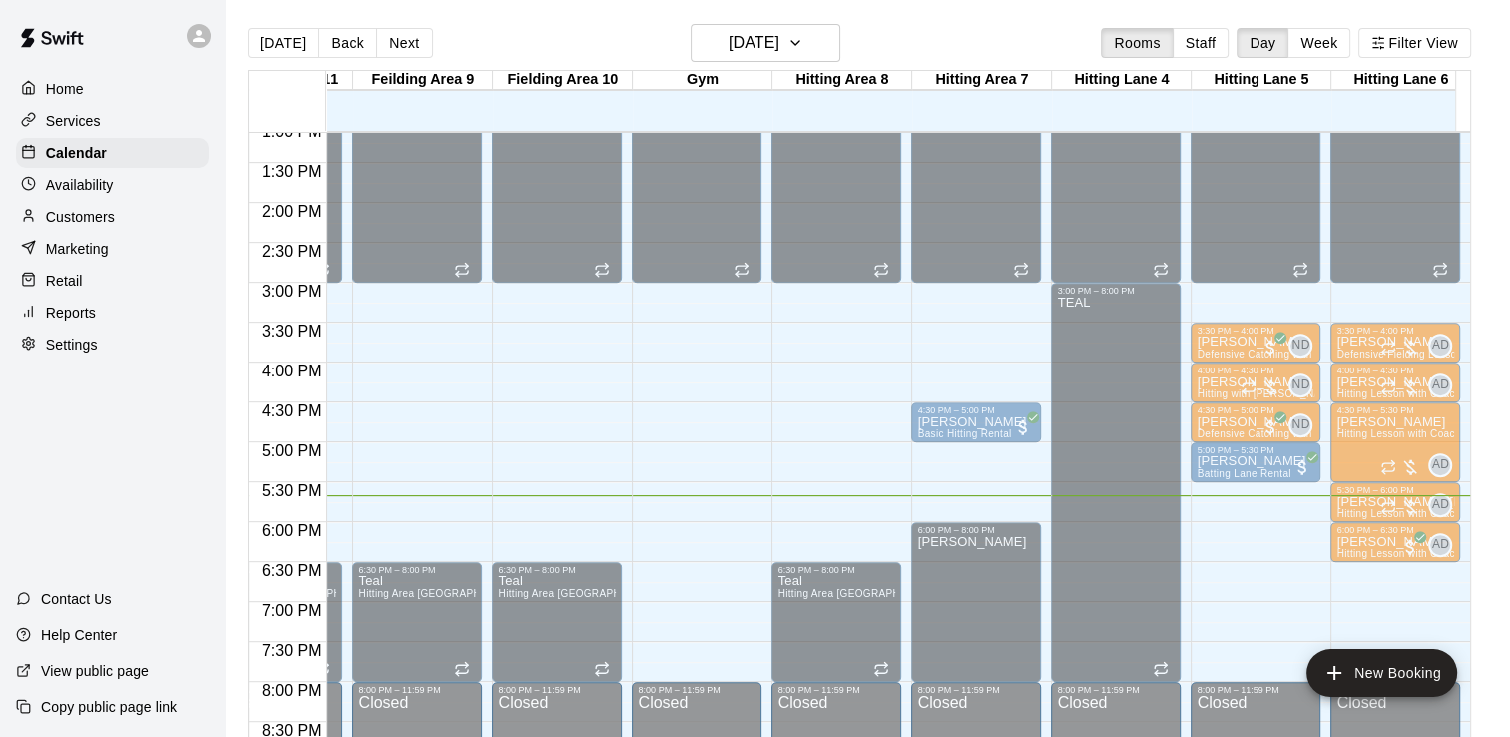
click at [78, 318] on p "Reports" at bounding box center [71, 312] width 50 height 20
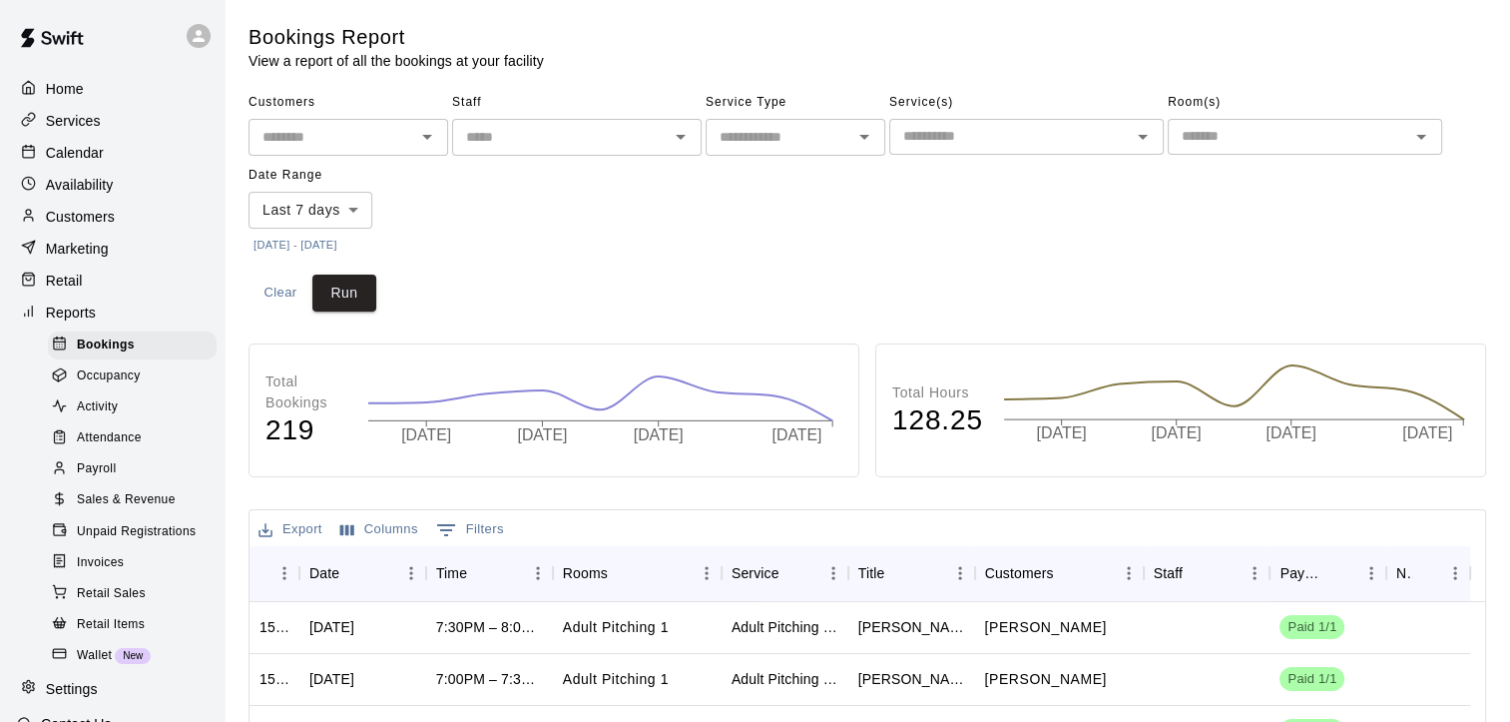
click at [123, 510] on span "Sales & Revenue" at bounding box center [126, 500] width 99 height 20
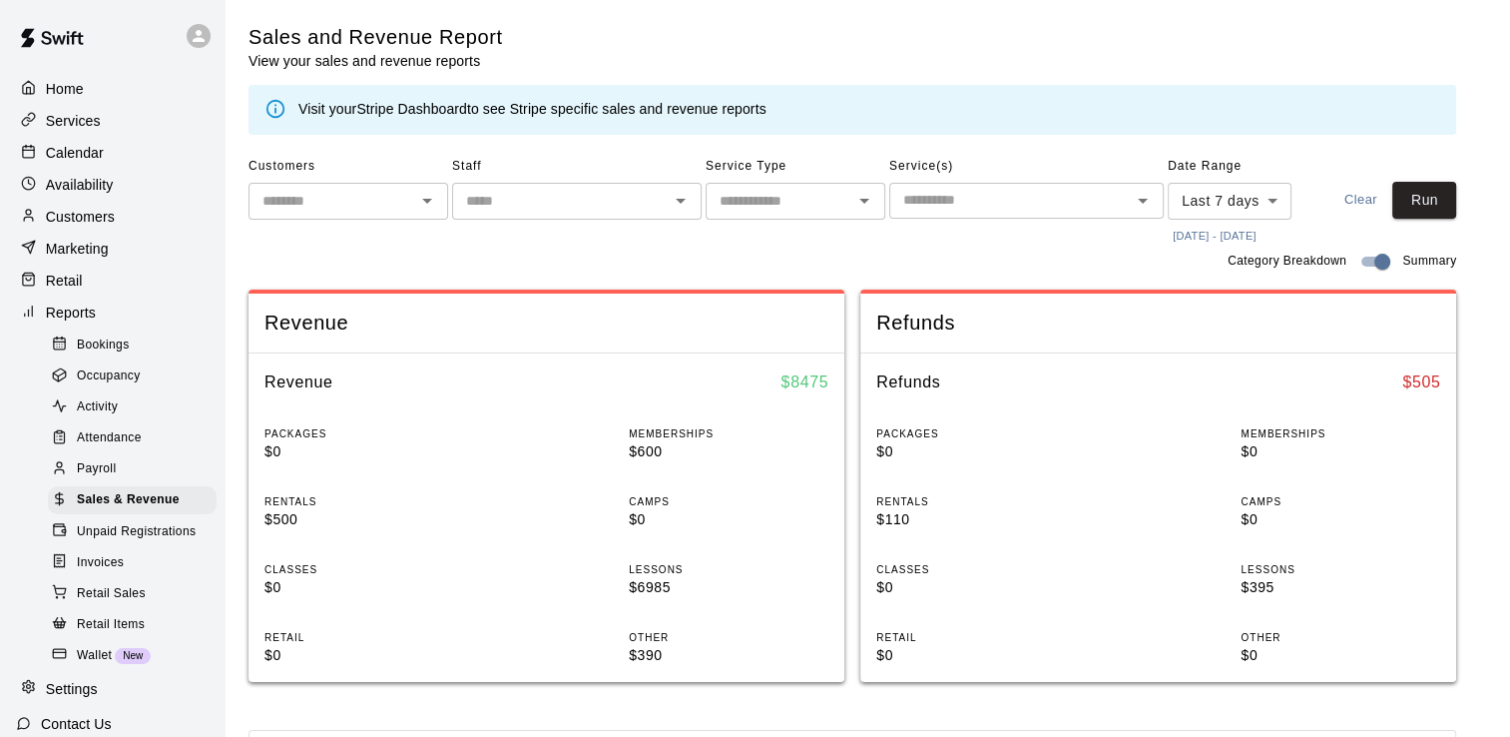
click at [846, 190] on div "​" at bounding box center [796, 201] width 180 height 37
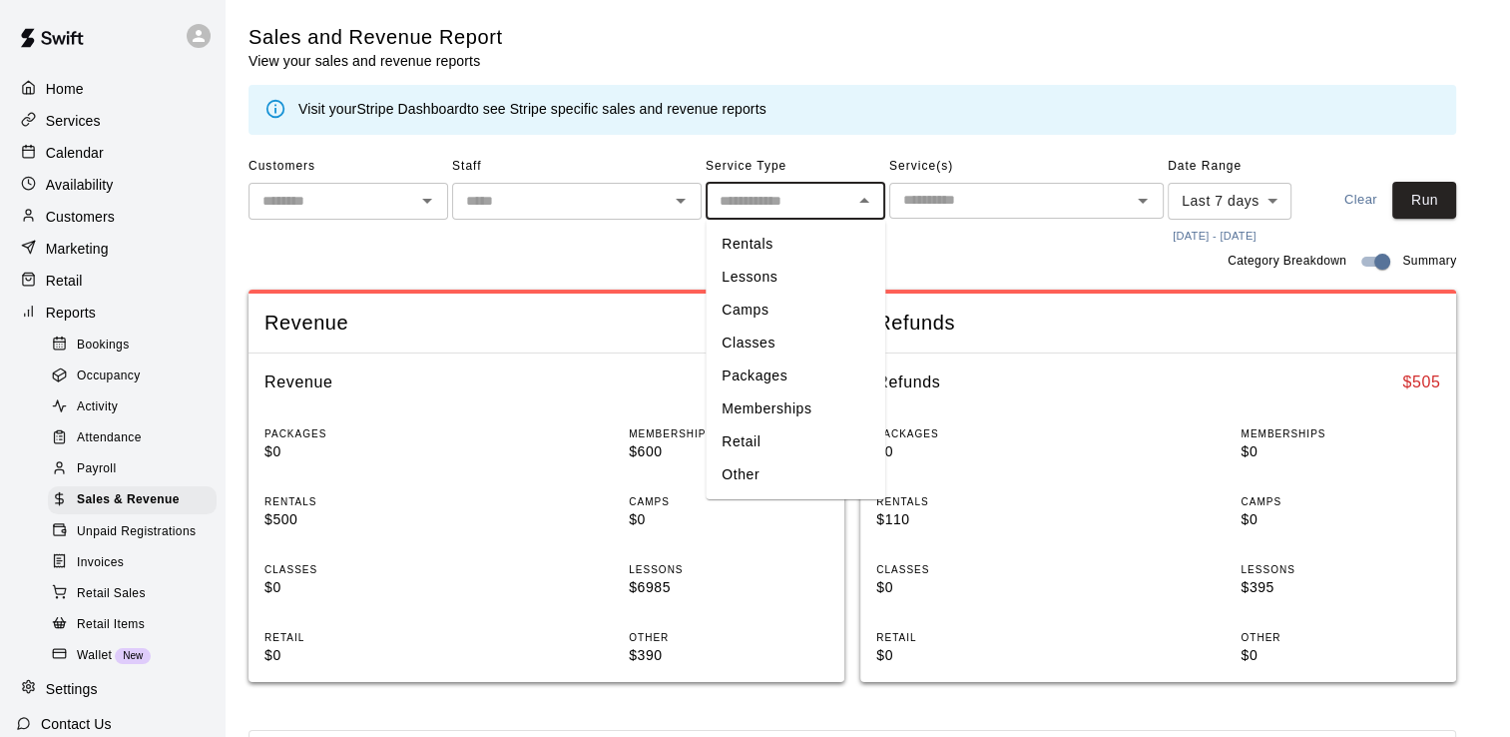
click at [767, 409] on li "Memberships" at bounding box center [796, 408] width 180 height 33
type input "**********"
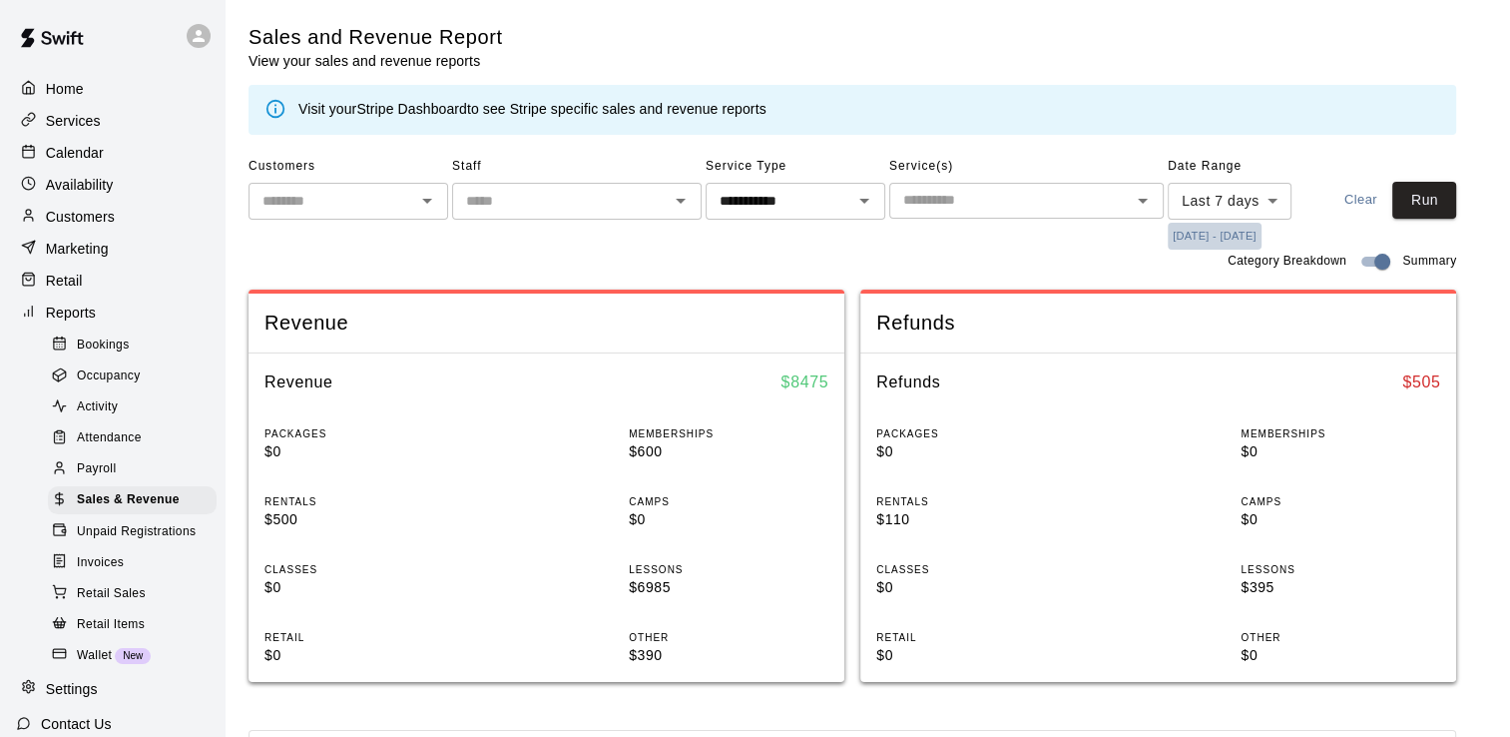
click at [1227, 241] on button "10/8/2025 - 10/15/2025" at bounding box center [1215, 236] width 94 height 27
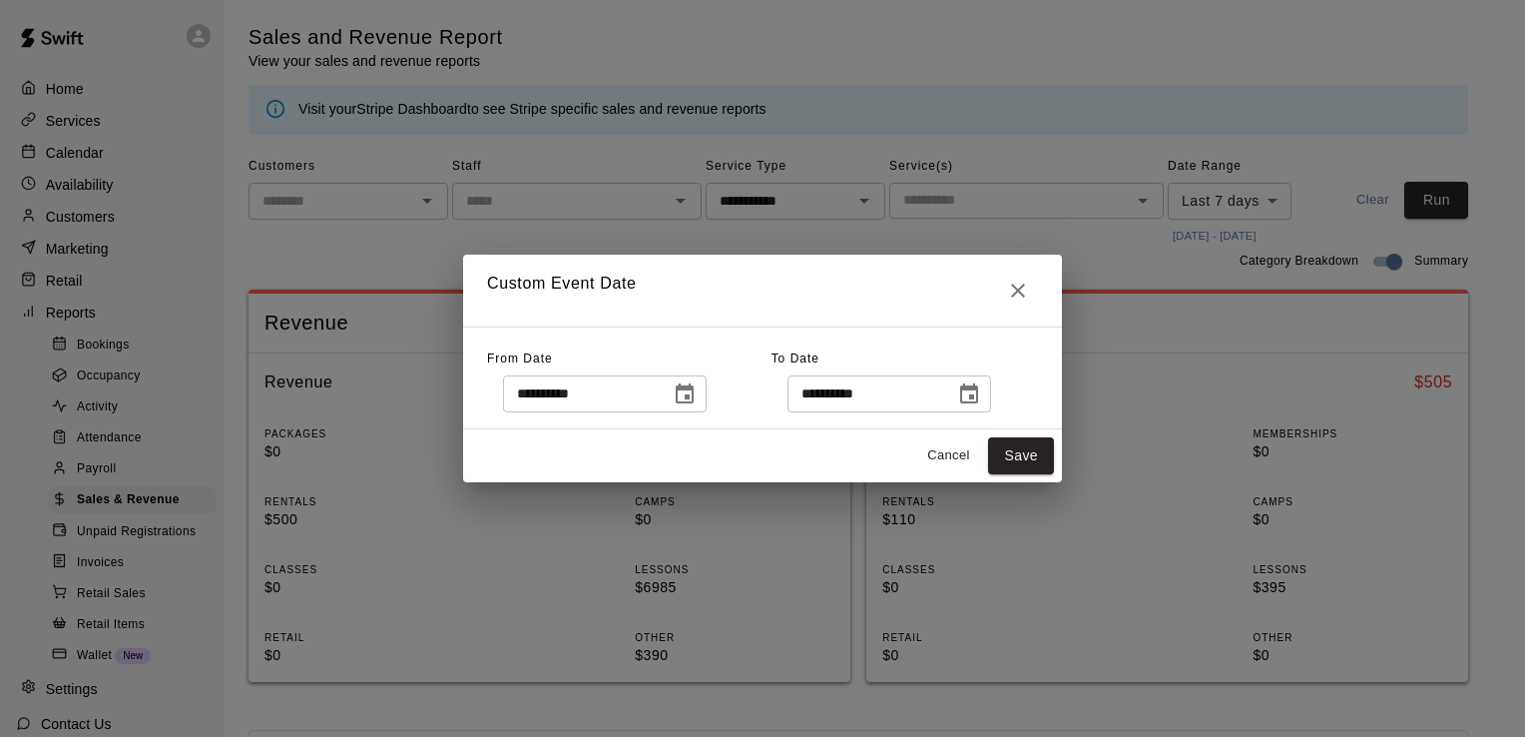
click at [697, 396] on icon "Choose date, selected date is Oct 8, 2025" at bounding box center [685, 394] width 24 height 24
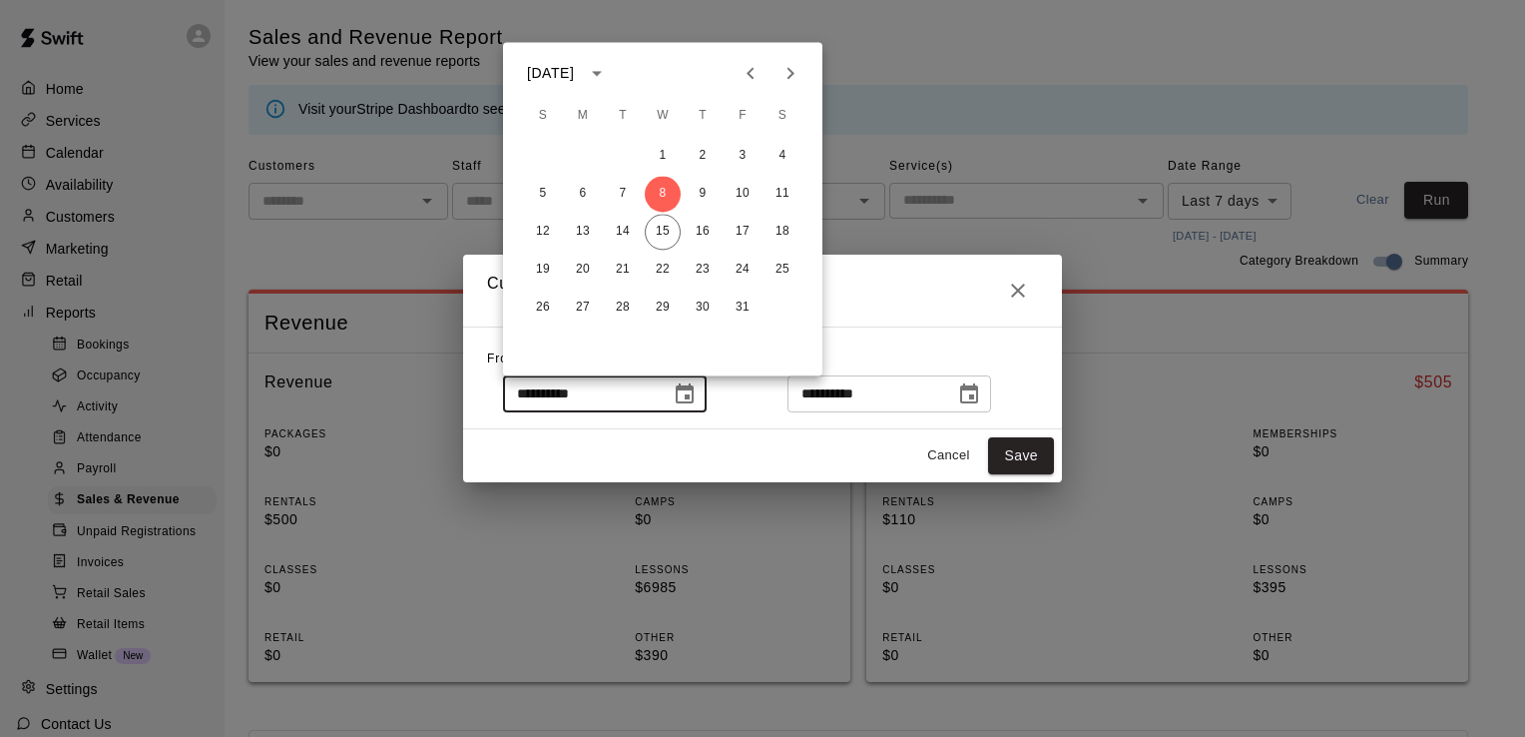
click at [743, 82] on icon "Previous month" at bounding box center [751, 73] width 24 height 24
click at [581, 154] on button "1" at bounding box center [583, 156] width 36 height 36
type input "**********"
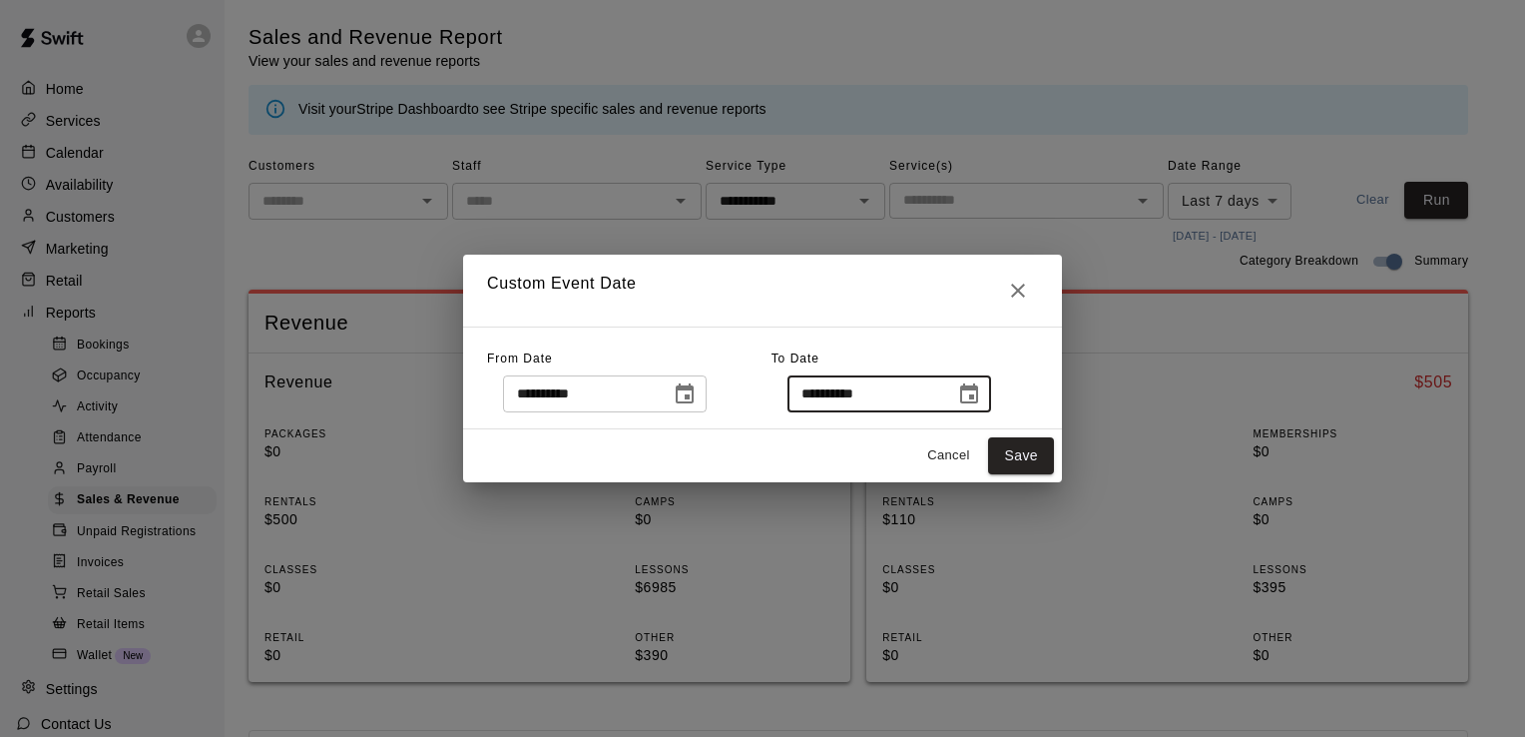
click at [834, 381] on input "**********" at bounding box center [864, 393] width 154 height 37
click at [978, 388] on icon "Choose date, selected date is Oct 15, 2025" at bounding box center [969, 393] width 18 height 20
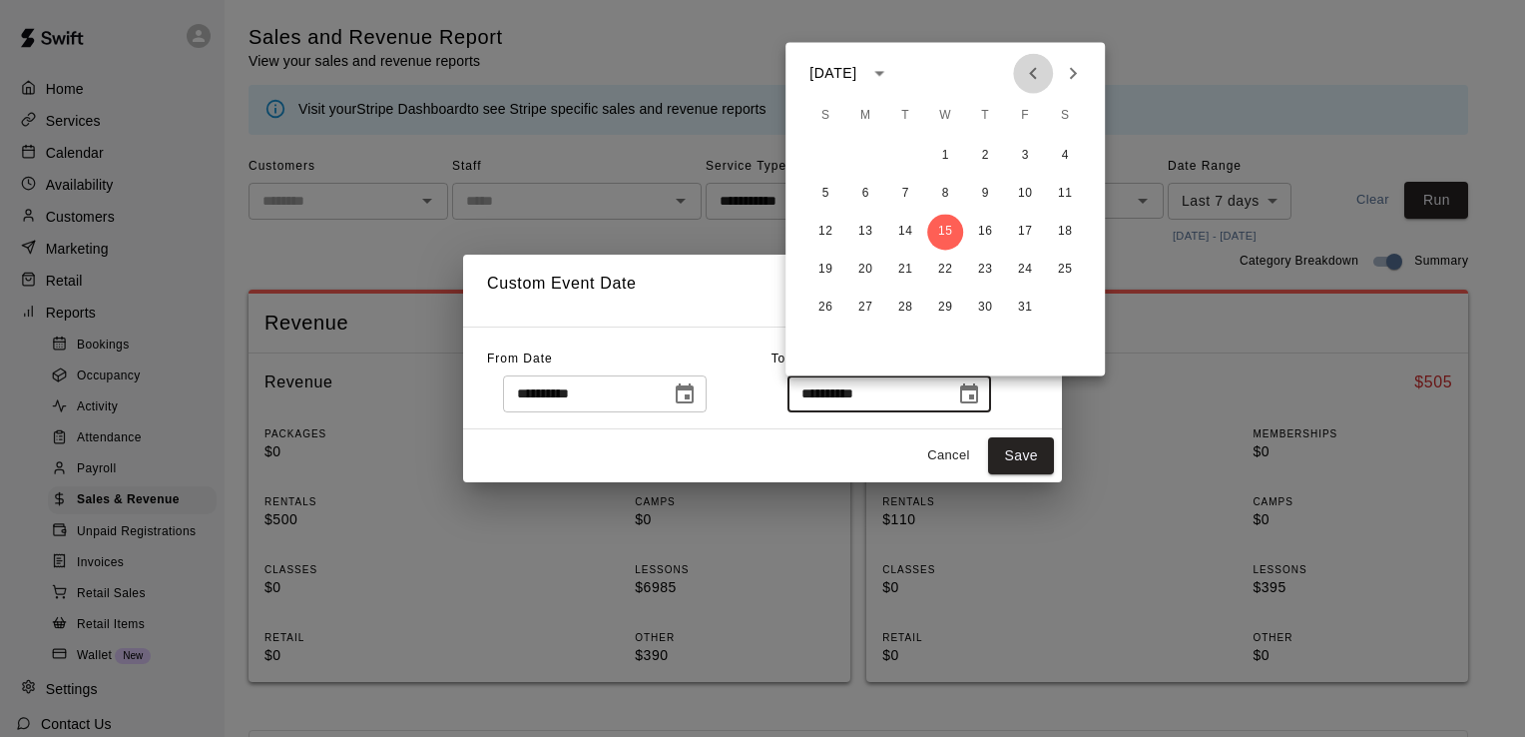
click at [1022, 75] on icon "Previous month" at bounding box center [1033, 73] width 24 height 24
click at [906, 303] on button "30" at bounding box center [905, 307] width 36 height 36
type input "**********"
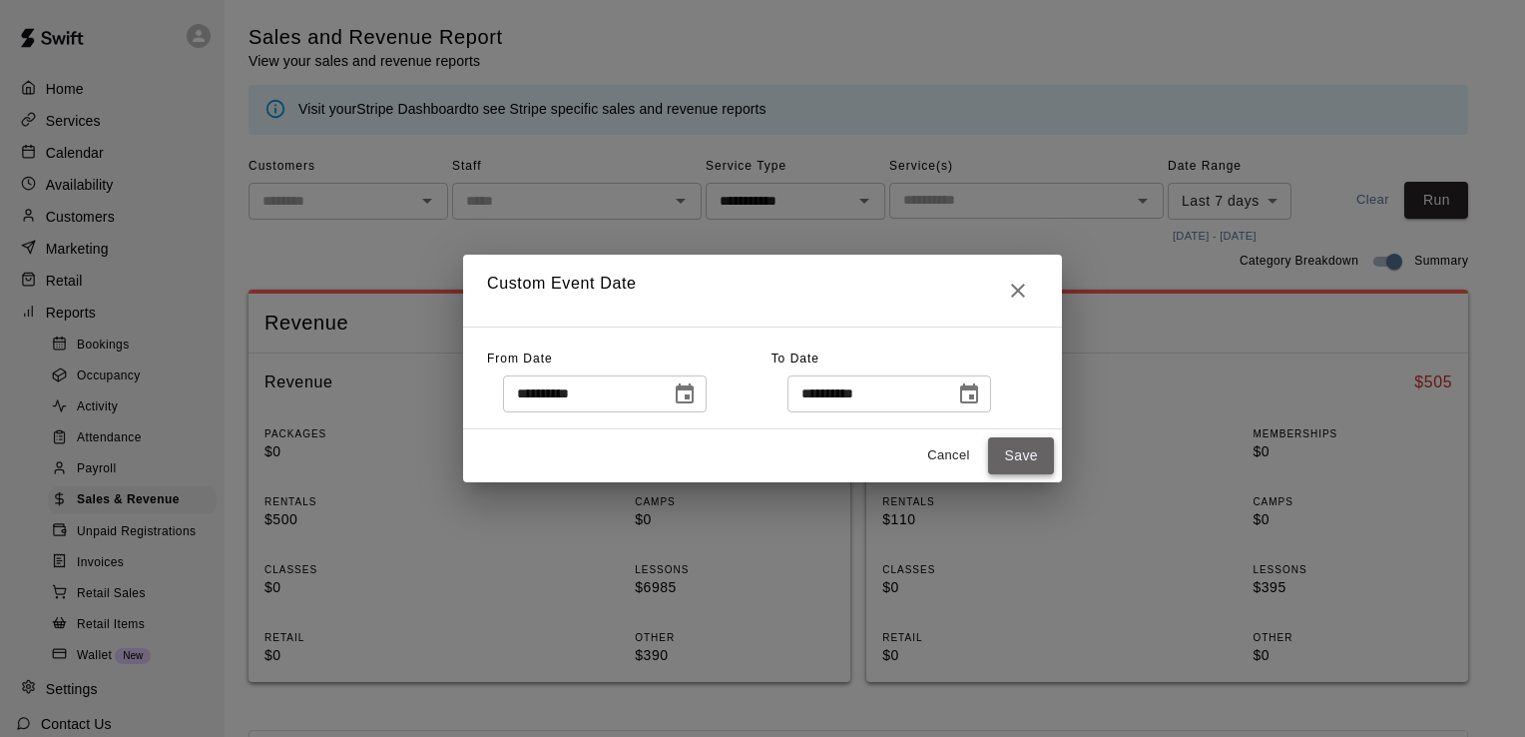
click at [1022, 445] on button "Save" at bounding box center [1021, 455] width 66 height 37
type input "******"
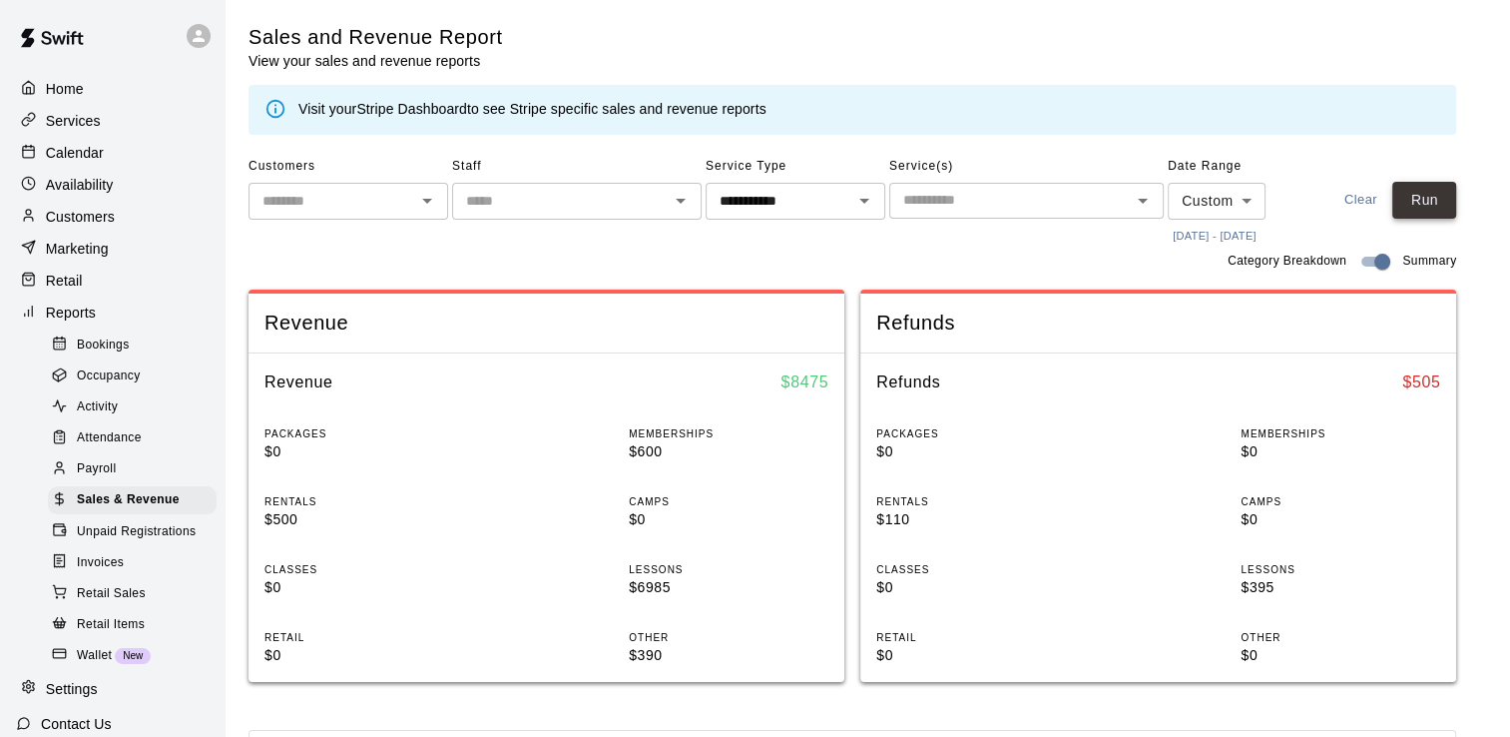
click at [1431, 201] on button "Run" at bounding box center [1424, 200] width 64 height 37
click at [1140, 203] on icon "Open" at bounding box center [1143, 201] width 24 height 24
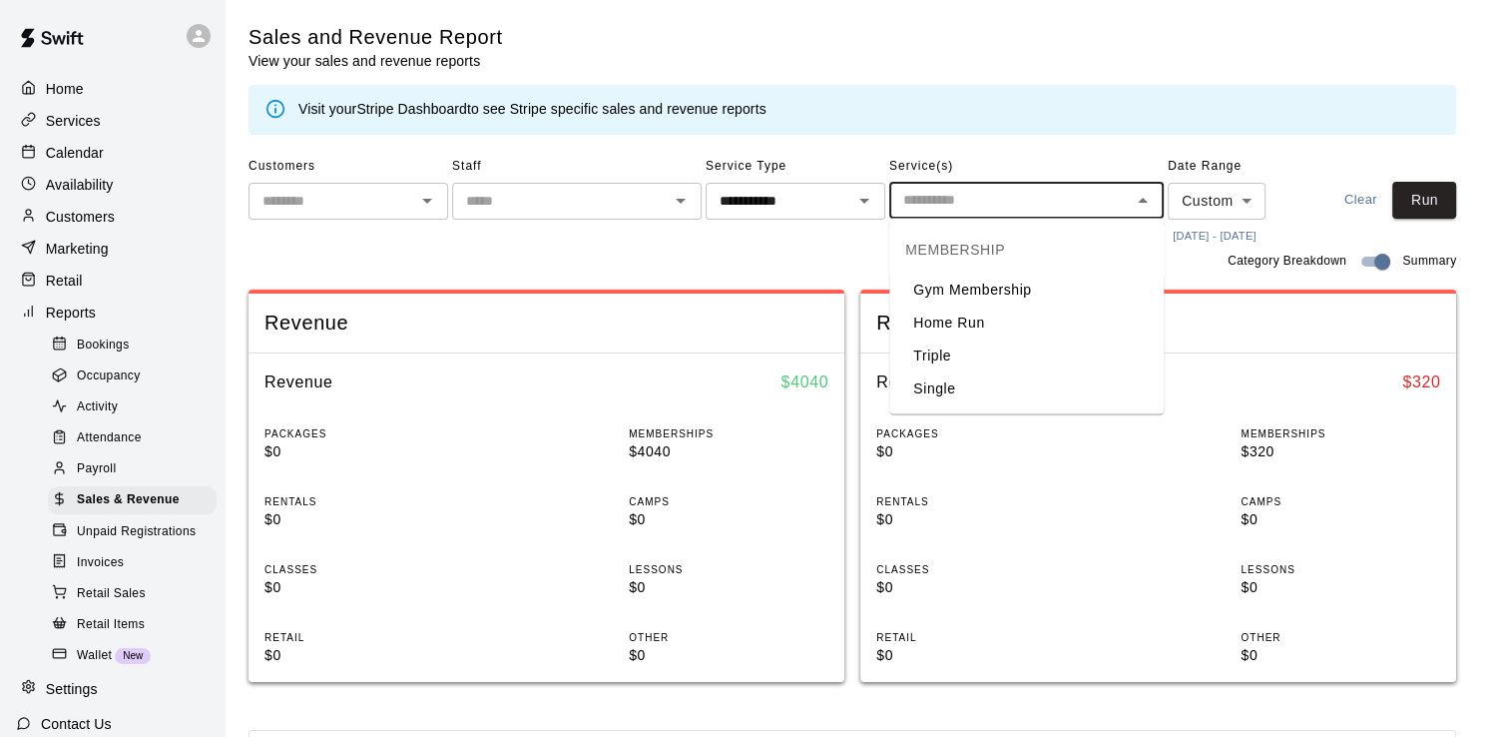
click at [936, 398] on li "Single" at bounding box center [1026, 388] width 274 height 33
click at [1436, 194] on button "Run" at bounding box center [1424, 200] width 64 height 37
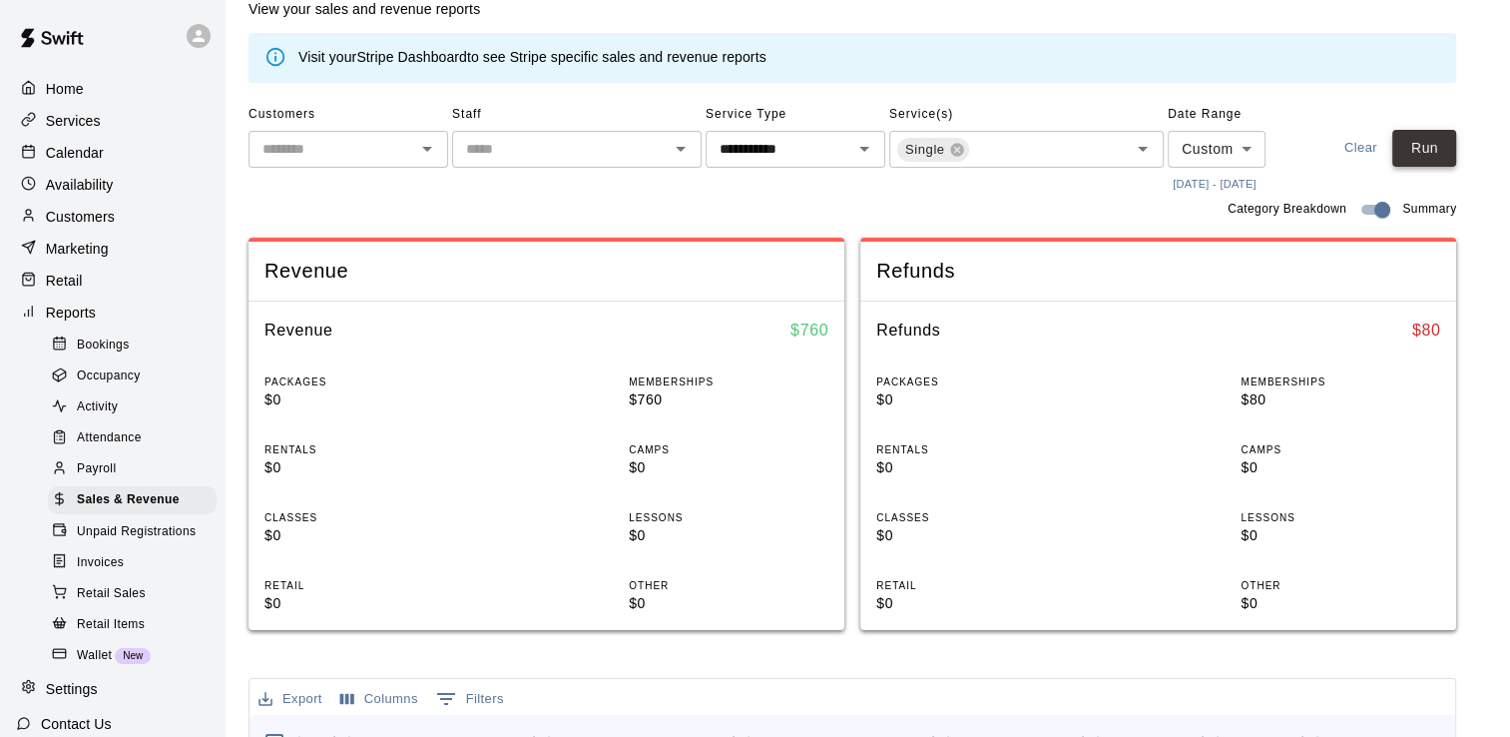
scroll to position [13, 0]
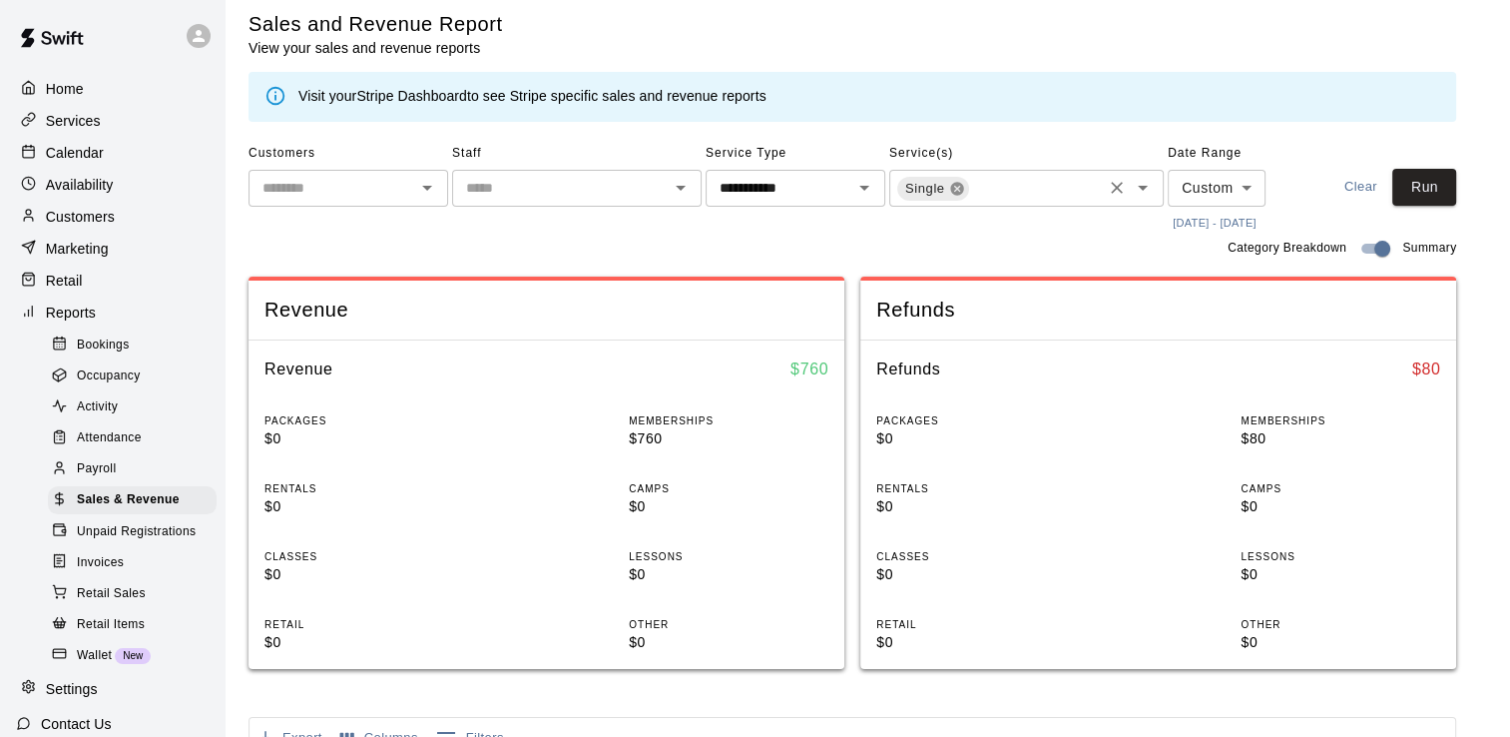
click at [955, 188] on icon at bounding box center [957, 189] width 16 height 16
click at [1030, 187] on input "text" at bounding box center [1010, 187] width 230 height 25
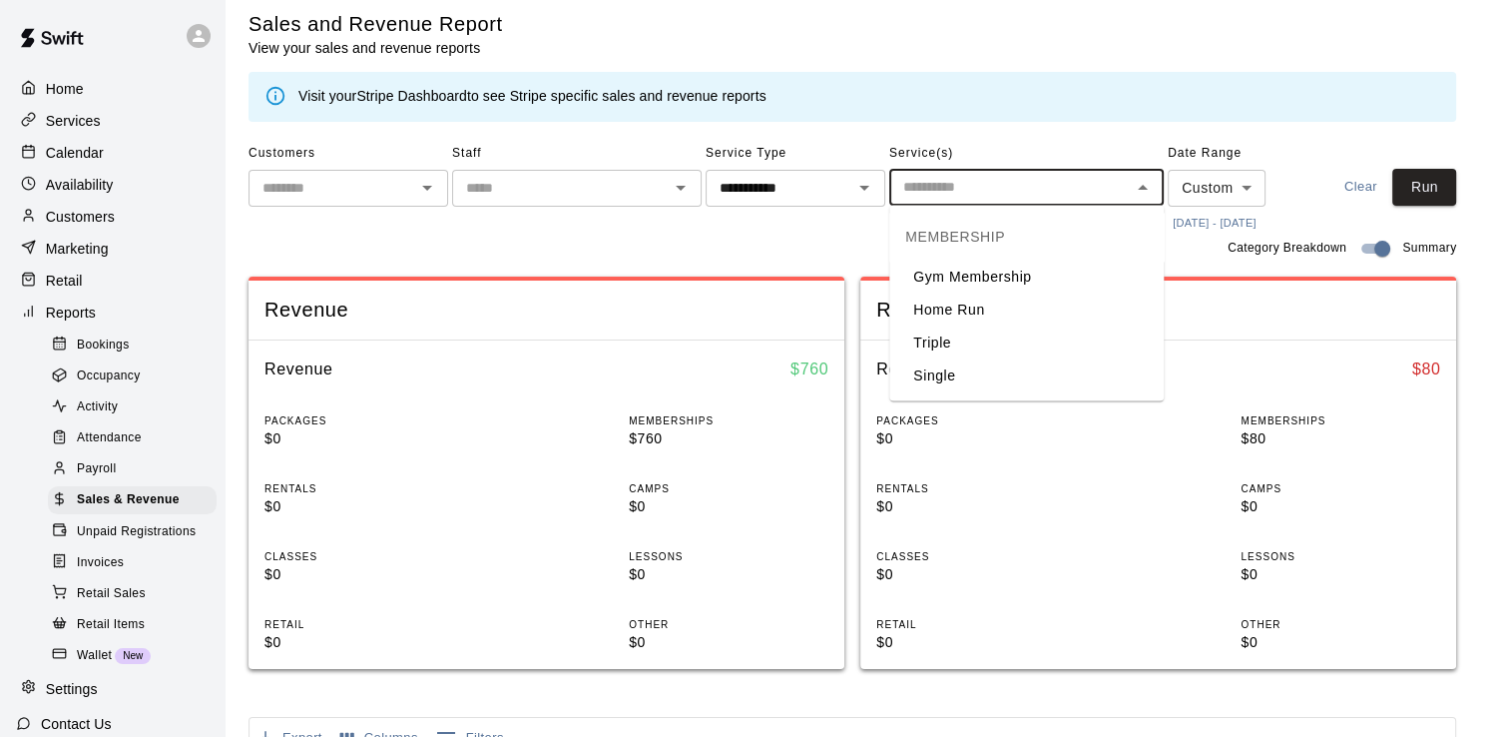
click at [1028, 282] on li "Gym Membership" at bounding box center [1026, 276] width 274 height 33
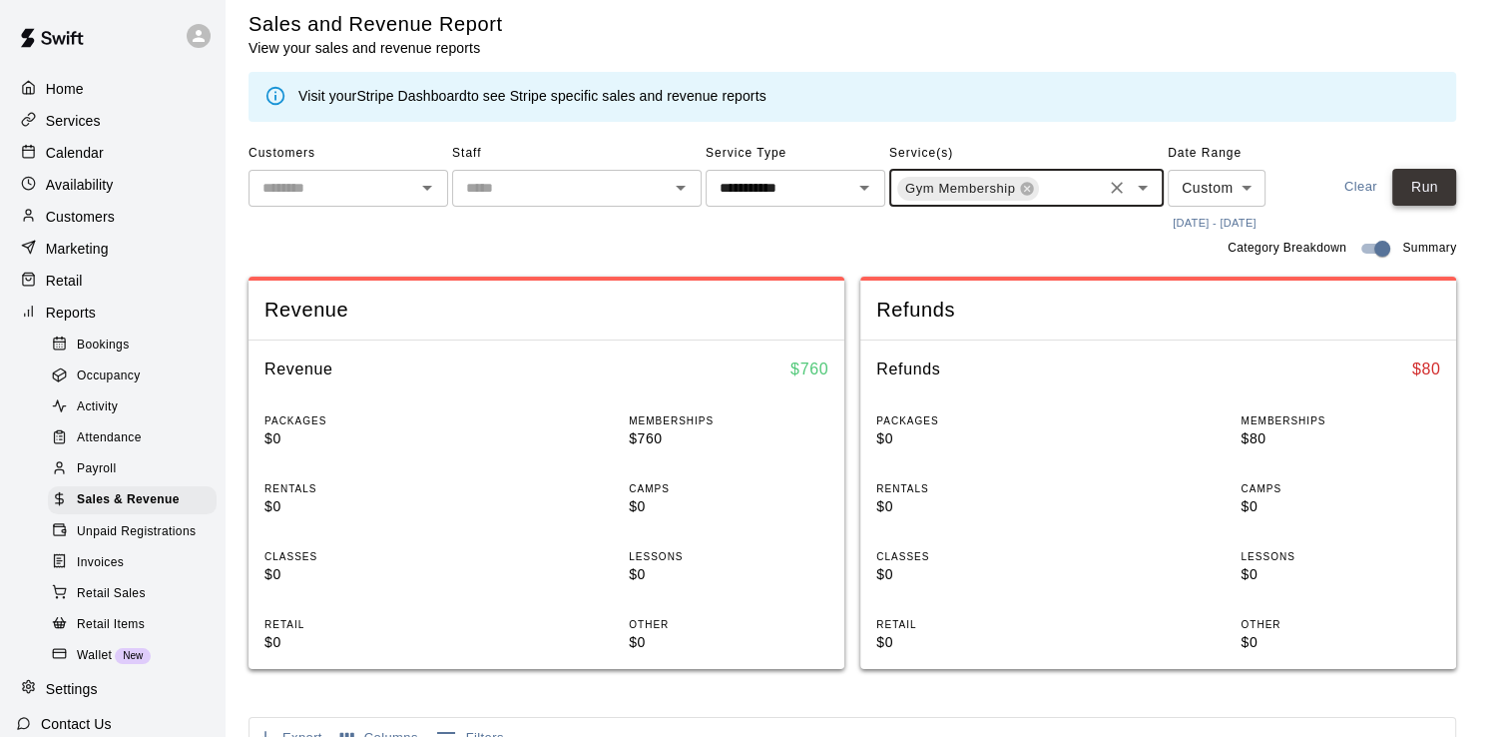
click at [1430, 192] on button "Run" at bounding box center [1424, 187] width 64 height 37
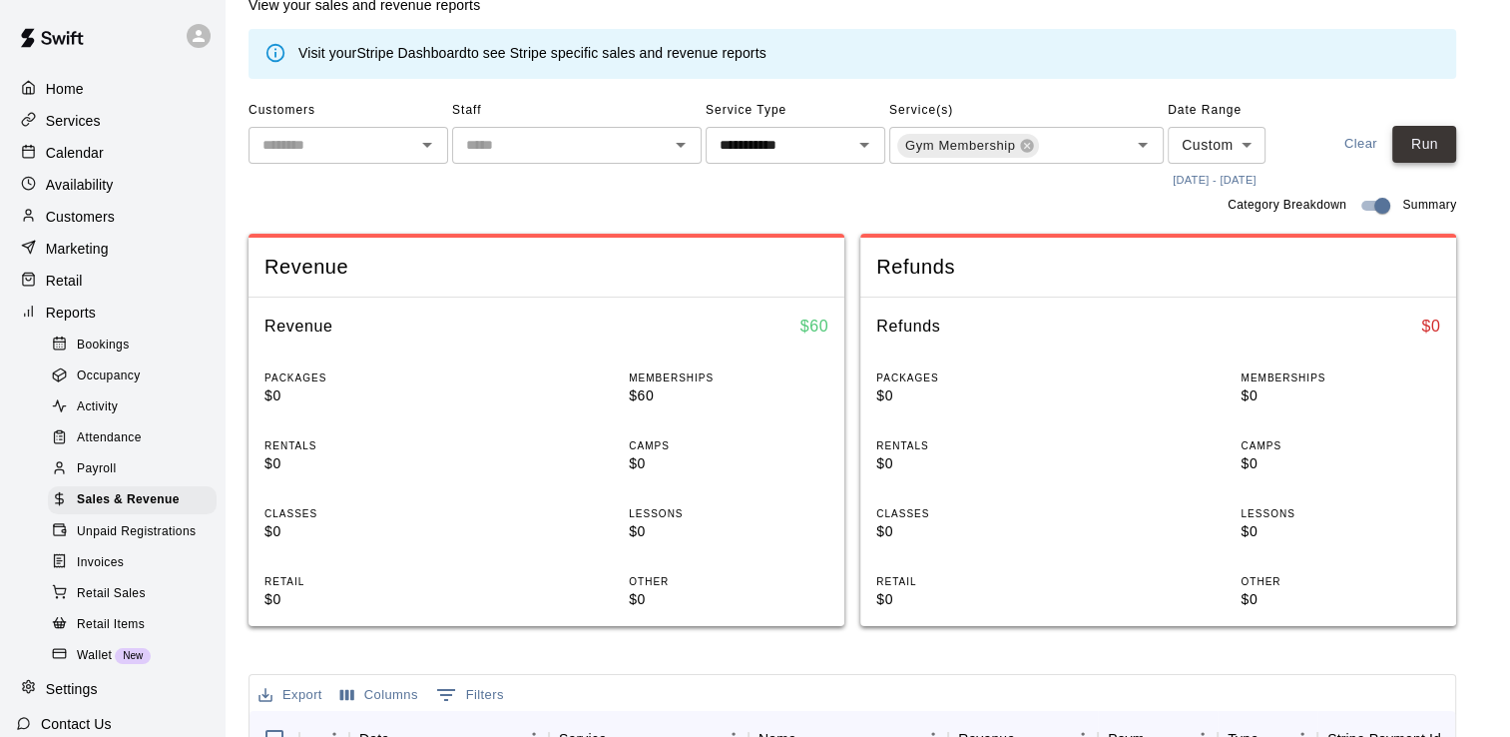
scroll to position [0, 0]
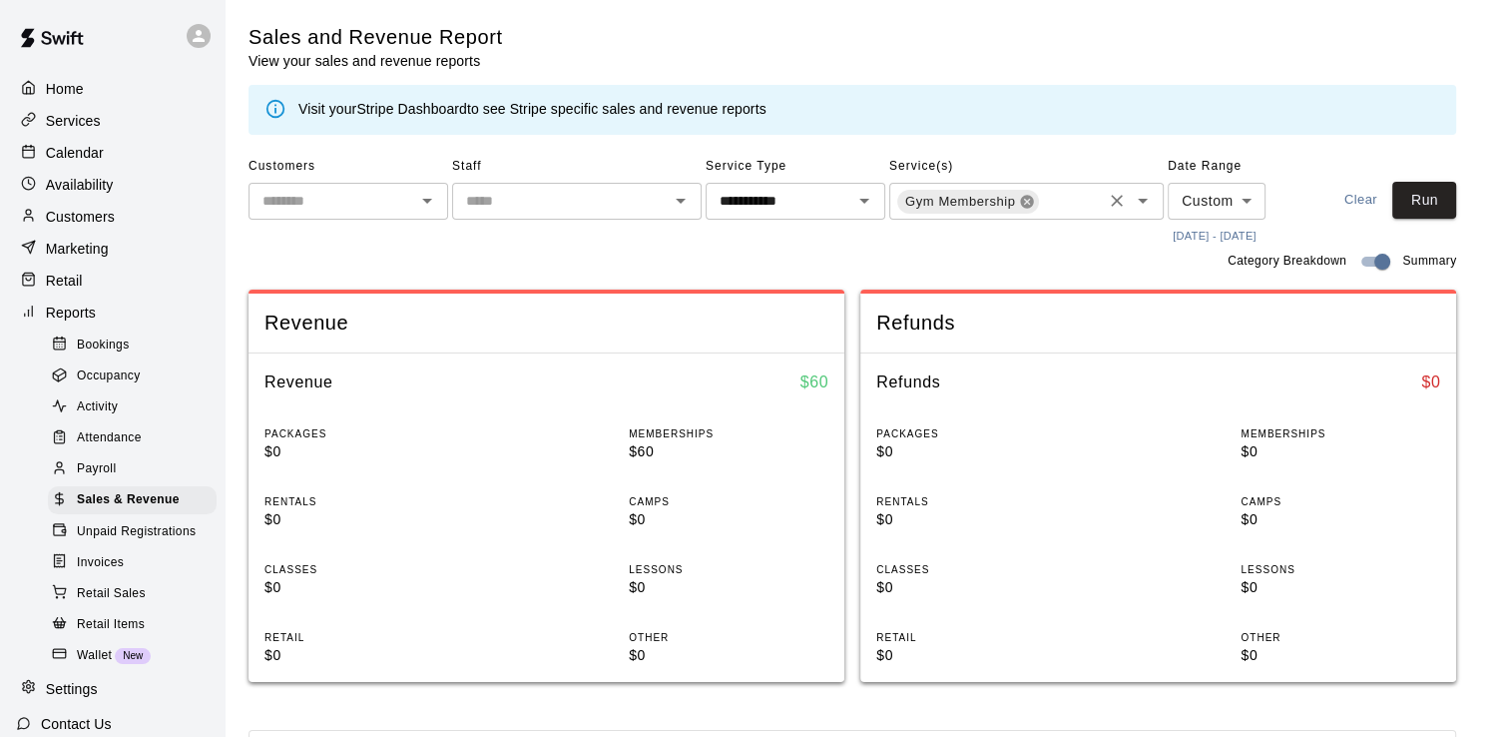
click at [1026, 201] on icon at bounding box center [1027, 202] width 16 height 16
click at [1142, 200] on icon "Open" at bounding box center [1143, 201] width 10 height 5
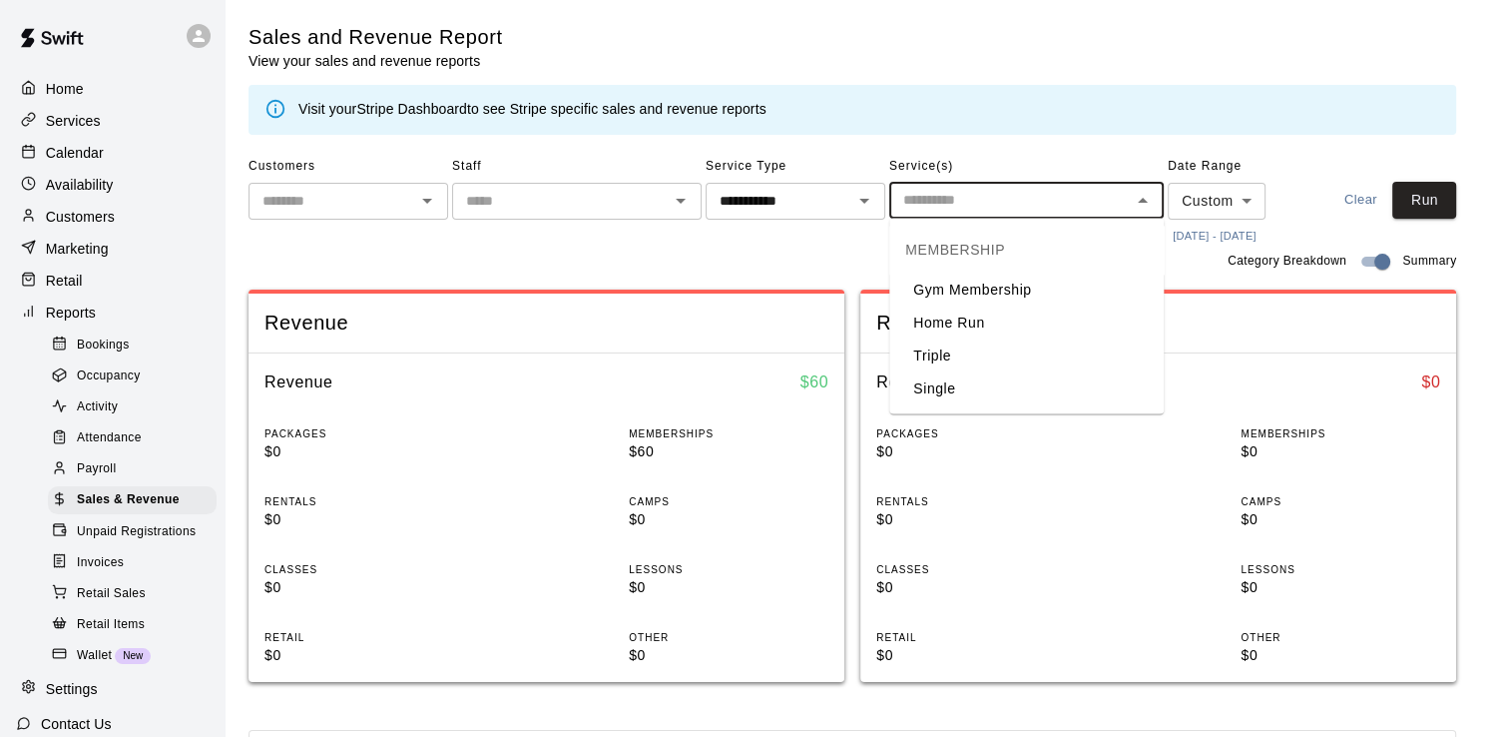
click at [993, 337] on li "Home Run" at bounding box center [1026, 322] width 274 height 33
click at [1448, 189] on button "Run" at bounding box center [1424, 200] width 64 height 37
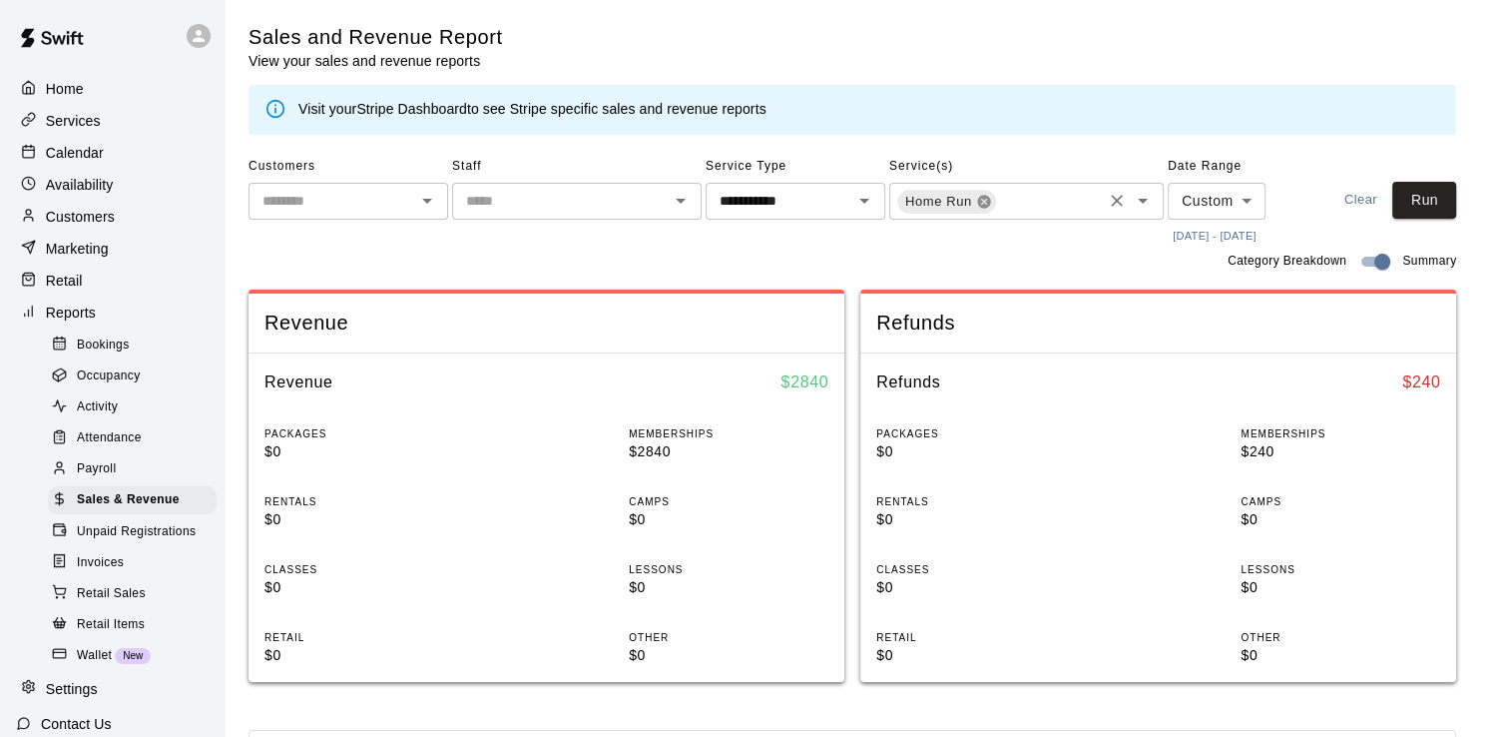
click at [982, 200] on icon at bounding box center [983, 201] width 13 height 13
click at [1142, 200] on icon "Open" at bounding box center [1143, 201] width 10 height 5
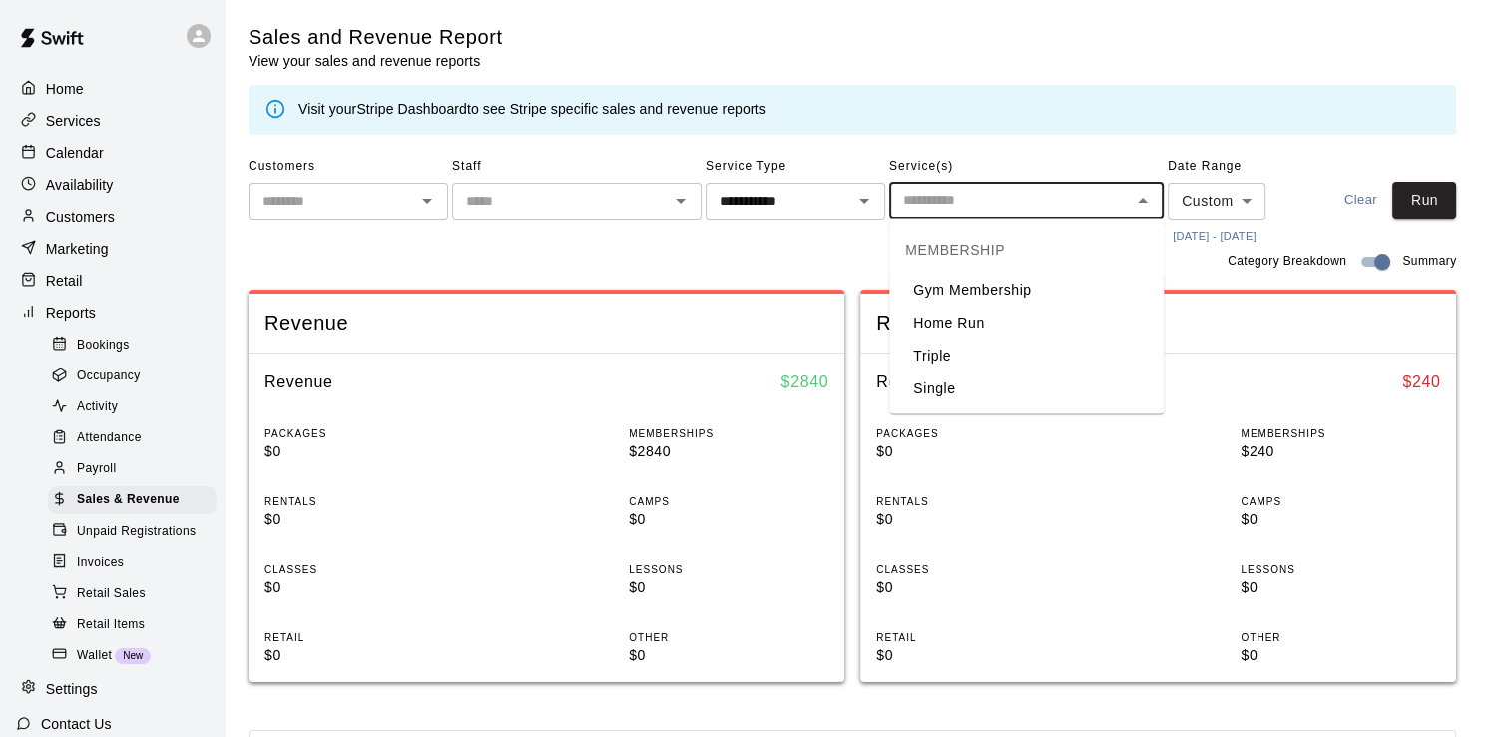
click at [957, 354] on li "Triple" at bounding box center [1026, 355] width 274 height 33
click at [1449, 204] on button "Run" at bounding box center [1424, 200] width 64 height 37
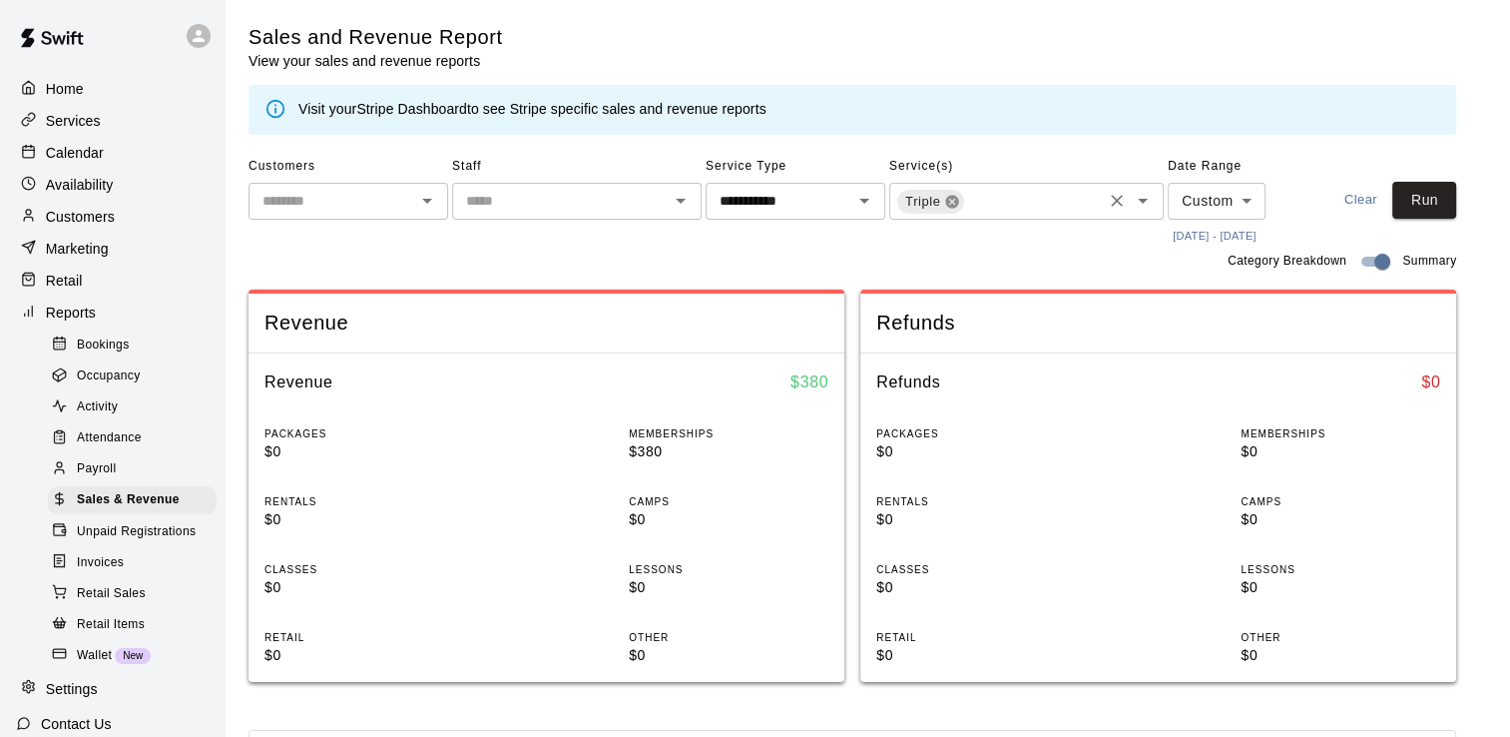
click at [952, 201] on icon at bounding box center [952, 202] width 16 height 16
click at [1435, 213] on button "Run" at bounding box center [1424, 200] width 64 height 37
click at [684, 198] on icon "Open" at bounding box center [681, 201] width 24 height 24
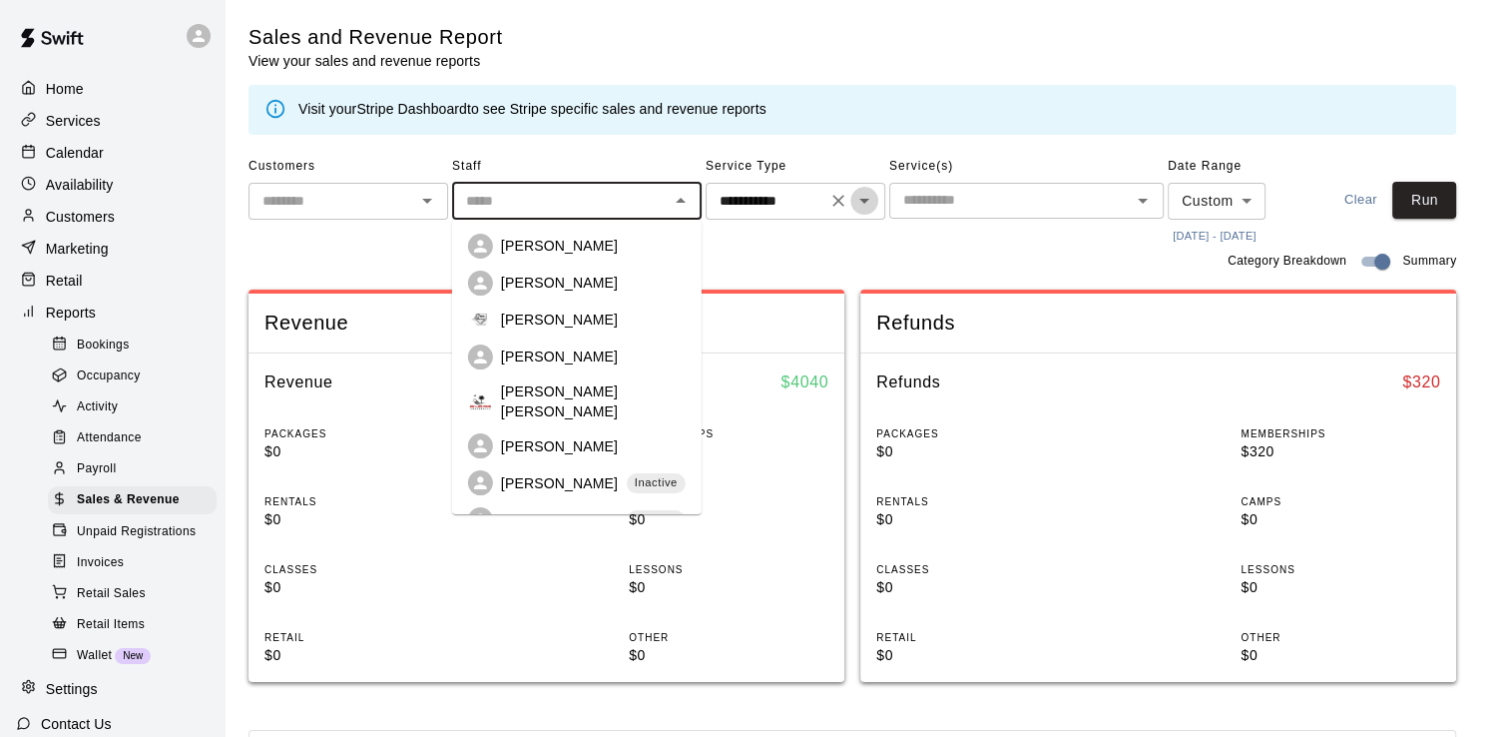
click at [855, 192] on icon "Open" at bounding box center [864, 201] width 24 height 24
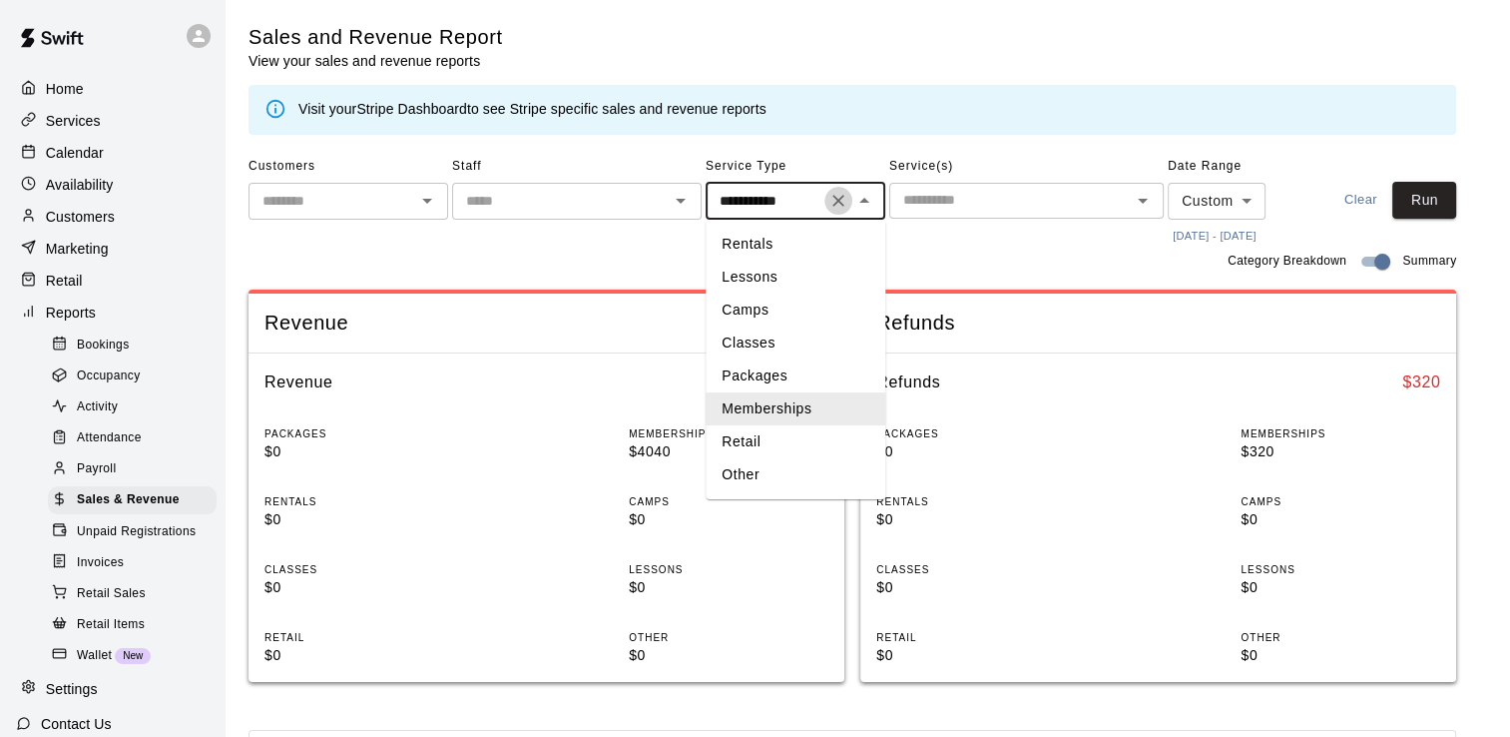
click at [839, 206] on icon "Clear" at bounding box center [838, 201] width 20 height 20
click at [758, 279] on li "Lessons" at bounding box center [796, 276] width 180 height 33
type input "*******"
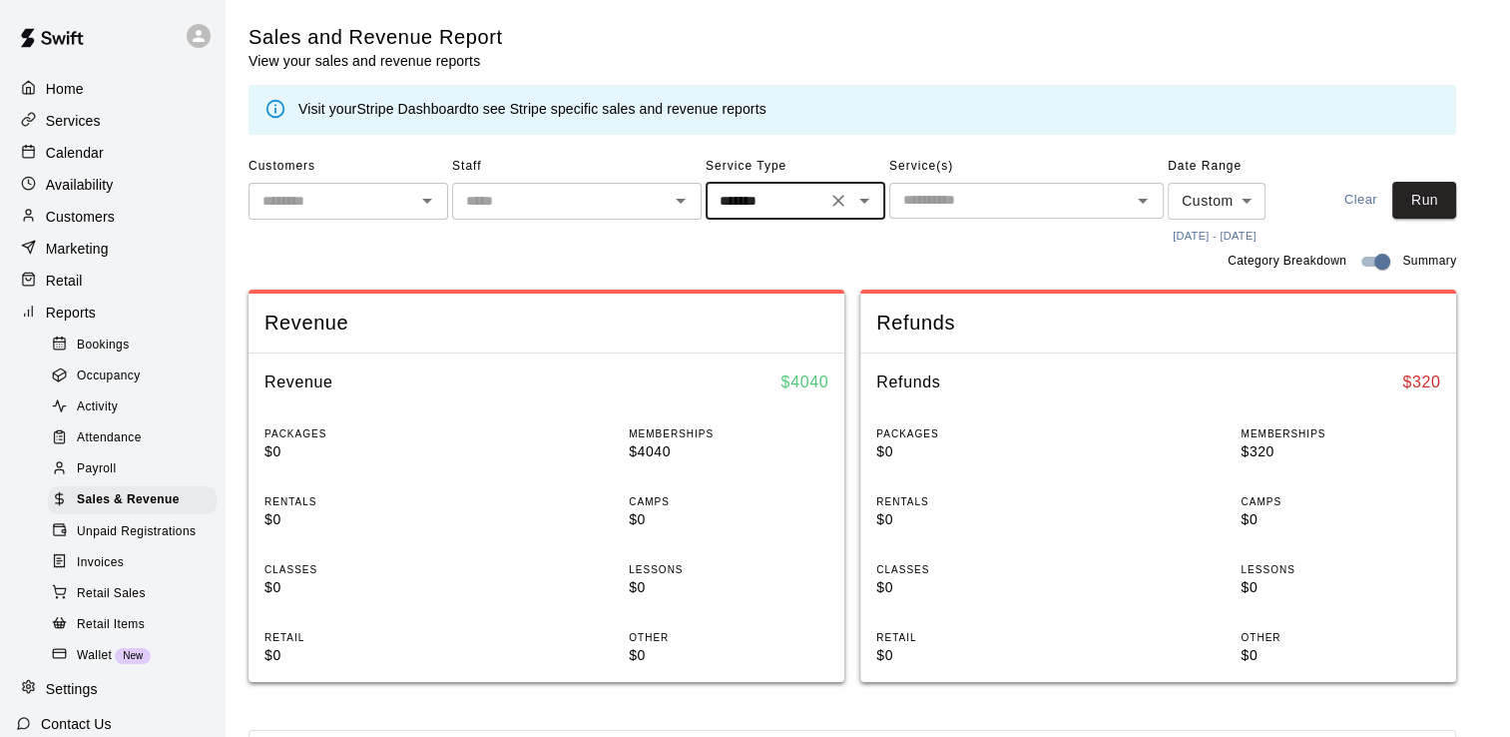
click at [683, 198] on icon "Open" at bounding box center [681, 201] width 24 height 24
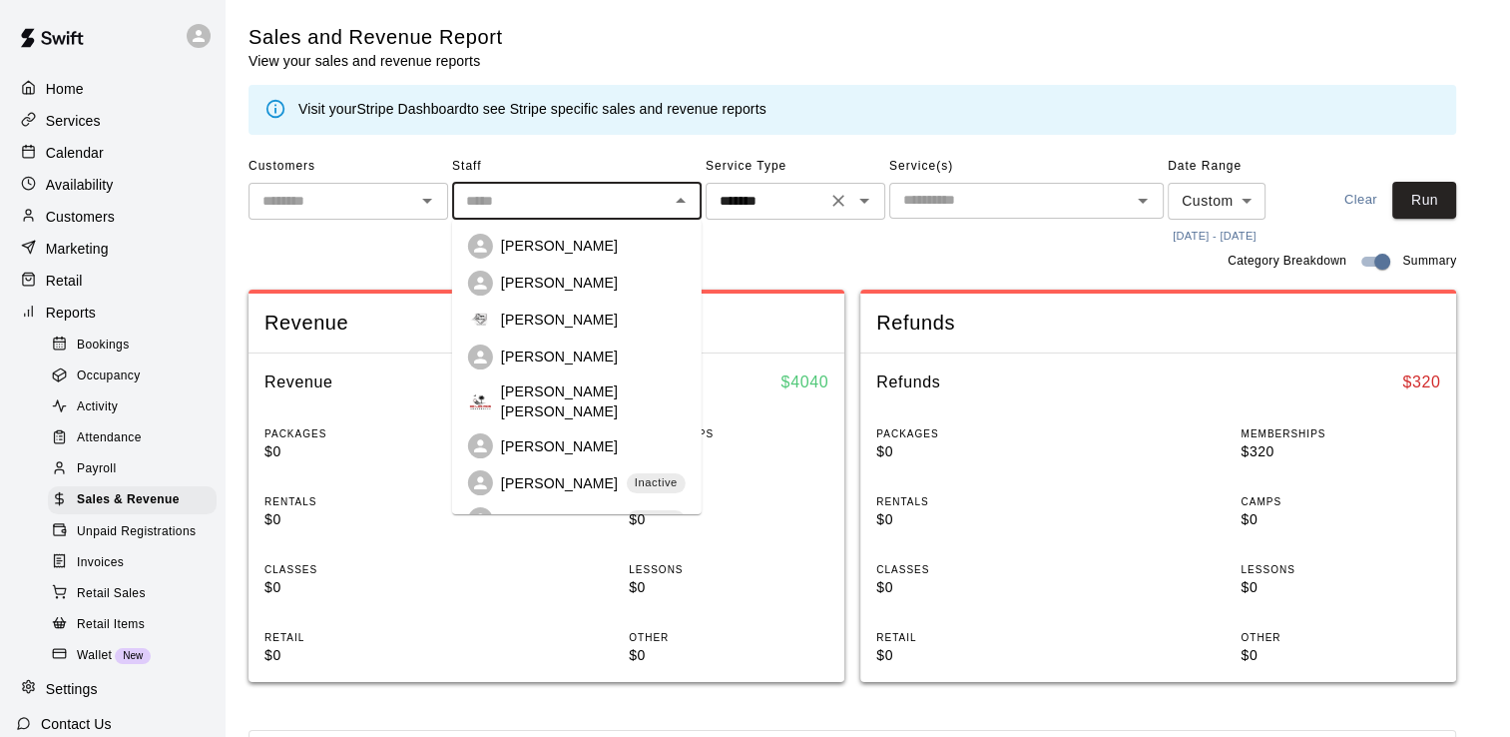
click at [553, 287] on p "Nick Dionisio" at bounding box center [559, 282] width 117 height 20
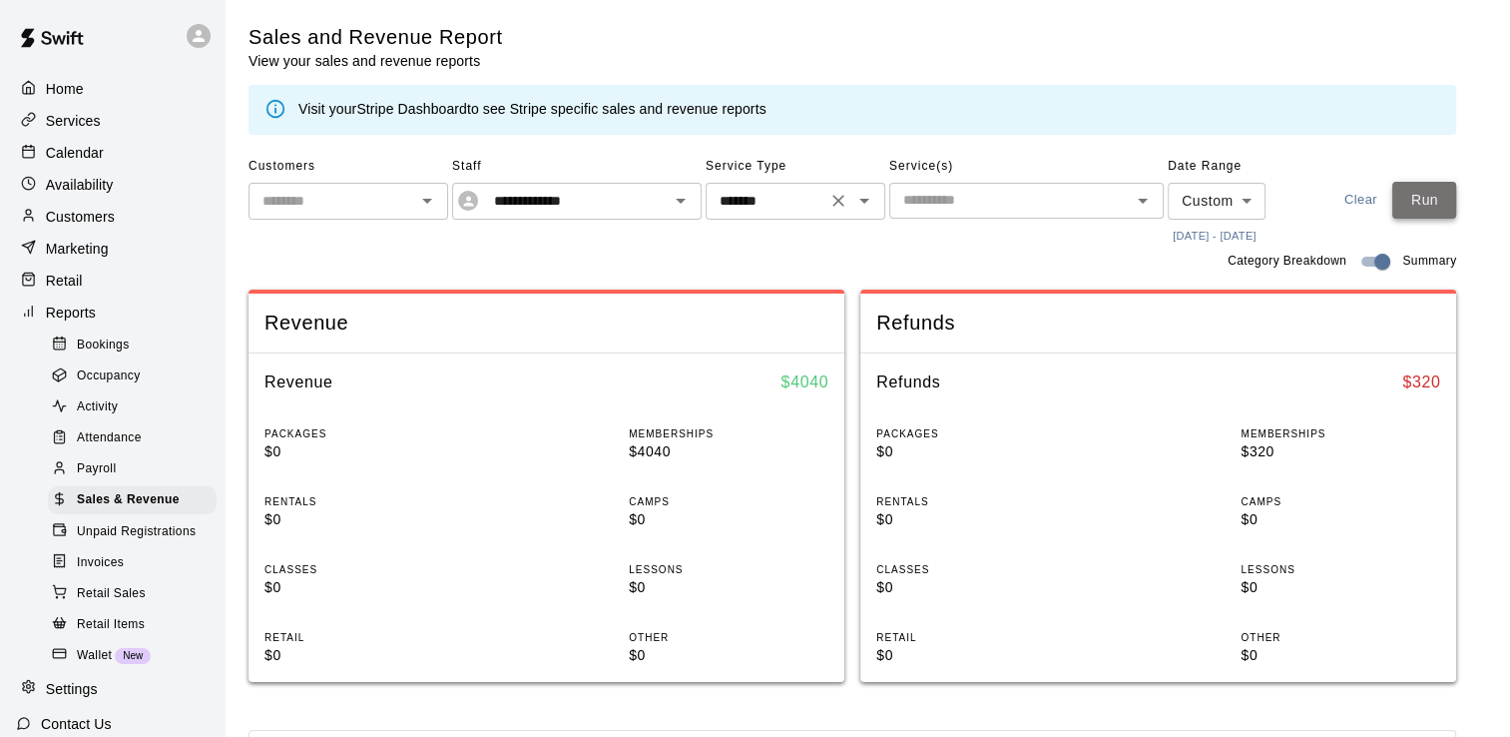
click at [1445, 208] on button "Run" at bounding box center [1424, 200] width 64 height 37
click at [683, 202] on icon "Open" at bounding box center [681, 201] width 10 height 5
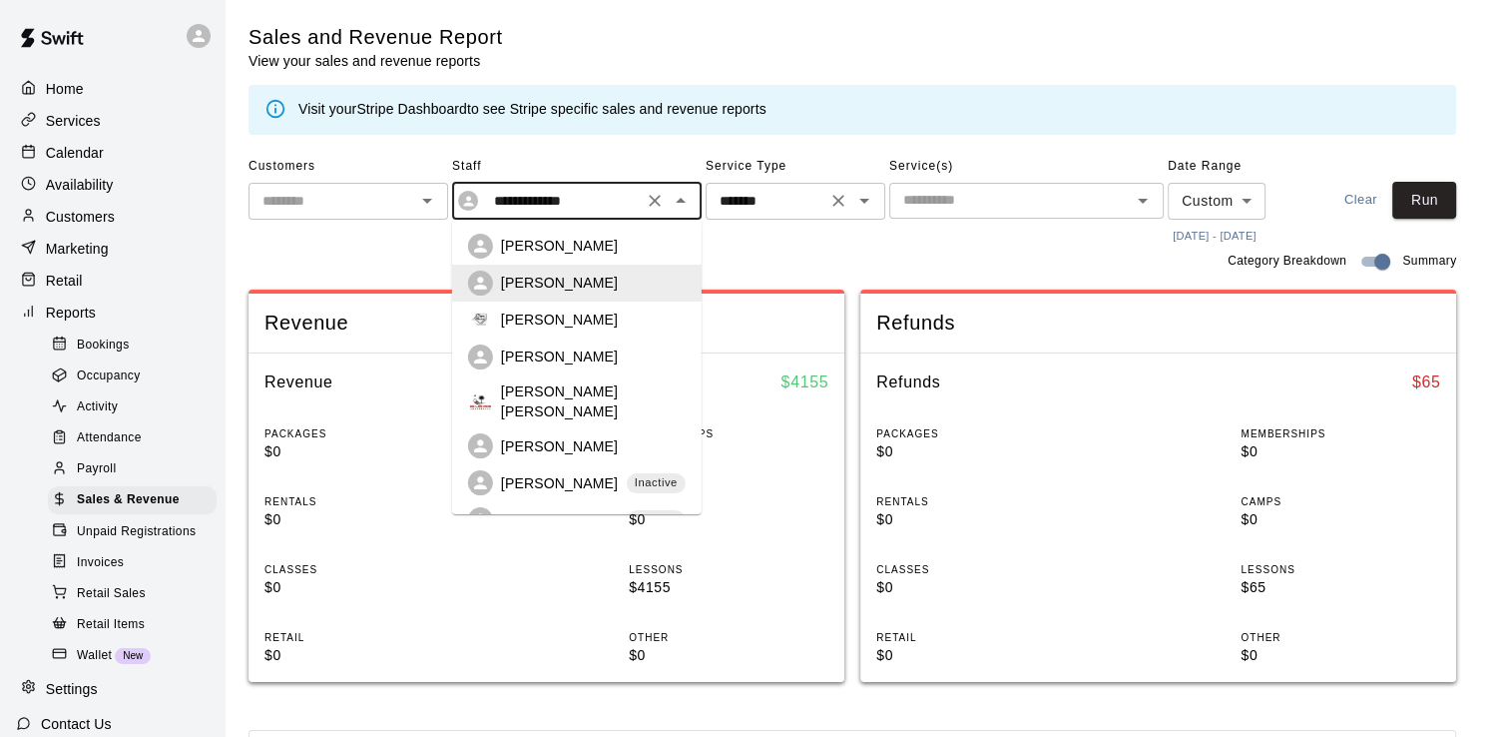
click at [611, 326] on div "Jimmy Johnson" at bounding box center [593, 319] width 185 height 20
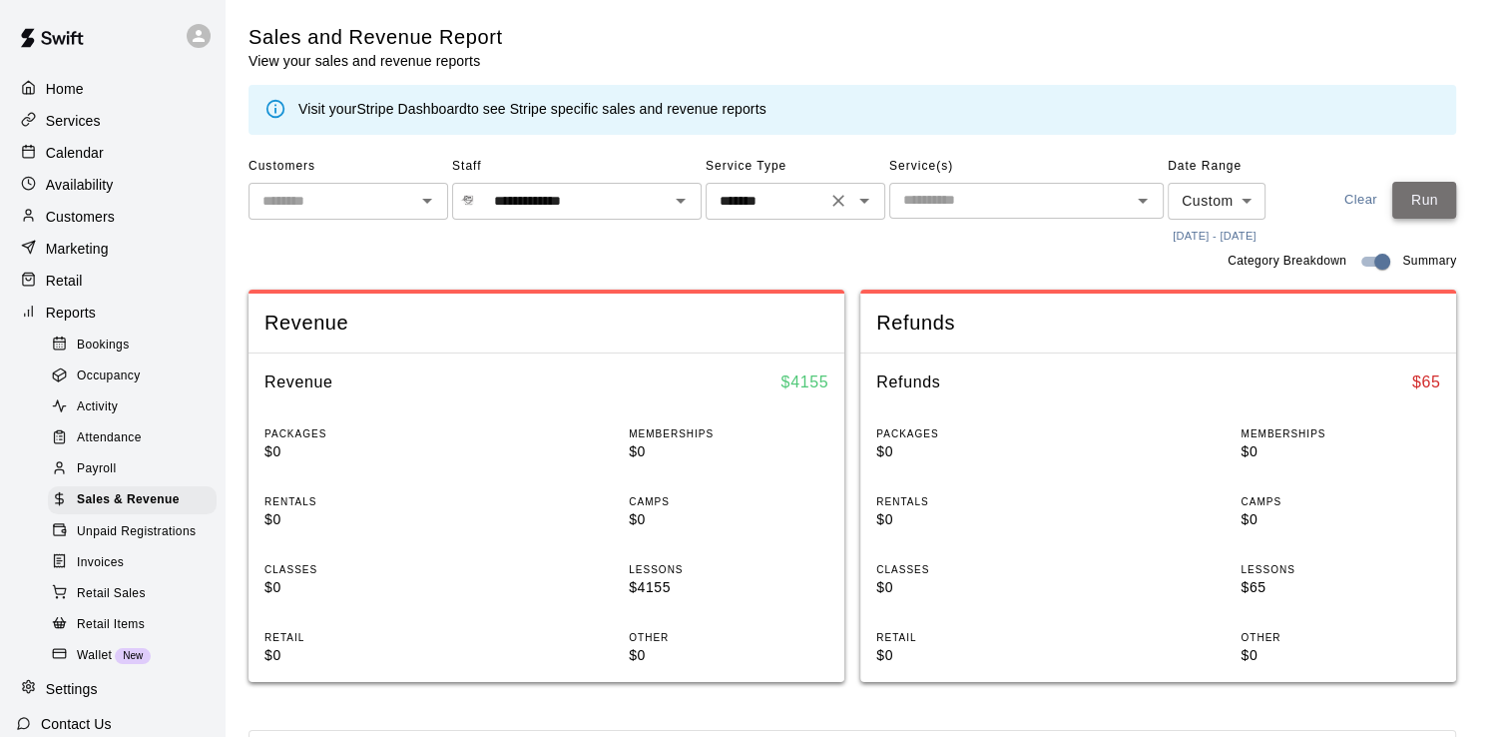
click at [1442, 199] on button "Run" at bounding box center [1424, 200] width 64 height 37
click at [683, 206] on icon "Open" at bounding box center [681, 201] width 24 height 24
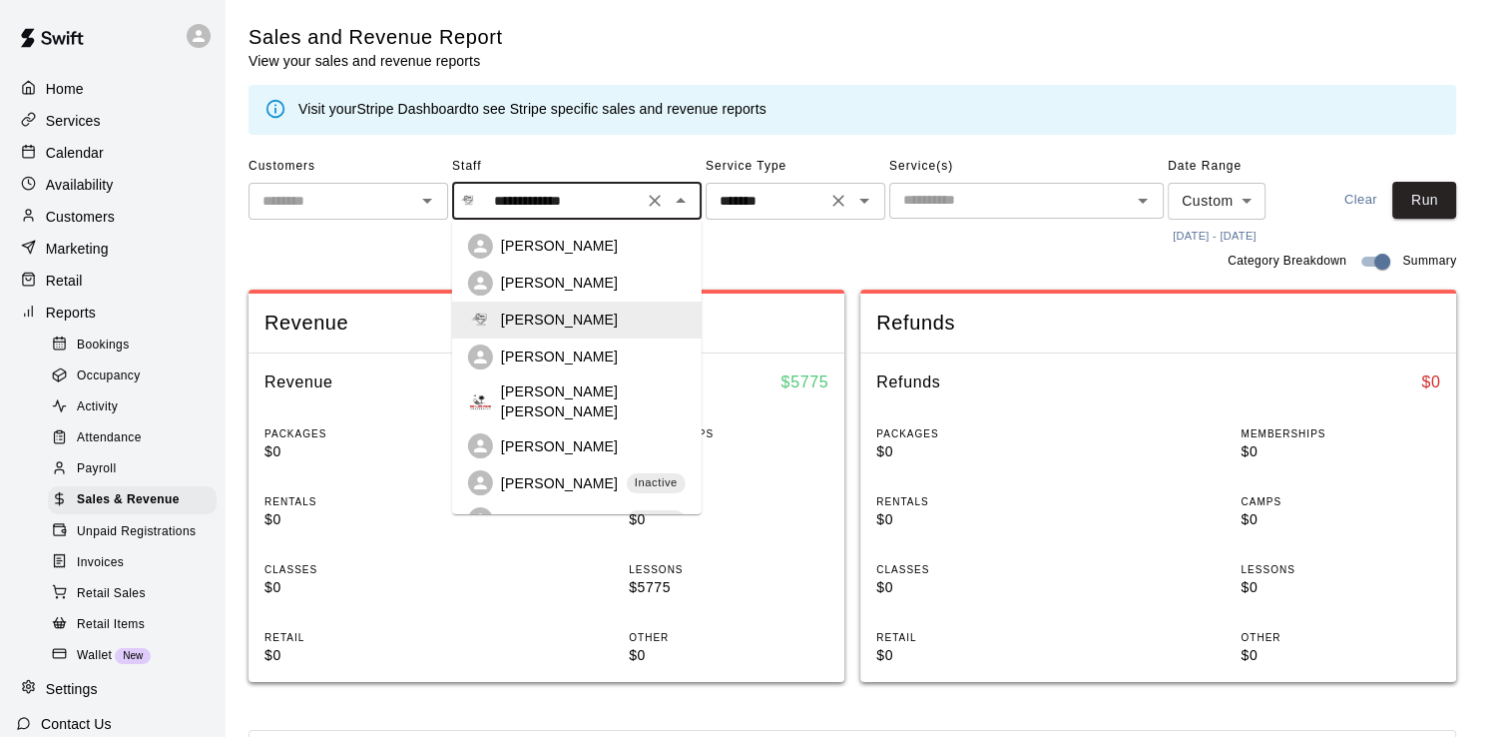
click at [598, 361] on p "Anthony Dionisio" at bounding box center [559, 356] width 117 height 20
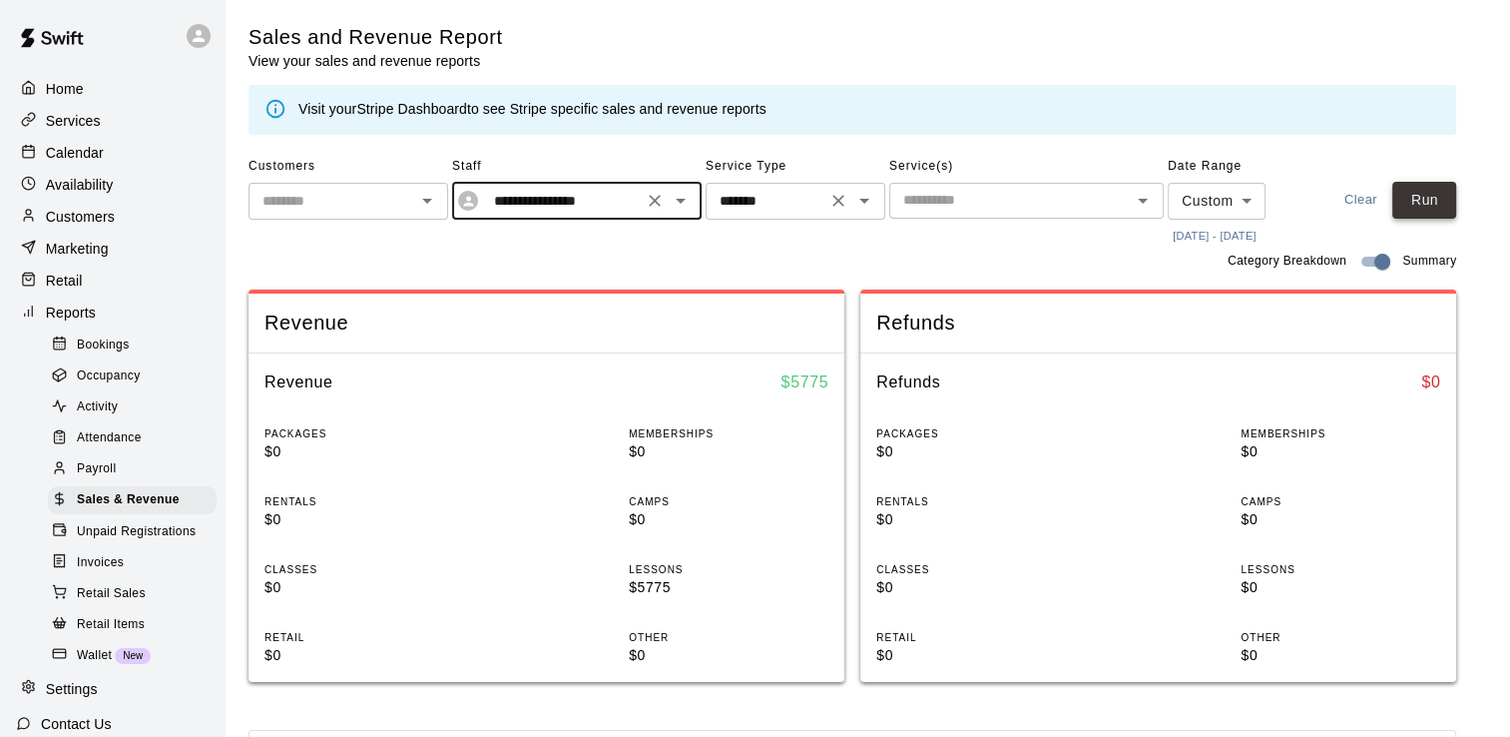
click at [1421, 215] on button "Run" at bounding box center [1424, 200] width 64 height 37
click at [674, 194] on icon "Open" at bounding box center [681, 201] width 24 height 24
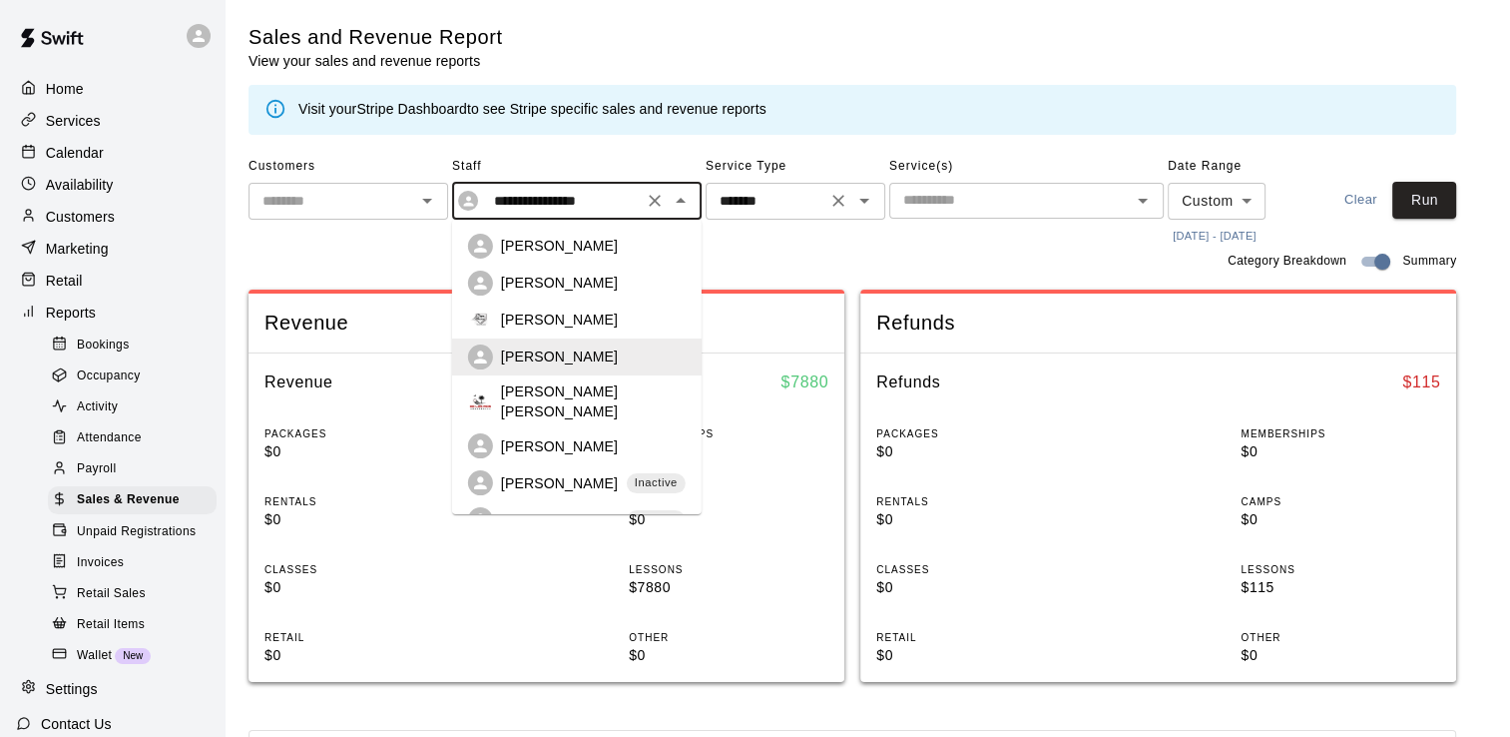
drag, startPoint x: 598, startPoint y: 390, endPoint x: 570, endPoint y: 391, distance: 28.0
click at [570, 391] on p "Enrique De Los Rios" at bounding box center [593, 401] width 185 height 40
type input "**********"
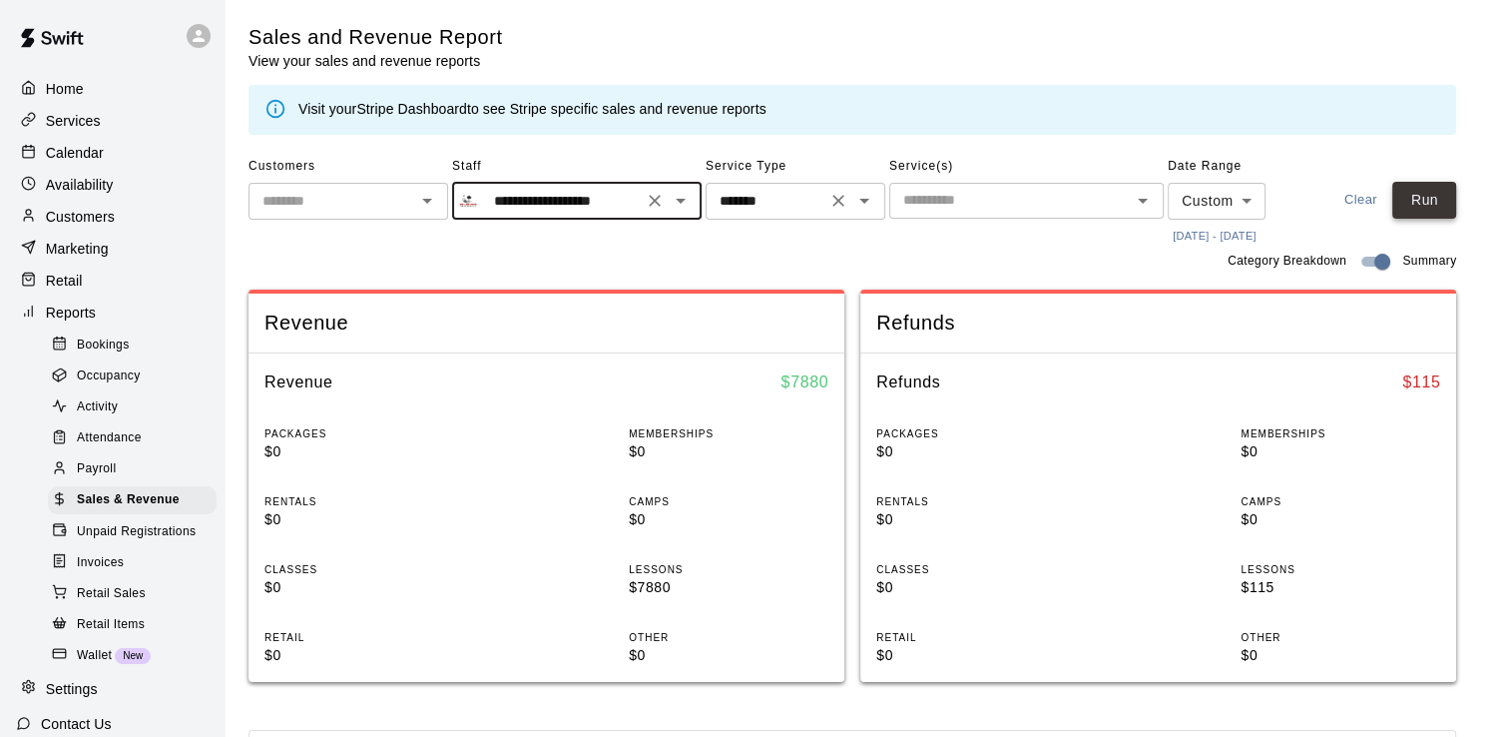
click at [1427, 213] on button "Run" at bounding box center [1424, 200] width 64 height 37
click at [65, 161] on p "Calendar" at bounding box center [75, 153] width 58 height 20
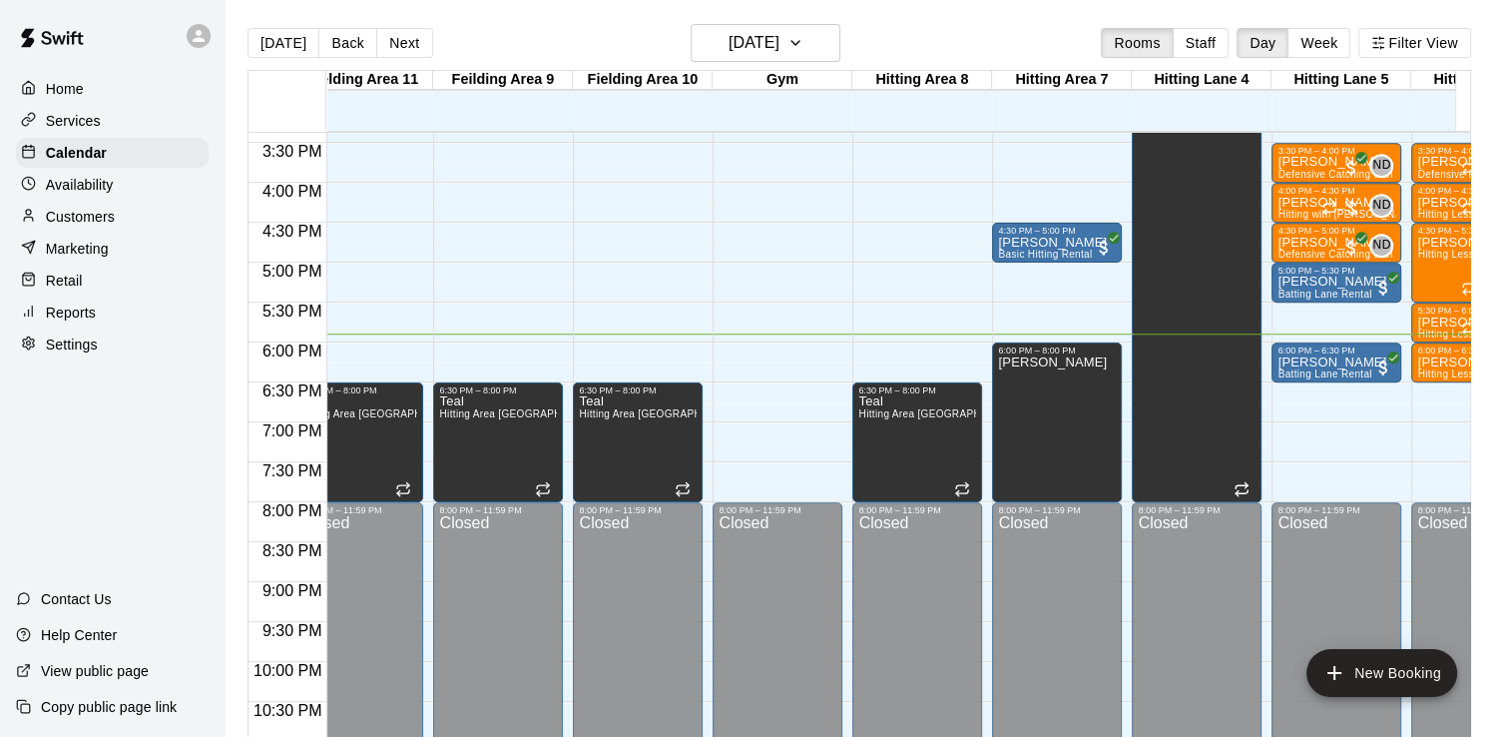
scroll to position [0, 455]
